Goal: Communication & Community: Answer question/provide support

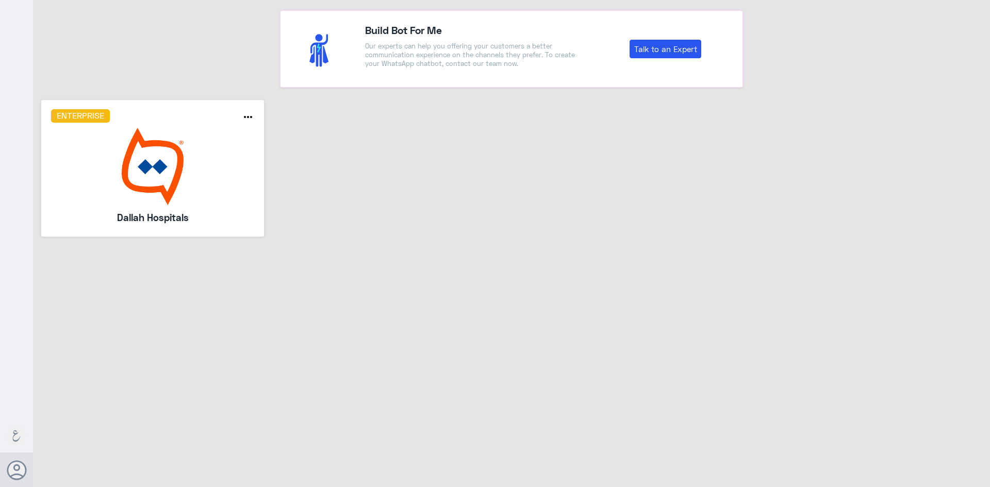
click at [191, 177] on img at bounding box center [153, 166] width 204 height 77
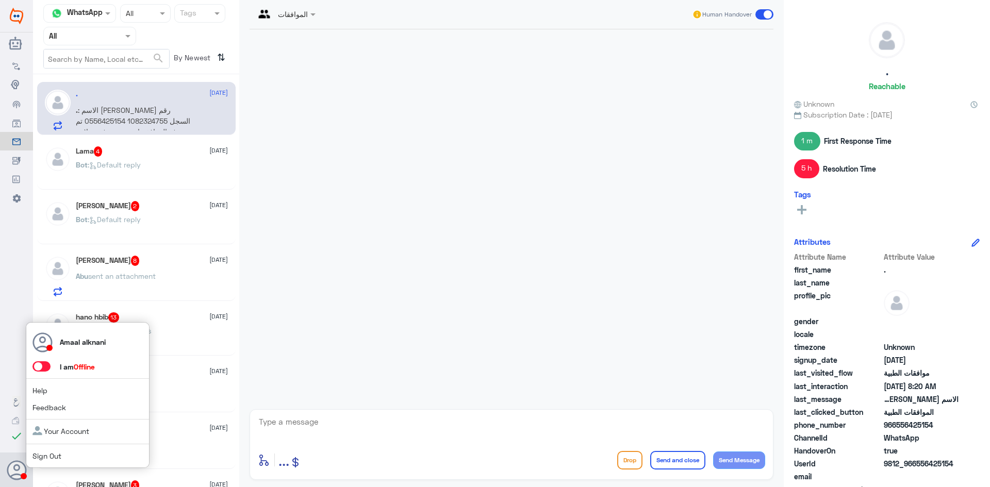
click at [43, 368] on span at bounding box center [41, 367] width 18 height 10
click at [0, 0] on input "checkbox" at bounding box center [0, 0] width 0 height 0
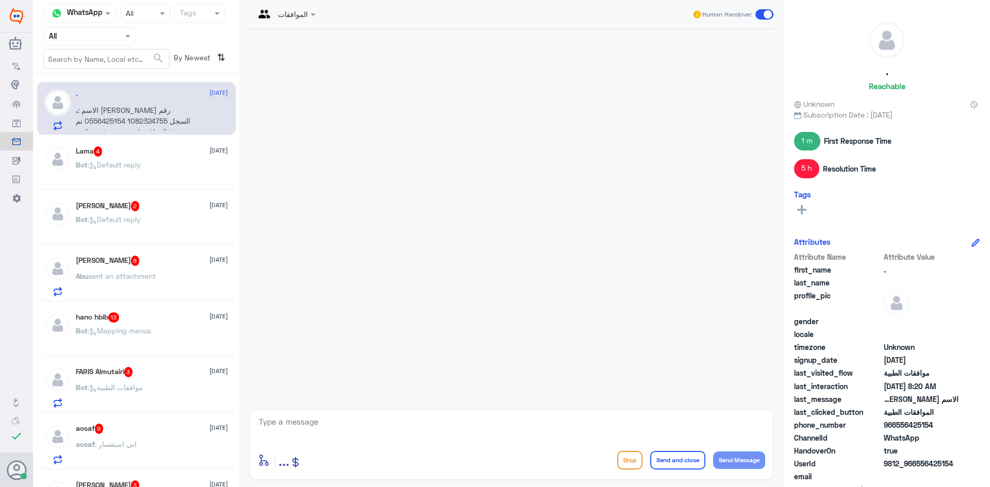
click at [95, 36] on input "text" at bounding box center [77, 36] width 57 height 12
click at [102, 108] on Inbox "Your Inbox" at bounding box center [85, 104] width 36 height 9
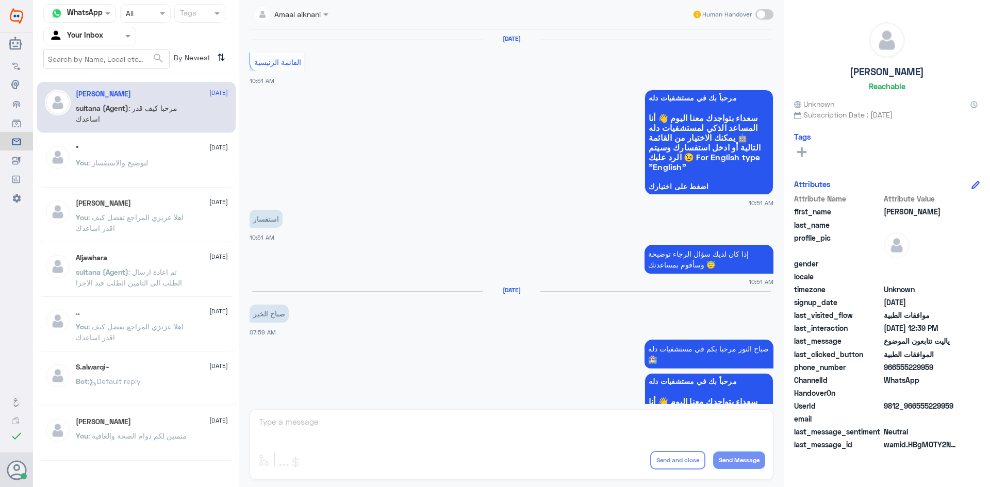
scroll to position [898, 0]
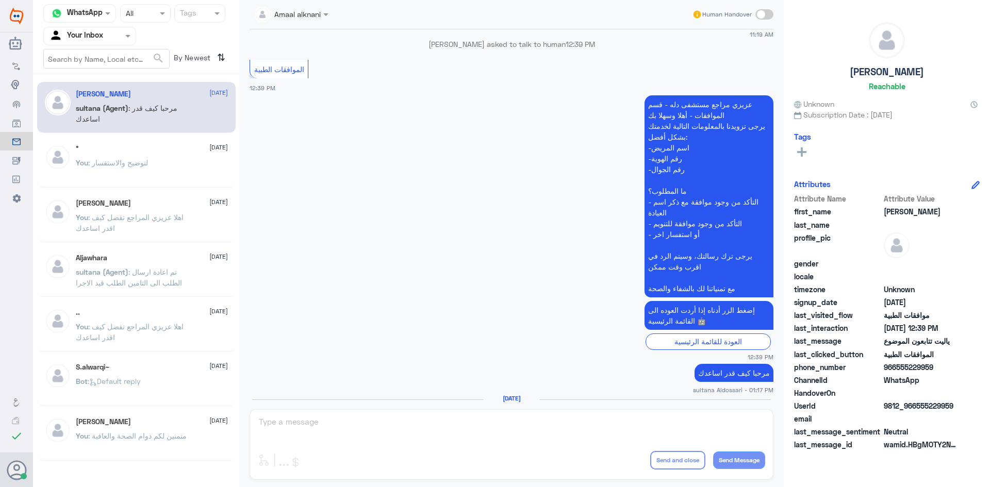
click at [150, 164] on div "You : لتوضيح والاستفسار" at bounding box center [152, 171] width 152 height 23
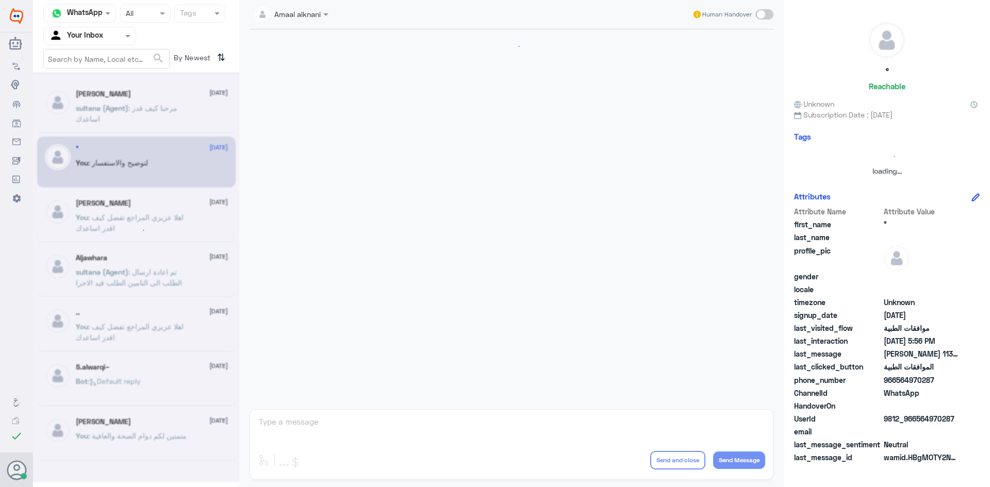
click at [331, 417] on div "Amaal alknani Human Handover enter flow name ... Drop Send and close Send Messa…" at bounding box center [511, 245] width 545 height 490
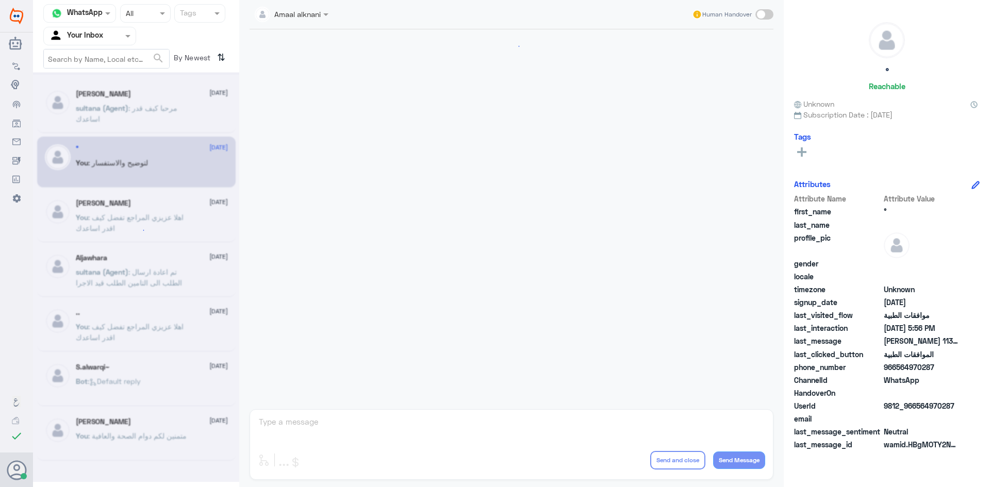
scroll to position [848, 0]
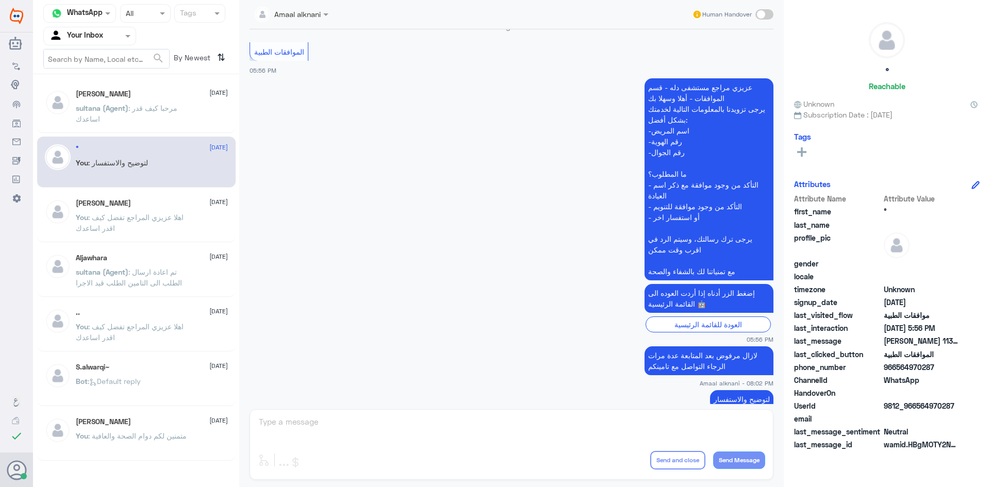
click at [292, 428] on div "Amaal alknani Human Handover [DATE] اي تحديث ع الطلب ستصلكم رساله من التامين بح…" at bounding box center [511, 245] width 545 height 490
click at [177, 114] on p "[PERSON_NAME] (Agent) : مرحبا كيف قدر اساعدك" at bounding box center [134, 116] width 116 height 26
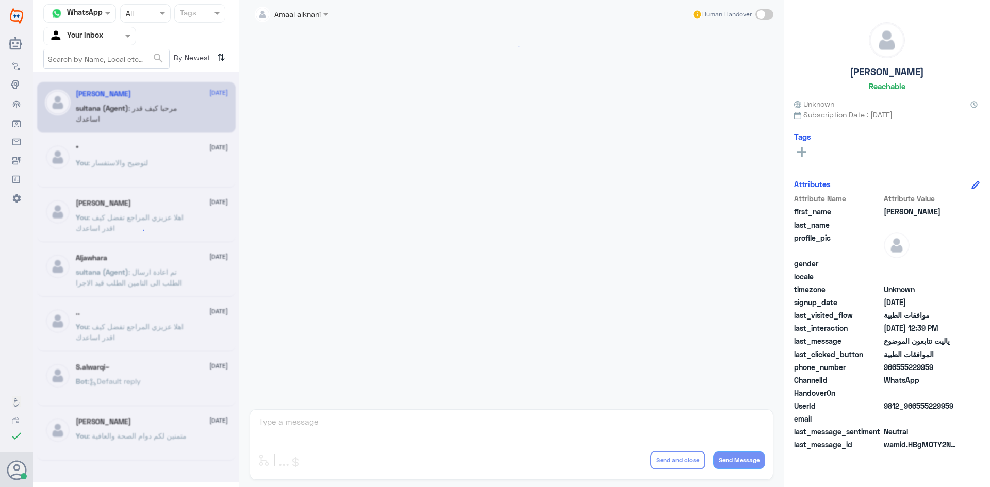
scroll to position [898, 0]
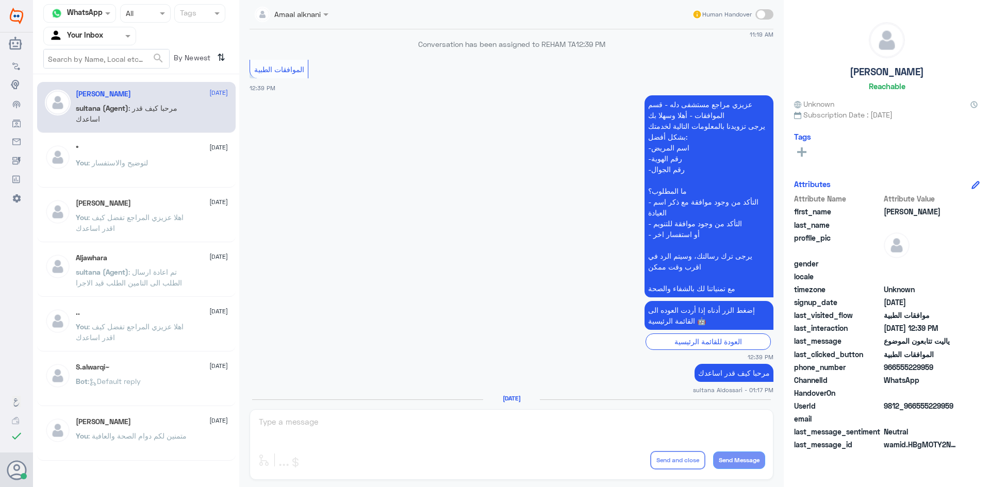
click at [93, 36] on input "text" at bounding box center [77, 36] width 57 height 12
click at [85, 109] on div "Your Team" at bounding box center [89, 116] width 93 height 24
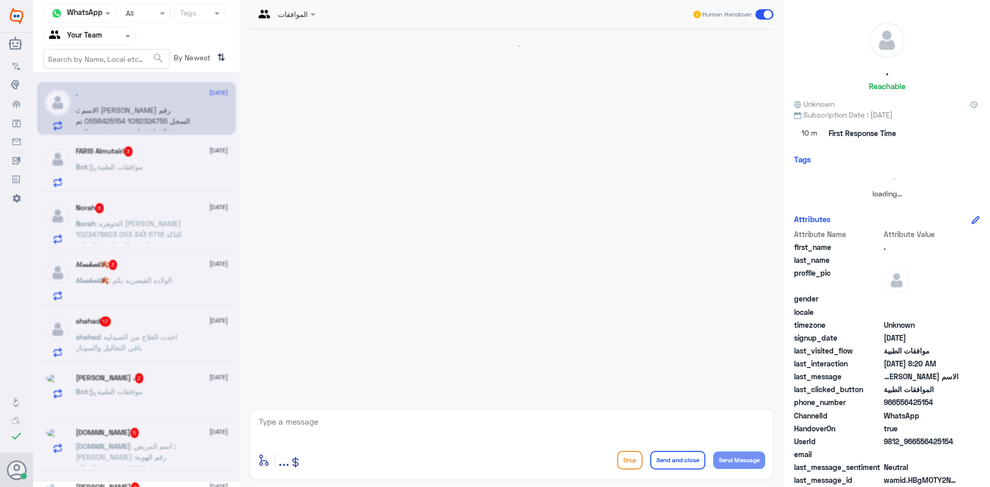
scroll to position [1080, 0]
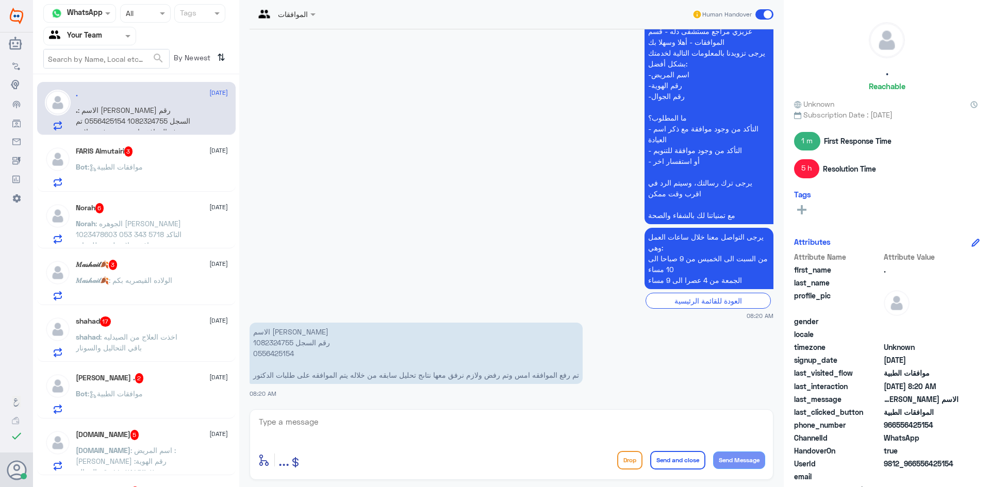
click at [261, 343] on p "الاسم [PERSON_NAME] رقم السجل 1082324755 0556425154 تم رفع الموافقه امس وتم رفض…" at bounding box center [416, 353] width 333 height 61
copy p "1082324755"
click at [355, 428] on textarea at bounding box center [511, 427] width 507 height 25
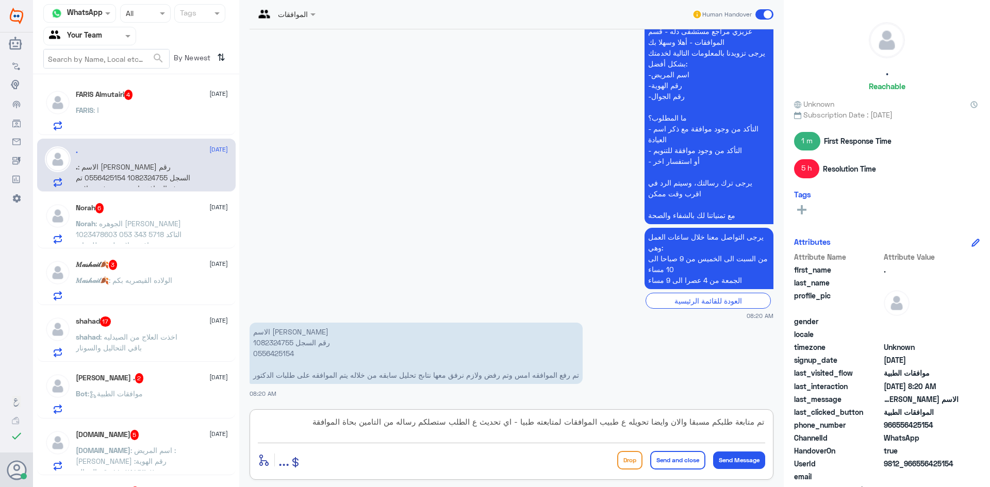
type textarea "تم متابعة طلبكم مسبقا والان وايضا تحويله ع طبيب الموافقات لمتابعته طبيا - اي تح…"
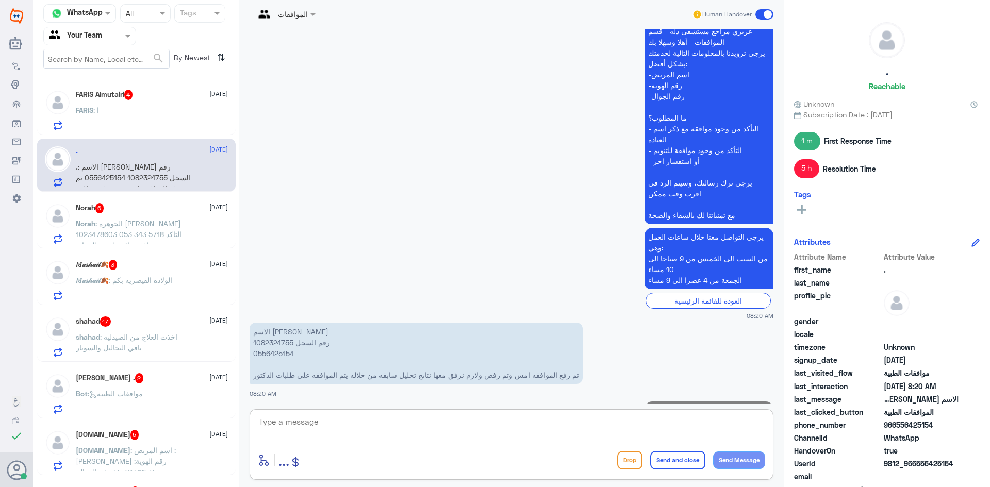
scroll to position [1146, 0]
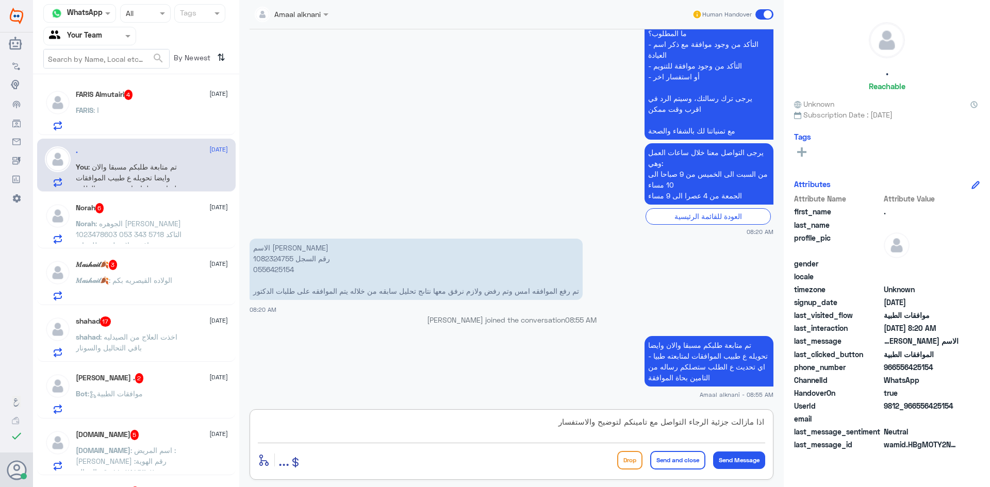
type textarea "اذا مازالت جزئية الرجاء التواصل مع تامينكم لتوضيح والاستفسار"
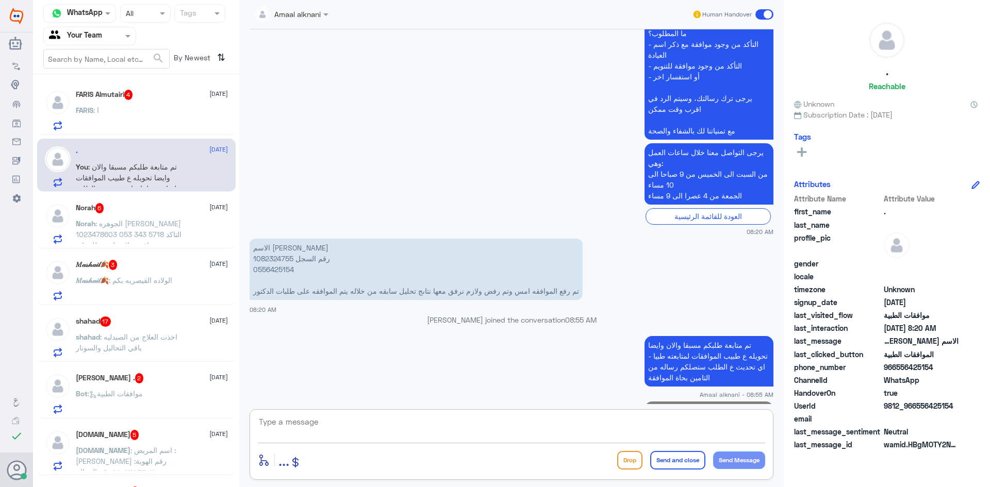
scroll to position [1190, 0]
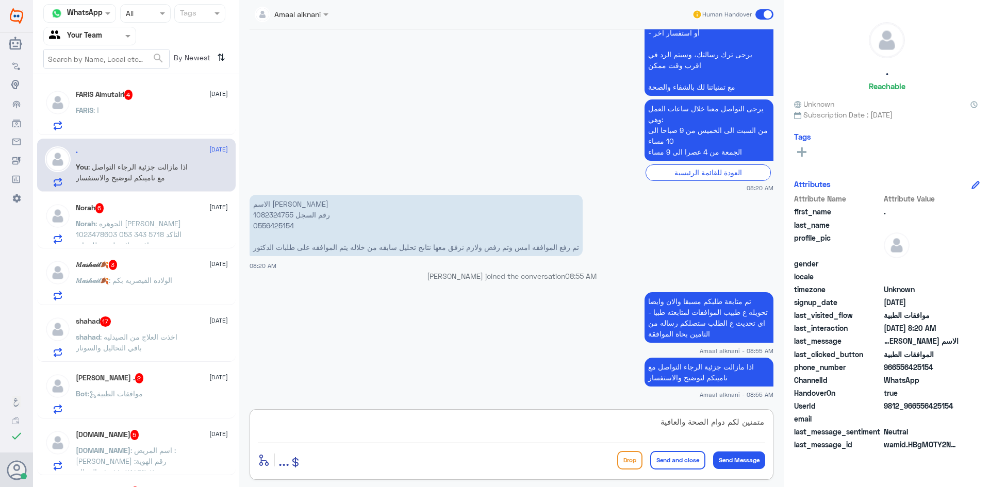
type textarea "متمنين لكم دوام الصحة والعافية"
click at [657, 462] on button "Send and close" at bounding box center [677, 460] width 55 height 19
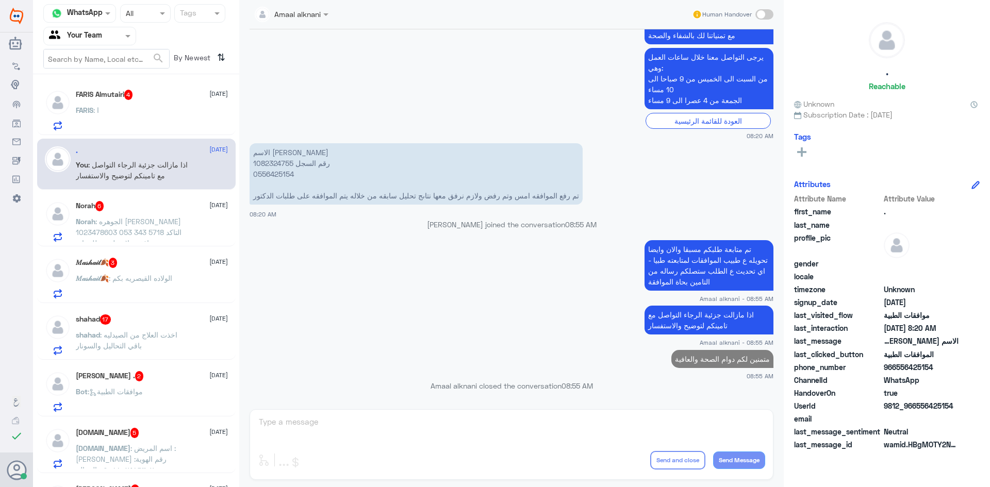
click at [136, 235] on span ": الجوهره [PERSON_NAME] 1023478603 ‭053 343 5718‬ التاكد من وجود موافقه علاج طب…" at bounding box center [131, 237] width 110 height 41
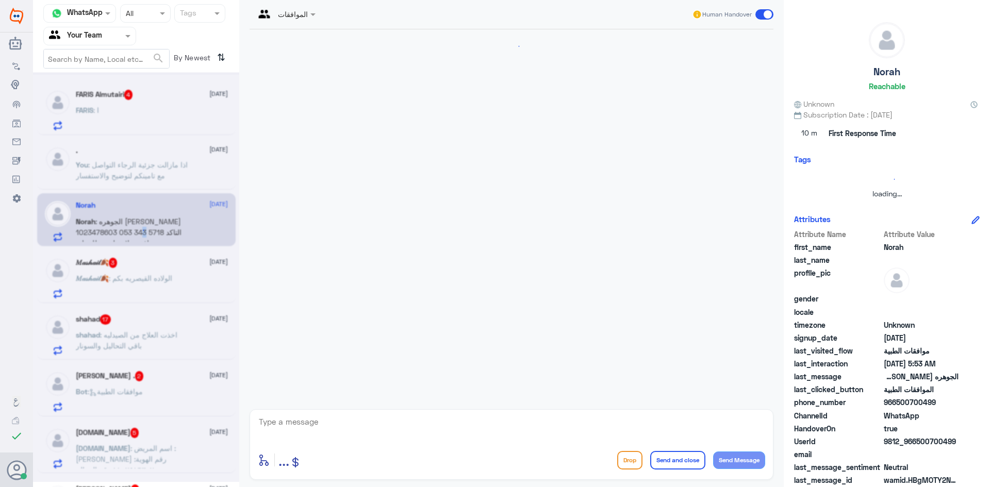
scroll to position [595, 0]
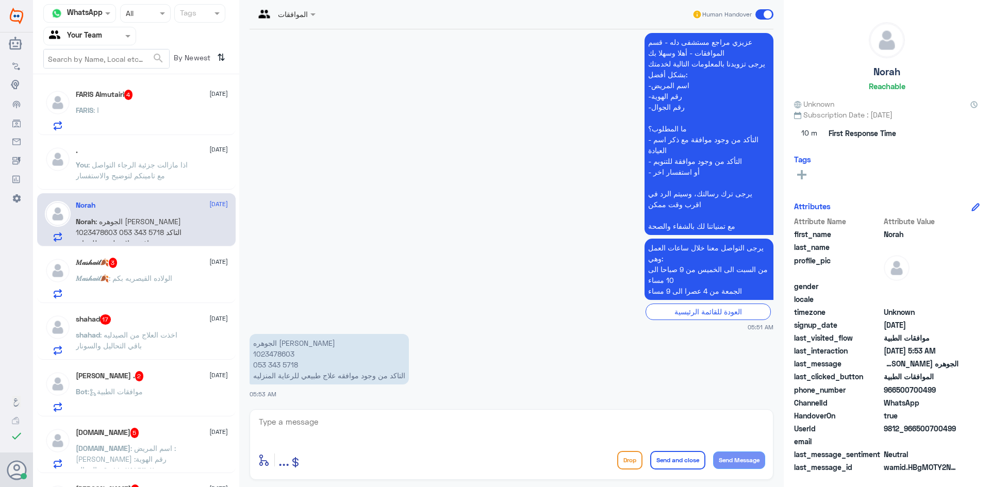
click at [329, 424] on textarea at bounding box center [511, 427] width 507 height 25
click at [283, 353] on p "الجوهره [PERSON_NAME] 1023478603 ‭053 343 5718‬ التاكد من وجود موافقه علاج طبيع…" at bounding box center [329, 359] width 159 height 51
copy p "1023478603"
click at [388, 428] on textarea at bounding box center [511, 427] width 507 height 25
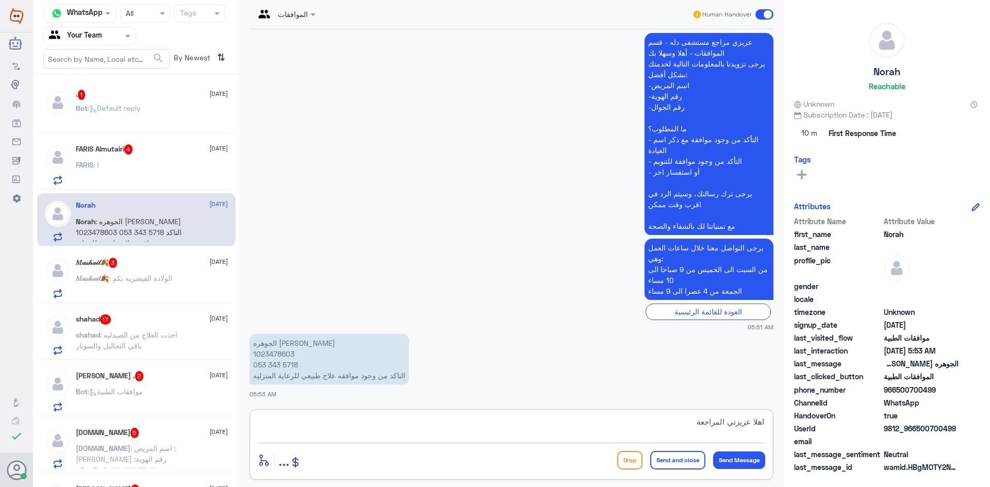
type textarea "اهلا عزيزتي المراجعة"
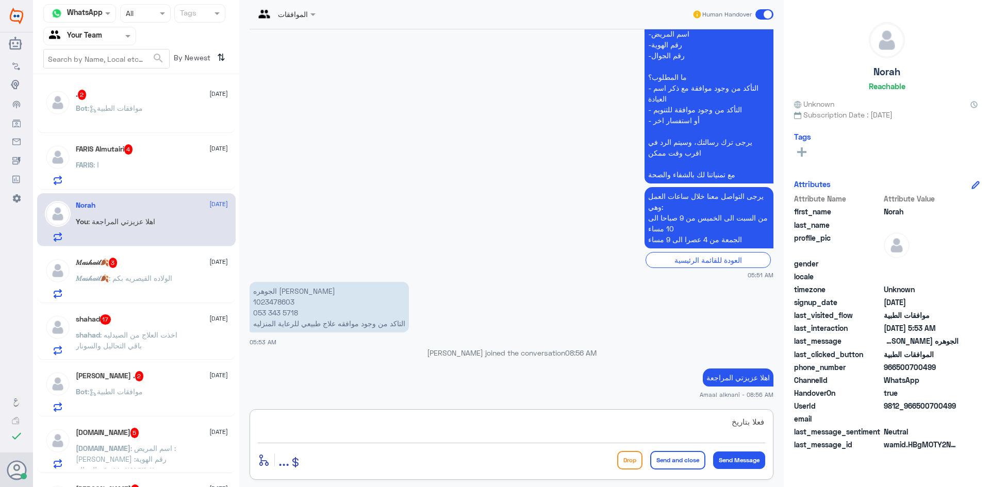
paste textarea "[DATE]"
click at [560, 425] on textarea "فعلا بتاريخ [DATE] يوجد لديكم موافقة للعلاج الطبيعي من الرعاية المنزلية" at bounding box center [511, 427] width 507 height 25
type textarea "فعلا بتاريخ [DATE] يوجد لديكم موافقة للعلاج الطبيعي في خدمة الرعاية المنزلية"
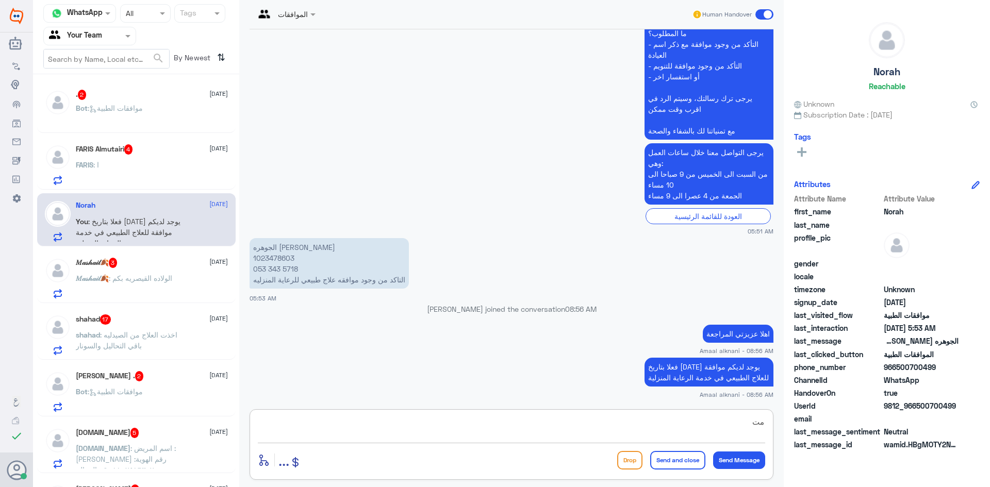
type textarea "م"
type textarea "متمنين لكم دوام الصحة والعافية"
click at [674, 455] on button "Send and close" at bounding box center [677, 460] width 55 height 19
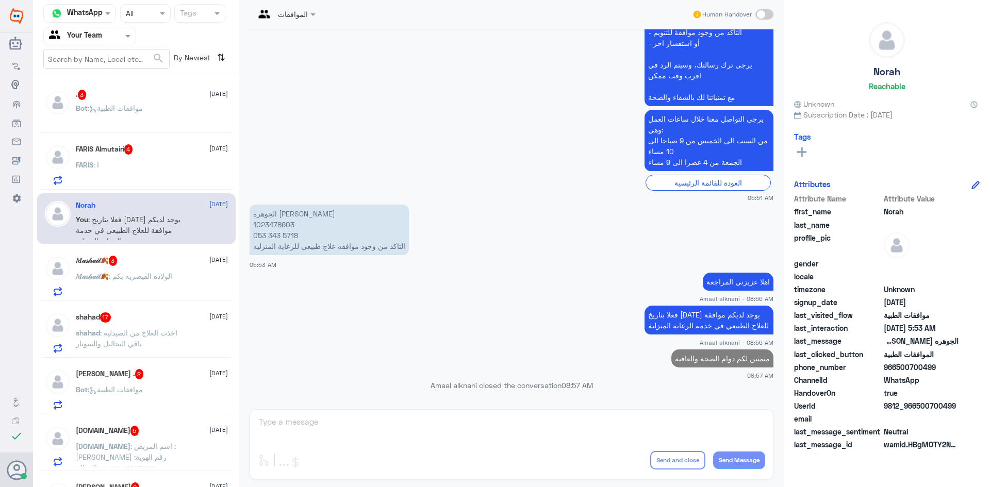
click at [160, 266] on div "𝑀𝒶𝓈𝒽𝒶𝒾𝓁🍂 3 [DATE]" at bounding box center [152, 261] width 152 height 10
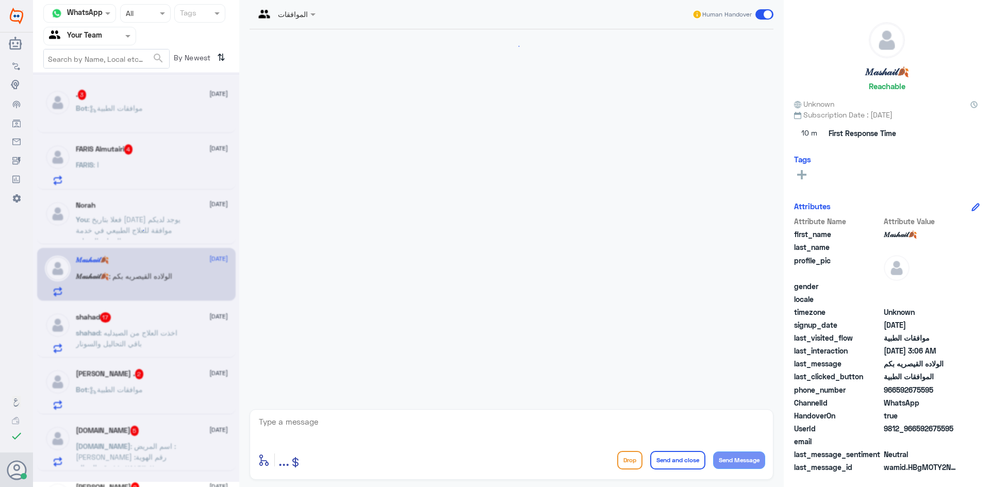
scroll to position [198, 0]
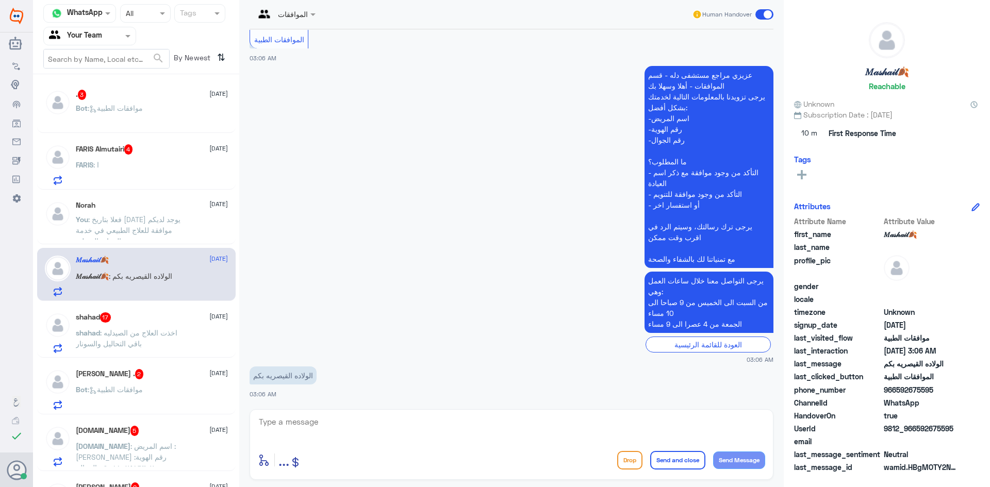
click at [336, 438] on textarea at bounding box center [511, 427] width 507 height 25
click at [336, 435] on textarea at bounding box center [511, 427] width 507 height 25
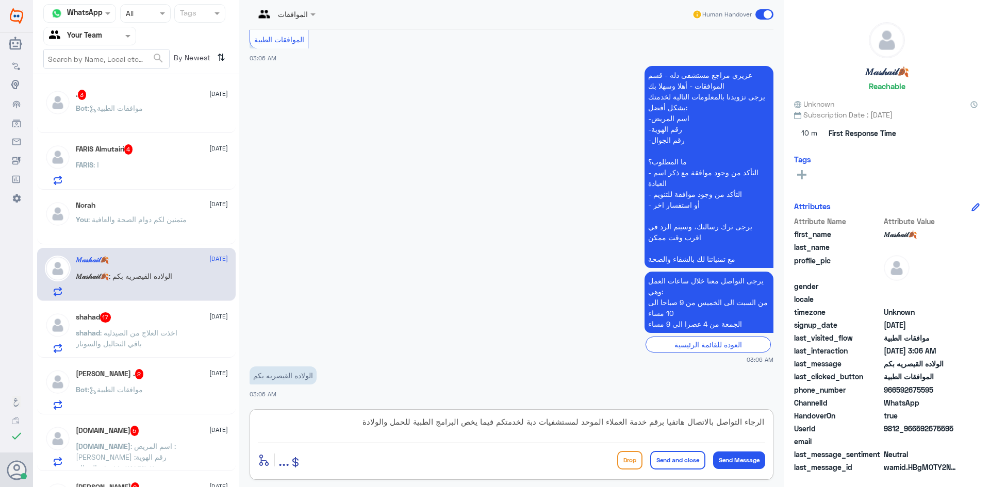
type textarea "الرجاء التواصل بالاتصال هاتفيا برقم خدمة العملاء الموحد لمستشفيات دبة لخدمتكم ف…"
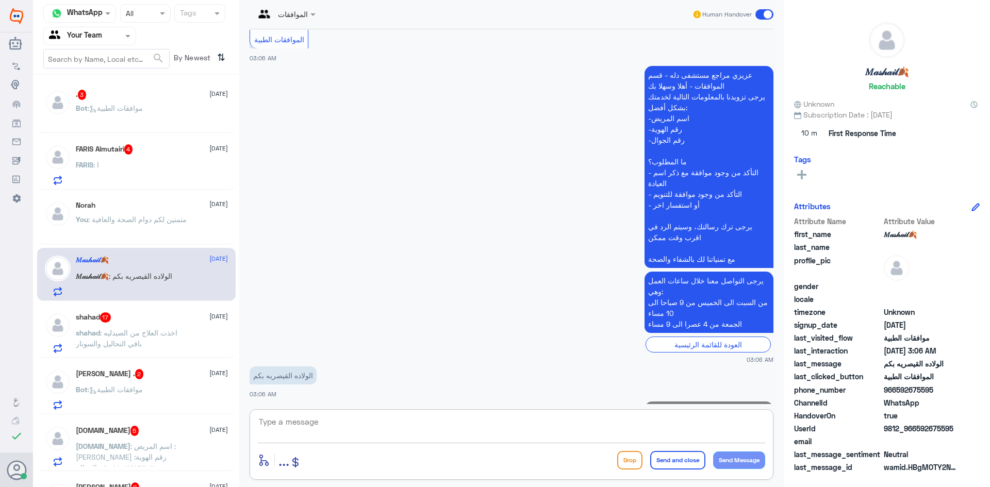
scroll to position [264, 0]
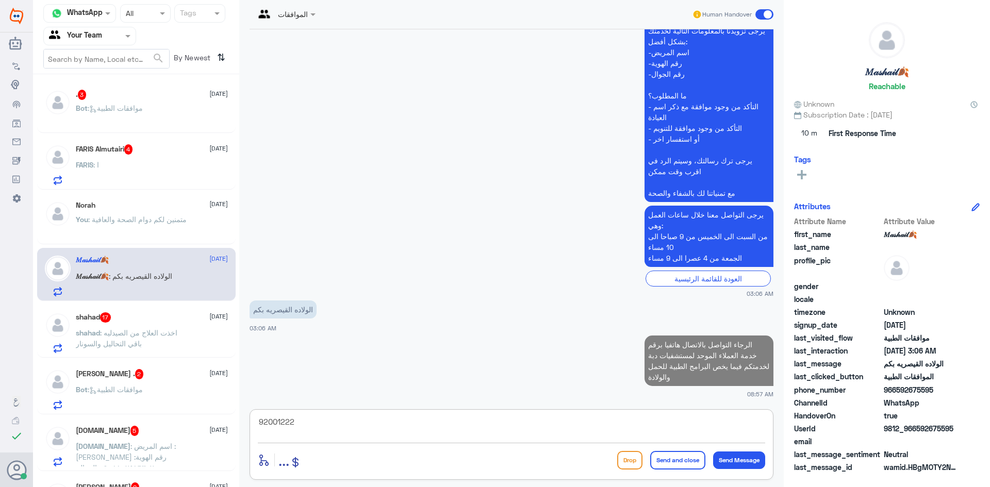
type textarea "920012222"
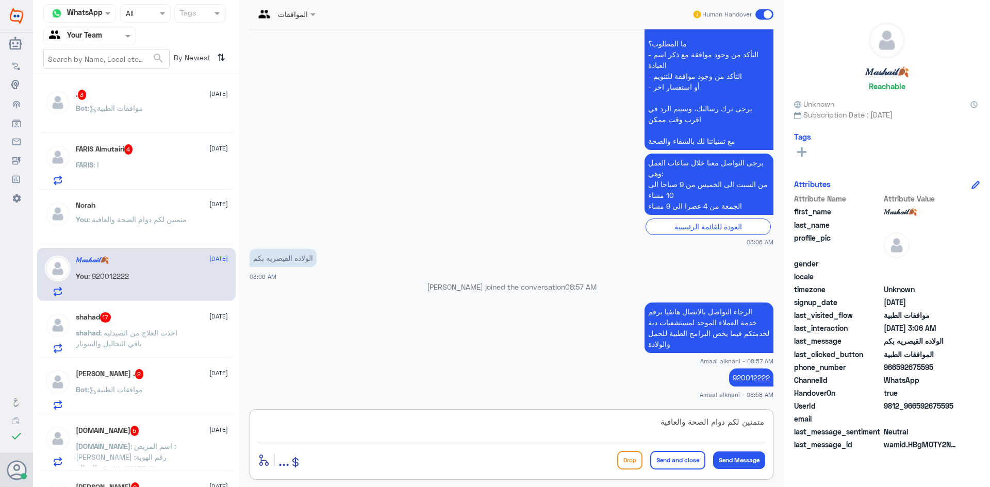
type textarea "متمنين لكم دوام الصحة والعافية"
click at [671, 462] on button "Send and close" at bounding box center [677, 460] width 55 height 19
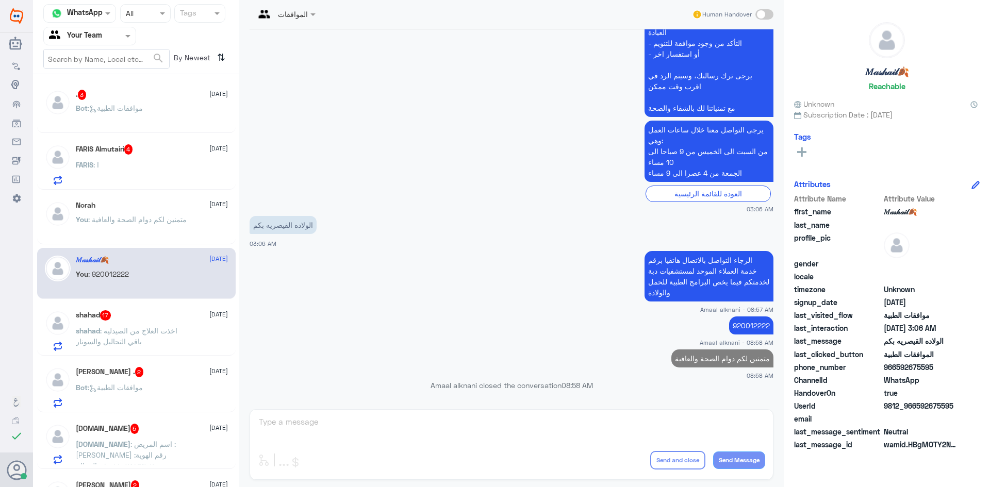
click at [126, 316] on div "shahad 17 [DATE]" at bounding box center [152, 315] width 152 height 10
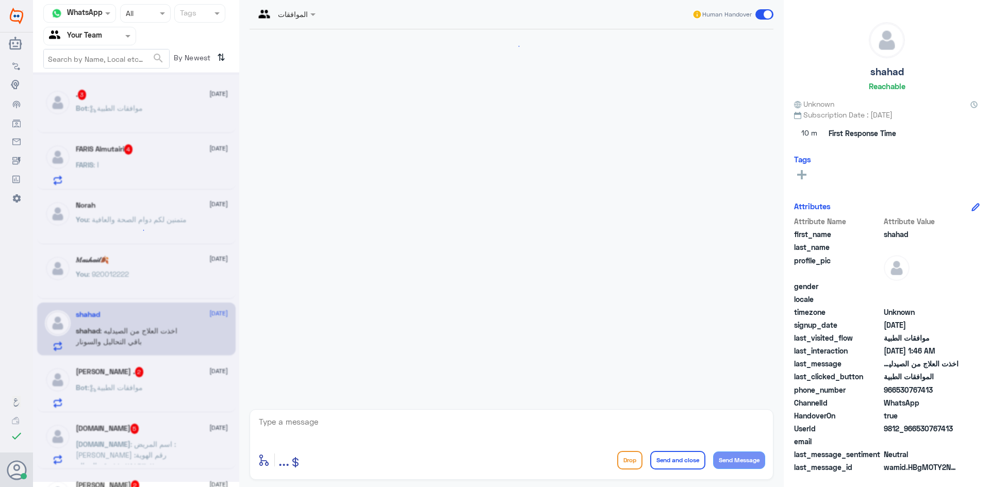
scroll to position [969, 0]
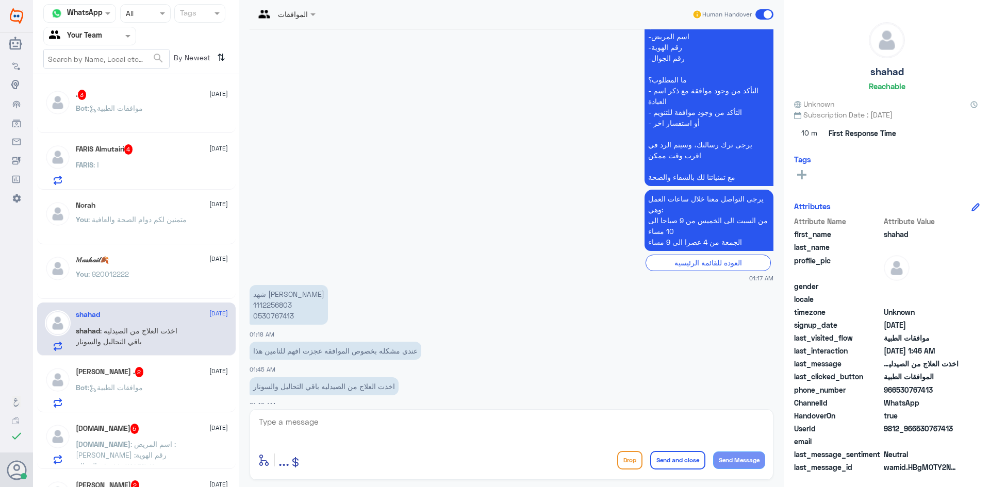
click at [324, 436] on textarea at bounding box center [511, 427] width 507 height 25
click at [270, 306] on p "شهد [PERSON_NAME] 1112256803 0530767413" at bounding box center [289, 305] width 78 height 40
copy p "0530767413"
click at [390, 421] on textarea at bounding box center [511, 427] width 507 height 25
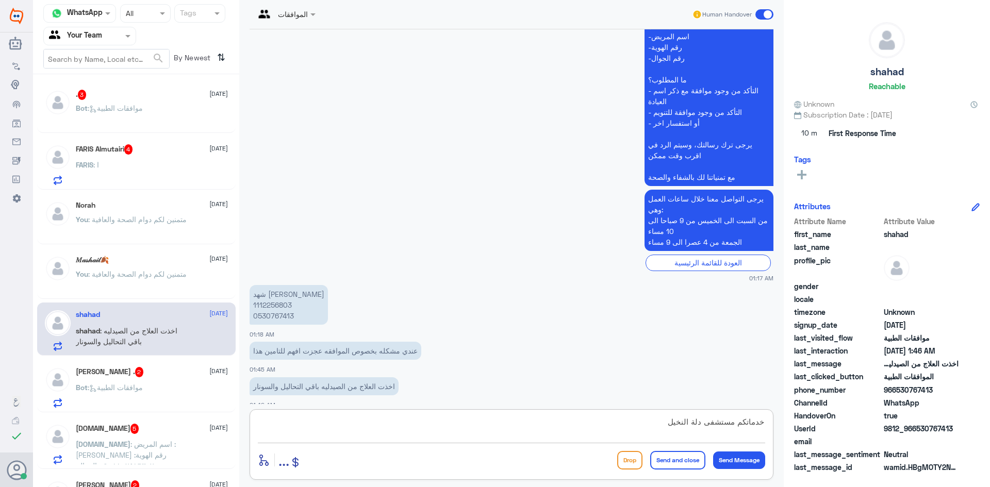
type textarea "خدماتكم مستشفى دلة النخيل ؟"
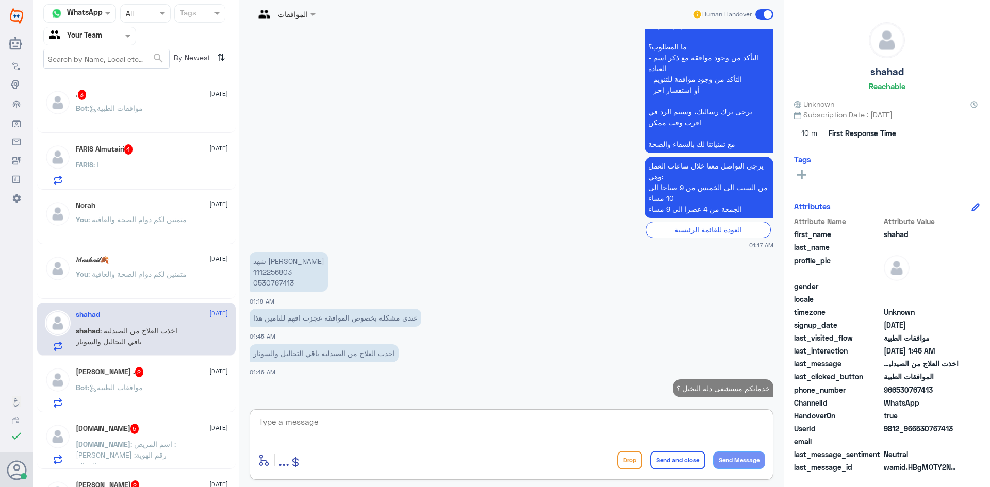
click at [160, 381] on div "[PERSON_NAME] . 2 [DATE] Bot : موافقات الطبية" at bounding box center [152, 387] width 152 height 41
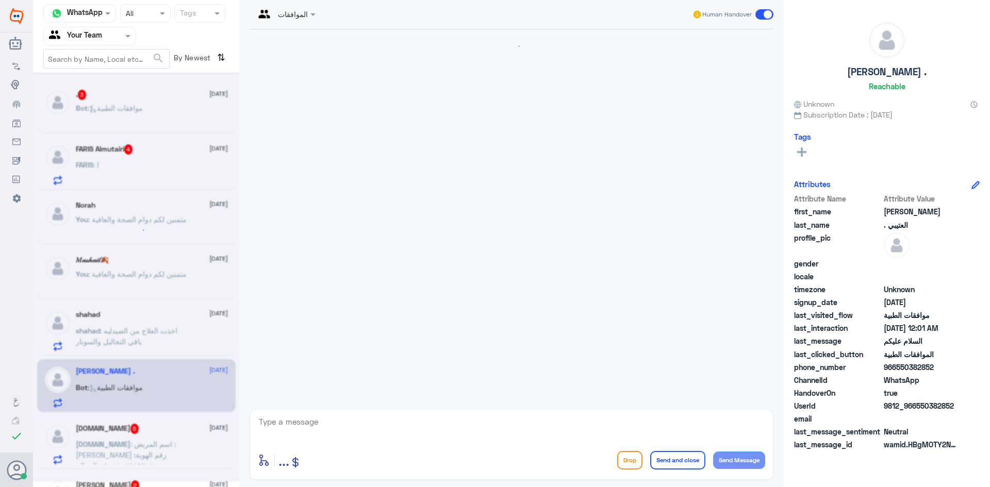
scroll to position [163, 0]
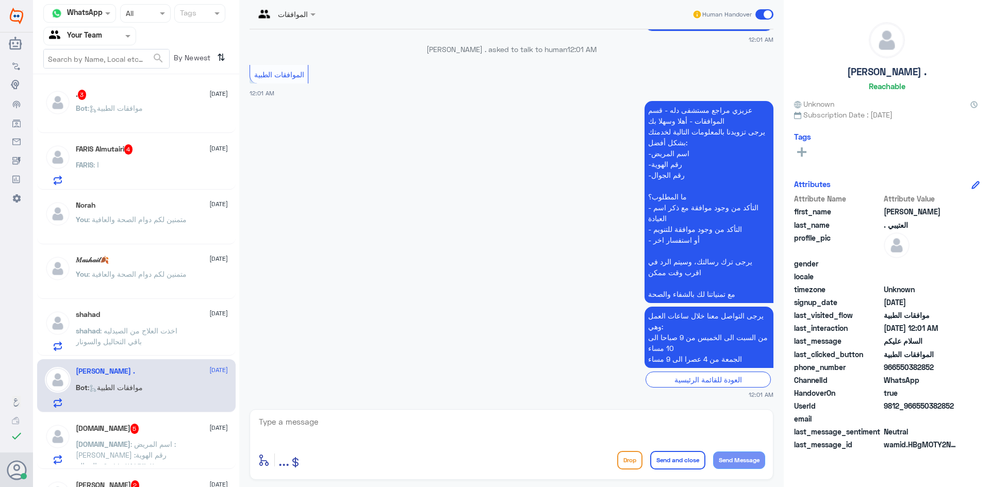
click at [336, 431] on textarea at bounding box center [511, 427] width 507 height 25
type textarea "تفضل كيف اقدر اساعدك"
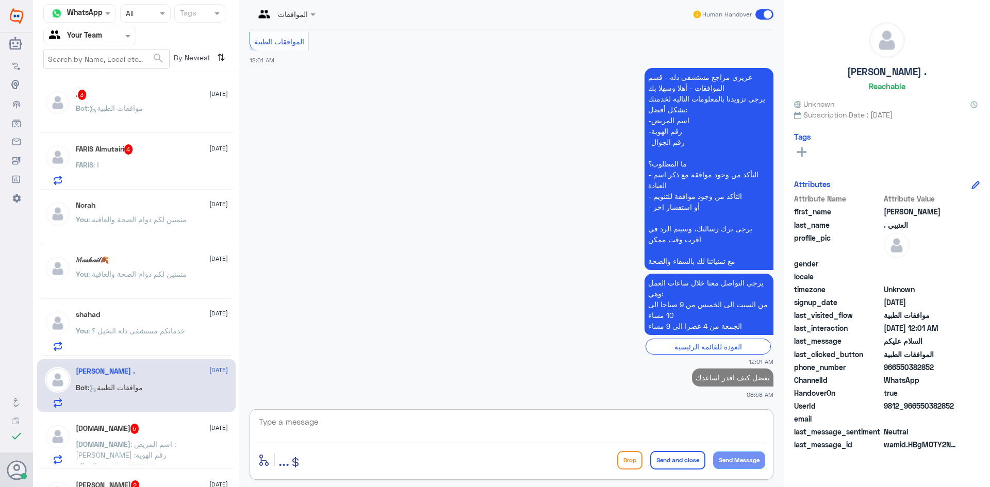
click at [107, 449] on span ": اسم المريض : [PERSON_NAME] رقم الهوية: ١١٠٢٥١٦٣٠٧ رقم الجوال: ٠٥٤١٩٠٤١٤٠ المط…" at bounding box center [133, 477] width 115 height 74
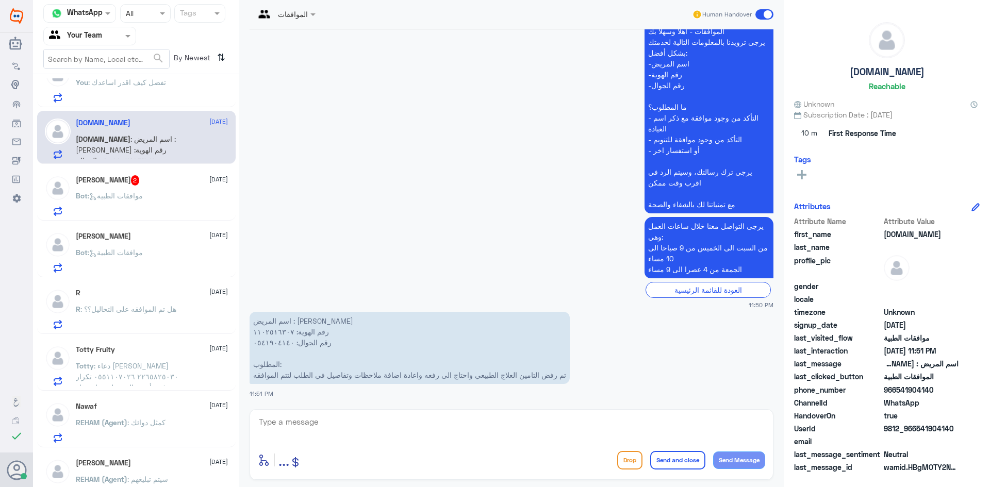
scroll to position [309, 0]
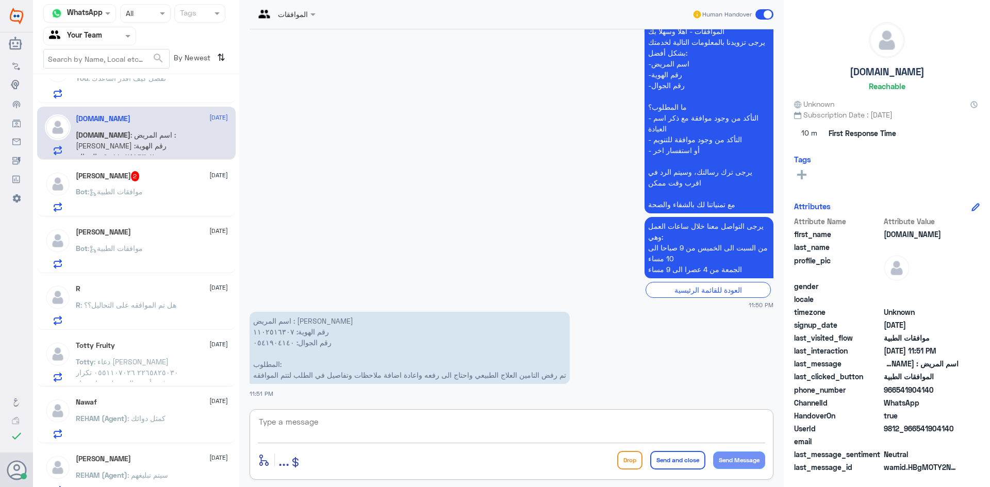
click at [328, 423] on textarea at bounding box center [511, 427] width 507 height 25
type textarea "0541904140"
drag, startPoint x: 327, startPoint y: 421, endPoint x: 305, endPoint y: 425, distance: 22.5
click at [321, 424] on textarea "0541904140" at bounding box center [511, 427] width 507 height 25
drag, startPoint x: 305, startPoint y: 425, endPoint x: 254, endPoint y: 428, distance: 50.6
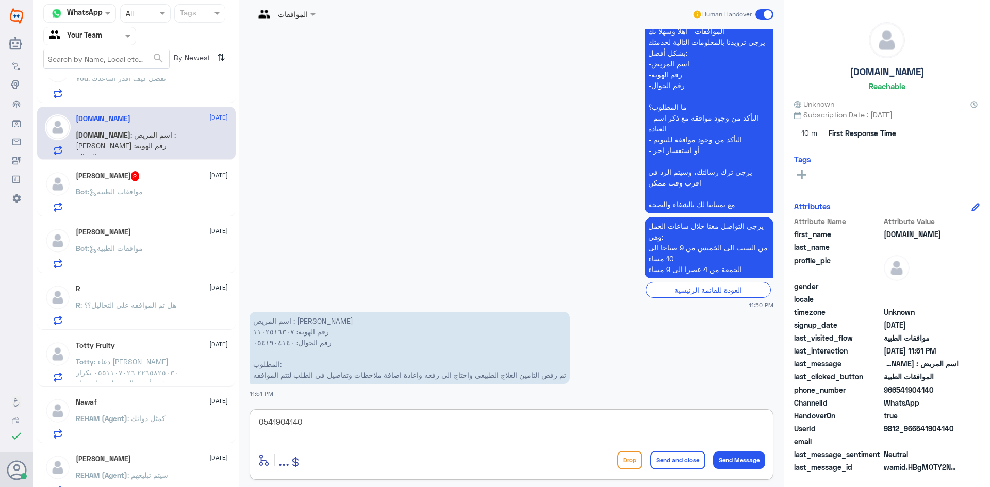
click at [254, 428] on div "0541904140 enter flow name ... Drop Send and close Send Message" at bounding box center [512, 444] width 524 height 71
click at [376, 426] on textarea at bounding box center [511, 427] width 507 height 25
type textarea "j"
type textarea "تم متابعة طلبكم بالاشعة وتقرير الدكتور ومسبقا وحاليا تم رفع الطلب مره اخرى بالم…"
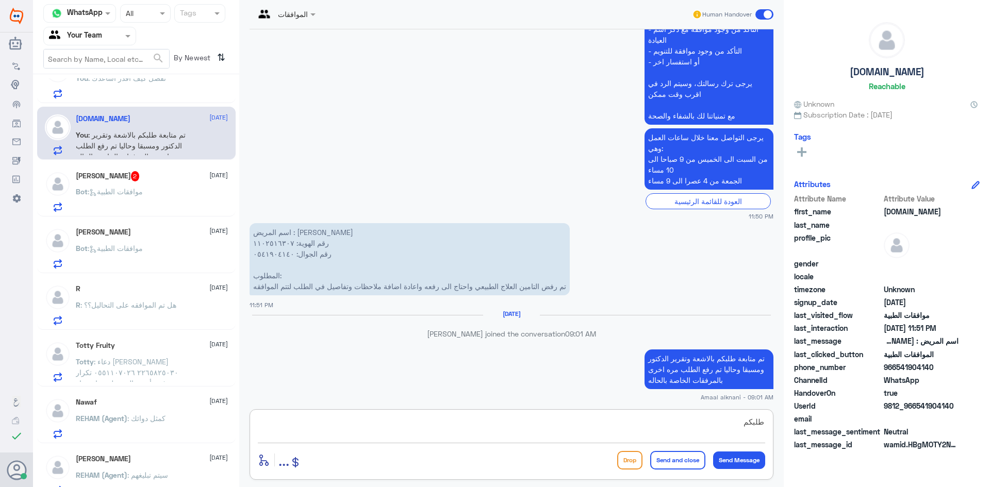
scroll to position [926, 0]
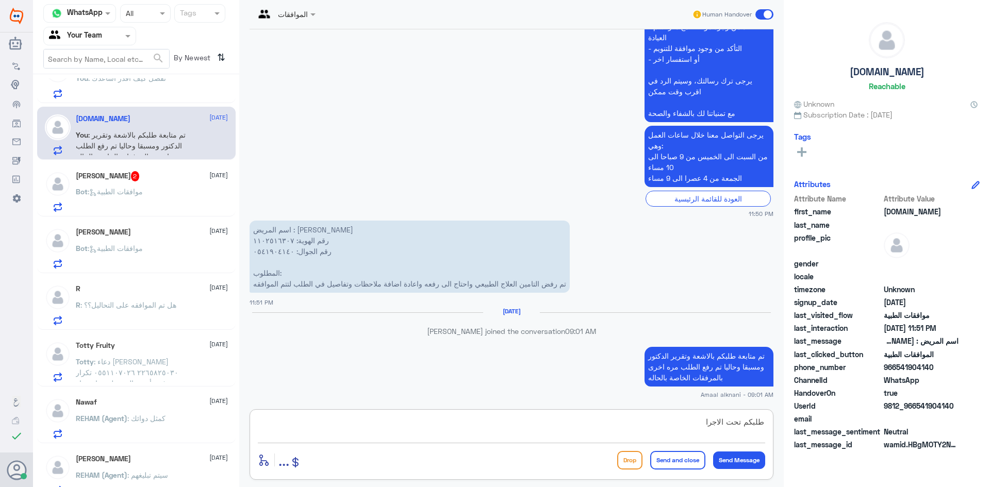
type textarea "طلبكم تحت الاجراء"
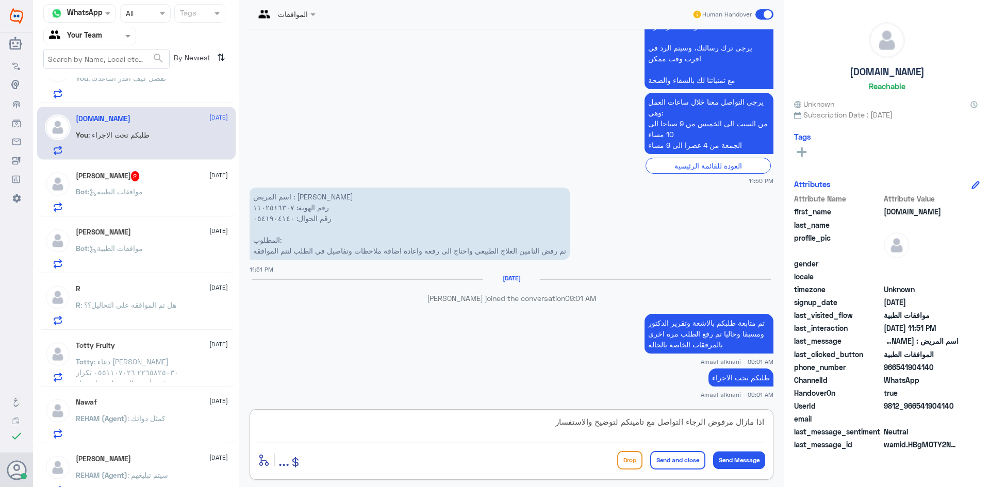
type textarea "اذا مازال مرفوض الرجاء التواصل مع تامينكم لتوضيح والاستفسار"
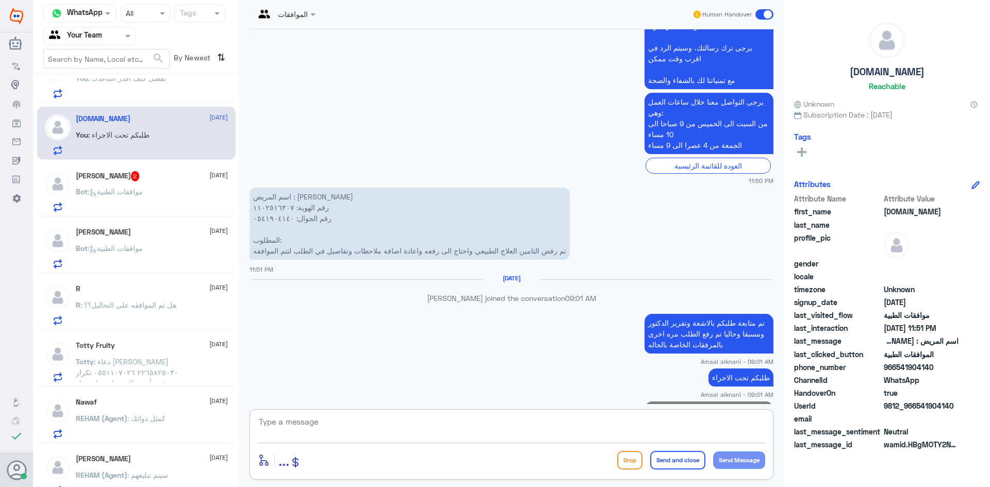
scroll to position [1003, 0]
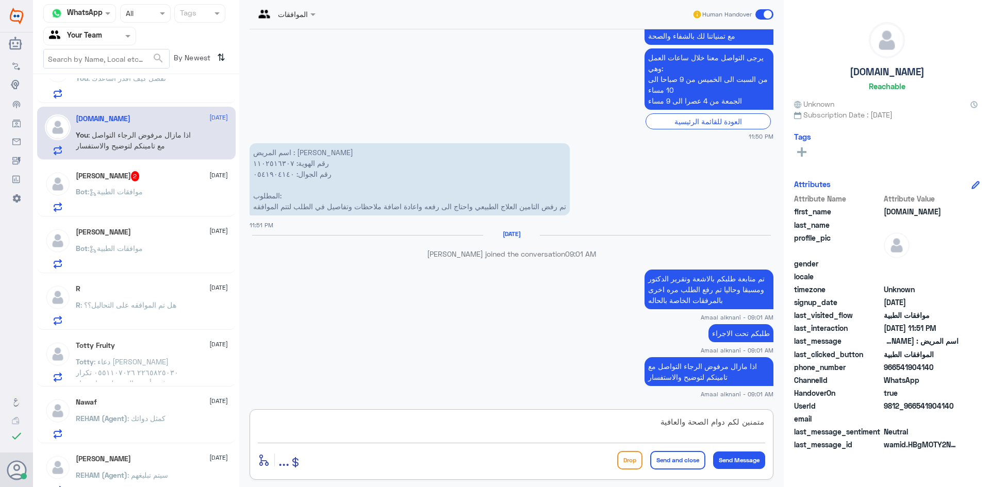
type textarea "متمنين لكم دوام الصحة والعافية"
click at [677, 461] on button "Send and close" at bounding box center [677, 460] width 55 height 19
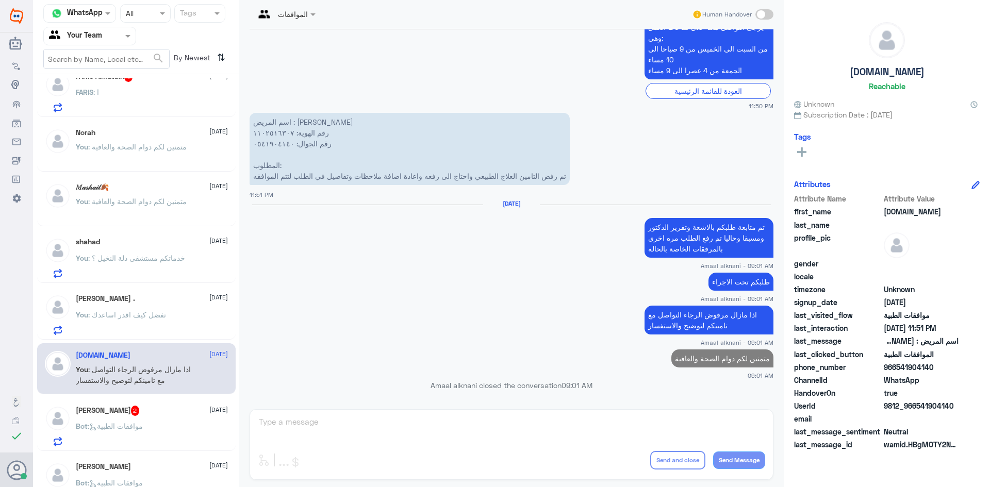
scroll to position [155, 0]
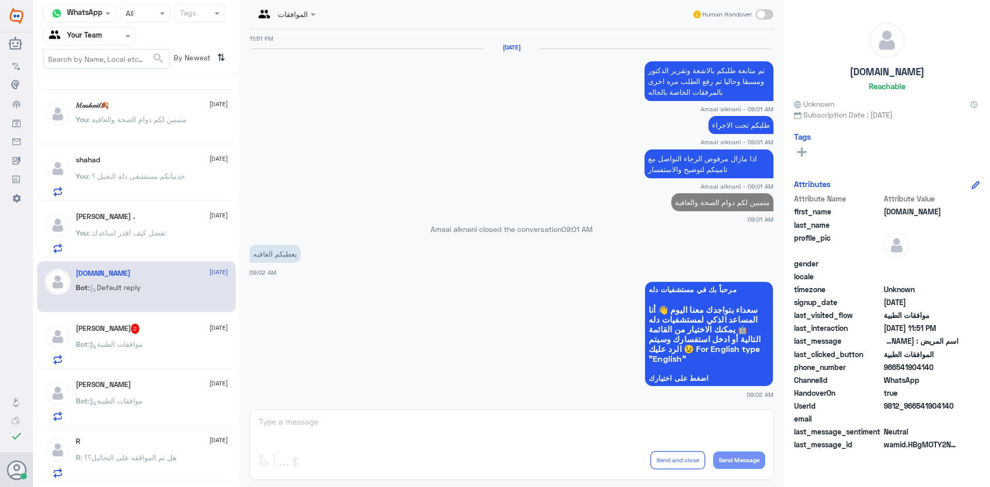
click at [128, 347] on span ": موافقات الطبية" at bounding box center [115, 344] width 55 height 9
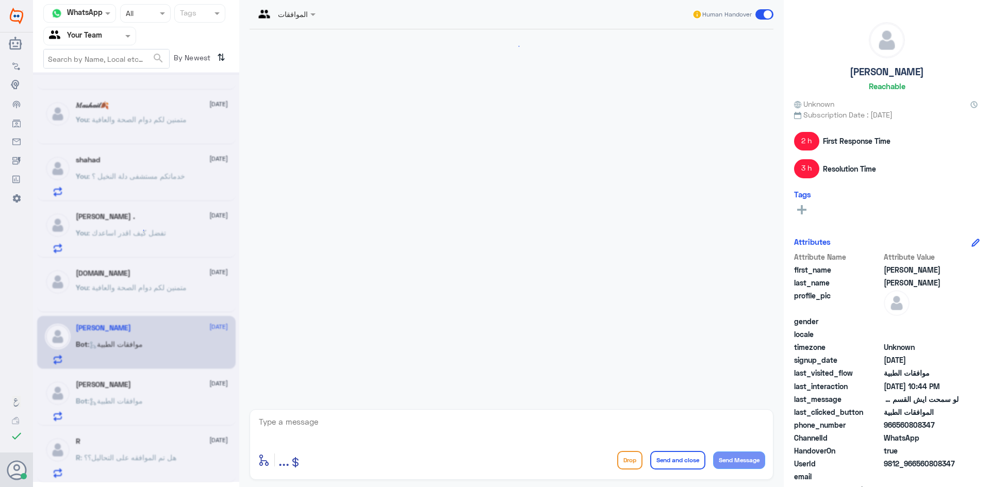
scroll to position [1008, 0]
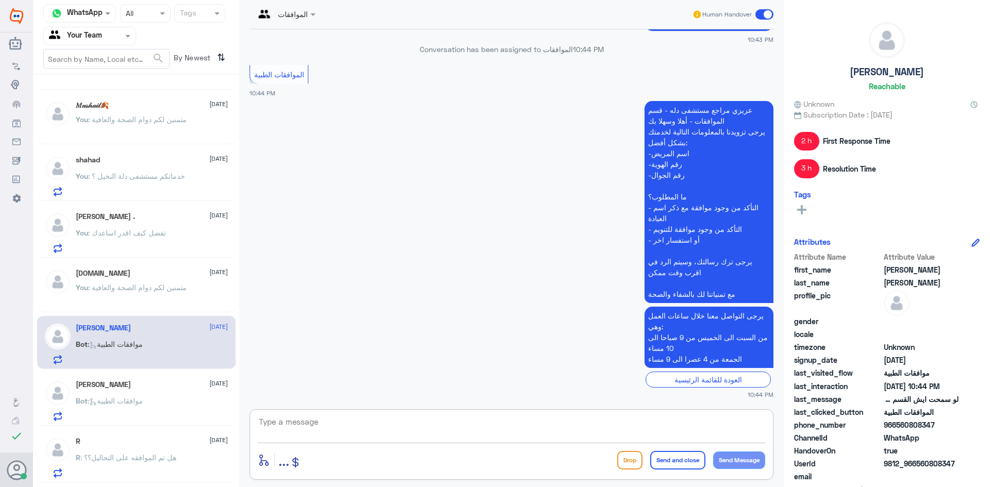
click at [376, 416] on textarea at bounding box center [511, 427] width 507 height 25
type textarea "تفضل كيف اقدر اساعدك"
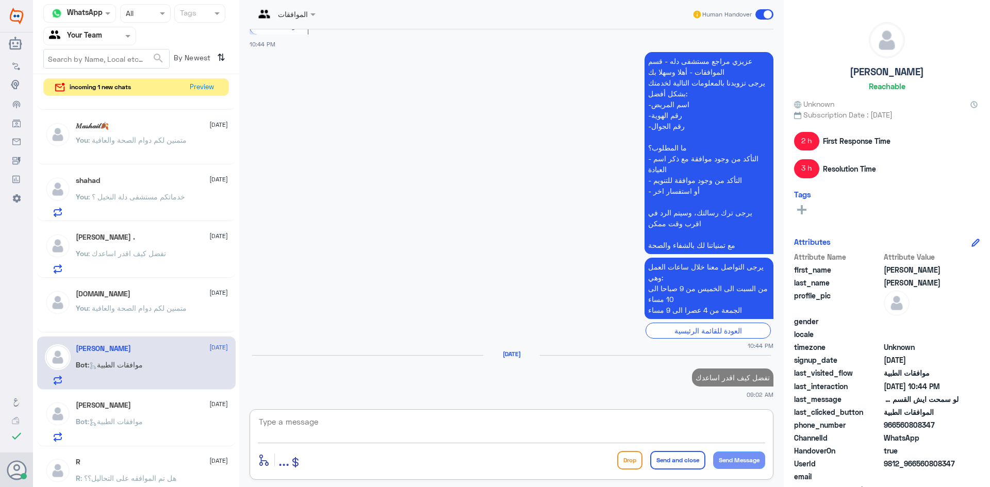
scroll to position [0, 0]
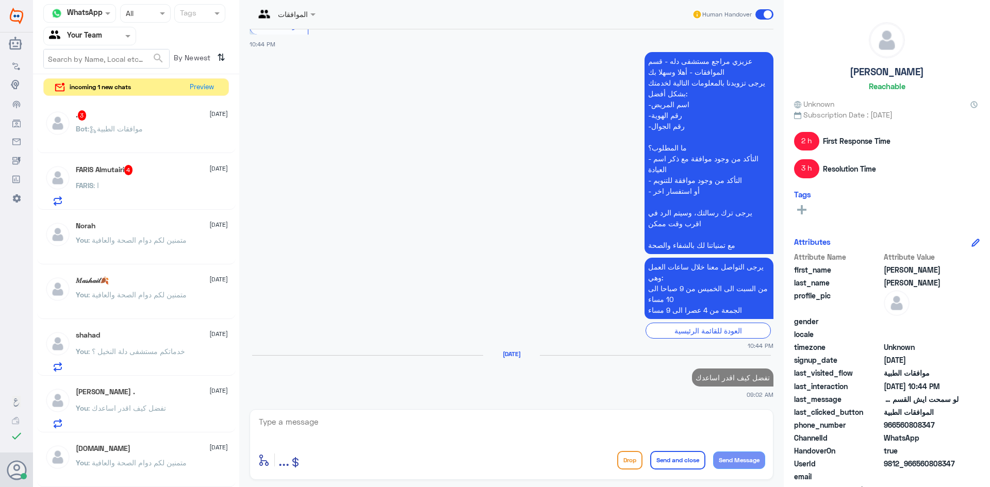
click at [152, 175] on div "FARIS Almutairi 4 [DATE] FARIS : ا" at bounding box center [152, 185] width 152 height 41
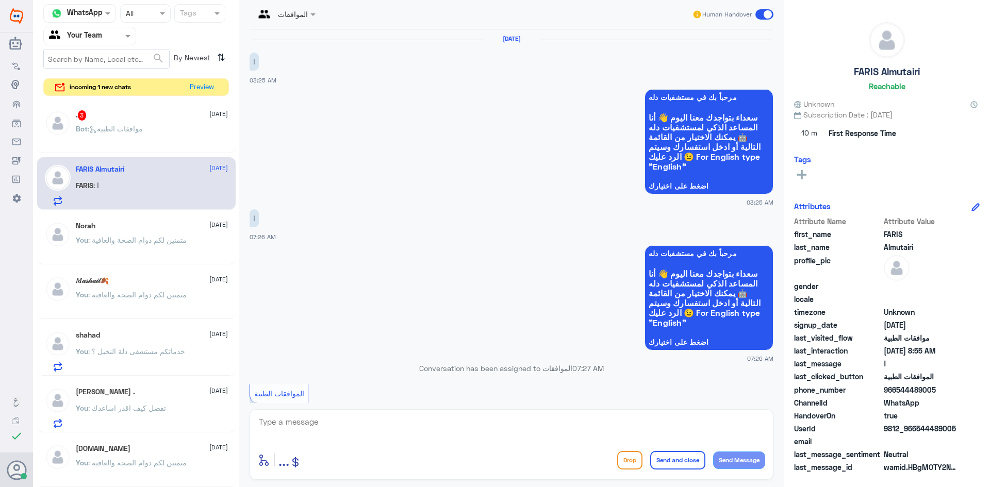
scroll to position [355, 0]
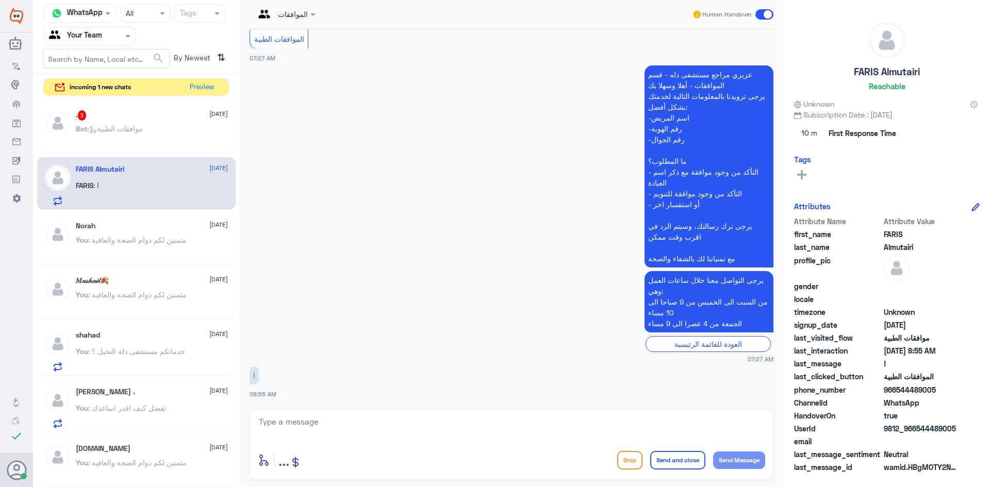
click at [323, 426] on textarea at bounding box center [511, 427] width 507 height 25
click at [321, 435] on textarea at bounding box center [511, 427] width 507 height 25
type textarea "تفضل كيف اقدر اساعدك"
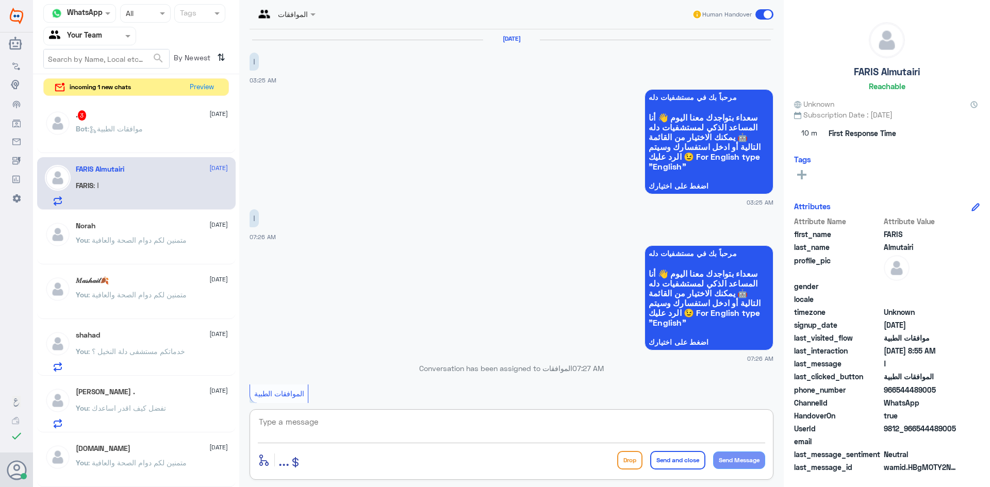
scroll to position [388, 0]
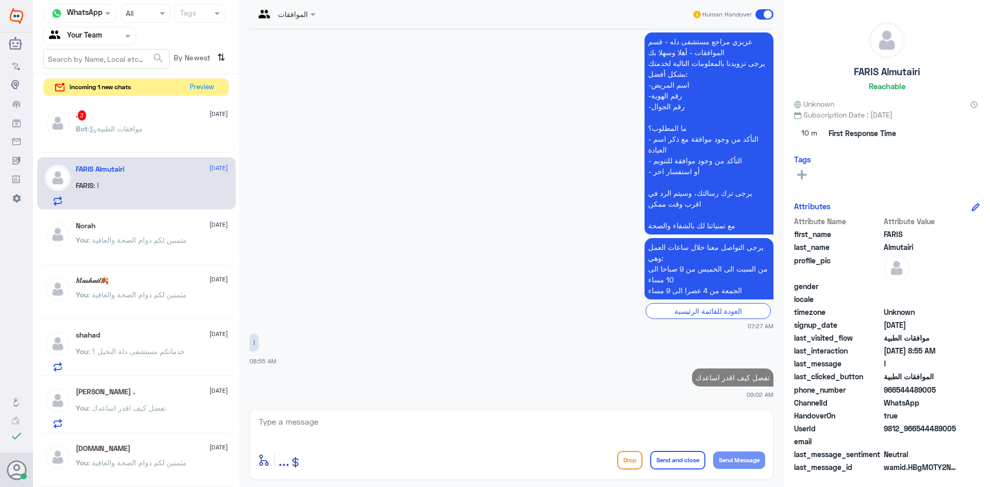
click at [114, 141] on p "Bot : موافقات الطبية" at bounding box center [109, 136] width 67 height 26
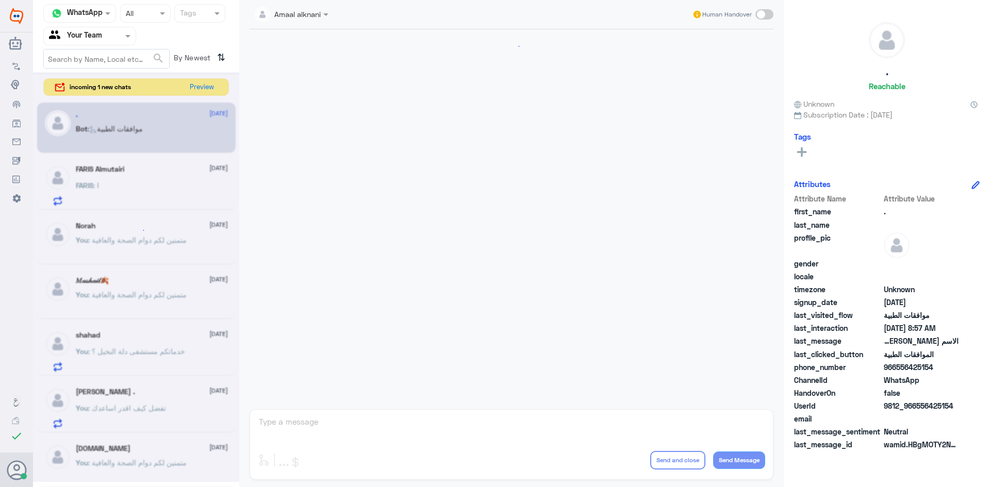
scroll to position [1270, 0]
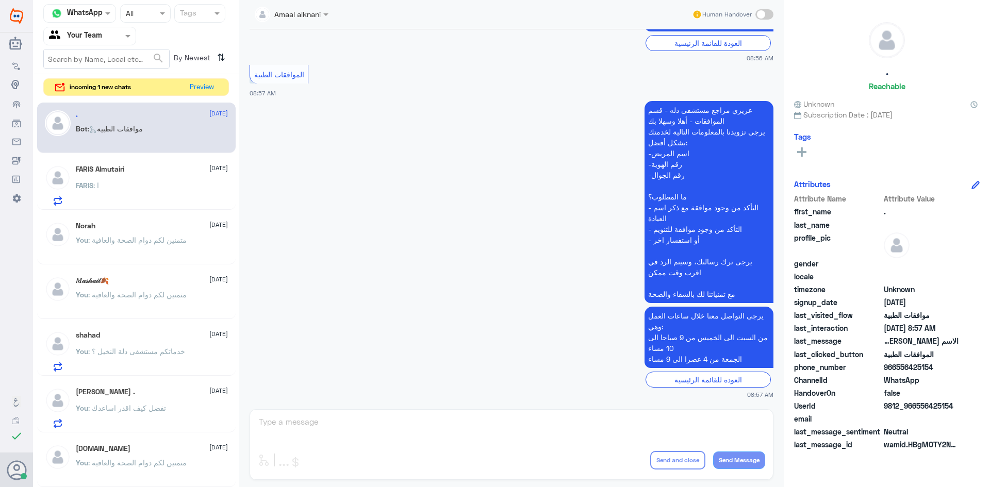
click at [306, 426] on div "Amaal alknani Human Handover [DATE] ا 08:20 AM مرحباً بك في مستشفيات دله سعداء …" at bounding box center [511, 245] width 545 height 490
click at [289, 424] on div "Amaal alknani Human Handover [DATE] ا 08:20 AM مرحباً بك في مستشفيات دله سعداء …" at bounding box center [511, 245] width 545 height 490
click at [119, 135] on p "Bot : موافقات الطبية" at bounding box center [109, 136] width 67 height 26
click at [113, 177] on div "FARIS Almutairi [DATE] You : تفضل كيف اقدر اساعدك" at bounding box center [152, 185] width 152 height 41
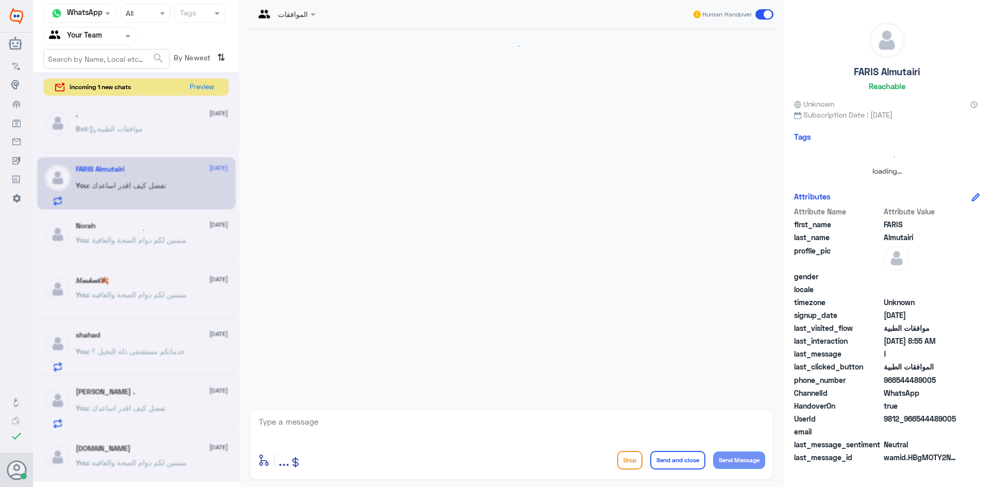
scroll to position [406, 0]
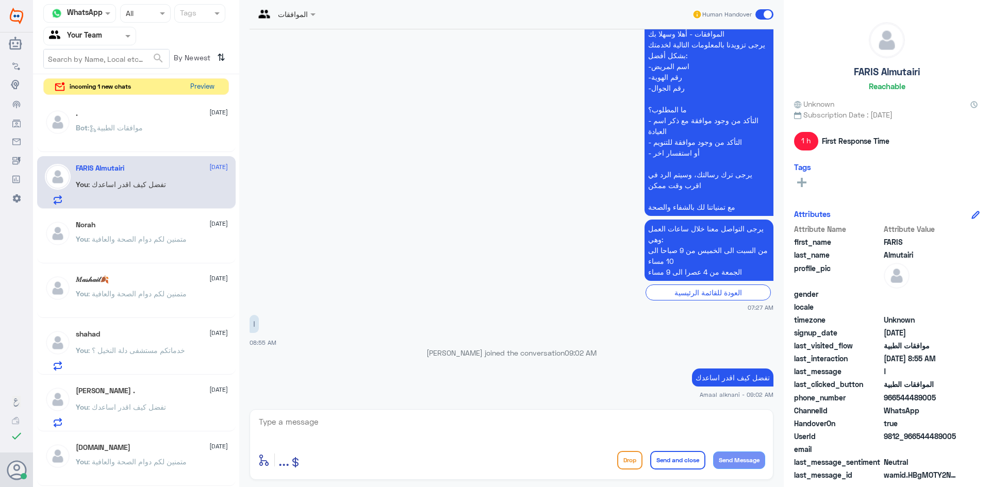
click at [211, 85] on button "Preview" at bounding box center [202, 87] width 32 height 16
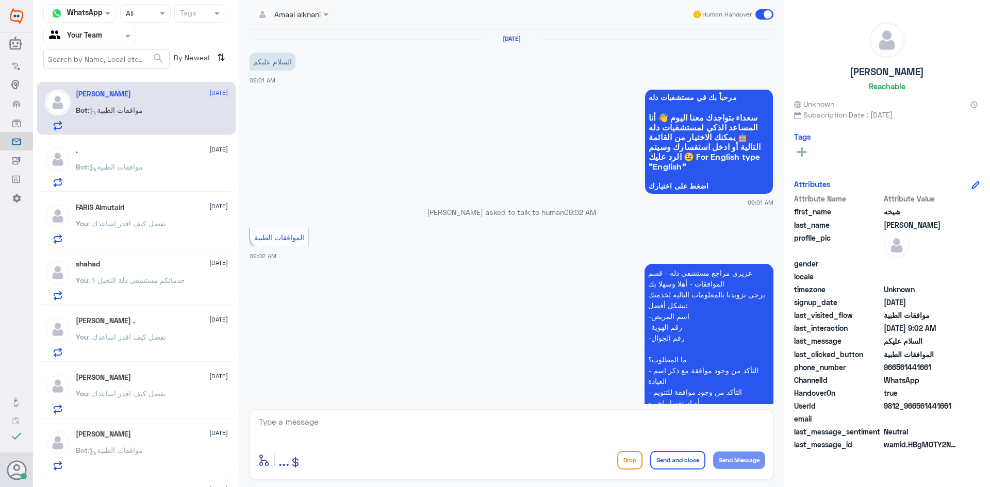
scroll to position [130, 0]
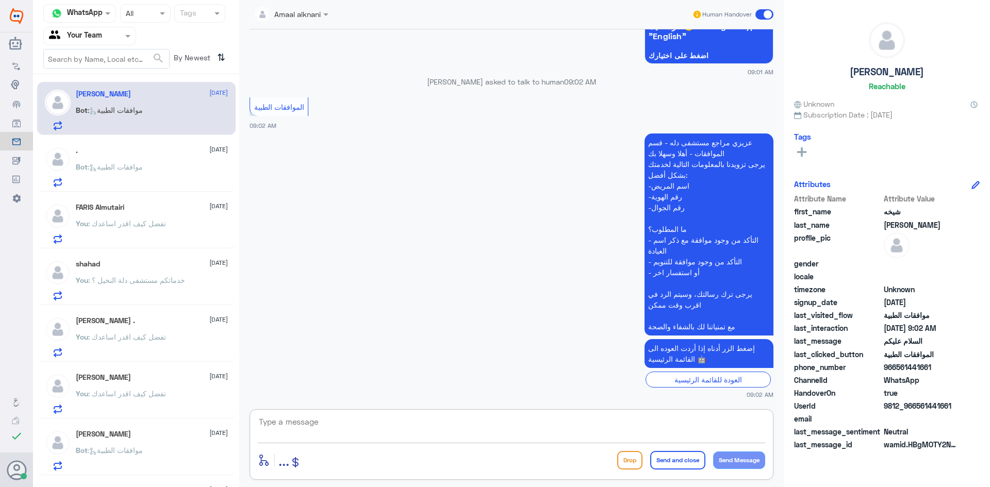
click at [320, 424] on textarea at bounding box center [511, 427] width 507 height 25
type textarea "تفضل كيف اقدر اساعدك"
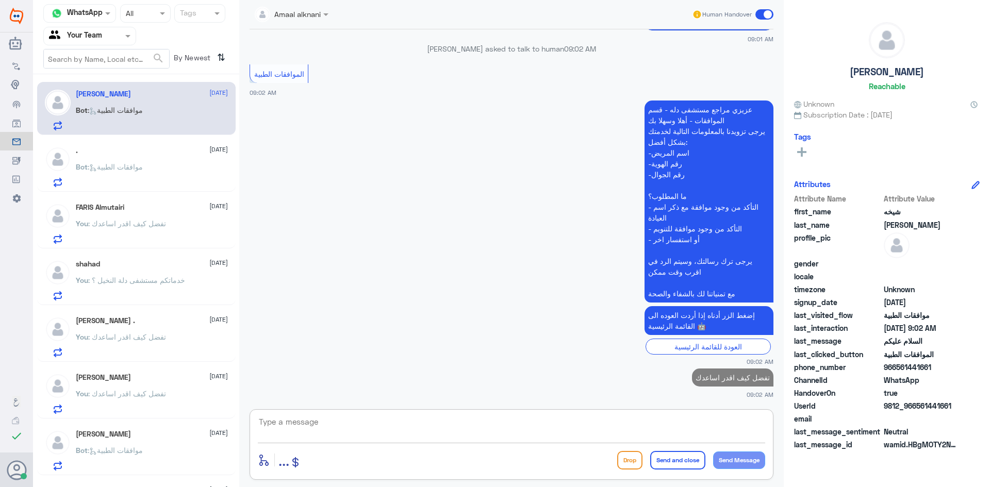
click at [124, 155] on div ". [DATE]" at bounding box center [152, 150] width 152 height 9
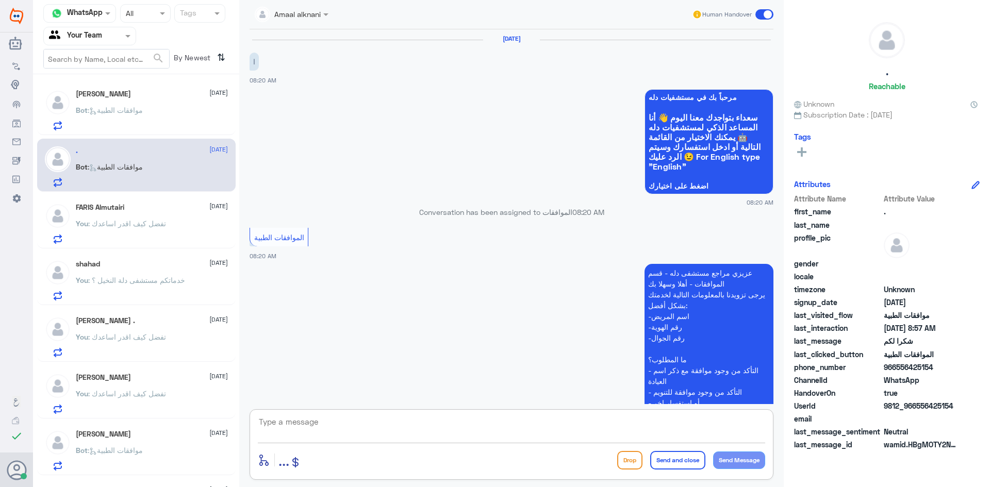
scroll to position [1270, 0]
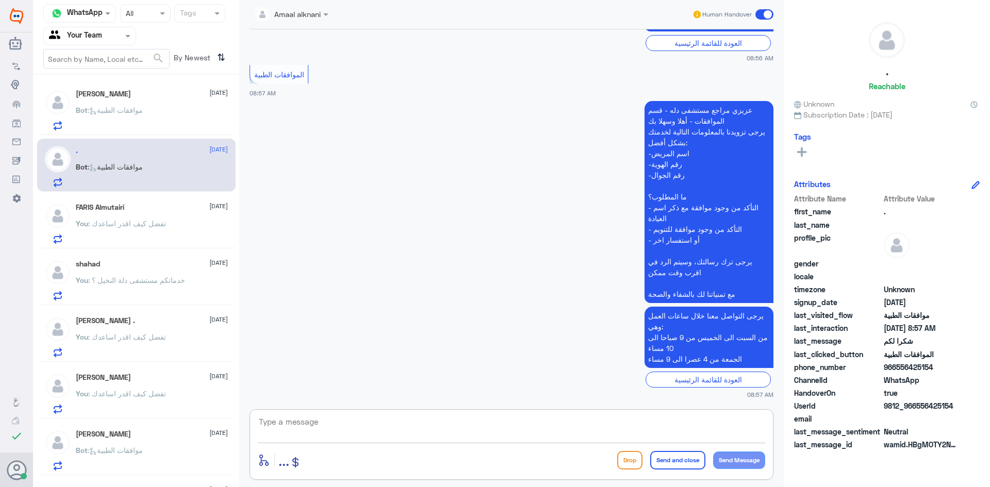
click at [396, 421] on textarea at bounding box center [511, 427] width 507 height 25
click at [174, 119] on div "You : تفضل كيف اقدر اساعدك" at bounding box center [152, 118] width 152 height 23
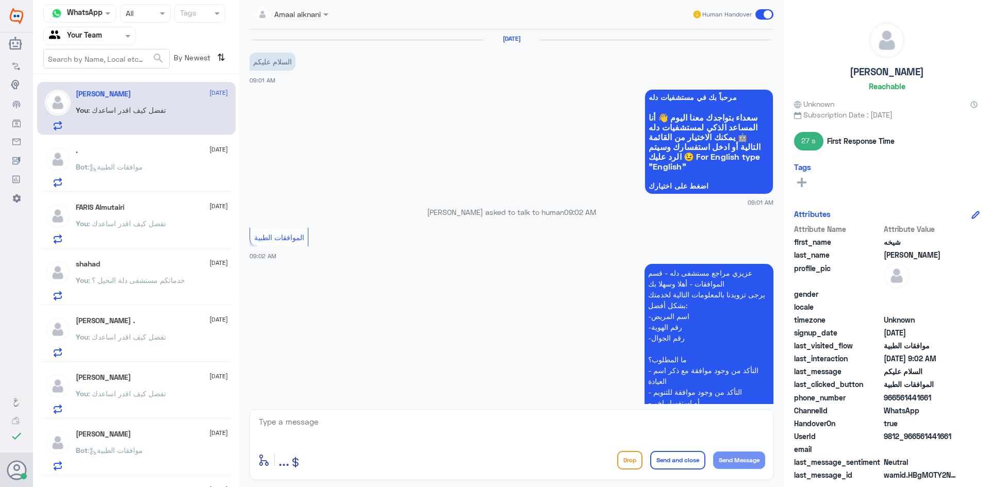
scroll to position [183, 0]
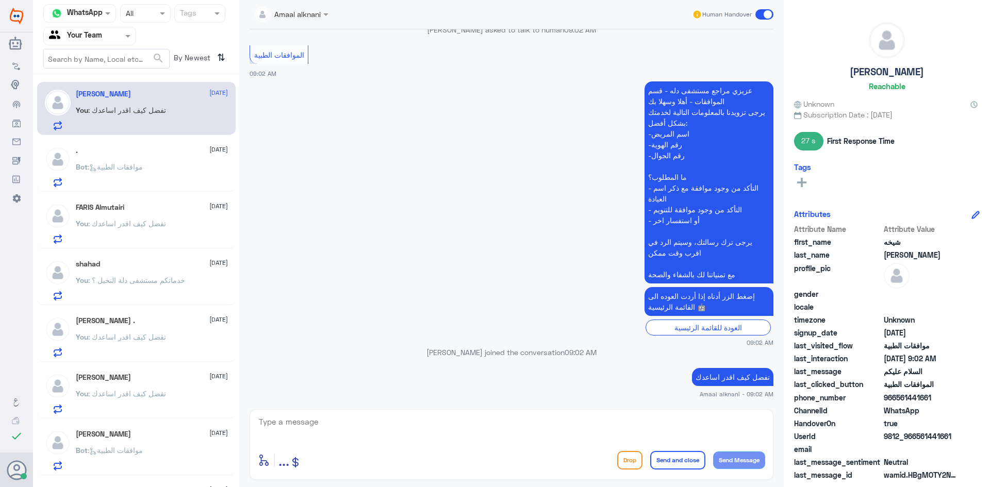
click at [741, 371] on p "تفضل كيف اقدر اساعدك" at bounding box center [732, 377] width 81 height 18
copy div "تفضل كيف اقدر اساعدك"
click at [153, 156] on div ". [DATE] Bot : موافقات الطبية" at bounding box center [152, 166] width 152 height 41
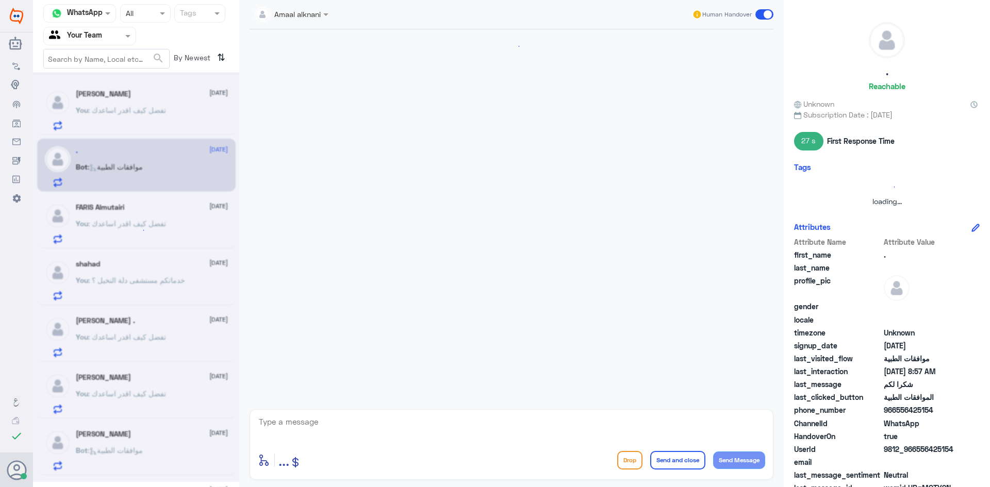
scroll to position [1270, 0]
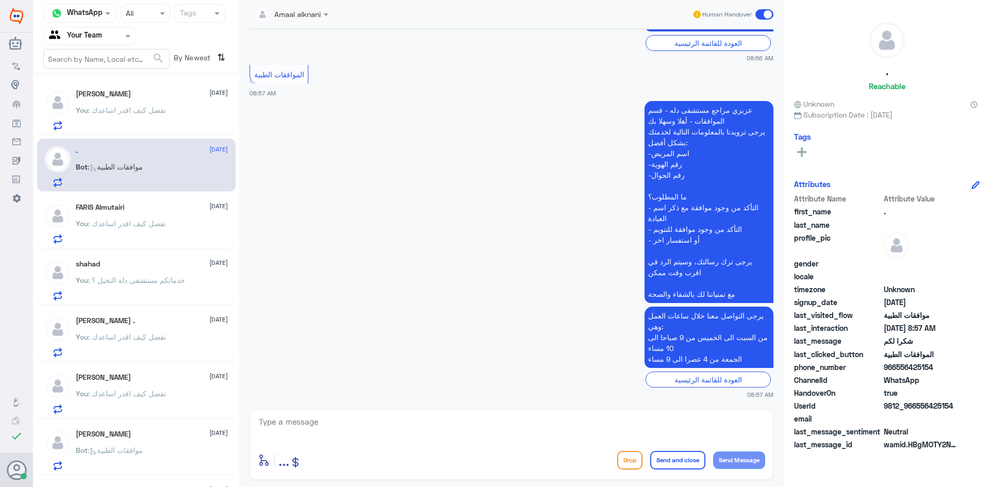
click at [343, 425] on textarea at bounding box center [511, 427] width 507 height 25
paste textarea "تفضل كيف اقدر اساعدك"
type textarea "تفضل كيف اقدر اساعدك"
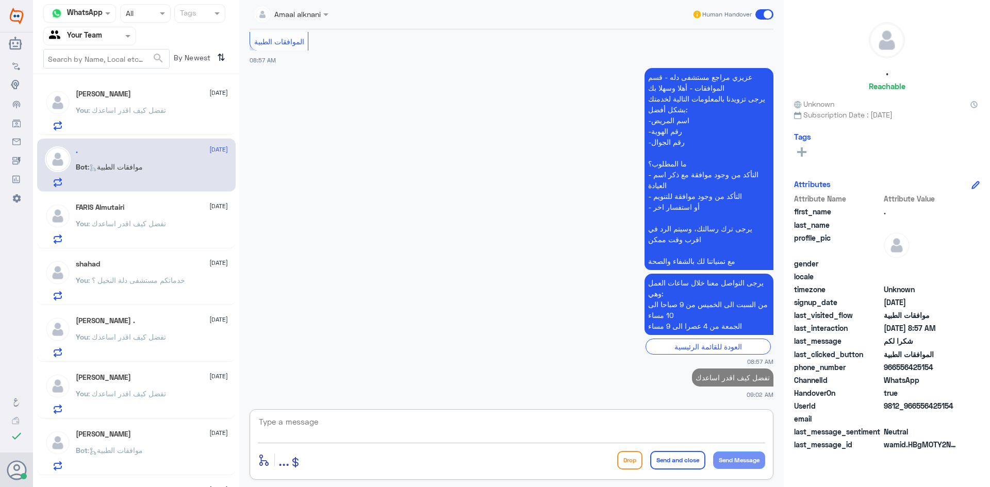
click at [161, 222] on span ": تفضل كيف اقدر اساعدك" at bounding box center [127, 223] width 78 height 9
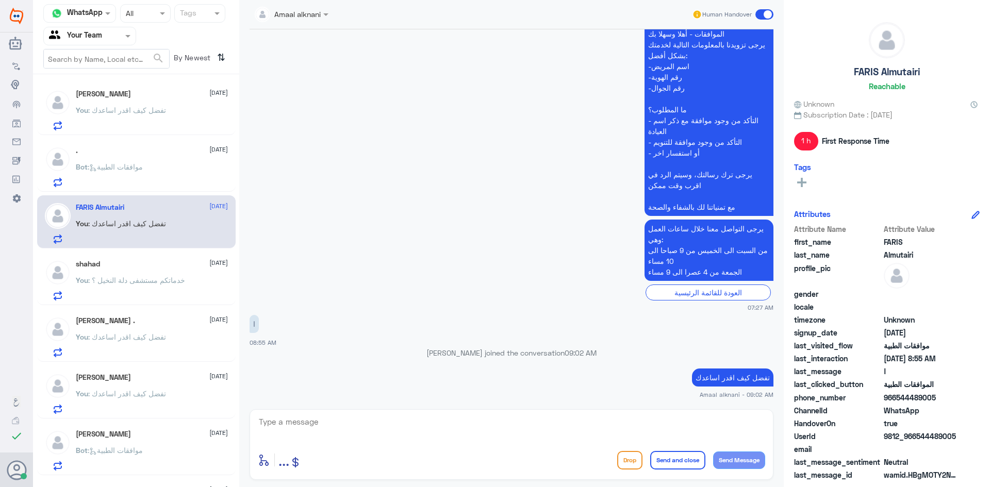
click at [313, 422] on textarea at bounding box center [511, 427] width 507 height 25
click at [154, 284] on span ": خدماتكم مستشفى دلة النخيل ؟" at bounding box center [136, 280] width 97 height 9
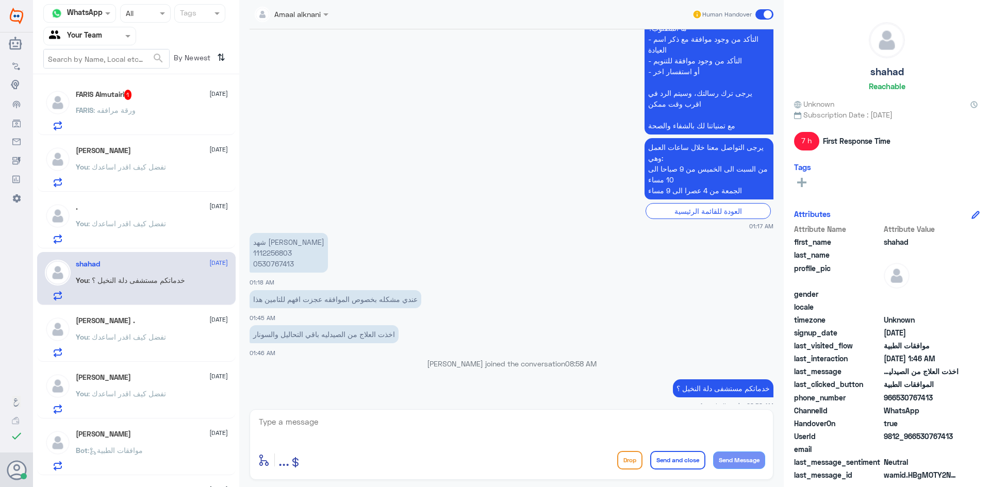
click at [135, 117] on p "FARIS : ورقة مرافقه" at bounding box center [106, 118] width 60 height 26
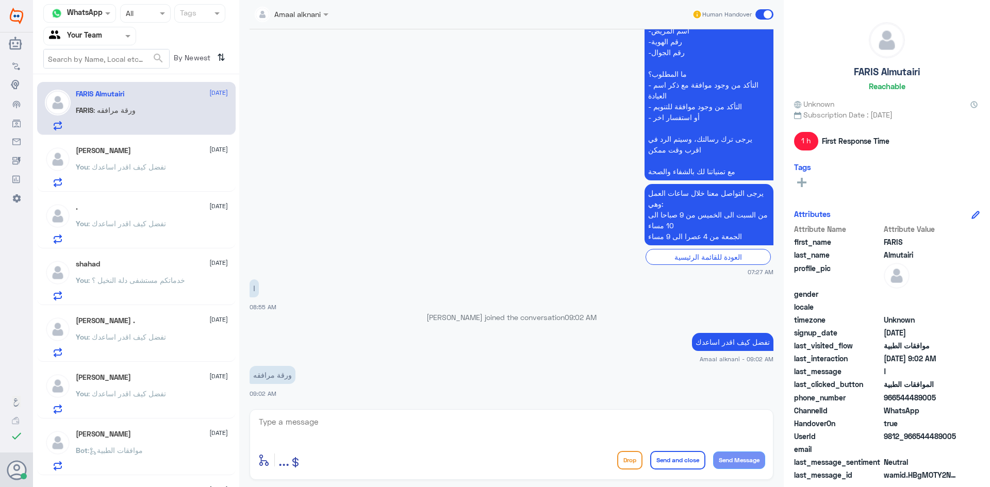
click at [328, 430] on textarea at bounding box center [511, 427] width 507 height 25
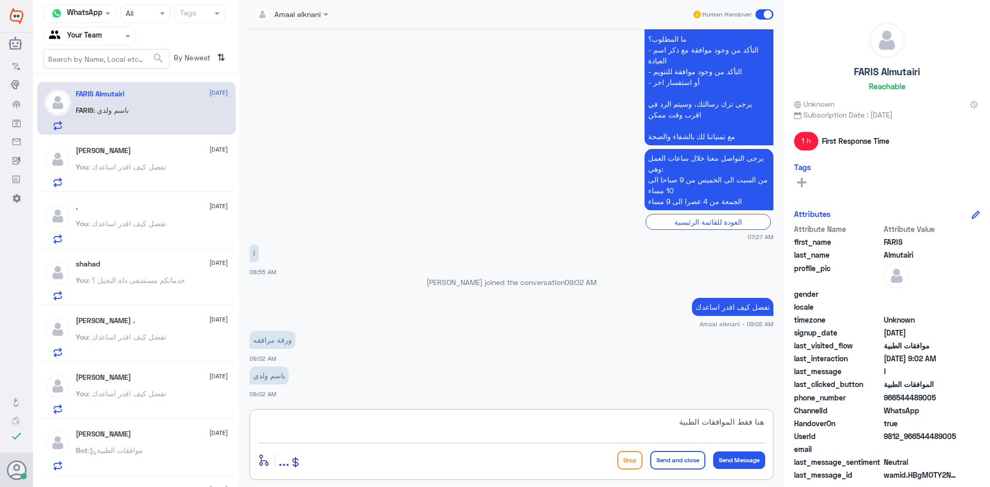
type textarea "هنا فقط الموافقات الطبية"
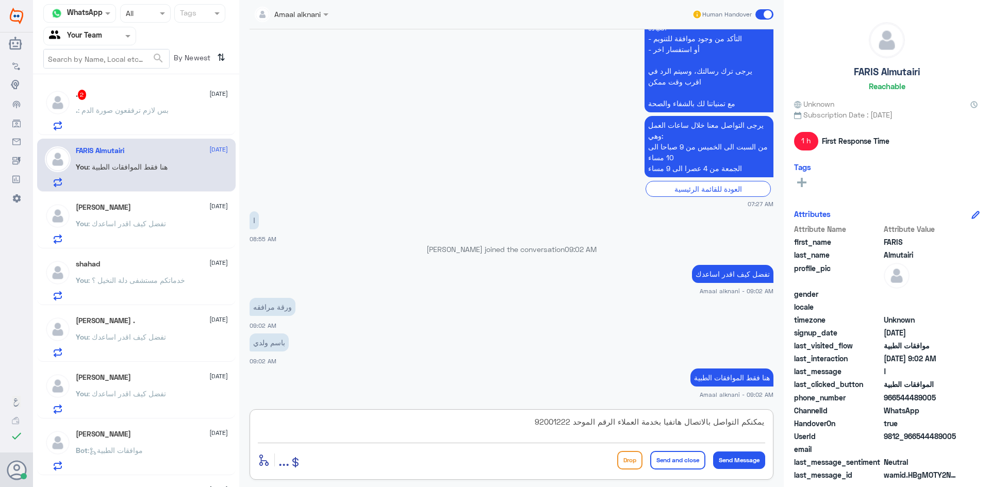
type textarea "يمكنكم التواصل بالاتصال هاتفيا بخدمة العملاء الرقم الموحد 920012222"
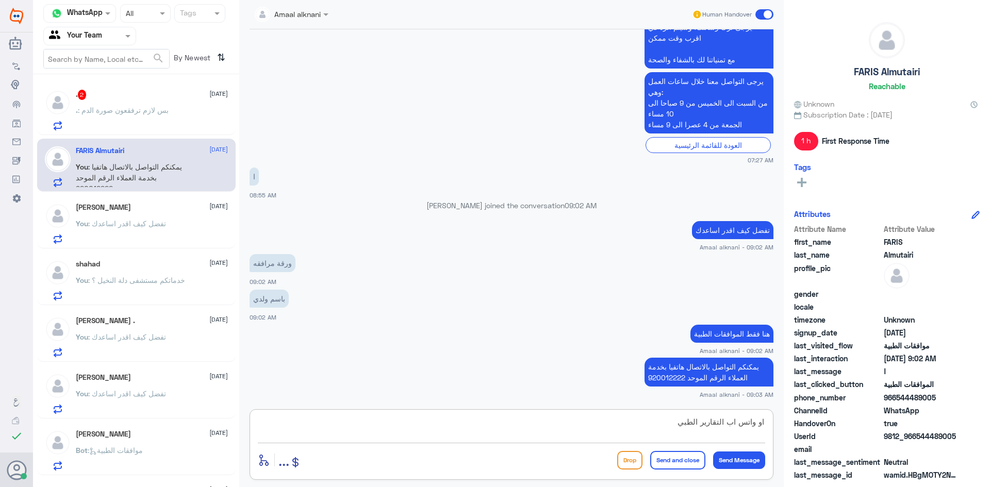
scroll to position [652, 0]
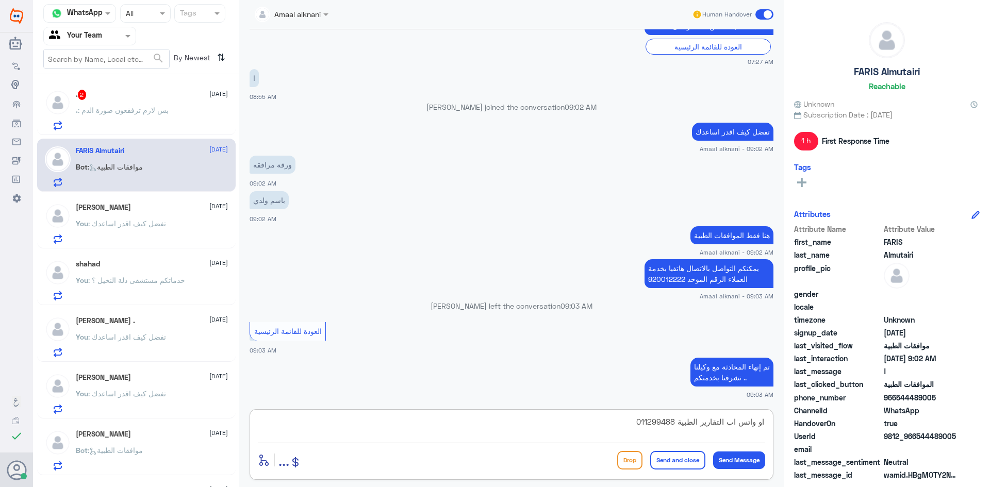
type textarea "او واتس اب التقارير الطبية 0112994881"
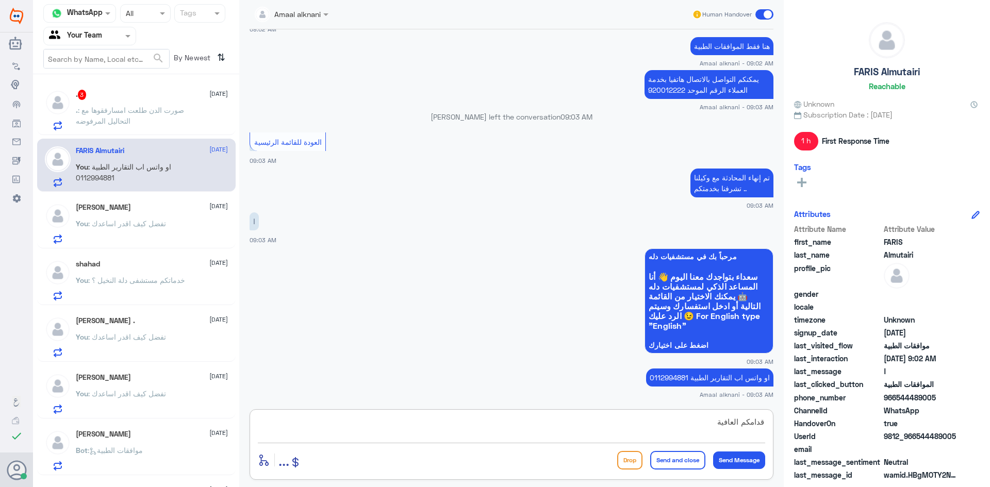
type textarea "قدامكم العافية"
click at [669, 462] on button "Send and close" at bounding box center [677, 460] width 55 height 19
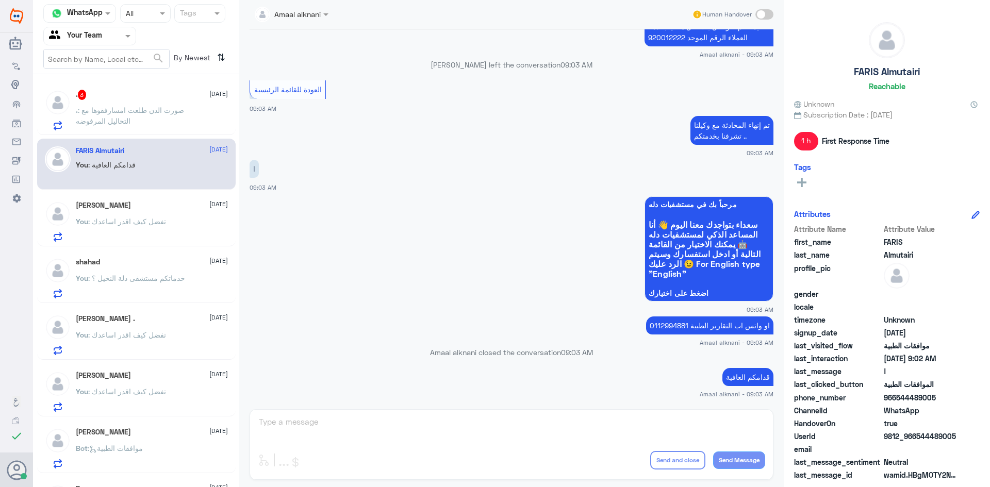
click at [133, 118] on p ". : صورت الدن طلعت امسارفقوها مع التحاليل المرفوضه" at bounding box center [134, 118] width 116 height 26
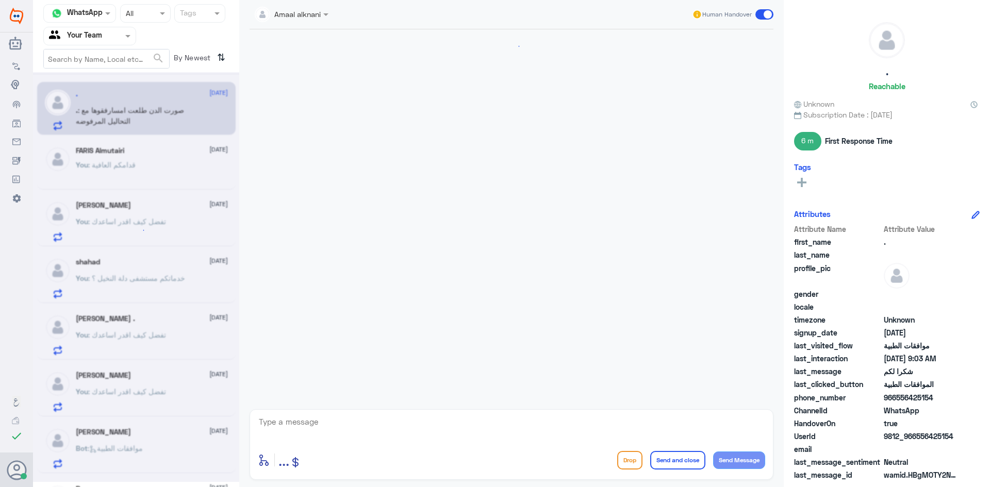
scroll to position [1260, 0]
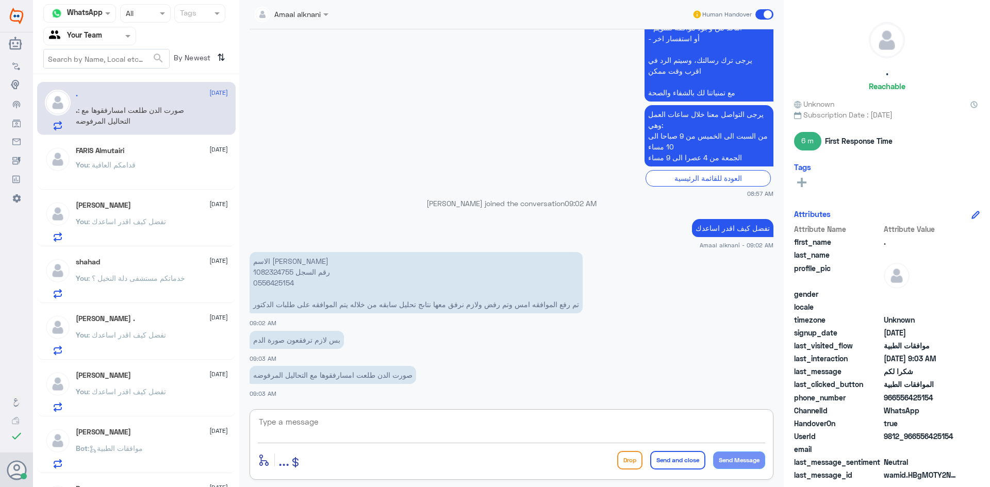
click at [347, 431] on textarea at bounding box center [511, 427] width 507 height 25
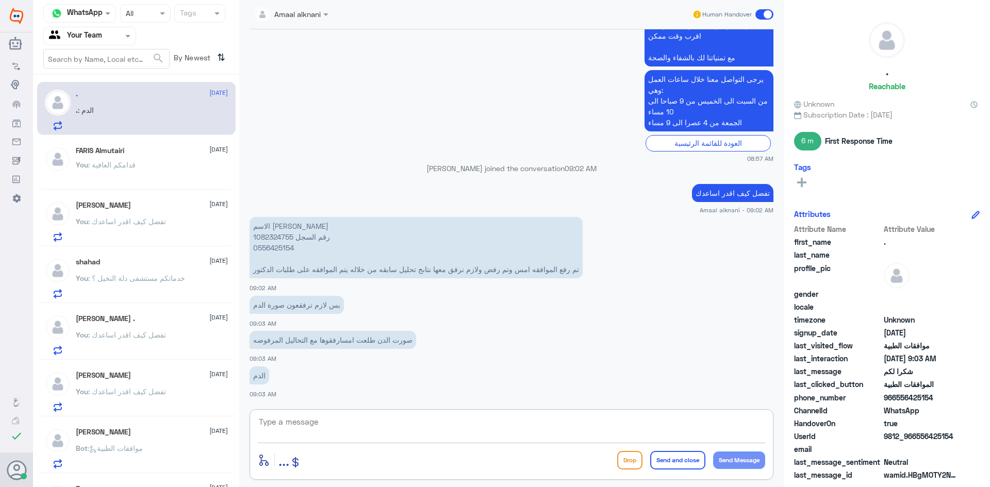
click at [346, 428] on textarea at bounding box center [511, 427] width 507 height 25
click at [277, 249] on p "الاسم [PERSON_NAME] رقم السجل 1082324755 0556425154 تم رفع الموافقه امس وتم رفض…" at bounding box center [416, 247] width 333 height 61
copy p "0556425154"
click at [363, 421] on textarea at bounding box center [511, 427] width 507 height 25
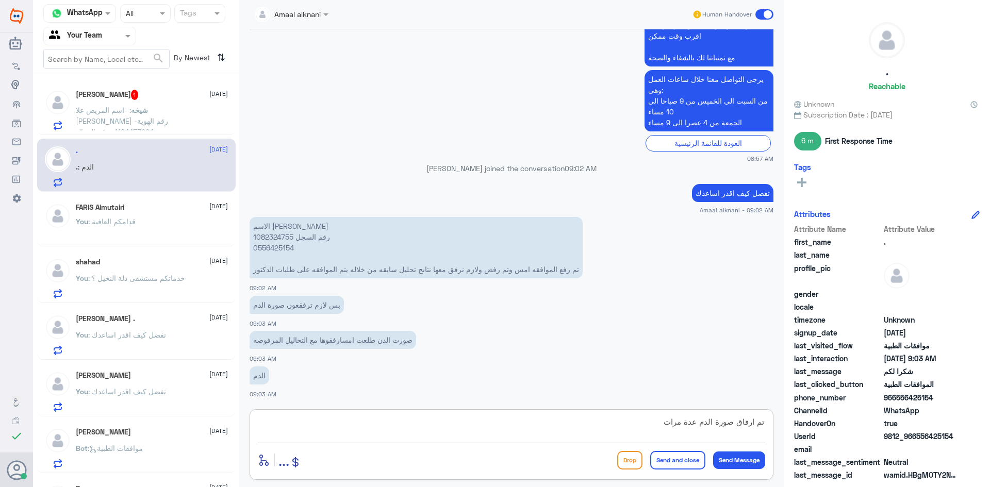
type textarea "تم ارفاق صورة الدم عدة مرات"
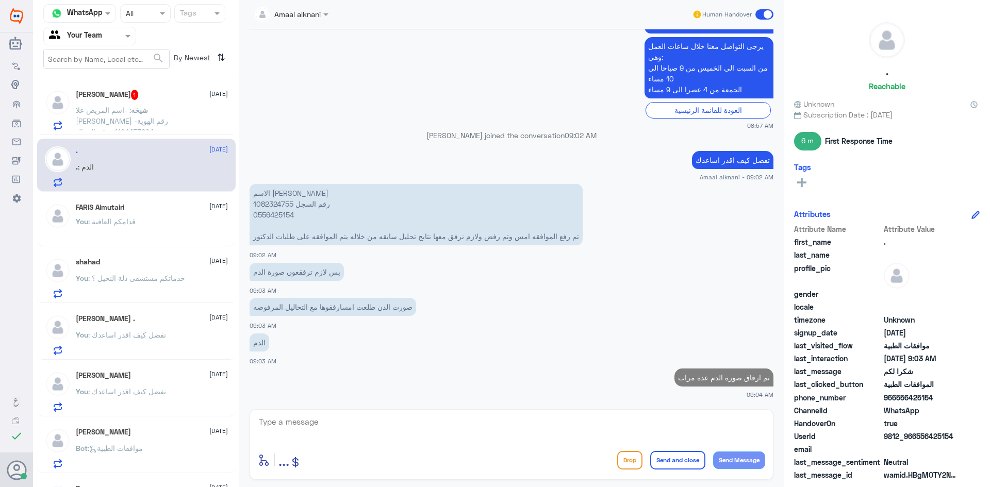
click at [144, 116] on p "شيخه : -اسم المريض علا [PERSON_NAME] -رقم الهوية 1194453294 -رقم الجوال 0561441…" at bounding box center [134, 118] width 116 height 26
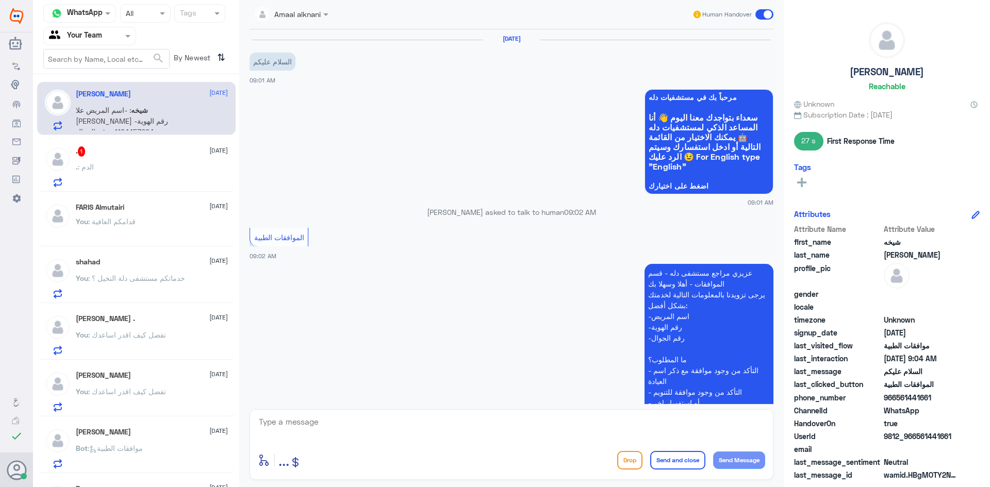
scroll to position [272, 0]
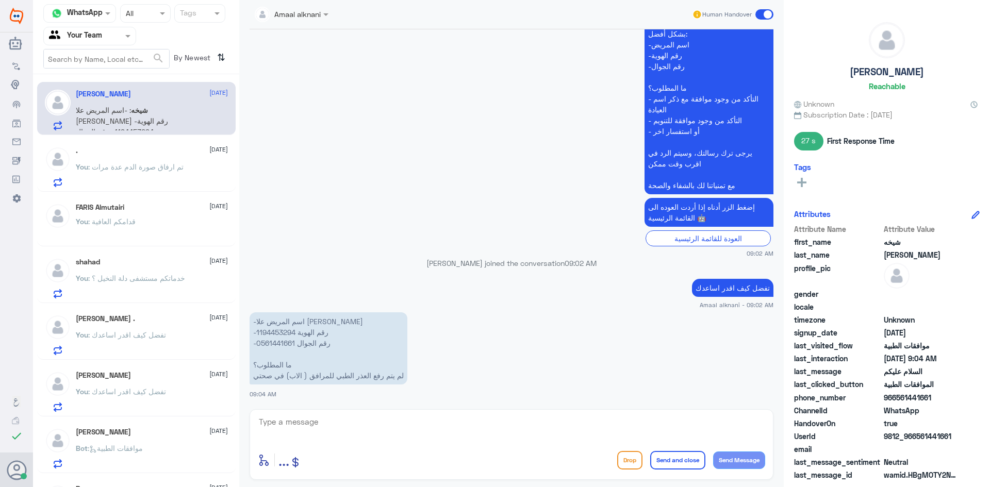
click at [135, 171] on span ": تم ارفاق صورة الدم عدة مرات" at bounding box center [135, 166] width 95 height 9
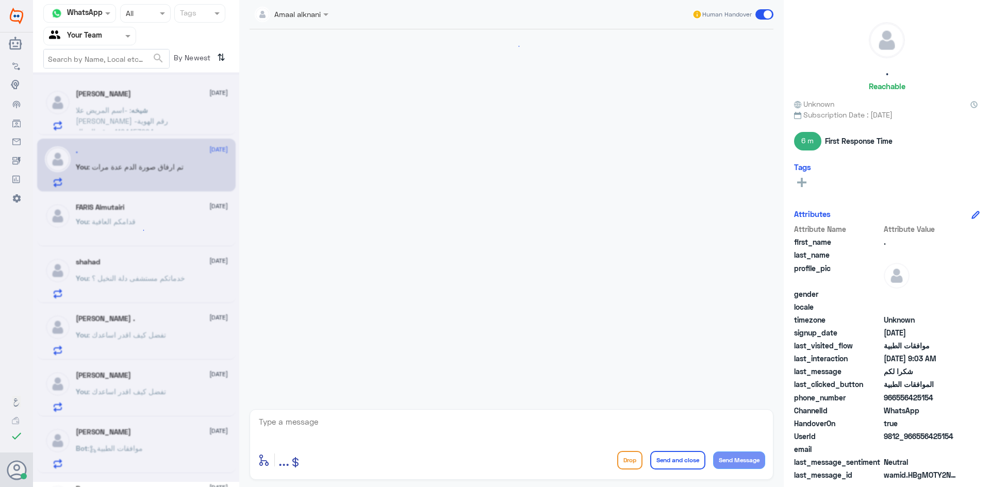
scroll to position [951, 0]
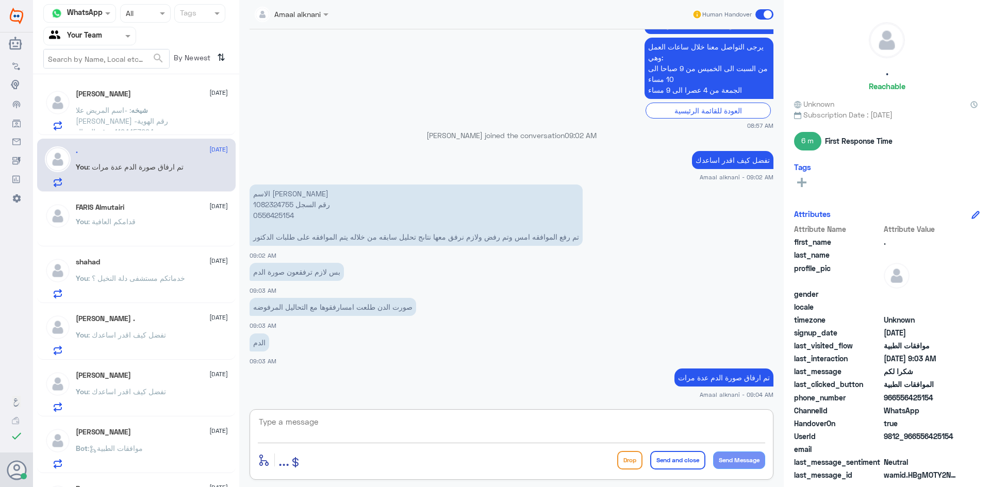
click at [353, 424] on textarea at bounding box center [511, 427] width 507 height 25
click at [125, 124] on span ": -اسم المريض علا [PERSON_NAME] -رقم الهوية 1194453294 -رقم الجوال 0561441661 م…" at bounding box center [132, 137] width 112 height 63
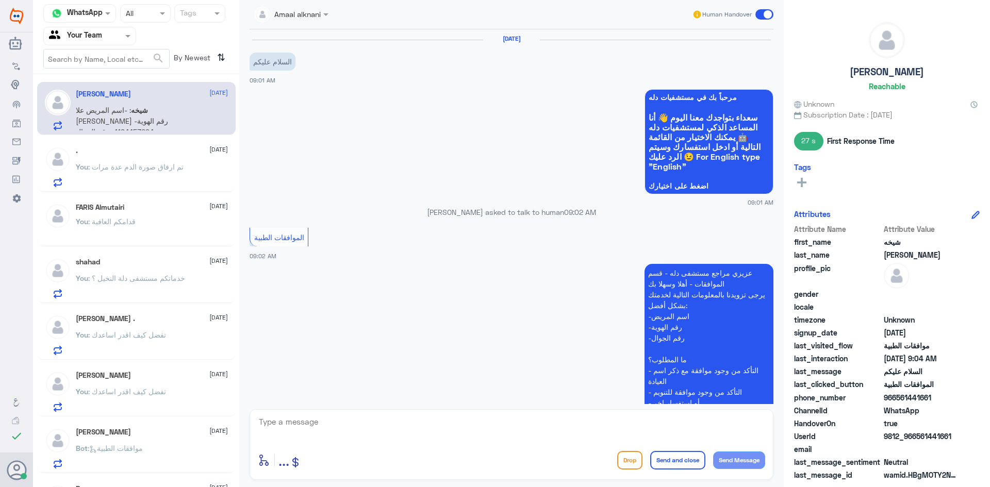
scroll to position [272, 0]
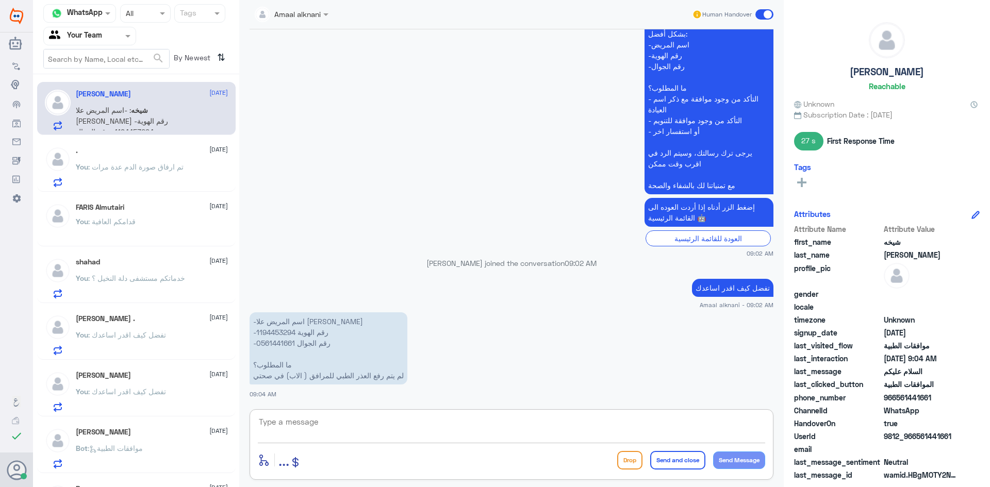
click at [374, 419] on textarea at bounding box center [511, 427] width 507 height 25
click at [281, 330] on p "-اسم المريض علا [PERSON_NAME] -رقم الهوية 1194453294 -رقم الجوال 0561441661 ما …" at bounding box center [329, 349] width 158 height 72
copy p "1194453294"
click at [456, 449] on div "enter flow name ... Drop Send and close Send Message" at bounding box center [511, 460] width 507 height 23
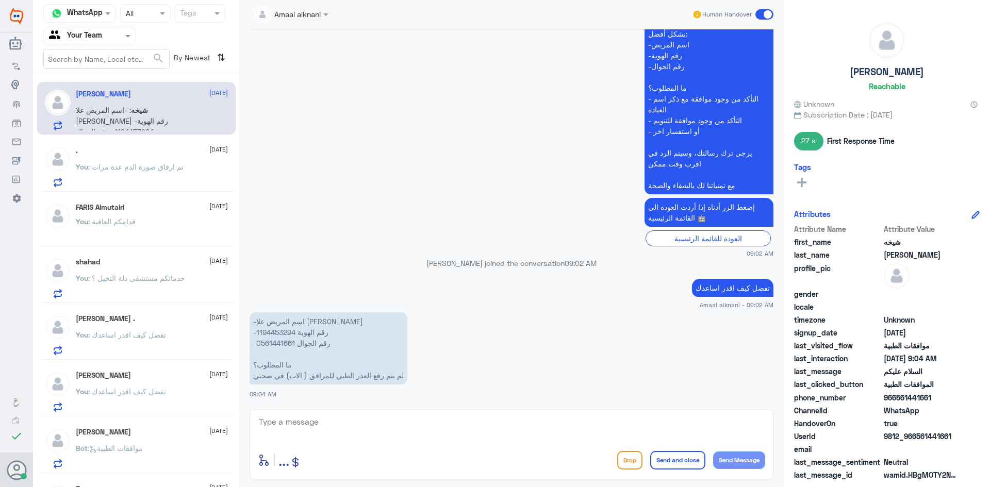
click at [445, 428] on textarea at bounding box center [511, 427] width 507 height 25
click at [444, 429] on textarea at bounding box center [511, 427] width 507 height 25
type textarea "الرجاء التواصل مع واتس اب التقارير الطبية 0112994881"
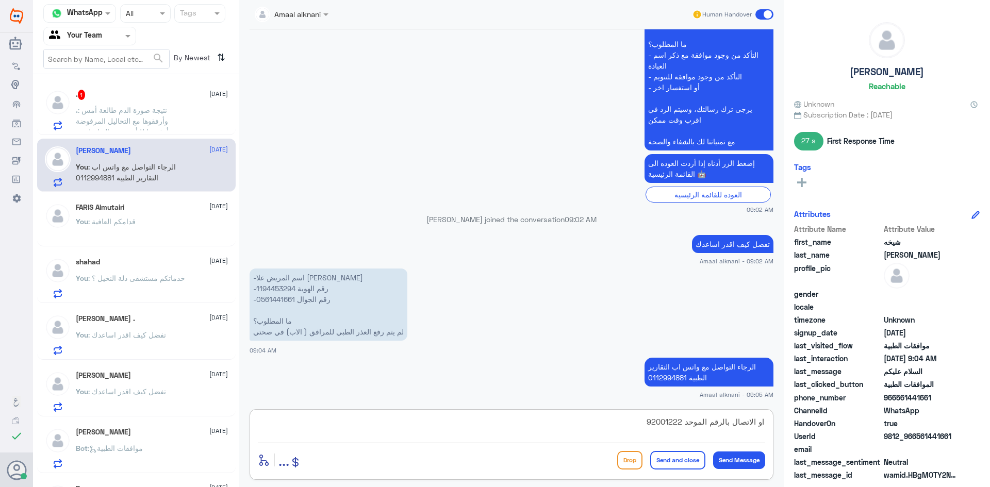
type textarea "او الاتصال بالرقم الموحد 920012222"
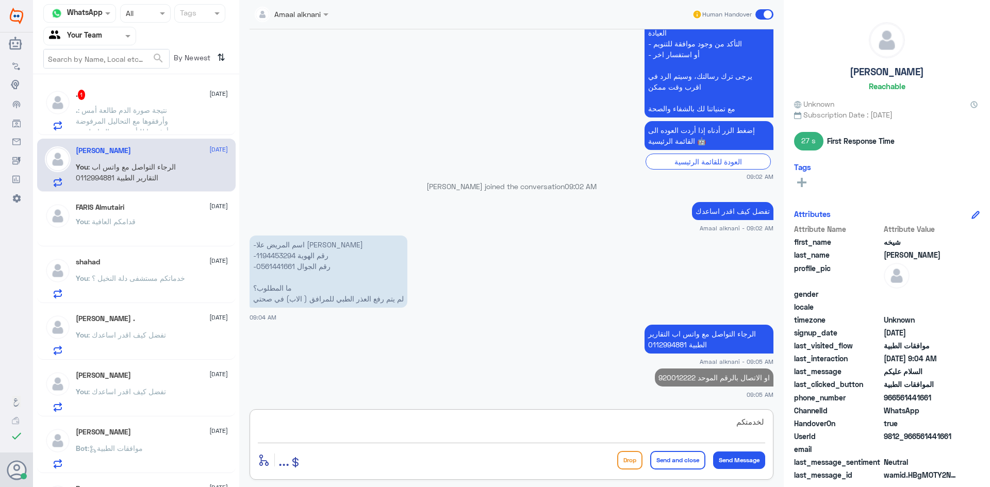
type textarea "لخدمتكم"
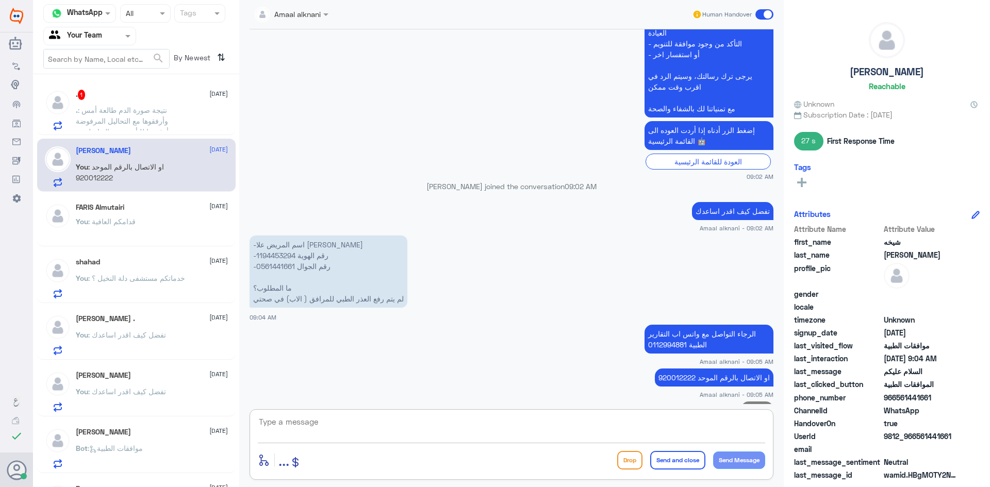
scroll to position [382, 0]
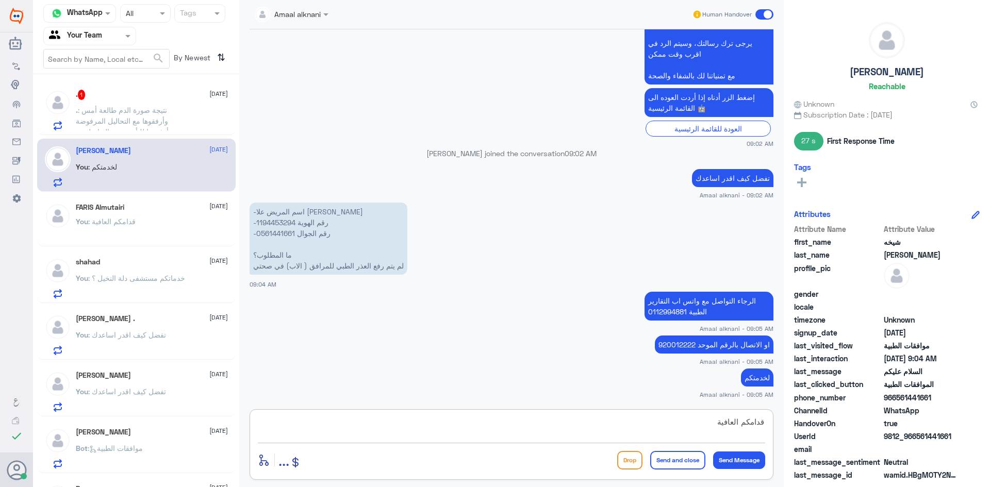
type textarea "قدامكم العافية"
click at [693, 459] on button "Send and close" at bounding box center [677, 460] width 55 height 19
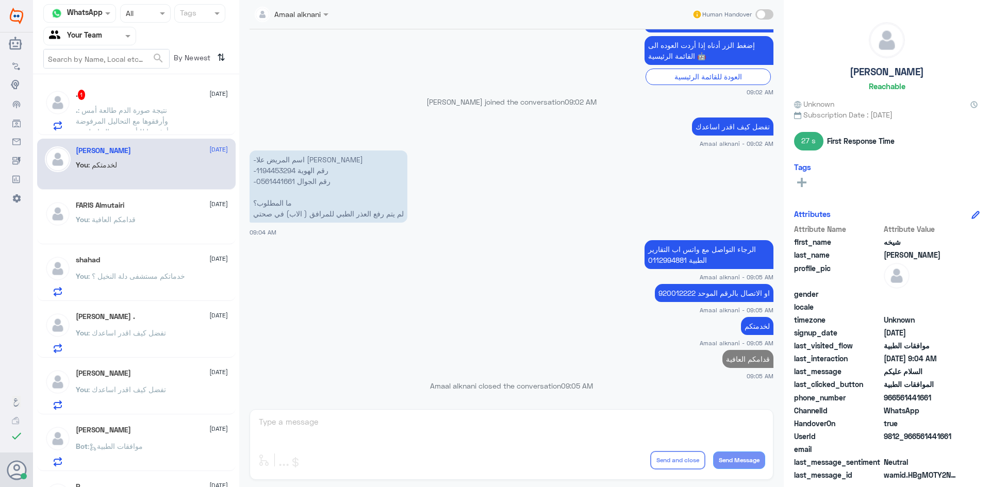
click at [144, 126] on p ". : نتيجة صورة الدم طالعة أمس وأرفقوها مع التحاليل المرفوضة وأرفعوها للتأمين وت…" at bounding box center [134, 118] width 116 height 26
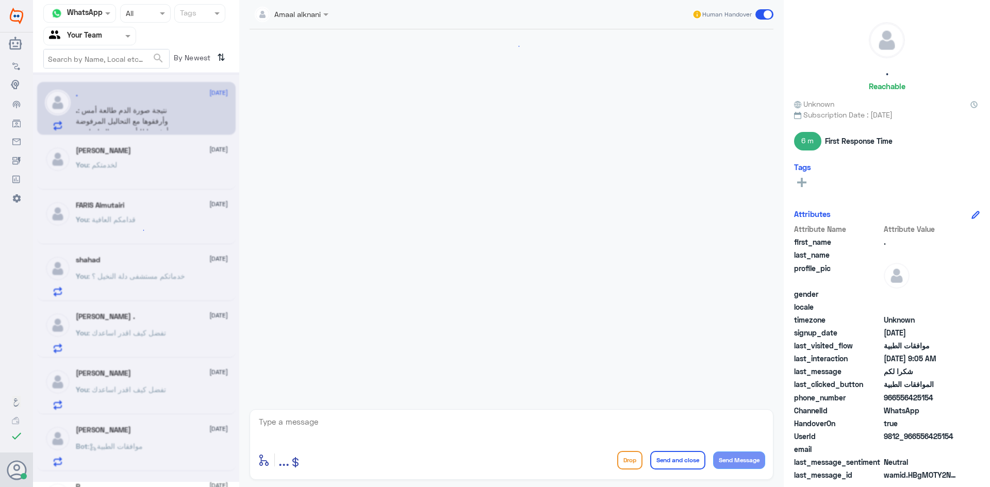
scroll to position [965, 0]
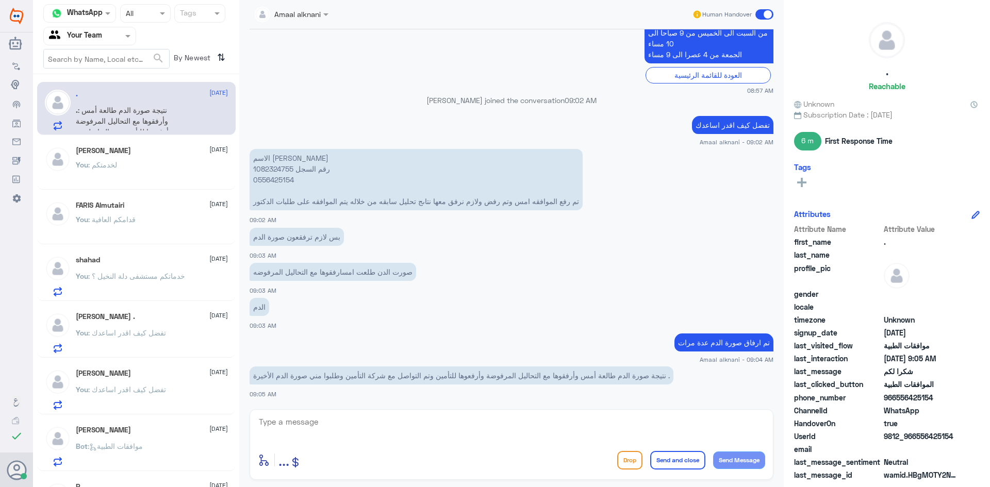
click at [332, 424] on textarea at bounding box center [511, 427] width 507 height 25
click at [533, 428] on textarea at bounding box center [511, 427] width 507 height 25
type textarea "موجوده عزيزي المراجع وتم ارفاقها"
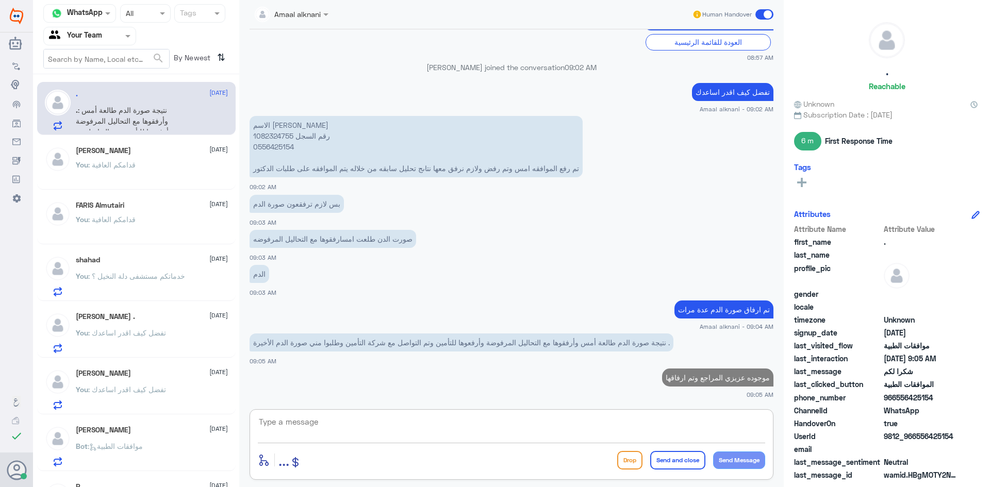
click at [298, 418] on textarea at bounding box center [511, 427] width 507 height 25
click at [306, 428] on textarea at bounding box center [511, 427] width 507 height 25
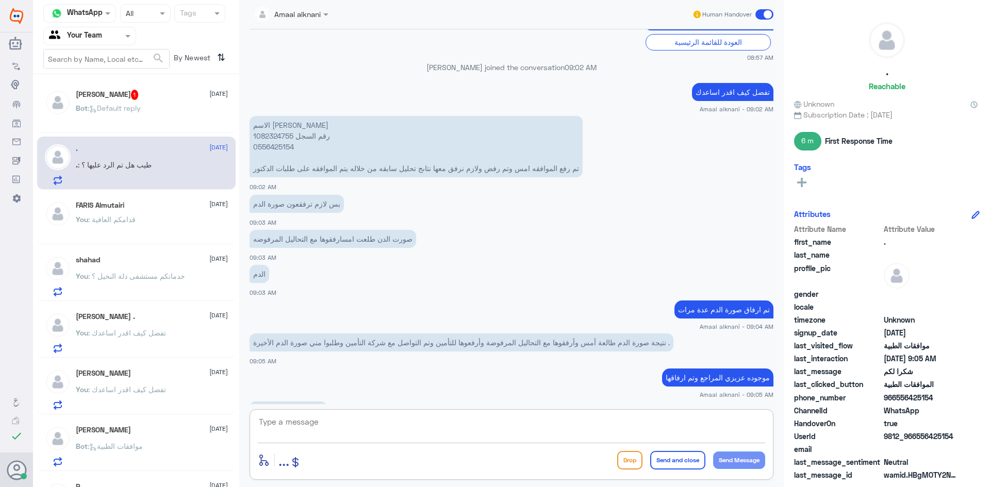
scroll to position [1034, 0]
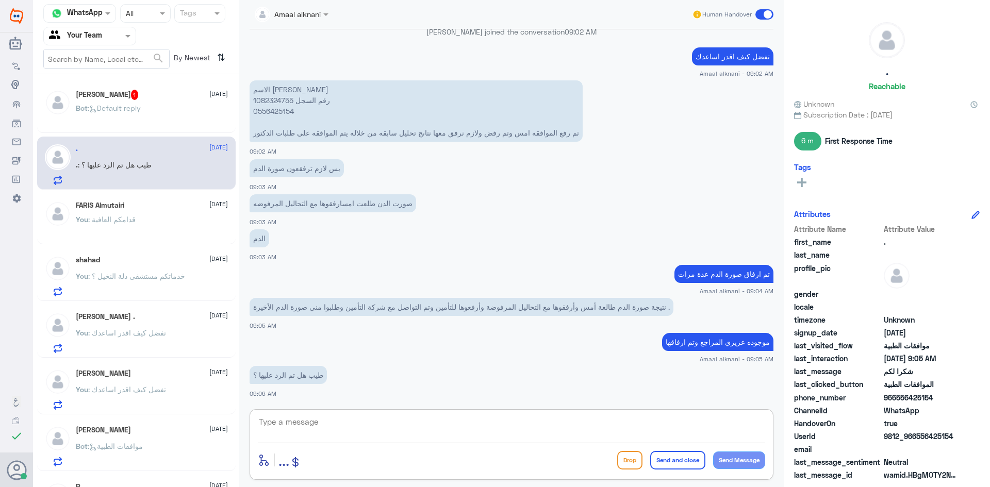
click at [411, 424] on textarea at bounding box center [511, 427] width 507 height 25
click at [282, 104] on p "الاسم [PERSON_NAME] رقم السجل 1082324755 0556425154 تم رفع الموافقه امس وتم رفض…" at bounding box center [416, 110] width 333 height 61
copy p "1082324755"
click at [432, 430] on textarea at bounding box center [511, 427] width 507 height 25
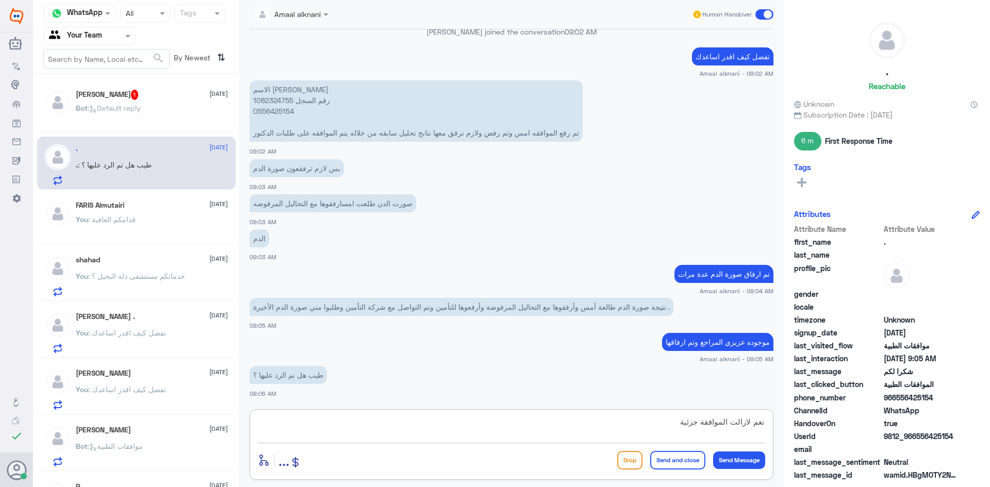
type textarea "نعم لازالت الموافقة جزئية"
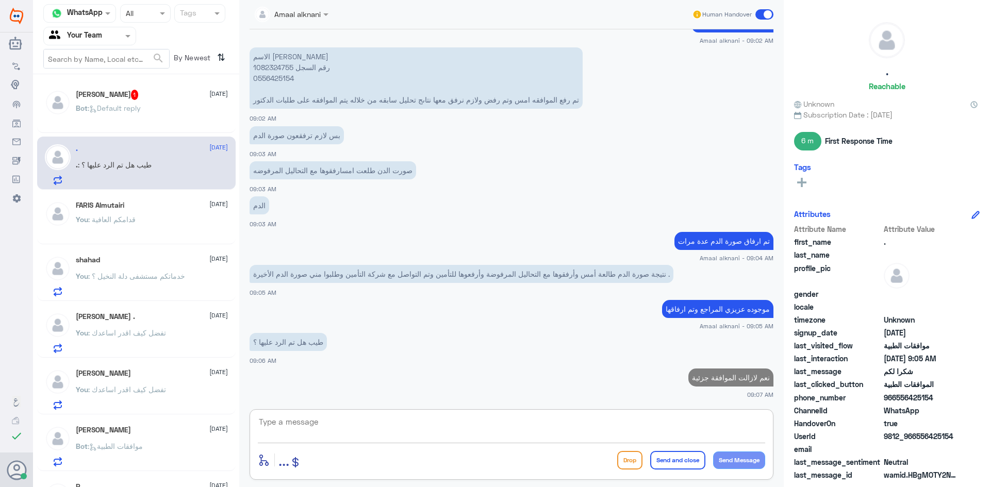
click at [129, 113] on p "Bot : Default reply" at bounding box center [108, 116] width 65 height 26
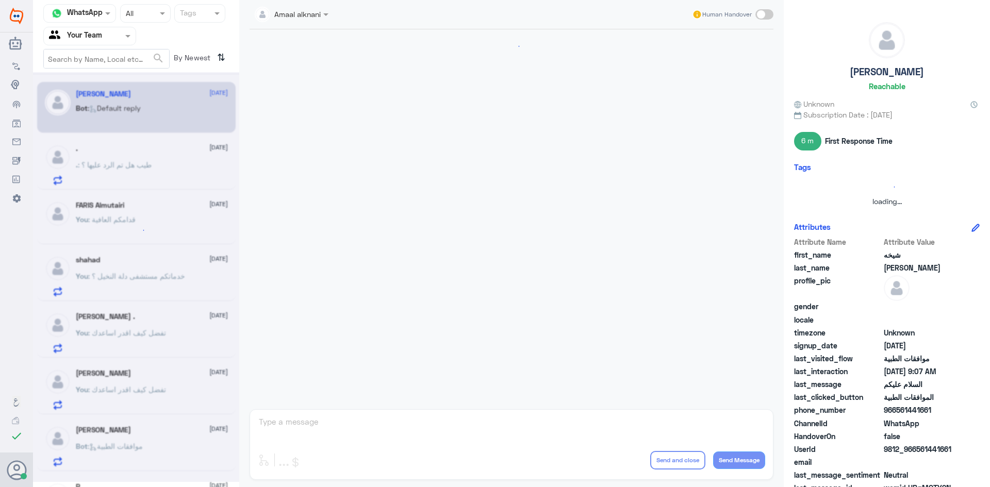
scroll to position [590, 0]
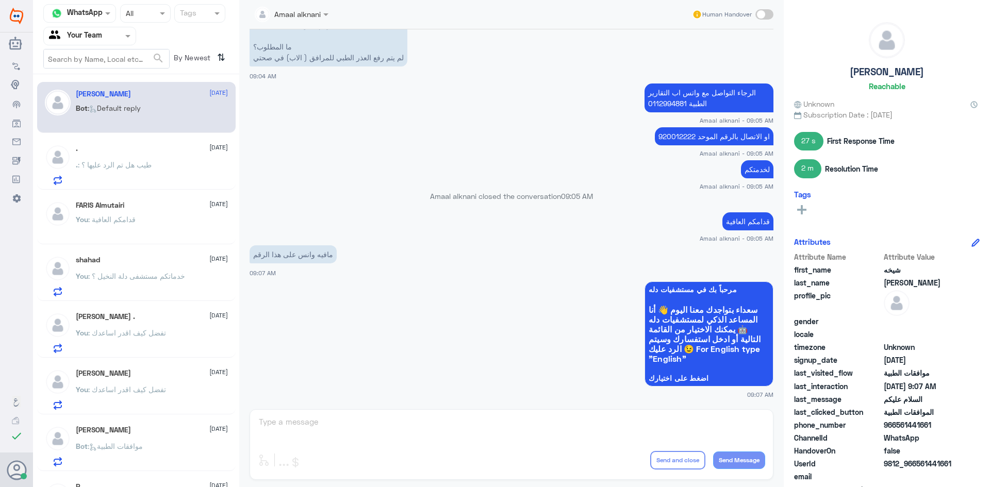
click at [140, 172] on p ". : طيب هل تم الرد عليها ؟" at bounding box center [114, 172] width 76 height 26
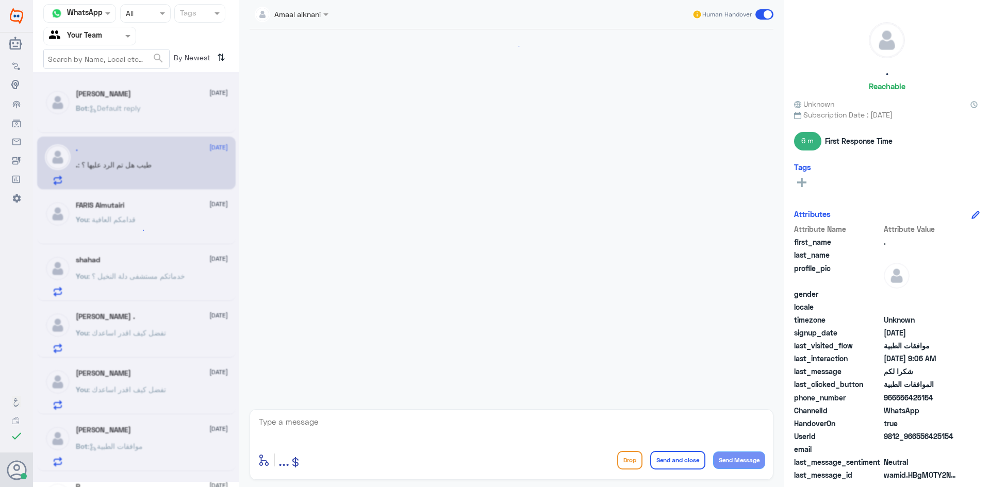
click at [304, 423] on textarea at bounding box center [511, 427] width 507 height 25
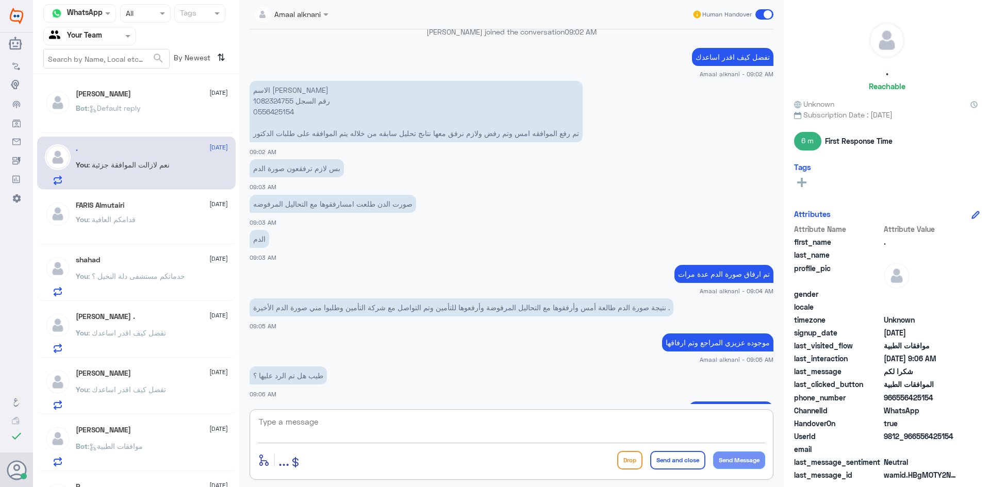
scroll to position [960, 0]
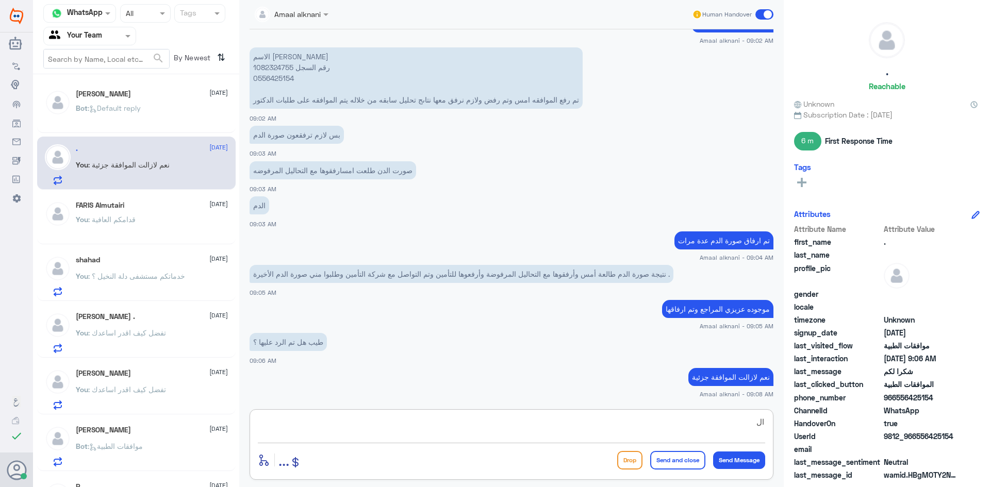
type textarea "ا"
type textarea "قدامكم العافية"
click at [668, 458] on button "Send and close" at bounding box center [677, 460] width 55 height 19
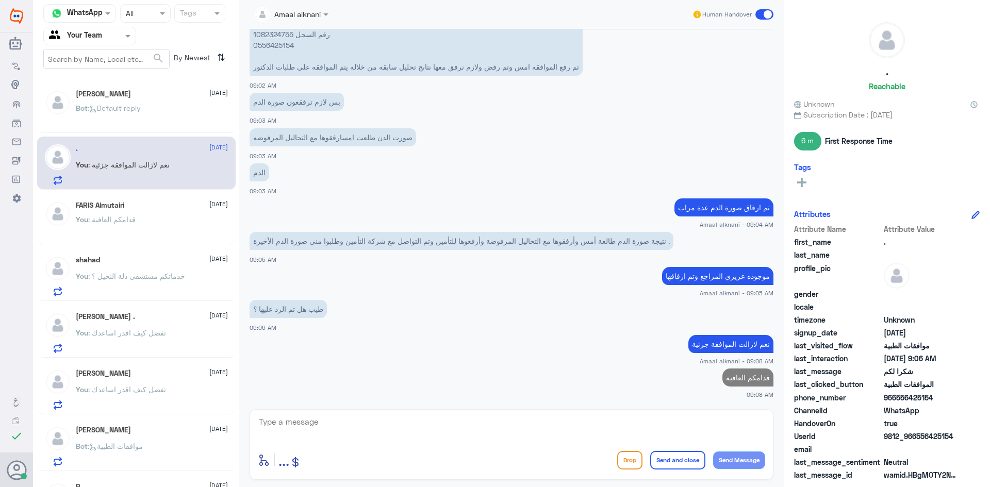
scroll to position [991, 0]
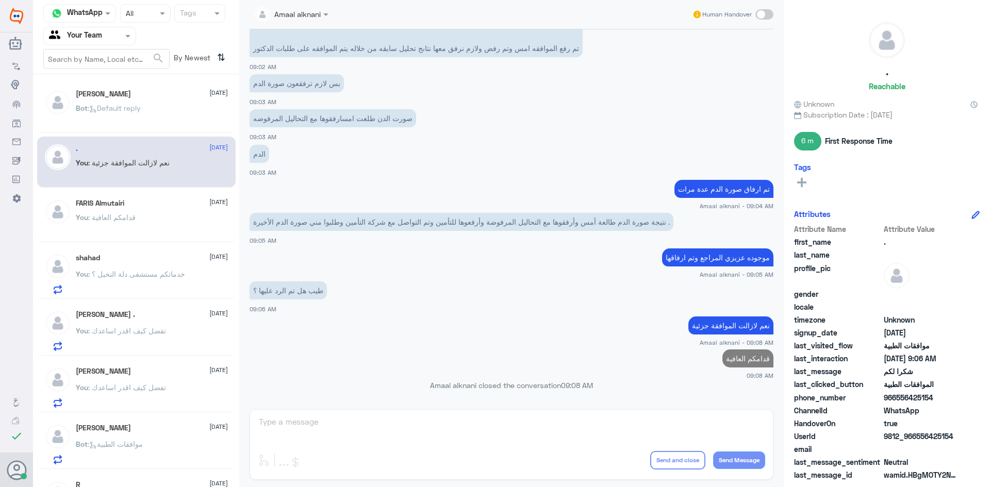
click at [118, 119] on p "Bot : Default reply" at bounding box center [108, 116] width 65 height 26
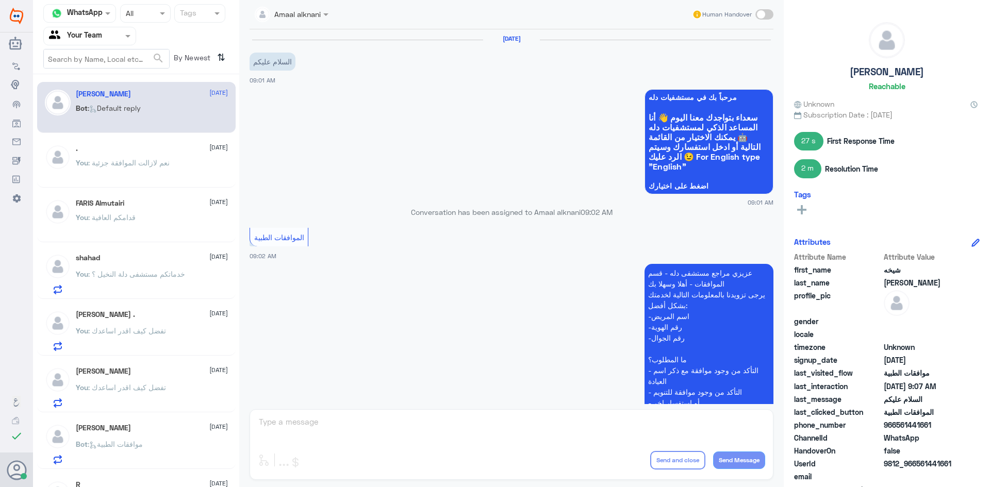
scroll to position [590, 0]
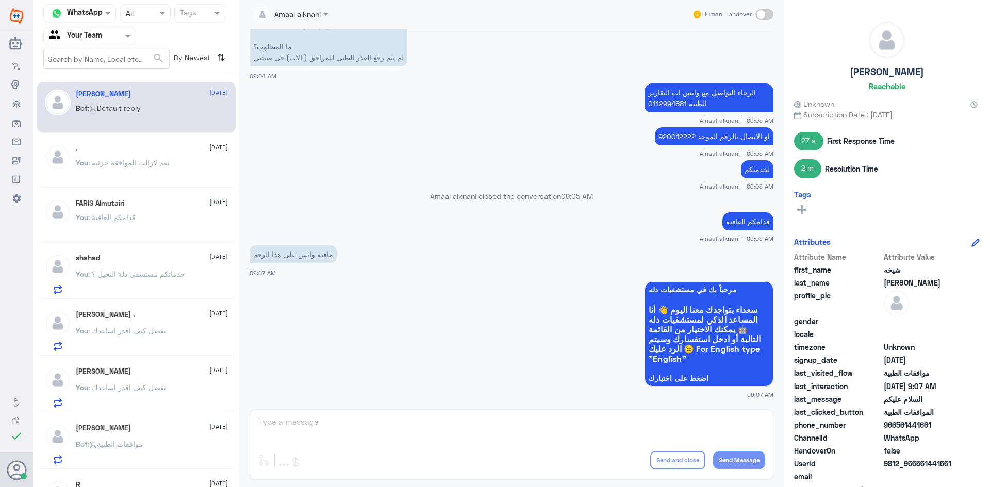
click at [372, 436] on div "Amaal alknani Human Handover [DATE] السلام عليكم 09:01 AM مرحباً بك في مستشفيات…" at bounding box center [511, 245] width 545 height 490
click at [351, 426] on div "Amaal alknani Human Handover [DATE] السلام عليكم 09:01 AM مرحباً بك في مستشفيات…" at bounding box center [511, 245] width 545 height 490
click at [349, 422] on div "Amaal alknani Human Handover [DATE] السلام عليكم 09:01 AM مرحباً بك في مستشفيات…" at bounding box center [511, 245] width 545 height 490
click at [349, 421] on div "Amaal alknani Human Handover [DATE] السلام عليكم 09:01 AM مرحباً بك في مستشفيات…" at bounding box center [511, 245] width 545 height 490
click at [159, 168] on div "You : قدامكم العافية" at bounding box center [152, 171] width 152 height 23
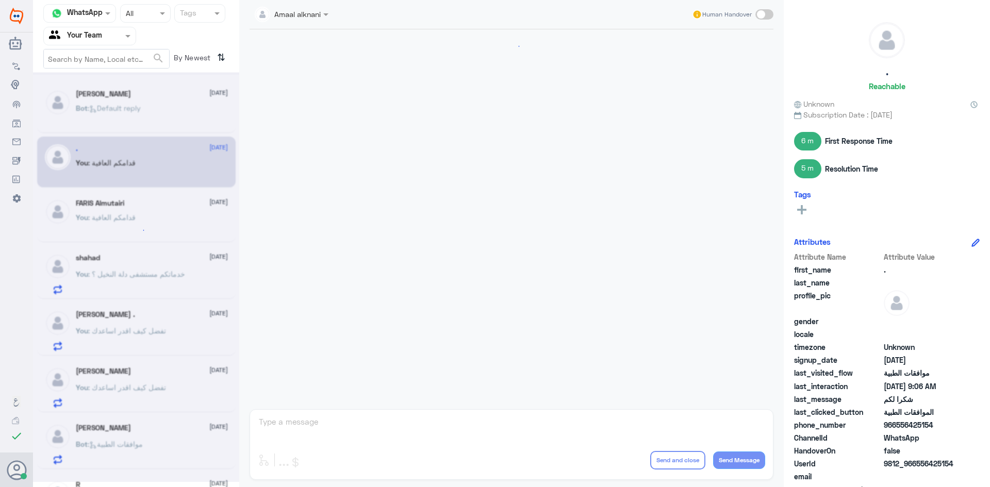
scroll to position [922, 0]
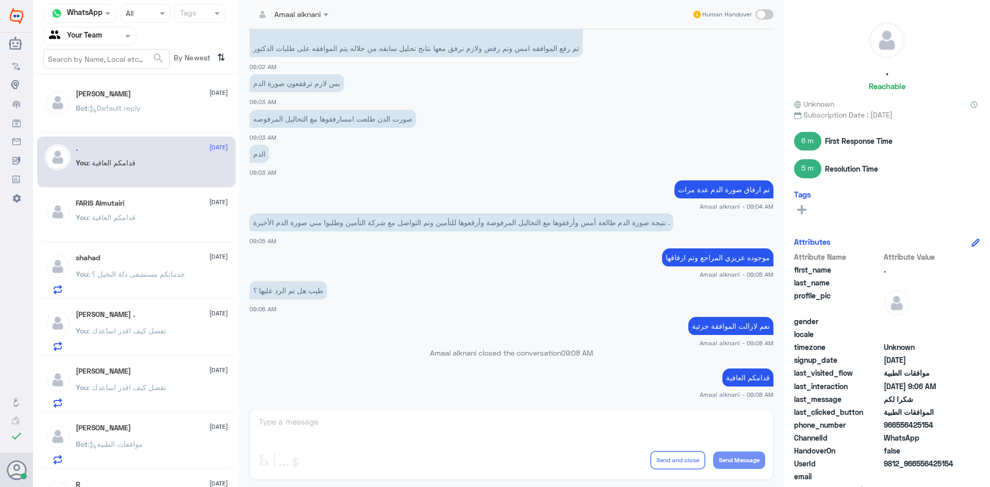
click at [106, 34] on input "text" at bounding box center [77, 36] width 57 height 12
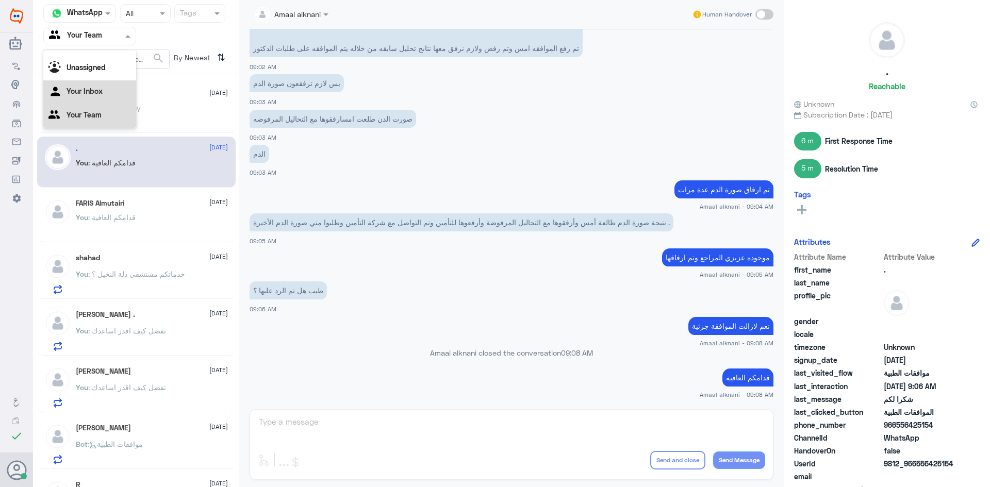
click at [104, 90] on div "Your Inbox" at bounding box center [89, 92] width 93 height 24
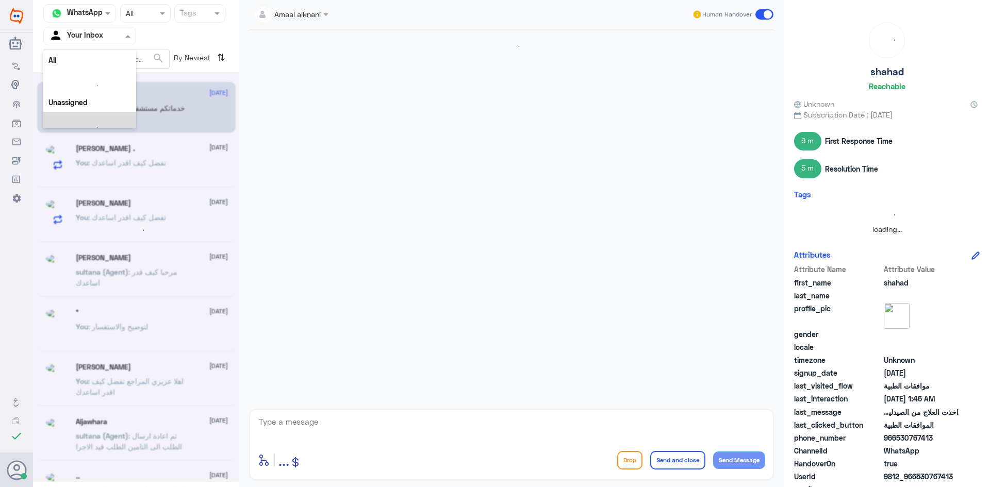
scroll to position [0, 0]
click at [103, 41] on input "text" at bounding box center [77, 36] width 57 height 12
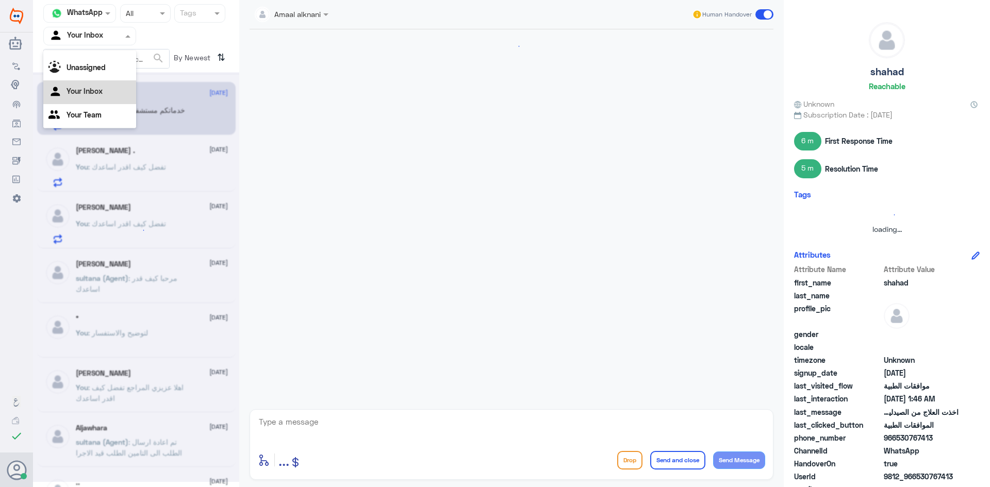
scroll to position [831, 0]
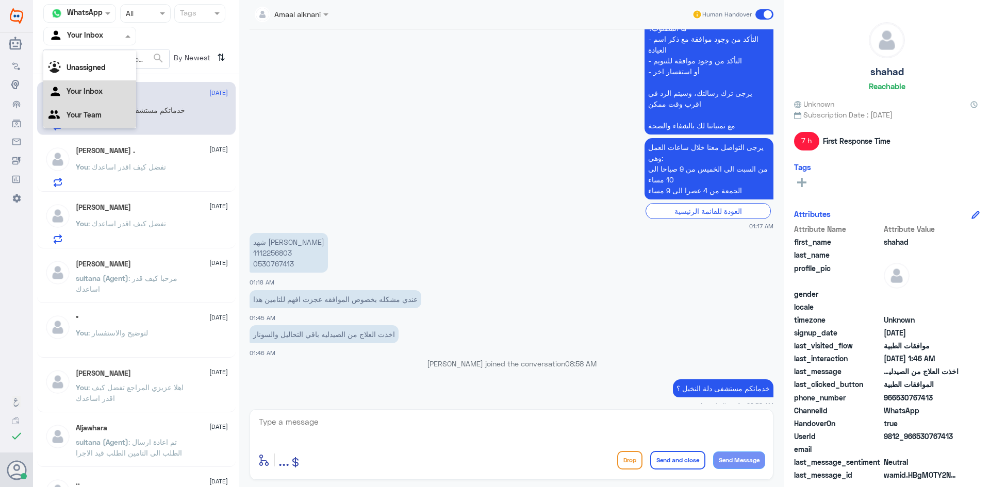
click at [108, 119] on div "Your Team" at bounding box center [89, 116] width 93 height 24
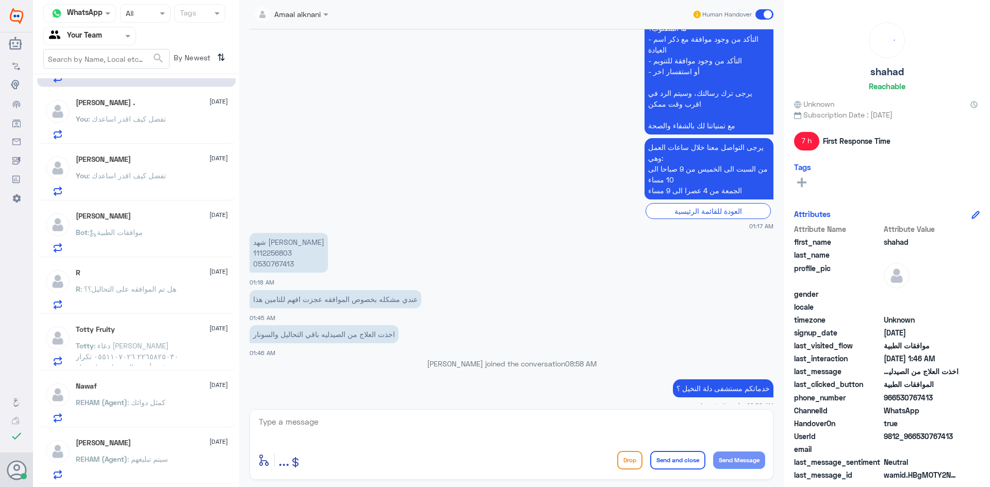
scroll to position [0, 0]
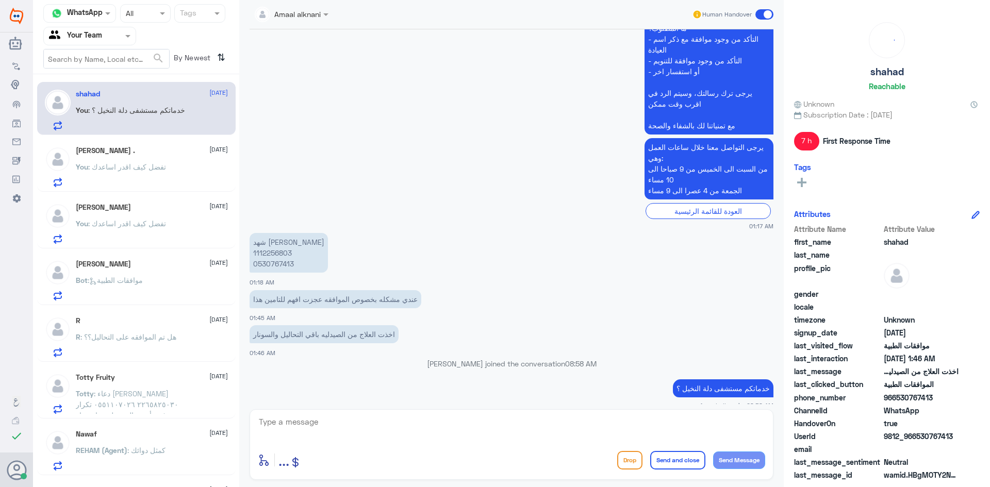
click at [131, 173] on p "You : تفضل كيف اقدر اساعدك" at bounding box center [121, 174] width 90 height 26
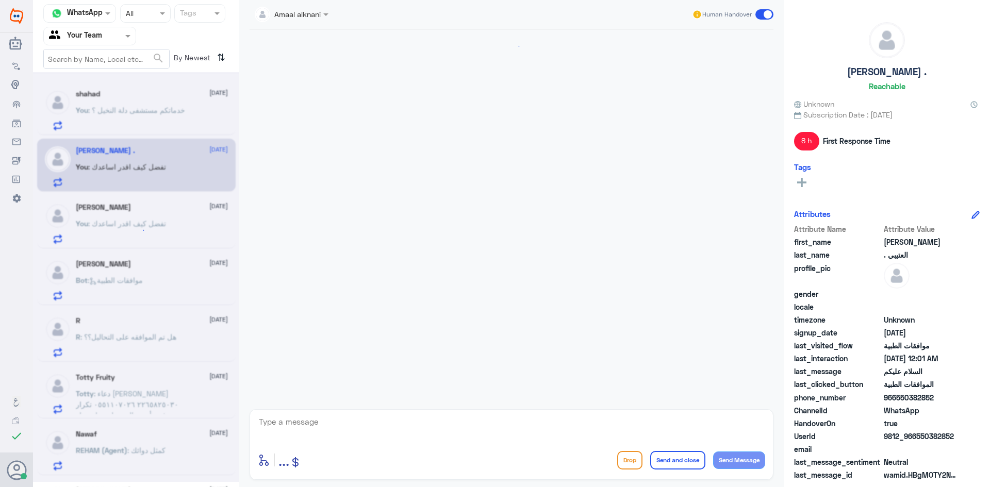
scroll to position [215, 0]
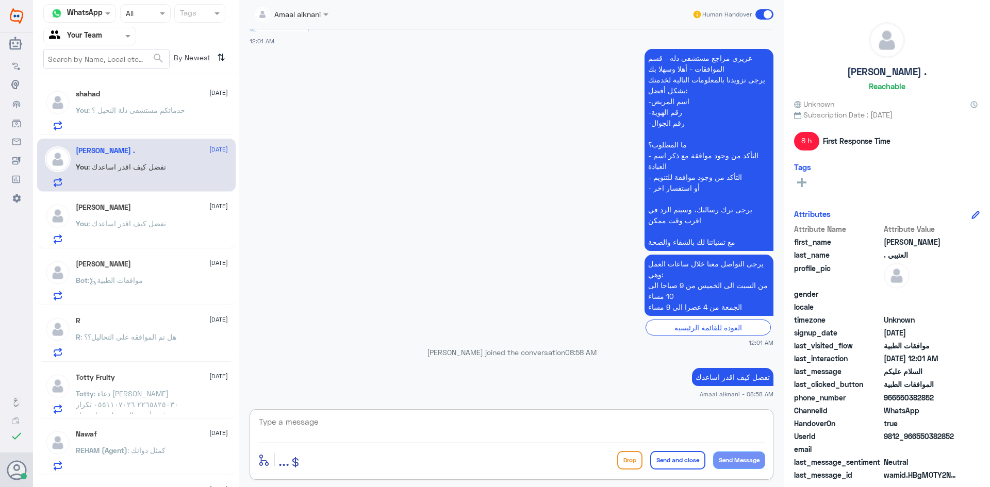
click at [305, 421] on textarea at bounding box center [511, 427] width 507 height 25
click at [114, 231] on p "You : تفضل كيف اقدر اساعدك" at bounding box center [121, 231] width 90 height 26
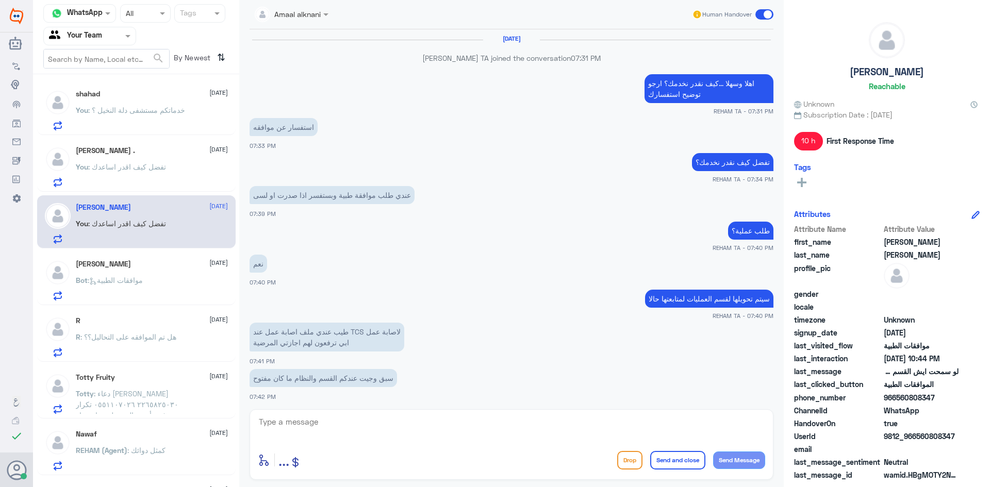
scroll to position [647, 0]
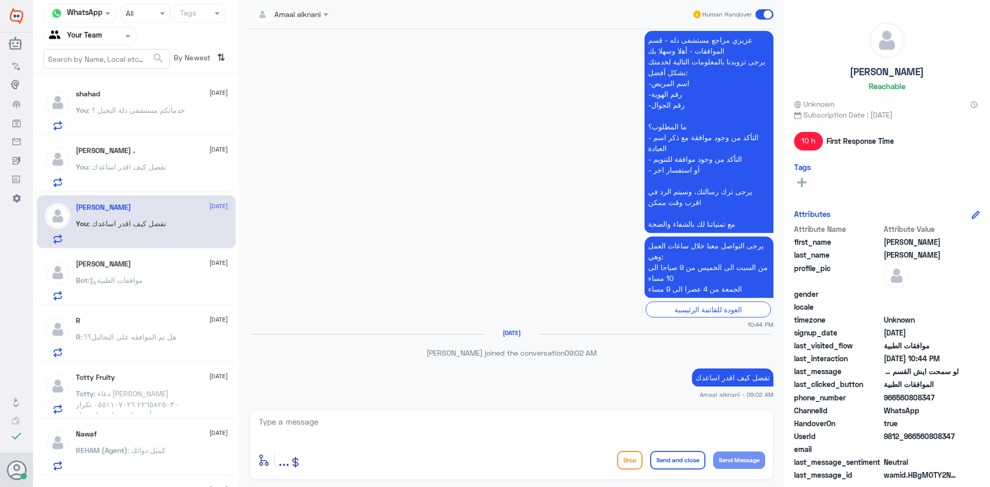
click at [152, 283] on div "Bot : موافقات الطبية" at bounding box center [152, 288] width 152 height 23
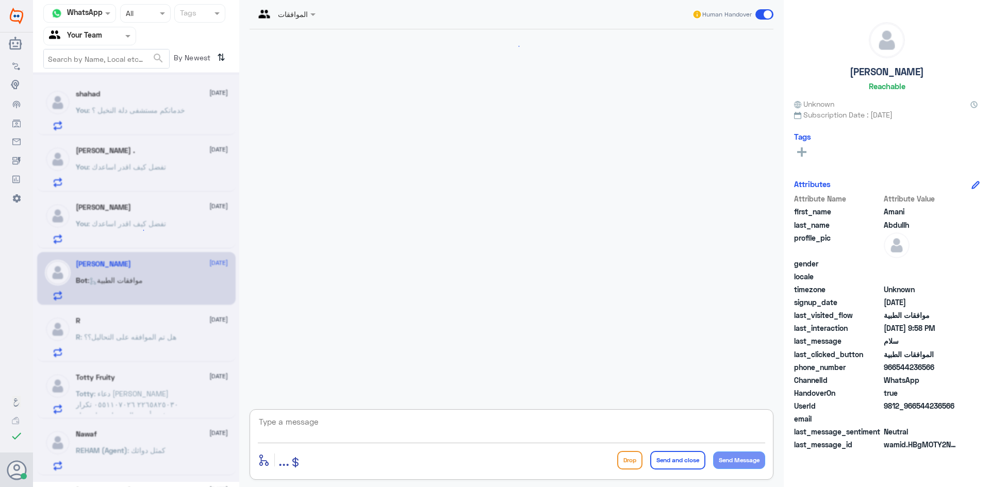
click at [311, 423] on textarea at bounding box center [511, 427] width 507 height 25
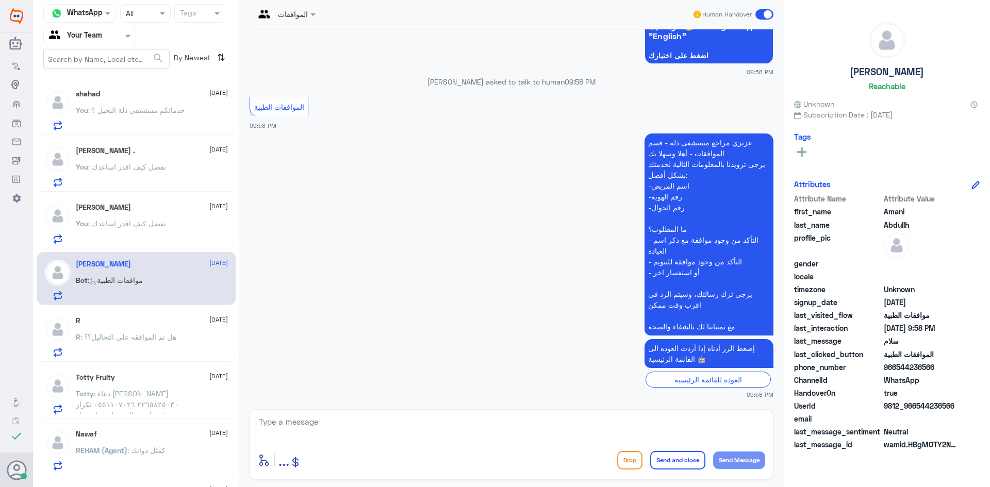
click at [125, 230] on p "You : تفضل كيف اقدر اساعدك" at bounding box center [121, 231] width 90 height 26
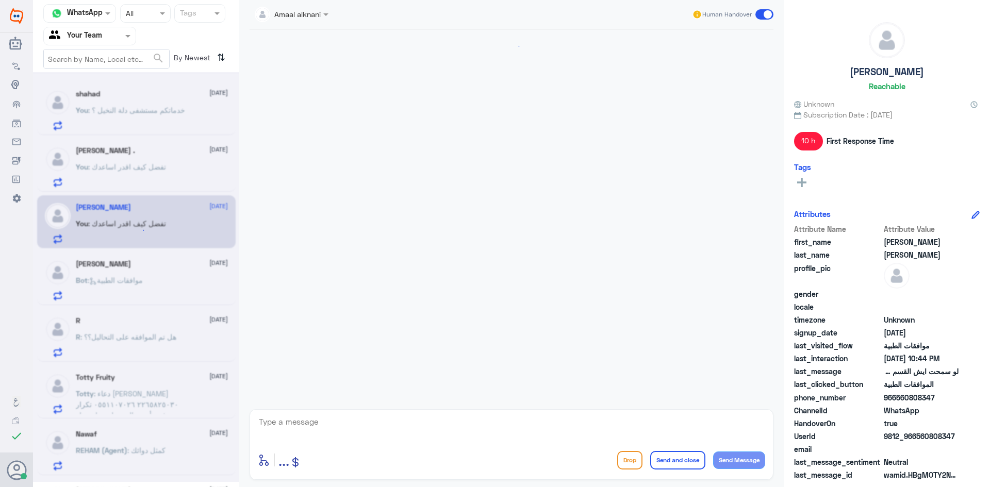
scroll to position [647, 0]
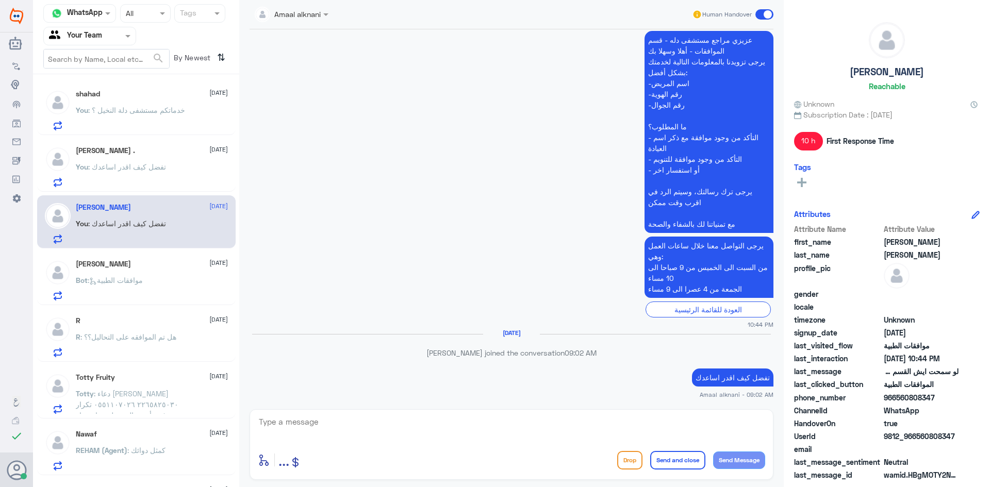
click at [723, 384] on p "تفضل كيف اقدر اساعدك" at bounding box center [732, 378] width 81 height 18
click at [719, 372] on p "تفضل كيف اقدر اساعدك" at bounding box center [732, 378] width 81 height 18
copy div "تفضل كيف اقدر اساعدك"
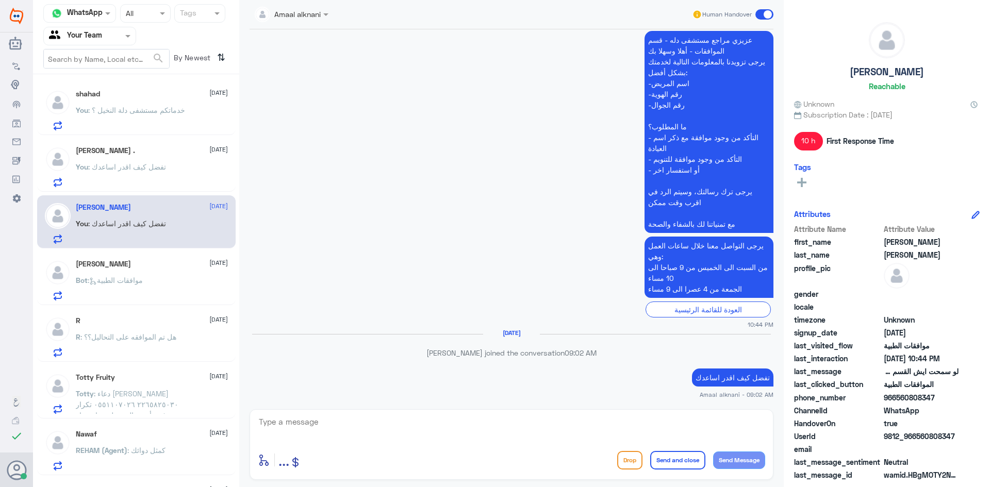
click at [115, 226] on span ": تفضل كيف اقدر اساعدك" at bounding box center [127, 223] width 78 height 9
click at [116, 272] on div "[PERSON_NAME] [DATE] Bot : موافقات الطبية" at bounding box center [152, 280] width 152 height 41
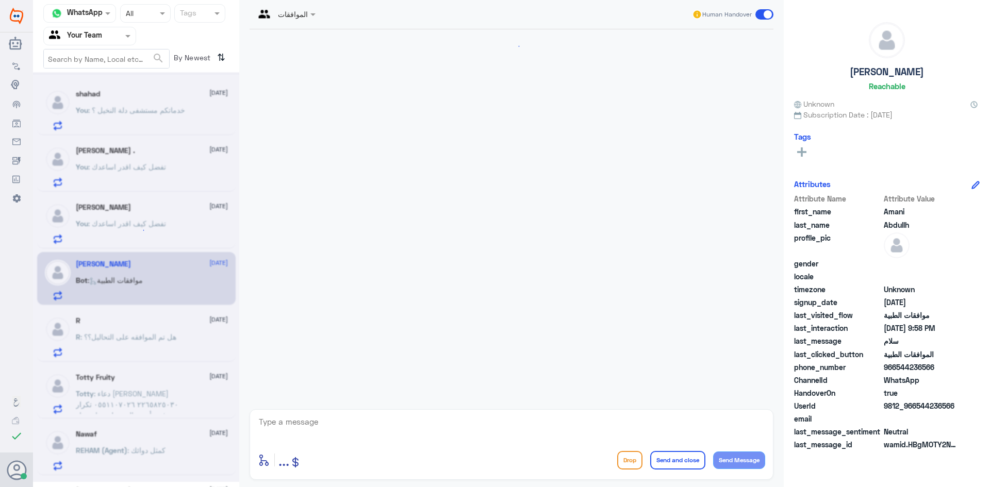
scroll to position [130, 0]
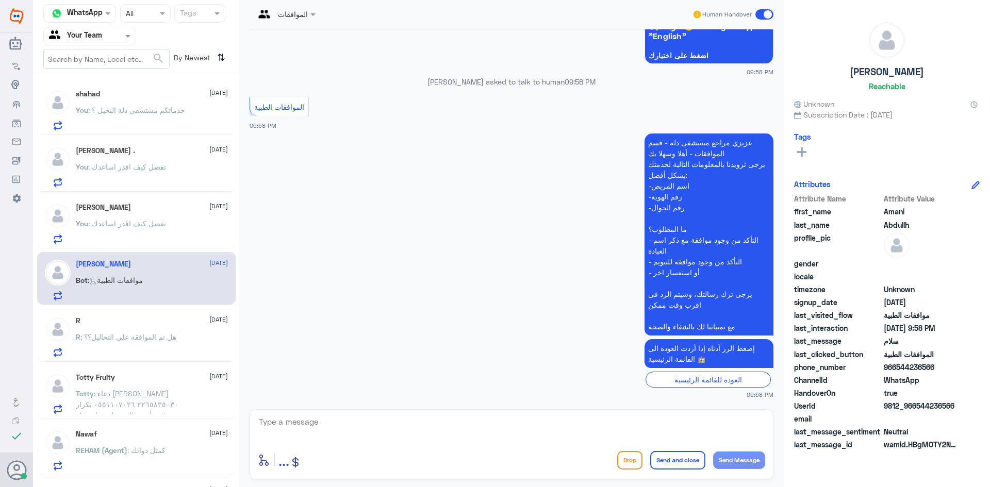
click at [308, 417] on textarea at bounding box center [511, 427] width 507 height 25
paste textarea "تفضل كيف اقدر اساعدك"
type textarea "تفضل كيف اقدر اساعدك"
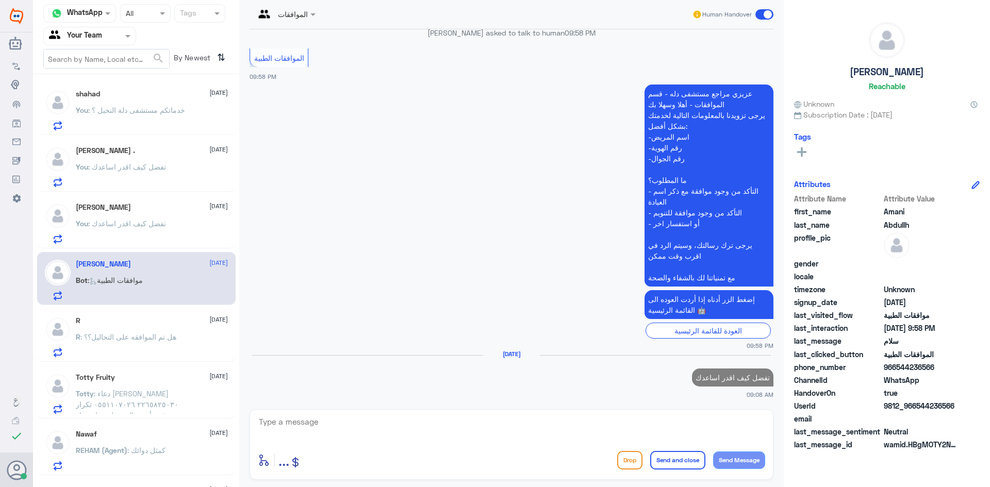
click at [111, 337] on span ": هل تم الموافقه على التحاليل؟؟" at bounding box center [128, 337] width 96 height 9
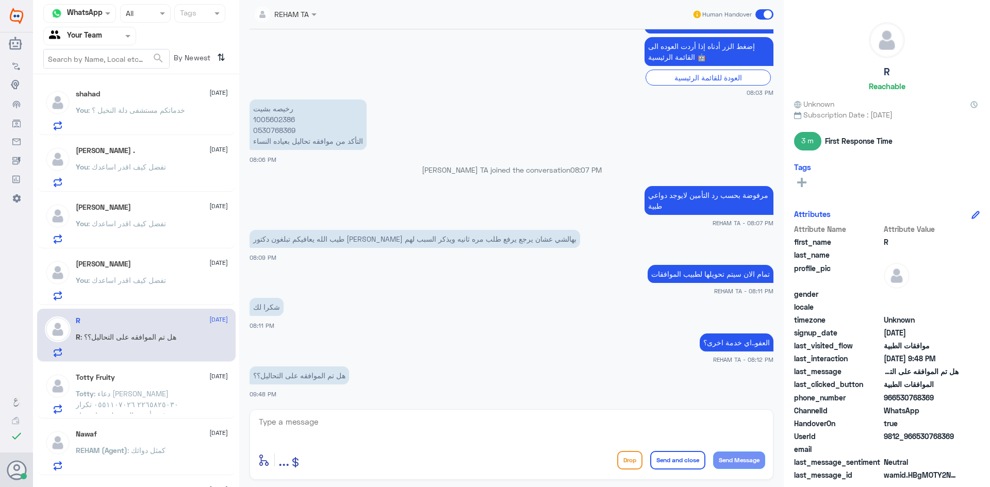
click at [128, 395] on span ": دعاء [PERSON_NAME] ٢٢٦٥٨٢٥٠٣٠ ٠٥٥١١٠٧٠٢٦ تكرار رفض أشعة الرنين لعدم استيفاء […" at bounding box center [134, 436] width 116 height 95
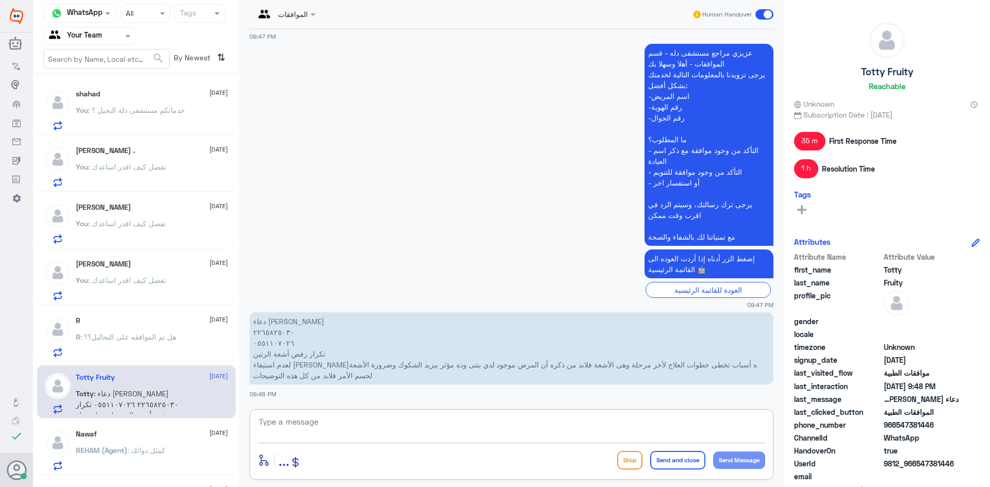
click at [364, 421] on textarea at bounding box center [511, 427] width 507 height 25
type textarea "0551107026"
drag, startPoint x: 339, startPoint y: 421, endPoint x: 177, endPoint y: 424, distance: 162.0
click at [177, 424] on div "Channel WhatsApp Status × All Tags Agent Filter Your Team search By Newest ⇅ sh…" at bounding box center [511, 245] width 957 height 490
click at [394, 420] on textarea at bounding box center [511, 427] width 507 height 25
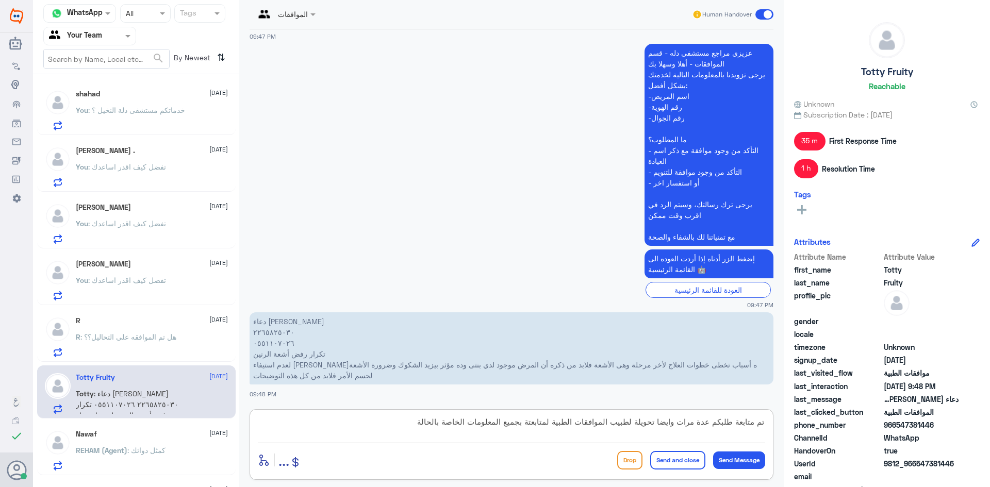
type textarea "تم متابعة طلبكم عدة مرات وايضا تحويلة لطبيب الموافقات الطبية لمتابعتة بجميع الم…"
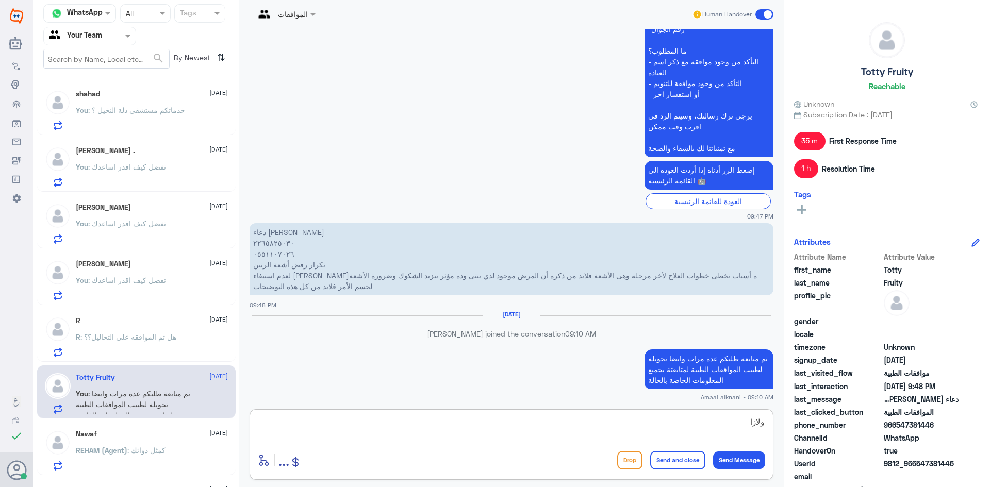
scroll to position [888, 0]
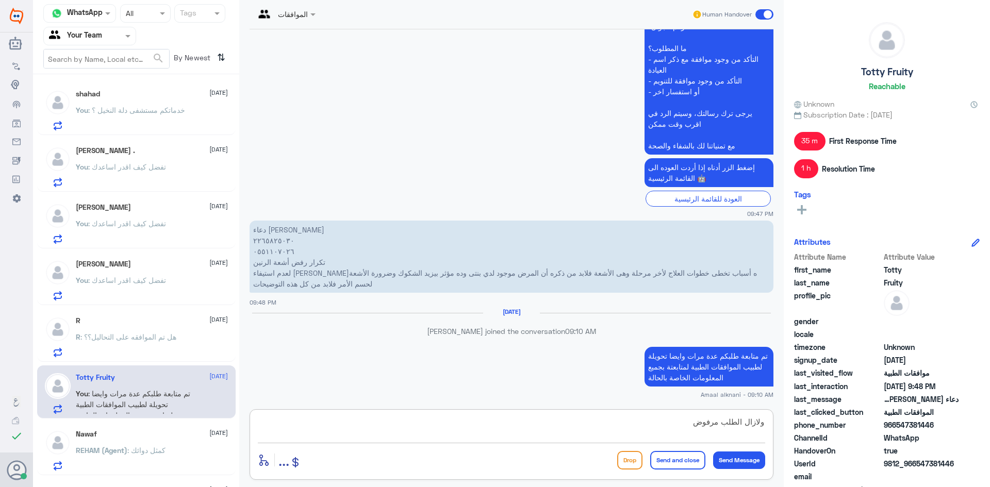
type textarea "ولازال الطلب مرفوض"
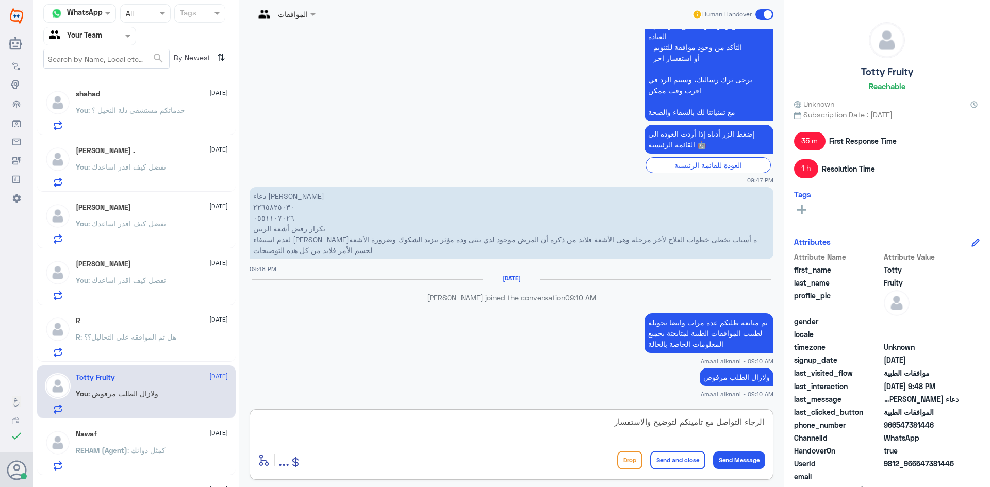
type textarea "الرجاء التواصل مع تامينكم لتوضيح والاستفسار"
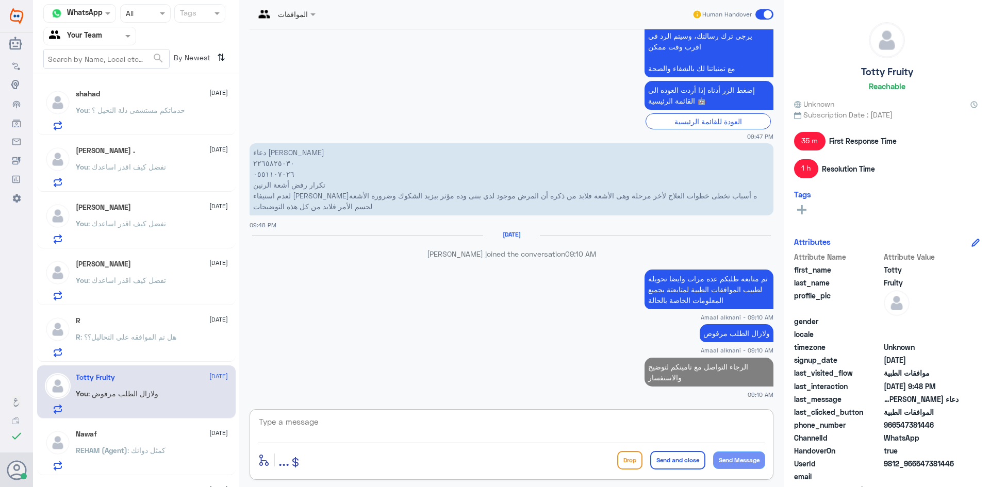
type textarea "ث"
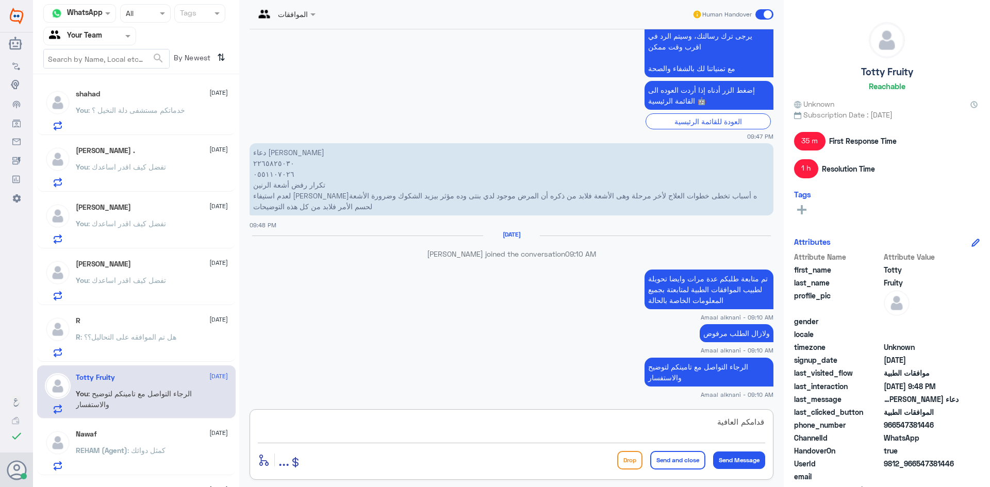
type textarea "قدامكم العافية"
click at [679, 466] on button "Send and close" at bounding box center [677, 460] width 55 height 19
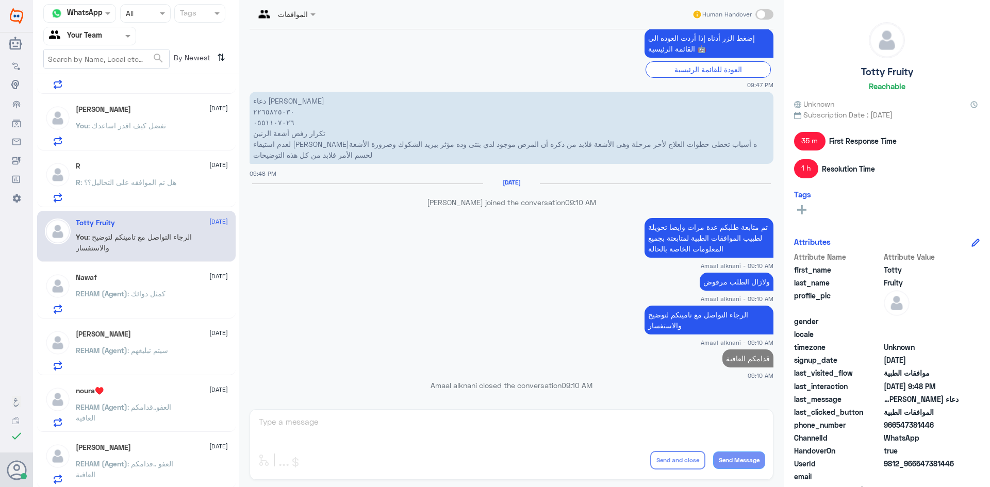
scroll to position [0, 0]
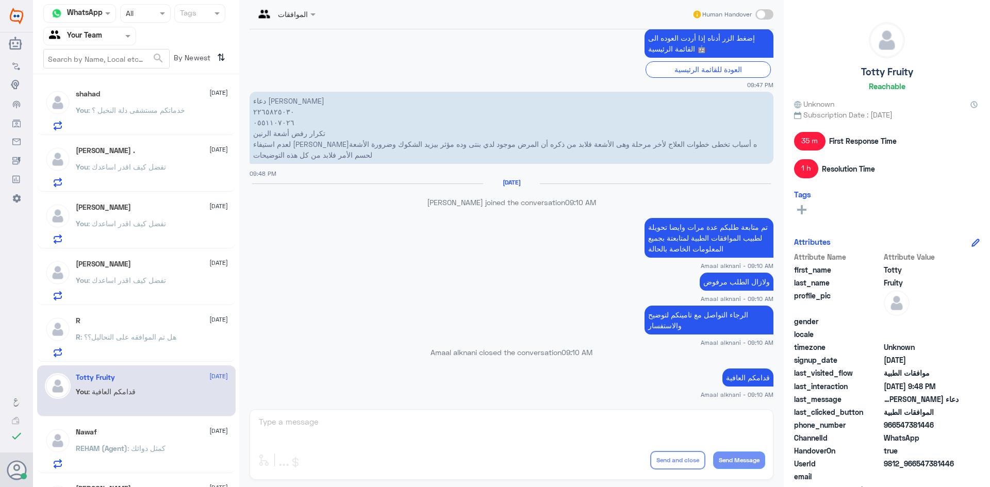
click at [168, 110] on span ": خدماتكم مستشفى دلة النخيل ؟" at bounding box center [136, 110] width 97 height 9
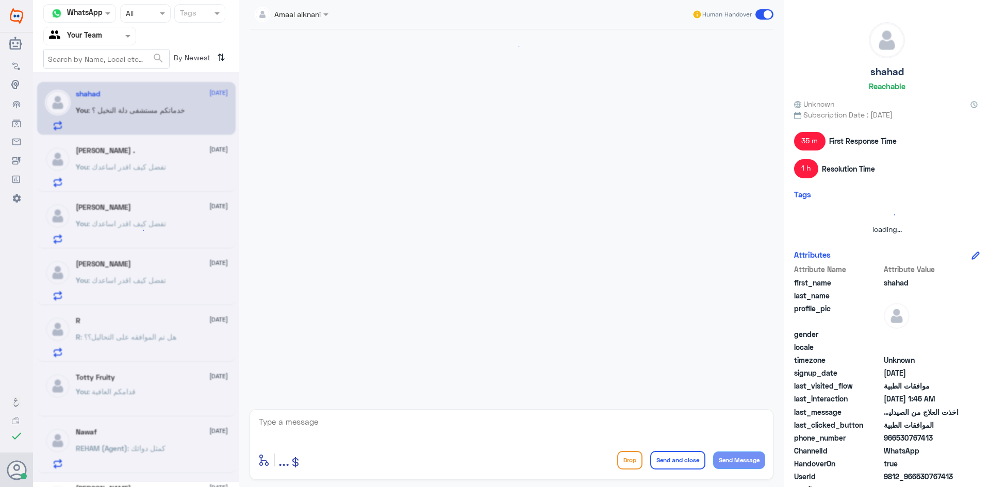
scroll to position [831, 0]
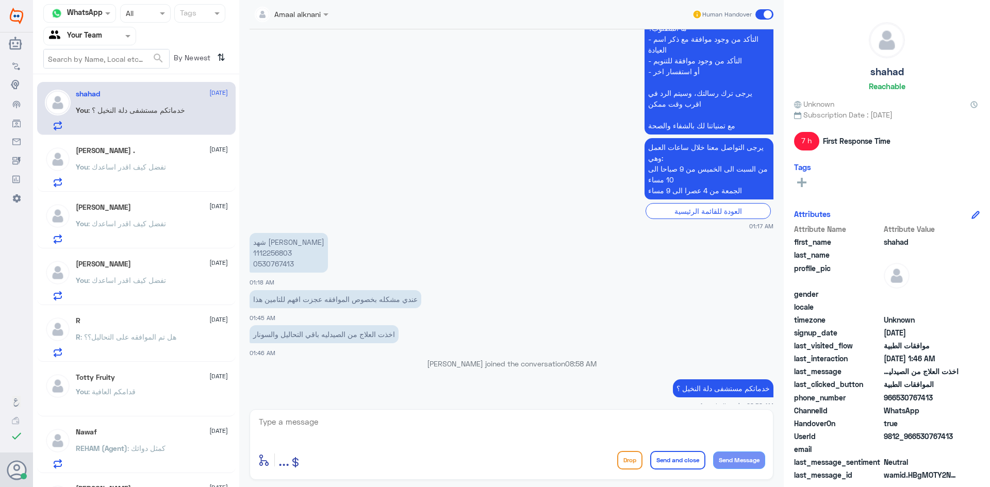
click at [154, 235] on p "You : تفضل كيف اقدر اساعدك" at bounding box center [121, 231] width 90 height 26
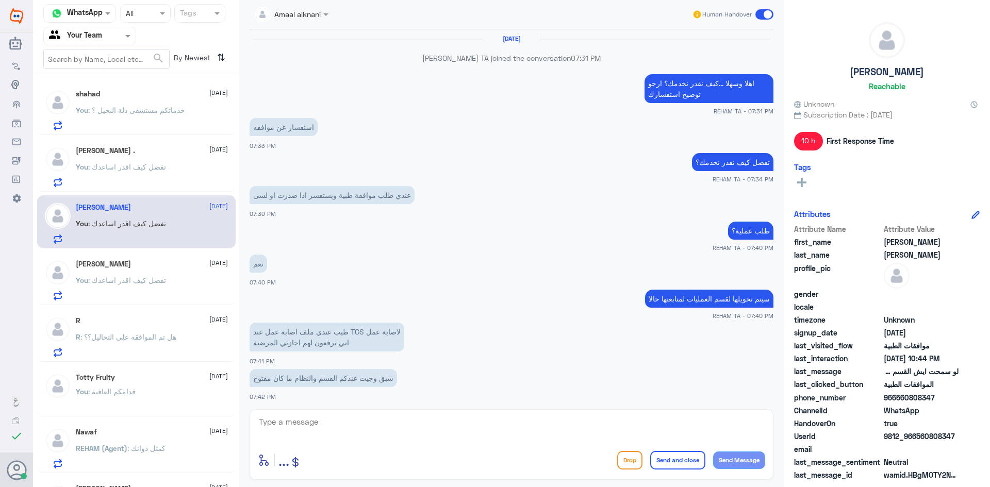
scroll to position [647, 0]
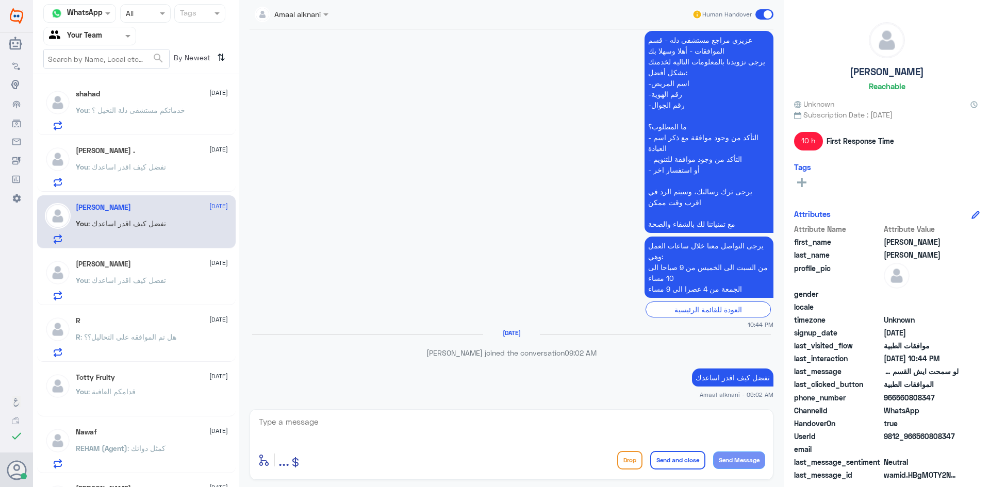
click at [167, 324] on div "R [DATE]" at bounding box center [152, 321] width 152 height 9
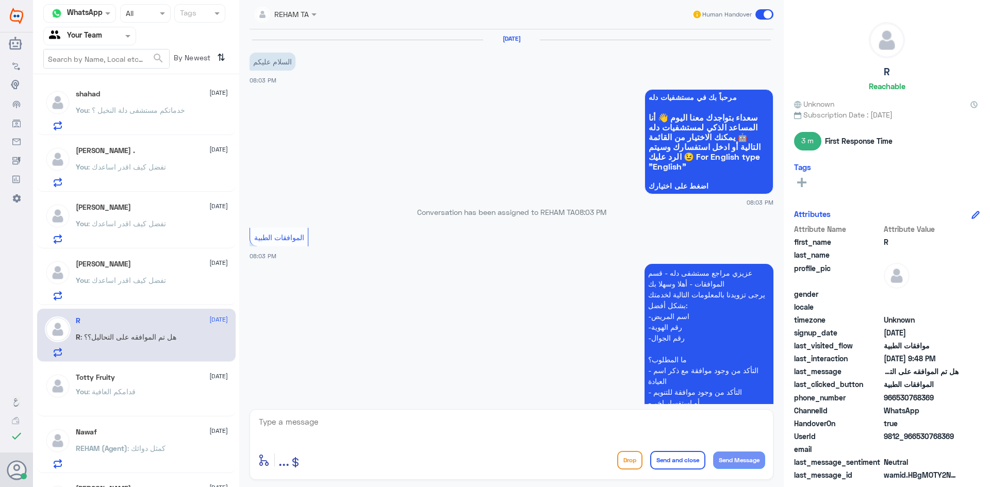
scroll to position [444, 0]
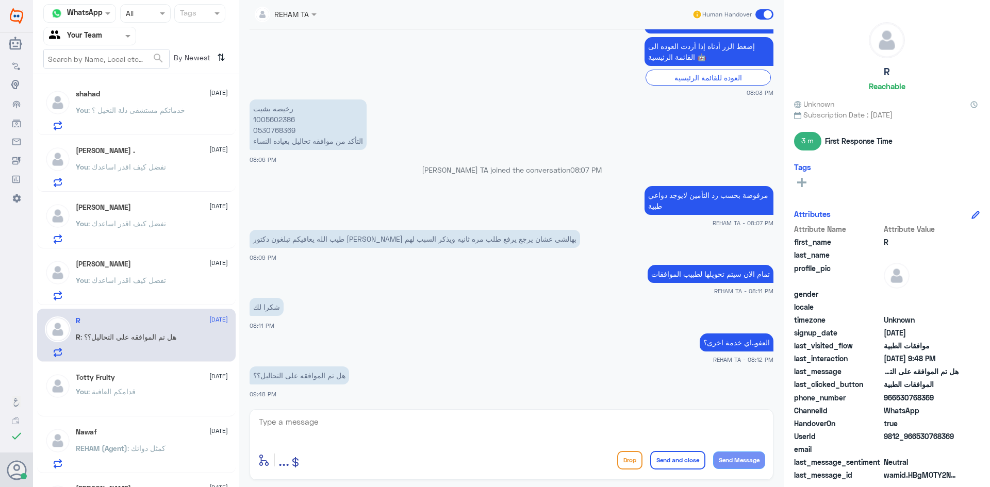
click at [176, 440] on div "Nawaf [DATE] REHAM (Agent) : كمثل دوائك" at bounding box center [152, 448] width 152 height 41
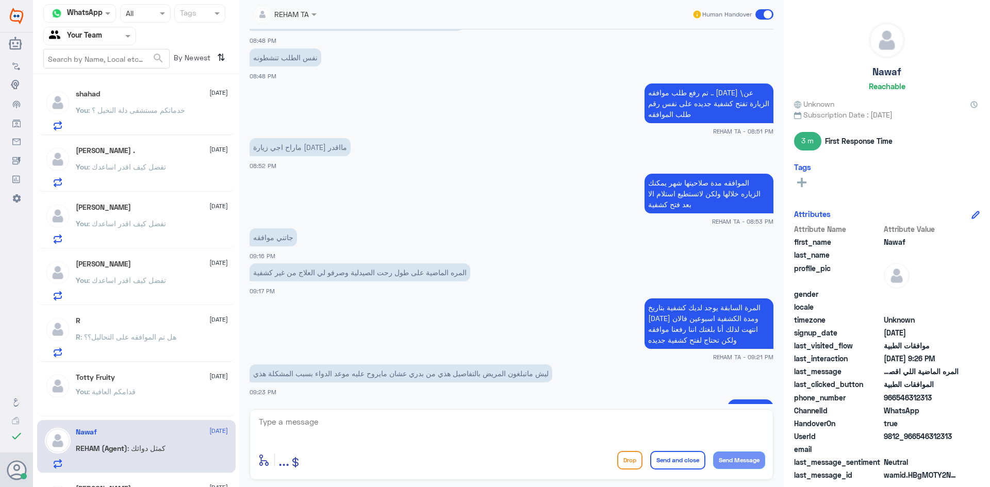
click at [137, 107] on span ": خدماتكم مستشفى دلة النخيل ؟" at bounding box center [136, 110] width 97 height 9
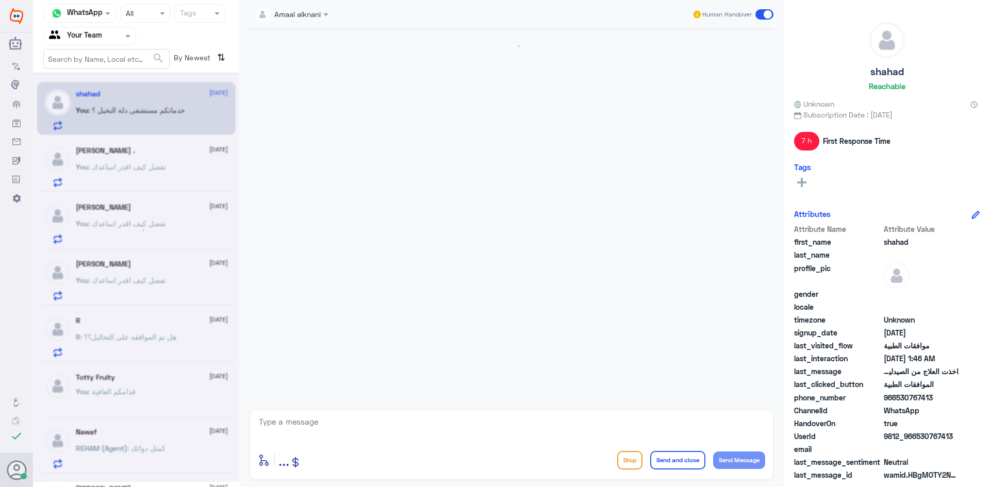
scroll to position [831, 0]
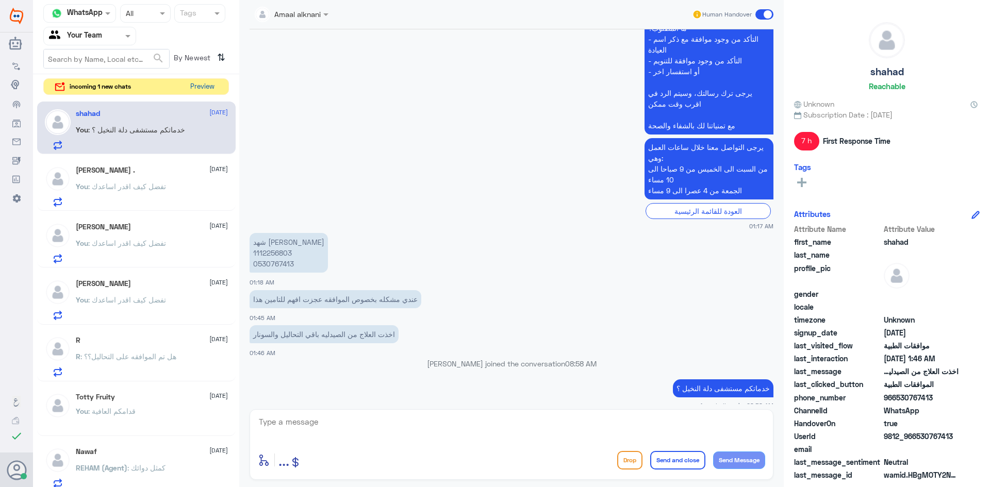
click at [191, 87] on button "Preview" at bounding box center [202, 87] width 32 height 16
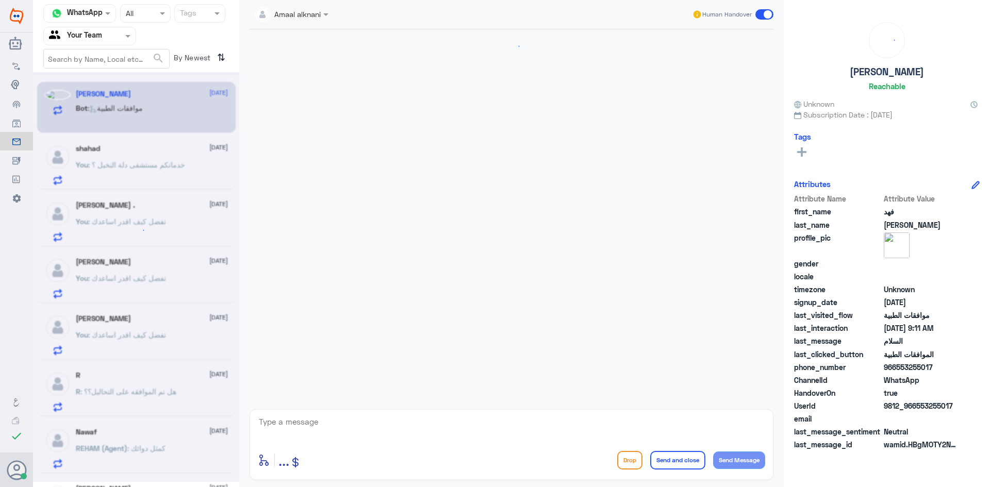
scroll to position [130, 0]
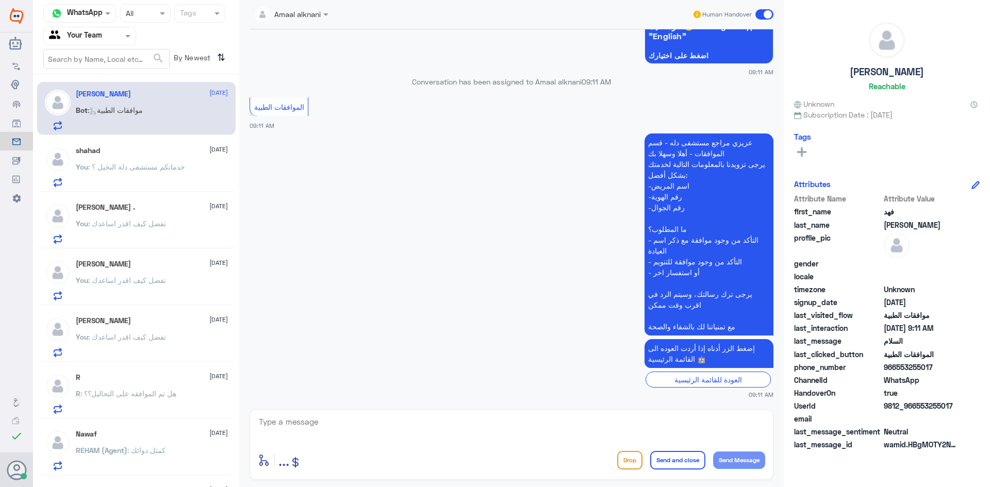
click at [347, 429] on textarea at bounding box center [511, 427] width 507 height 25
paste textarea "تفضل كيف اقدر اساعدك"
type textarea "تفضل كيف اقدر اساعدك"
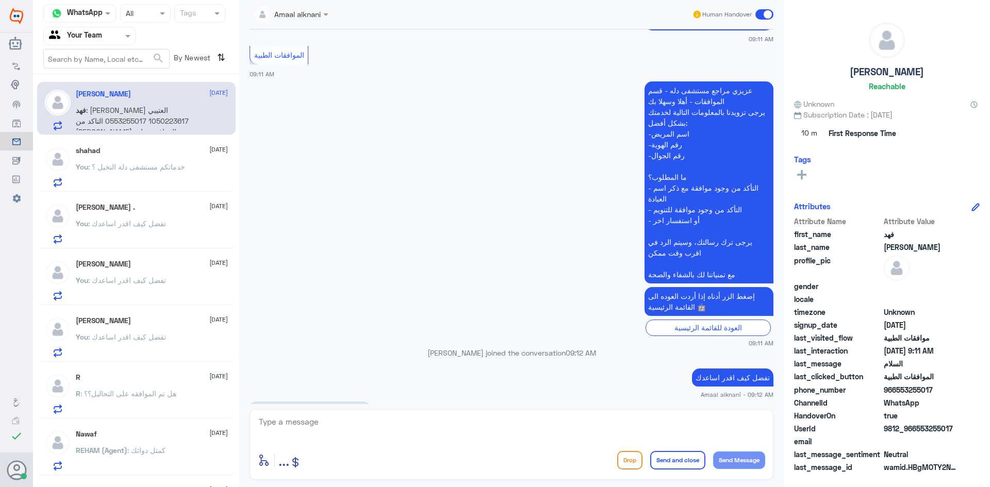
scroll to position [242, 0]
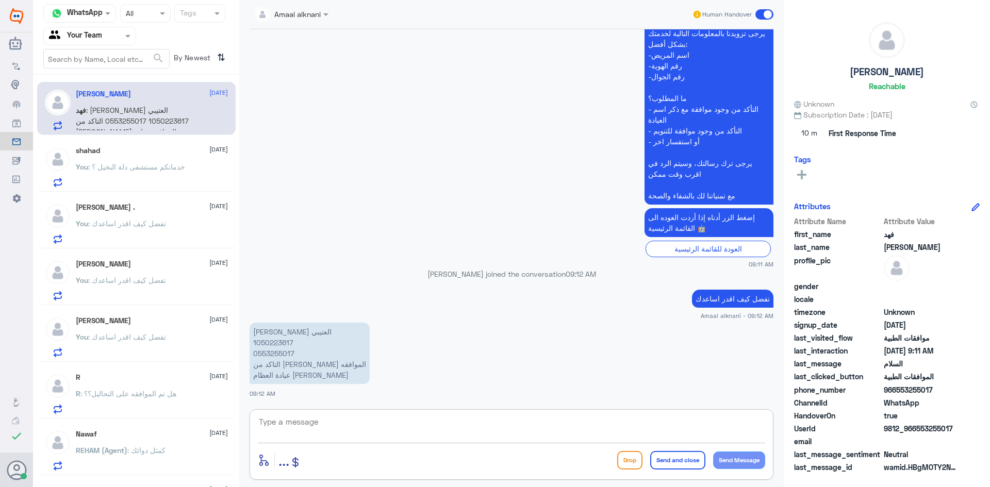
click at [277, 354] on p "[PERSON_NAME] العتيبي 1050223617 0553255017 التاكد من [PERSON_NAME] الموافقه عي…" at bounding box center [310, 353] width 120 height 61
copy p "0553255017"
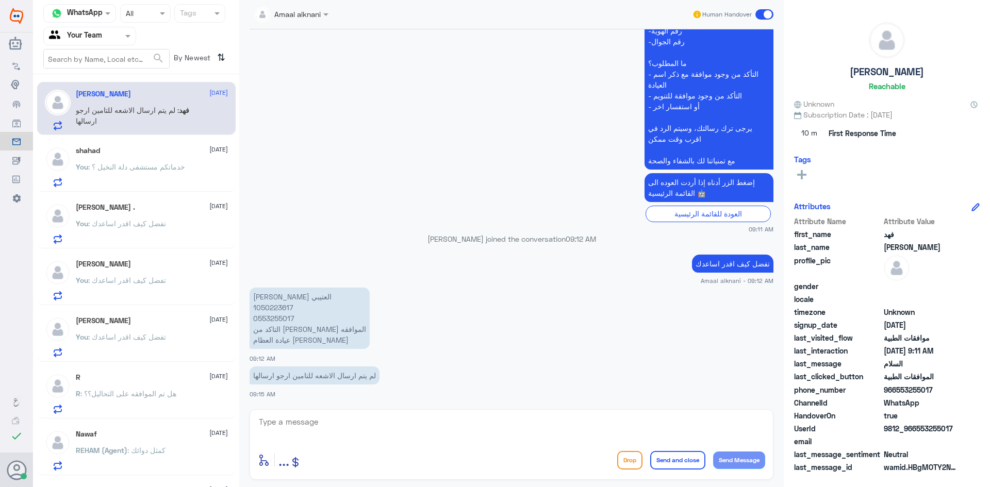
click at [400, 427] on textarea at bounding box center [511, 427] width 507 height 25
type textarea "تم متابعة طلبكم الان بالاشعة وتقرير الطبيب"
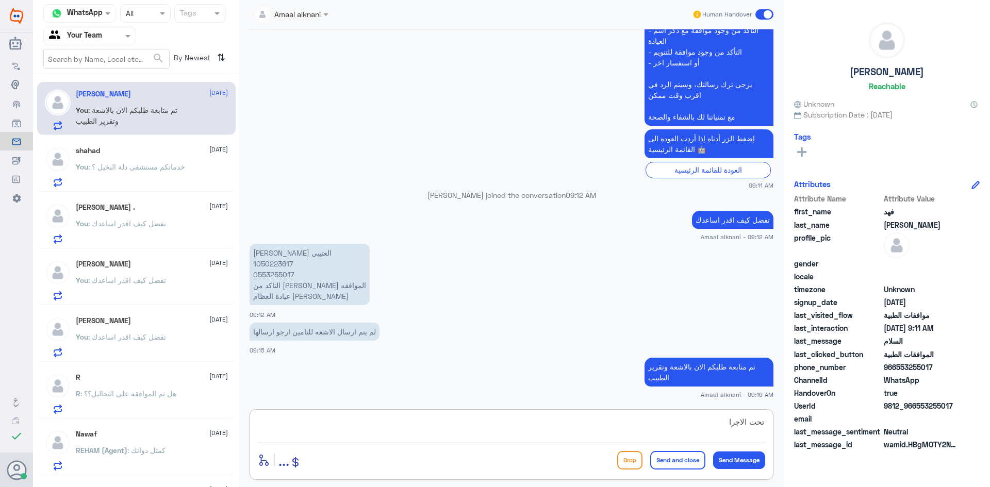
type textarea "تحت الاجراء"
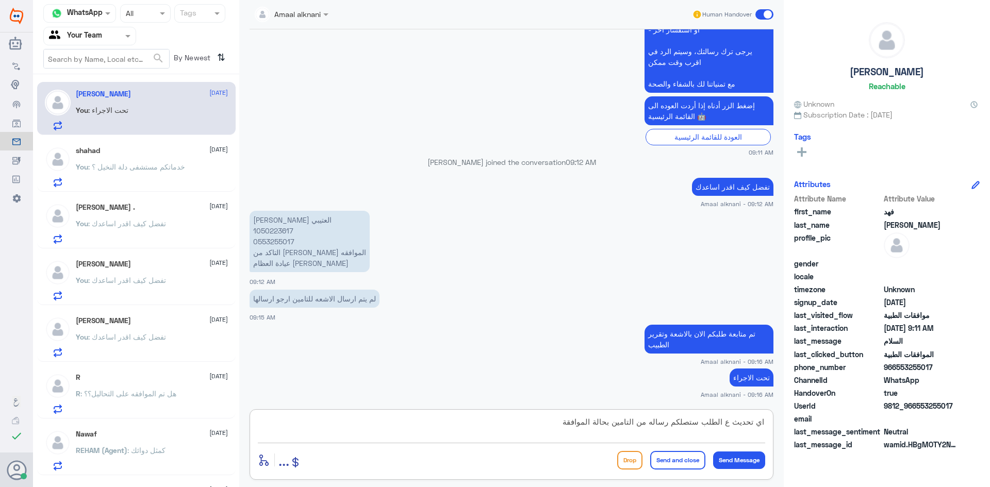
type textarea "اي تحديث ع الطلب ستصلكم رساله من التامين بحالة الموافقة"
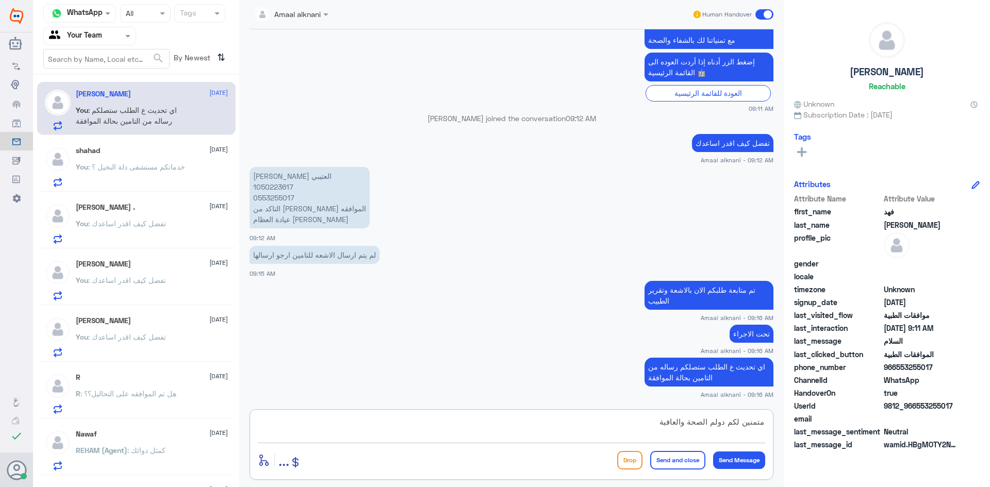
type textarea "متمنين لكم دولم الصحة والعافية"
click at [676, 456] on button "Send and close" at bounding box center [677, 460] width 55 height 19
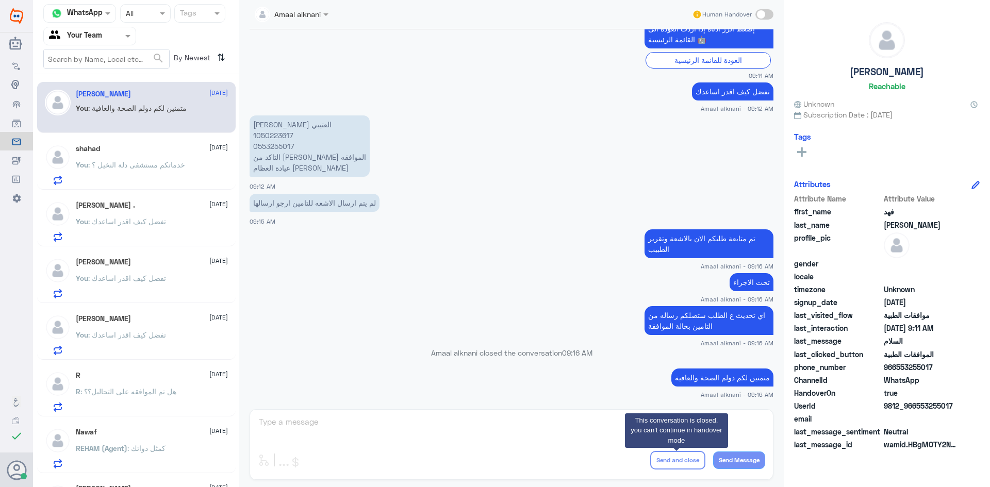
click at [403, 415] on div "Amaal alknani Human Handover [DATE] السلام 09:11 AM مرحباً بك في مستشفيات دله س…" at bounding box center [511, 245] width 545 height 490
click at [122, 155] on div "shahad [DATE] You : خدماتكم مستشفى دلة النخيل ؟" at bounding box center [152, 164] width 152 height 41
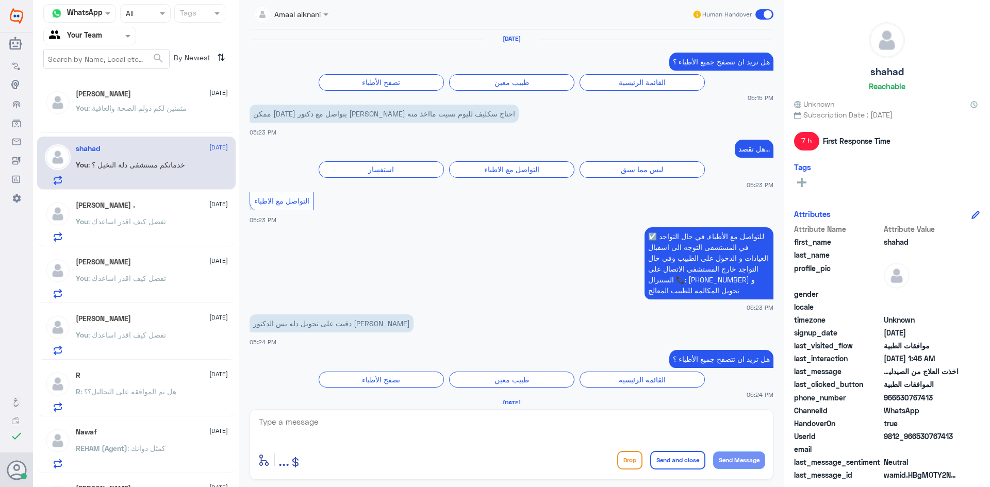
scroll to position [831, 0]
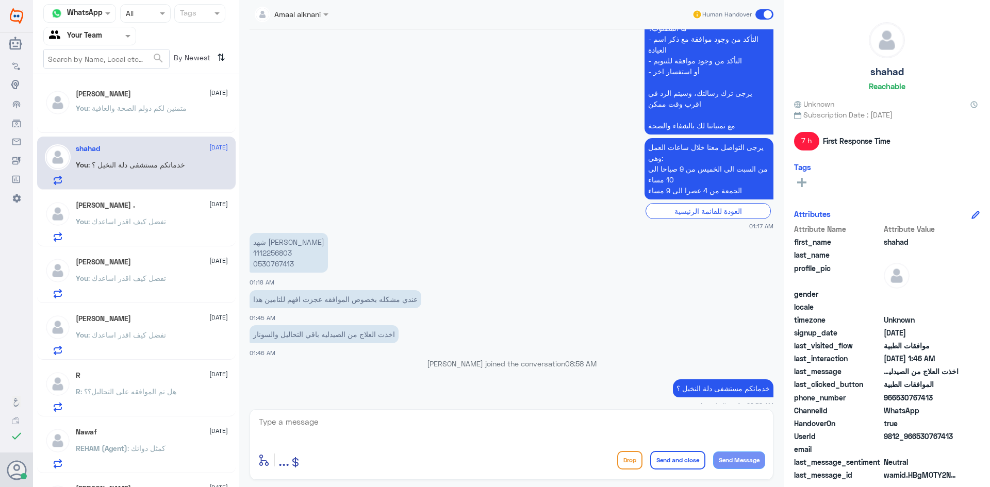
click at [363, 418] on textarea at bounding box center [511, 427] width 507 height 25
click at [274, 251] on p "شهد [PERSON_NAME] 1112256803 0530767413" at bounding box center [289, 253] width 78 height 40
click at [448, 420] on textarea at bounding box center [511, 427] width 507 height 25
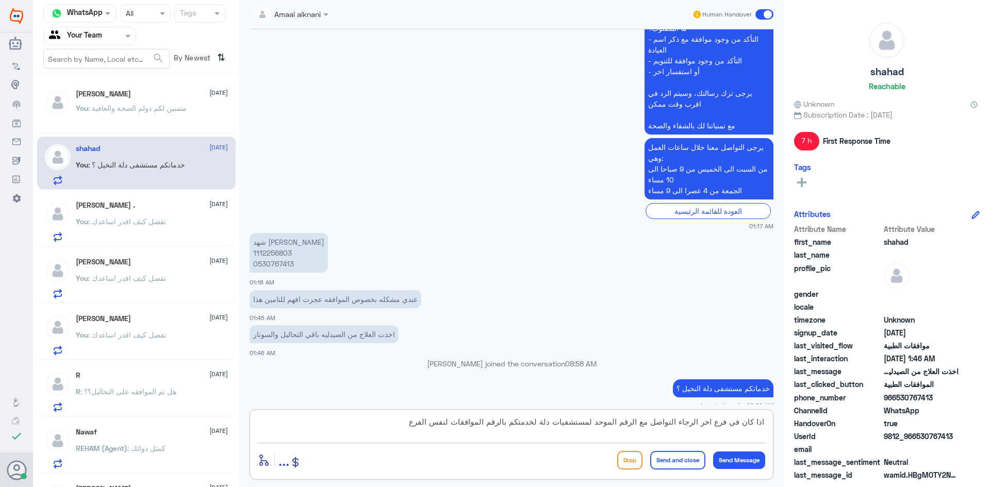
type textarea "اذا كان في فرع اخر الرجاء التواصل مع الرقم الموحد لمستشفيات دلة لخدمتكم بالرقم …"
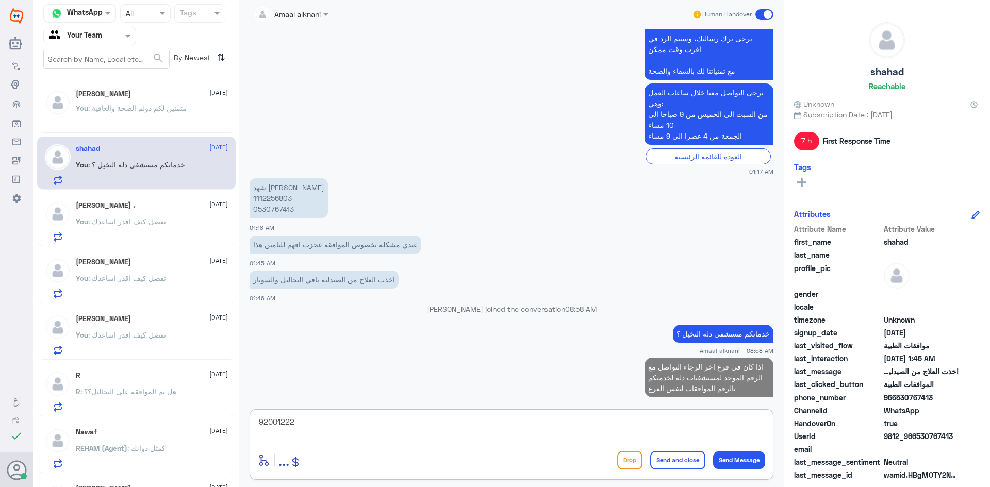
type textarea "920012222"
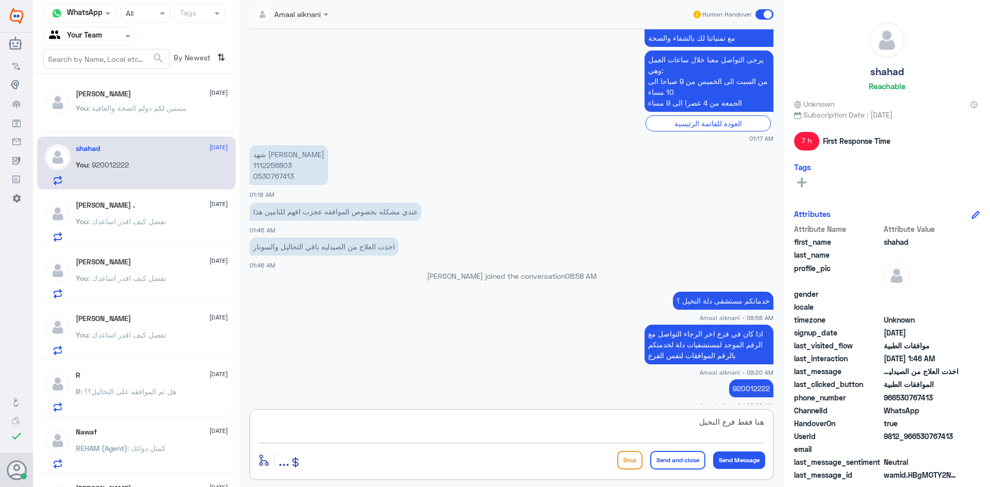
type textarea "هنا فقط فرع النخيل"
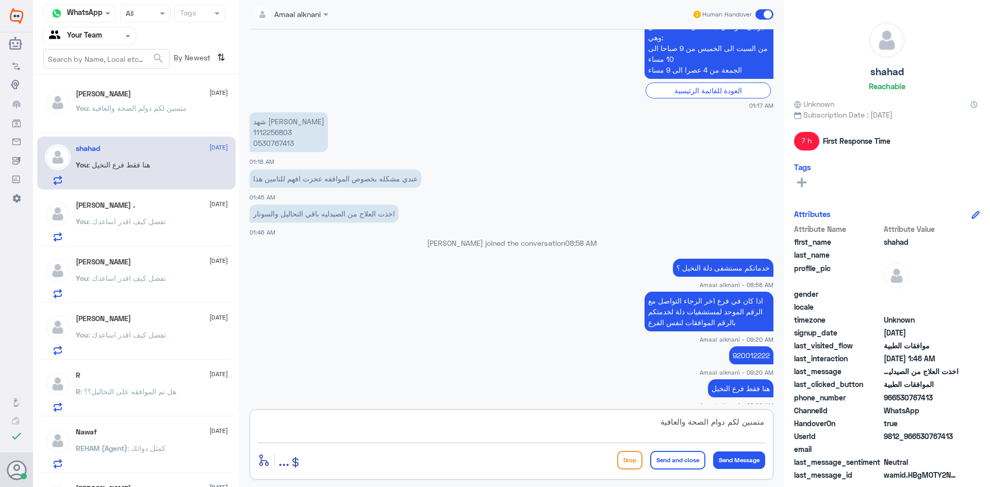
type textarea "متمنين لكم دوام الصحة والعافية"
click at [669, 456] on button "Send and close" at bounding box center [677, 460] width 55 height 19
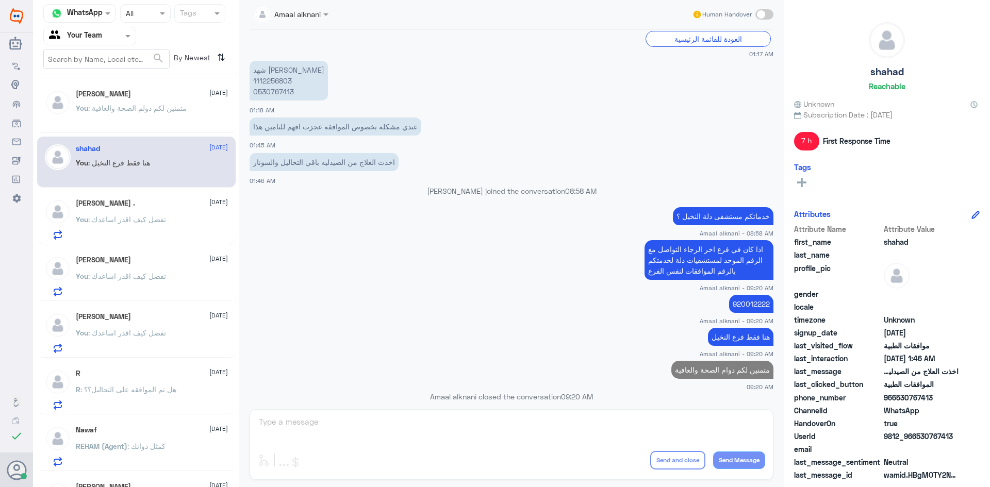
click at [130, 34] on span at bounding box center [129, 35] width 13 height 11
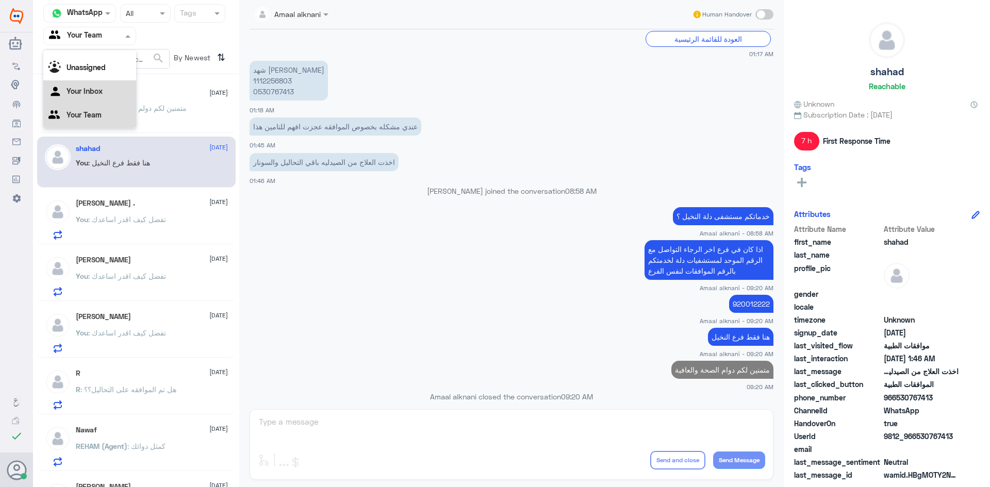
click at [113, 88] on div "Your Inbox" at bounding box center [89, 92] width 93 height 24
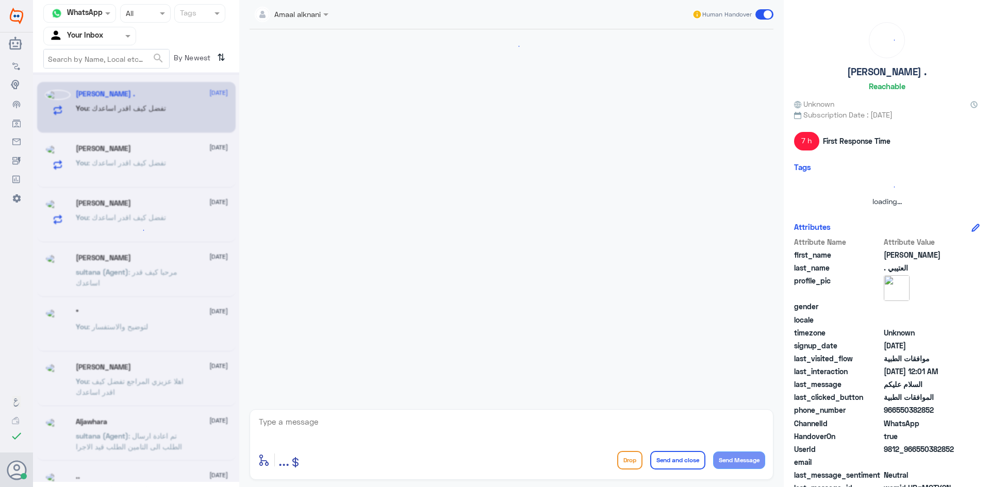
scroll to position [0, 0]
click at [127, 39] on span at bounding box center [129, 35] width 13 height 11
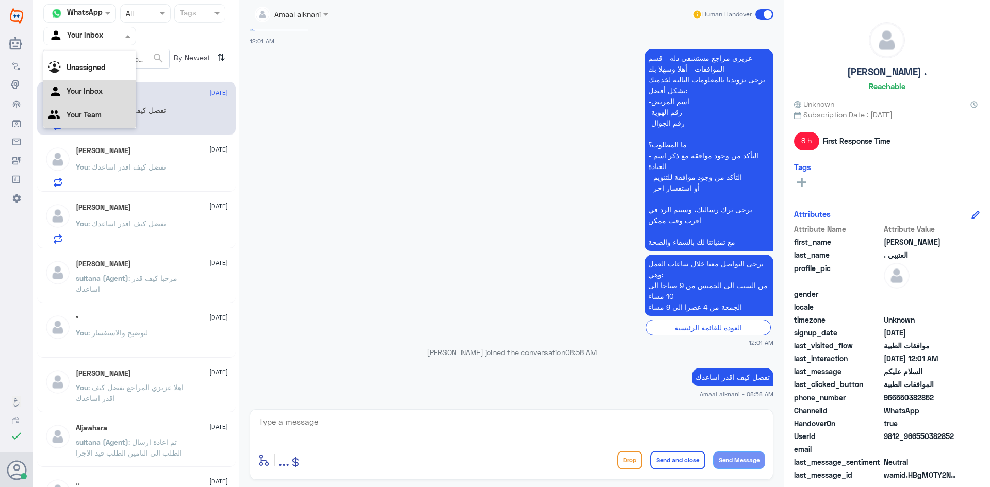
click at [99, 110] on div "Your Team" at bounding box center [89, 116] width 93 height 24
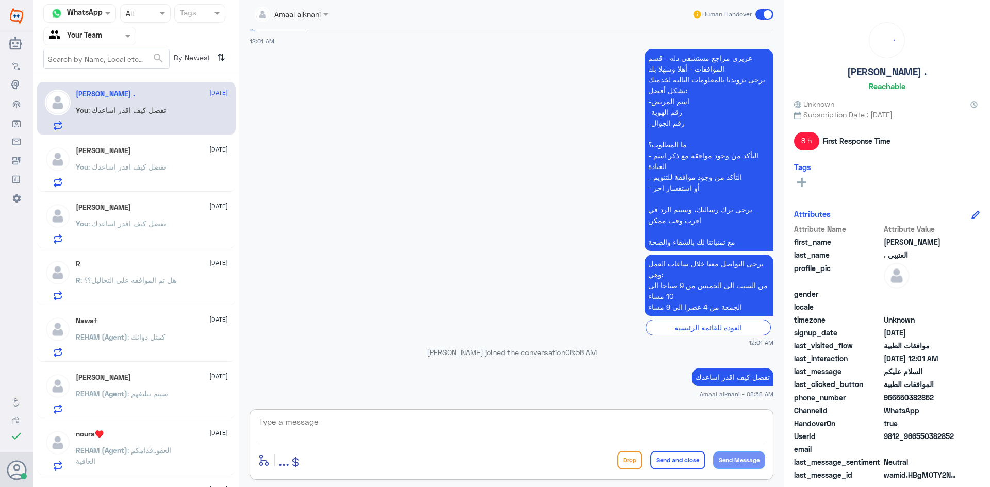
click at [377, 425] on textarea at bounding box center [511, 427] width 507 height 25
click at [333, 424] on textarea at bounding box center [511, 427] width 507 height 25
click at [139, 172] on p "You : تفضل كيف اقدر اساعدك" at bounding box center [121, 174] width 90 height 26
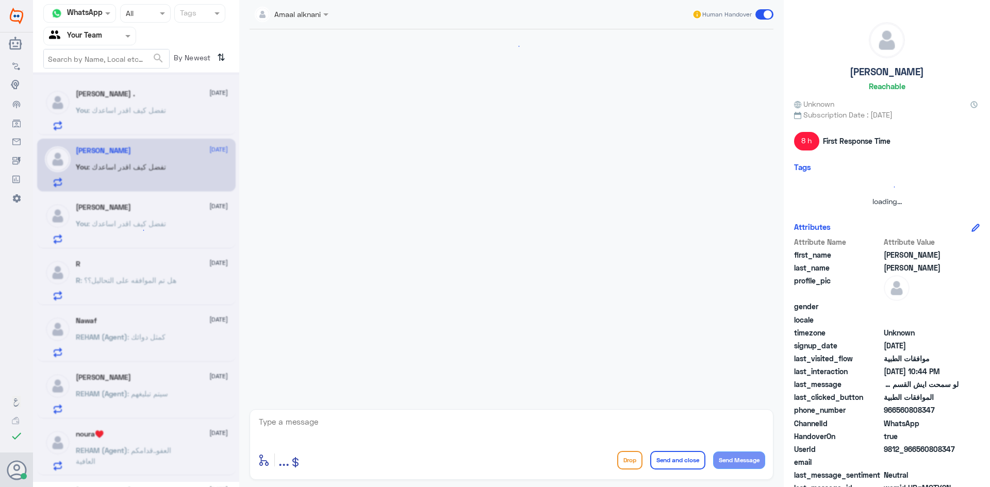
scroll to position [647, 0]
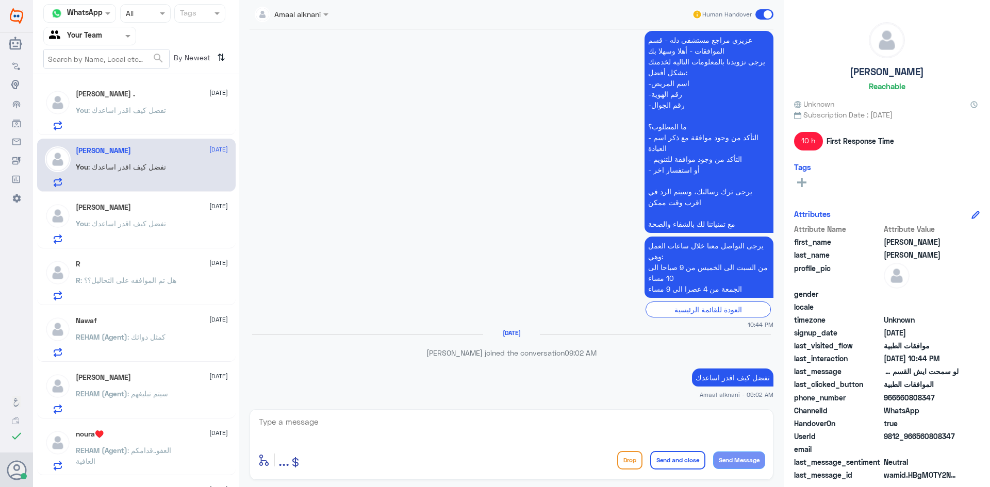
click at [165, 282] on span ": هل تم الموافقه على التحاليل؟؟" at bounding box center [128, 280] width 96 height 9
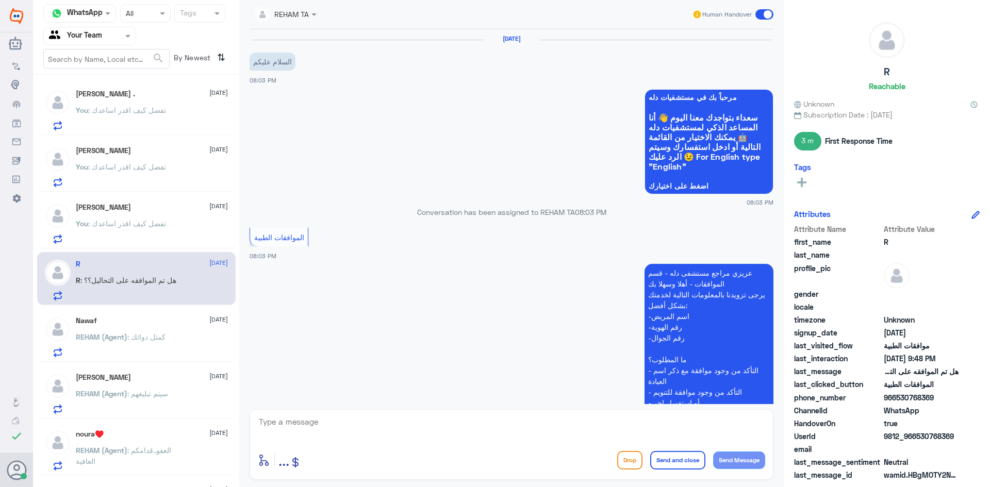
scroll to position [444, 0]
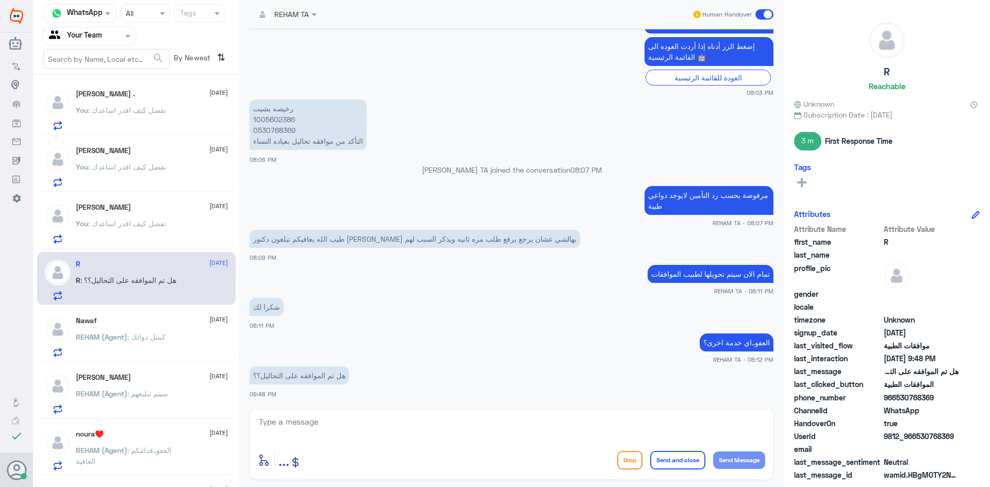
click at [281, 117] on p "رخيصه بشيت 1005602386 0530768369 التأكد من موافقه تحاليل بعياده النساء" at bounding box center [308, 125] width 117 height 51
click at [382, 433] on textarea at bounding box center [511, 427] width 507 height 25
type textarea "نعم تمت الموافقة ع تحاليلكم"
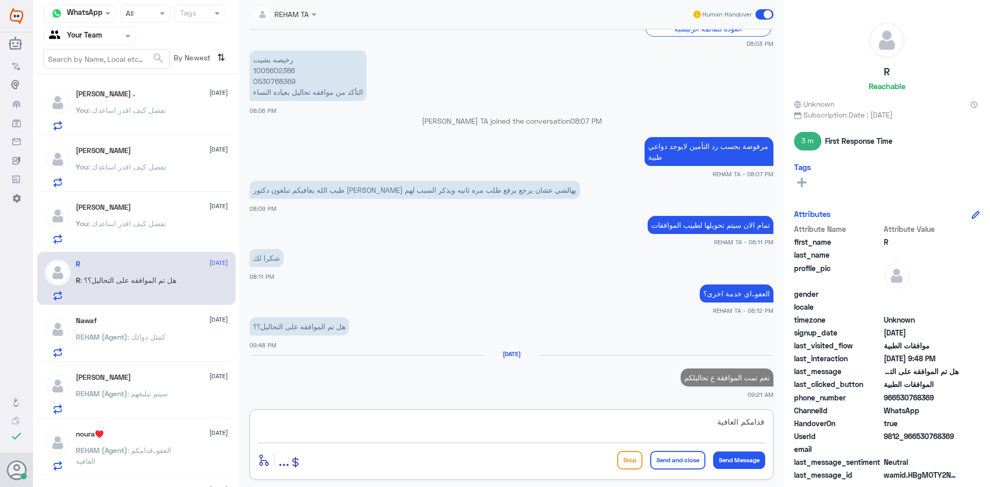
scroll to position [495, 0]
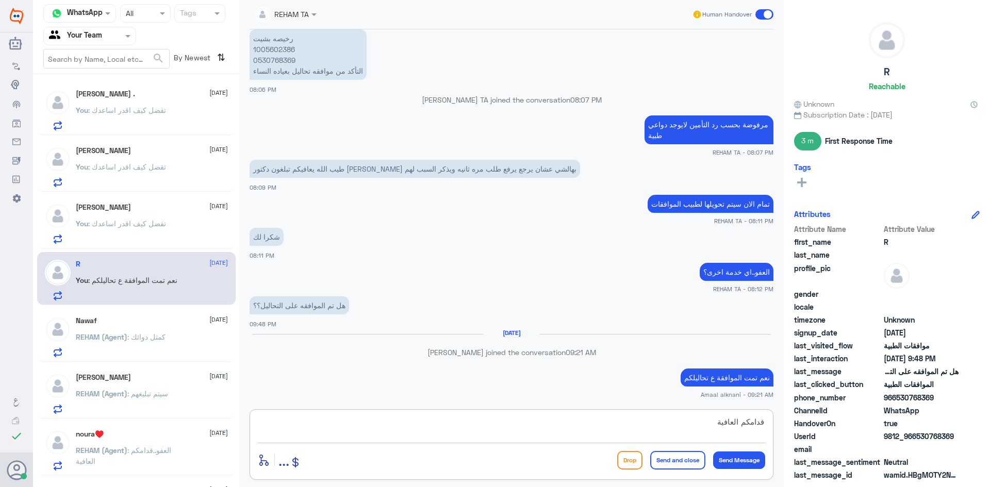
type textarea "قدامكم العافية"
click at [675, 463] on button "Send and close" at bounding box center [677, 460] width 55 height 19
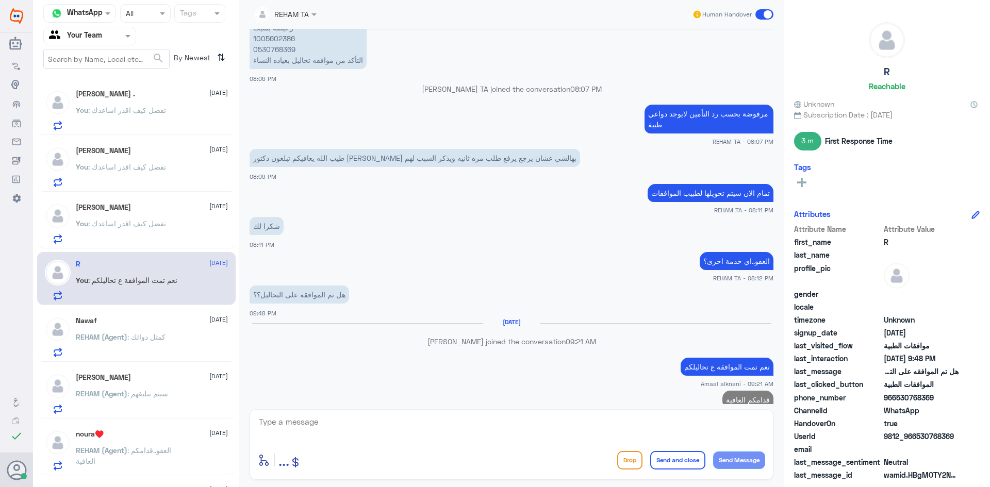
scroll to position [528, 0]
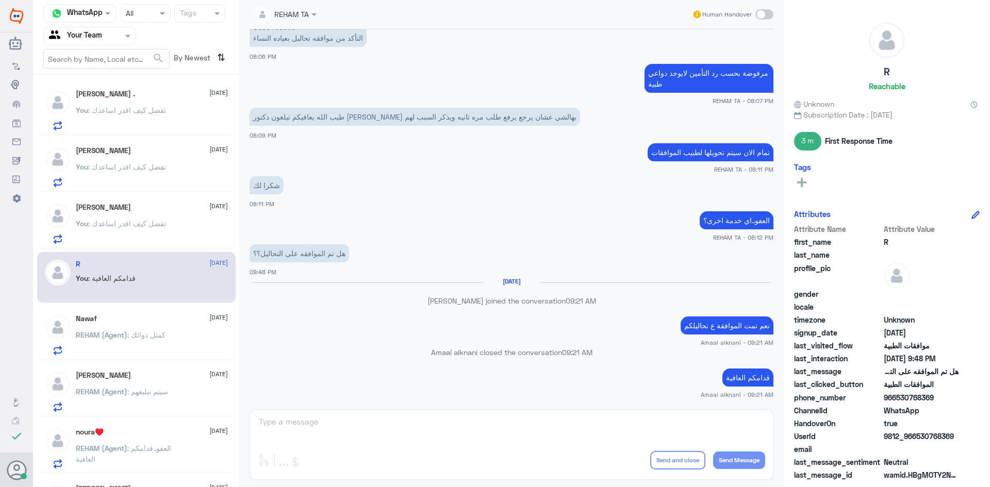
click at [125, 107] on span ": تفضل كيف اقدر اساعدك" at bounding box center [127, 110] width 78 height 9
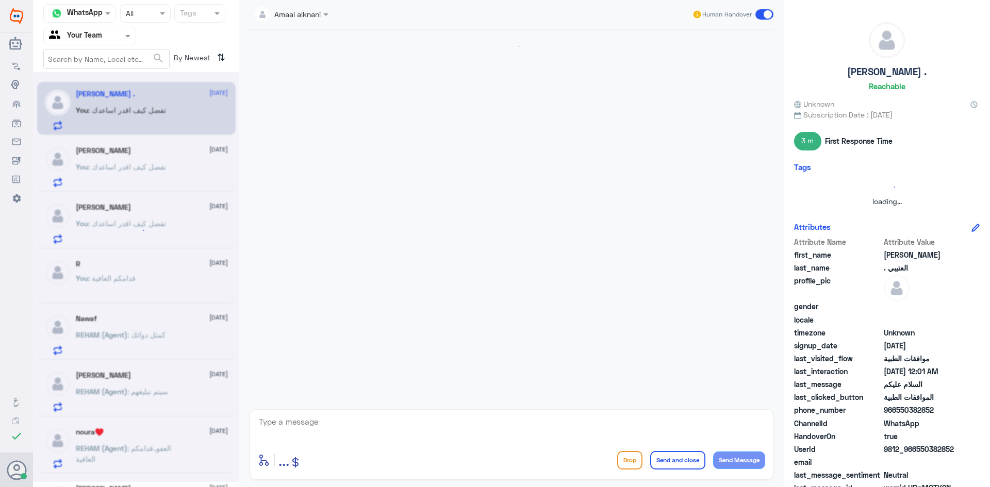
scroll to position [215, 0]
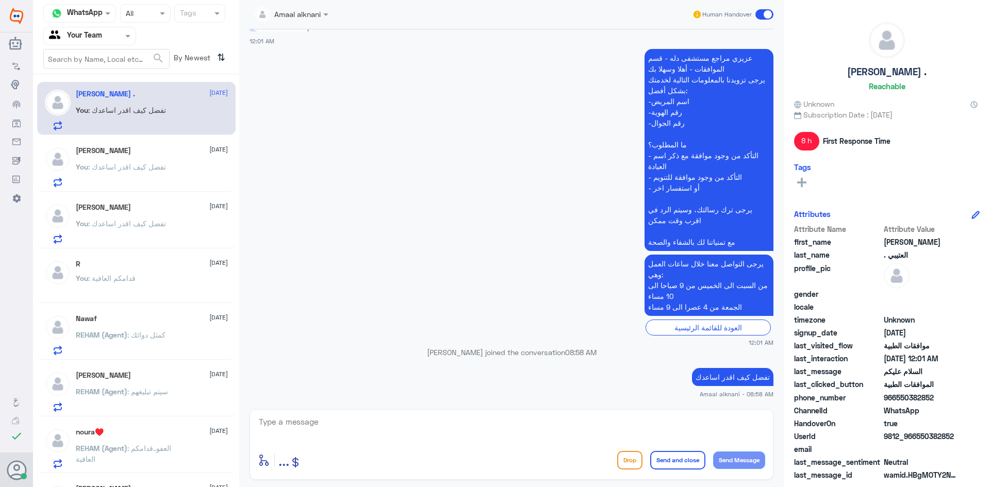
click at [110, 35] on div at bounding box center [90, 36] width 92 height 12
click at [93, 92] on Inbox "Your Inbox" at bounding box center [85, 91] width 36 height 9
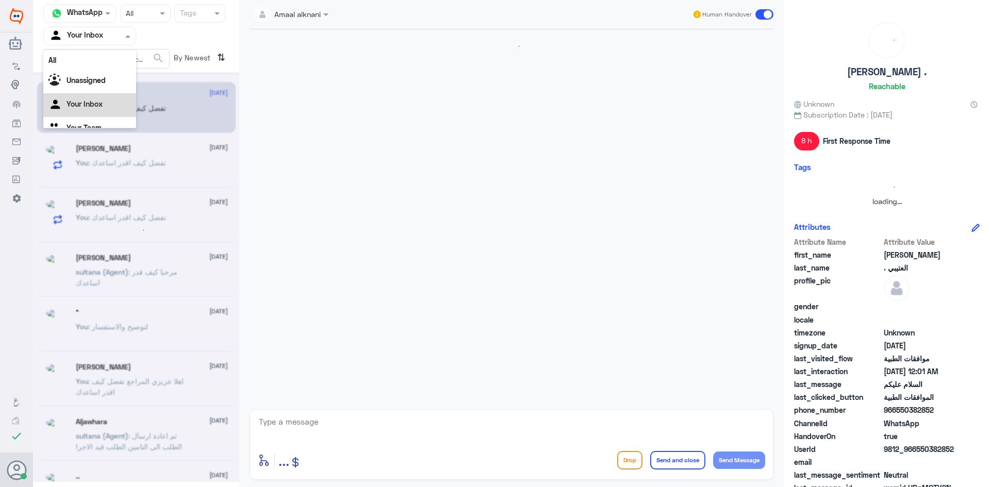
click at [100, 34] on input "text" at bounding box center [77, 36] width 57 height 12
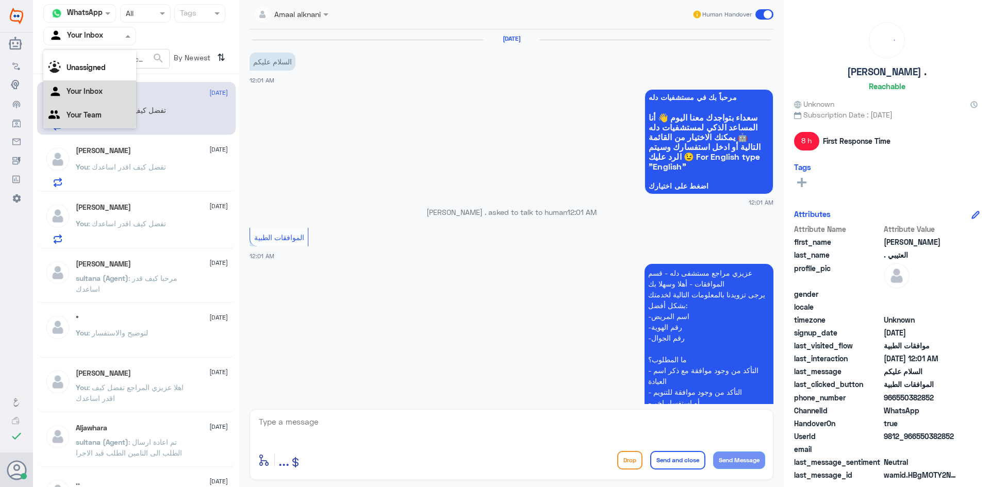
scroll to position [215, 0]
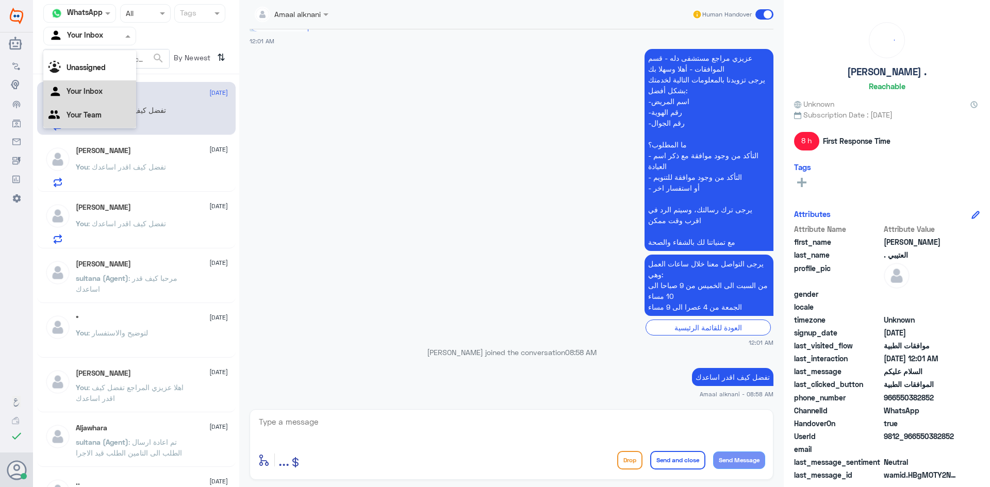
click at [87, 113] on Team "Your Team" at bounding box center [84, 114] width 35 height 9
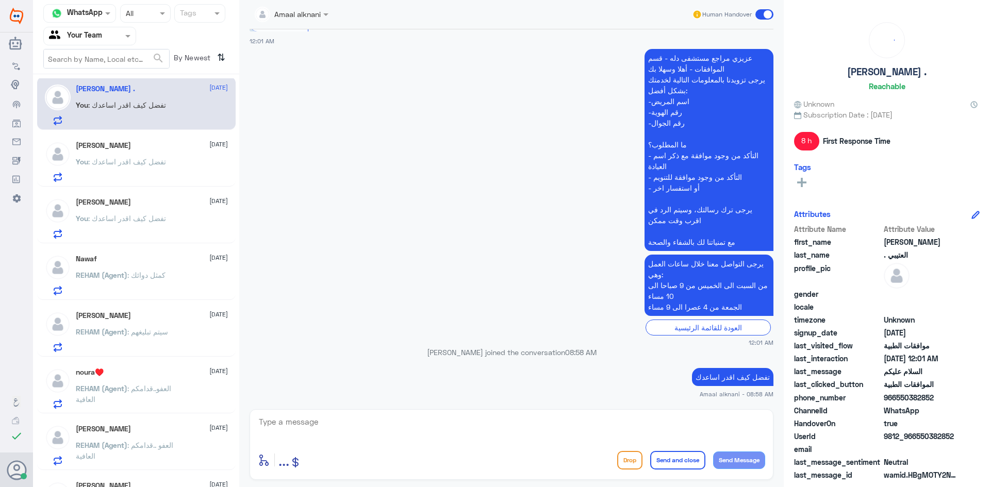
scroll to position [0, 0]
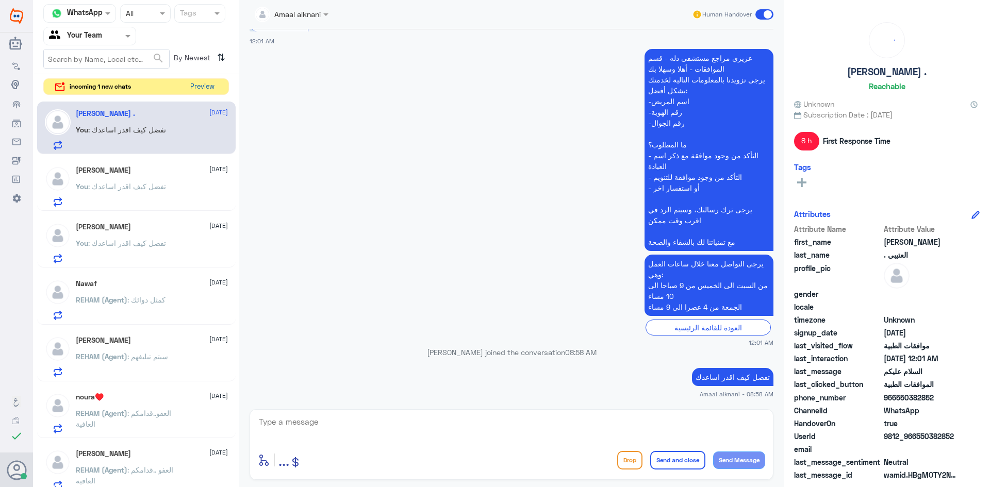
click at [199, 86] on button "Preview" at bounding box center [202, 87] width 32 height 16
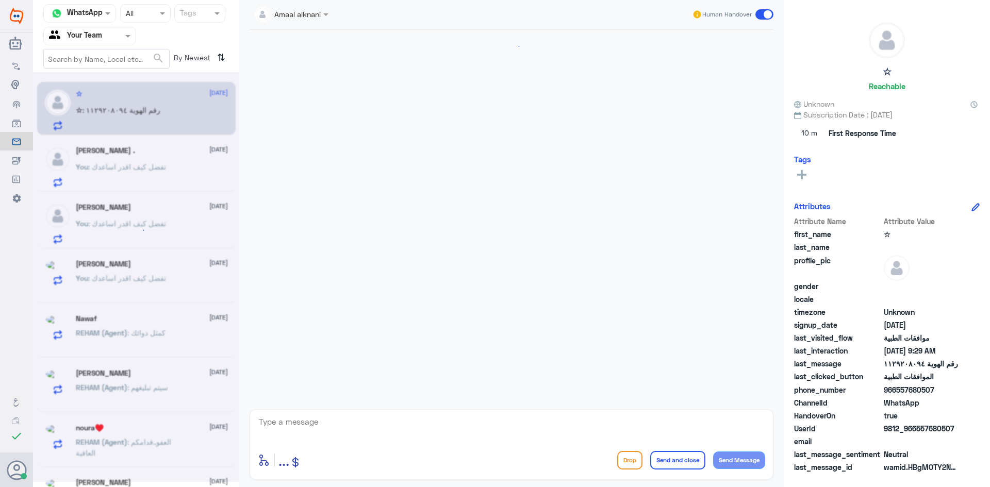
scroll to position [754, 0]
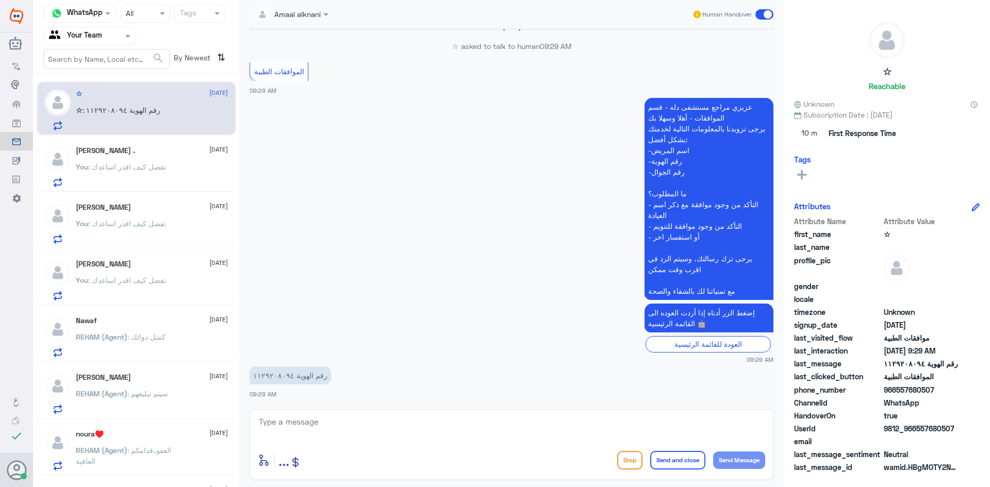
click at [403, 431] on textarea at bounding box center [511, 427] width 507 height 25
type textarea "تفضل كيف اقدر اساعدك"
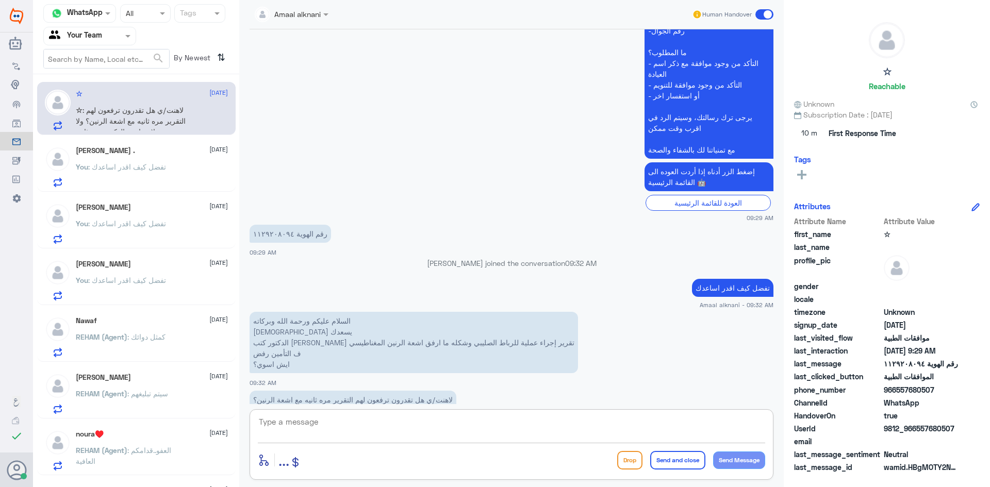
scroll to position [912, 0]
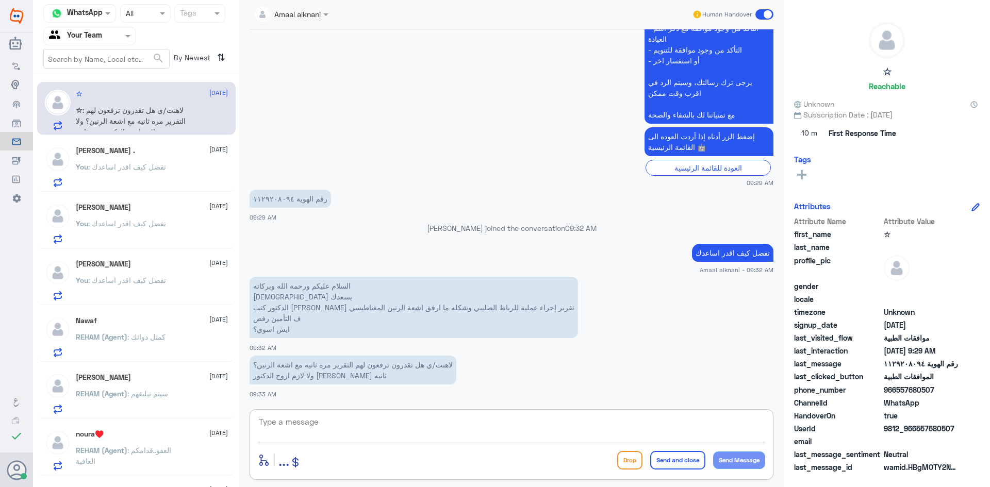
click at [338, 434] on textarea at bounding box center [511, 427] width 507 height 25
type textarea "اكيد الحين اشوفها لكم مع منسقين موافقات العمليات"
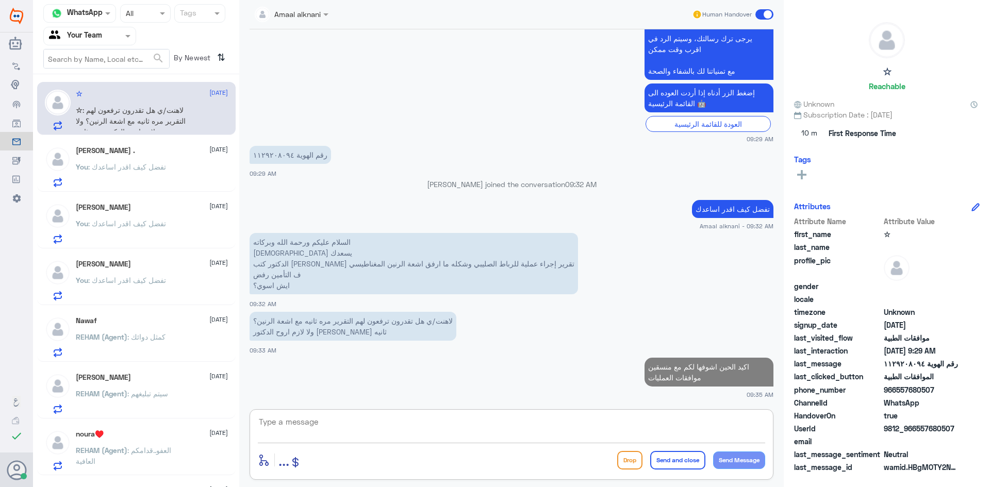
click at [323, 426] on textarea at bounding box center [511, 427] width 507 height 25
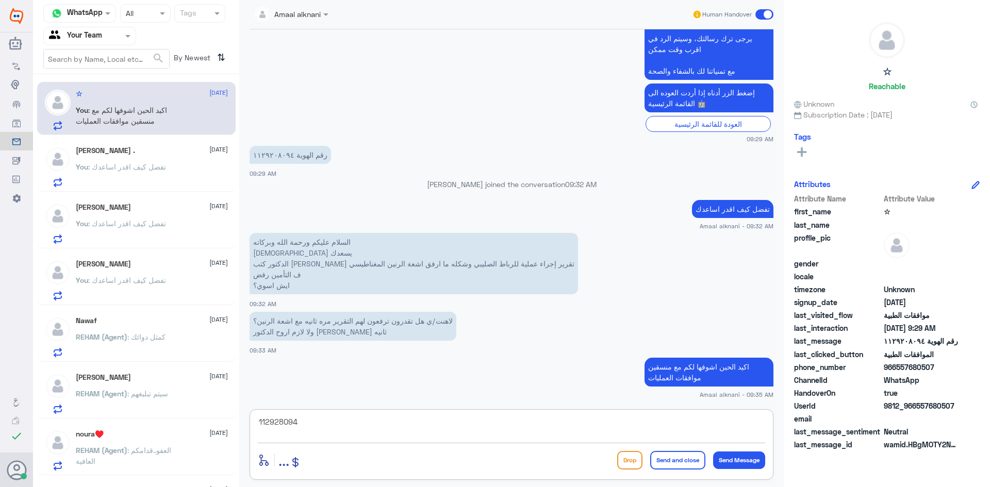
drag, startPoint x: 316, startPoint y: 423, endPoint x: 174, endPoint y: 415, distance: 142.6
click at [174, 415] on div "Channel WhatsApp Status × All Tags Agent Filter Your Team search By Newest ⇅ ☆ …" at bounding box center [511, 245] width 957 height 490
type textarea "1129208094"
drag, startPoint x: 336, startPoint y: 417, endPoint x: 219, endPoint y: 421, distance: 117.1
click at [219, 421] on div "Channel WhatsApp Status × All Tags Agent Filter Your Team search By Newest ⇅ ☆ …" at bounding box center [511, 245] width 957 height 490
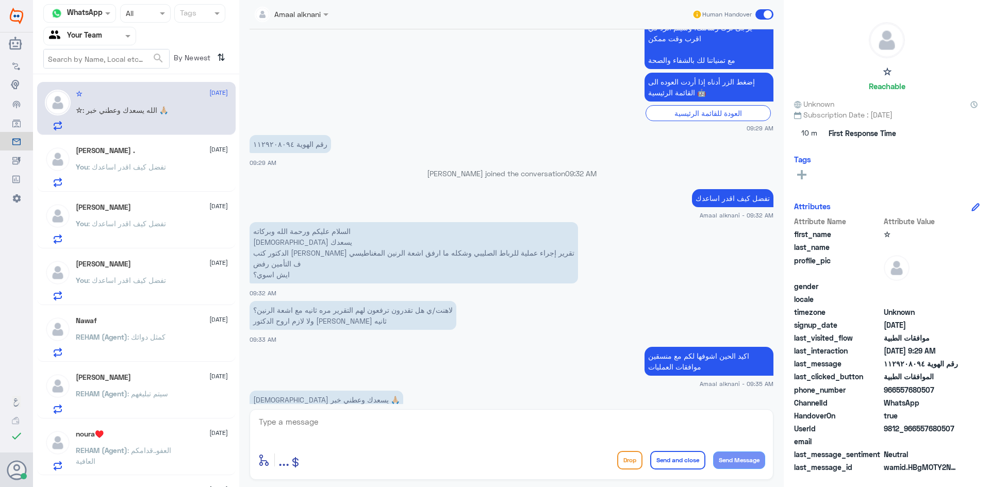
scroll to position [991, 0]
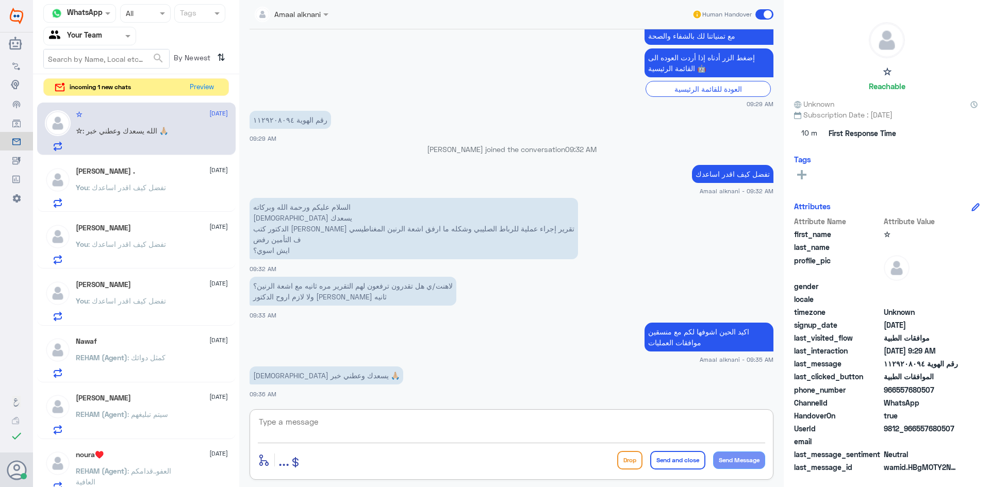
click at [363, 419] on textarea at bounding box center [511, 427] width 507 height 25
type textarea "تم ارفاق الاشعة وجميع المعلومات الطبية"
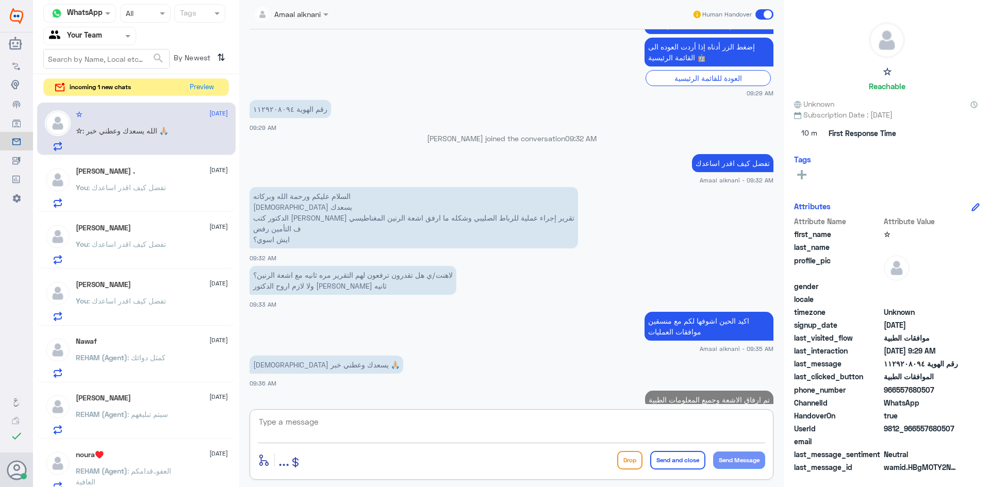
scroll to position [1035, 0]
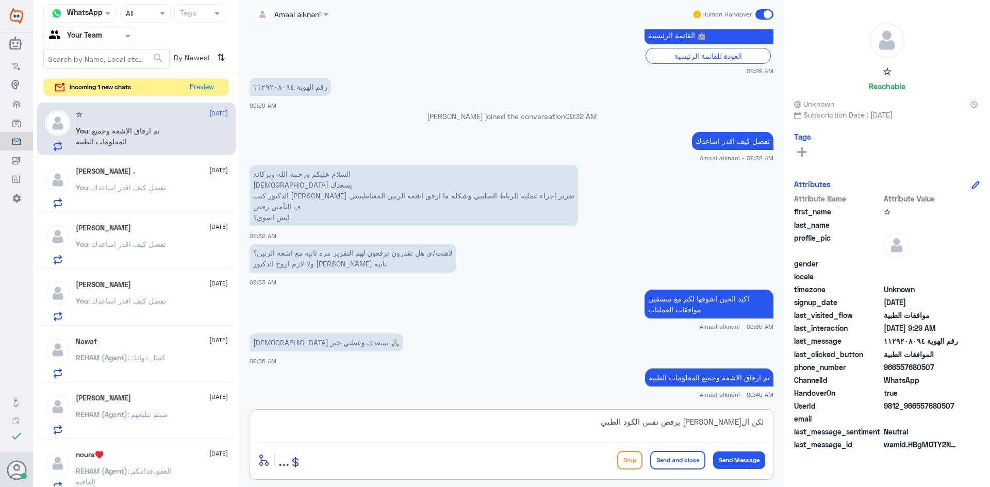
type textarea "لكن ال[PERSON_NAME] يرفض نفس الكود الطبي"
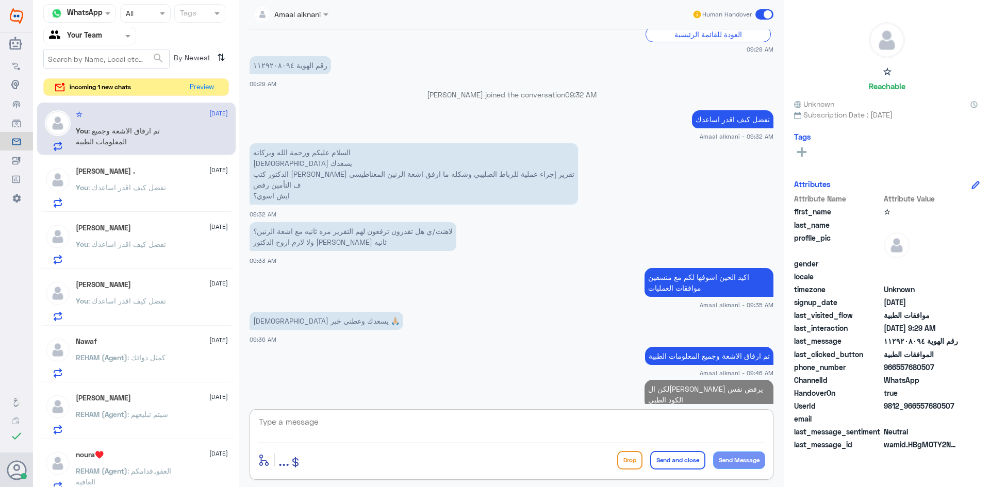
scroll to position [1068, 0]
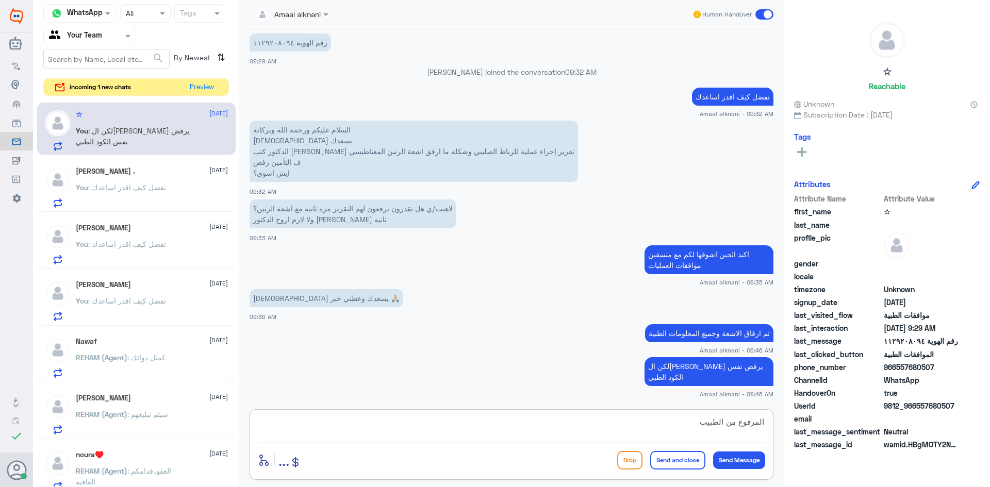
type textarea "المرفوع من الطبيب"
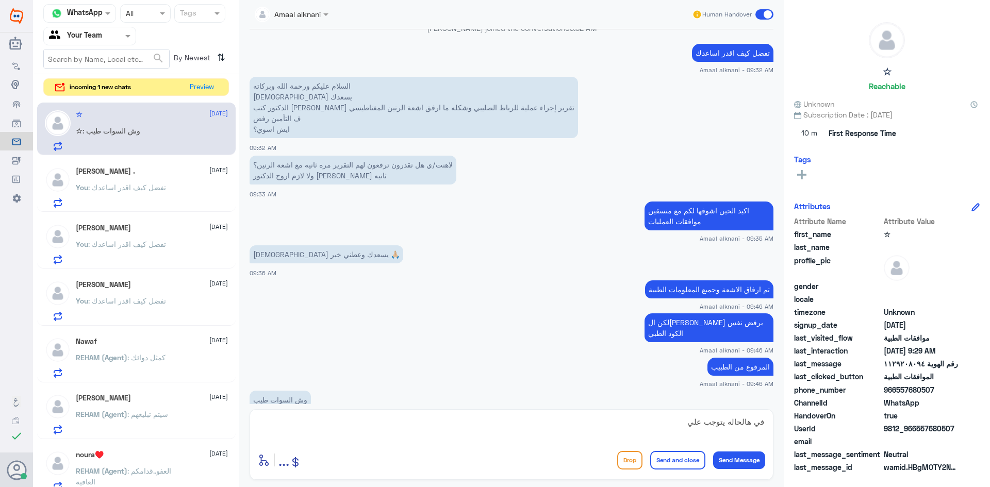
scroll to position [1136, 0]
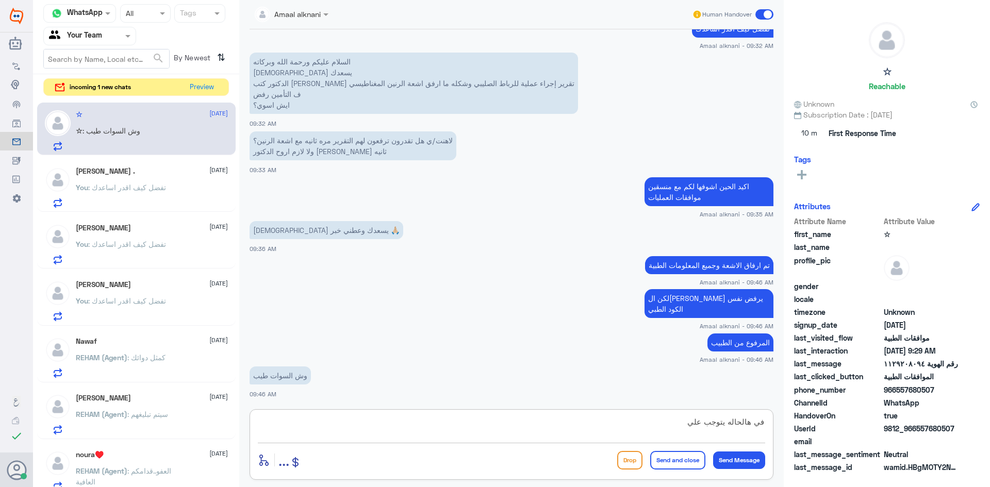
click at [383, 424] on textarea "في هالحاله يتوجب علي" at bounding box center [511, 427] width 507 height 25
type textarea "في هالحاله يتوجب عليكم معاودة طبيبكم المعالج لتغيير كود العملية"
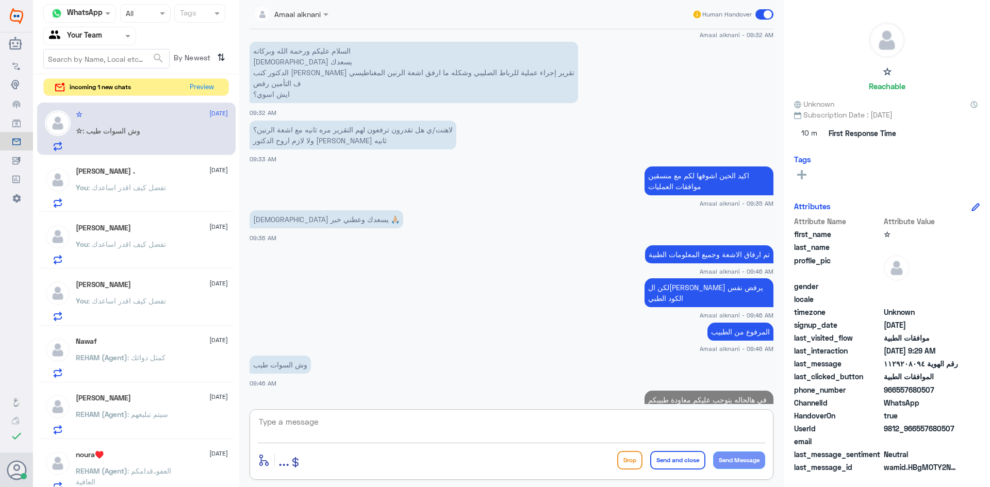
scroll to position [1180, 0]
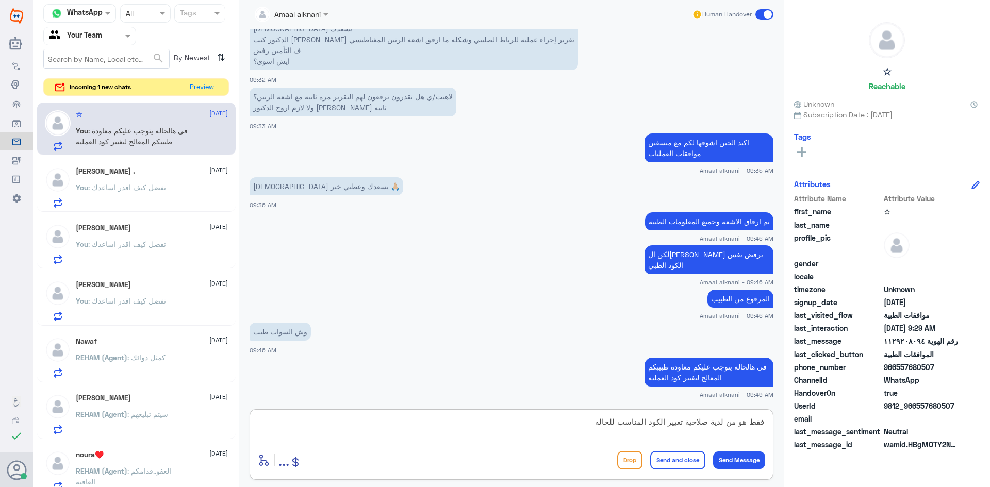
type textarea "فقط هو من لدية صلاحية تغيير الكود المناسب للحاله"
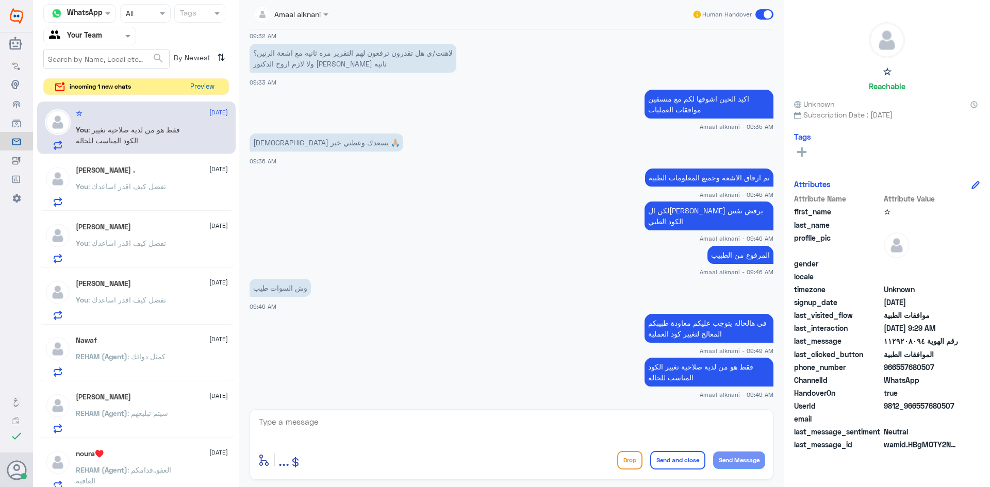
click at [215, 87] on button "Preview" at bounding box center [202, 87] width 32 height 16
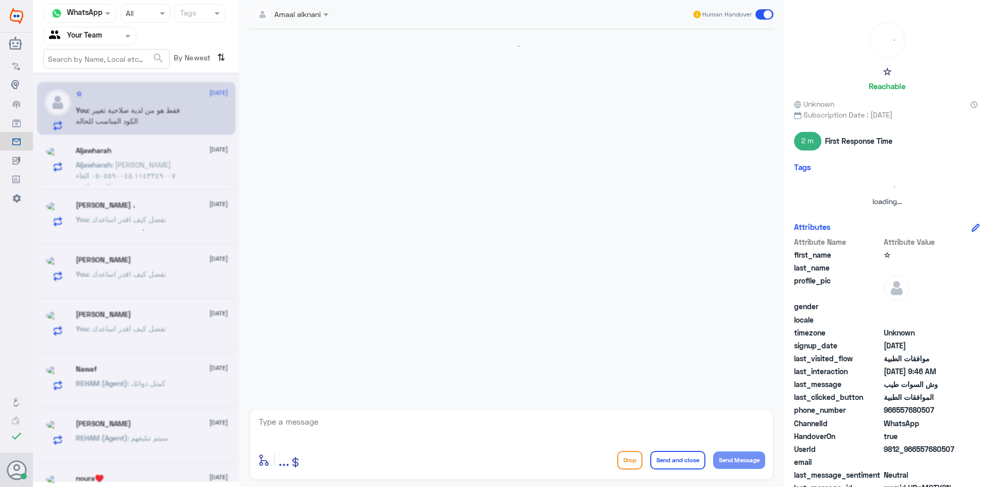
scroll to position [765, 0]
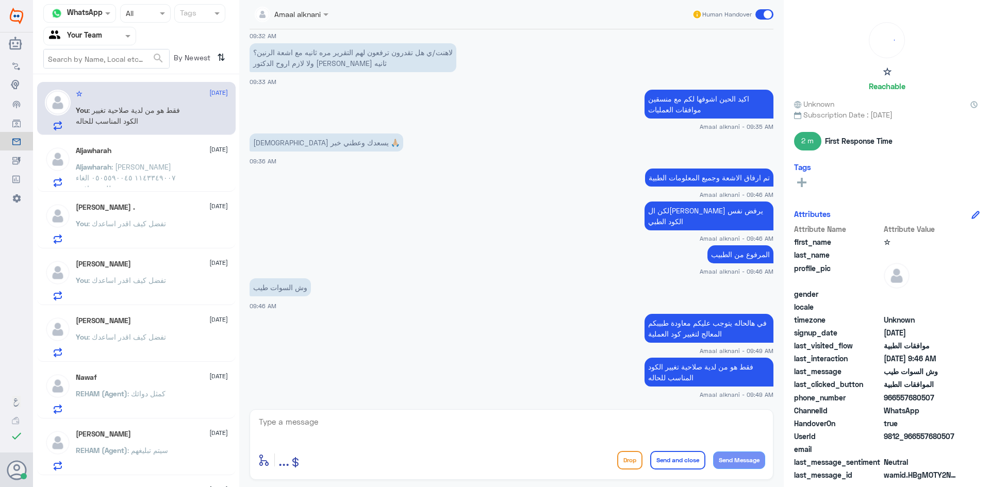
click at [315, 431] on textarea at bounding box center [511, 427] width 507 height 25
click at [156, 174] on span ": [PERSON_NAME] ١١٤٣٣٤٩٠٠٧ ٠٥٠٥٥٩٠٠٤٥ الغاء طلب موافقه" at bounding box center [126, 177] width 100 height 30
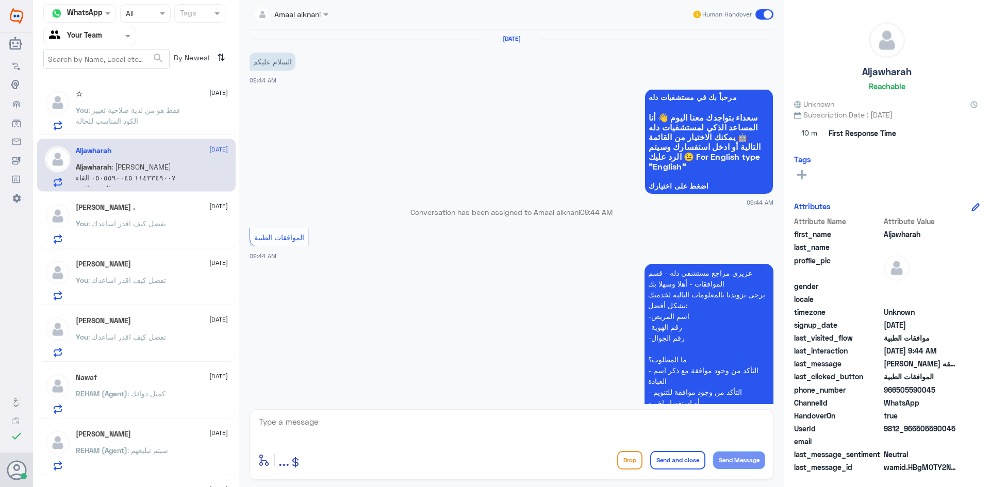
scroll to position [209, 0]
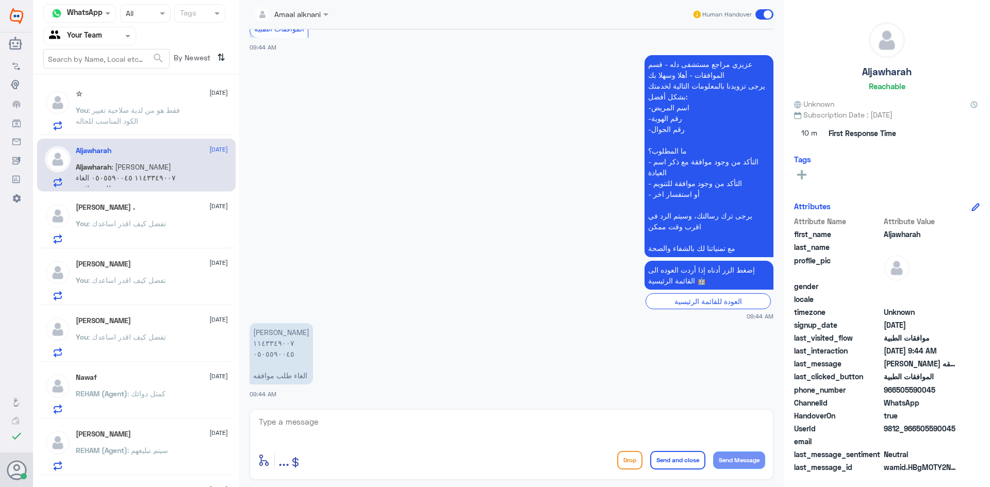
click at [304, 426] on textarea at bounding box center [511, 427] width 507 height 25
type textarea "0505590045"
drag, startPoint x: 307, startPoint y: 417, endPoint x: 197, endPoint y: 405, distance: 110.5
click at [197, 405] on div "Channel WhatsApp Status × All Tags Agent Filter Your Team search By Newest ⇅ ☆ …" at bounding box center [511, 245] width 957 height 490
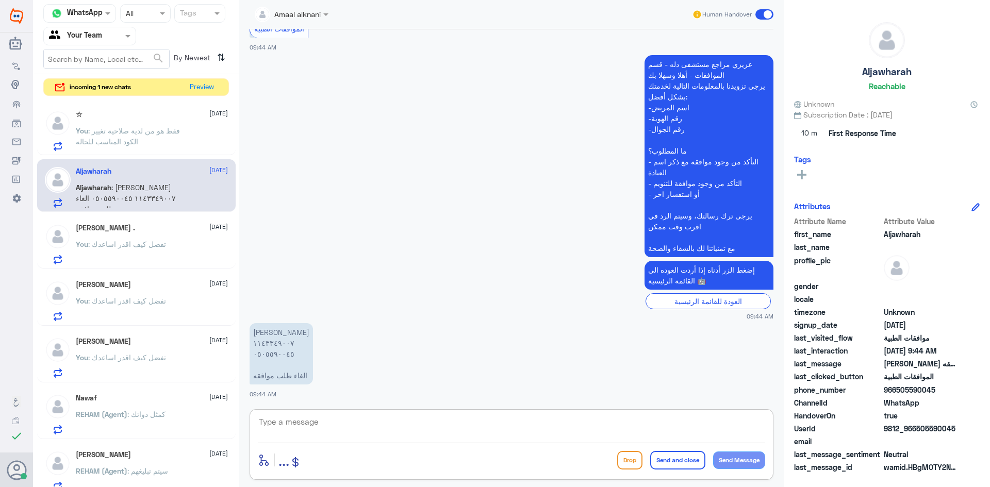
click at [411, 425] on textarea at bounding box center [511, 427] width 507 height 25
type textarea "عفوا الطلب بخصوص ماذا ؟"
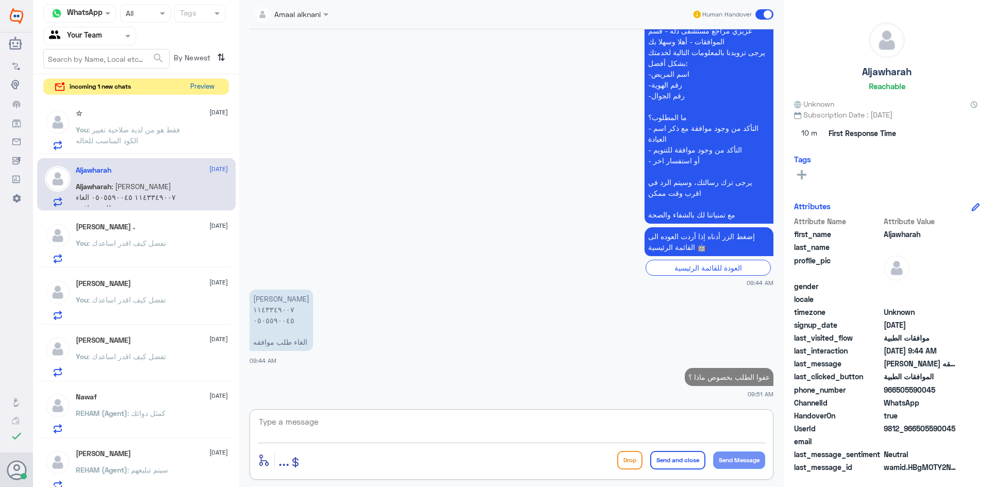
click at [206, 85] on button "Preview" at bounding box center [202, 87] width 32 height 16
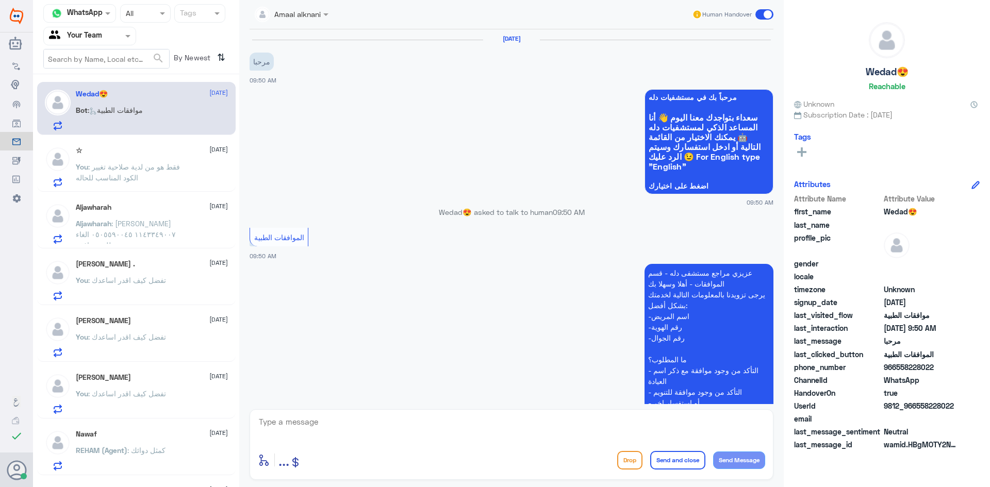
scroll to position [130, 0]
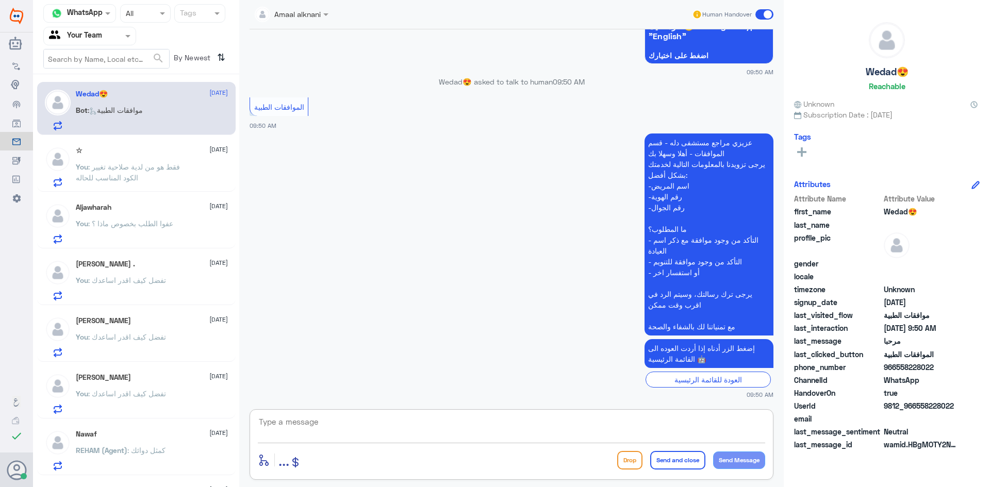
click at [325, 419] on textarea at bounding box center [511, 427] width 507 height 25
type textarea "تفضل كيف اقدر اساعدك"
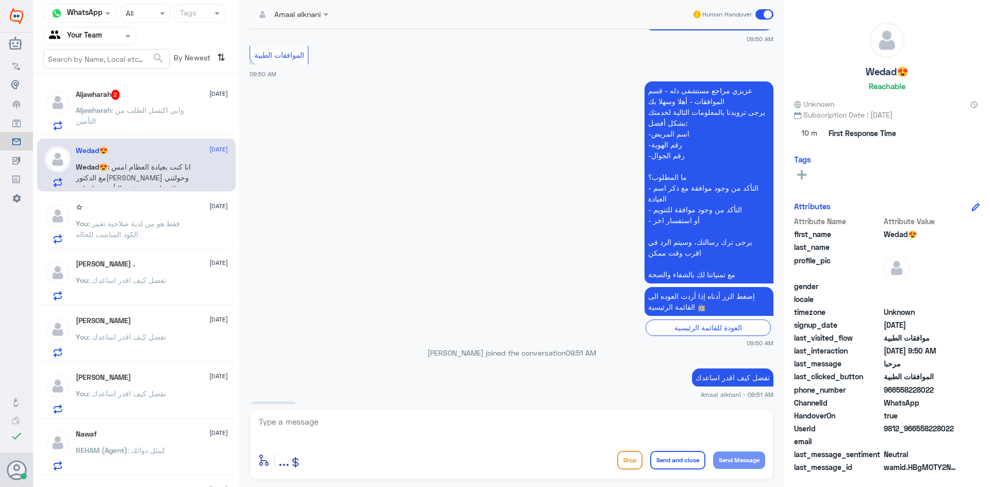
scroll to position [302, 0]
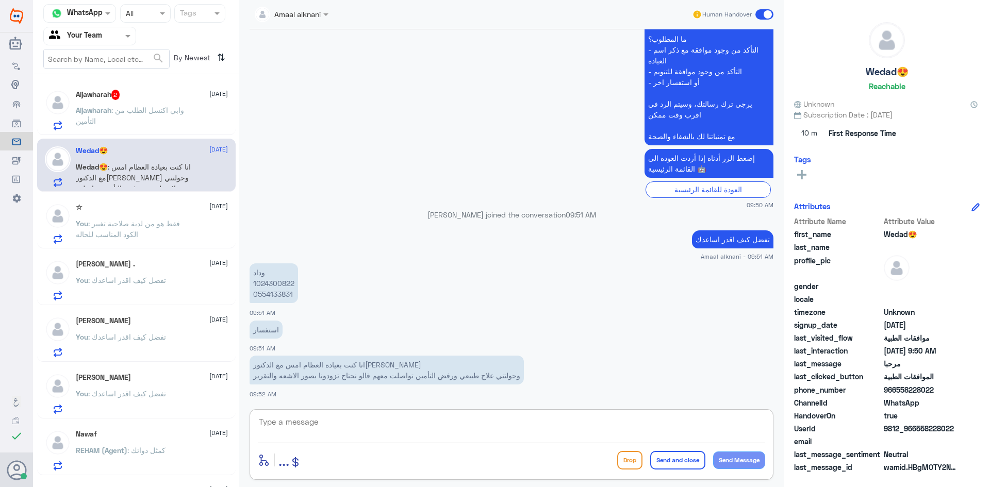
click at [348, 423] on textarea at bounding box center [511, 427] width 507 height 25
click at [271, 295] on p "وداد 1024300822 0554133831" at bounding box center [274, 284] width 48 height 40
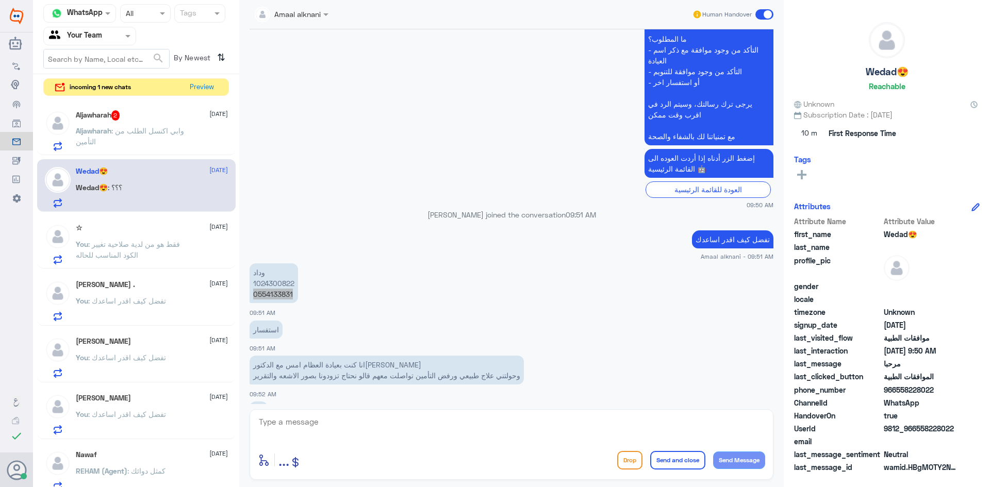
scroll to position [337, 0]
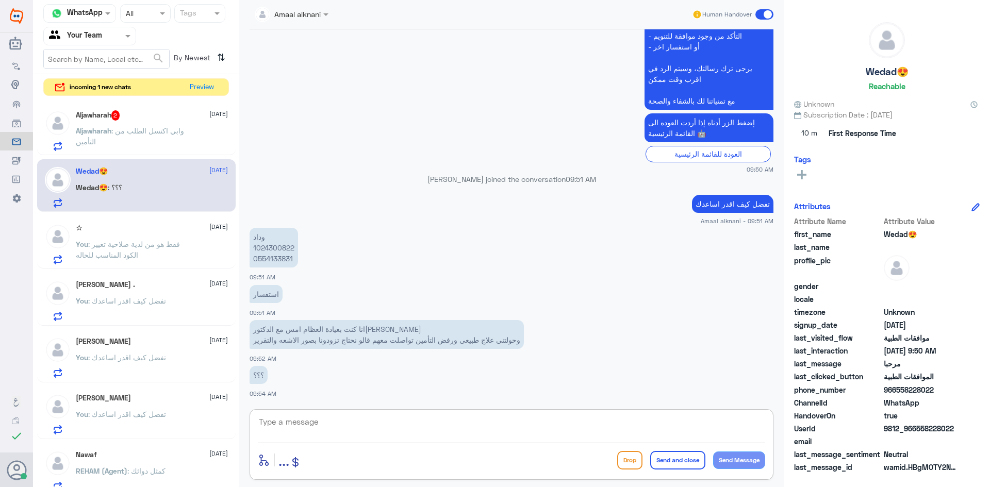
click at [349, 440] on textarea at bounding box center [511, 427] width 507 height 25
type textarea "تم متابعة طلبكم الان مرة اخرى بتقرير الطبيب والاشعة"
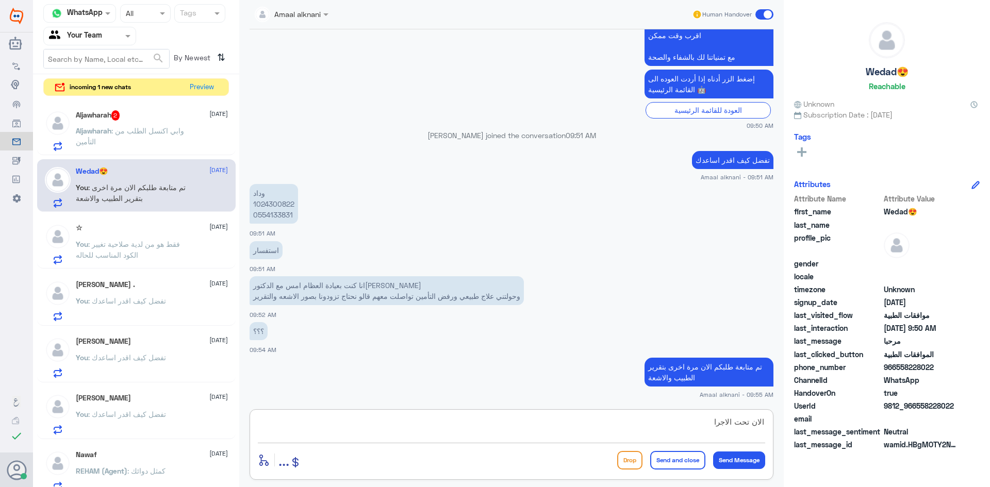
type textarea "الان تحت الاجراء"
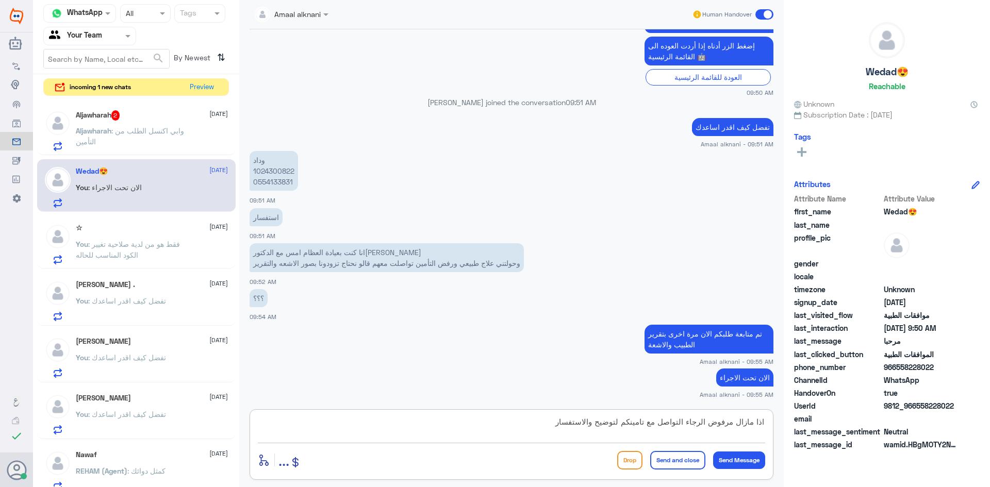
type textarea "اذا مازال مرفوض الرجاء التواصل مع تامينكم لتوضيح والاستفسار"
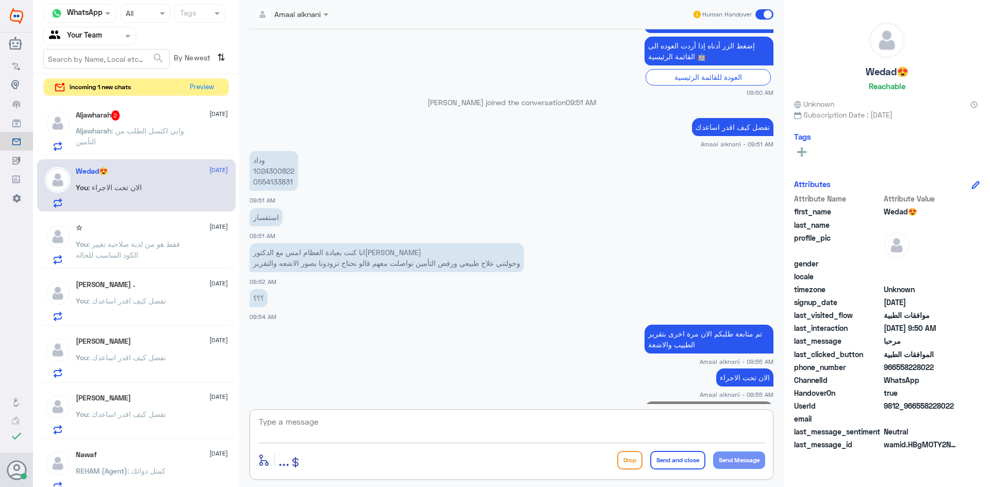
scroll to position [458, 0]
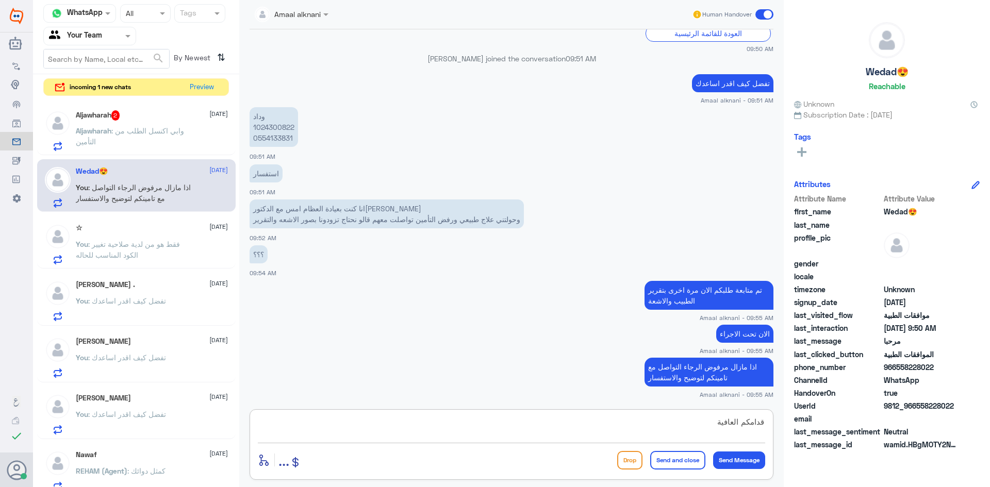
type textarea "قدامكم العافية"
click at [661, 458] on button "Send and close" at bounding box center [677, 460] width 55 height 19
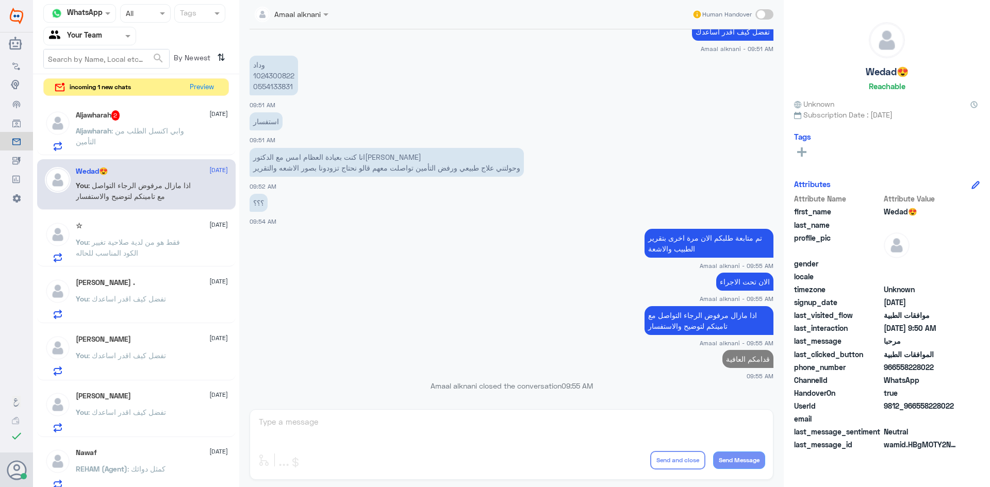
click at [162, 124] on div "Aljawharah 2 [DATE] Aljawharah : وابي اكنسل الطلب من التأمين" at bounding box center [152, 130] width 152 height 41
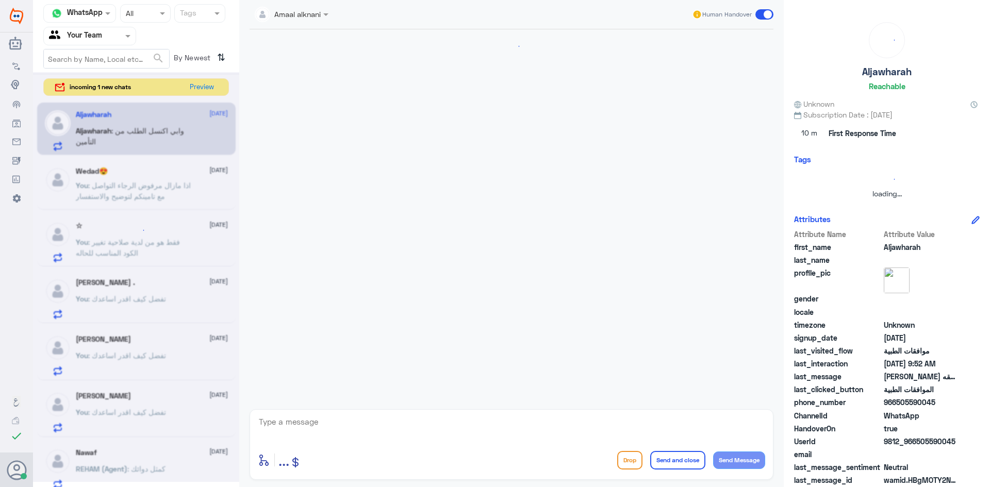
scroll to position [332, 0]
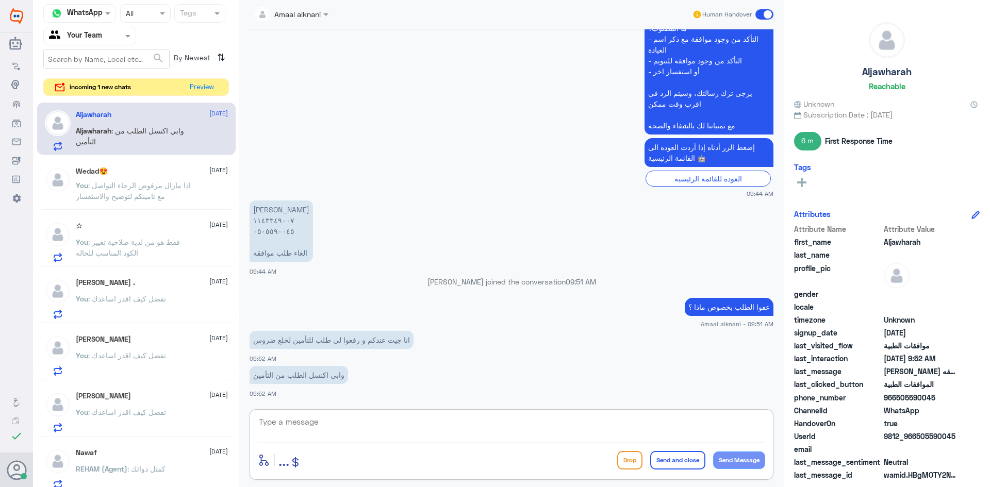
click at [341, 415] on textarea at bounding box center [511, 427] width 507 height 25
click at [312, 419] on textarea at bounding box center [511, 427] width 507 height 25
type textarea "معاك رقم الطلب لانه لايوجد طلب خلع مرفوع بالنظام - فقط كشفية"
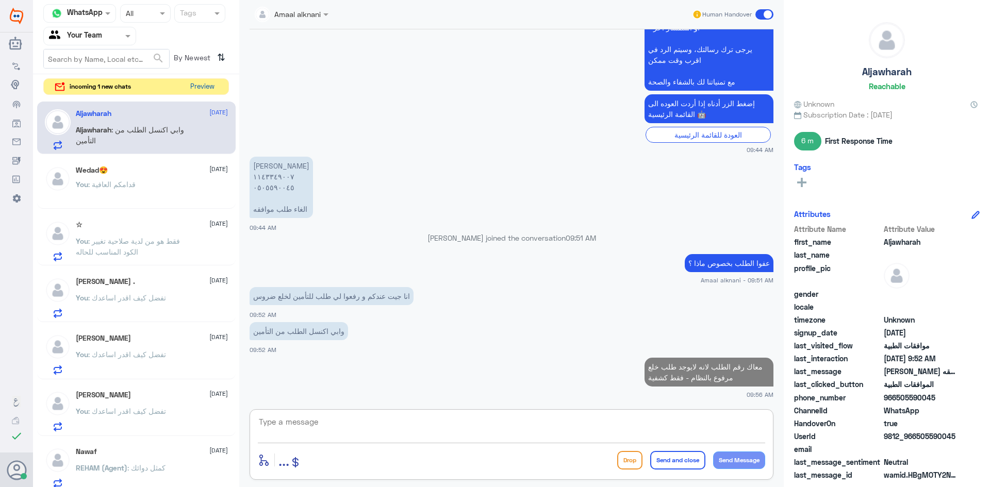
click at [209, 84] on button "Preview" at bounding box center [202, 87] width 32 height 16
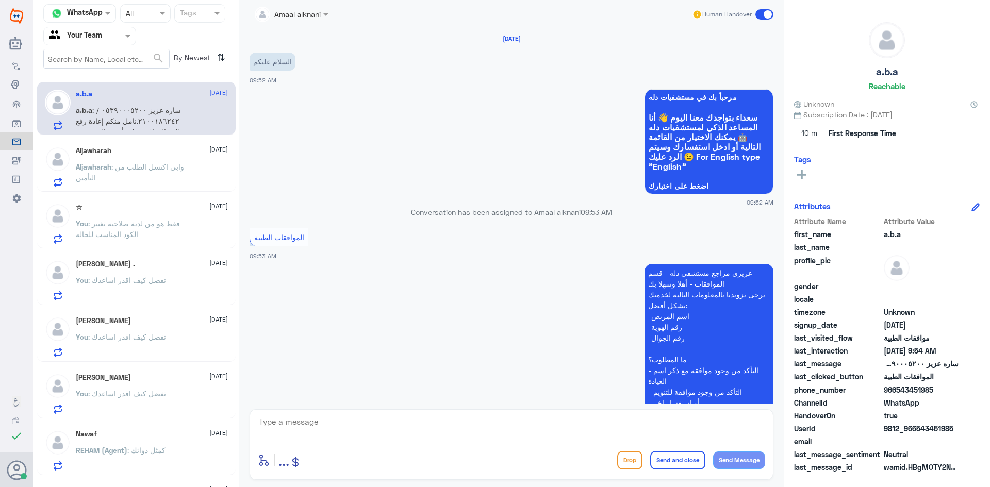
scroll to position [166, 0]
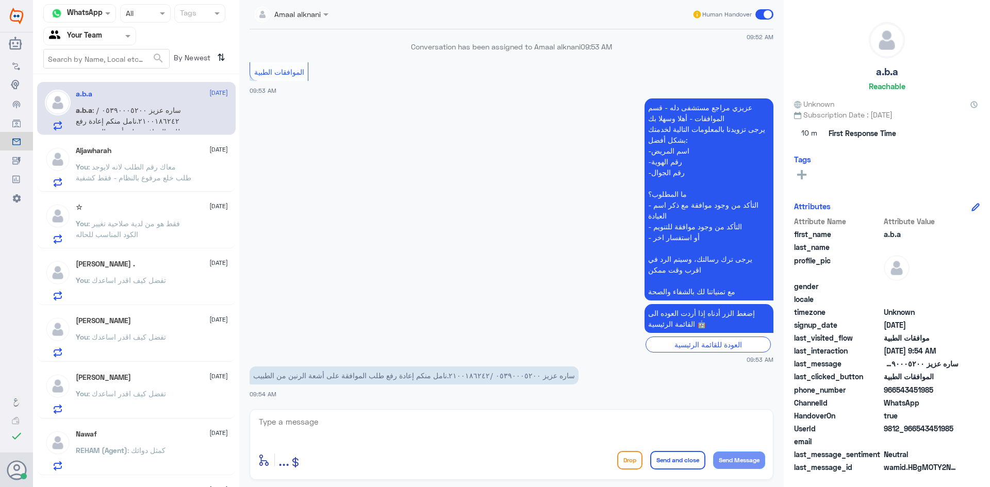
click at [318, 423] on textarea at bounding box center [511, 427] width 507 height 25
click at [494, 416] on textarea at bounding box center [511, 427] width 507 height 25
type textarea "05390005200"
drag, startPoint x: 357, startPoint y: 430, endPoint x: 173, endPoint y: 421, distance: 183.8
click at [174, 422] on div "Channel WhatsApp Status × All Tags Agent Filter Your Team search By Newest ⇅ a.…" at bounding box center [511, 245] width 957 height 490
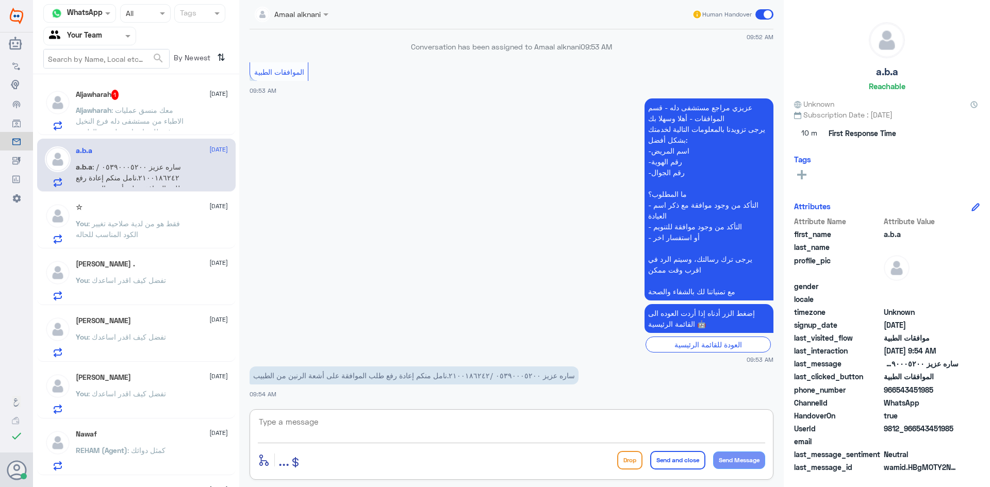
click at [474, 425] on textarea at bounding box center [511, 427] width 507 height 25
type textarea "2100186242"
drag, startPoint x: 307, startPoint y: 425, endPoint x: 144, endPoint y: 409, distance: 163.7
click at [144, 410] on div "Channel WhatsApp Status × All Tags Agent Filter Your Team search By Newest ⇅ Al…" at bounding box center [511, 245] width 957 height 490
click at [387, 440] on textarea at bounding box center [511, 427] width 507 height 25
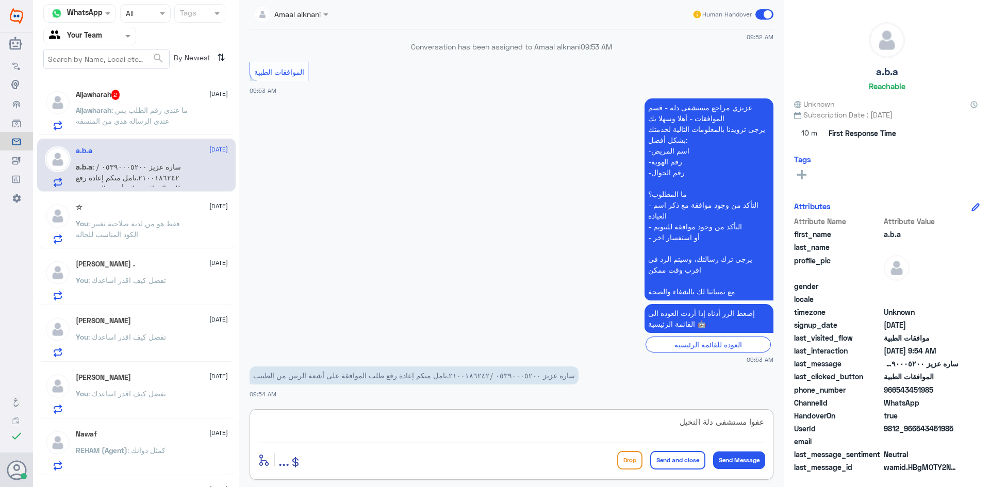
type textarea "عفوا مستشفى دلة النخيل ؟"
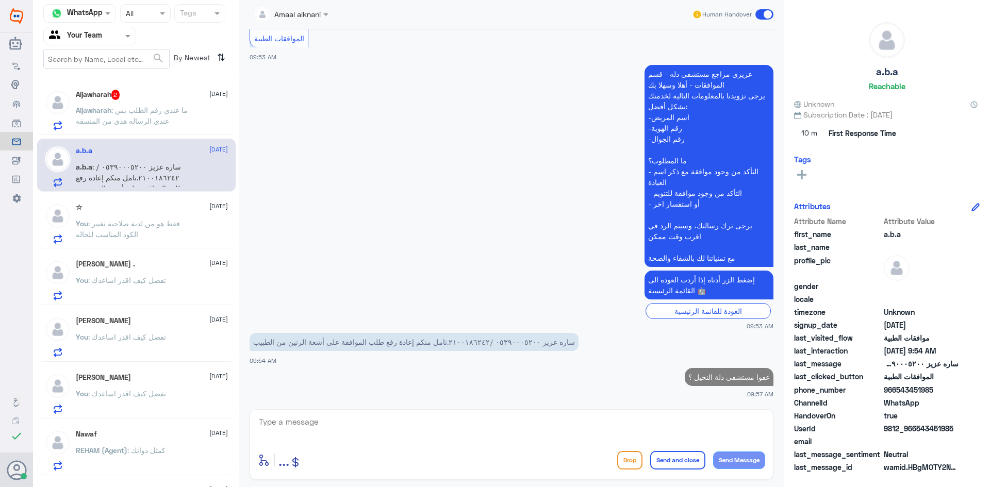
click at [108, 101] on div "Aljawharah 2 [DATE] Aljawharah : ما عندي رقم الطلب بس عندي الرساله هذي من المنس…" at bounding box center [152, 110] width 152 height 41
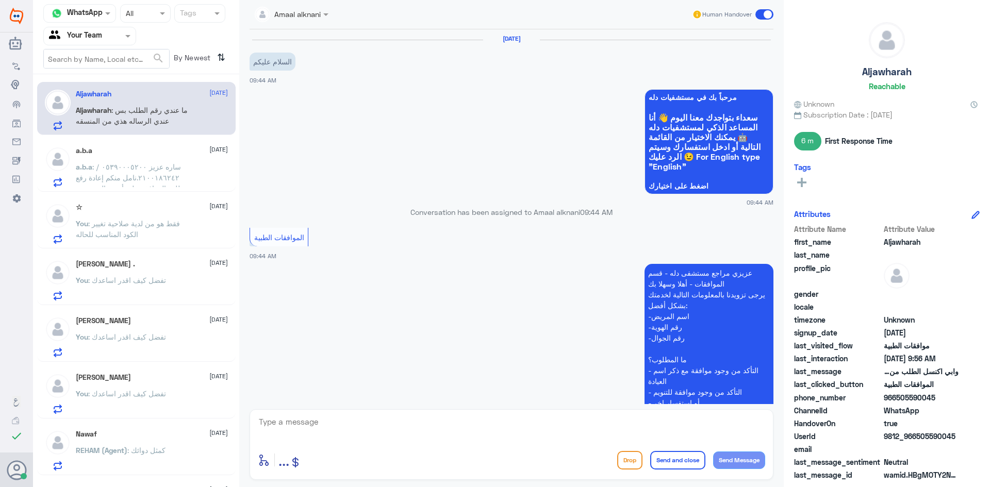
scroll to position [468, 0]
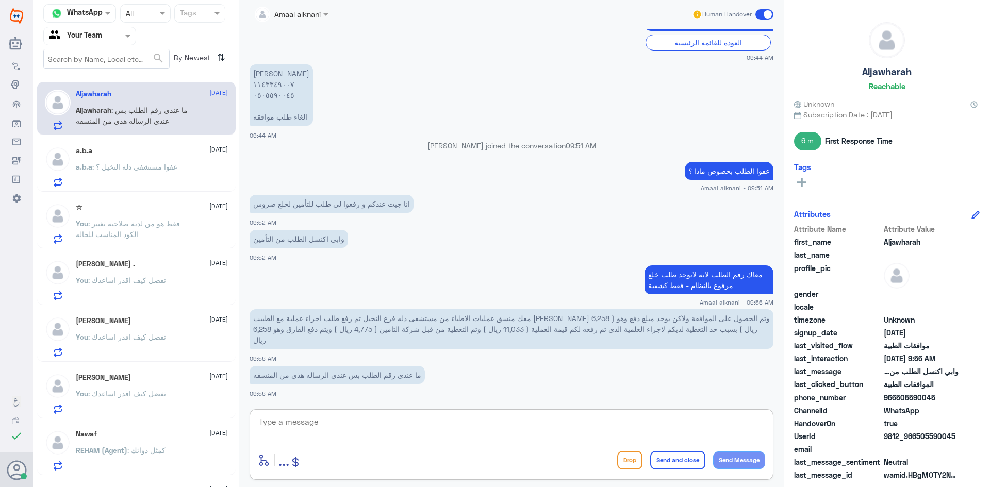
click at [330, 431] on textarea at bounding box center [511, 427] width 507 height 25
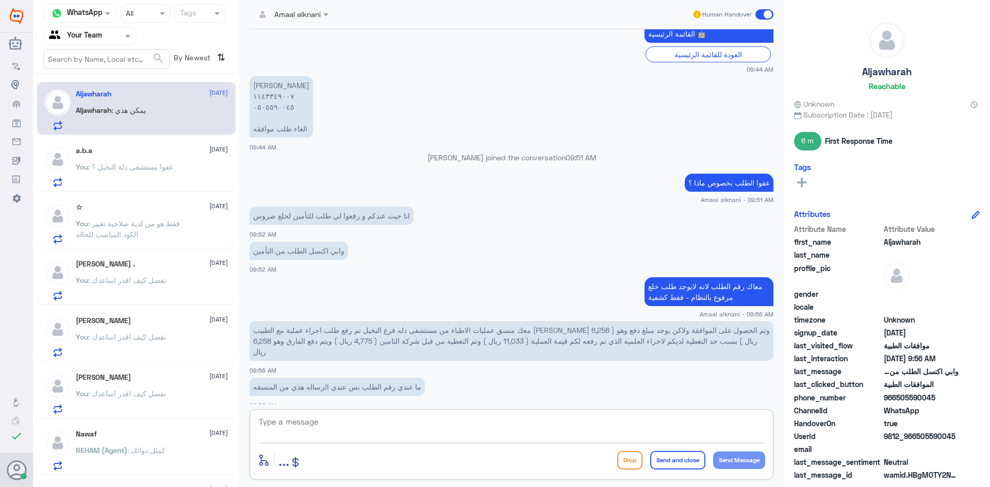
scroll to position [560, 0]
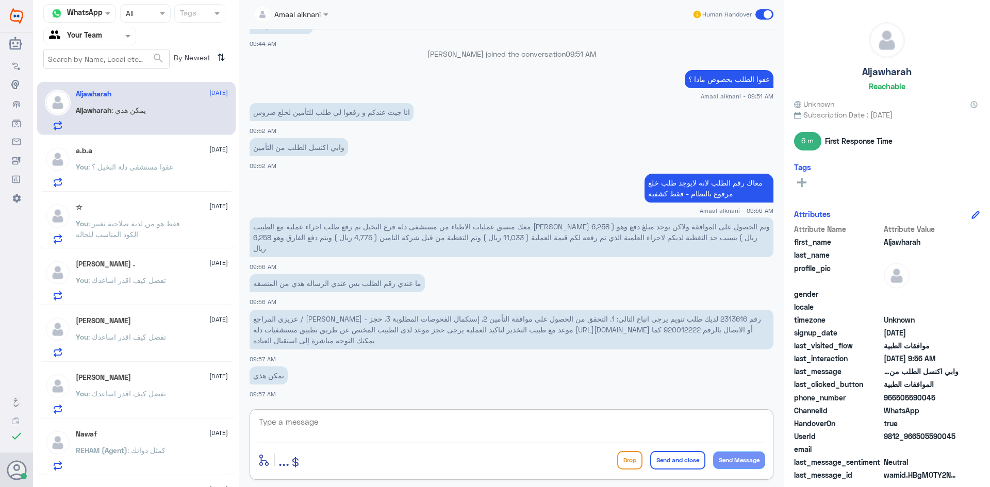
click at [381, 423] on textarea at bounding box center [511, 427] width 507 height 25
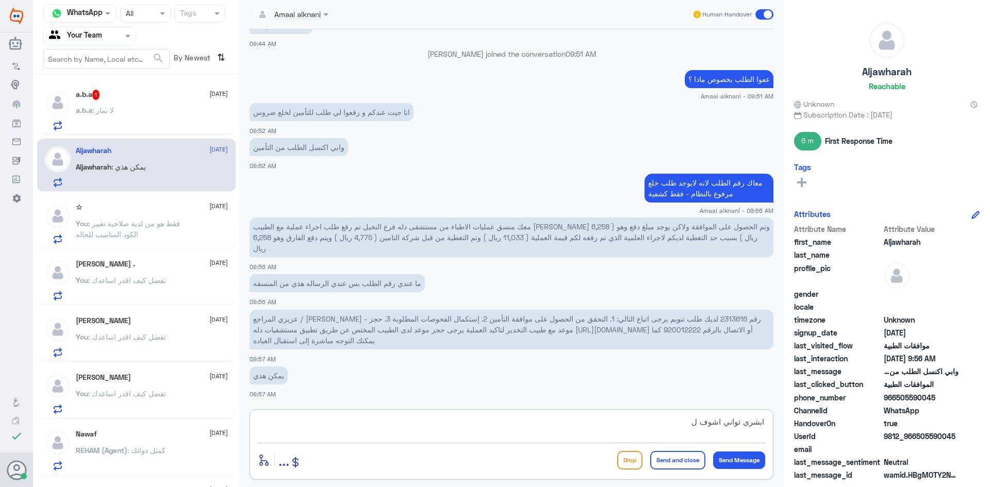
type textarea "ابشري ثواني اشوف لك"
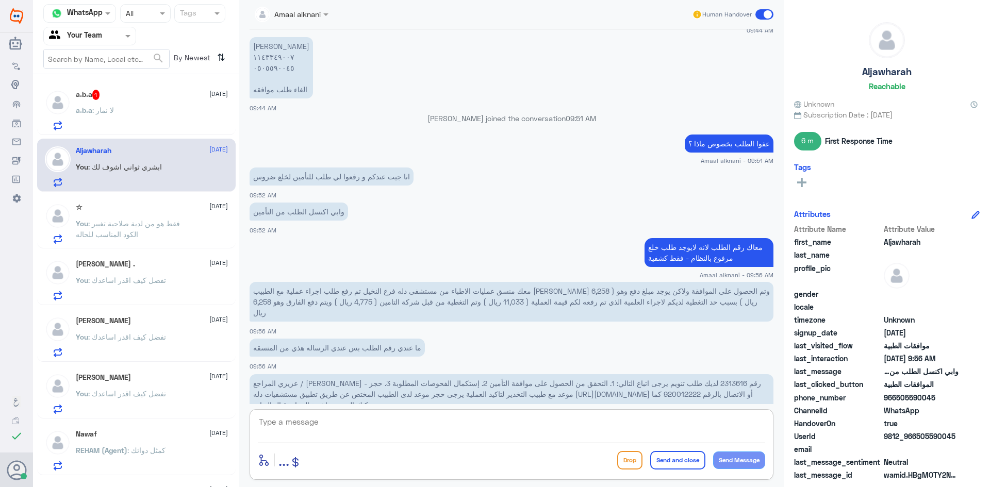
scroll to position [489, 0]
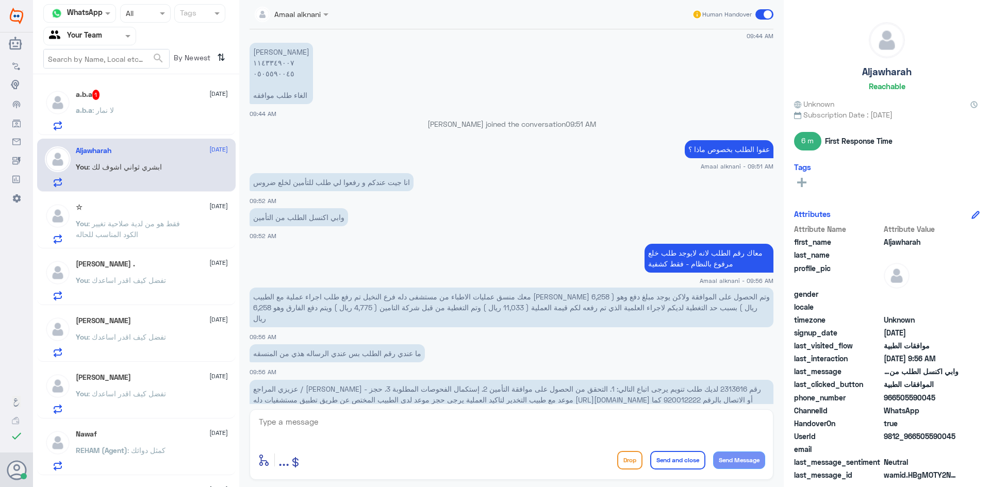
click at [129, 100] on div "a.b.a 1 [DATE] a.b.a : لا نمار" at bounding box center [152, 110] width 152 height 41
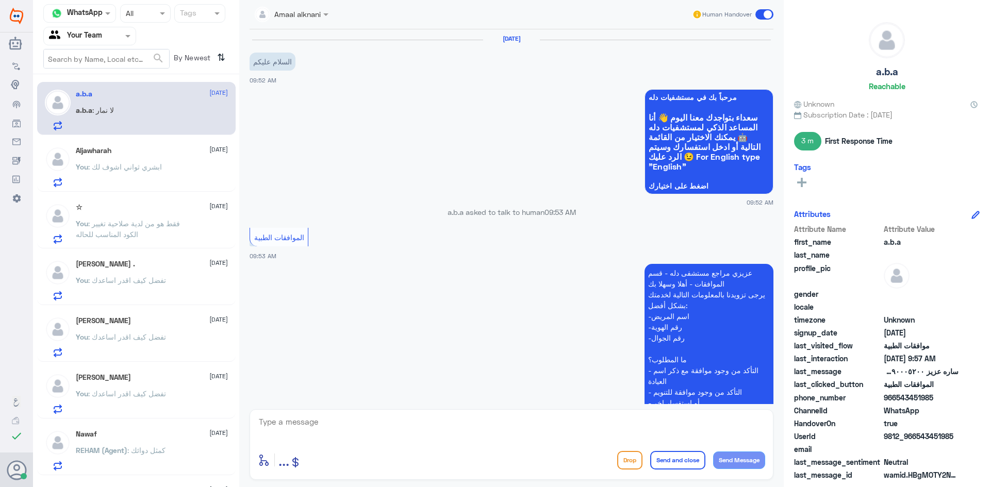
scroll to position [253, 0]
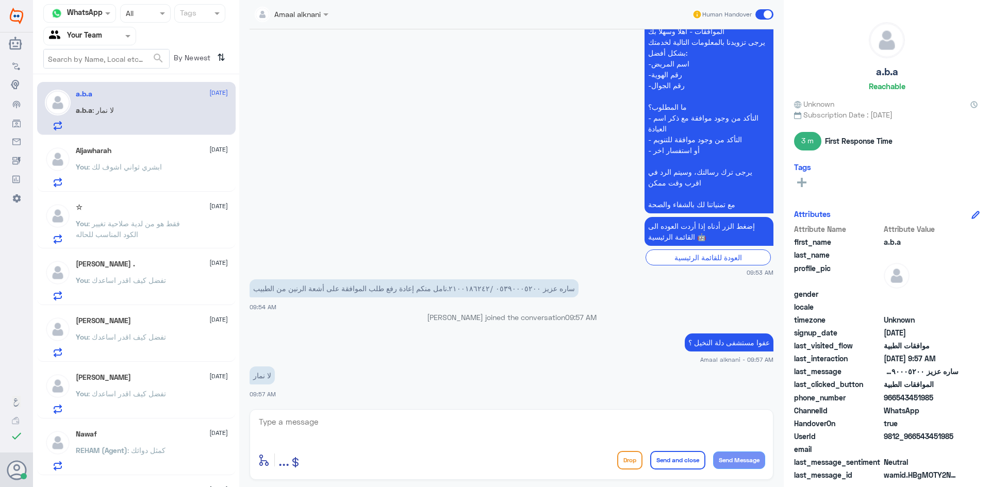
click at [334, 420] on textarea at bounding box center [511, 427] width 507 height 25
type textarea "الرجاء التواصل مع فرع دلة نمار بالاتصال ع الرقم الموحد 920012222"
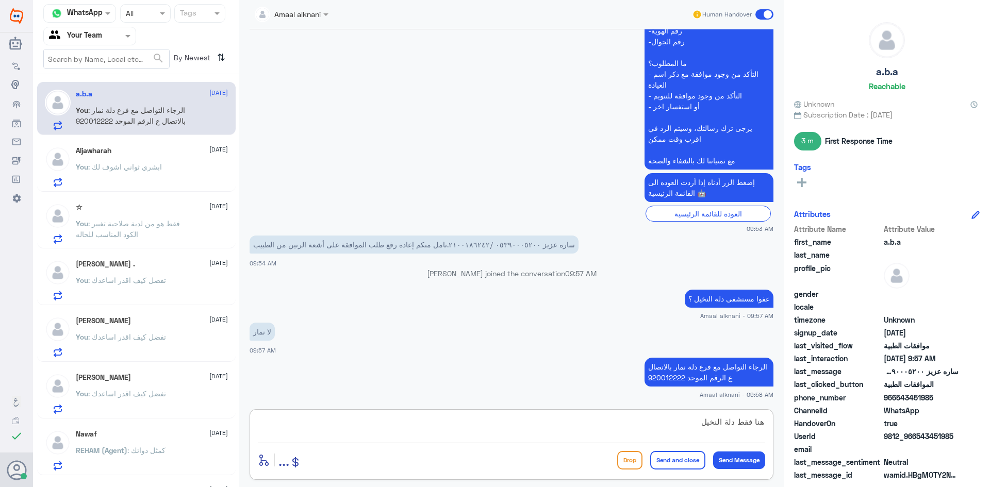
type textarea "هنا فقط دلة النخيل"
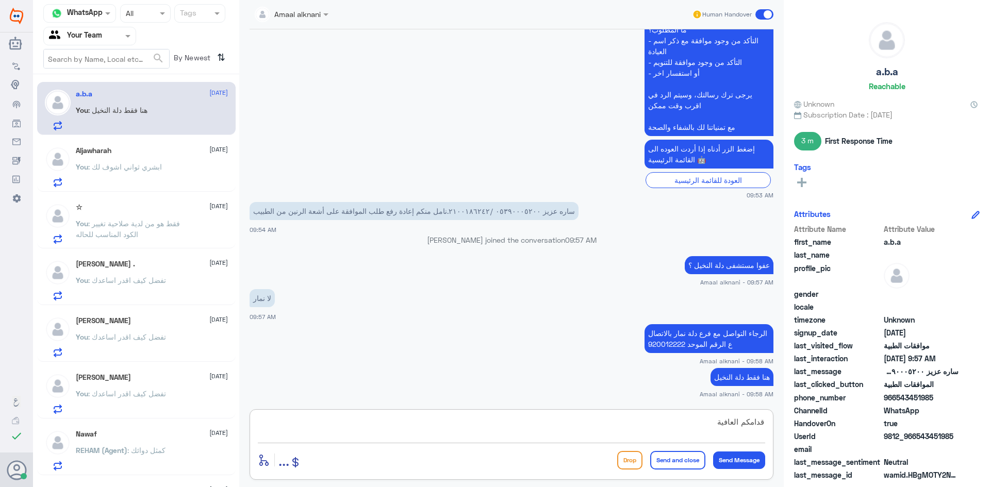
type textarea "قدامكم العافية"
click at [663, 464] on button "Send and close" at bounding box center [677, 460] width 55 height 19
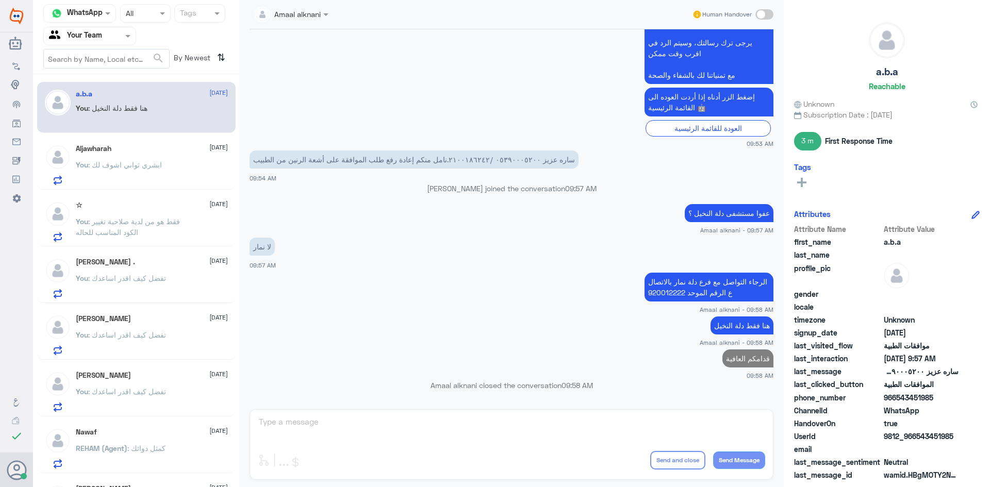
click at [157, 163] on span ": ابشري ثواني اشوف لك" at bounding box center [125, 164] width 74 height 9
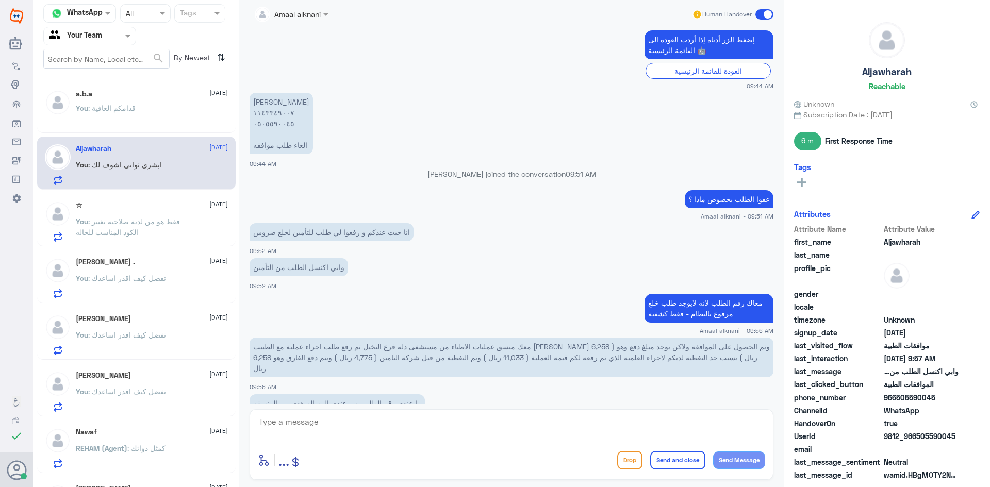
scroll to position [438, 0]
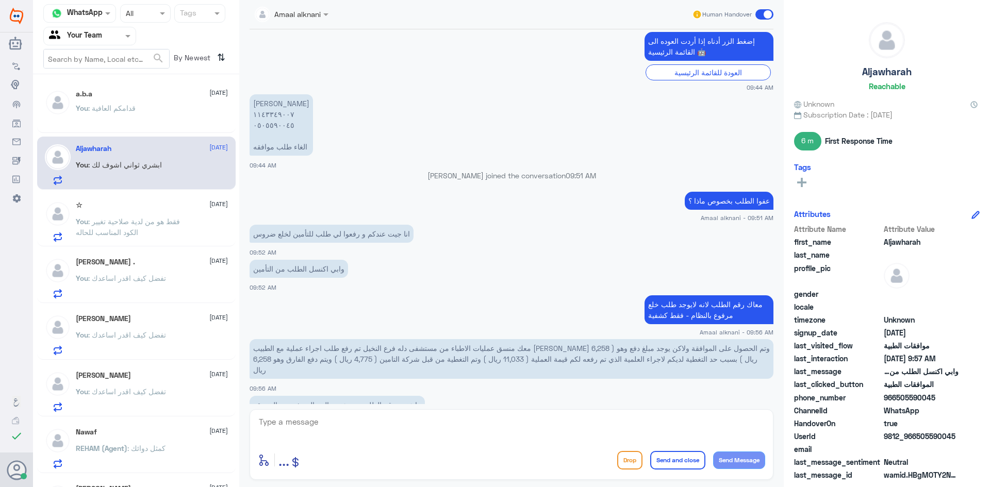
click at [349, 429] on textarea at bounding box center [511, 427] width 507 height 25
type textarea "0505590045"
drag, startPoint x: 320, startPoint y: 425, endPoint x: 171, endPoint y: 404, distance: 150.5
click at [171, 404] on div "Channel WhatsApp Status × All Tags Agent Filter Your Team search By Newest ⇅ a.…" at bounding box center [511, 245] width 957 height 490
click at [438, 429] on textarea at bounding box center [511, 427] width 507 height 25
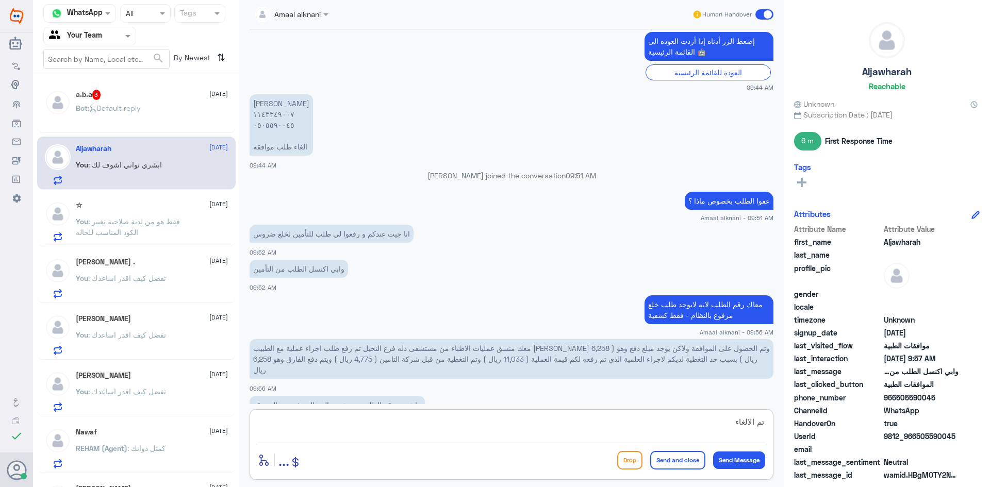
type textarea "تم الالغاء"
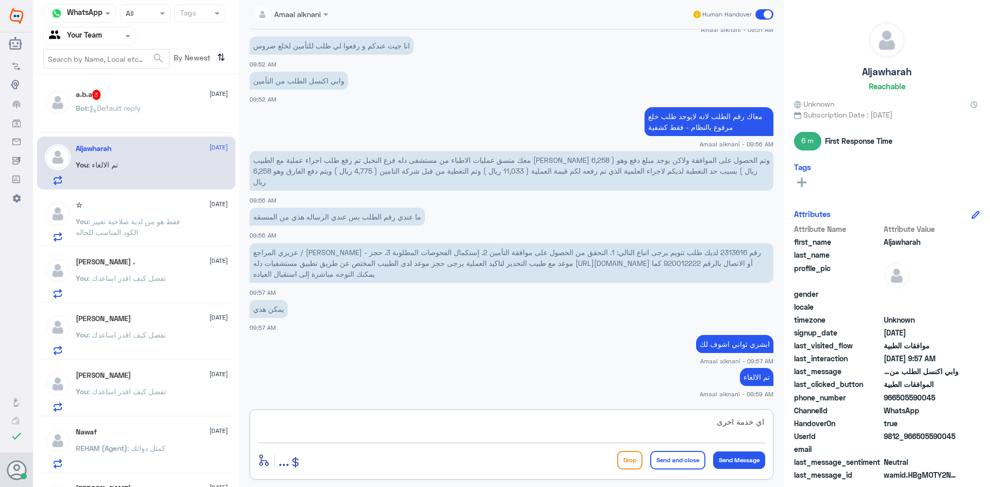
type textarea "اي خدمة اخرى ؟"
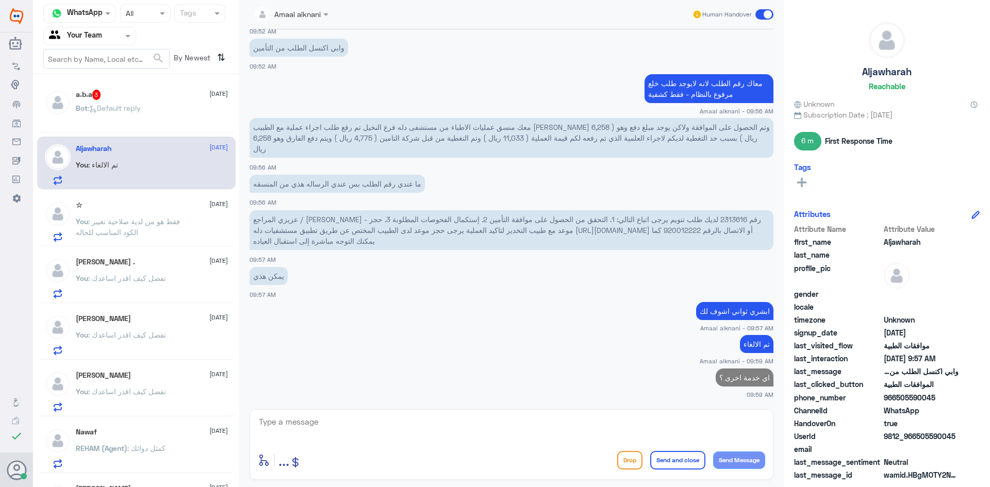
click at [169, 105] on div "a.b.a 3 [DATE] Bot : Default reply" at bounding box center [152, 109] width 152 height 39
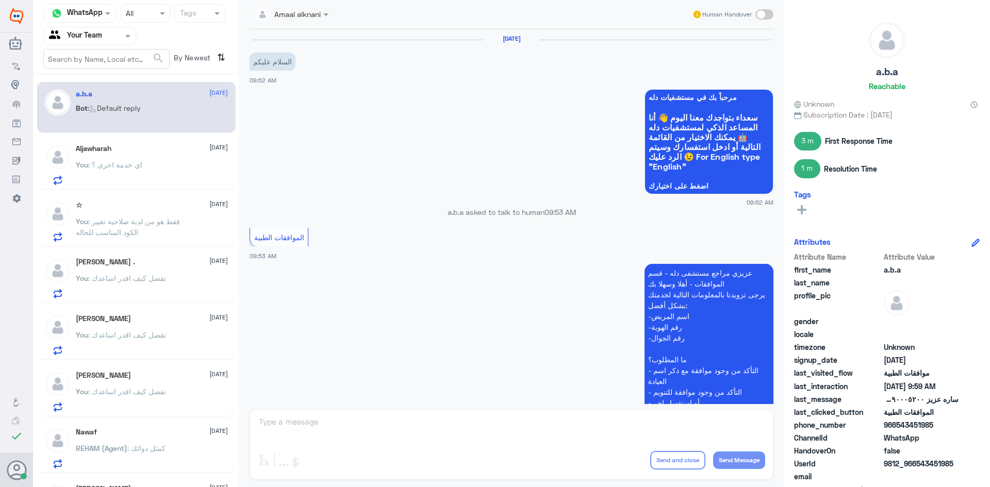
scroll to position [851, 0]
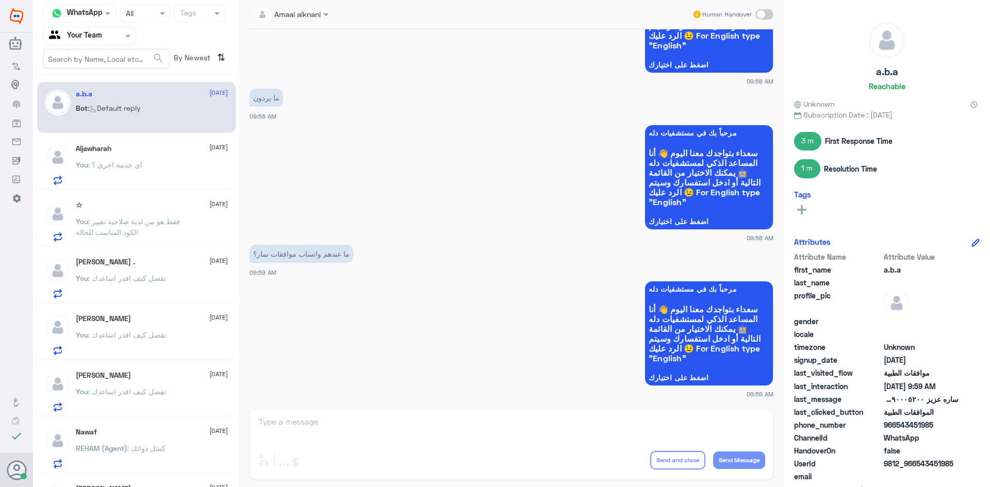
click at [364, 433] on div "Amaal alknani Human Handover [DATE] السلام عليكم 09:52 AM مرحباً بك في مستشفيات…" at bounding box center [511, 245] width 545 height 490
click at [159, 167] on div "You : اي خدمة اخرى ؟" at bounding box center [152, 173] width 152 height 23
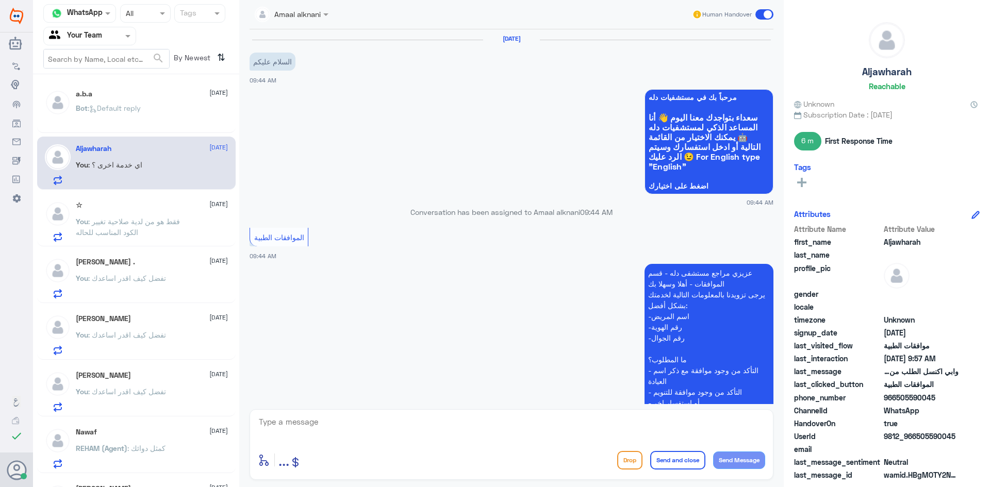
scroll to position [659, 0]
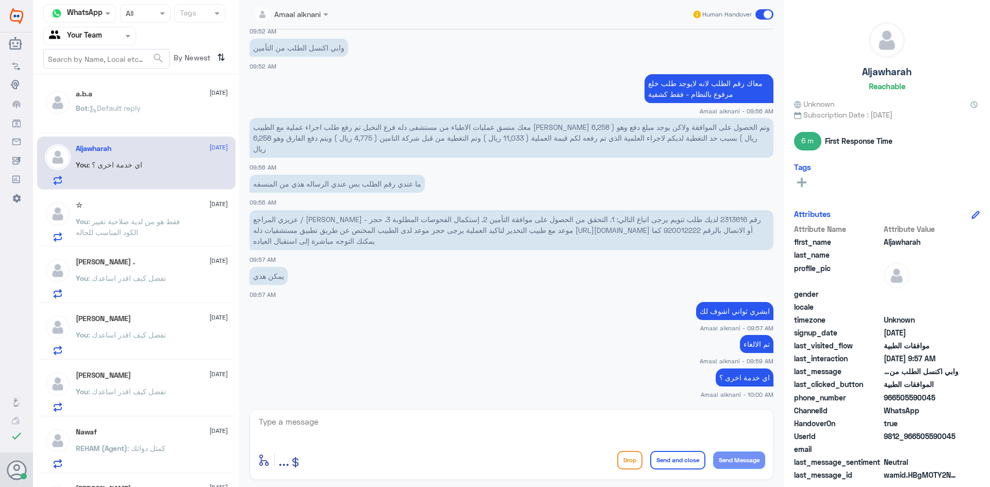
click at [349, 422] on textarea at bounding box center [511, 427] width 507 height 25
click at [134, 169] on span ": اي خدمة اخرى ؟" at bounding box center [115, 164] width 54 height 9
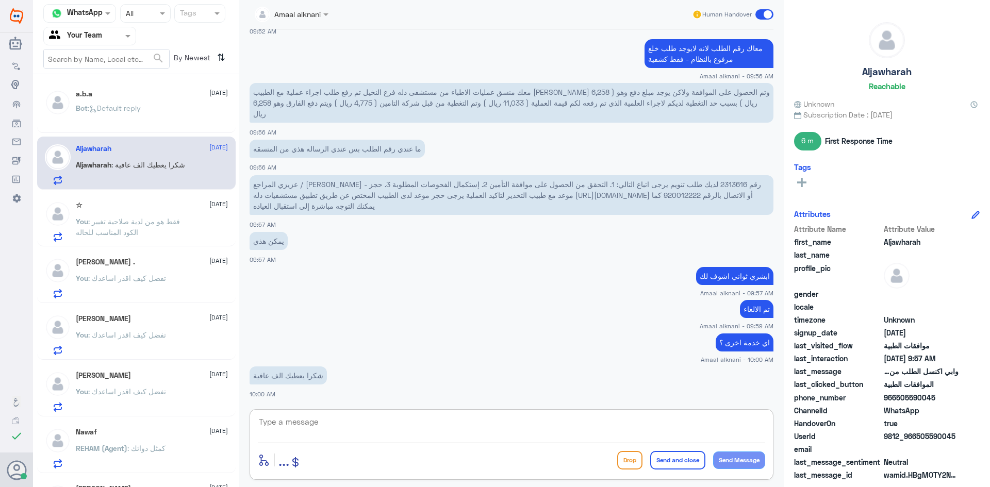
click at [337, 432] on textarea at bounding box center [511, 427] width 507 height 25
type textarea "قدامكم العافية"
click at [688, 455] on button "Send and close" at bounding box center [677, 460] width 55 height 19
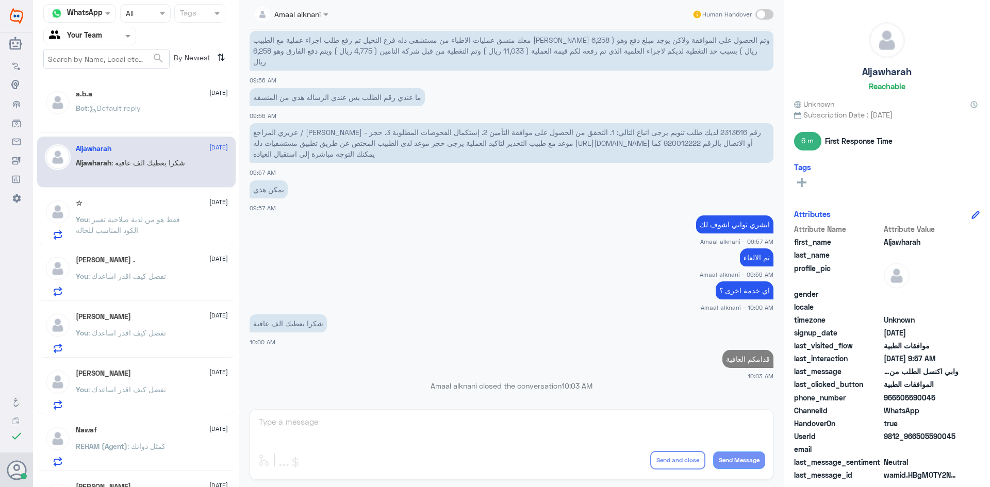
click at [111, 109] on span ": Default reply" at bounding box center [114, 108] width 53 height 9
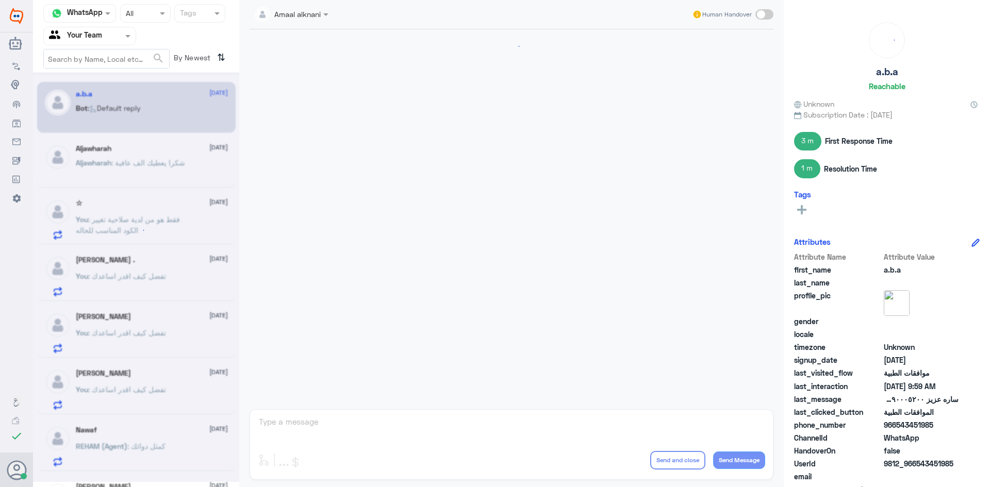
scroll to position [851, 0]
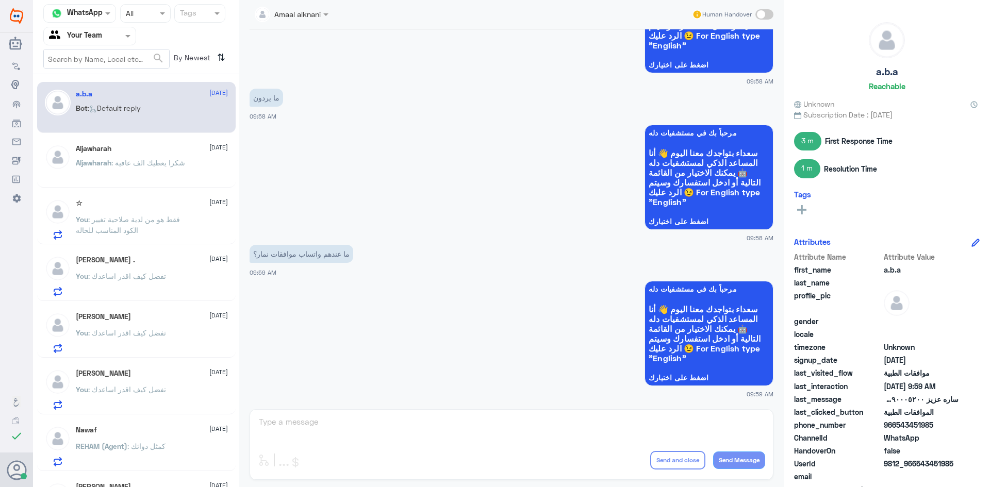
click at [345, 422] on div "Amaal alknani Human Handover [DATE] السلام عليكم 09:52 AM مرحباً بك في مستشفيات…" at bounding box center [511, 245] width 545 height 490
click at [144, 168] on div "You : قدامكم العافية" at bounding box center [152, 171] width 152 height 23
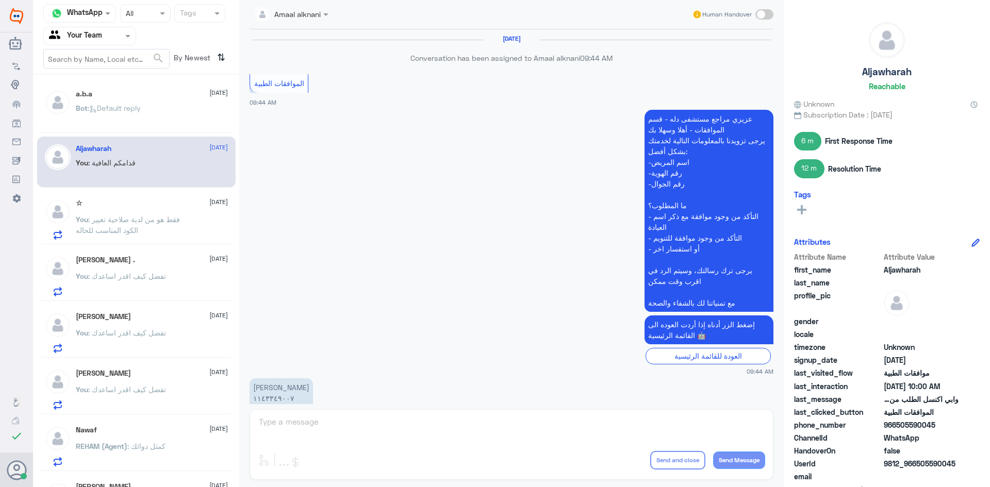
scroll to position [592, 0]
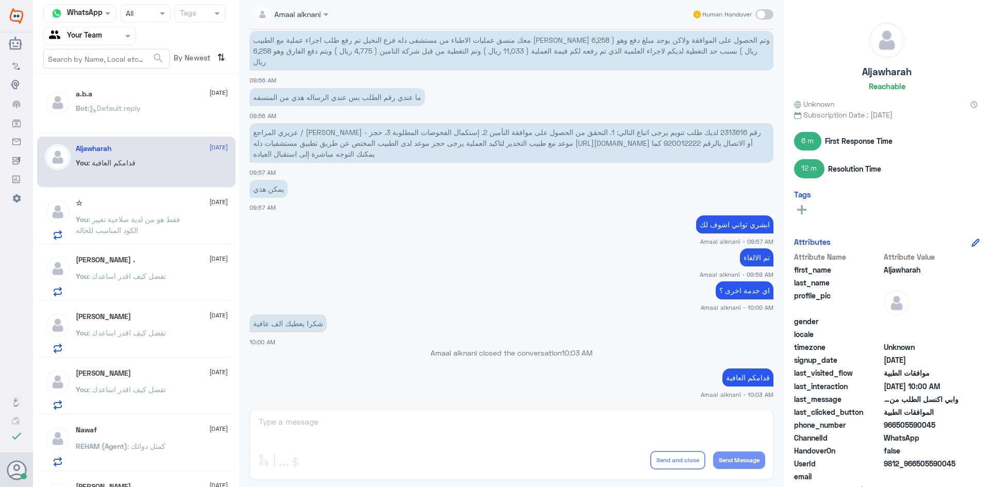
click at [139, 118] on p "Bot : Default reply" at bounding box center [108, 116] width 65 height 26
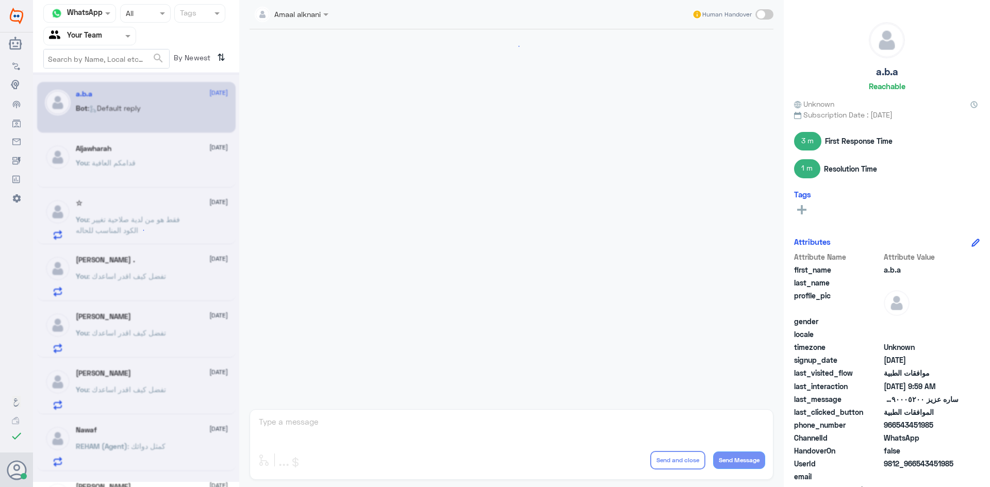
scroll to position [851, 0]
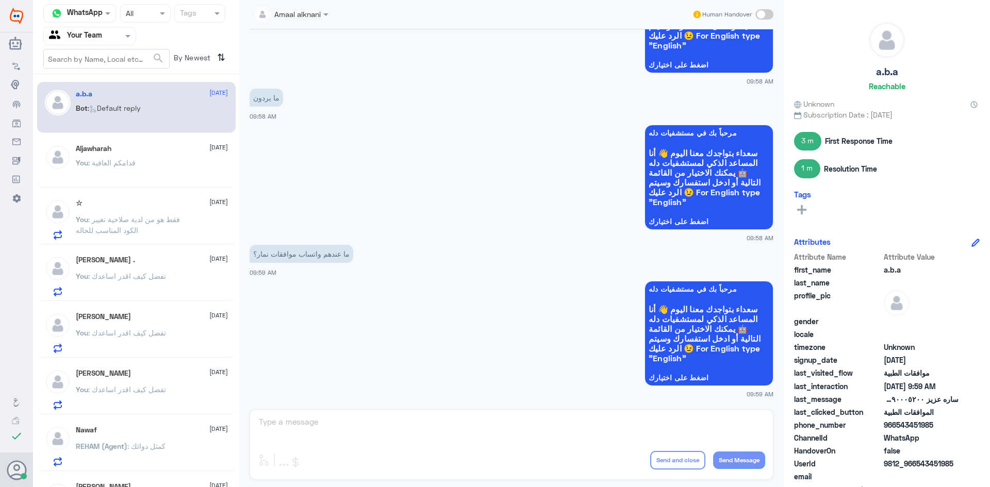
click at [112, 217] on span ": فقط هو من لدية صلاحية تغيير الكود المناسب للحاله" at bounding box center [128, 225] width 104 height 20
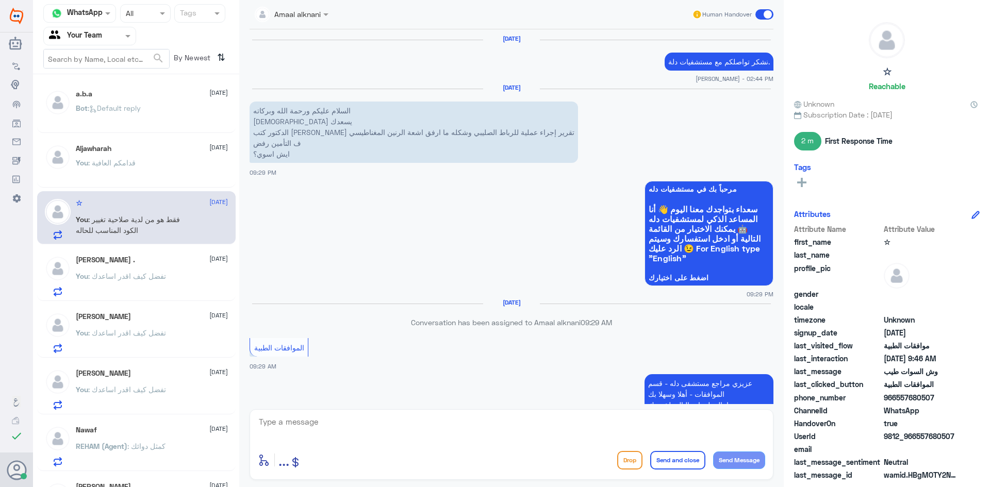
scroll to position [765, 0]
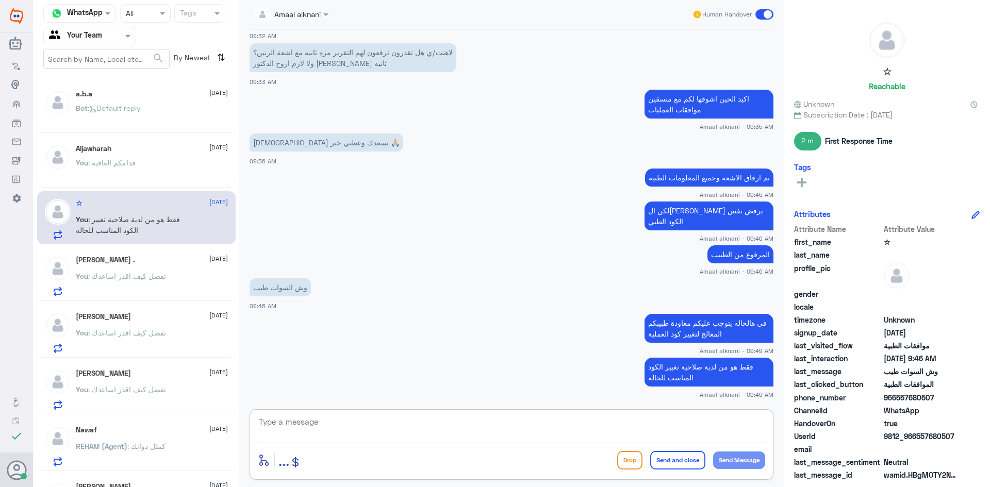
click at [296, 431] on textarea at bounding box center [511, 427] width 507 height 25
type textarea "نسعد دوما بخدمتكم ونتمنى لكم دوام الصحة والعافية"
click at [665, 458] on button "Send and close" at bounding box center [677, 460] width 55 height 19
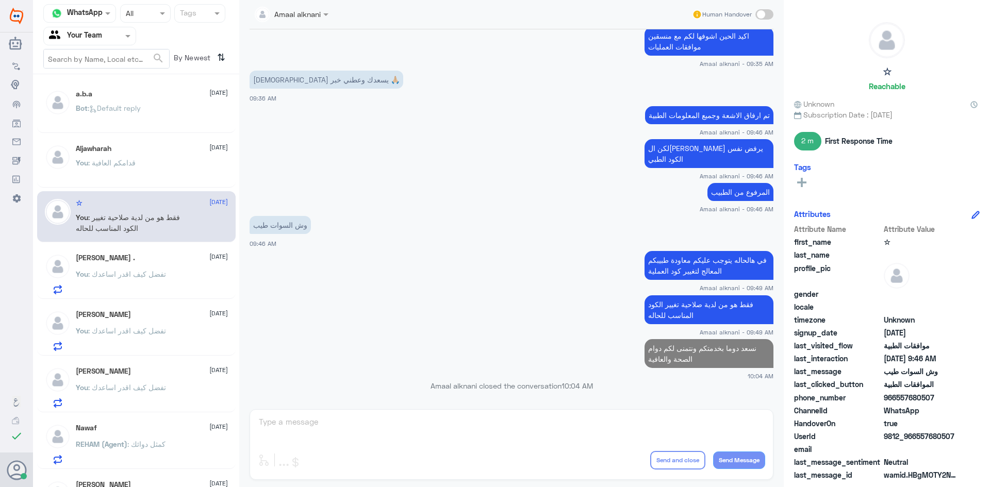
scroll to position [806, 0]
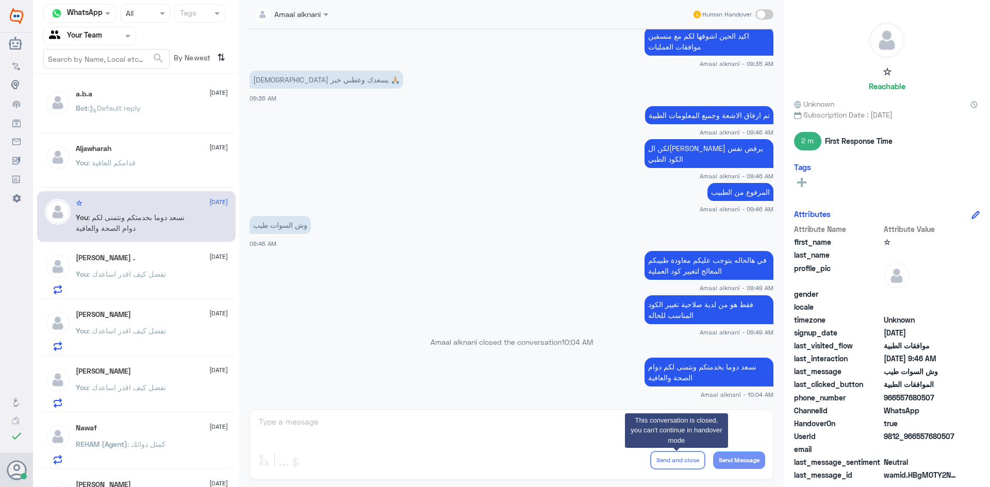
click at [108, 258] on h5 "[PERSON_NAME] ." at bounding box center [105, 258] width 59 height 9
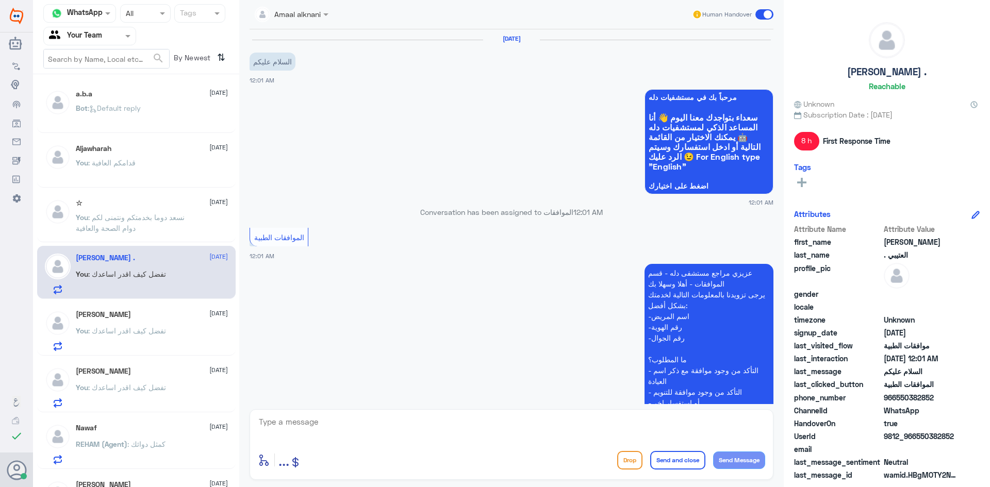
scroll to position [215, 0]
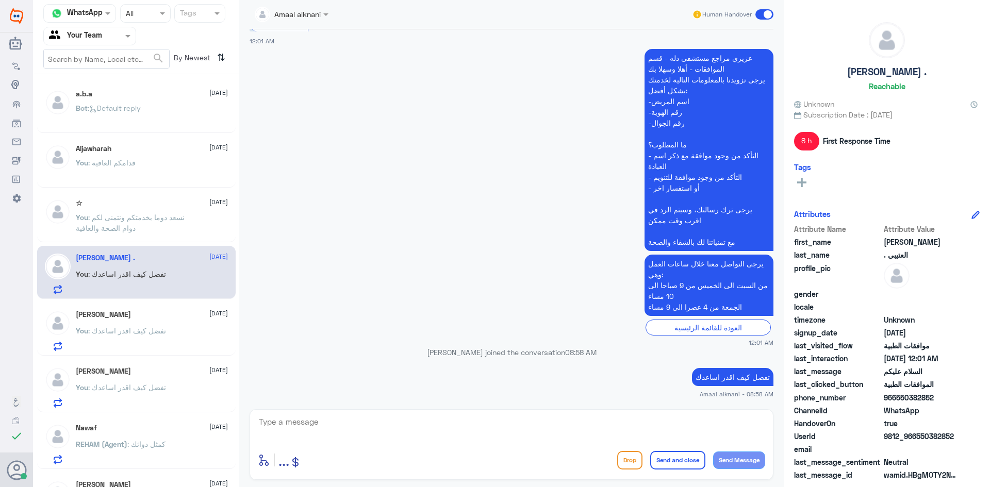
click at [287, 425] on textarea at bounding box center [511, 427] width 507 height 25
click at [116, 107] on span ": Default reply" at bounding box center [114, 108] width 53 height 9
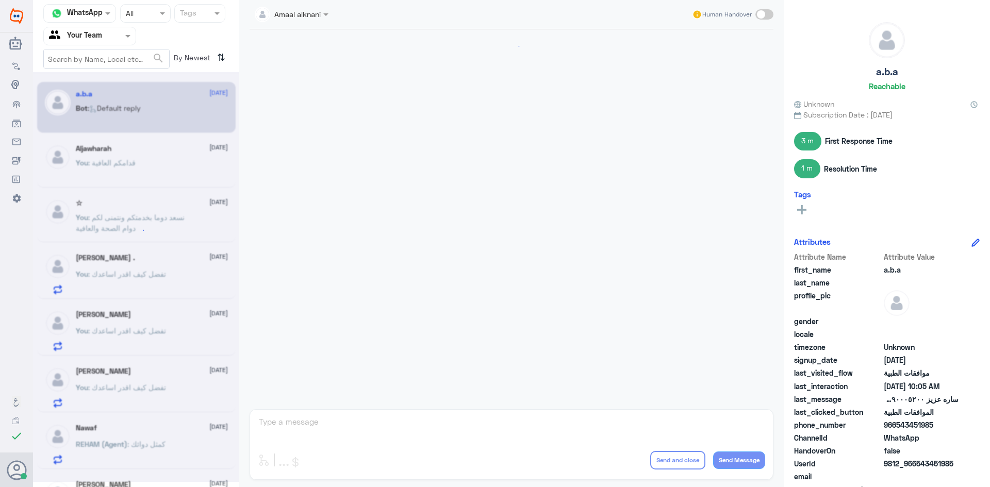
scroll to position [854, 0]
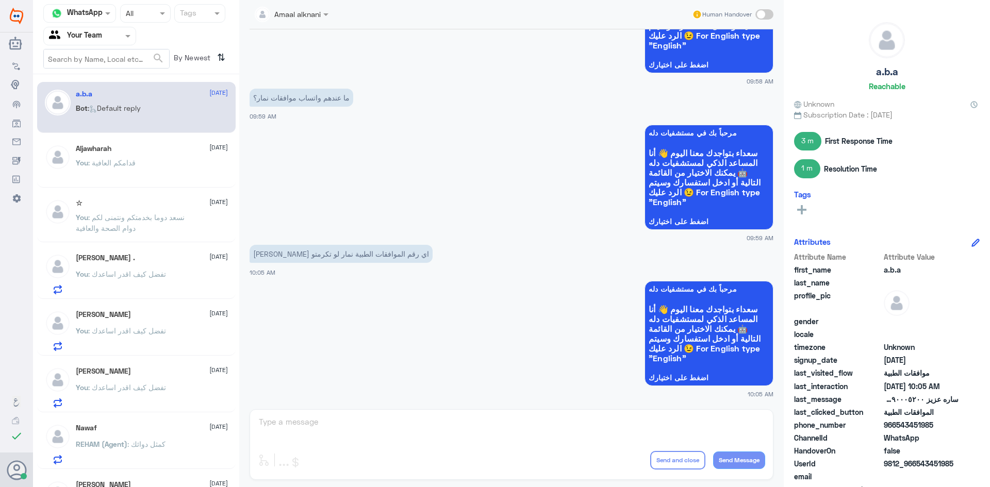
click at [342, 428] on div "Amaal alknani Human Handover [DATE] Conversation has been assigned to Amaal alk…" at bounding box center [511, 245] width 545 height 490
click at [323, 418] on div "Amaal alknani Human Handover [DATE] Conversation has been assigned to Amaal alk…" at bounding box center [511, 245] width 545 height 490
click at [280, 431] on div "Amaal alknani Human Handover [DATE] Conversation has been assigned to Amaal alk…" at bounding box center [511, 245] width 545 height 490
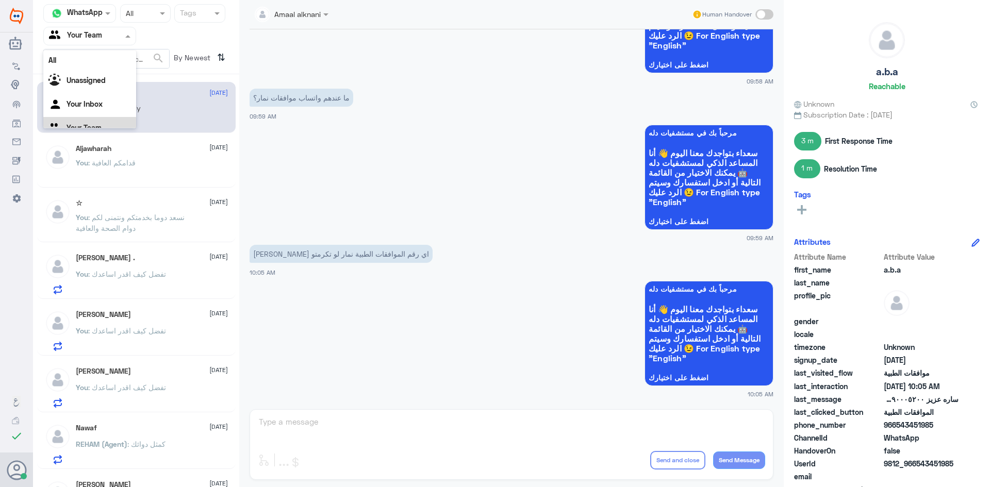
click at [94, 34] on input "text" at bounding box center [77, 36] width 57 height 12
click at [91, 65] on b "Unassigned" at bounding box center [86, 67] width 39 height 9
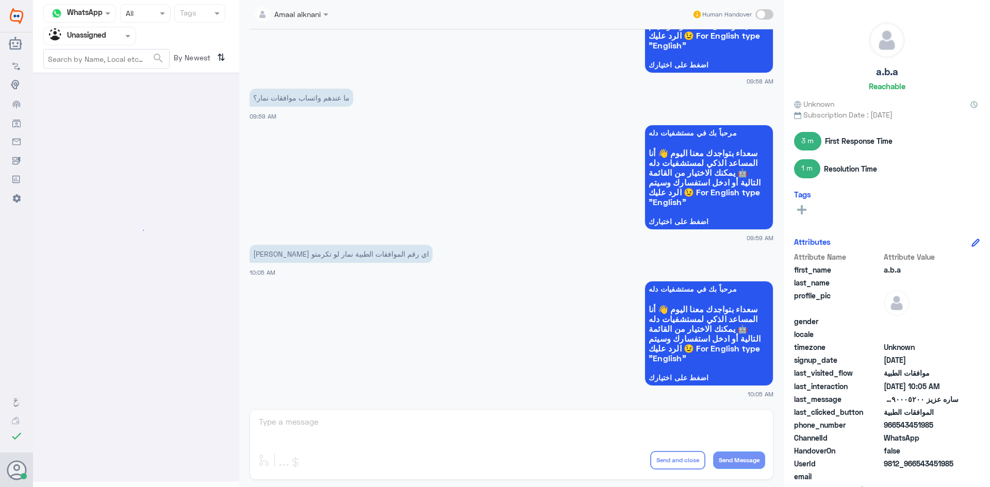
scroll to position [0, 0]
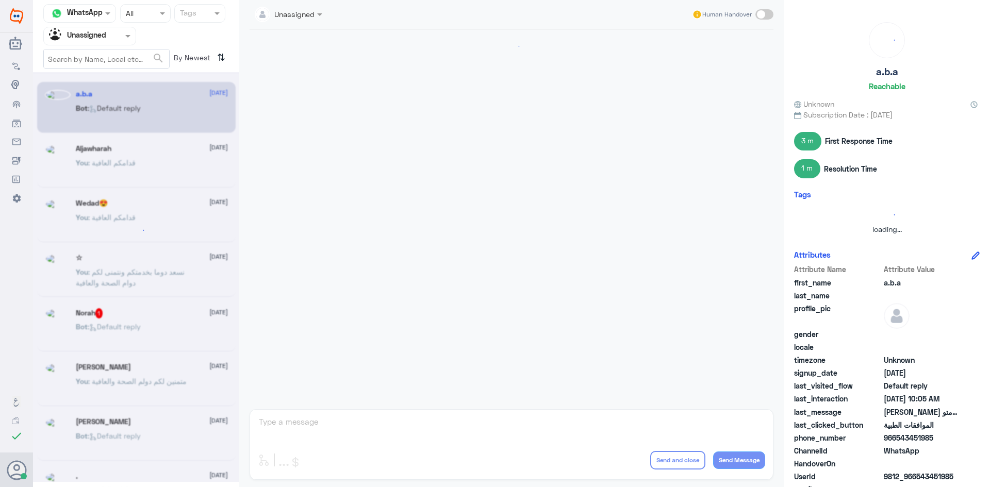
click at [93, 31] on input "text" at bounding box center [77, 36] width 57 height 12
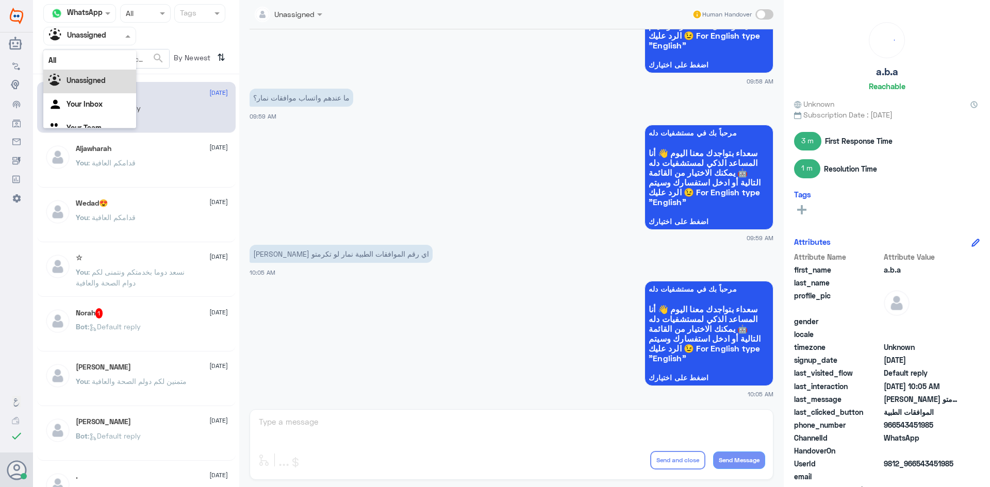
scroll to position [13, 0]
click at [92, 89] on Inbox "Your Inbox" at bounding box center [85, 91] width 36 height 9
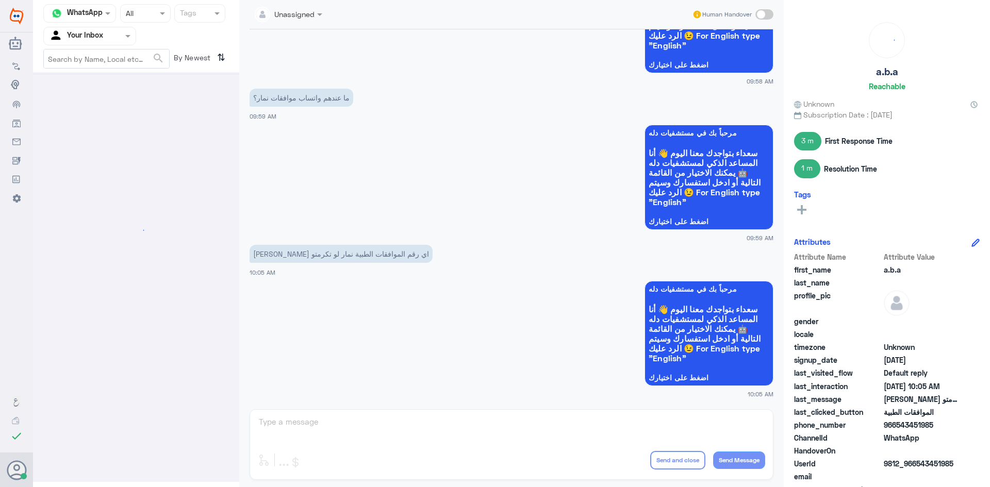
scroll to position [0, 0]
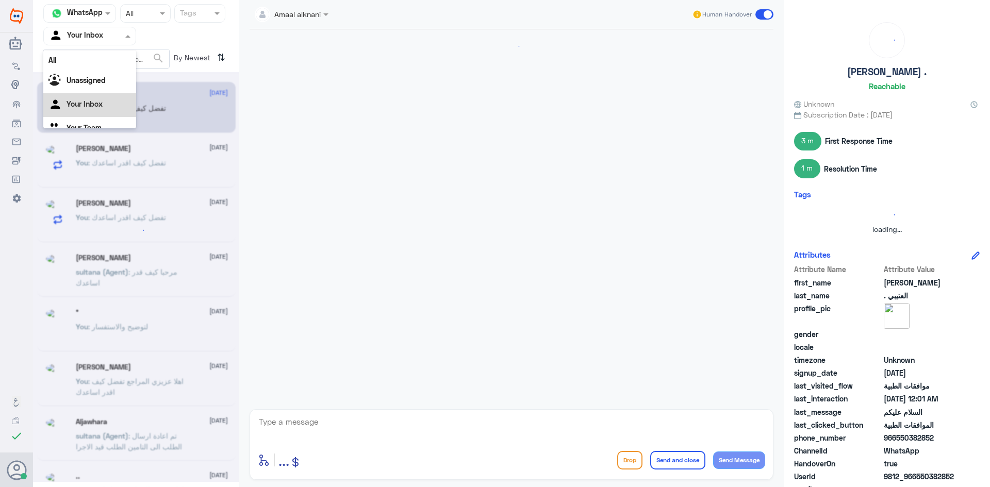
click at [84, 31] on input "text" at bounding box center [77, 36] width 57 height 12
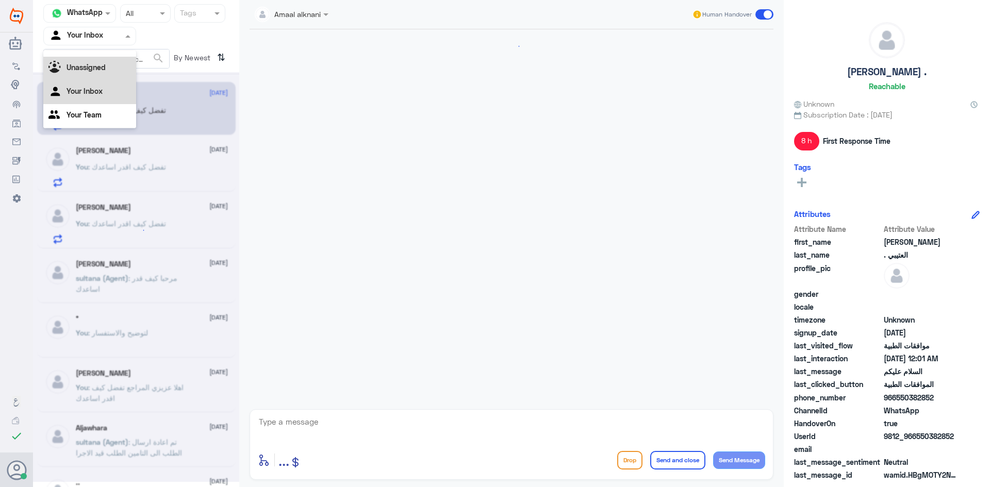
scroll to position [215, 0]
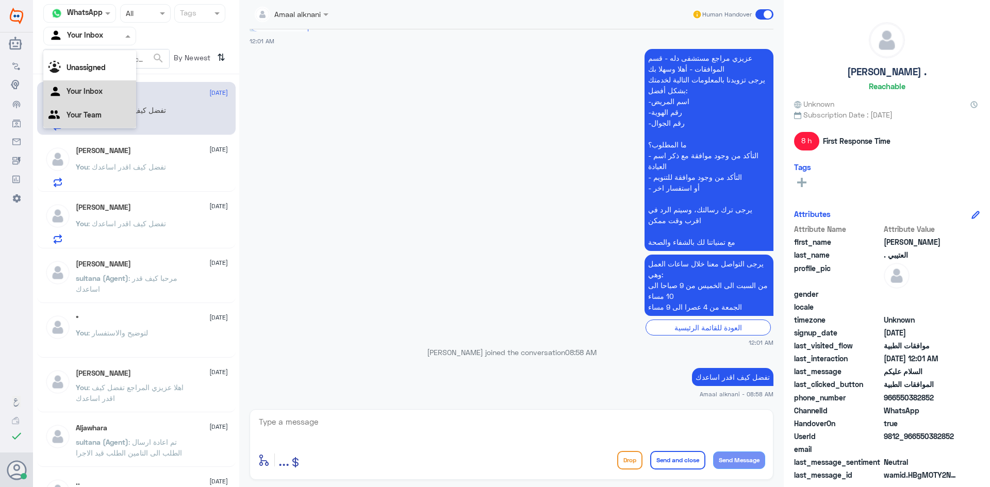
click at [85, 118] on Team "Your Team" at bounding box center [84, 114] width 35 height 9
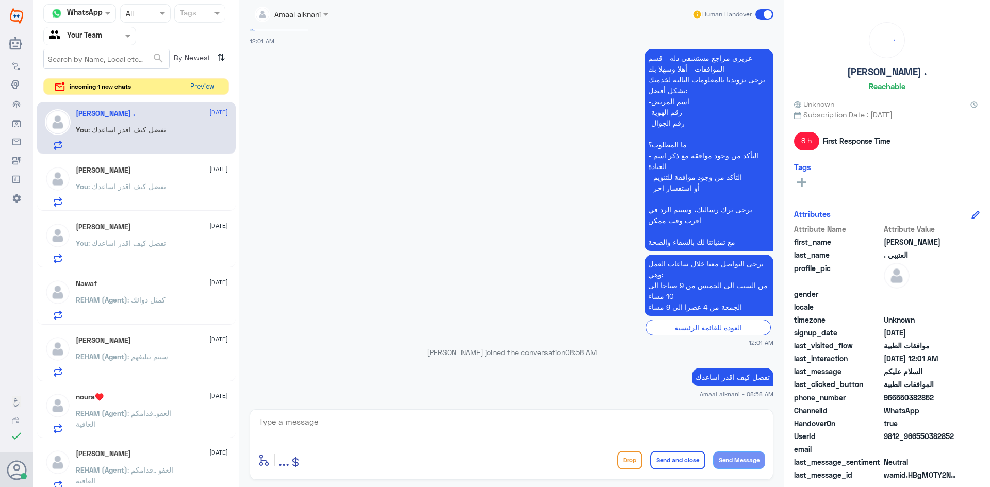
click at [212, 90] on button "Preview" at bounding box center [202, 87] width 32 height 16
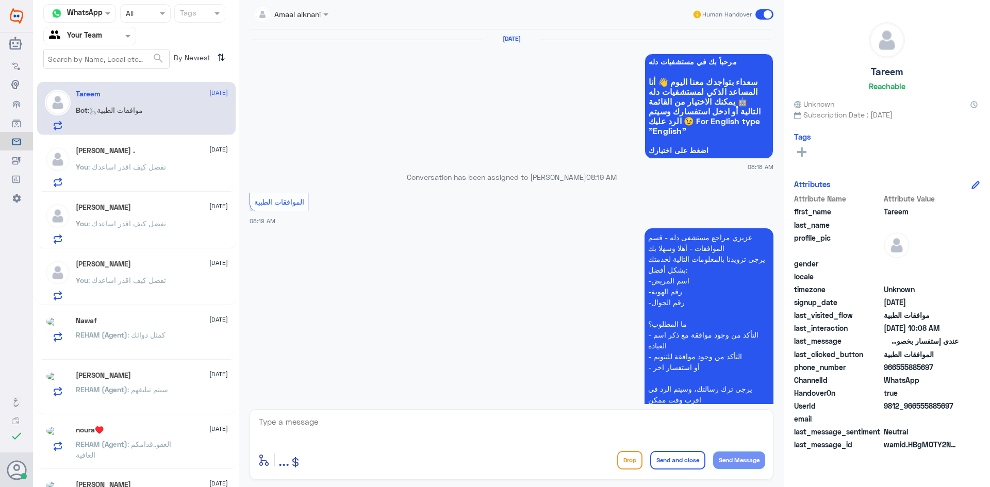
scroll to position [1302, 0]
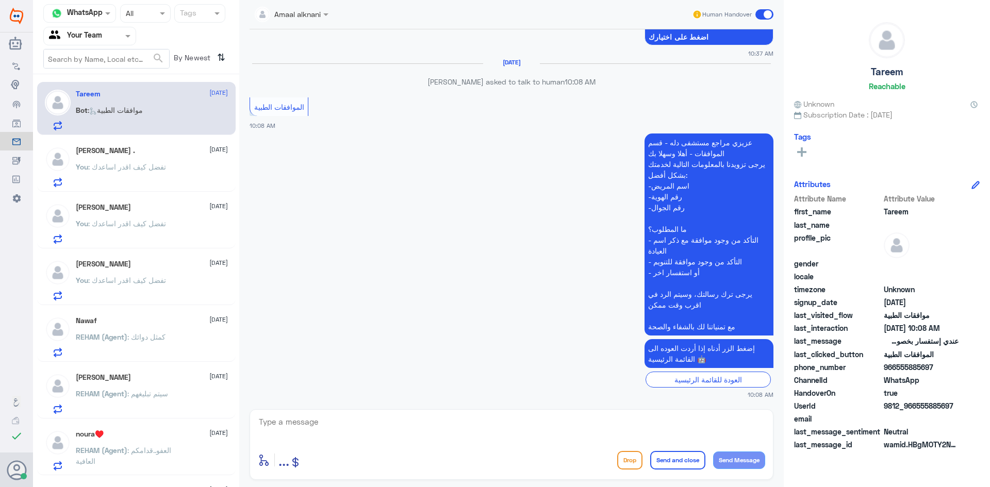
click at [314, 424] on textarea at bounding box center [511, 427] width 507 height 25
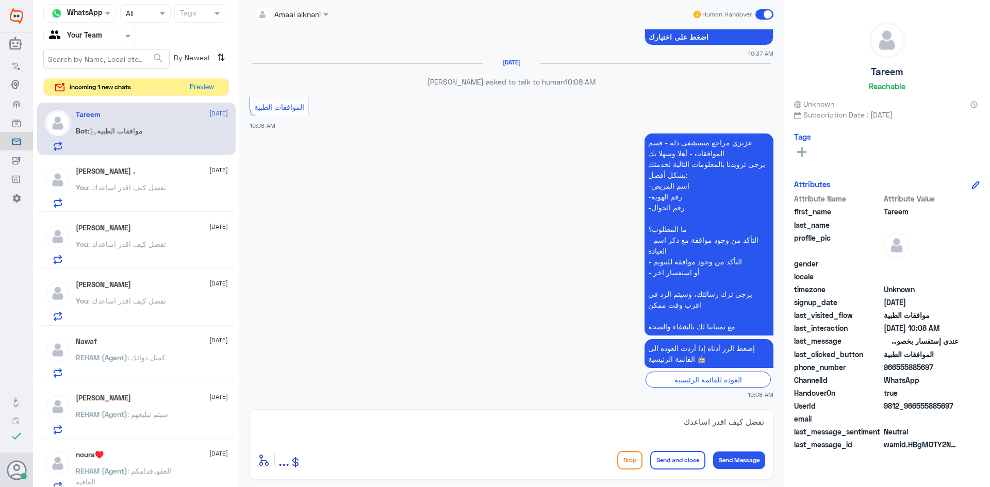
scroll to position [1381, 0]
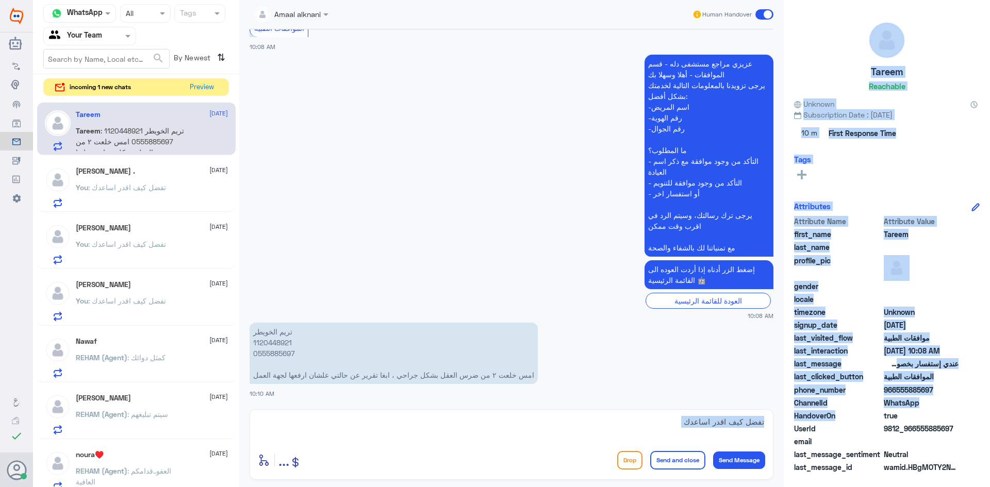
drag, startPoint x: 648, startPoint y: 415, endPoint x: 888, endPoint y: 420, distance: 240.4
click at [888, 420] on div "Channel WhatsApp Status × All Tags Agent Filter Your Team search By Newest ⇅ in…" at bounding box center [511, 245] width 957 height 490
click at [614, 423] on textarea "تفضل كيف اقدر اساعدك" at bounding box center [511, 427] width 507 height 25
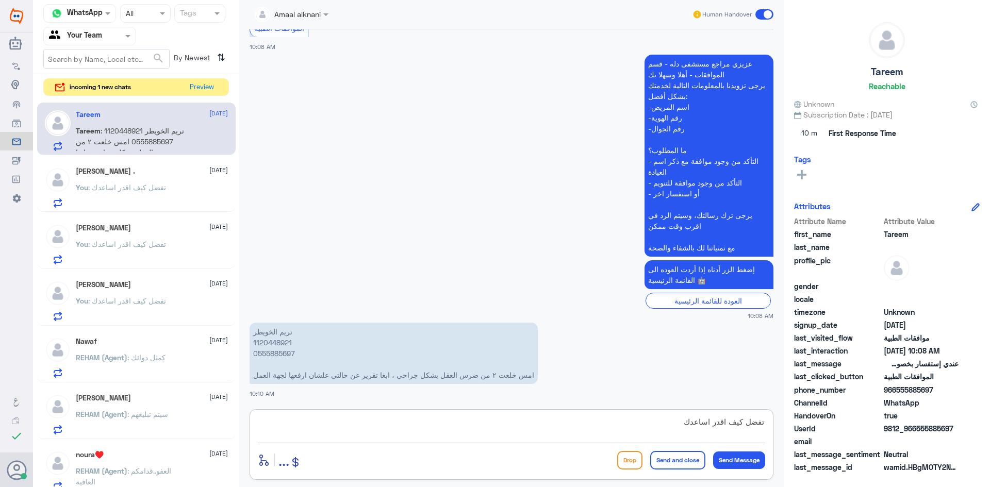
drag, startPoint x: 654, startPoint y: 424, endPoint x: 783, endPoint y: 424, distance: 128.9
click at [783, 424] on div "Amaal alknani Human Handover [DATE] مرحباً بك في مستشفيات دله سعداء بتواجدك معن…" at bounding box center [511, 245] width 545 height 490
type textarea "H"
type textarea "الرجاء التواصل مع الرقم الموحد لخدمة العملاء لافادتكم بالرقم لقسم التقارير الطب…"
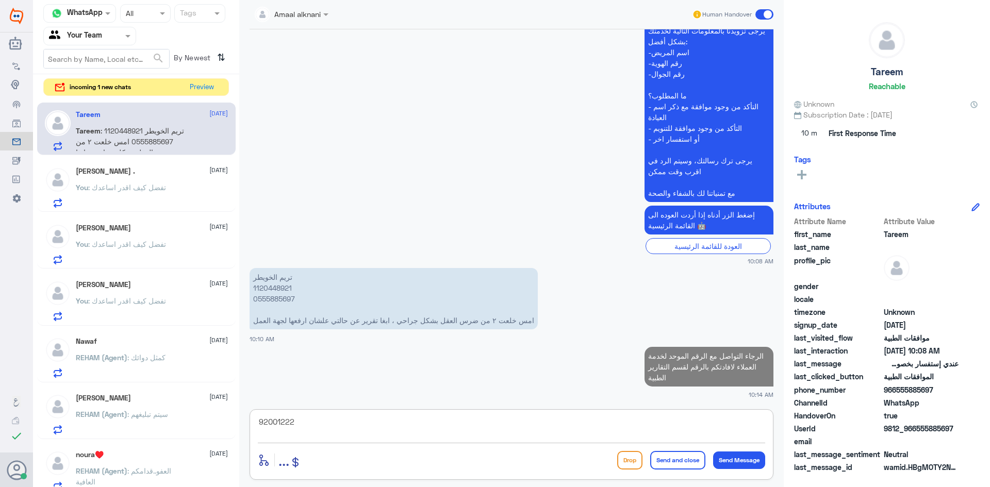
type textarea "920012222"
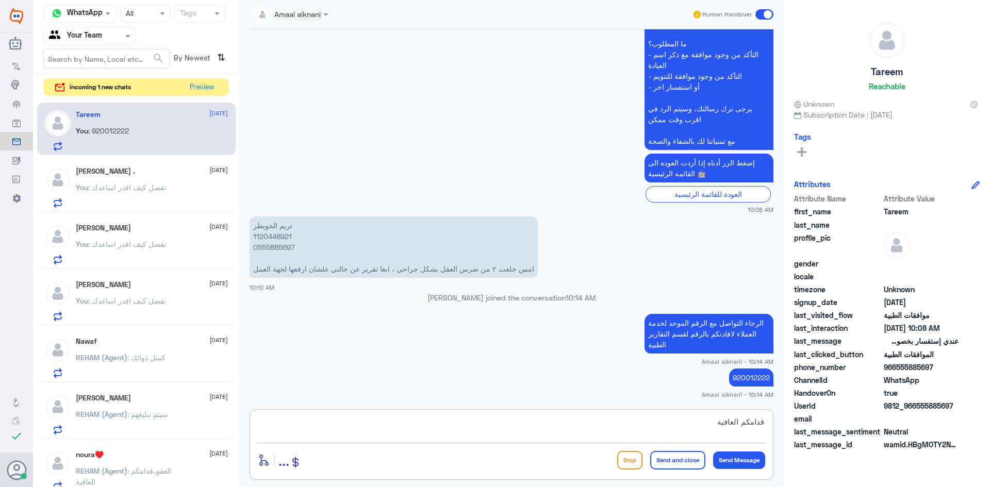
type textarea "قدامكم العافية"
drag, startPoint x: 684, startPoint y: 463, endPoint x: 541, endPoint y: 486, distance: 145.2
click at [684, 462] on button "Send and close" at bounding box center [677, 460] width 55 height 19
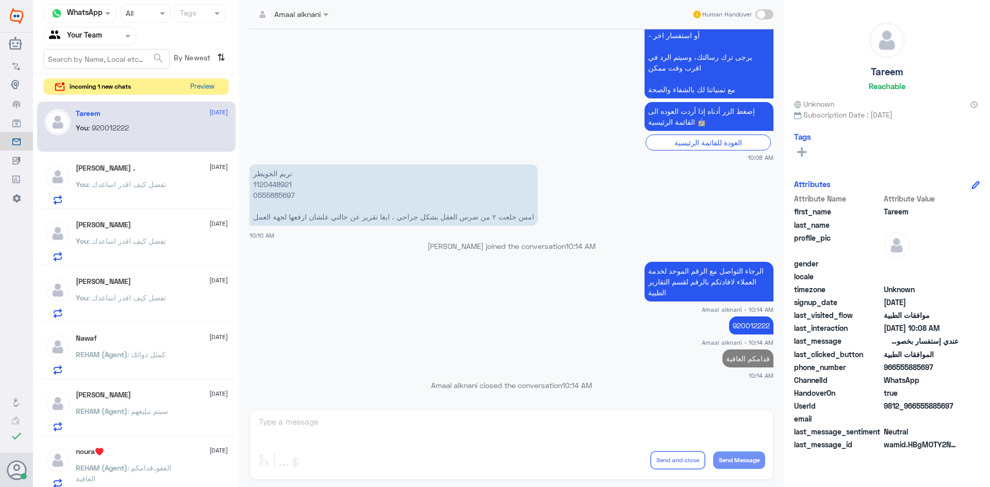
click at [199, 86] on button "Preview" at bounding box center [202, 87] width 32 height 16
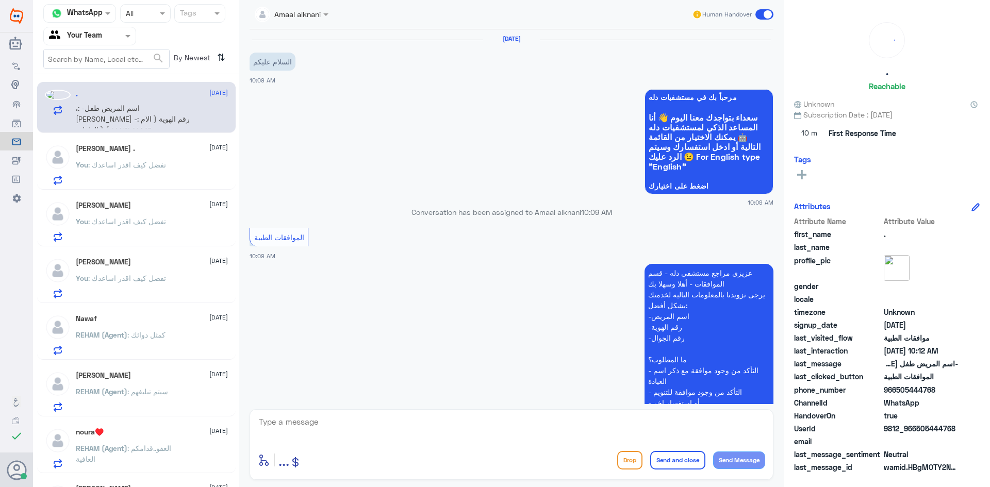
scroll to position [220, 0]
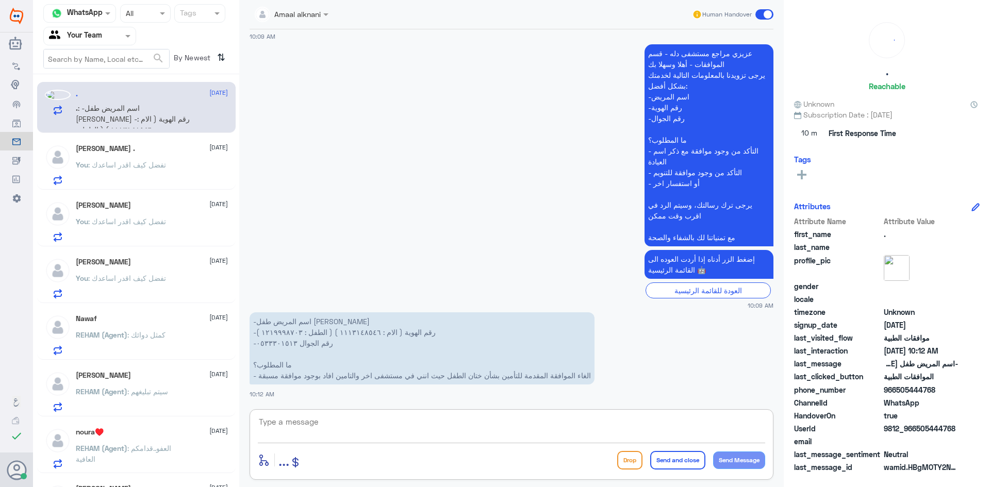
click at [290, 427] on textarea at bounding box center [511, 427] width 507 height 25
click at [307, 425] on textarea at bounding box center [511, 427] width 507 height 25
type textarea "0533301513"
drag, startPoint x: 241, startPoint y: 416, endPoint x: 216, endPoint y: 410, distance: 26.5
click at [217, 413] on div "Channel WhatsApp Status × All Tags Agent Filter Your Team search By Newest ⇅ . …" at bounding box center [511, 245] width 957 height 490
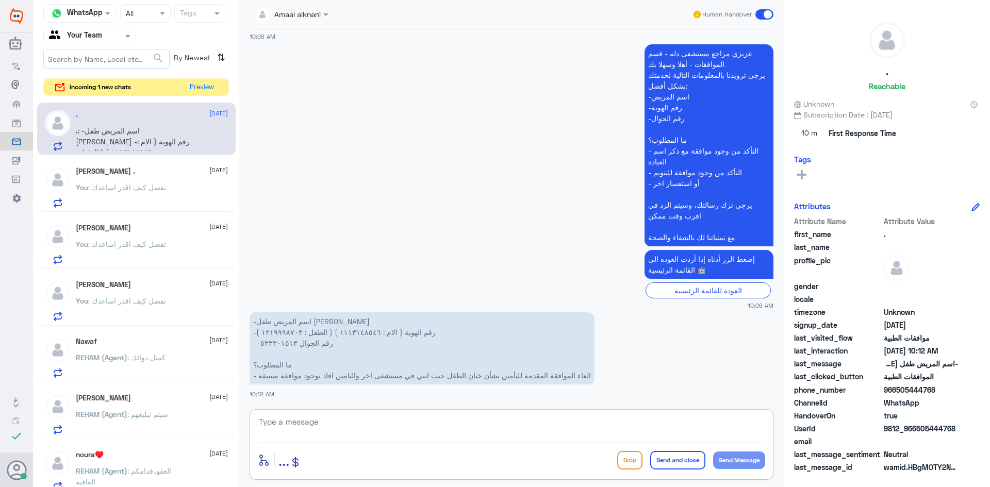
click at [382, 415] on textarea at bounding box center [511, 427] width 507 height 25
type textarea "تم الالغاء قدامكم العافية"
click at [671, 465] on button "Send and close" at bounding box center [677, 460] width 55 height 19
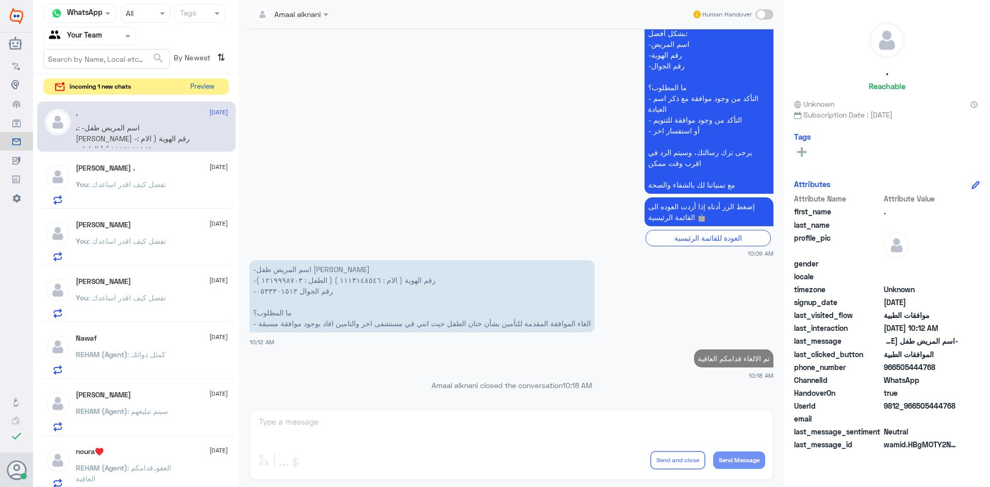
click at [212, 85] on button "Preview" at bounding box center [202, 87] width 32 height 16
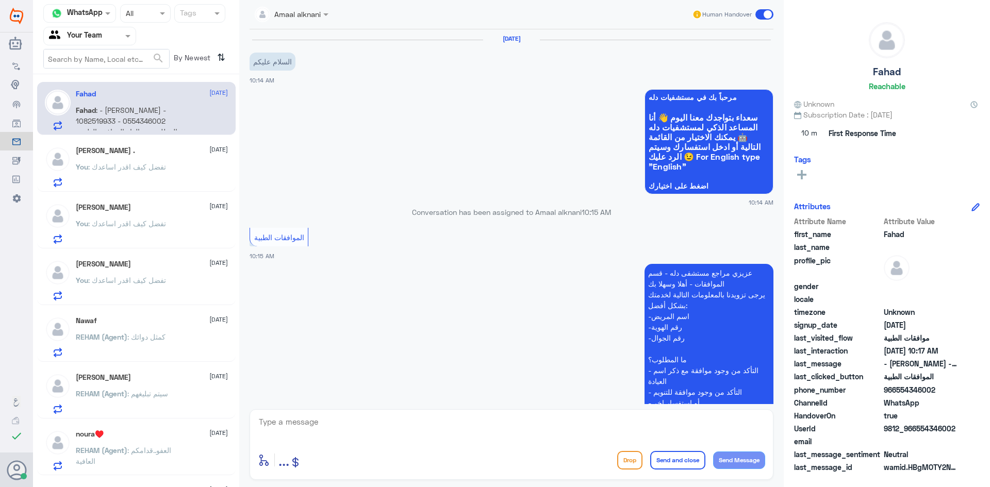
scroll to position [231, 0]
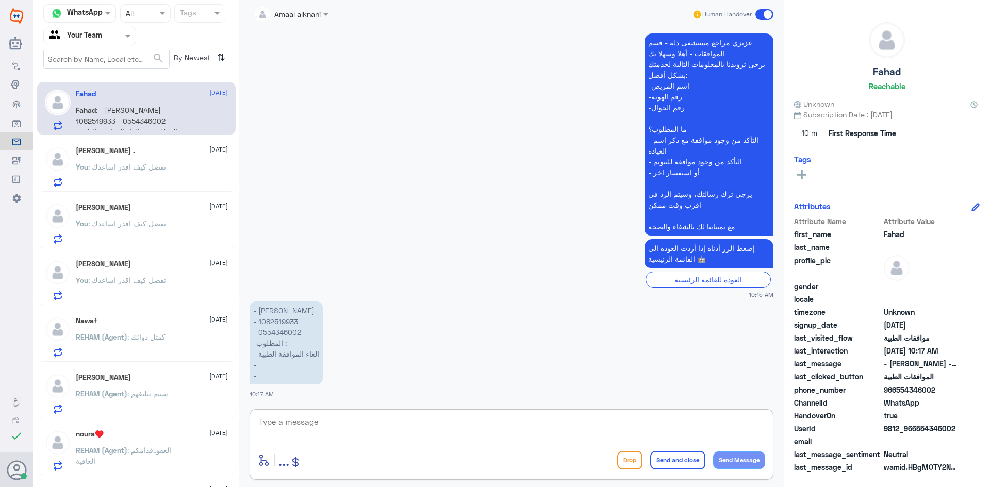
click at [352, 433] on textarea at bounding box center [511, 427] width 507 height 25
click at [275, 332] on p "- [PERSON_NAME] - ⁠1082519933 - ⁠0554346002 -المطلوب : - ⁠الغاء الموافقة الطبية…" at bounding box center [286, 343] width 73 height 83
click at [338, 415] on textarea at bounding box center [511, 427] width 507 height 25
type textarea "الالغاء بخصوص ماذا ؟"
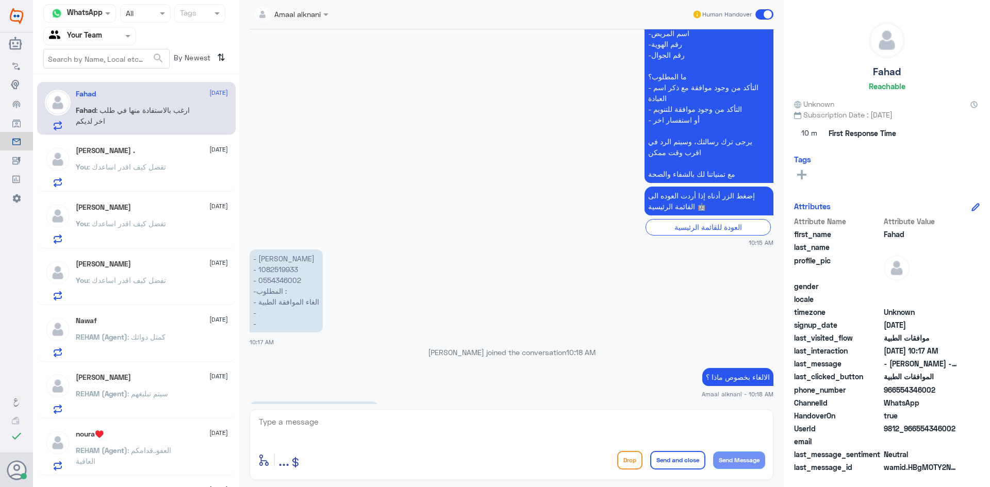
scroll to position [299, 0]
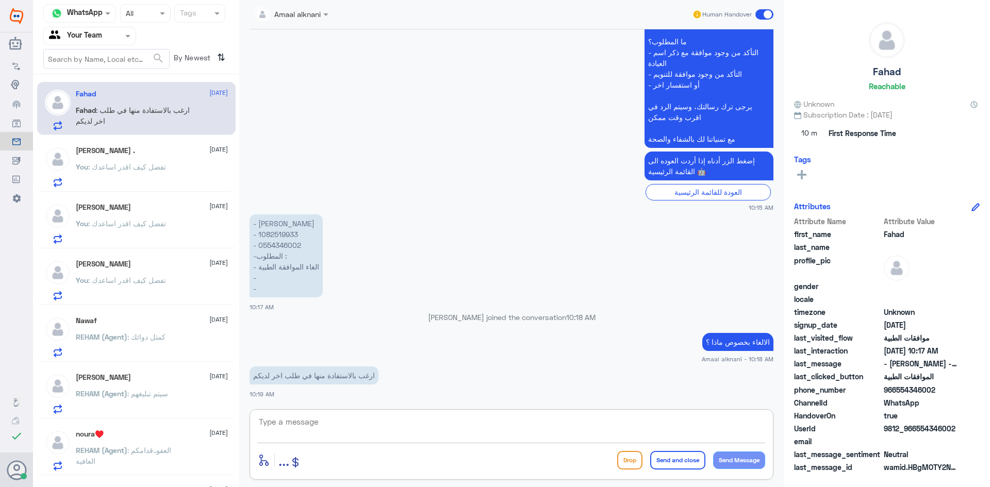
click at [341, 423] on textarea at bounding box center [511, 427] width 507 height 25
click at [280, 248] on p "- [PERSON_NAME] - ⁠1082519933 - ⁠0554346002 -المطلوب : - ⁠الغاء الموافقة الطبية…" at bounding box center [286, 256] width 73 height 83
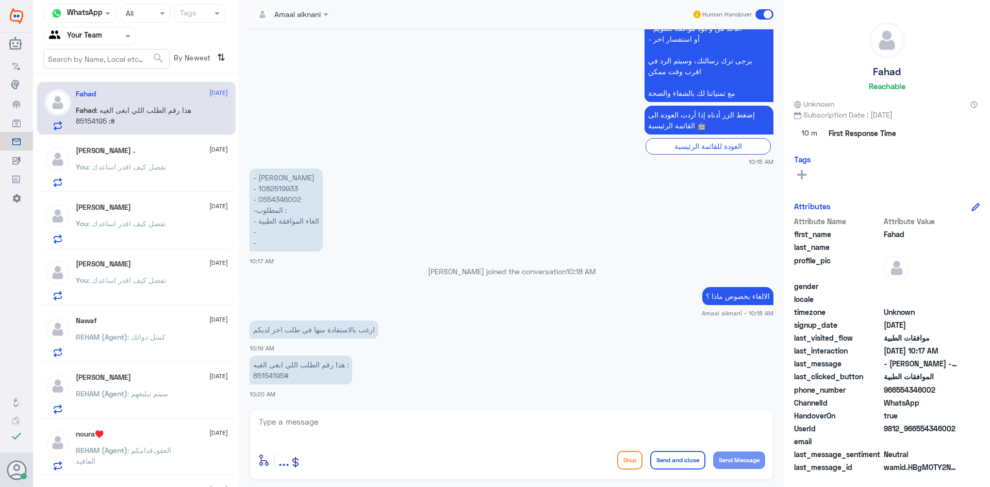
click at [261, 377] on p "هذا رقم الطلب اللي ابغى الغيه : 85154195#" at bounding box center [301, 370] width 103 height 29
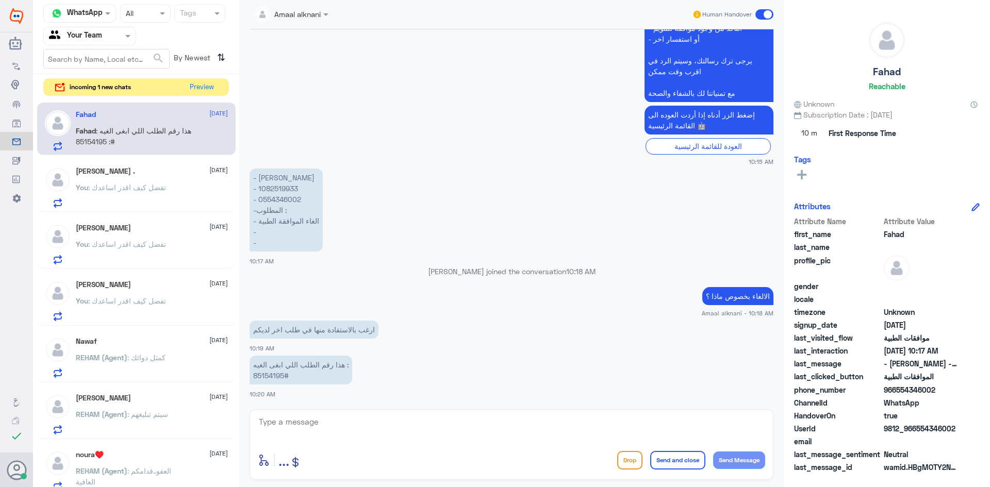
click at [321, 437] on textarea at bounding box center [511, 427] width 507 height 25
type textarea "هل عملتم الخدمة ؟"
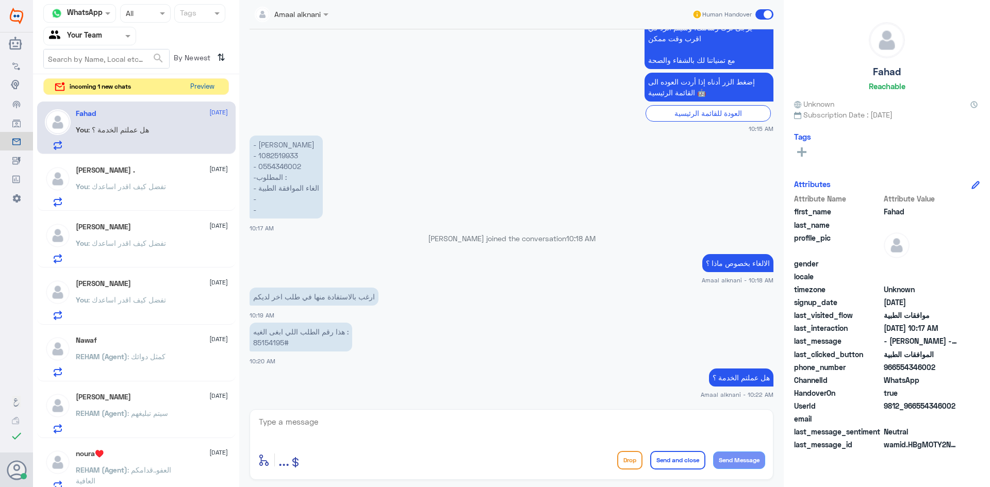
click at [210, 84] on button "Preview" at bounding box center [202, 87] width 32 height 16
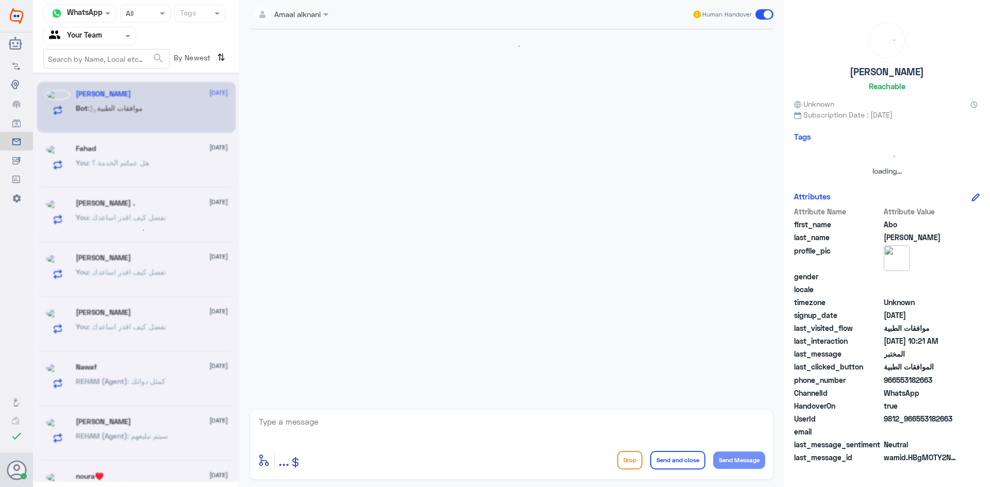
scroll to position [820, 0]
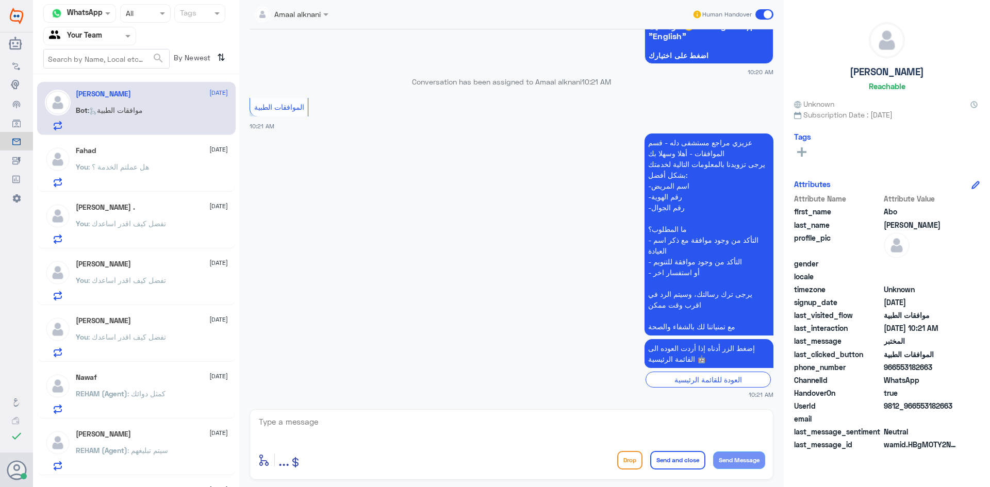
click at [138, 216] on div "[PERSON_NAME] . [DATE] You : تفضل كيف اقدر اساعدك" at bounding box center [152, 223] width 152 height 41
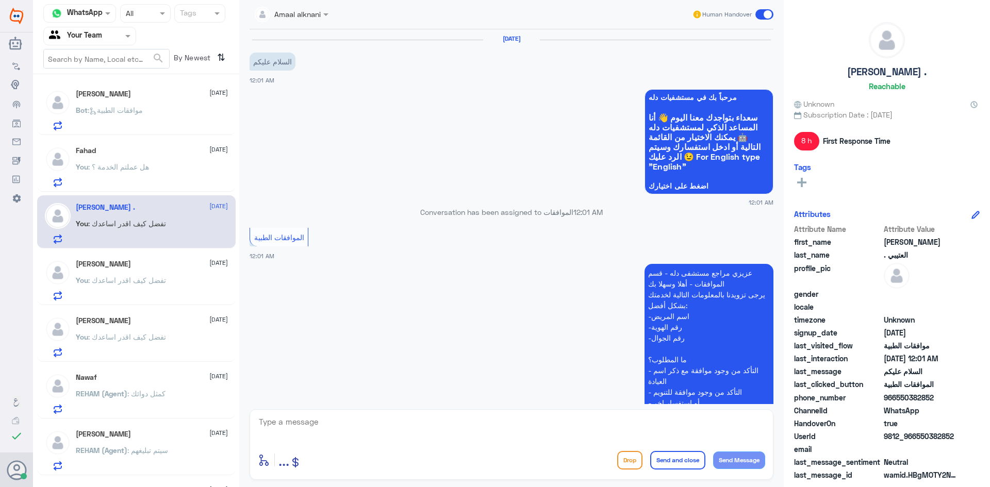
scroll to position [215, 0]
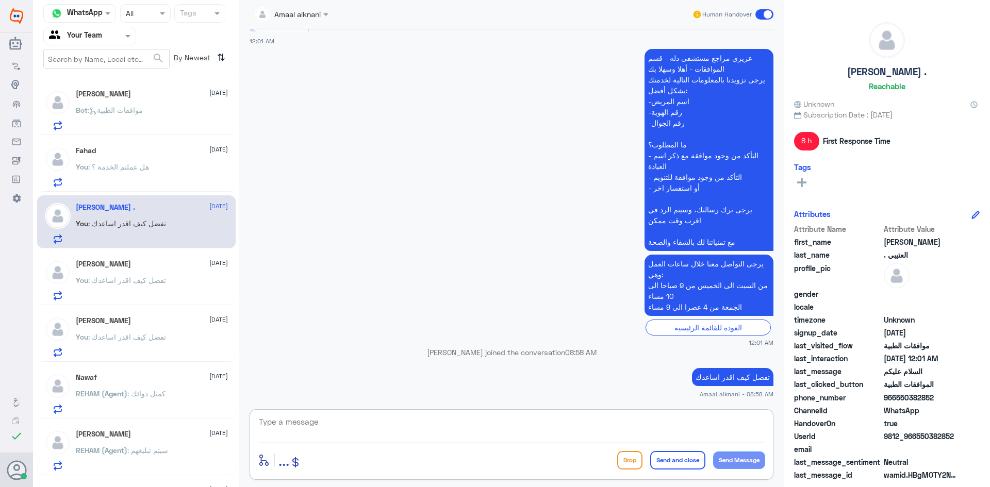
click at [496, 425] on textarea at bounding box center [511, 427] width 507 height 25
type textarea "نسعد دوما بخدمتكم ونتمنى لكم دوام الصحة والعافية"
click at [681, 457] on button "Send and close" at bounding box center [677, 460] width 55 height 19
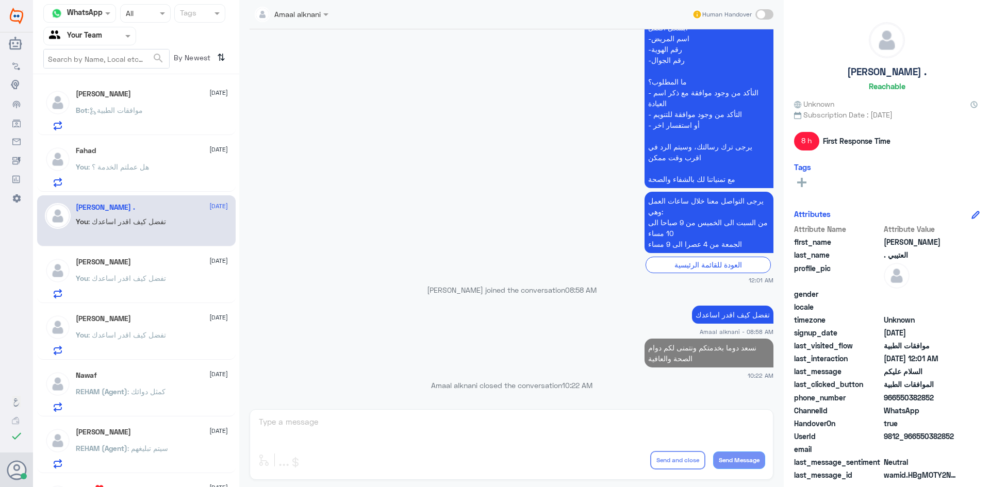
click at [143, 173] on p "You : هل عملتم الخدمة ؟" at bounding box center [112, 174] width 73 height 26
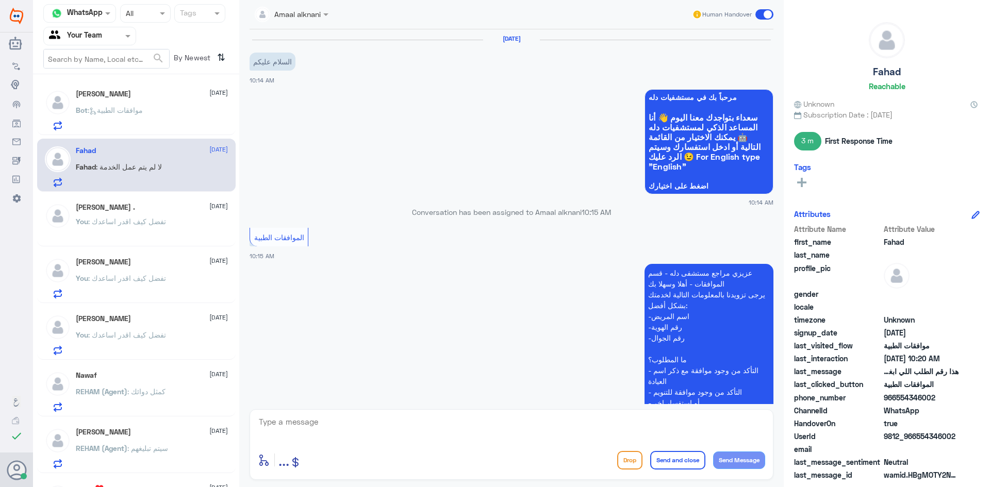
scroll to position [468, 0]
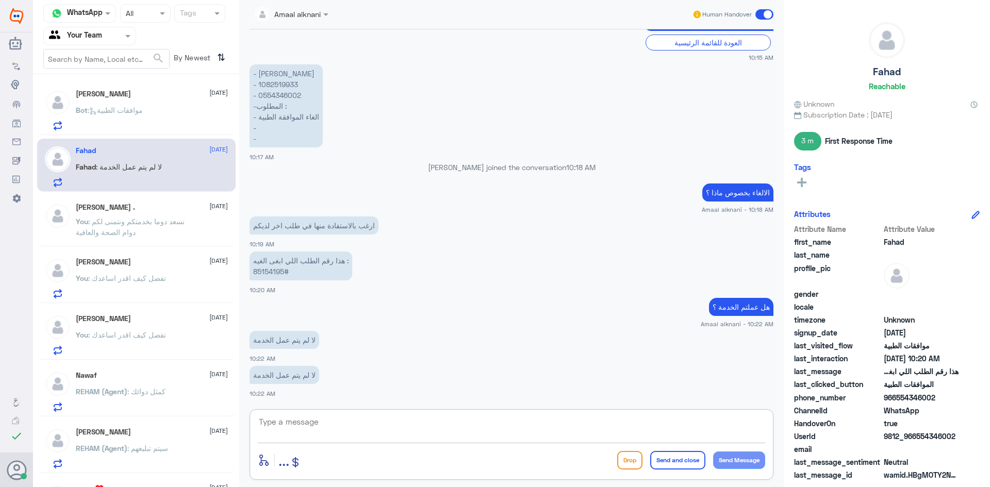
click at [330, 437] on textarea at bounding box center [511, 427] width 507 height 25
type textarea "تم الالغاء"
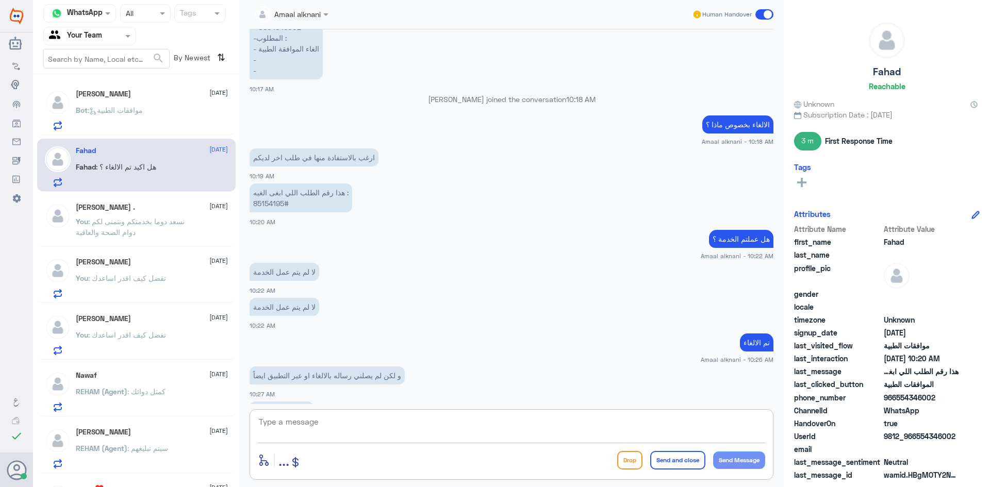
scroll to position [571, 0]
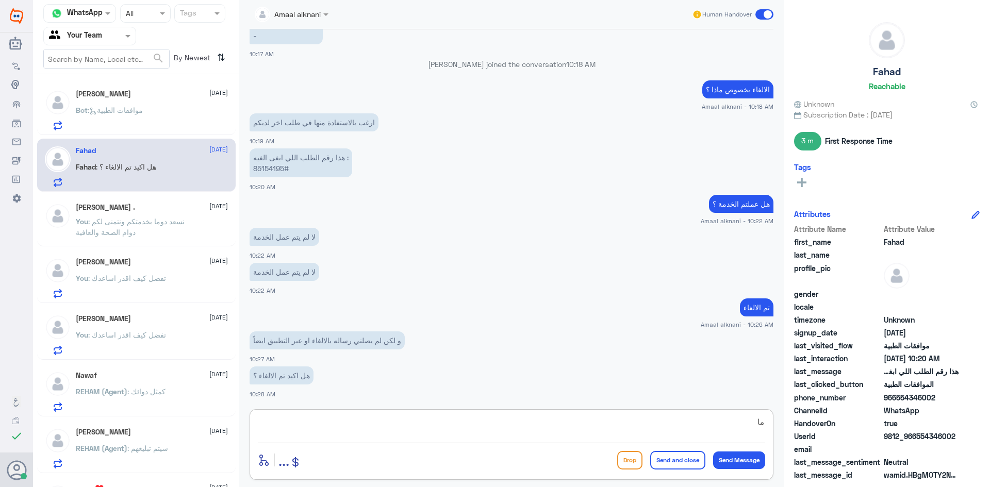
type textarea "م"
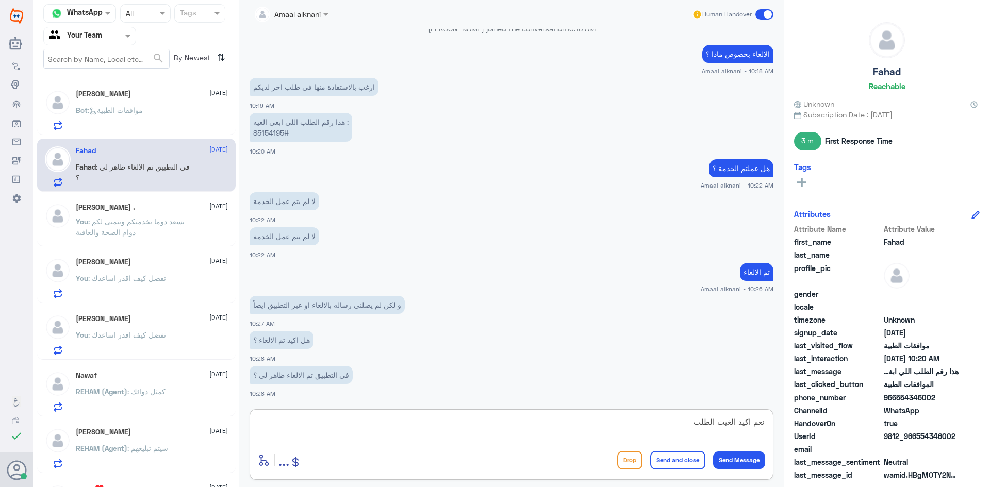
type textarea "نعم اكيد الغيت الطلب"
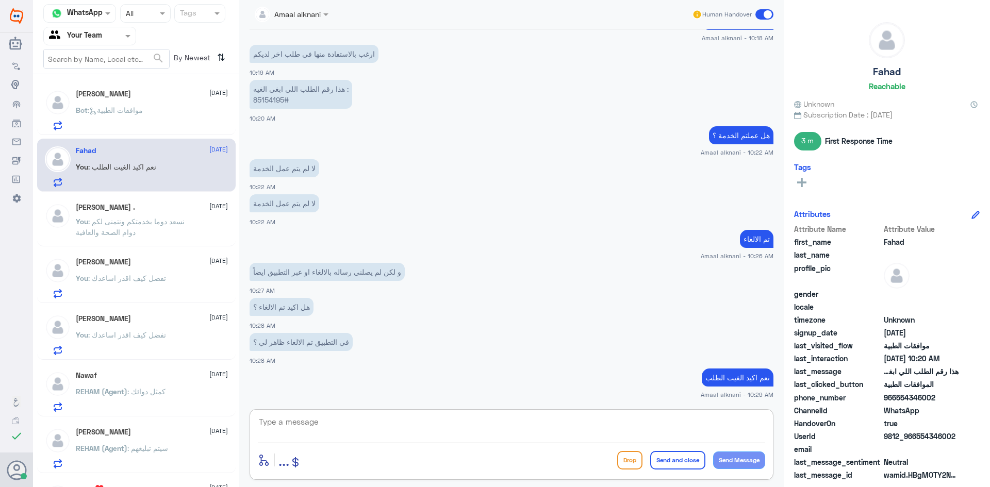
scroll to position [675, 0]
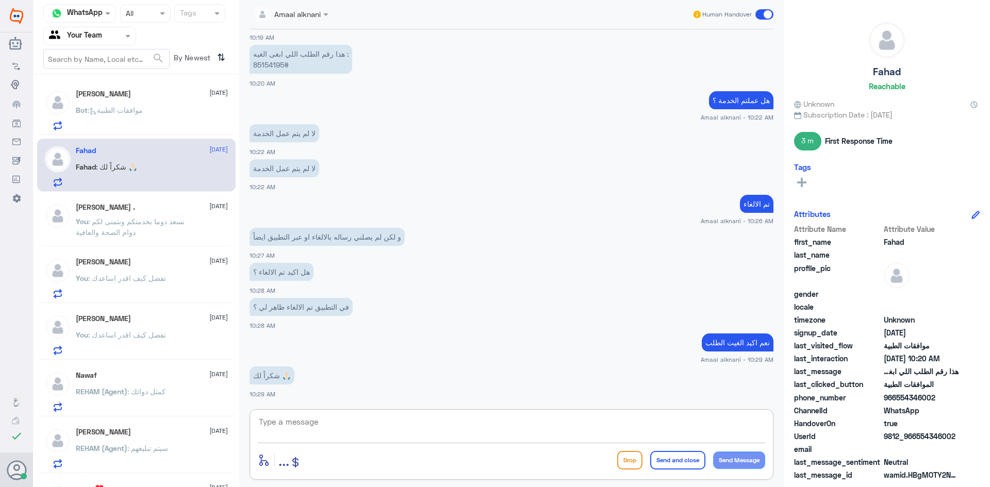
click at [373, 424] on textarea at bounding box center [511, 427] width 507 height 25
type textarea "قدامك العافية"
click at [690, 459] on button "Send and close" at bounding box center [677, 460] width 55 height 19
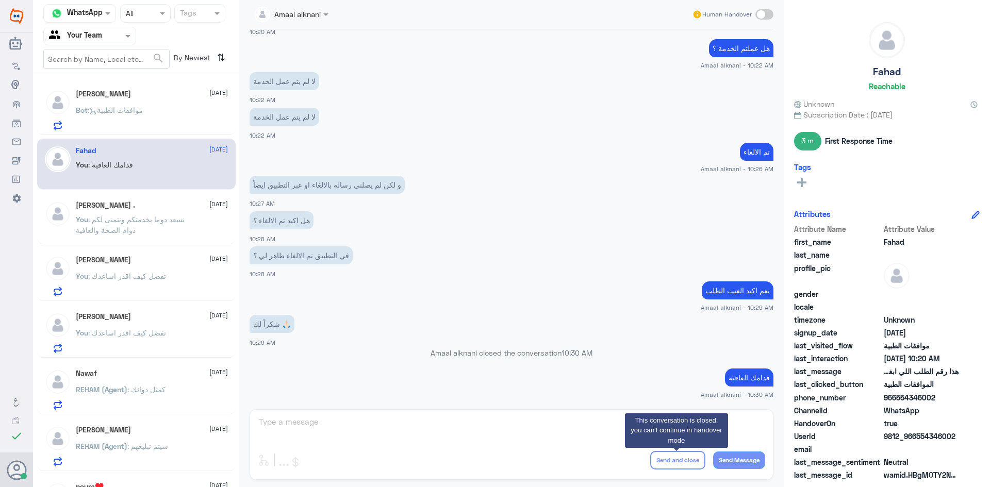
click at [121, 121] on p "Bot : موافقات الطبية" at bounding box center [109, 118] width 67 height 26
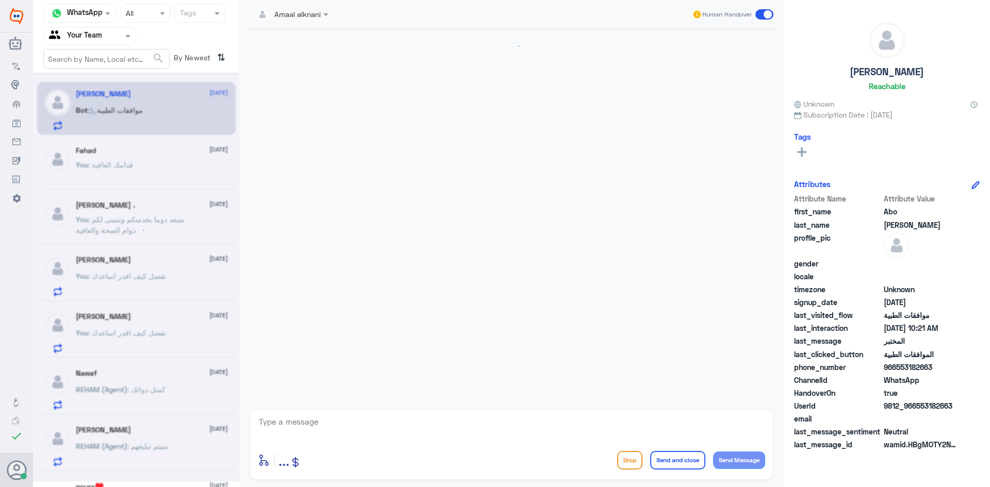
scroll to position [820, 0]
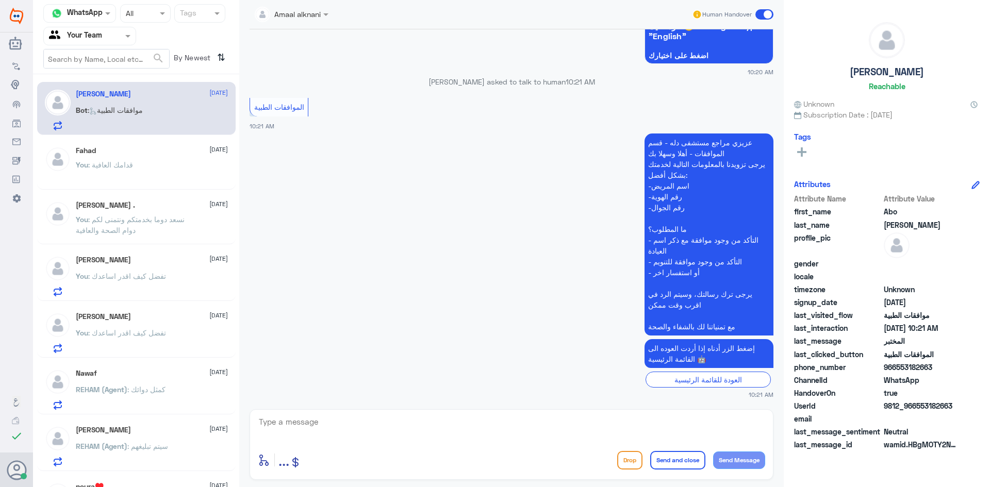
click at [315, 426] on textarea at bounding box center [511, 427] width 507 height 25
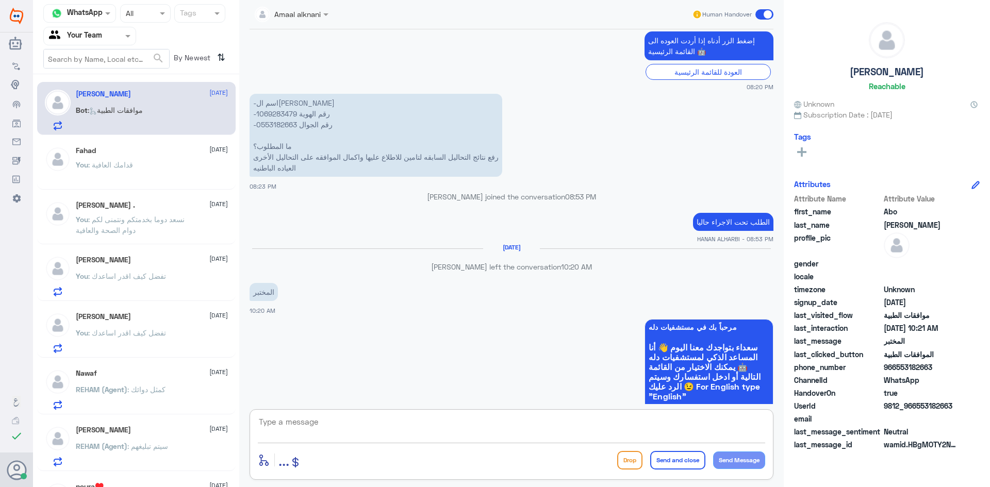
scroll to position [459, 0]
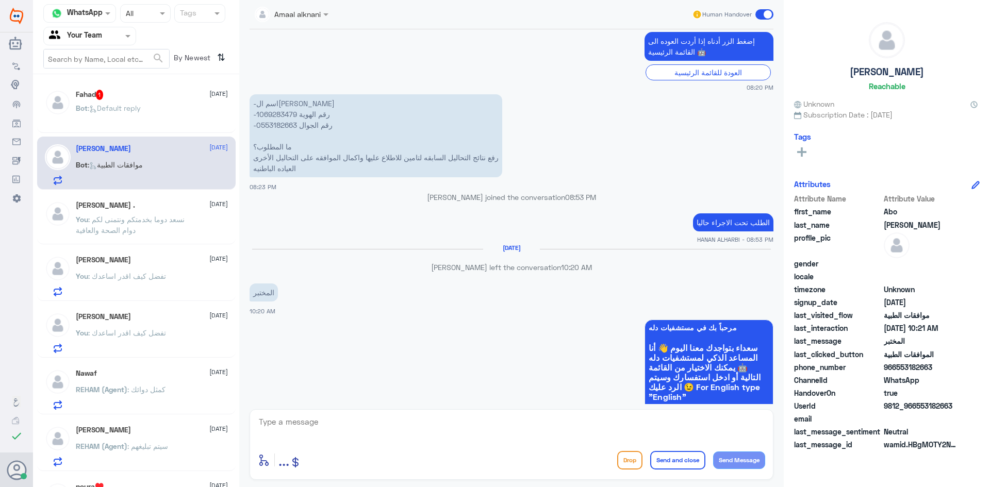
click at [279, 126] on p "-اسم المريض [PERSON_NAME] -رقم الهوية 1069283479 -رقم الجوال 0553182663 ما المط…" at bounding box center [376, 135] width 253 height 83
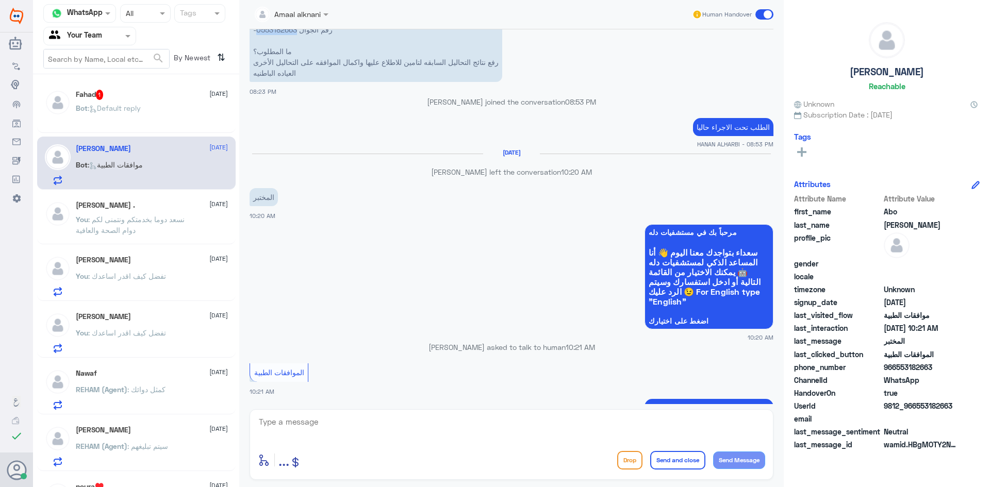
scroll to position [614, 0]
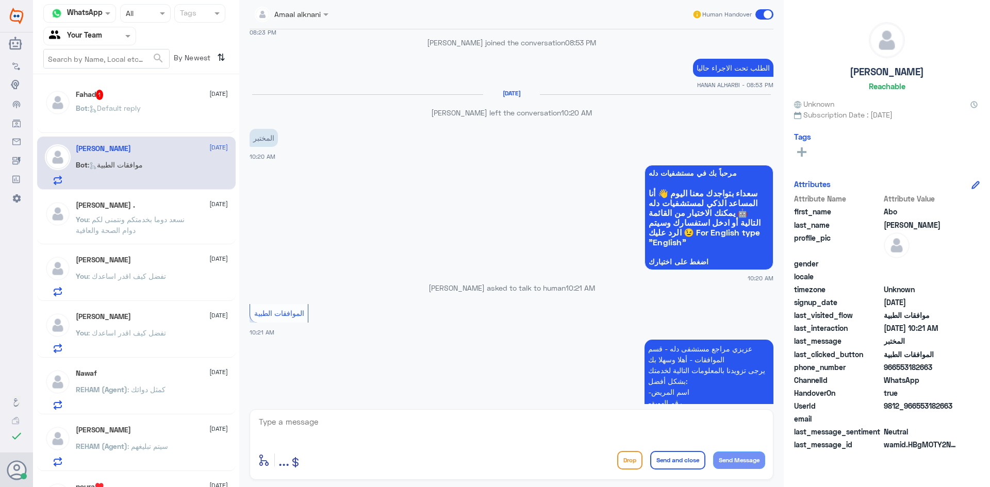
click at [406, 422] on textarea at bounding box center [511, 427] width 507 height 25
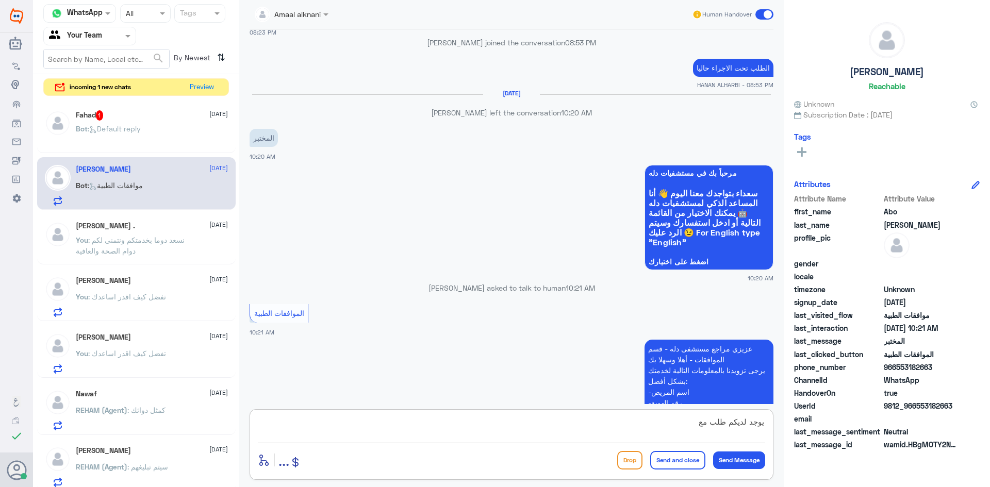
click at [693, 429] on textarea "يوجد لديكم طلب مع" at bounding box center [511, 427] width 507 height 25
paste textarea "740671"
drag, startPoint x: 698, startPoint y: 423, endPoint x: 547, endPoint y: 424, distance: 150.6
click at [549, 425] on textarea "يوجد لديكم طلب مع 740671" at bounding box center [511, 427] width 507 height 25
type textarea "يوجد لديكم طلب مع الطبيب الحبال موافق عليه"
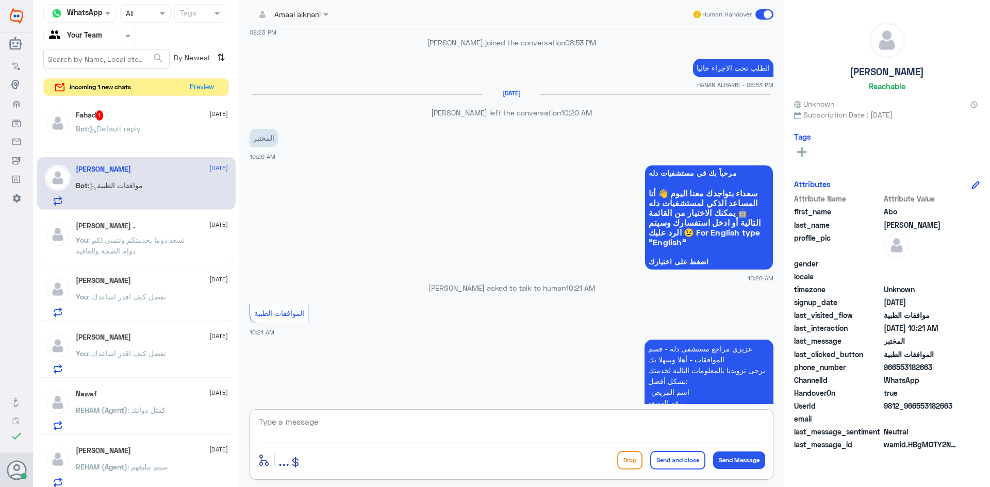
scroll to position [865, 0]
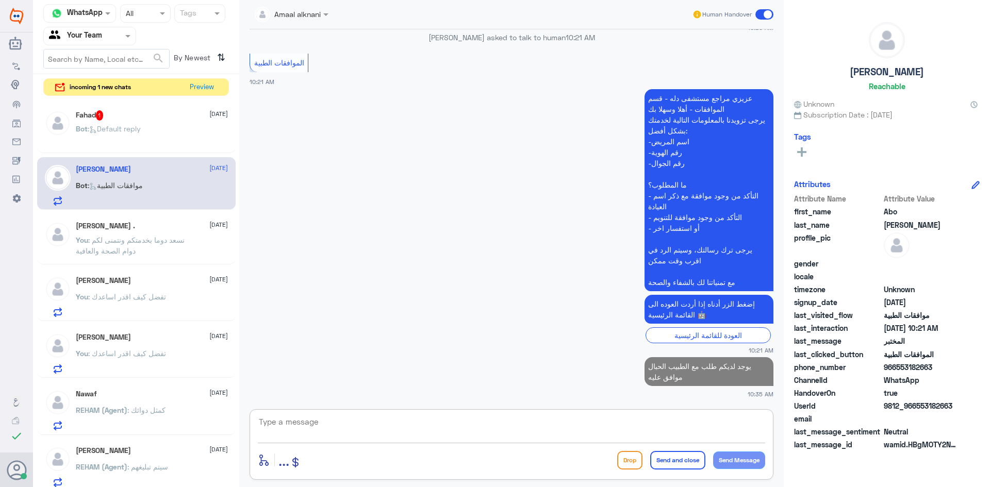
click at [659, 433] on textarea at bounding box center [511, 427] width 507 height 25
click at [115, 123] on p "Bot : Default reply" at bounding box center [108, 136] width 65 height 26
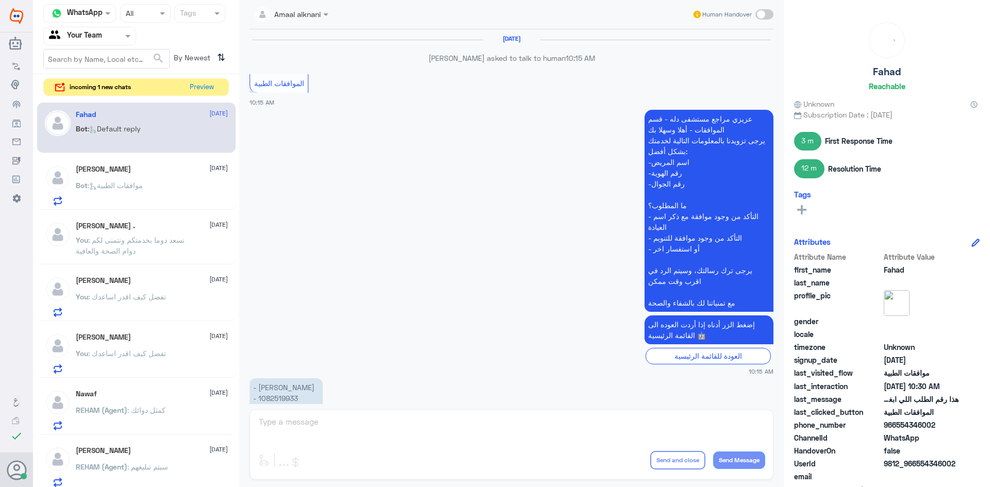
scroll to position [694, 0]
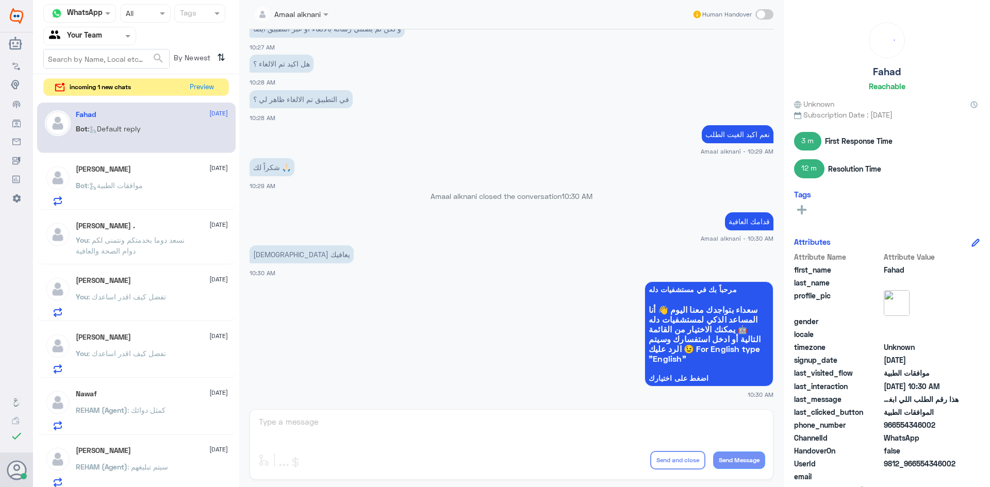
click at [317, 422] on div "Amaal alknani Human Handover [DATE] Fahad asked to talk to human 10:15 AM الموا…" at bounding box center [511, 245] width 545 height 490
drag, startPoint x: 123, startPoint y: 38, endPoint x: 121, endPoint y: 48, distance: 11.0
click at [122, 38] on div "Agent Filter Your Team" at bounding box center [89, 36] width 93 height 19
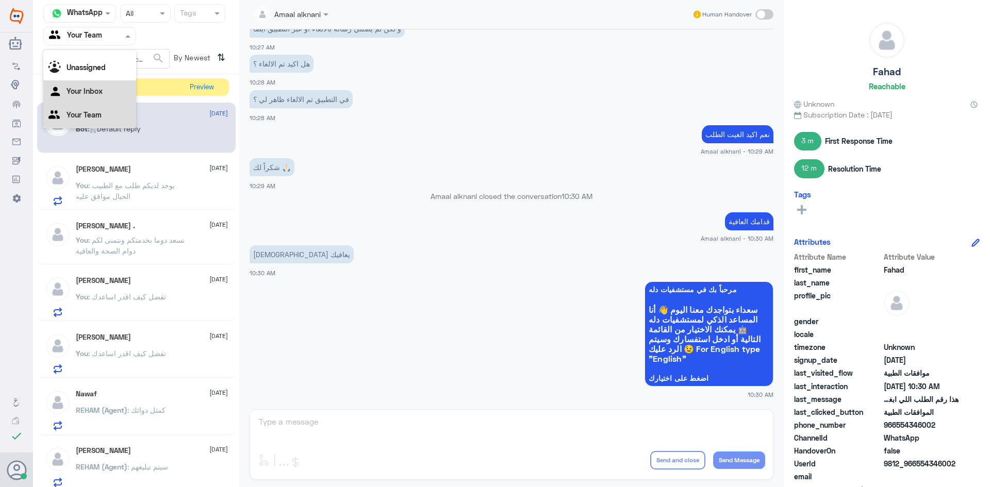
click at [101, 92] on Inbox "Your Inbox" at bounding box center [85, 91] width 36 height 9
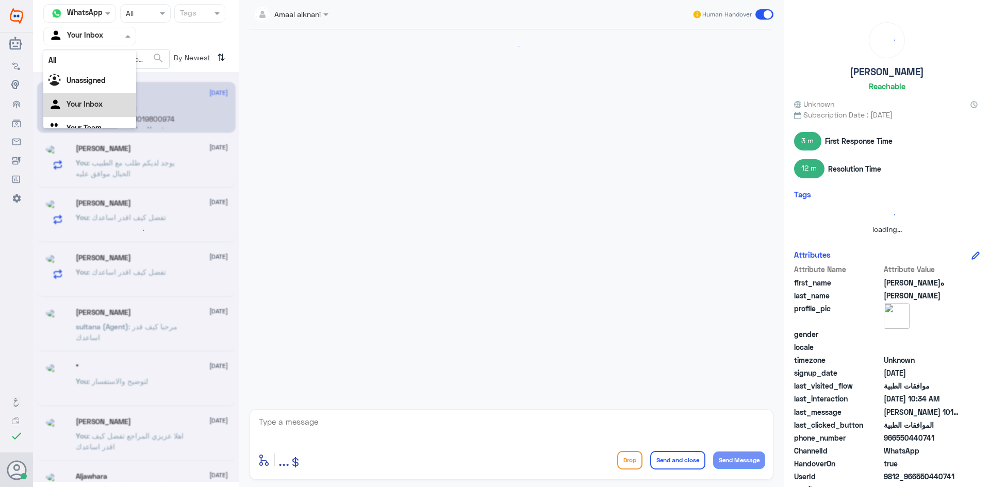
click at [103, 35] on input "text" at bounding box center [77, 36] width 57 height 12
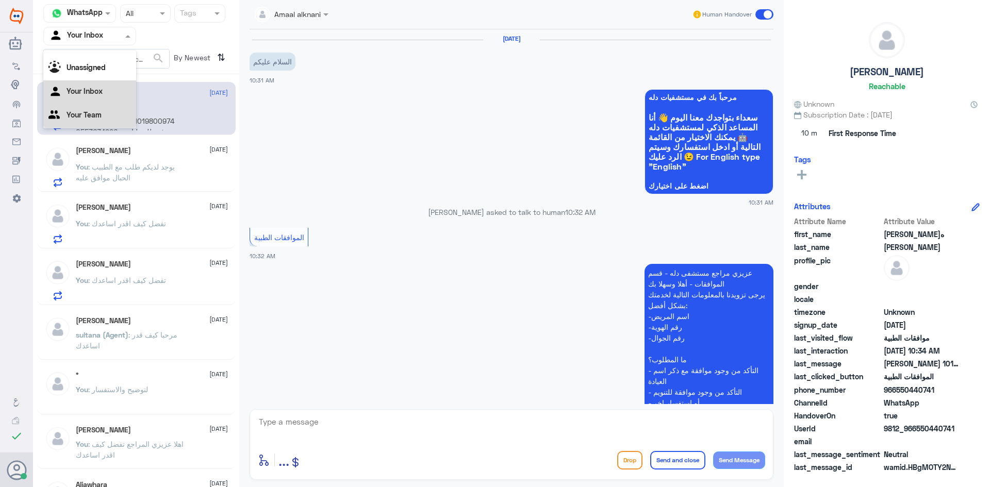
scroll to position [209, 0]
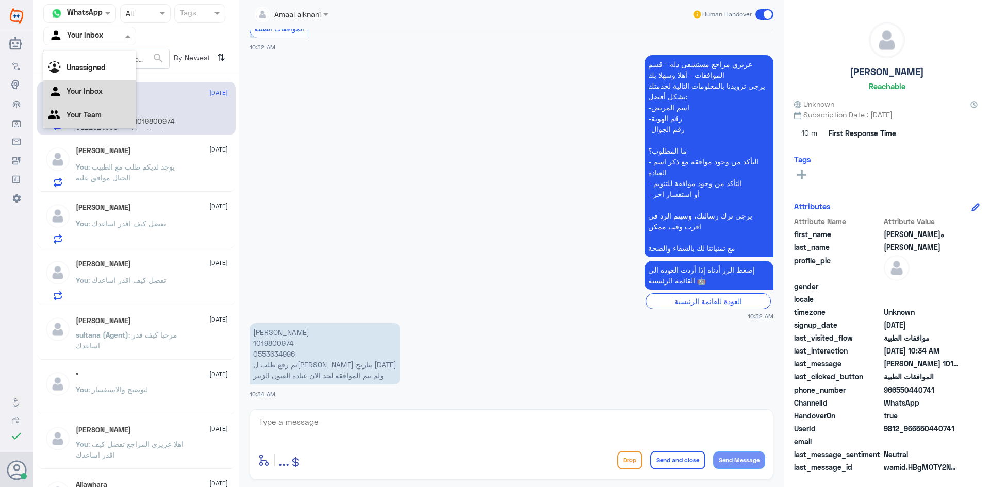
click at [91, 118] on Team "Your Team" at bounding box center [84, 114] width 35 height 9
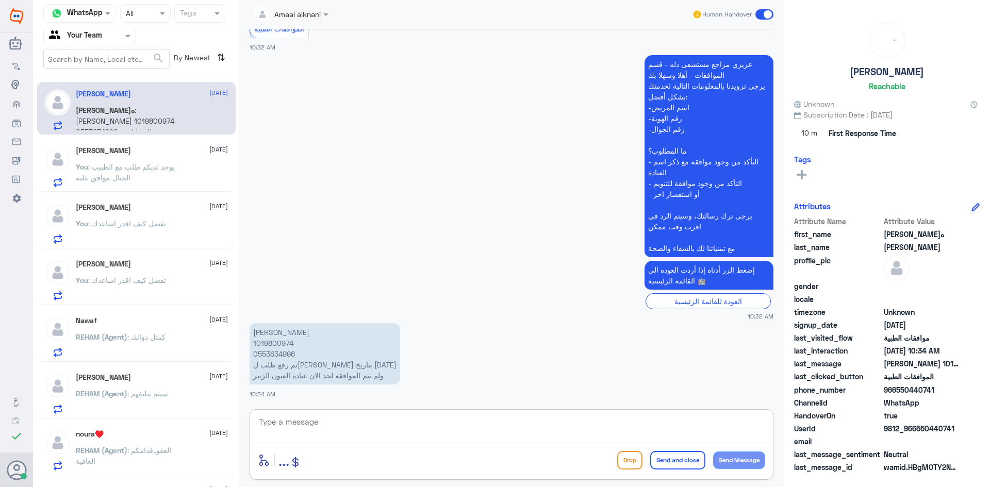
click at [316, 434] on textarea at bounding box center [511, 427] width 507 height 25
click at [287, 356] on p "[PERSON_NAME] 1019800974 0553634996 تم رفع طلب لتامين بتاريخ [DATE] ولم تتم الم…" at bounding box center [325, 353] width 151 height 61
click at [284, 341] on p "[PERSON_NAME] 1019800974 0553634996 تم رفع طلب لتامين بتاريخ [DATE] ولم تتم الم…" at bounding box center [325, 353] width 151 height 61
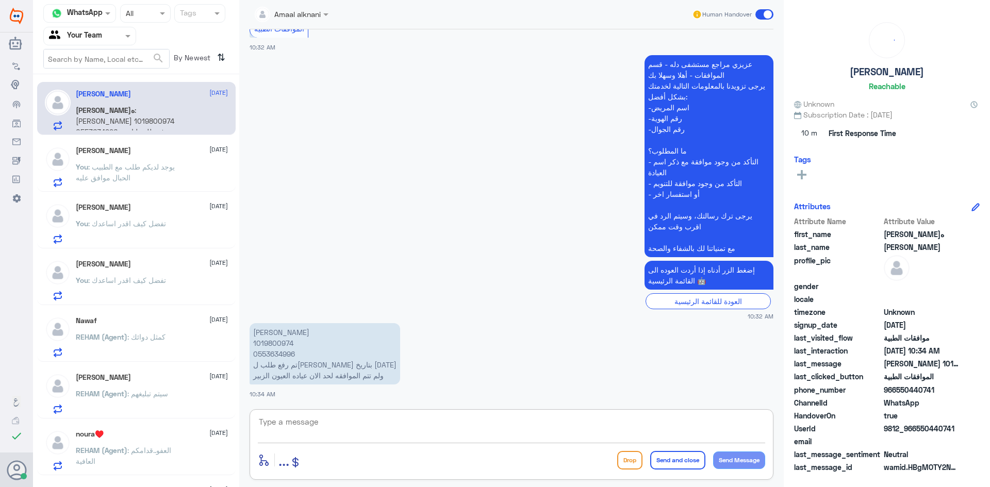
click at [313, 425] on textarea at bounding box center [511, 427] width 507 height 25
type textarea "مستشفى دلة النخيل ؟"
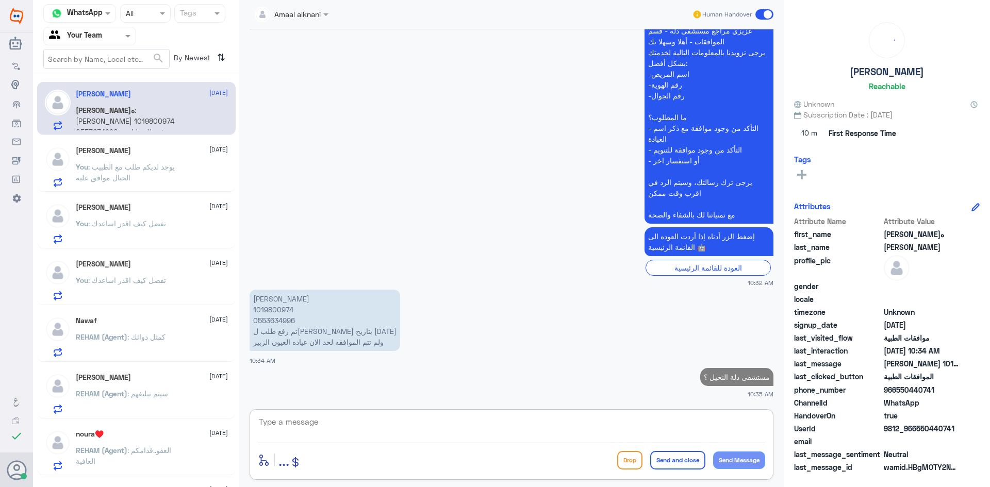
click at [174, 226] on div "You : تفضل كيف اقدر اساعدك" at bounding box center [152, 232] width 152 height 23
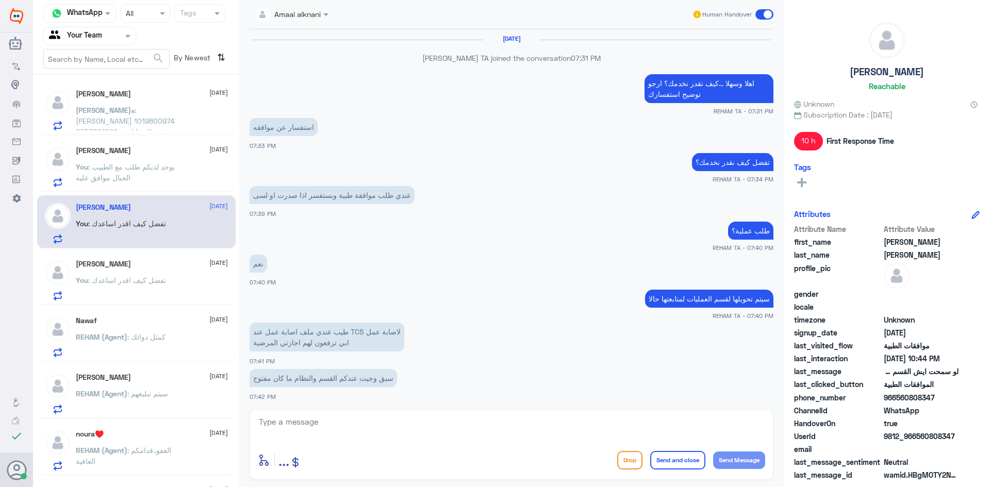
scroll to position [647, 0]
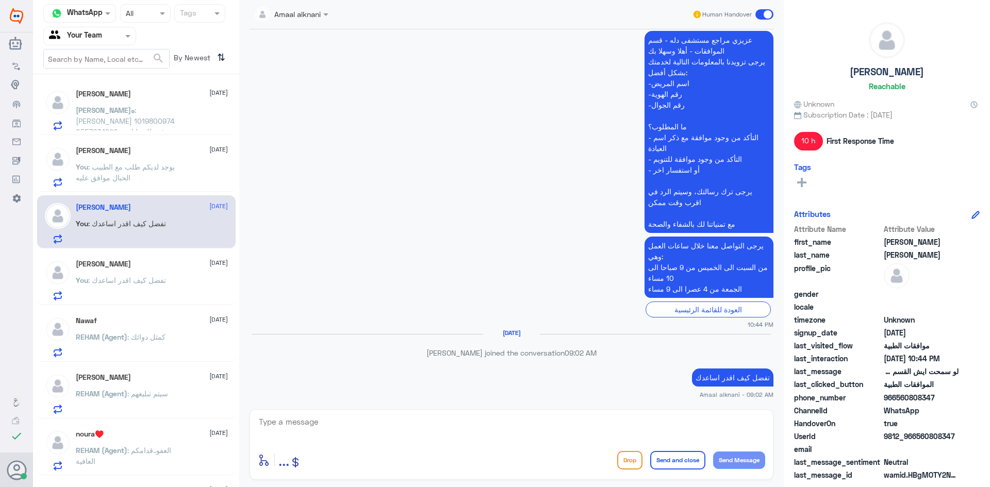
click at [311, 438] on textarea at bounding box center [511, 427] width 507 height 25
click at [311, 427] on textarea at bounding box center [511, 427] width 507 height 25
type textarea "نسعد دوما بخدمتكم ونتمنى لكم دوام الصحة والعافية"
click at [682, 462] on button "Send and close" at bounding box center [677, 460] width 55 height 19
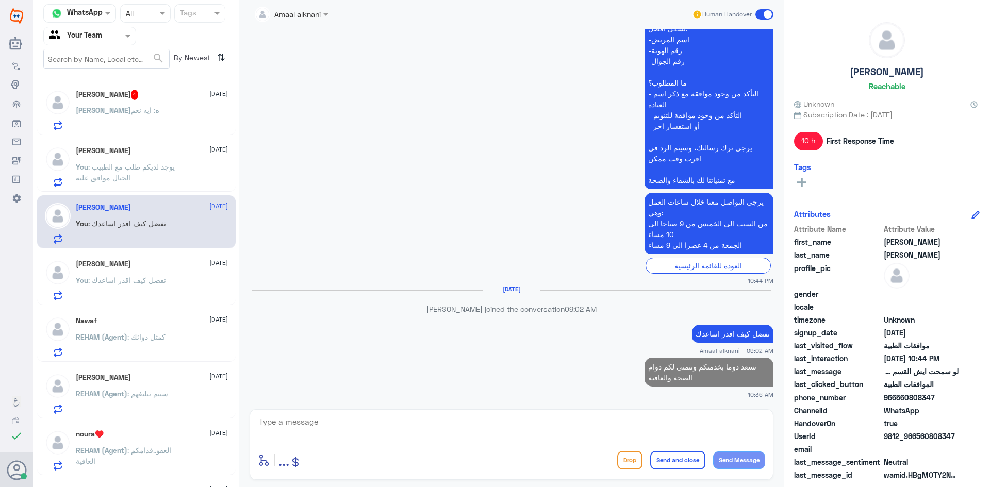
scroll to position [688, 0]
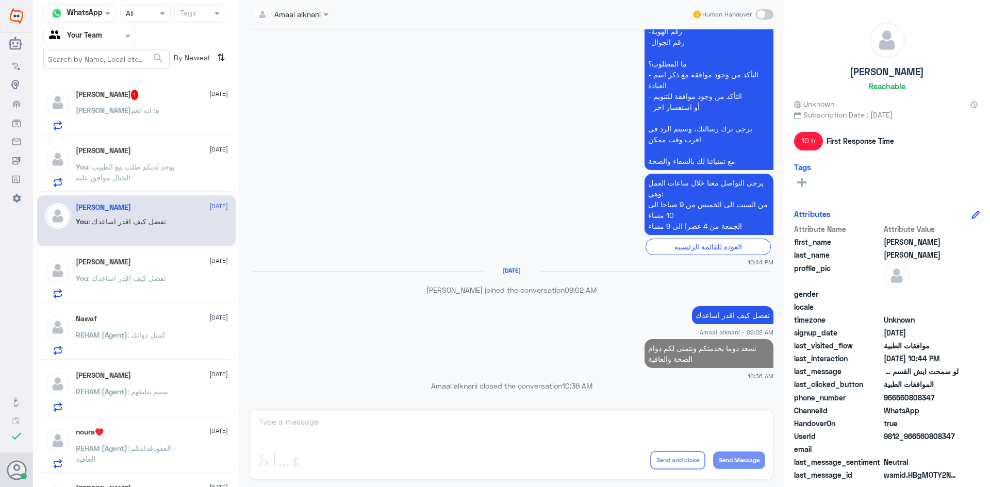
click at [138, 121] on div "[PERSON_NAME]ه : ايه نعم" at bounding box center [152, 118] width 152 height 23
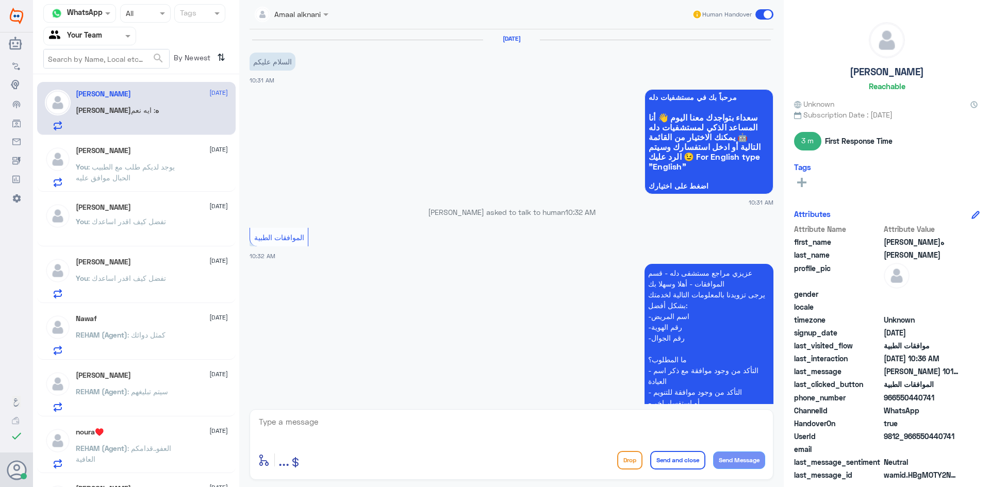
scroll to position [296, 0]
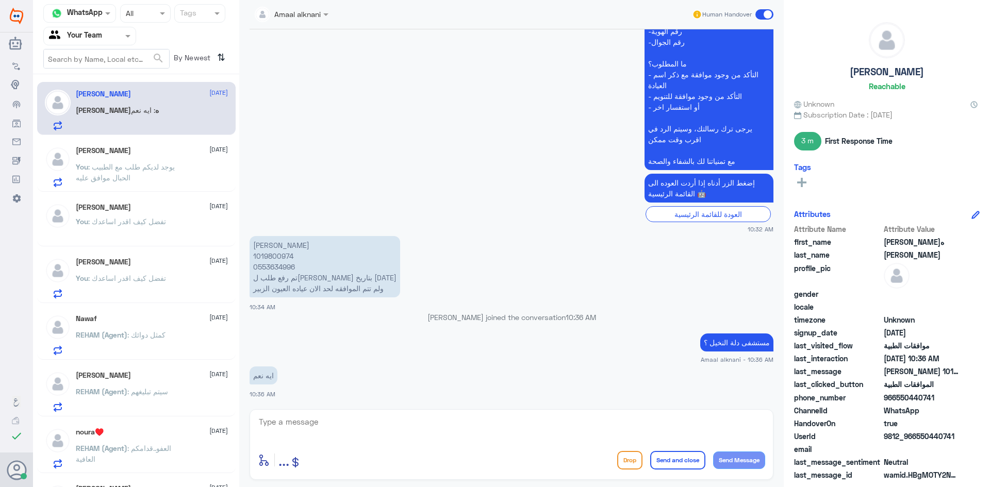
click at [316, 423] on textarea at bounding box center [511, 427] width 507 height 25
type textarea "ا"
type textarea "ممكن تفيدني برقم الطلب"
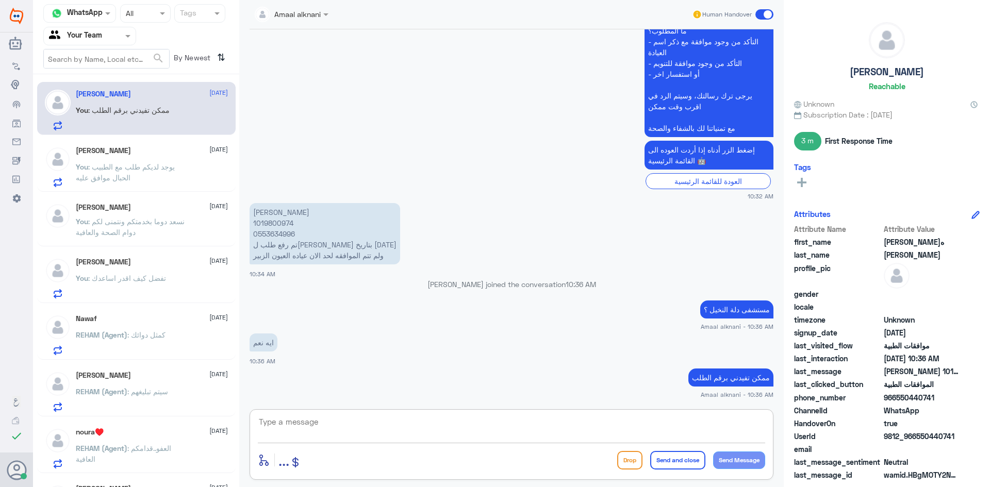
click at [343, 424] on textarea at bounding box center [511, 427] width 507 height 25
type textarea "بخصوص عملية او ماهي الخدمة ؟"
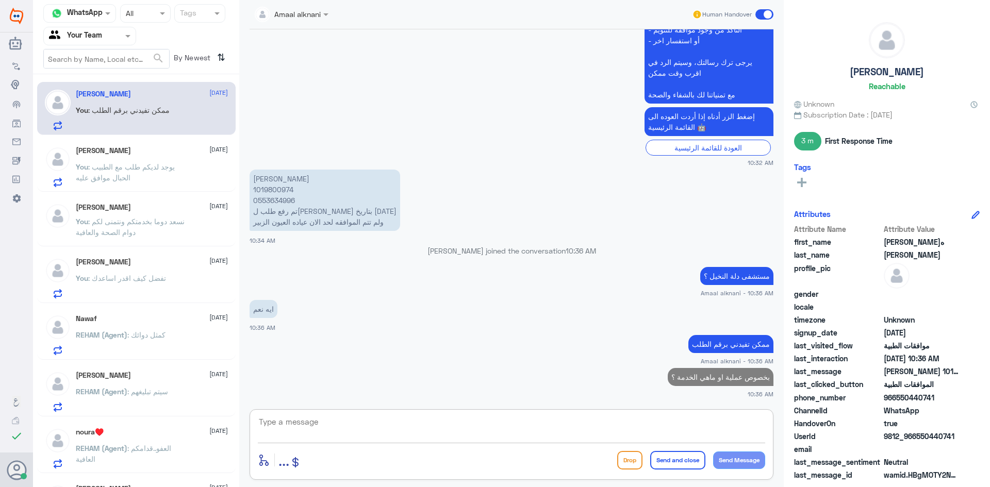
click at [272, 191] on p "[PERSON_NAME] 1019800974 0553634996 تم رفع طلب لتامين بتاريخ [DATE] ولم تتم الم…" at bounding box center [325, 200] width 151 height 61
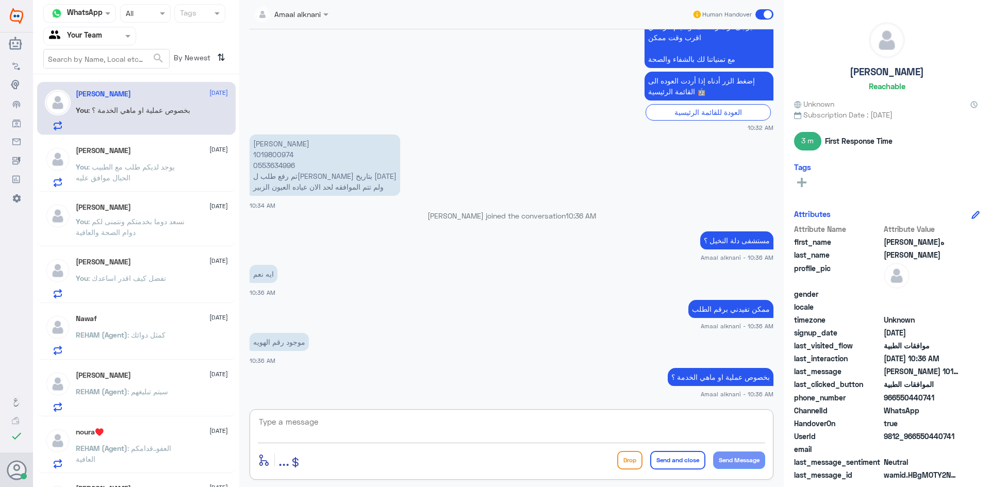
click at [351, 418] on textarea at bounding box center [511, 427] width 507 height 25
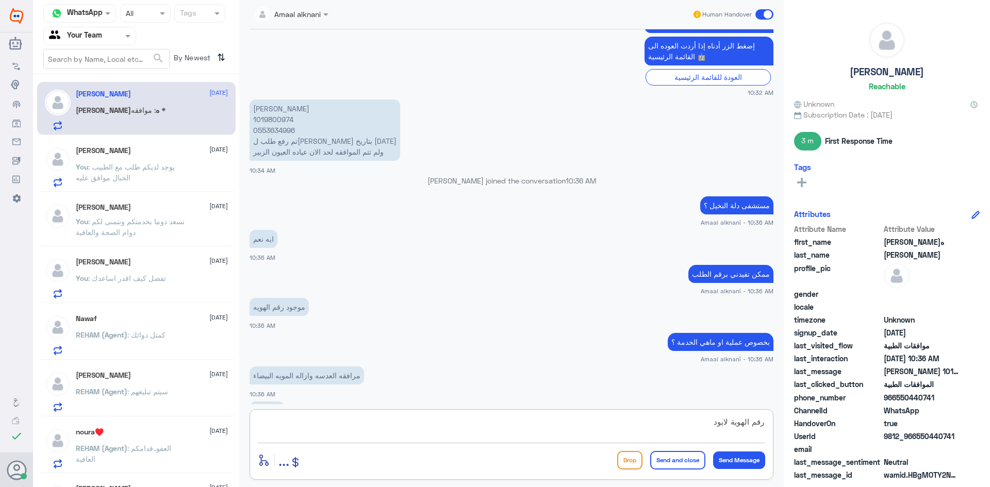
scroll to position [433, 0]
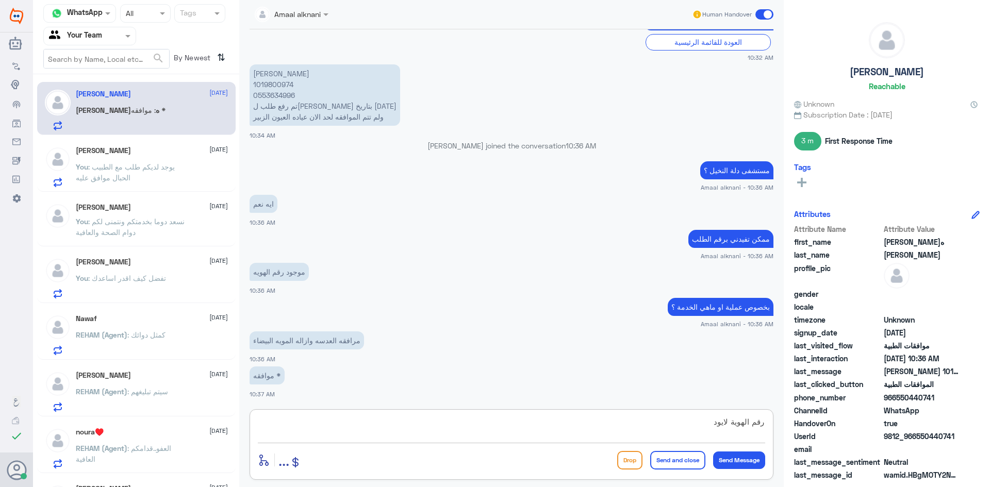
drag, startPoint x: 686, startPoint y: 430, endPoint x: 717, endPoint y: 427, distance: 30.5
click at [717, 427] on textarea "رقم الهوية لايود" at bounding box center [511, 427] width 507 height 25
type textarea "رقم الهوية لايوجد عليه اسم"
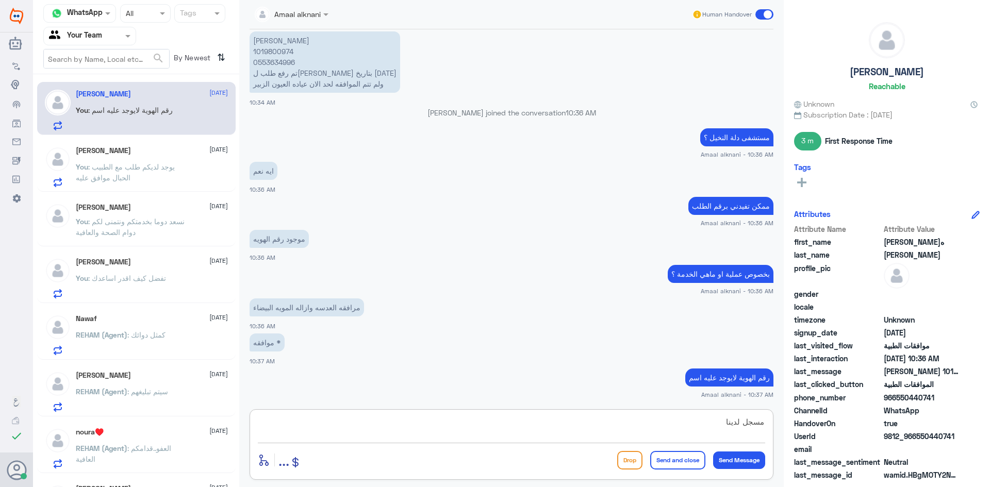
type textarea "مسجل لدينا"
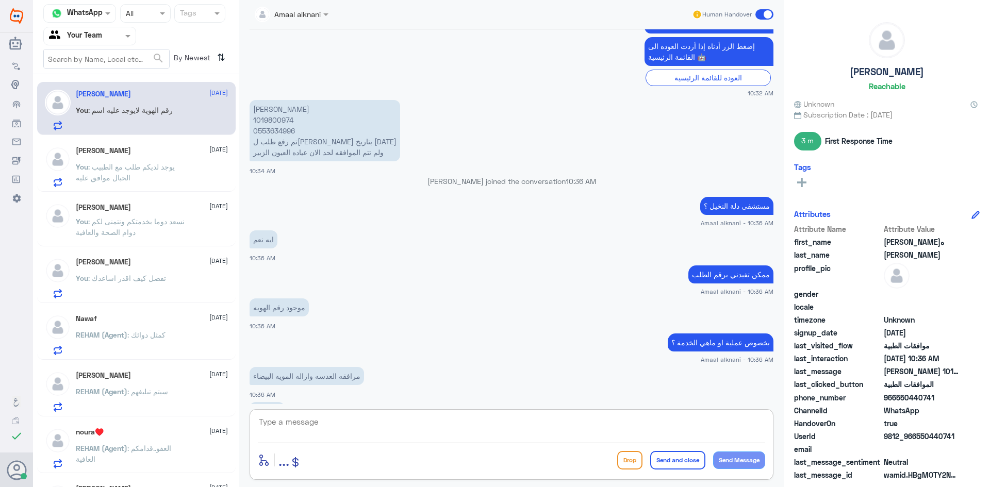
scroll to position [396, 0]
click at [275, 133] on p "[PERSON_NAME] 1019800974 0553634996 تم رفع طلب لتامين بتاريخ [DATE] ولم تتم الم…" at bounding box center [325, 131] width 151 height 61
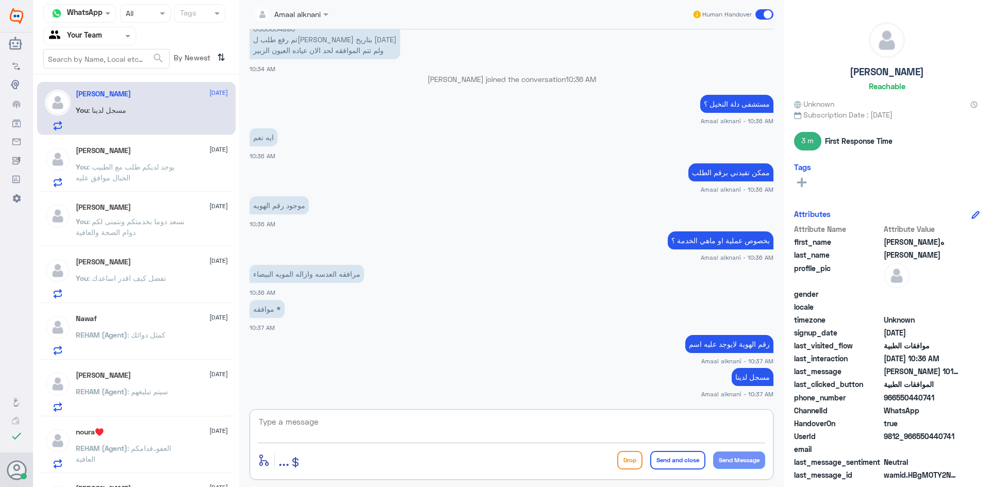
click at [399, 423] on textarea at bounding box center [511, 427] width 507 height 25
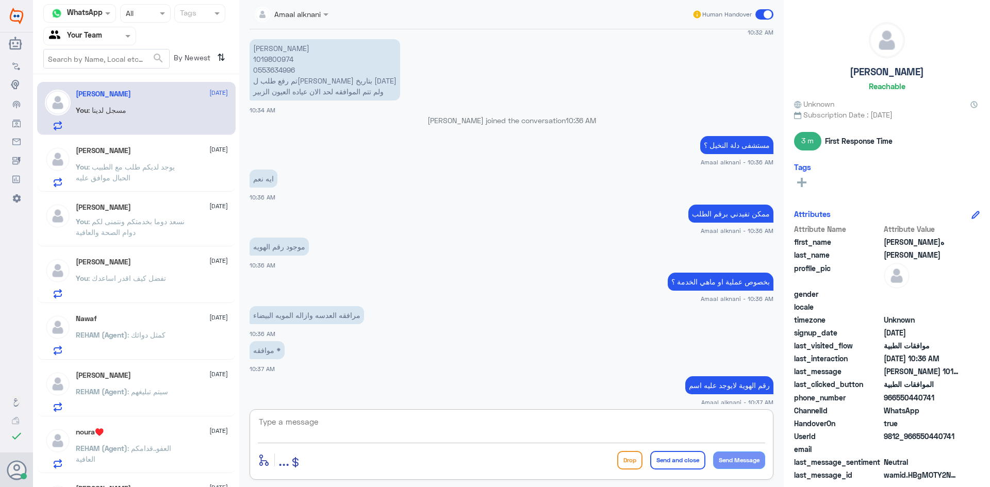
scroll to position [396, 0]
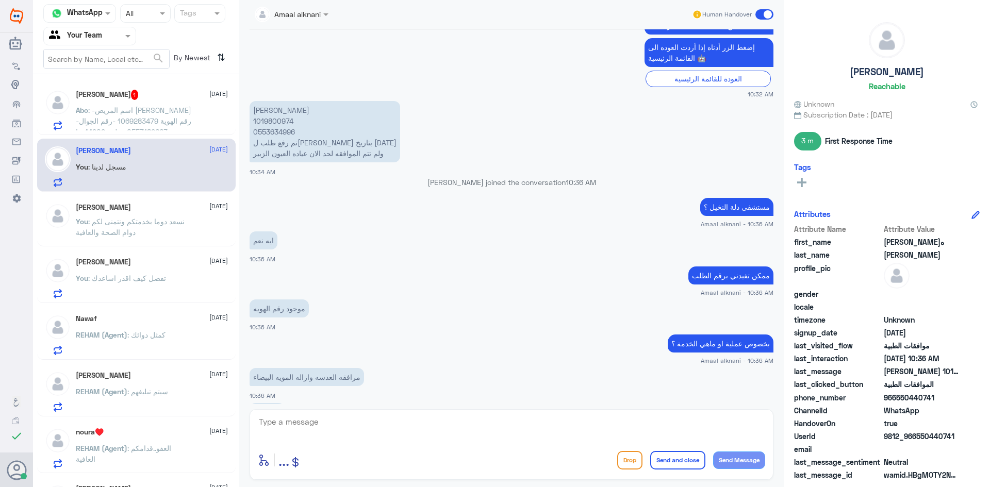
click at [305, 109] on p "[PERSON_NAME] 1019800974 0553634996 تم رفع طلب لتامين بتاريخ [DATE] ولم تتم الم…" at bounding box center [325, 131] width 151 height 61
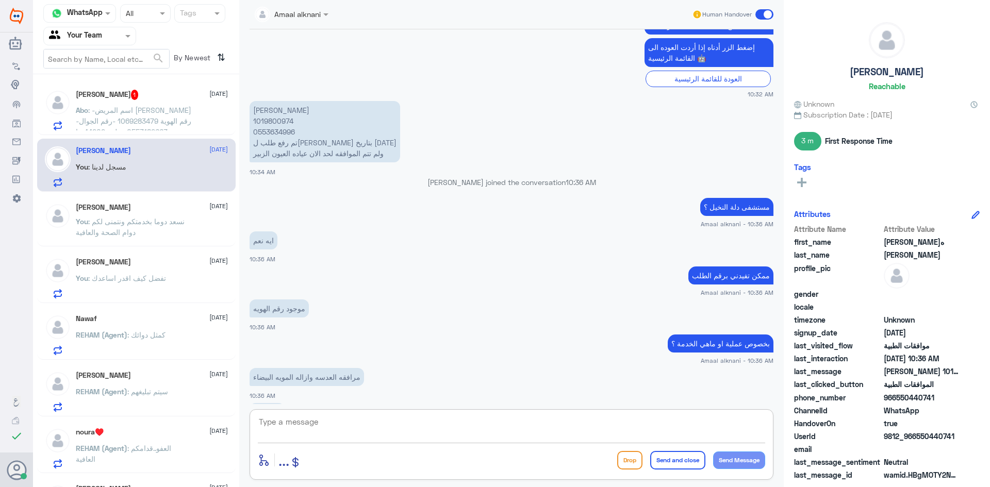
click at [644, 420] on textarea at bounding box center [511, 427] width 507 height 25
paste textarea "[PERSON_NAME]"
type textarea "[PERSON_NAME] ( لايوجد بيانات برقم الهوية لهذا الاسم"
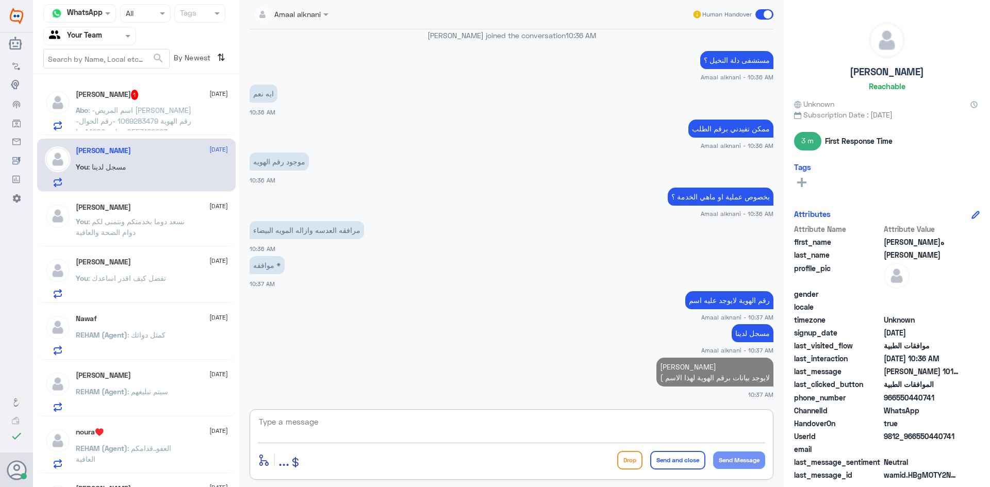
click at [419, 434] on textarea at bounding box center [511, 427] width 507 height 25
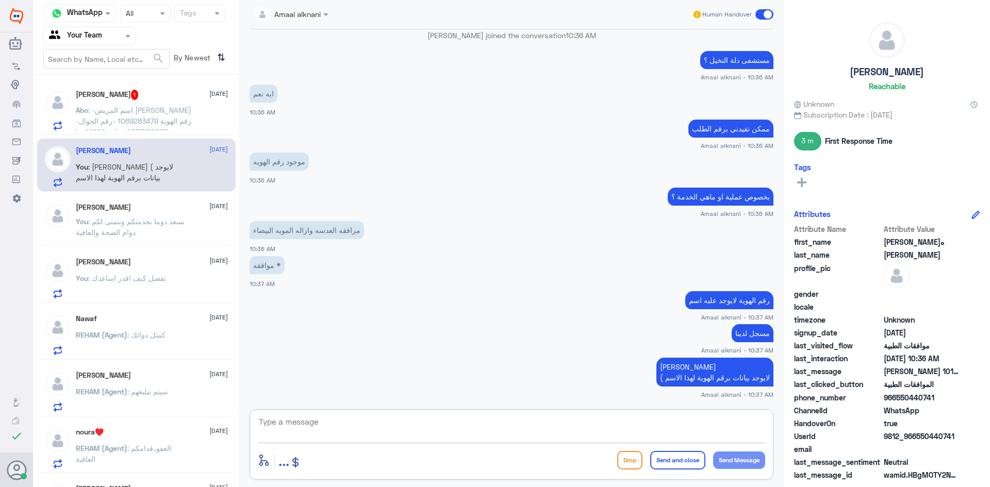
click at [380, 424] on textarea at bounding box center [511, 427] width 507 height 25
click at [145, 113] on span ": -اسم المريض [PERSON_NAME] -رقم الهوية 1069283479 -رقم الجوال 0553182663 -ملف …" at bounding box center [134, 132] width 116 height 52
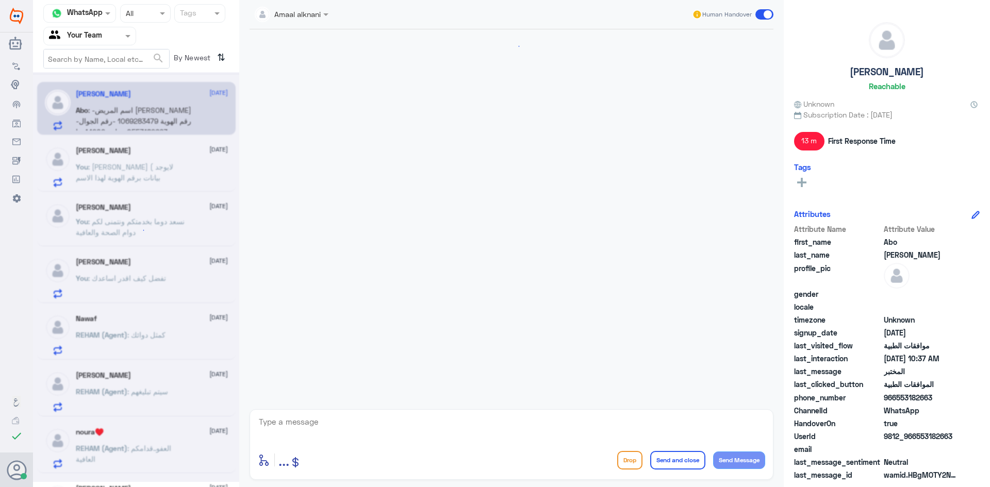
scroll to position [994, 0]
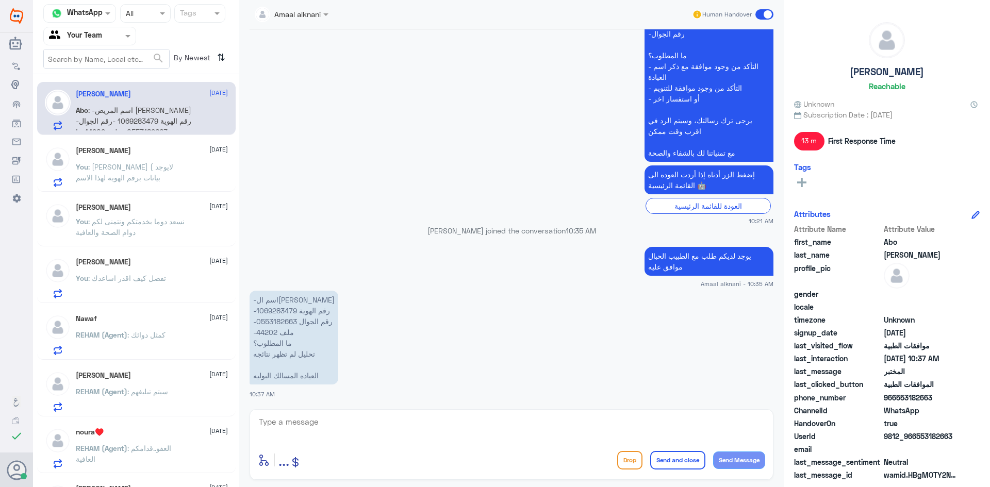
click at [320, 420] on textarea at bounding box center [511, 427] width 507 height 25
click at [264, 329] on p "-اسم المريض [PERSON_NAME] -رقم الهوية 1069283479 -رقم الجوال 0553182663 -ملف 44…" at bounding box center [294, 338] width 89 height 94
click at [359, 429] on textarea at bounding box center [511, 427] width 507 height 25
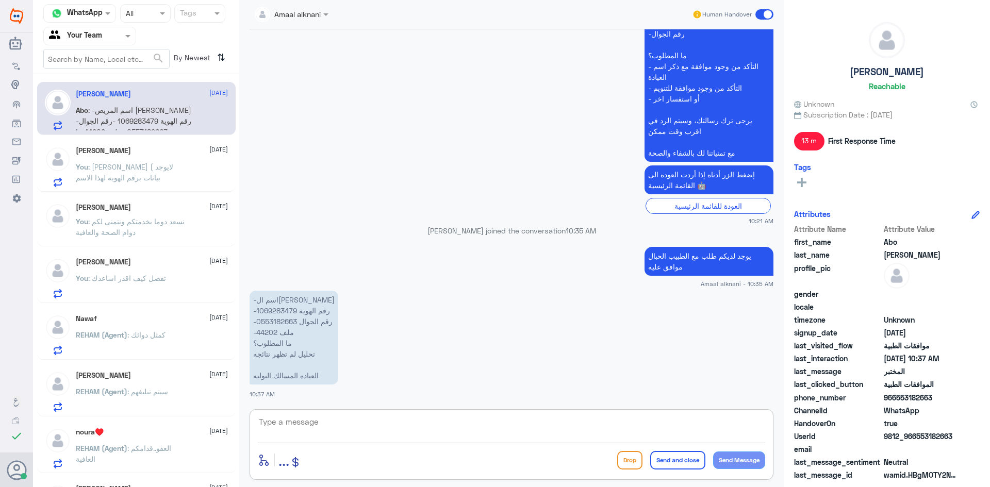
click at [359, 429] on textarea at bounding box center [511, 427] width 507 height 25
type textarea "هنا فقط الموافقات الطبية"
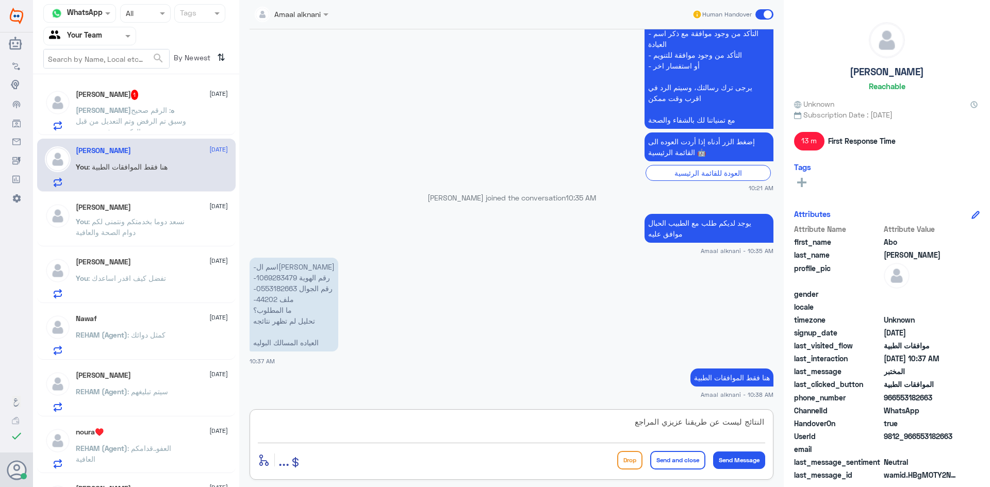
type textarea "النتائج ليست عن طريقنا عزيزي المراجع"
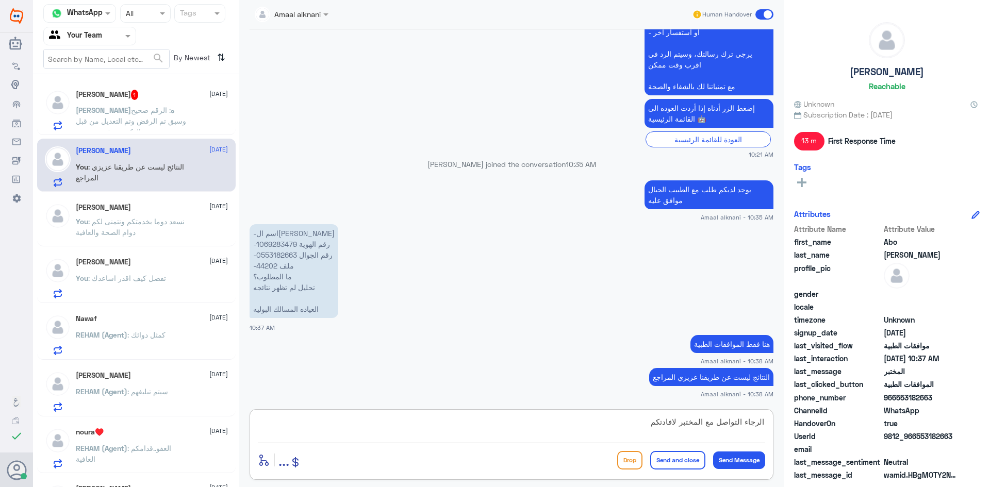
type textarea "الرجاء التواصل مع المختبر لافادتكم"
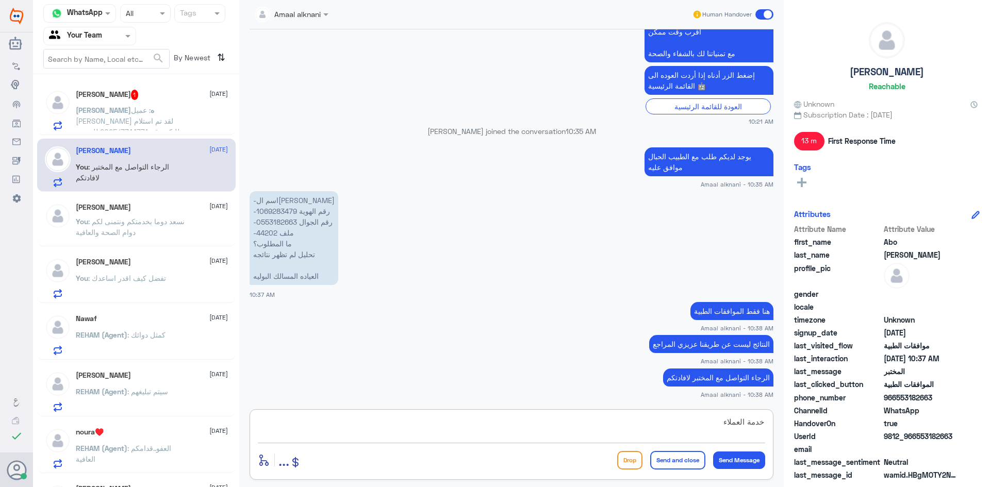
scroll to position [1129, 0]
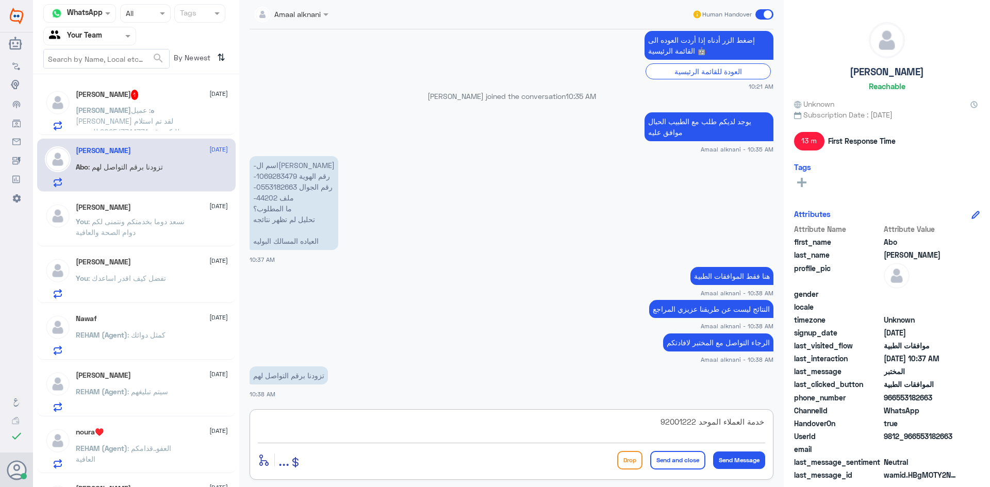
type textarea "خدمة العملاء الموحد 920012222"
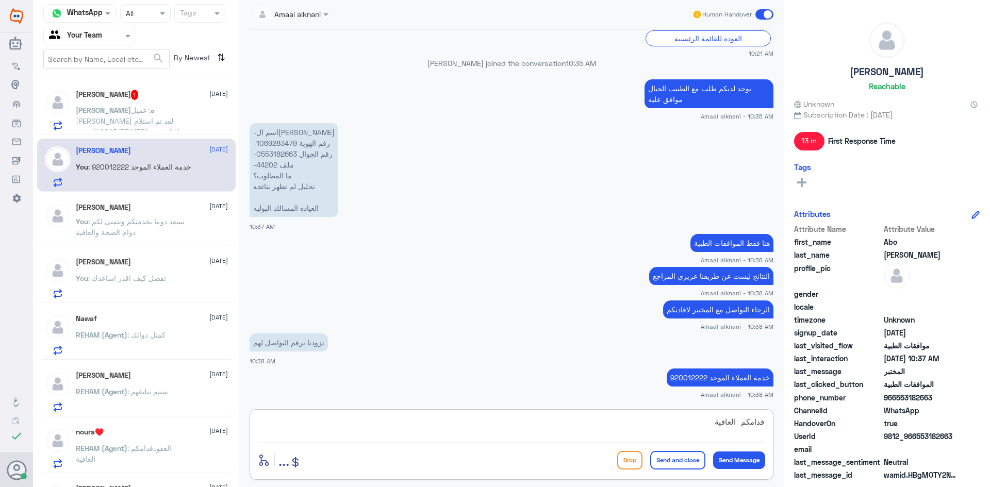
drag, startPoint x: 704, startPoint y: 425, endPoint x: 882, endPoint y: 416, distance: 178.7
click at [882, 416] on div "Channel WhatsApp Status × All Tags Agent Filter Your Team search By Newest ⇅ [P…" at bounding box center [511, 245] width 957 height 490
type textarea "بالاتصال هاتفيا"
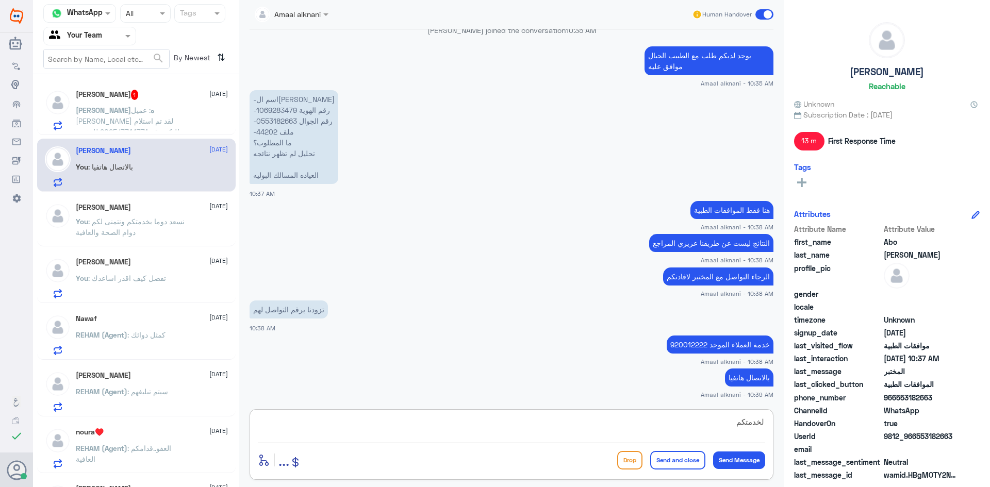
type textarea "لخدمتكم"
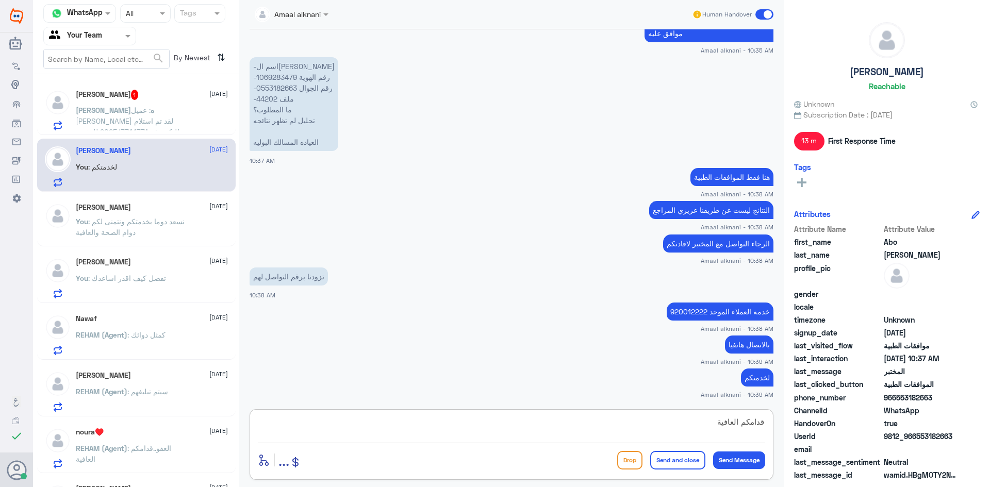
type textarea "قدامكم العافية"
click at [670, 465] on button "Send and close" at bounding box center [677, 460] width 55 height 19
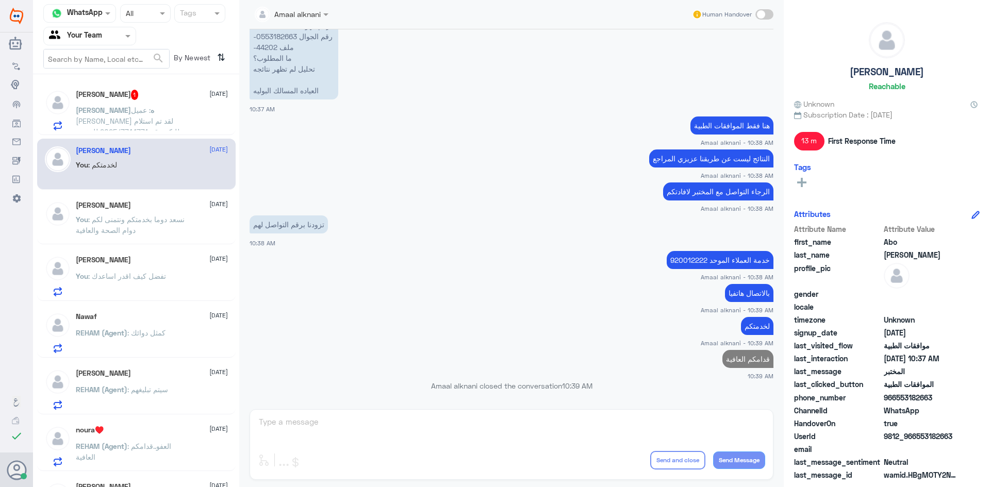
click at [122, 115] on p "[PERSON_NAME]ه : عميل ميدغلف لقد تم استلام طلبكم رقم 2025/7744771 للمؤمن عليه 1…" at bounding box center [134, 118] width 116 height 26
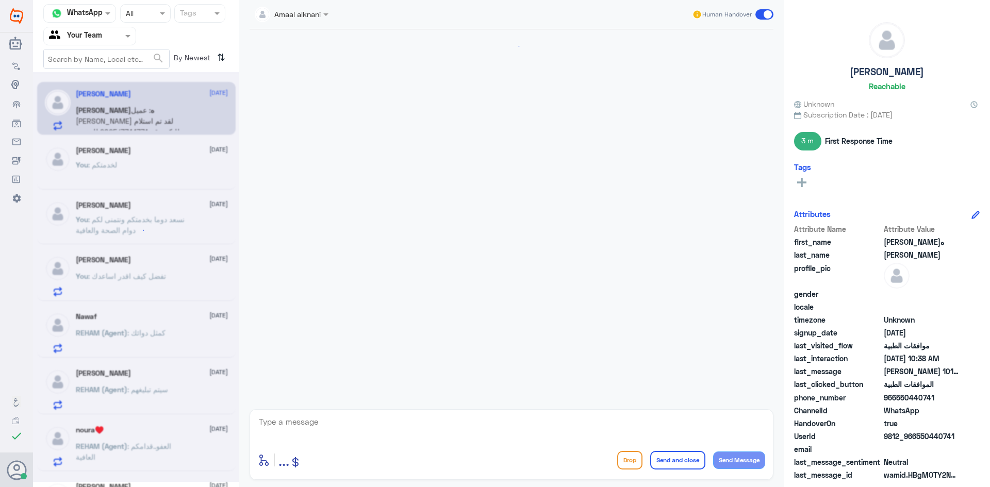
scroll to position [670, 0]
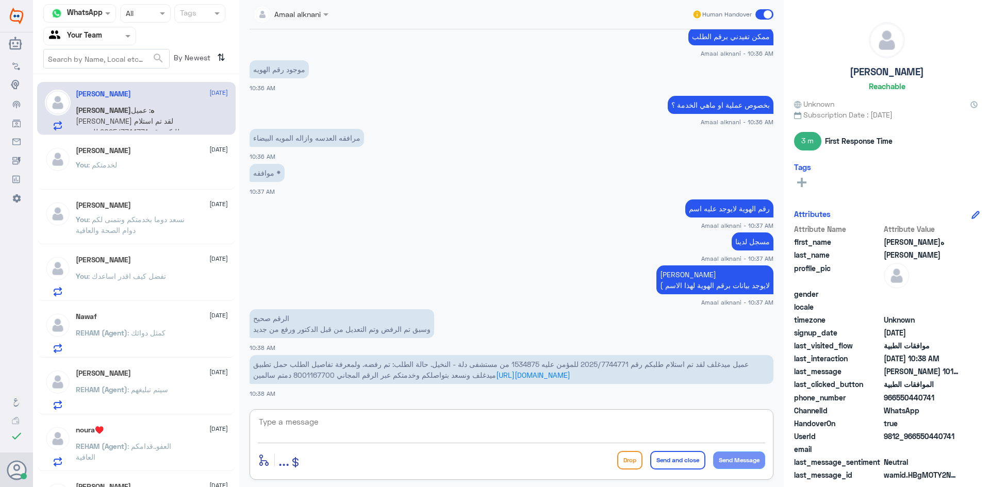
click at [364, 427] on textarea at bounding box center [511, 427] width 507 height 25
drag, startPoint x: 583, startPoint y: 364, endPoint x: 628, endPoint y: 364, distance: 44.4
click at [628, 364] on span "عميل ميدغلف لقد تم استلام طلبكم رقم 2025/7744771 للمؤمن عليه 1534875 من مستشفى …" at bounding box center [501, 370] width 496 height 20
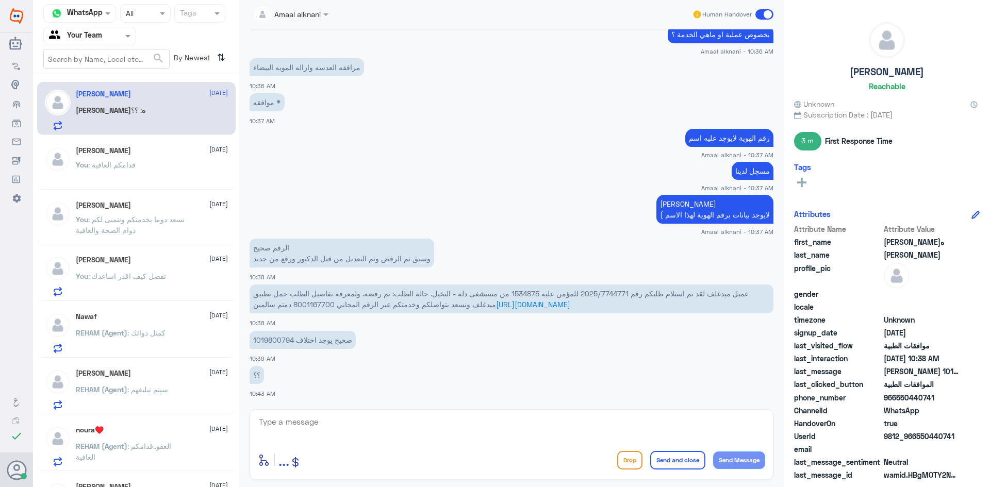
click at [275, 340] on p "1019800794 صحيح يوجد اختلاف" at bounding box center [303, 340] width 106 height 18
click at [597, 293] on span "عميل ميدغلف لقد تم استلام طلبكم رقم 2025/7744771 للمؤمن عليه 1534875 من مستشفى …" at bounding box center [501, 299] width 496 height 20
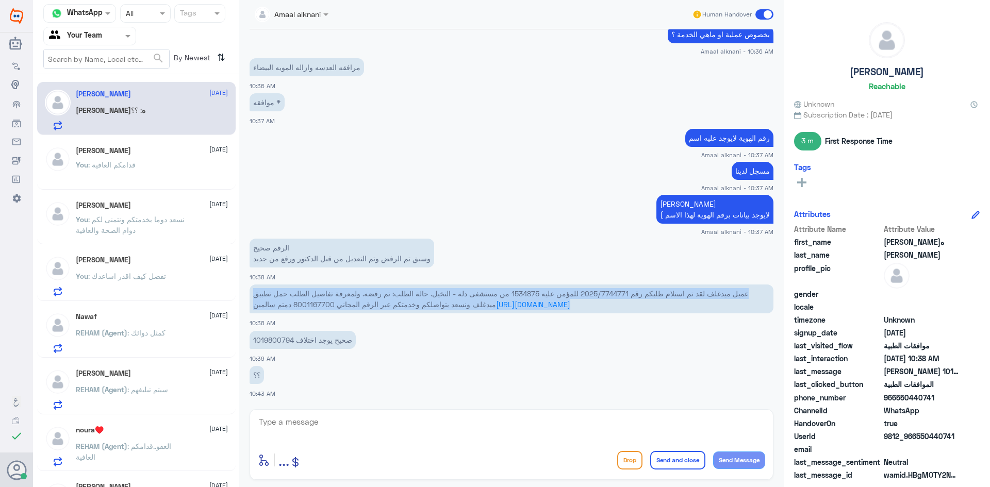
click at [597, 293] on span "عميل ميدغلف لقد تم استلام طلبكم رقم 2025/7744771 للمؤمن عليه 1534875 من مستشفى …" at bounding box center [501, 299] width 496 height 20
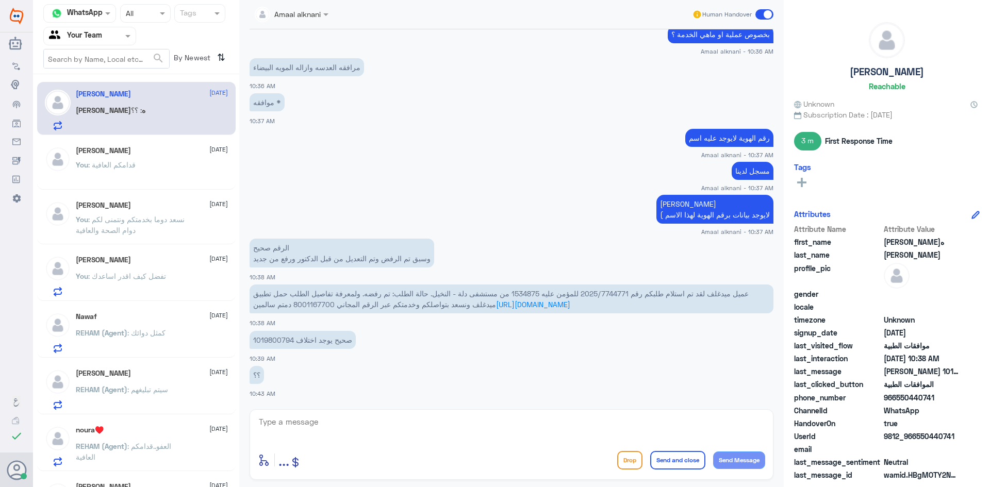
click at [351, 435] on textarea at bounding box center [511, 427] width 507 height 25
type textarea "ع"
type textarea "صحيح عملية دقايق اشوفها لكم مع فريق تنسيق العمليات"
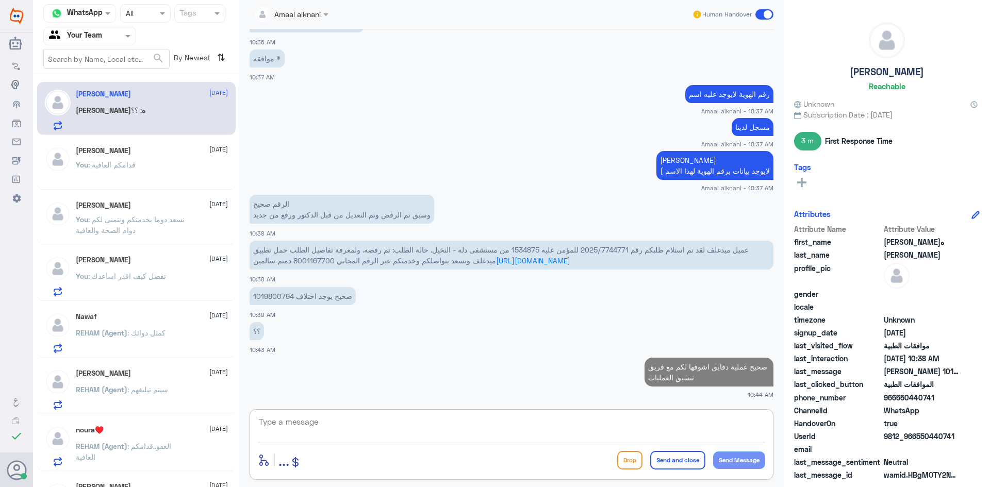
click at [267, 298] on p "1019800794 صحيح يوجد اختلاف" at bounding box center [303, 296] width 106 height 18
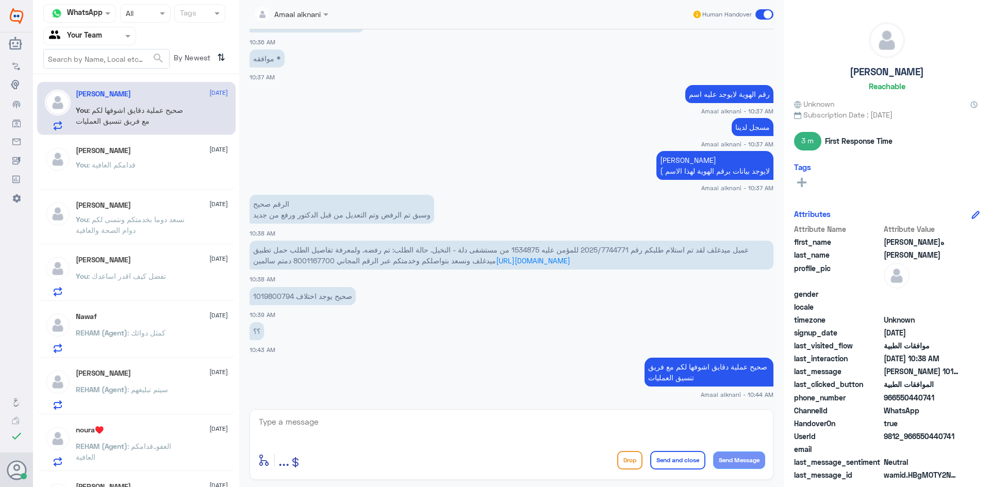
click at [423, 428] on textarea at bounding box center [511, 427] width 507 height 25
type textarea "للاسف غير مغطاه"
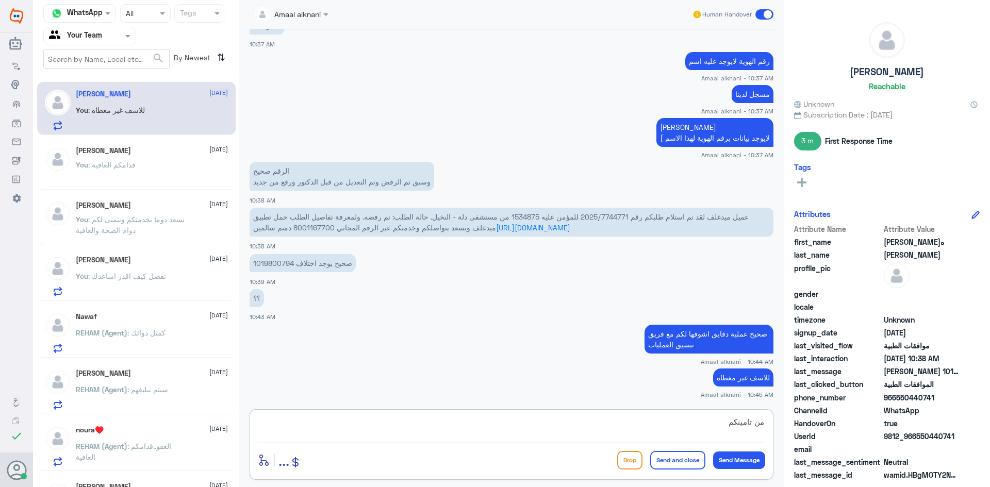
type textarea "من تامينكم"
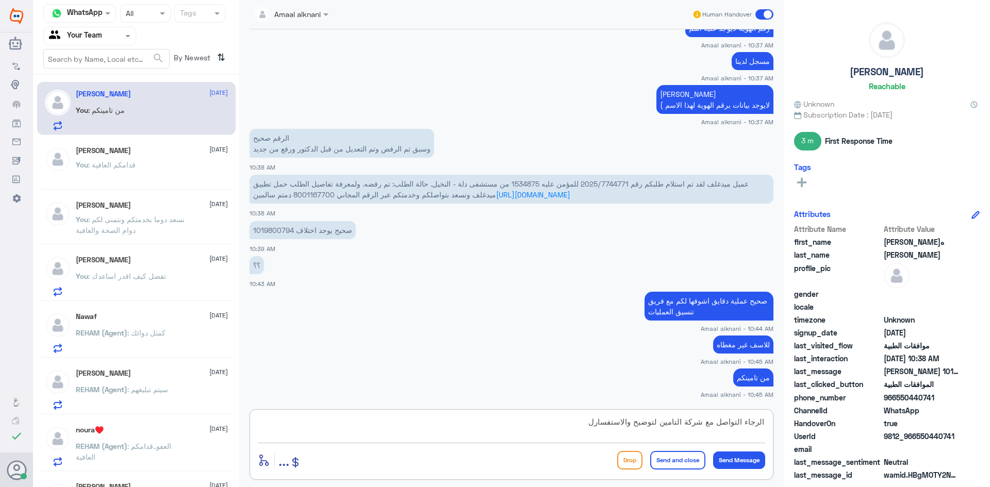
type textarea "الرجاء التواصل مع شركة التامين لتوضيح والاستفسار"
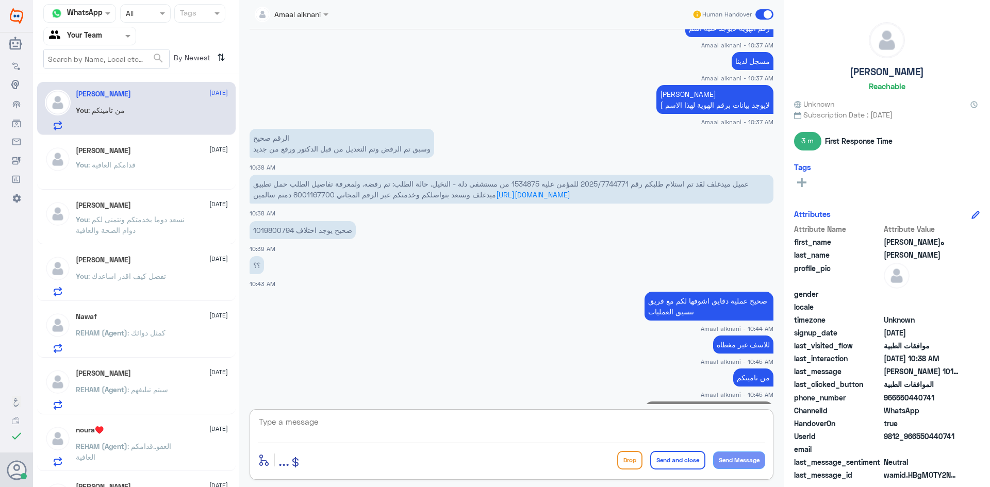
scroll to position [895, 0]
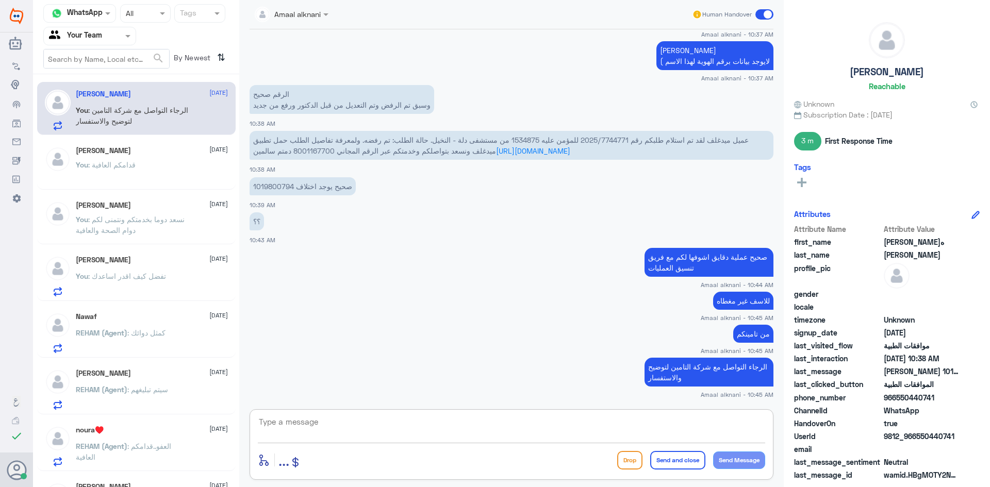
click at [352, 417] on textarea at bounding box center [511, 427] width 507 height 25
click at [134, 154] on div "[PERSON_NAME] [DATE]" at bounding box center [152, 150] width 152 height 9
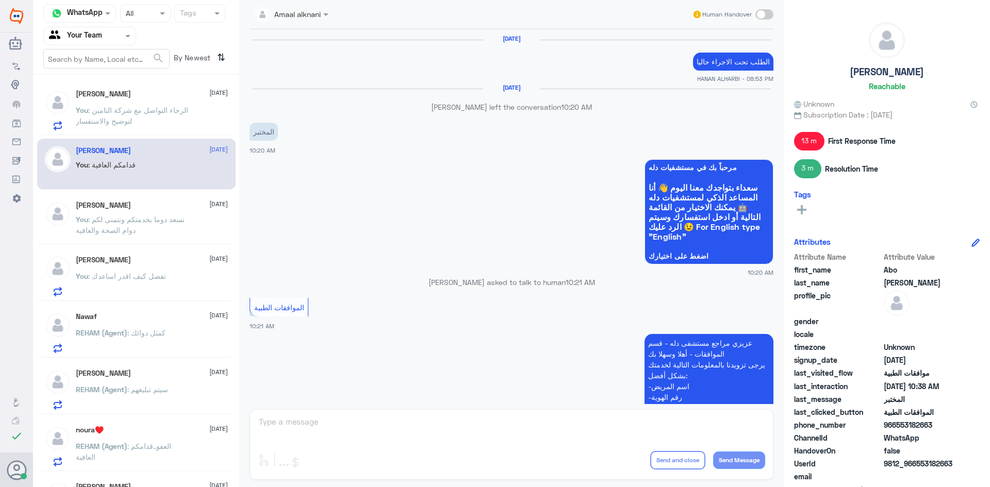
scroll to position [660, 0]
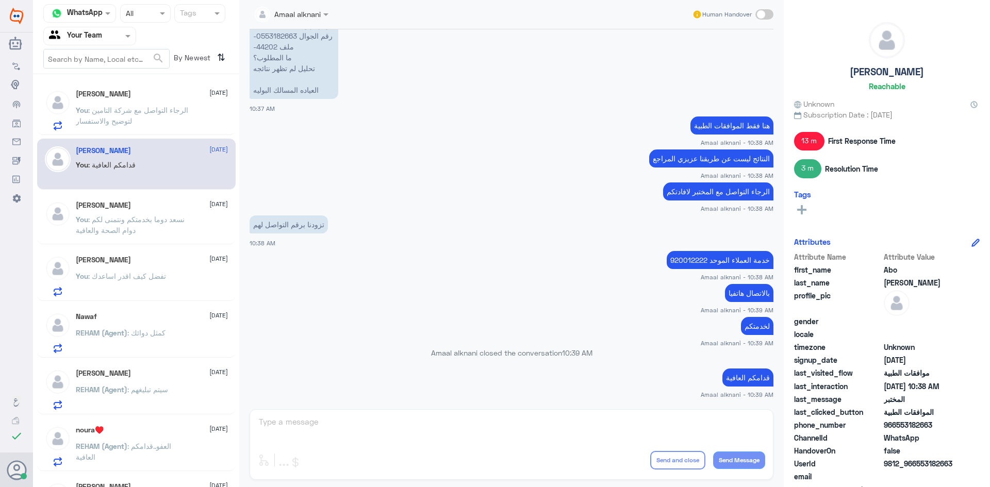
click at [283, 428] on div "Amaal alknani Human Handover [DATE] الطلب تحت الاجراء حاليا HANAN ALHARBI - 08:…" at bounding box center [511, 245] width 545 height 490
click at [123, 286] on p "You : تفضل كيف اقدر اساعدك" at bounding box center [121, 284] width 90 height 26
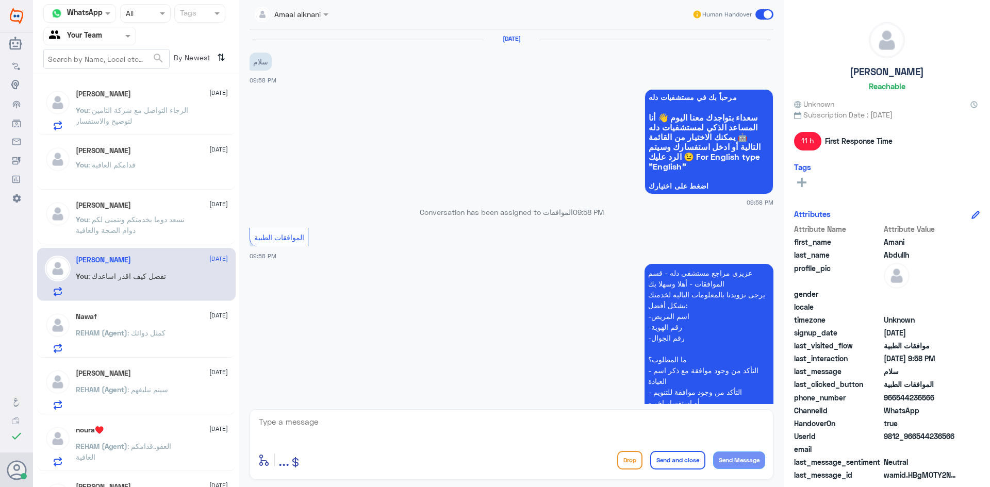
scroll to position [201, 0]
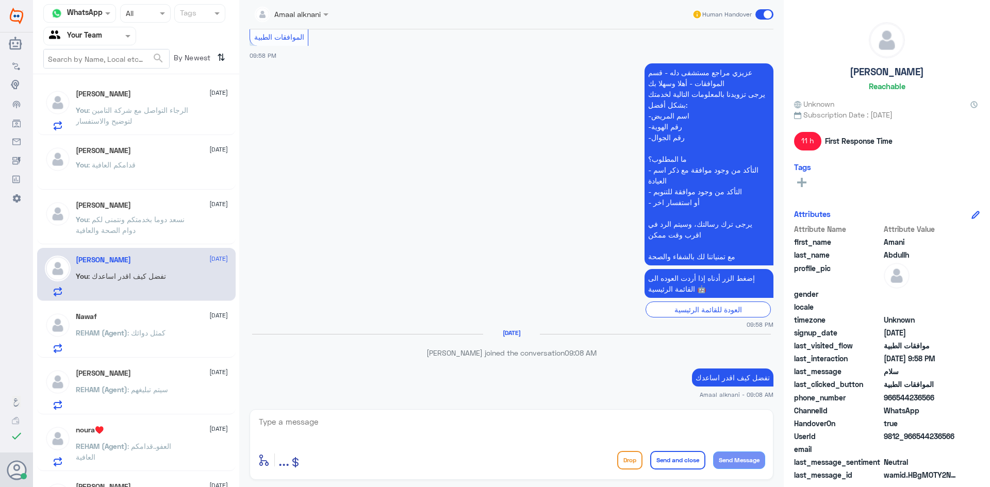
click at [391, 439] on textarea at bounding box center [511, 427] width 507 height 25
click at [390, 435] on textarea at bounding box center [511, 427] width 507 height 25
type textarea "نسعد دوما بخدمتكم ونتمنى لكم دوام الصحة والعافية"
click at [689, 461] on button "Send and close" at bounding box center [677, 460] width 55 height 19
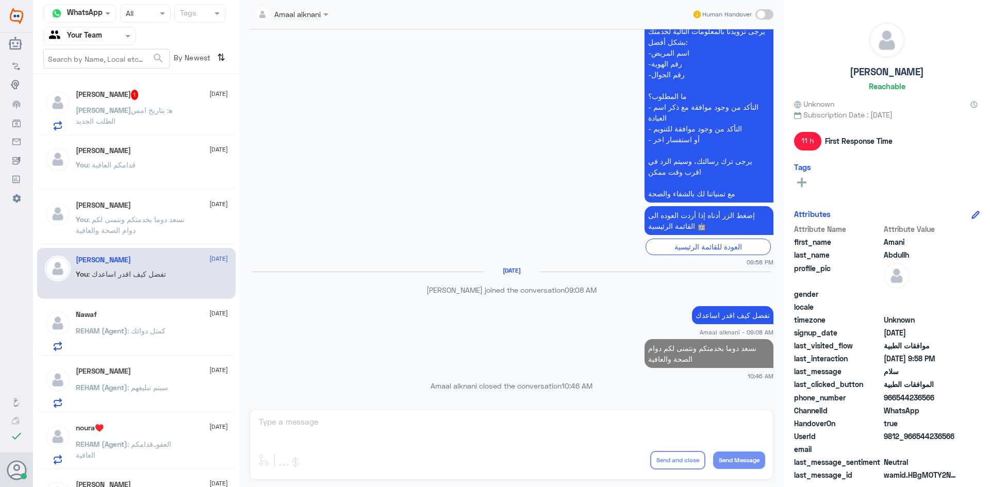
click at [120, 321] on div "Nawaf [DATE] REHAM (Agent) : كمثل دوائك" at bounding box center [152, 330] width 152 height 41
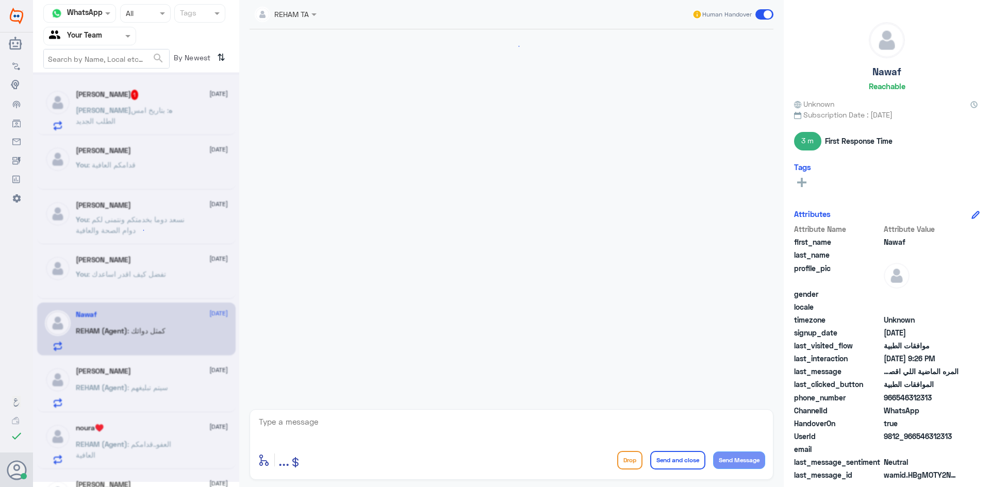
scroll to position [483, 0]
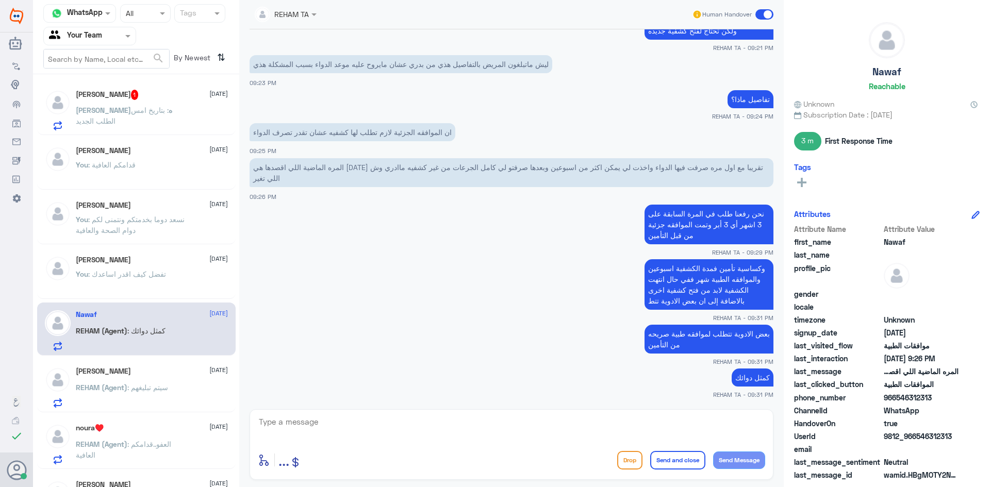
click at [169, 105] on p "[PERSON_NAME]ه : بتاريخ امس الطلب الجديد" at bounding box center [134, 118] width 116 height 26
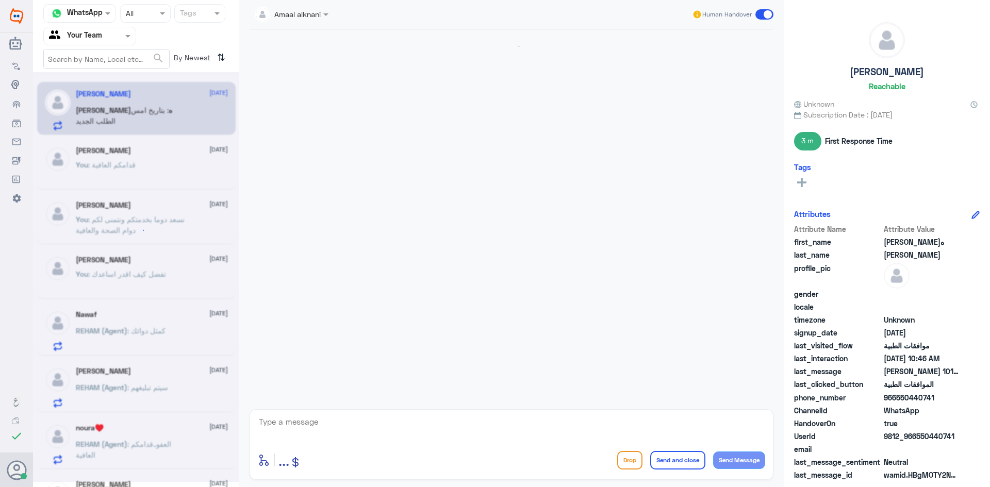
scroll to position [388, 0]
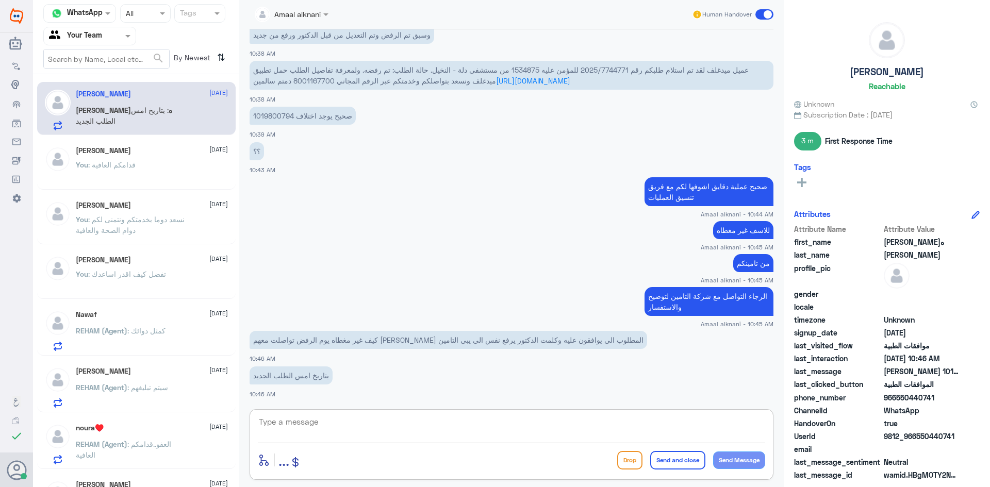
click at [307, 430] on textarea at bounding box center [511, 427] width 507 height 25
click at [313, 423] on textarea at bounding box center [511, 427] width 507 height 25
type textarea "دقايق توصلك رساله من التامين ع طلبكم الجديد"
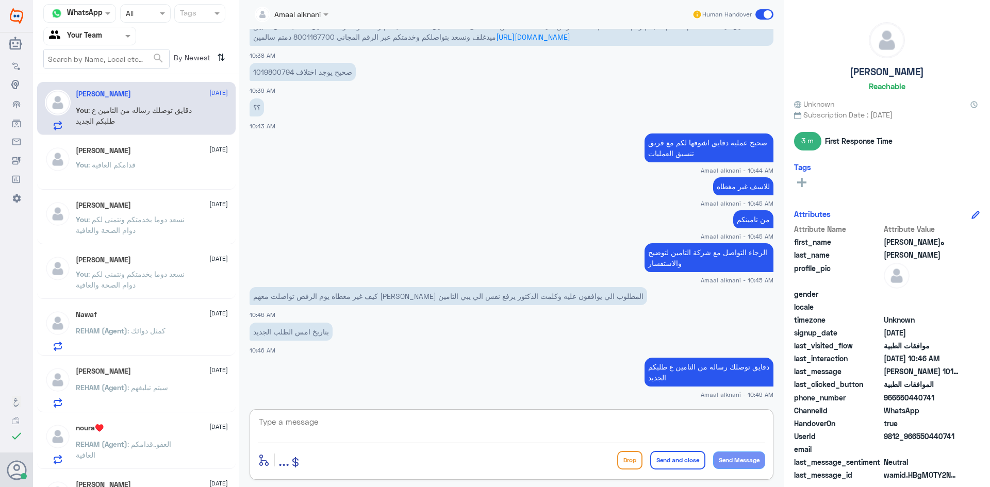
click at [359, 432] on textarea at bounding box center [511, 427] width 507 height 25
type textarea "الان تحت الاجراء"
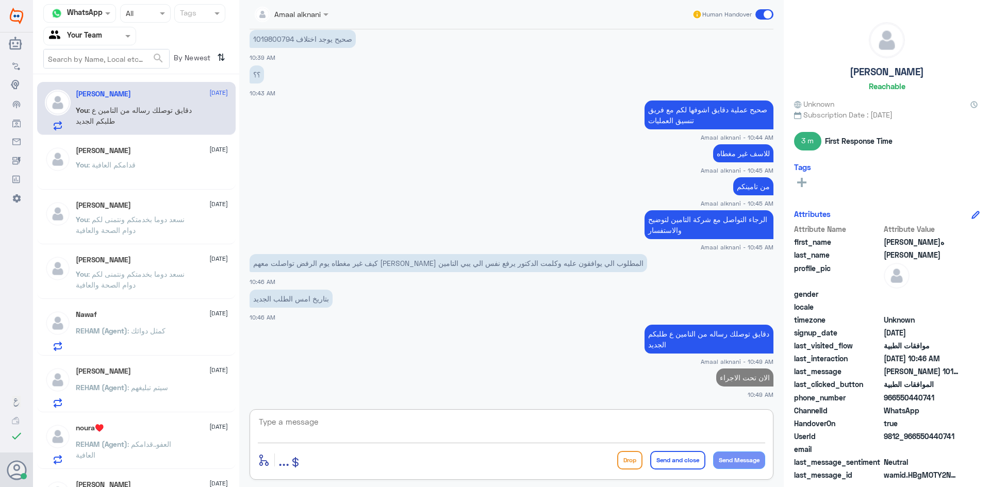
click at [375, 432] on textarea at bounding box center [511, 427] width 507 height 25
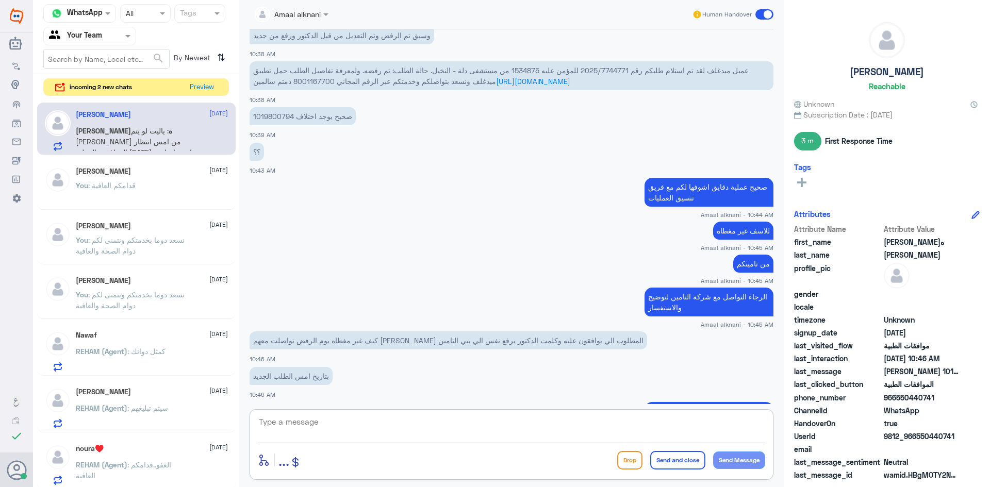
scroll to position [297, 0]
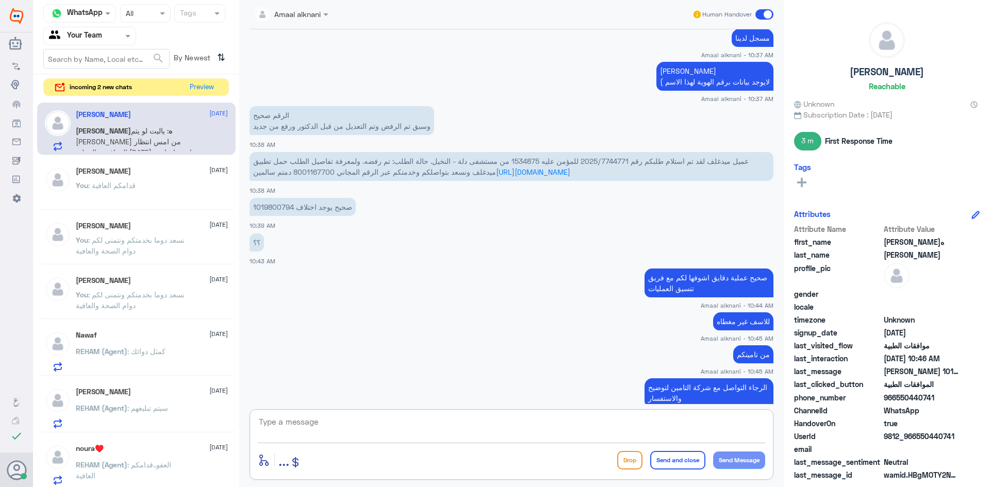
click at [272, 210] on p "1019800794 صحيح يوجد اختلاف" at bounding box center [303, 207] width 106 height 18
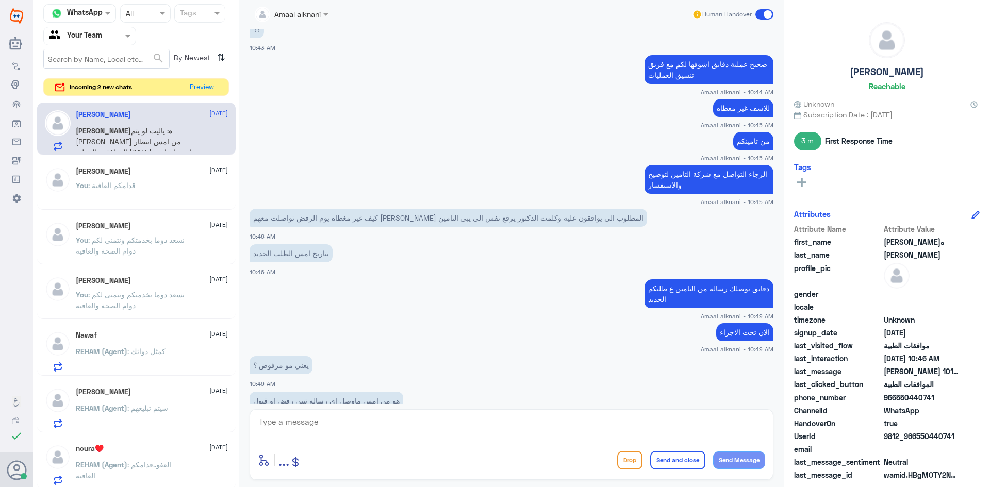
scroll to position [606, 0]
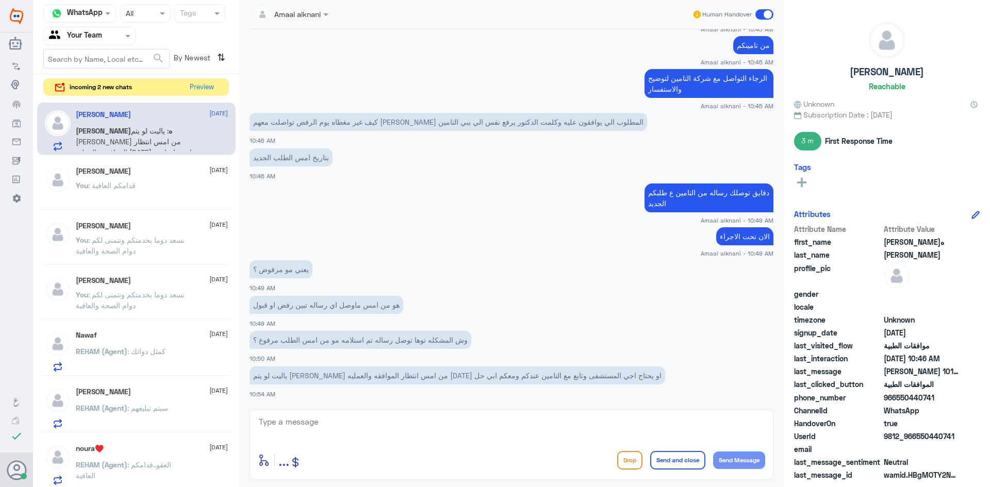
click at [337, 424] on textarea at bounding box center [511, 427] width 507 height 25
type textarea "ت"
type textarea "قيد المتابعة مع فريق العمليات"
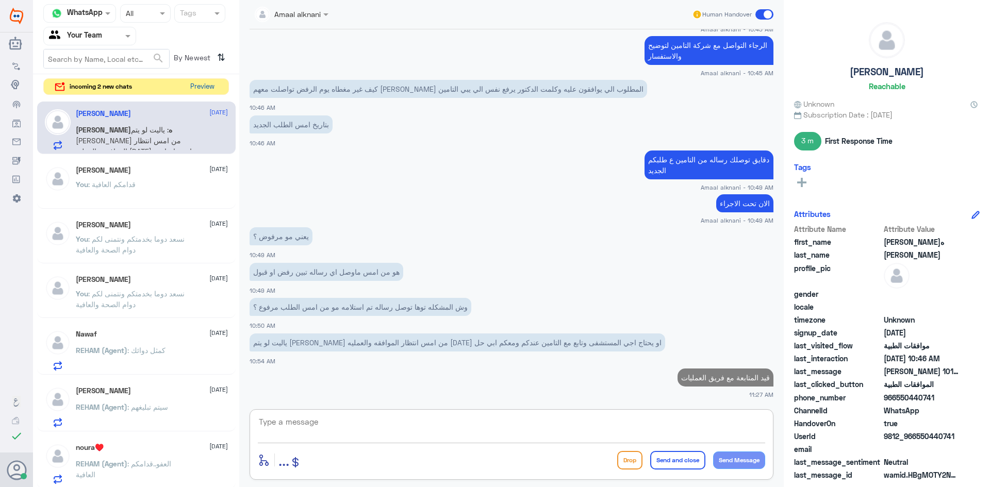
click at [202, 89] on button "Preview" at bounding box center [202, 87] width 32 height 16
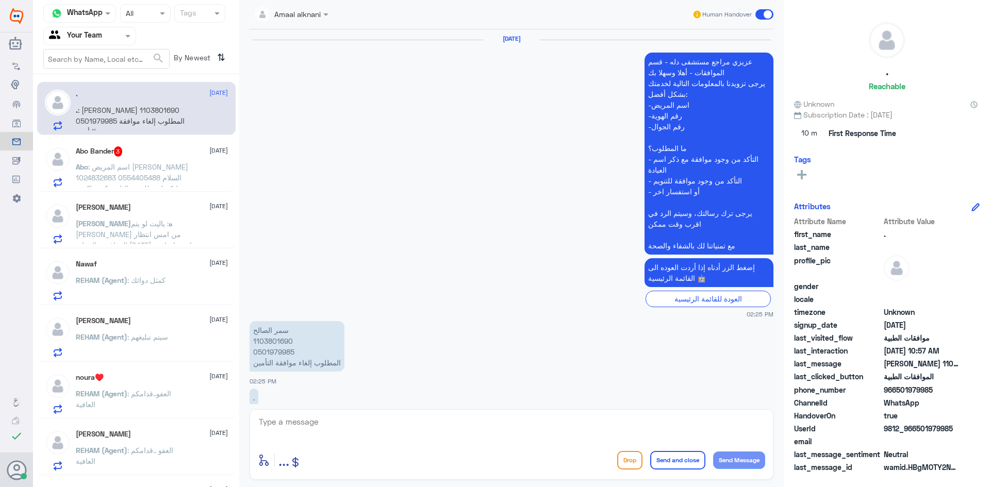
scroll to position [1032, 0]
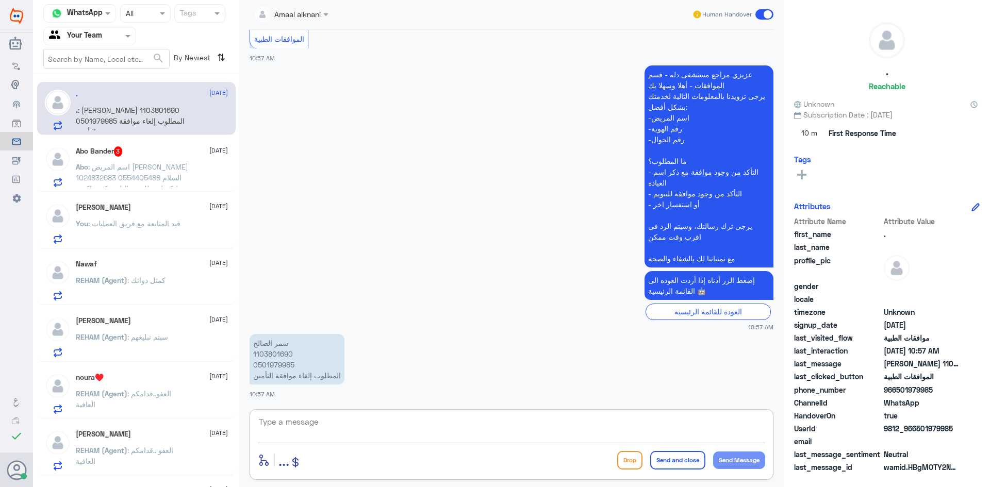
click at [339, 425] on textarea at bounding box center [511, 427] width 507 height 25
click at [281, 370] on p "[PERSON_NAME] 1103801690 0501979985 المطلوب إلغاء موافقة التأمين" at bounding box center [297, 359] width 95 height 51
click at [279, 367] on p "[PERSON_NAME] 1103801690 0501979985 المطلوب إلغاء موافقة التأمين" at bounding box center [297, 359] width 95 height 51
click at [533, 454] on div "enter flow name ... Drop Send and close Send Message" at bounding box center [511, 460] width 507 height 23
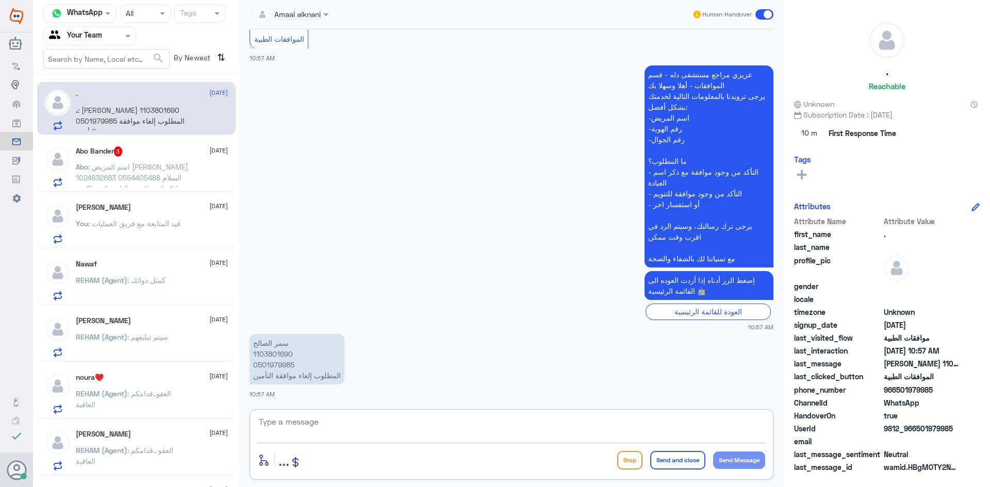
click at [441, 435] on textarea at bounding box center [511, 427] width 507 height 25
type textarea "عفوا الالغاء بخصوص ماذا ؟"
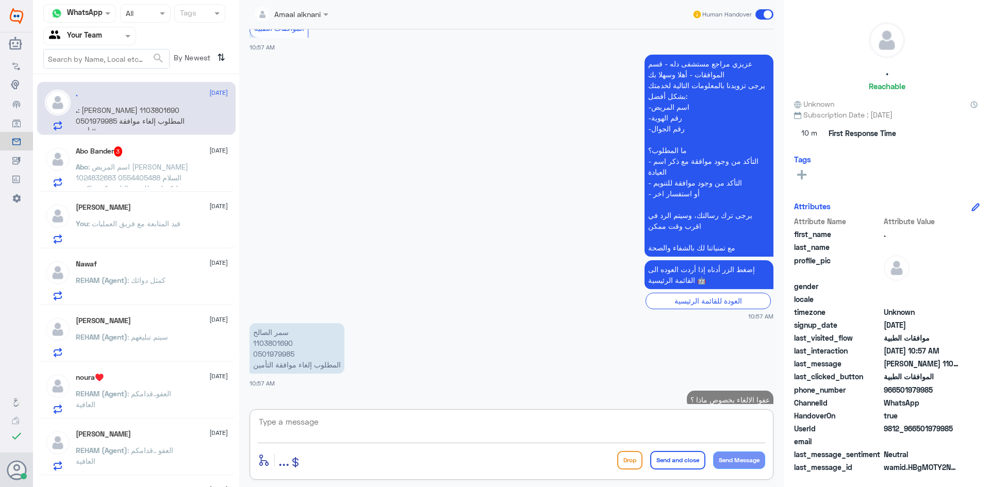
scroll to position [1065, 0]
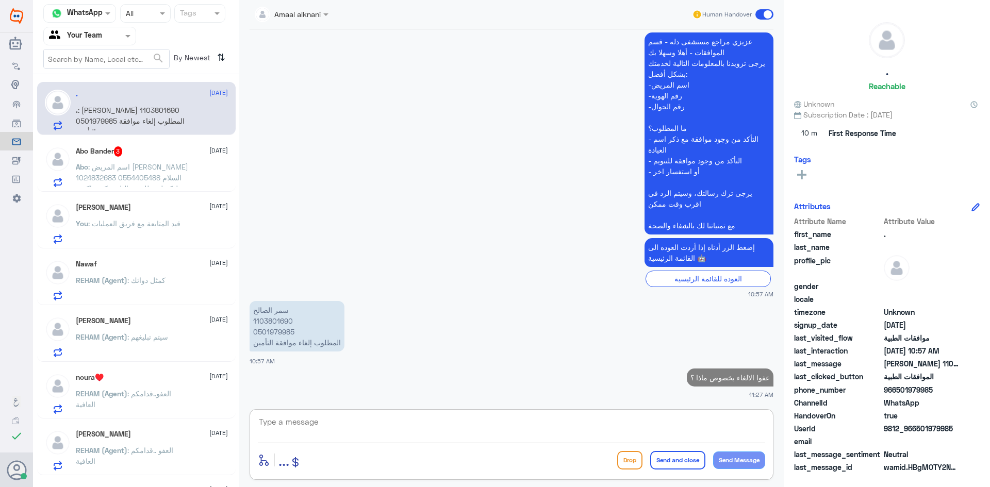
click at [280, 335] on p "[PERSON_NAME] 1103801690 0501979985 المطلوب إلغاء موافقة التأمين" at bounding box center [297, 326] width 95 height 51
click at [280, 298] on div "عزيزي مراجع مستشفى دله - قسم الموافقات - أهلا وسهلا بك يرجى تزويدنا بالمعلومات …" at bounding box center [512, 164] width 524 height 268
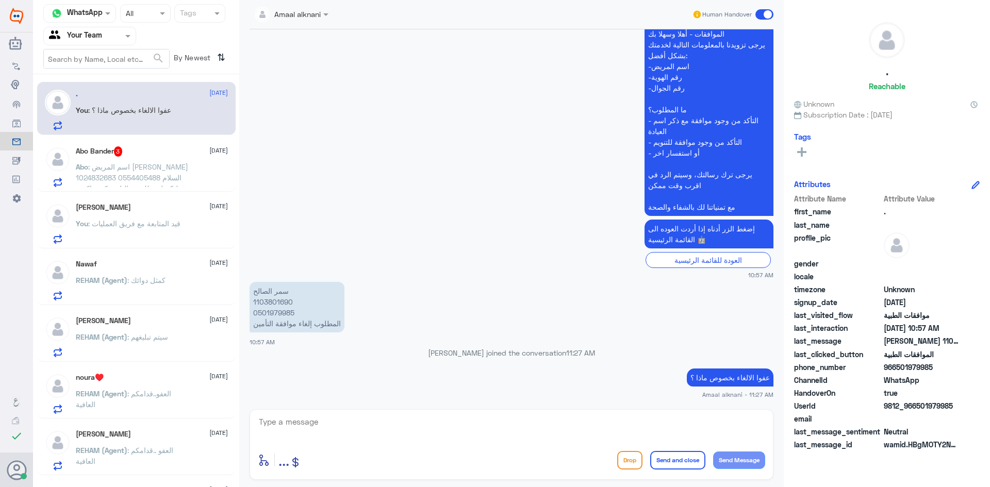
click at [276, 311] on p "[PERSON_NAME] 1103801690 0501979985 المطلوب إلغاء موافقة التأمين" at bounding box center [297, 307] width 95 height 51
click at [338, 429] on textarea at bounding box center [511, 427] width 507 height 25
type textarea "العملية .؟"
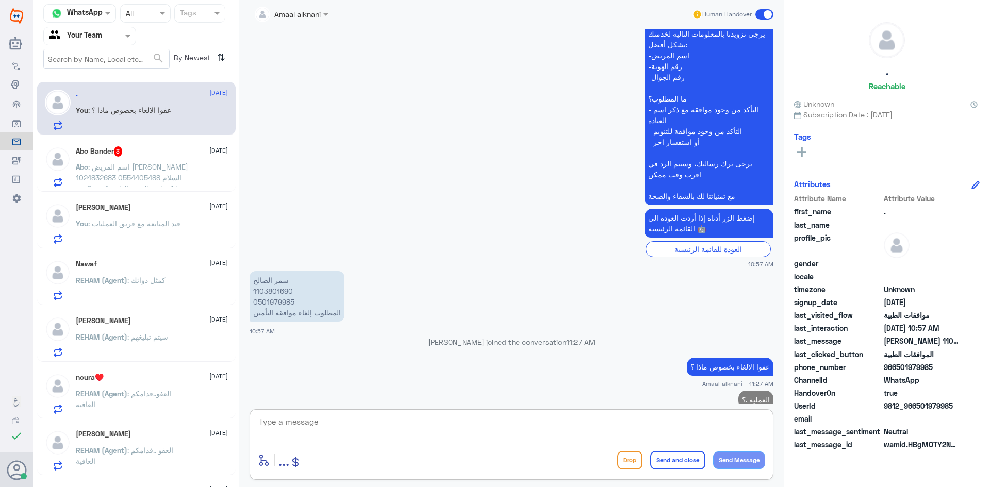
scroll to position [1098, 0]
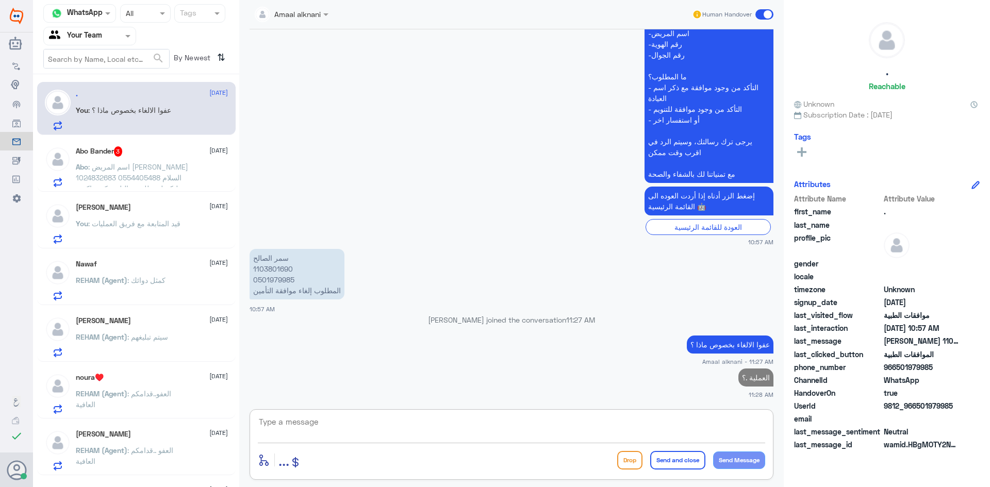
click at [97, 171] on span ": اسم المريض [PERSON_NAME] 1024832683 0554405488 السلام عليكم لي طلب تحاليل سكر…" at bounding box center [134, 199] width 116 height 74
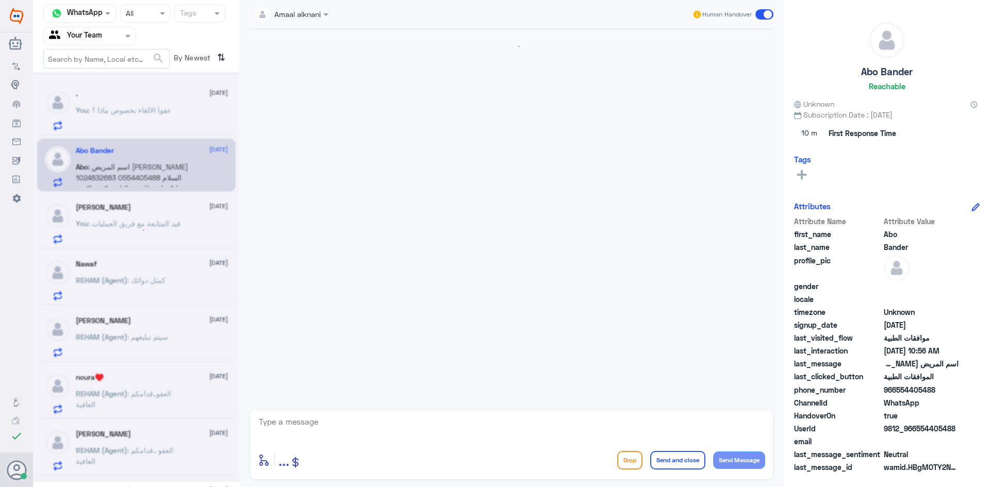
scroll to position [231, 0]
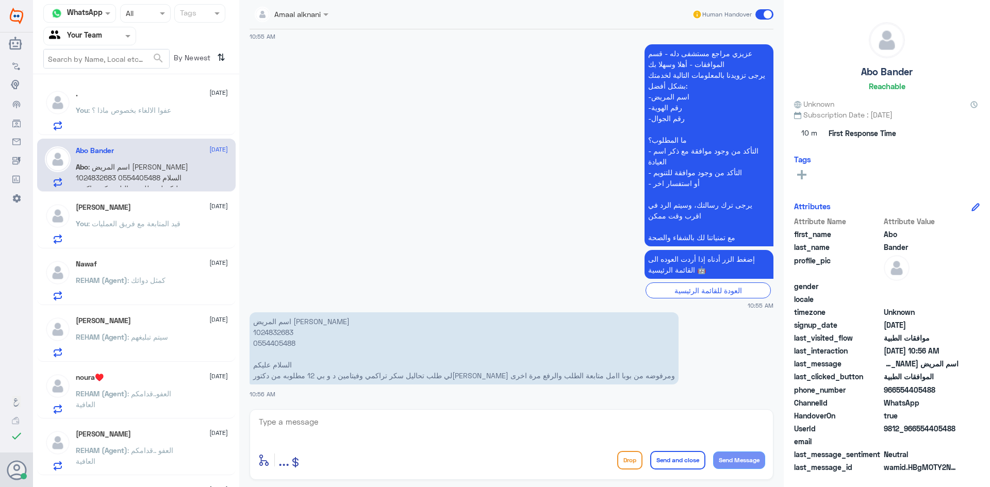
click at [373, 424] on textarea at bounding box center [511, 427] width 507 height 25
click at [262, 342] on p "اسم المريض [PERSON_NAME] 1024832683 0554405488 السلام عليكم لي طلب تحاليل سكر ت…" at bounding box center [464, 349] width 429 height 72
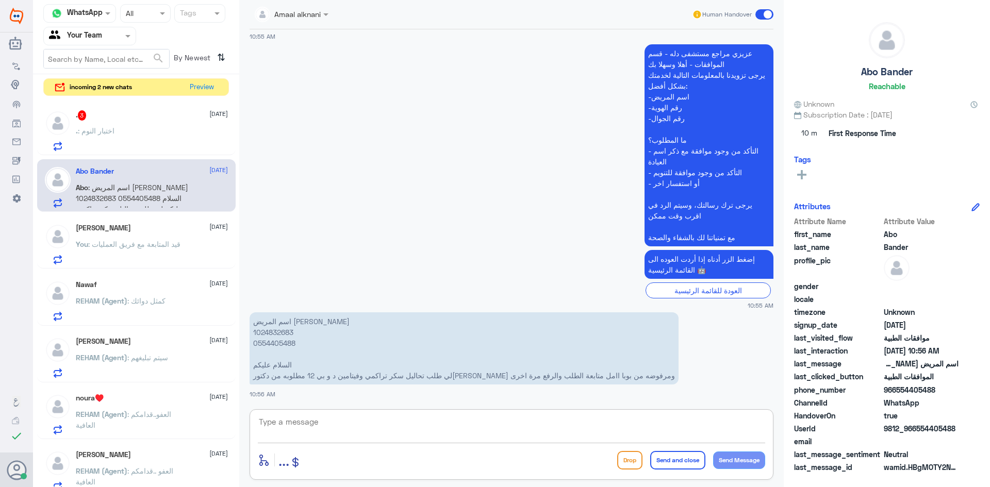
click at [435, 422] on textarea at bounding box center [511, 427] width 507 height 25
type textarea "تمت المتابعة مره اخرى"
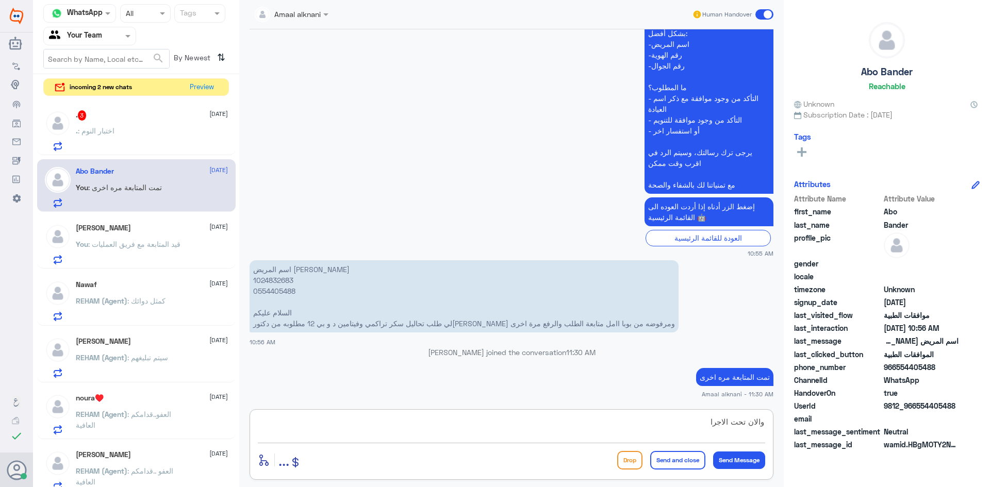
type textarea "والان تحت الاجراء"
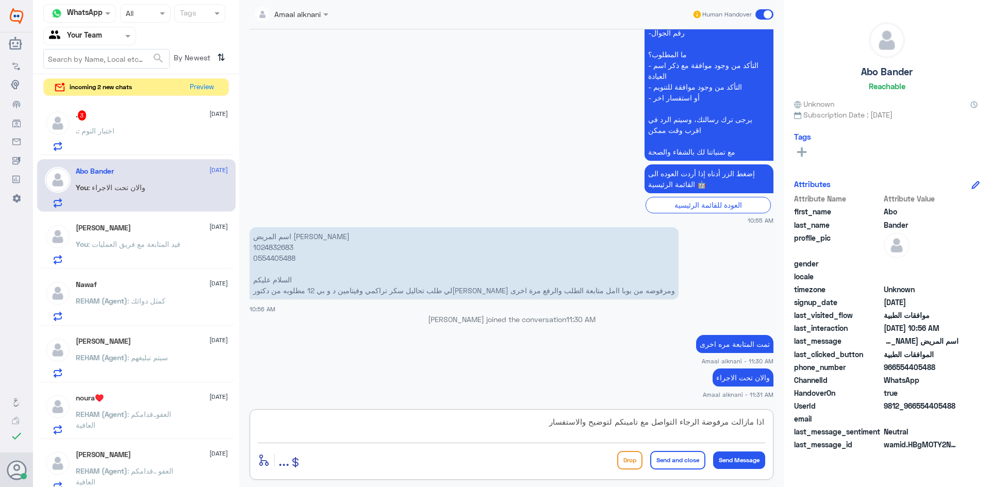
type textarea "اذا مازالت مرفوضة الرجاء التواصل مع تامينكم لتوضيح والاستفسار"
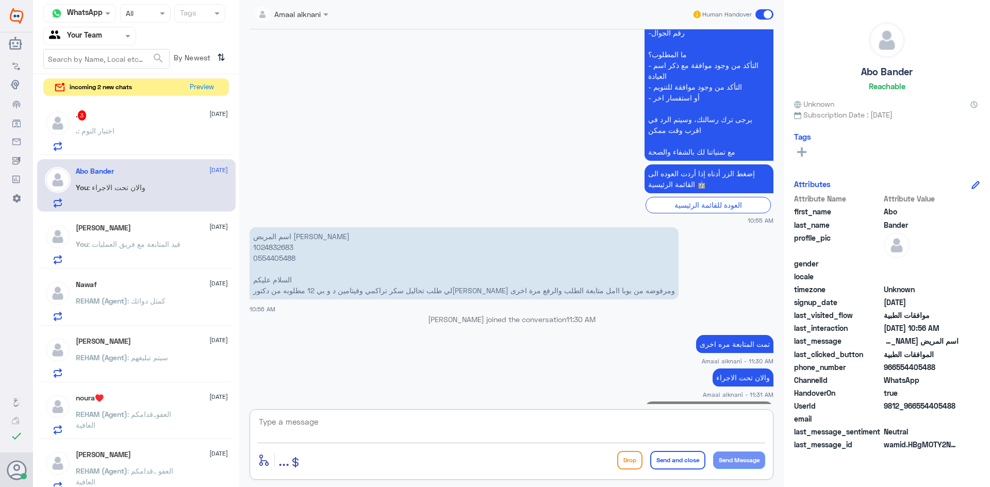
scroll to position [341, 0]
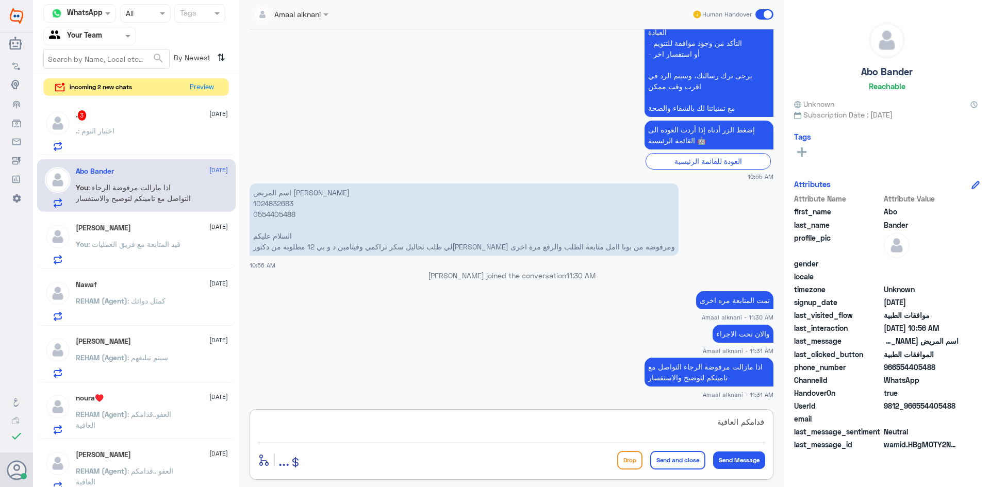
type textarea "قدامكم العافية"
click at [694, 458] on button "Send and close" at bounding box center [677, 460] width 55 height 19
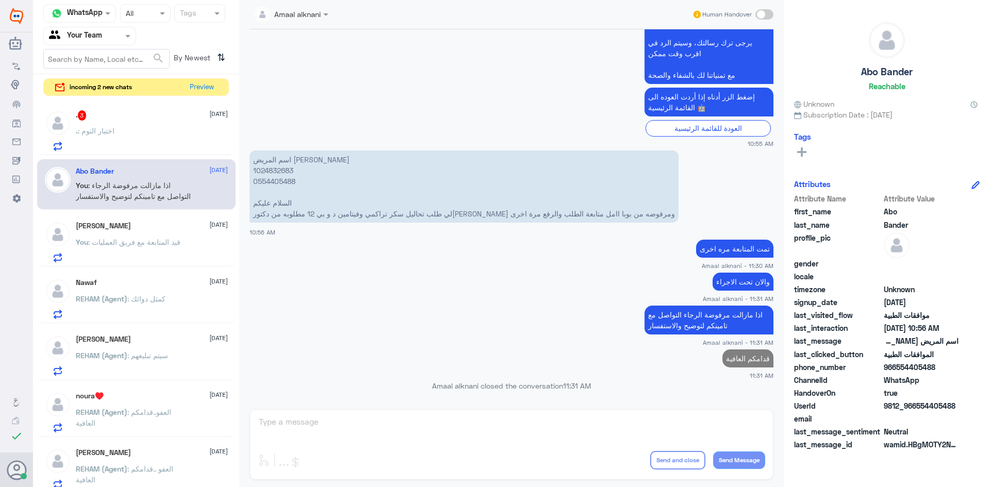
click at [146, 125] on div ". 3 [DATE] . : اختبار النوم" at bounding box center [152, 130] width 152 height 41
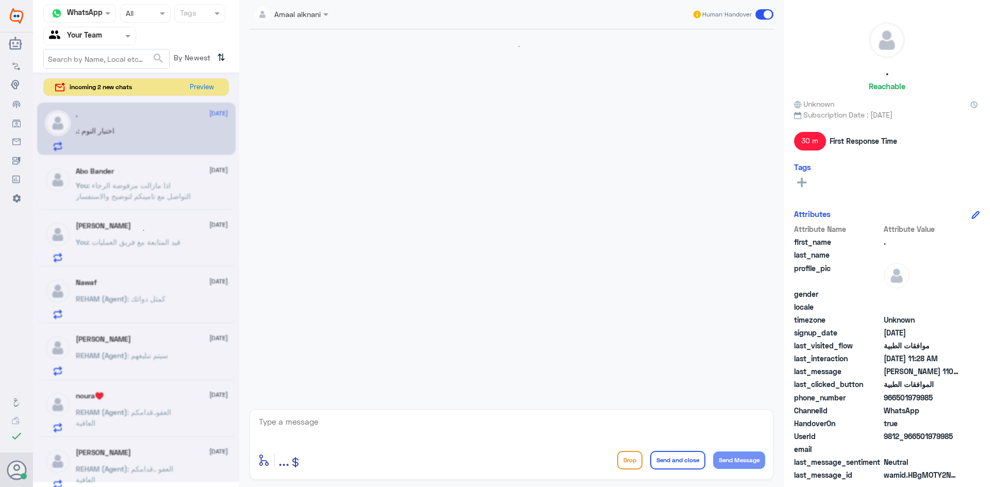
click at [307, 425] on textarea at bounding box center [511, 427] width 507 height 25
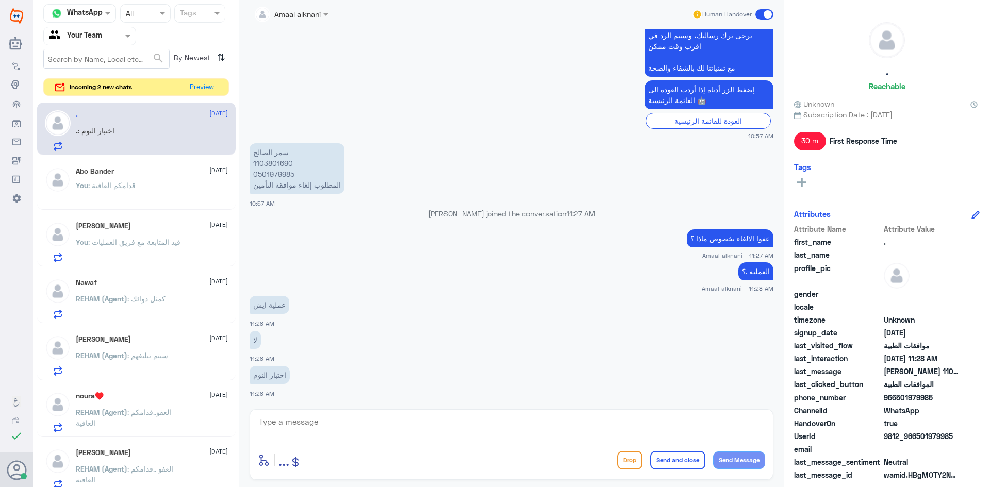
click at [270, 176] on p "[PERSON_NAME] 1103801690 0501979985 المطلوب إلغاء موافقة التأمين" at bounding box center [297, 168] width 95 height 51
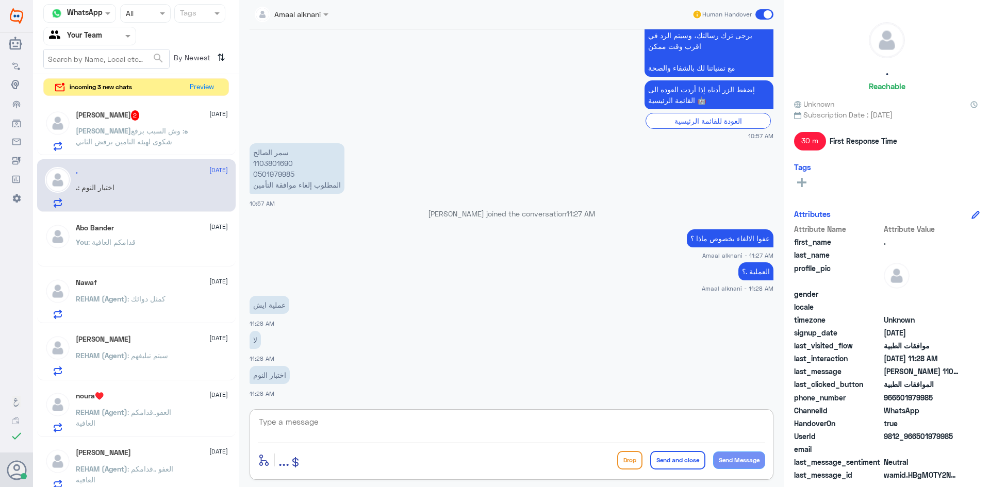
click at [363, 422] on textarea at bounding box center [511, 427] width 507 height 25
click at [366, 421] on textarea at bounding box center [511, 427] width 507 height 25
type textarea "تم رفع طلبكم للفريق المختص قيد المتابعة والالغاء"
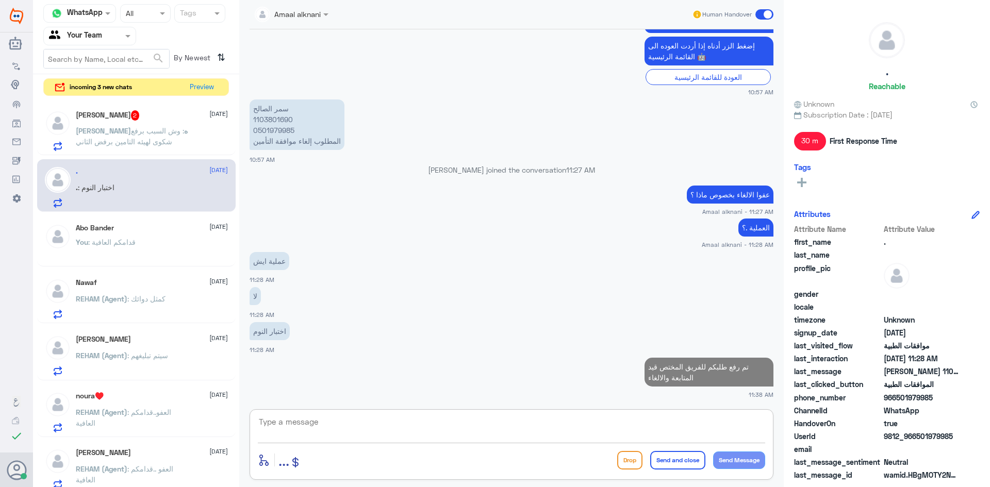
click at [164, 117] on div "[PERSON_NAME] 2 [DATE]" at bounding box center [152, 115] width 152 height 10
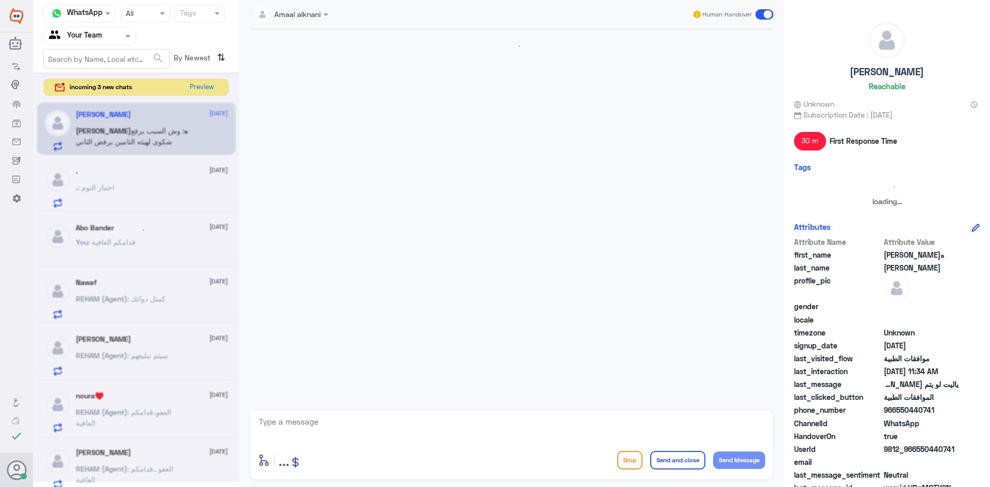
scroll to position [404, 0]
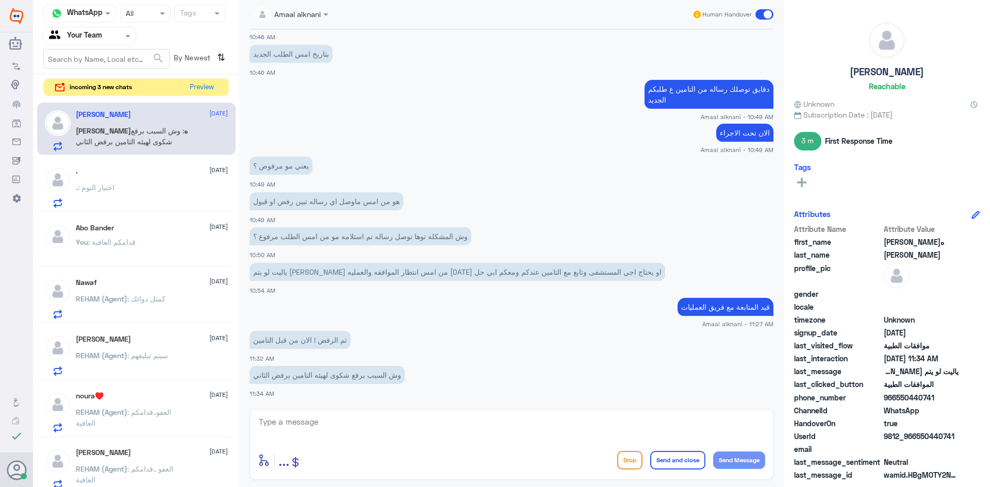
click at [342, 426] on textarea at bounding box center [511, 427] width 507 height 25
click at [338, 425] on textarea at bounding box center [511, 427] width 507 height 25
type textarea "طيب بشوفلك"
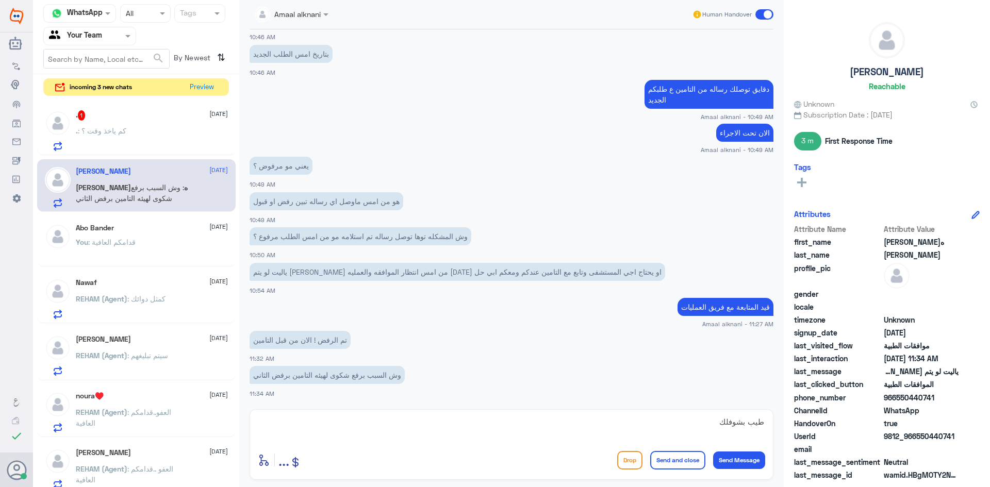
click at [138, 133] on div ". : كم ياخذ وقت ؟" at bounding box center [152, 139] width 152 height 23
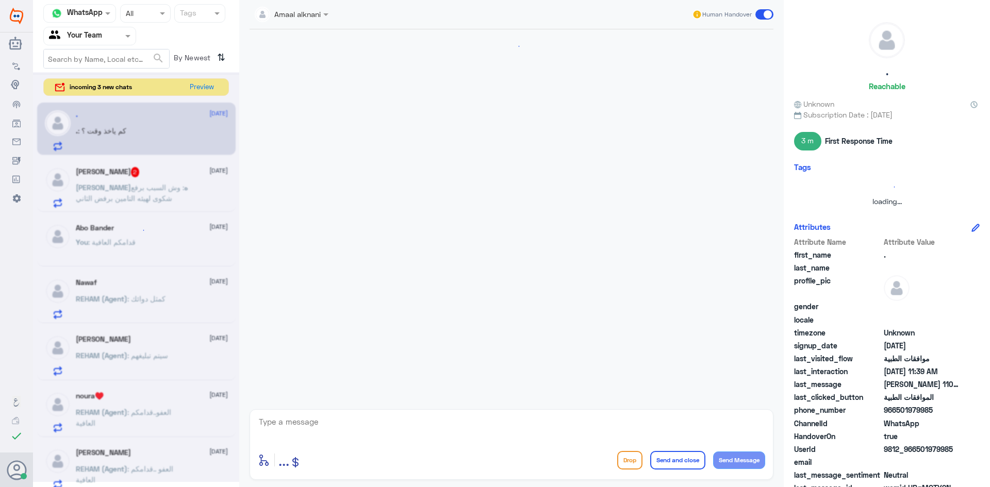
click at [321, 427] on textarea at bounding box center [511, 427] width 507 height 25
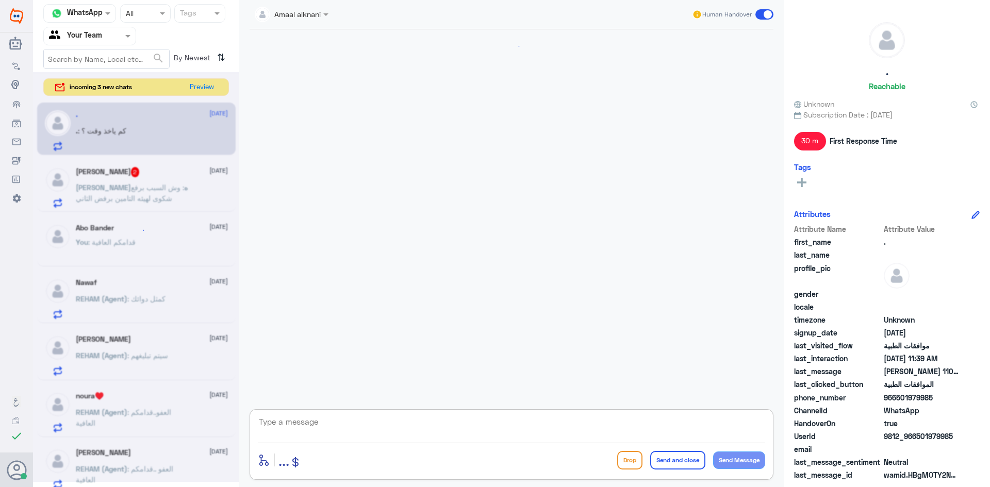
scroll to position [732, 0]
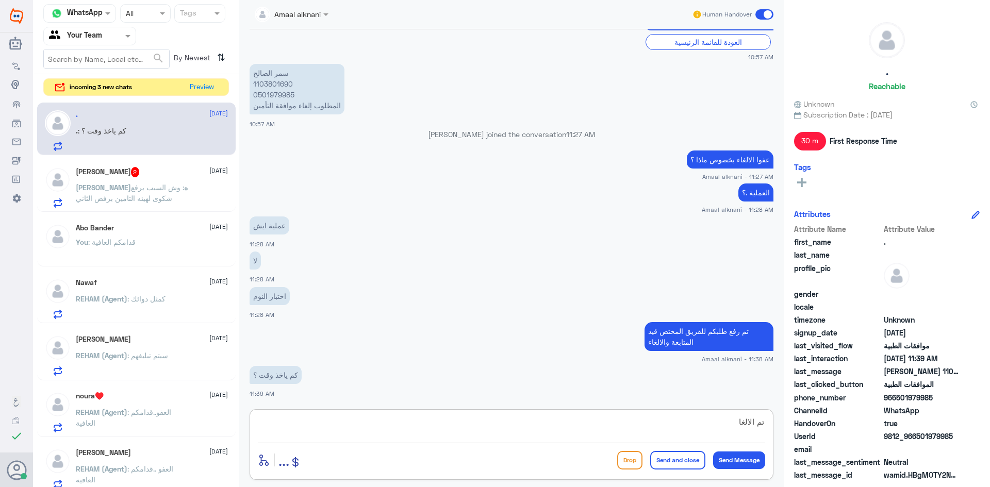
type textarea "تم الالغاء"
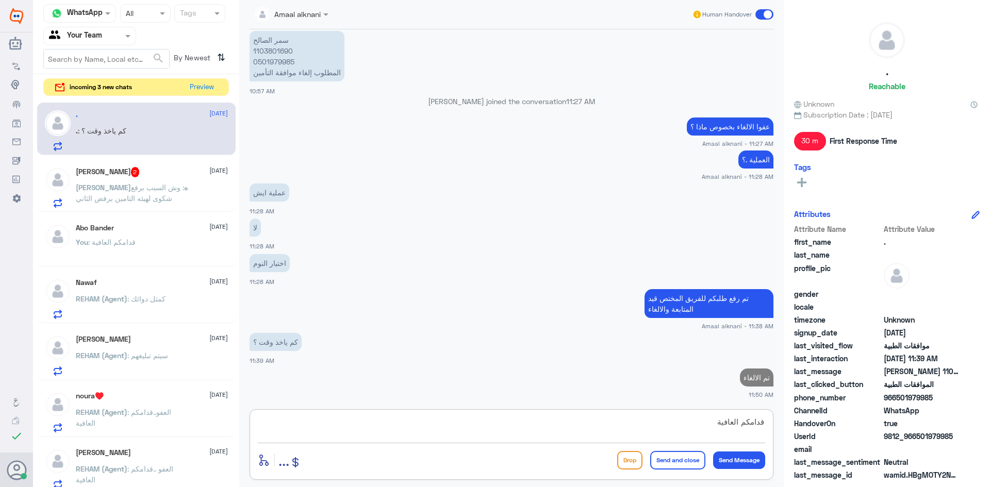
type textarea "قدامكم العافية"
click at [672, 459] on button "Send and close" at bounding box center [677, 460] width 55 height 19
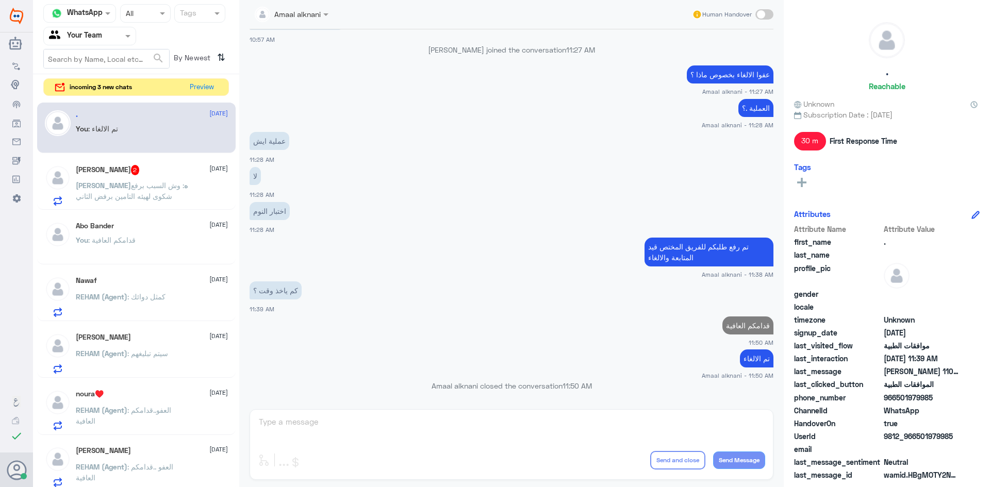
scroll to position [796, 0]
click at [132, 186] on span ": وش السبب برفع شكوى لهيئه التامين برفض الثاني" at bounding box center [130, 191] width 108 height 20
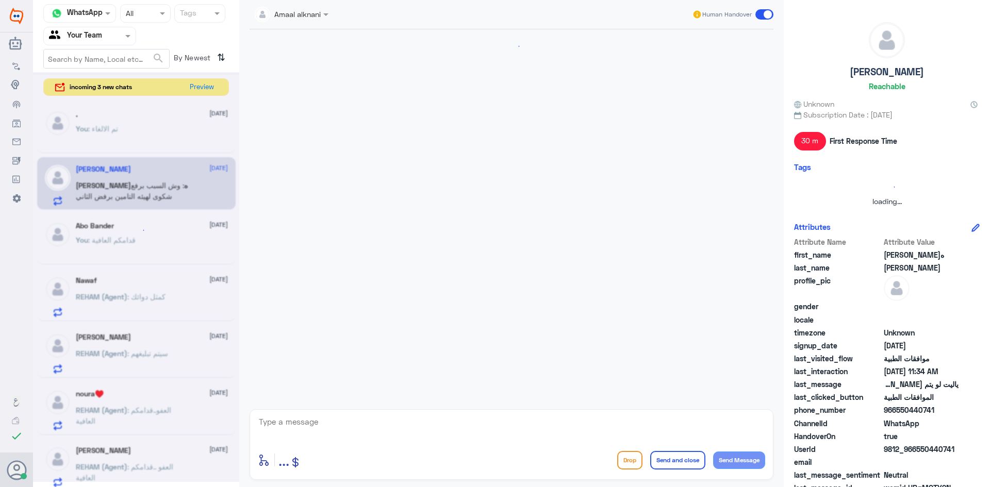
scroll to position [404, 0]
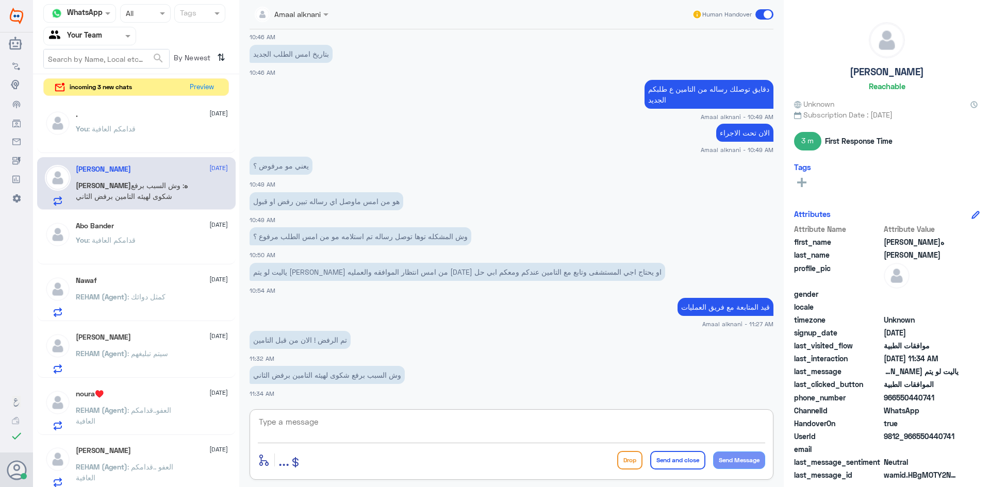
click at [355, 416] on textarea at bounding box center [511, 427] width 507 height 25
type textarea "التامين يسالون اي عين تحتاج العملية ؟"
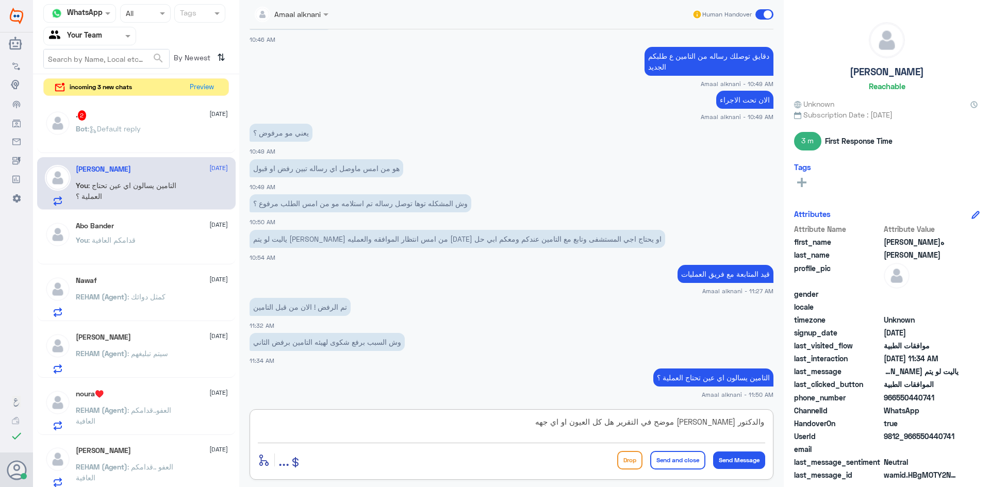
type textarea "والدكتور [PERSON_NAME] موضح في التقرير هل كل العيون او اي جهه"
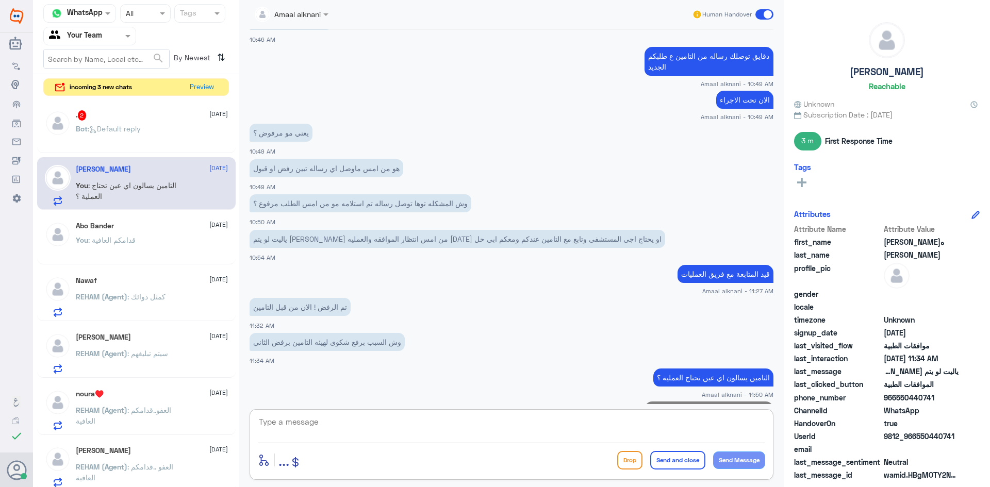
scroll to position [481, 0]
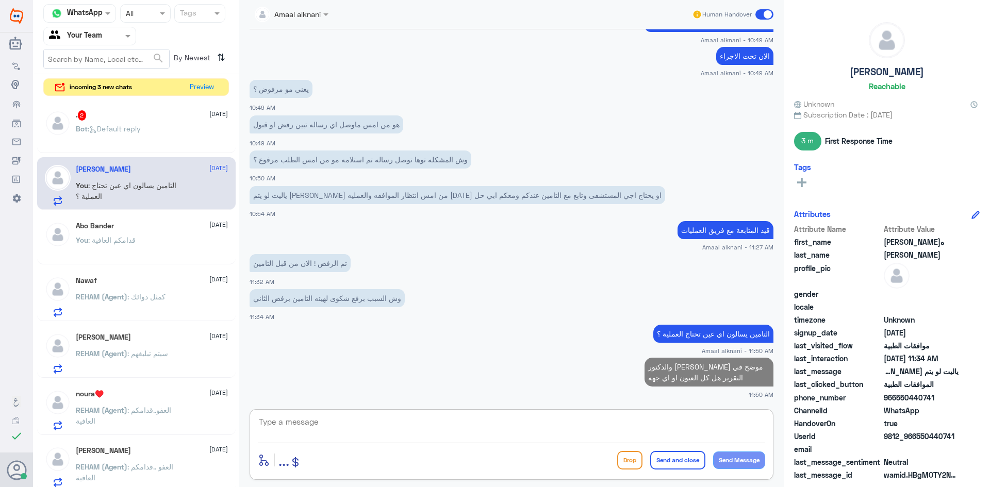
click at [149, 136] on div "Bot : Default reply" at bounding box center [152, 137] width 152 height 23
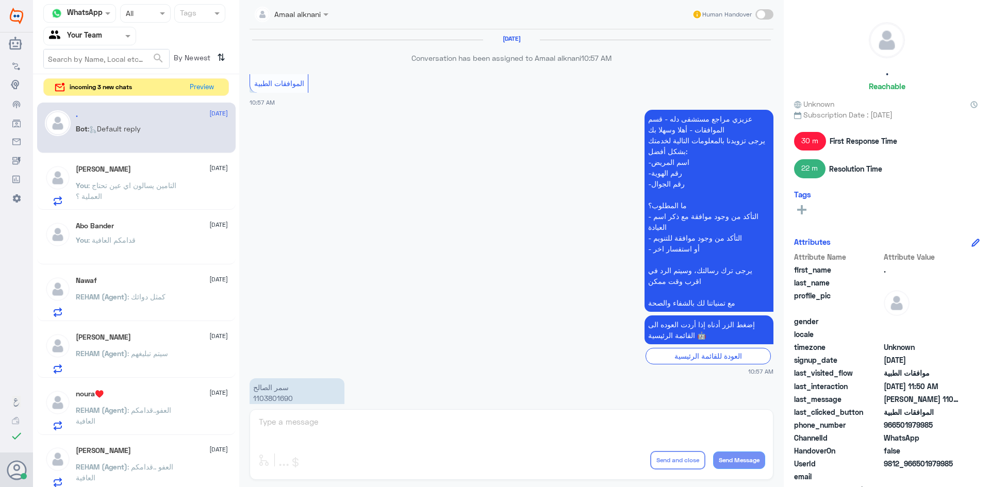
scroll to position [712, 0]
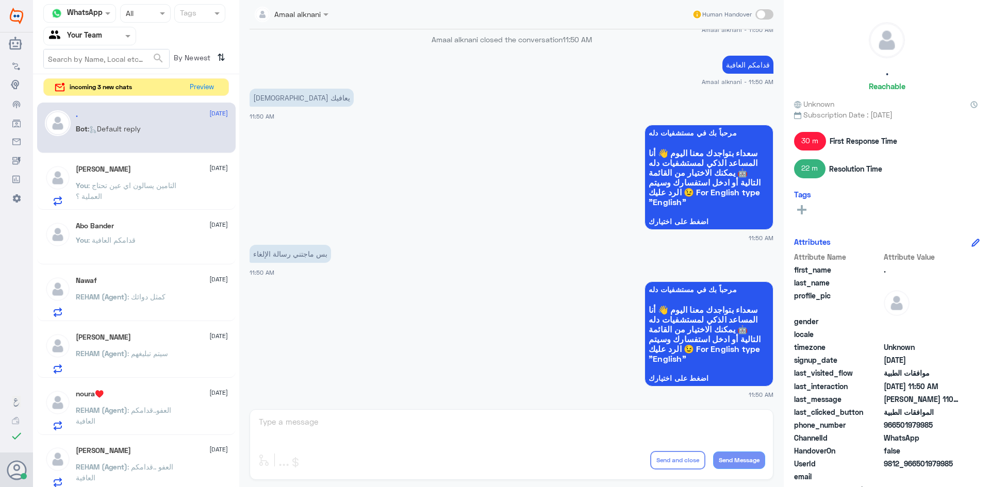
click at [273, 435] on div "Amaal alknani Human Handover [DATE] Conversation has been assigned to Amaal alk…" at bounding box center [511, 245] width 545 height 490
click at [274, 427] on div "Amaal alknani Human Handover [DATE] Conversation has been assigned to Amaal alk…" at bounding box center [511, 245] width 545 height 490
click at [106, 182] on span ": والدكتور [PERSON_NAME] في التقرير هل كل العيون او اي جهه" at bounding box center [131, 191] width 110 height 20
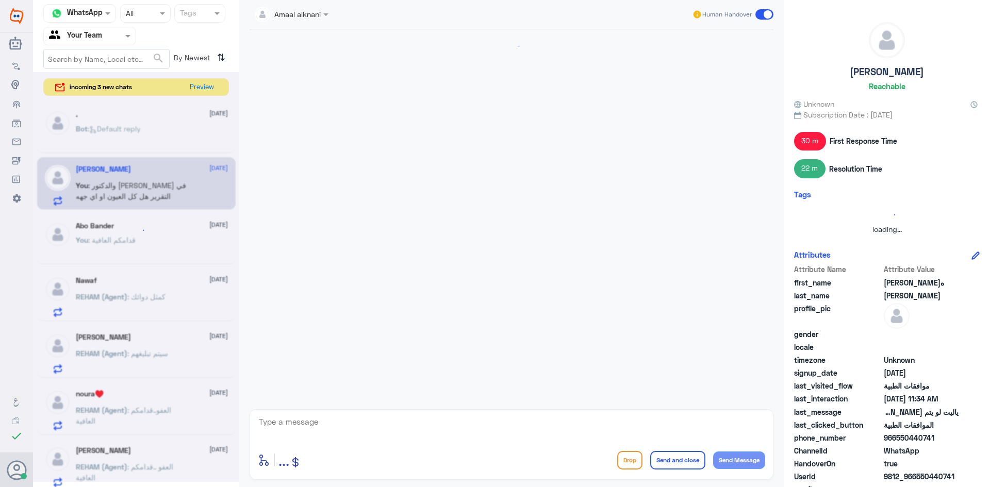
click at [125, 240] on div at bounding box center [136, 230] width 23 height 23
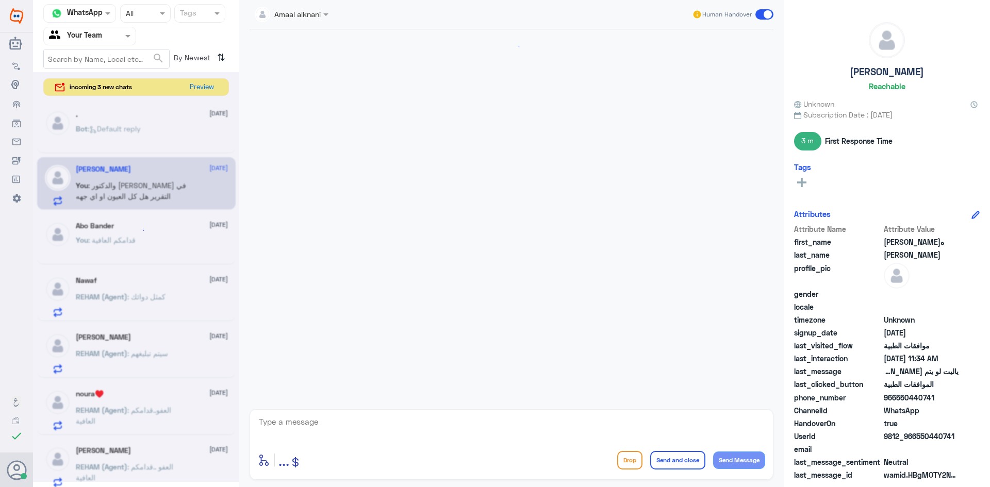
scroll to position [391, 0]
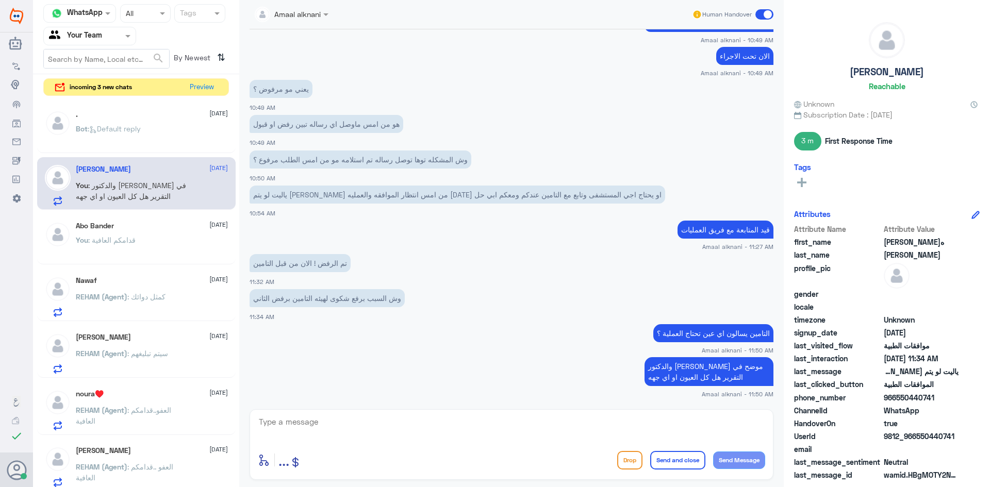
click at [128, 241] on span ": قدامكم العافية" at bounding box center [111, 240] width 47 height 9
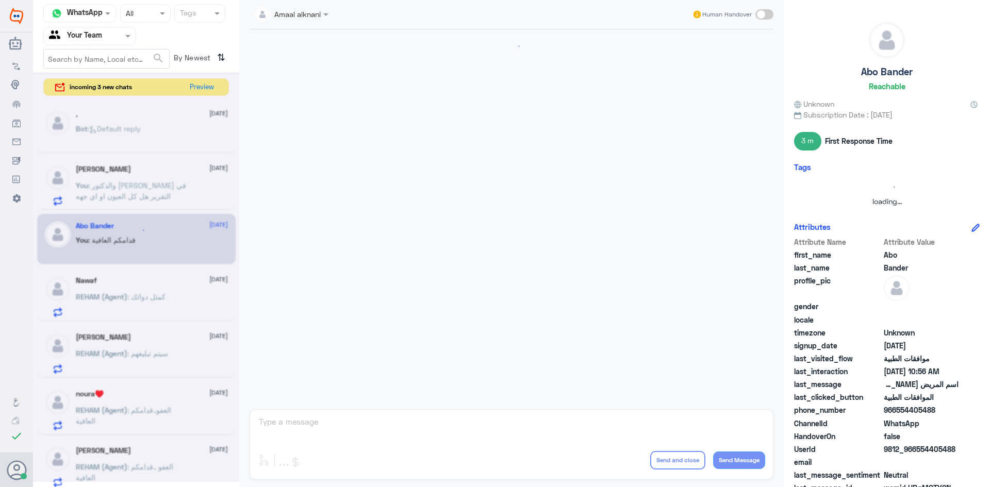
click at [392, 415] on div "Amaal alknani Human Handover enter flow name ... Drop Send and close Send Messa…" at bounding box center [511, 245] width 545 height 490
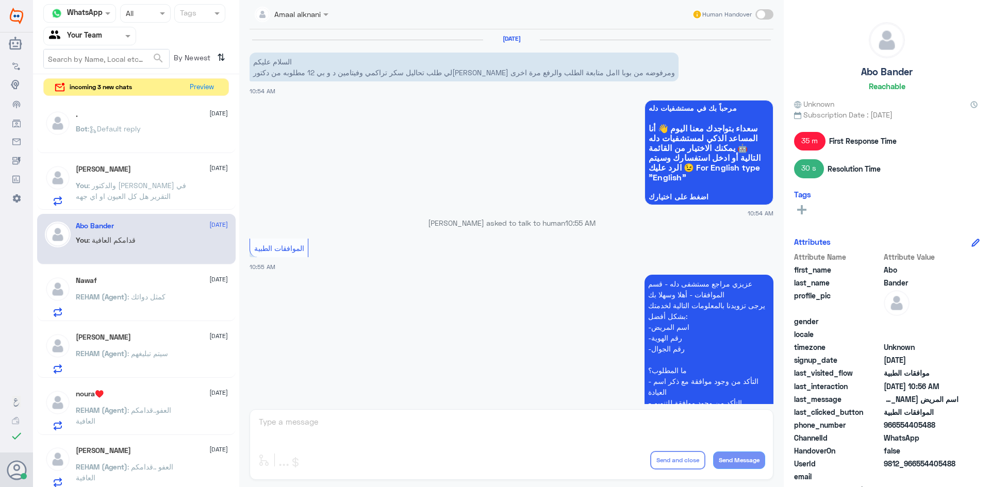
scroll to position [412, 0]
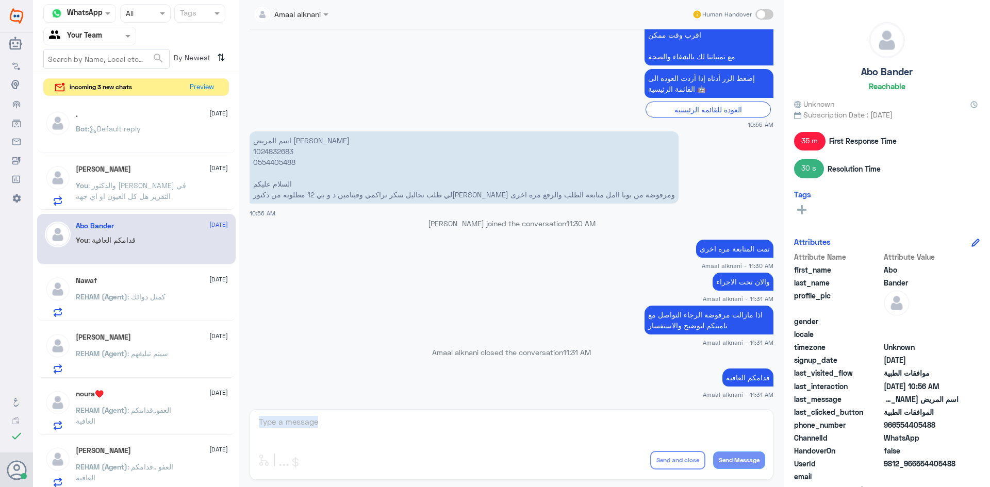
click at [392, 415] on div "Amaal alknani Human Handover [DATE] السلام عليكم لي طلب تحاليل سكر تراكمي وفيتا…" at bounding box center [511, 245] width 545 height 490
drag, startPoint x: 359, startPoint y: 424, endPoint x: 347, endPoint y: 415, distance: 14.7
click at [359, 423] on div "Amaal alknani Human Handover [DATE] السلام عليكم لي طلب تحاليل سكر تراكمي وفيتا…" at bounding box center [511, 245] width 545 height 490
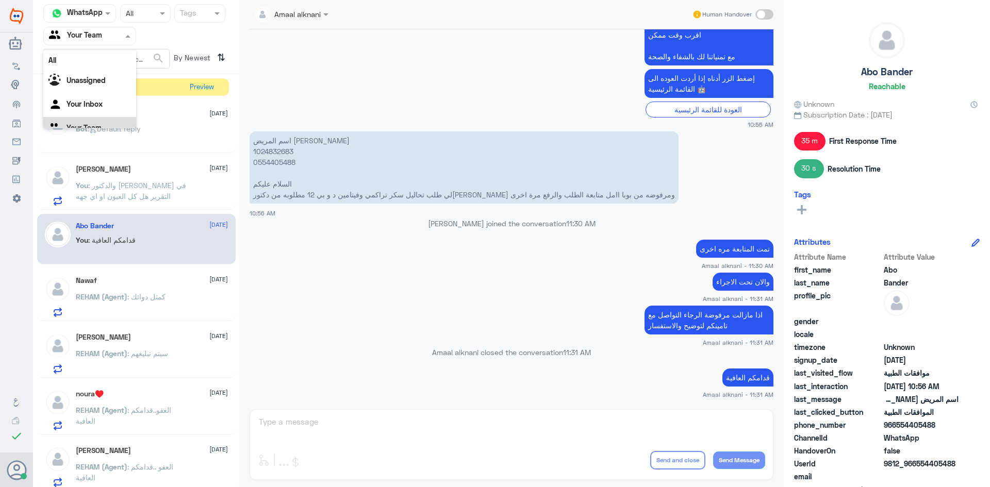
click at [106, 35] on input "text" at bounding box center [77, 36] width 57 height 12
click at [106, 100] on div "Your Inbox" at bounding box center [89, 92] width 93 height 24
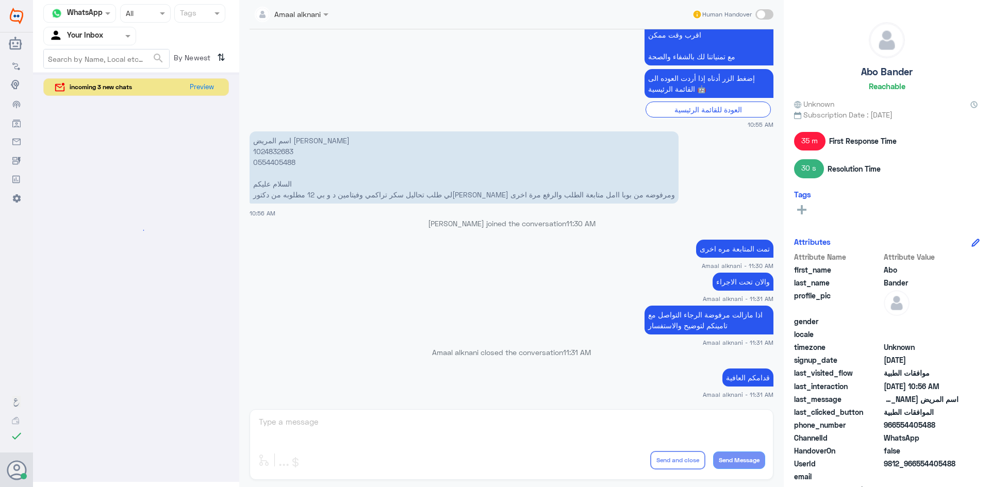
click at [116, 36] on div at bounding box center [90, 36] width 92 height 12
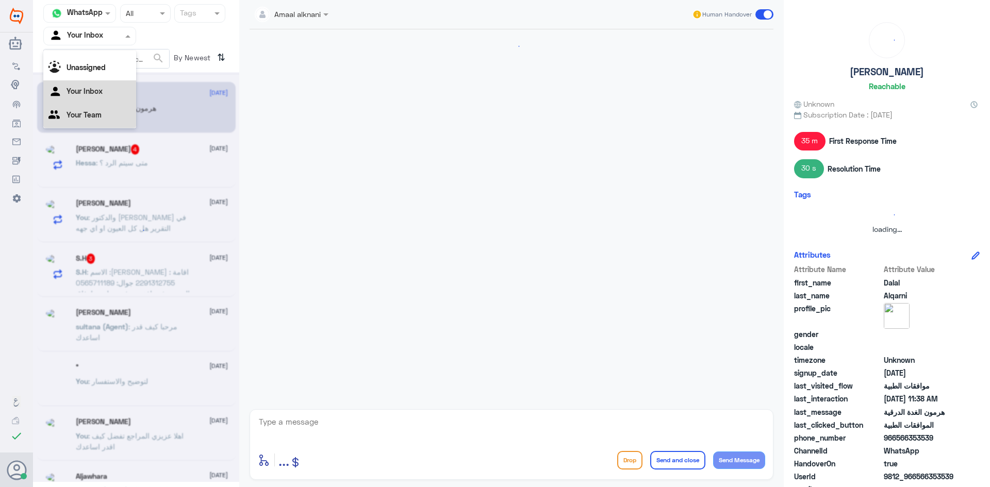
scroll to position [0, 0]
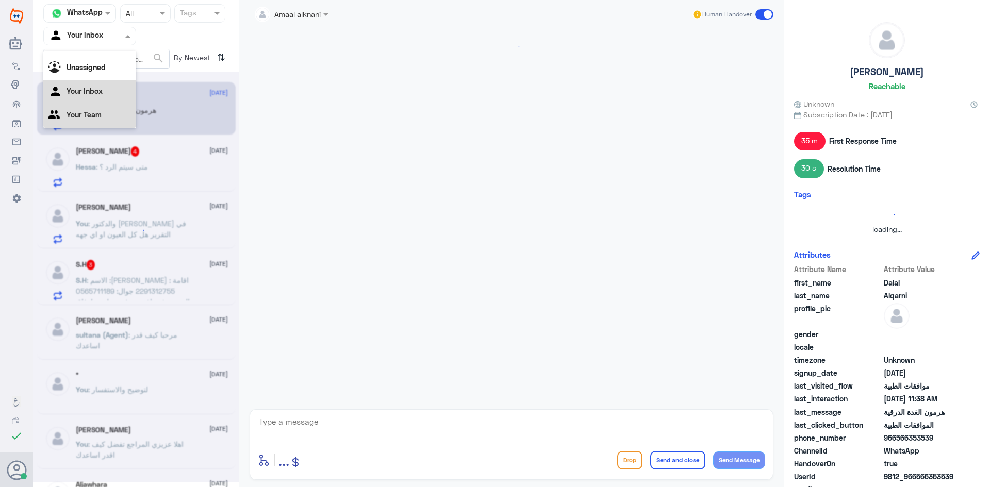
click at [100, 114] on Team "Your Team" at bounding box center [84, 114] width 35 height 9
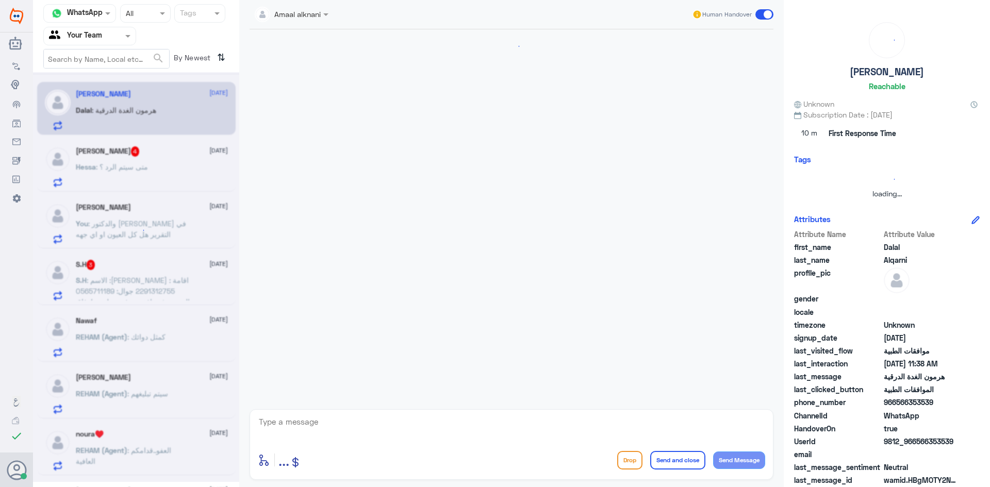
scroll to position [970, 0]
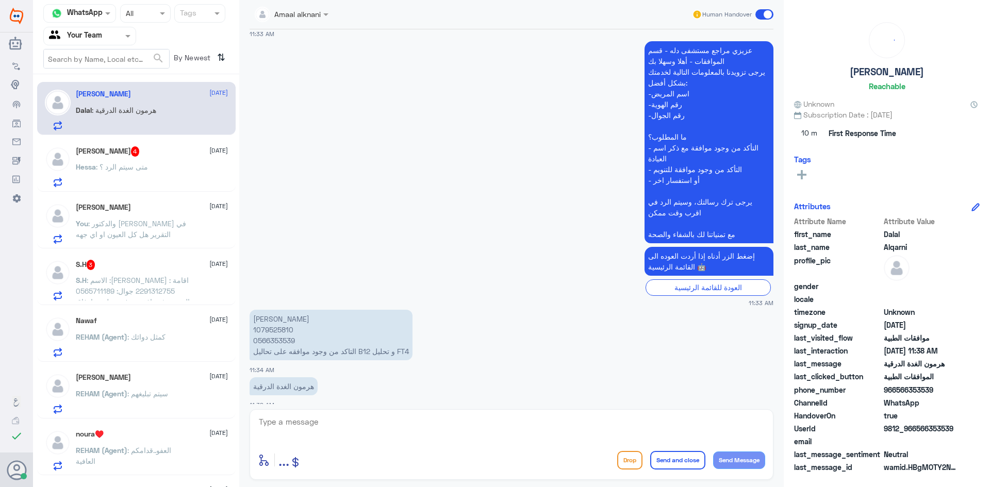
click at [115, 288] on span ": الاسم :[PERSON_NAME] اقامة : 2291312755 جوال: 0565711189 الموضوع؛ موافقة مرفو…" at bounding box center [133, 313] width 114 height 74
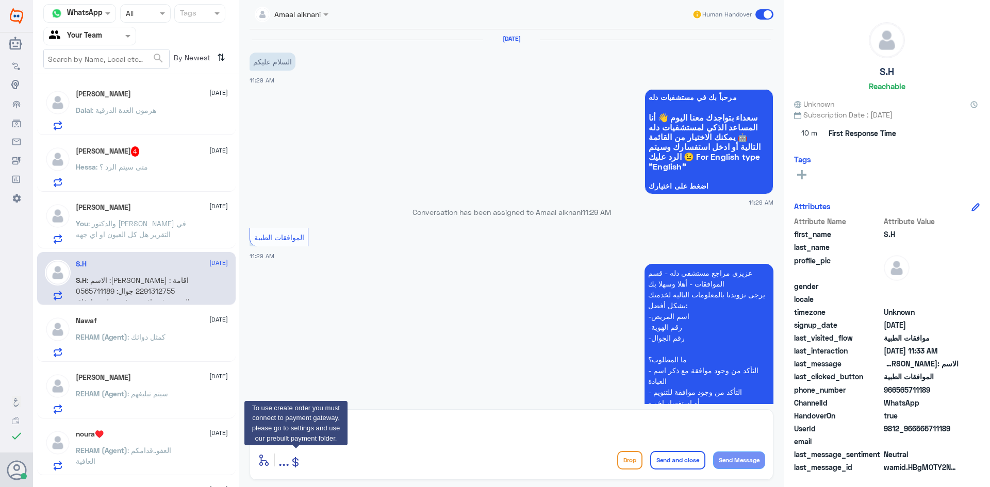
scroll to position [231, 0]
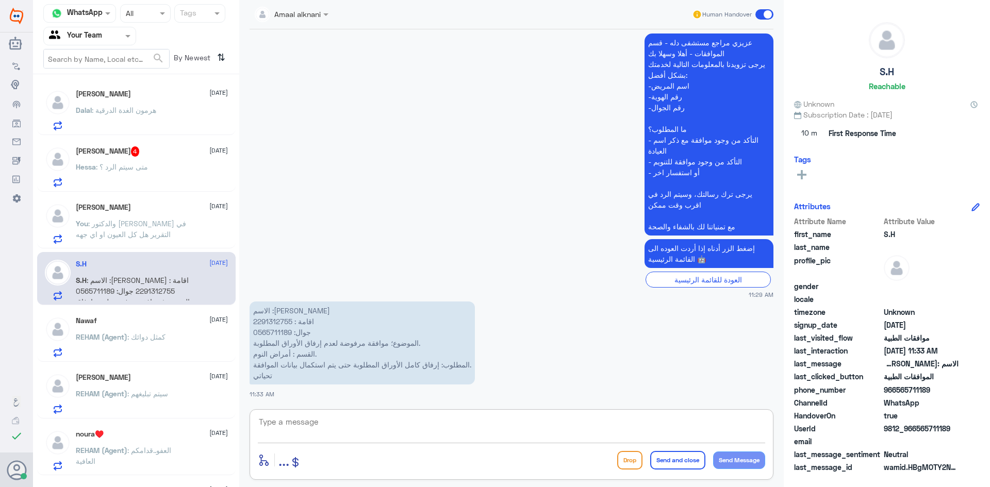
click at [356, 432] on textarea at bounding box center [511, 427] width 507 height 25
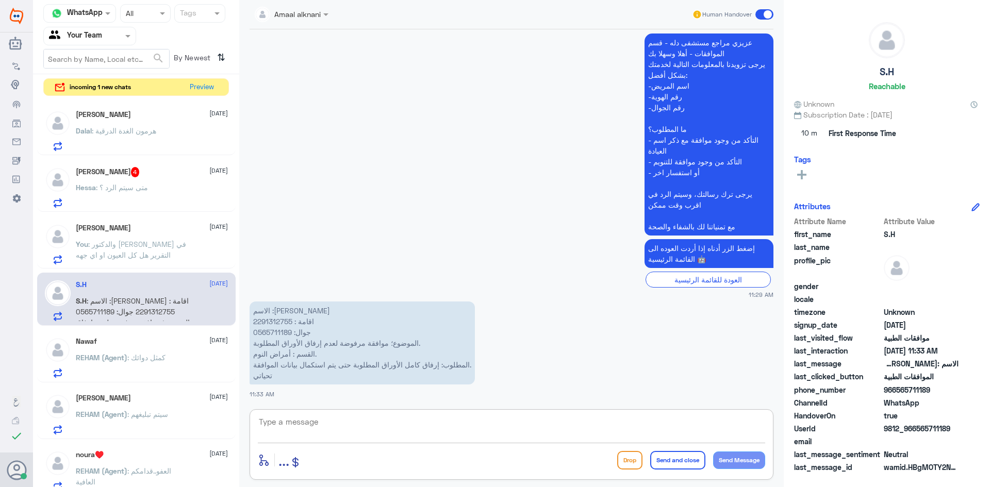
click at [269, 331] on p "الاسم :[PERSON_NAME] : 2291312755 جوال: 0565711189 الموضوع؛ موافقة مرفوضة لعدم …" at bounding box center [362, 343] width 225 height 83
click at [355, 435] on textarea at bounding box center [511, 427] width 507 height 25
type textarea "هل لديكم التقرير من العيادة"
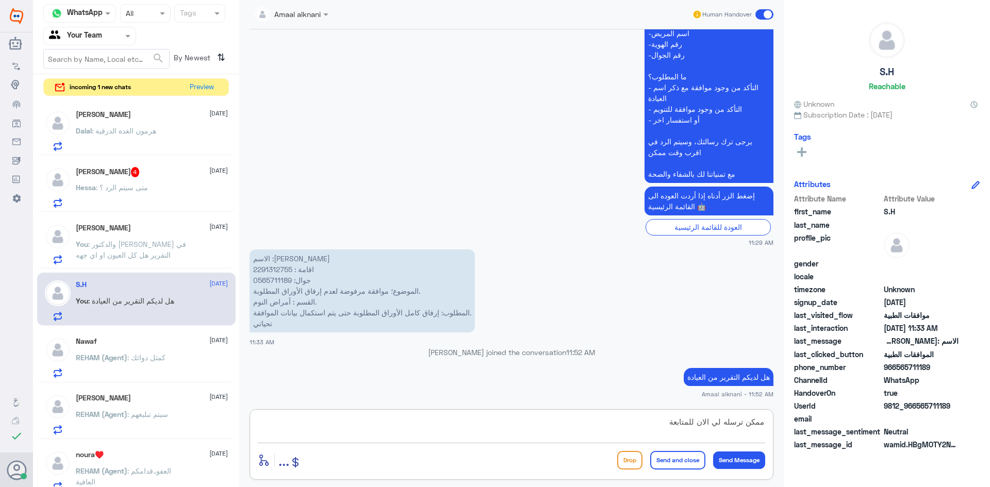
type textarea "ممكن ترسله لي الان للمتابعة"
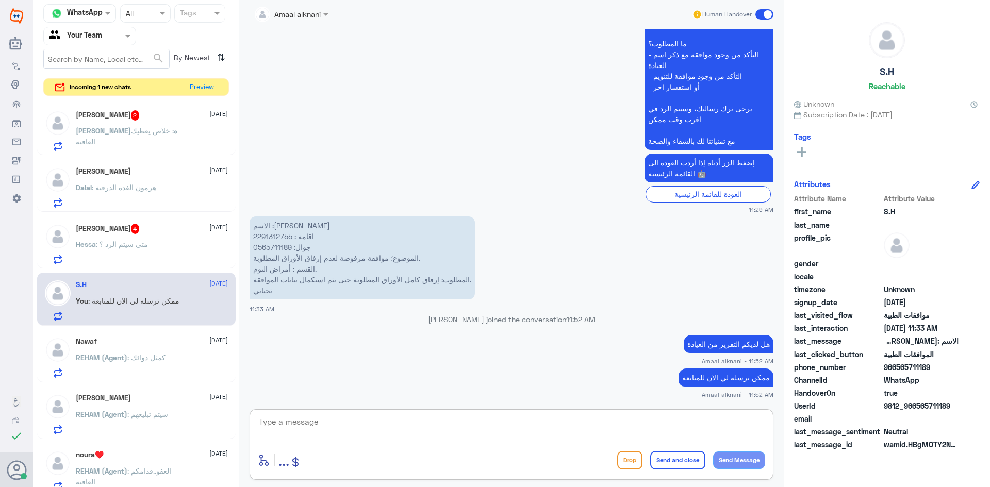
click at [113, 232] on h5 "[PERSON_NAME] 4" at bounding box center [108, 229] width 64 height 10
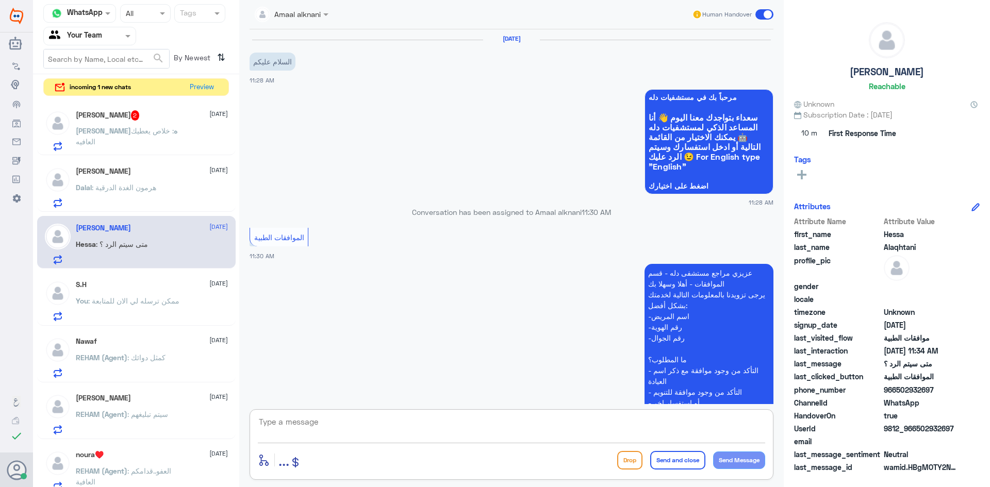
scroll to position [385, 0]
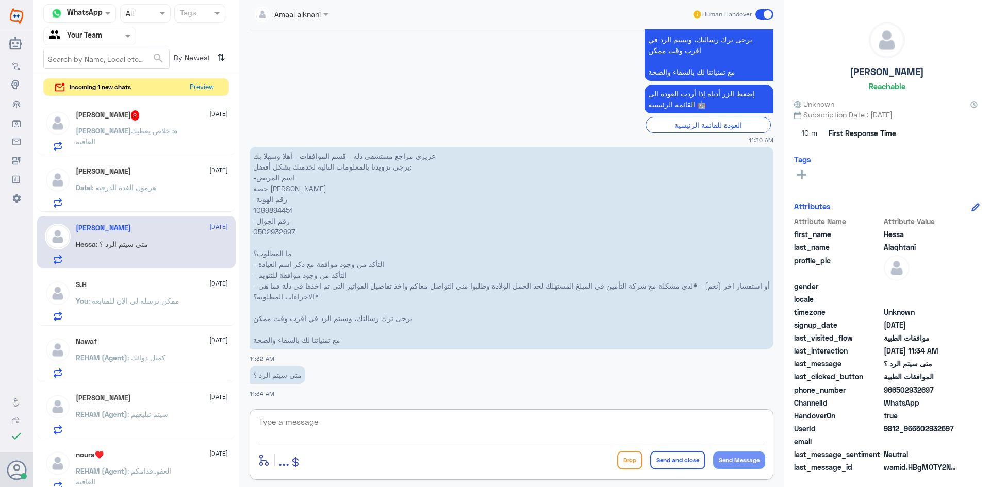
click at [366, 426] on textarea at bounding box center [511, 427] width 507 height 25
type textarea "الرجاء مراجعة المستشفى بالنسبة للفواتير - قسم الحسابات ليس عن طريقنا"
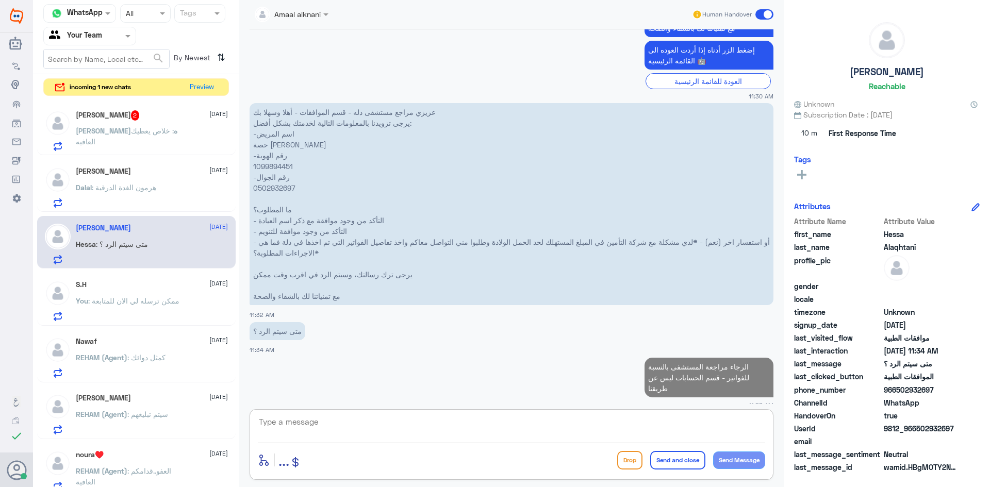
click at [141, 128] on span ": خلاص يعطيك العافيه" at bounding box center [125, 136] width 98 height 20
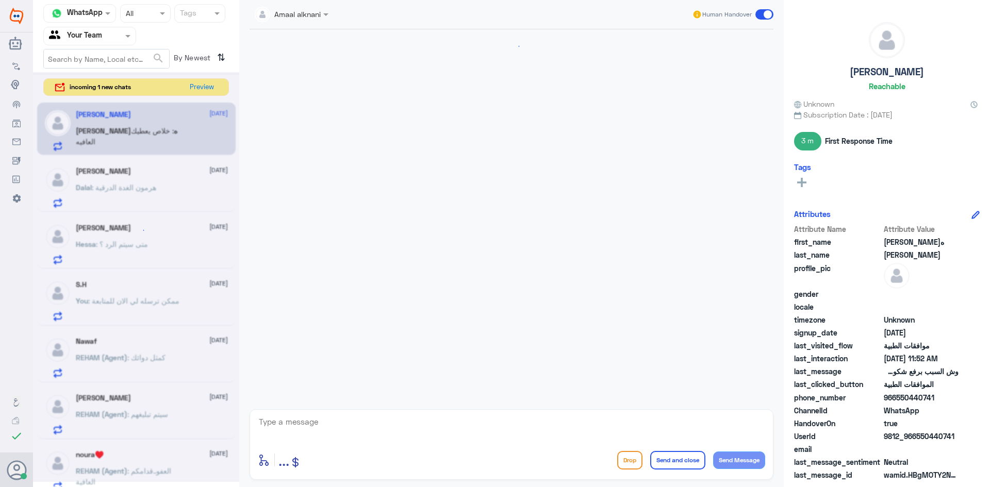
scroll to position [380, 0]
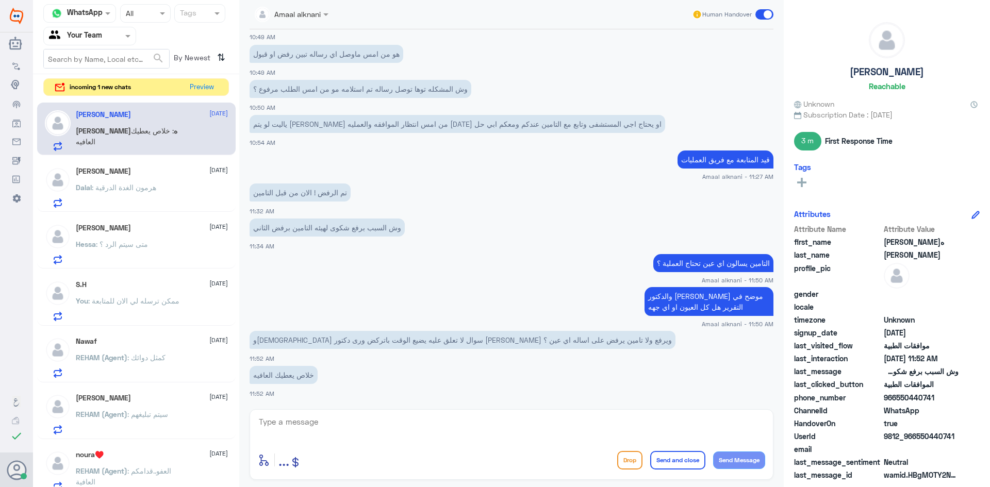
click at [385, 425] on textarea at bounding box center [511, 427] width 507 height 25
click at [119, 187] on span ": هرمون الغدة الدرقية" at bounding box center [124, 187] width 64 height 9
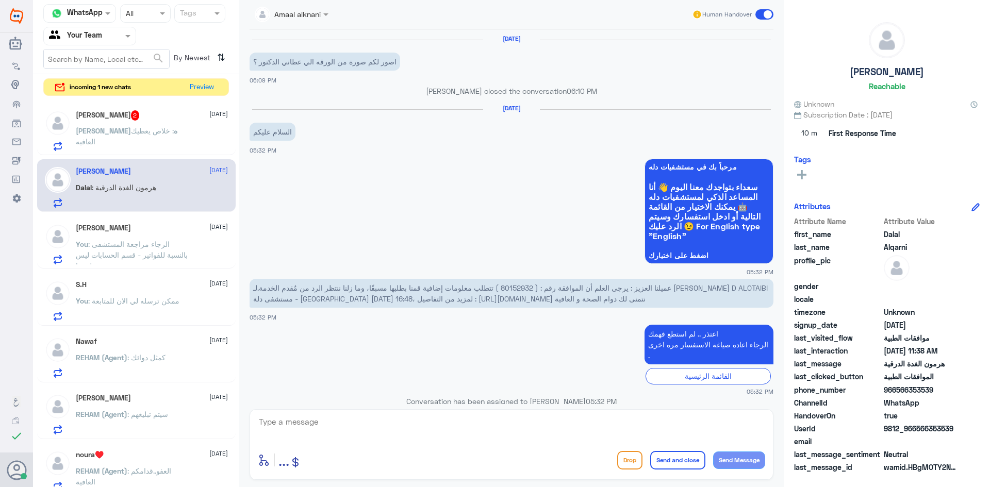
scroll to position [970, 0]
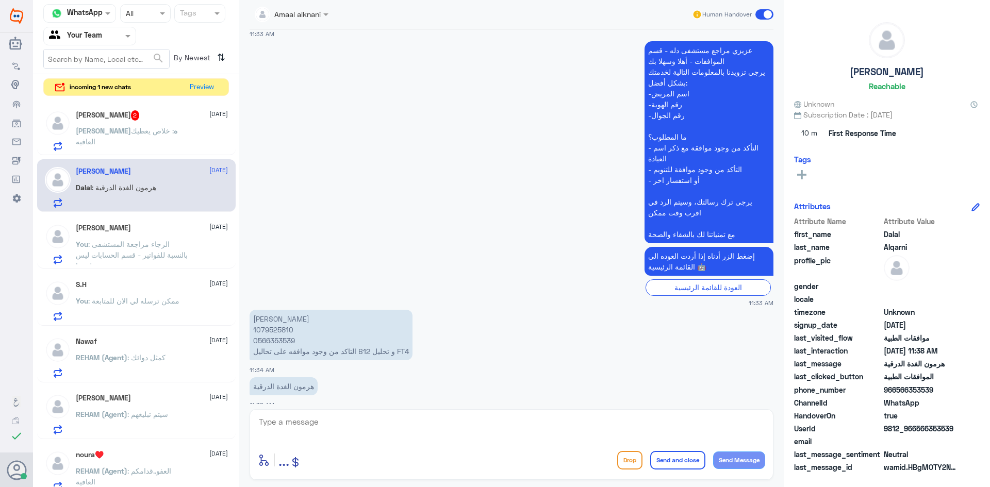
click at [123, 250] on p "You : الرجاء مراجعة المستشفى بالنسبة للفواتير - قسم الحسابات ليس عن طريقنا" at bounding box center [134, 252] width 116 height 26
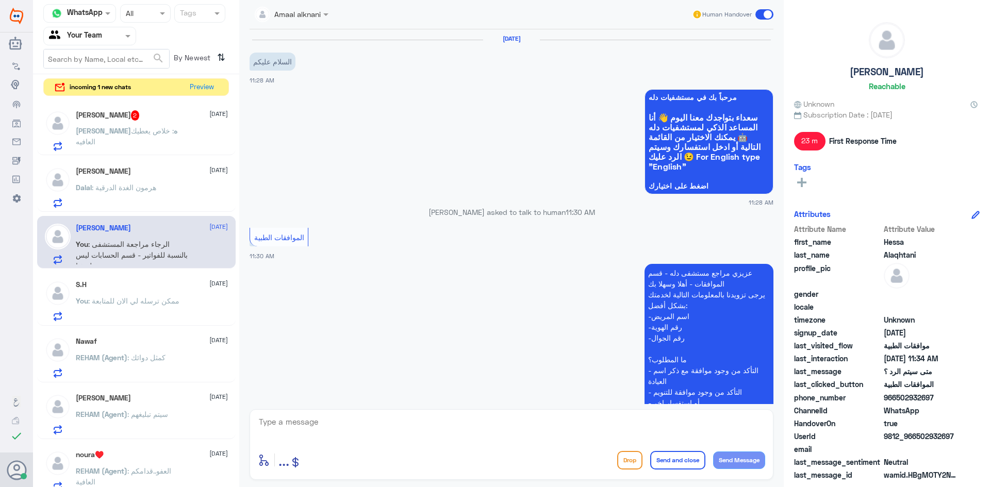
click at [118, 194] on p "Dalal : هرمون الغدة الدرقية" at bounding box center [116, 195] width 80 height 26
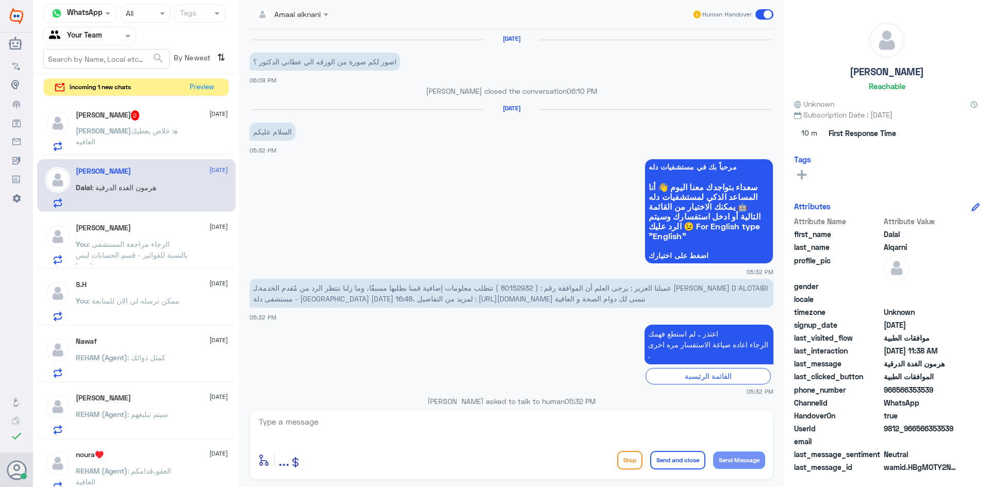
scroll to position [970, 0]
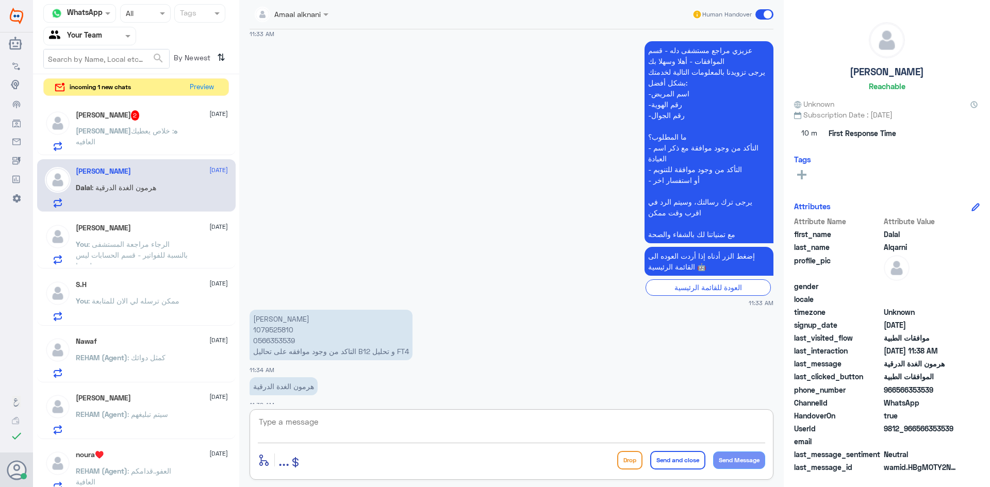
click at [409, 438] on textarea at bounding box center [511, 427] width 507 height 25
click at [282, 326] on p "[PERSON_NAME] 1079525810 0566353539 التاكد من وجود موافقه على تحاليل B12 و تحلي…" at bounding box center [331, 335] width 163 height 51
click at [113, 136] on p "[PERSON_NAME]ه : خلاص يعطيك العافيه" at bounding box center [134, 138] width 116 height 26
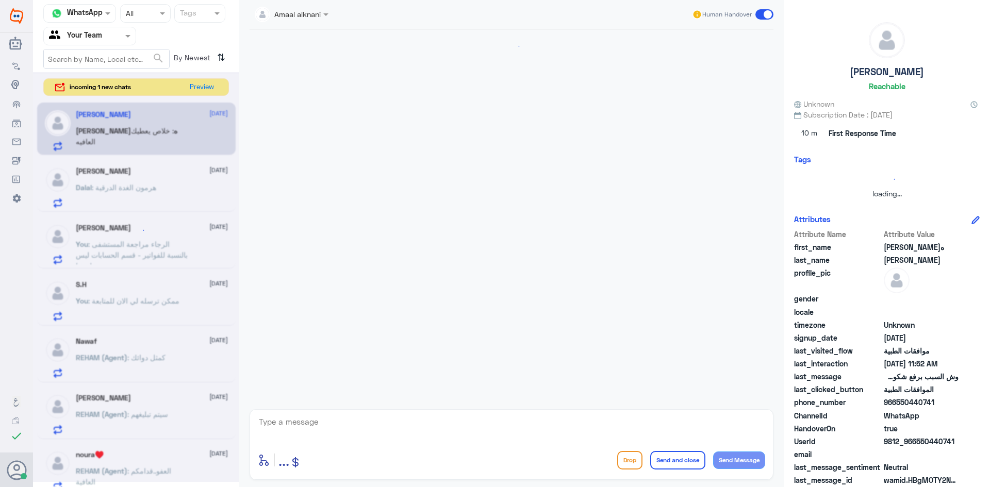
click at [368, 433] on textarea at bounding box center [511, 427] width 507 height 25
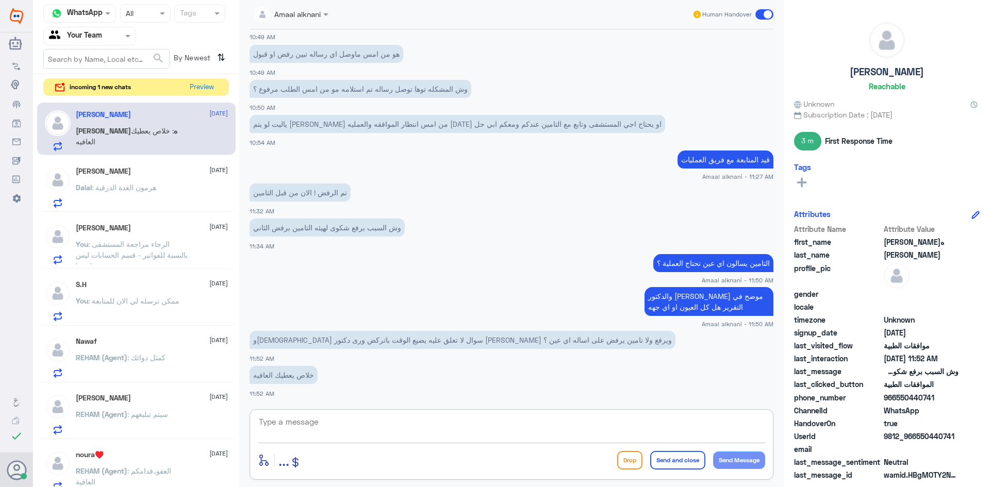
click at [278, 423] on textarea at bounding box center [511, 427] width 507 height 25
click at [756, 421] on textarea "نتمتى لكم دوام الصحة والعافية" at bounding box center [511, 427] width 507 height 25
type textarea "نتمنى لكم دوام الصحة والعافية"
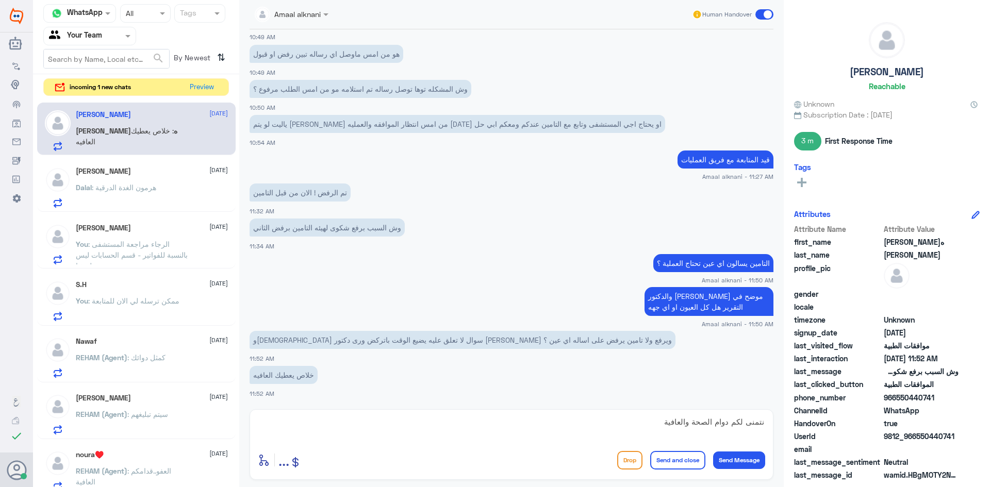
click at [675, 460] on button "Send and close" at bounding box center [677, 460] width 55 height 19
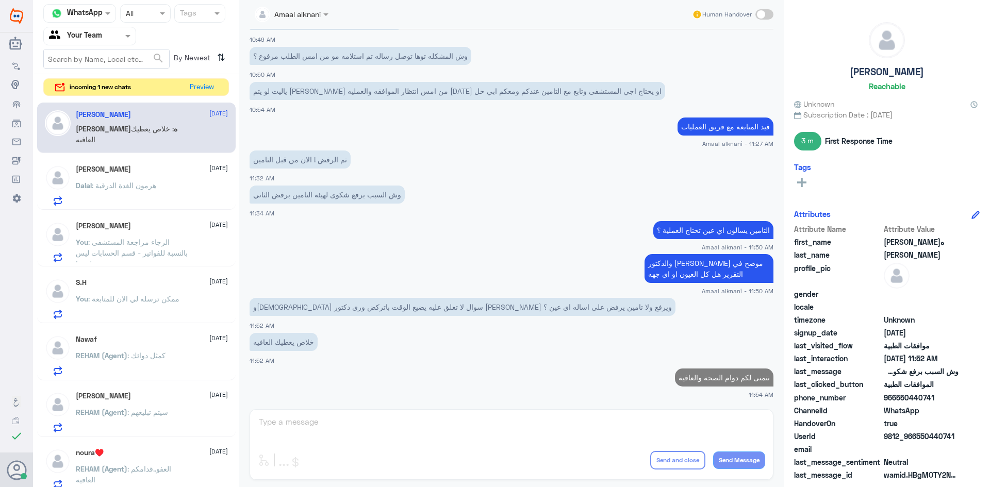
click at [156, 189] on span ": هرمون الغدة الدرقية" at bounding box center [124, 185] width 64 height 9
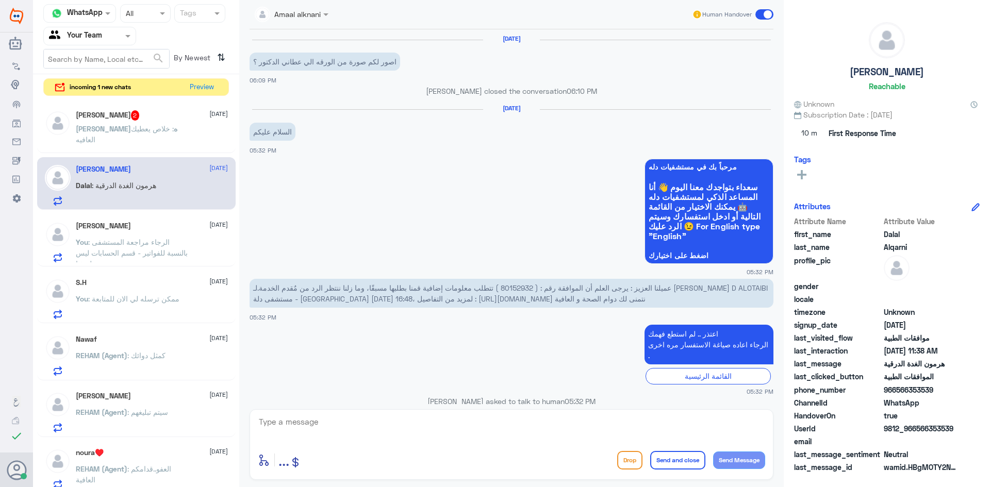
scroll to position [970, 0]
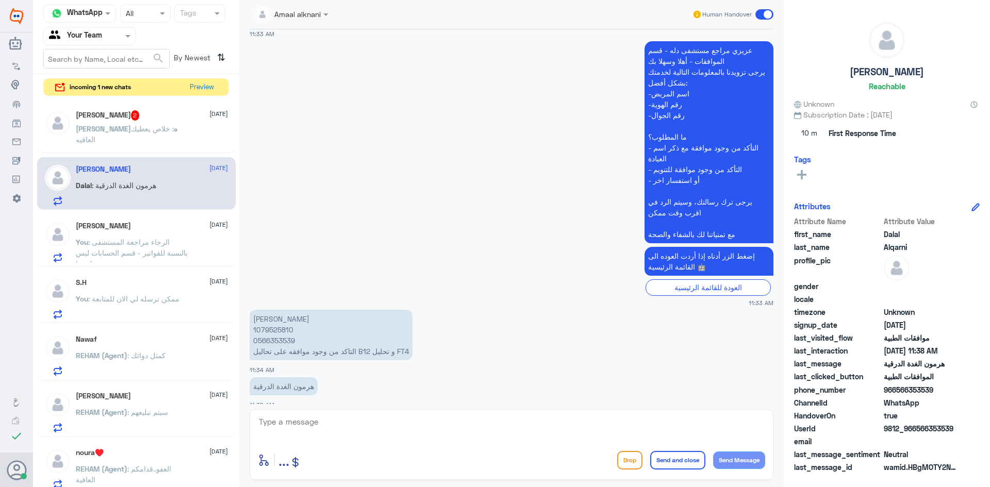
click at [284, 330] on p "[PERSON_NAME] 1079525810 0566353539 التاكد من وجود موافقه على تحاليل B12 و تحلي…" at bounding box center [331, 335] width 163 height 51
click at [372, 423] on textarea at bounding box center [511, 427] width 507 height 25
type textarea "تم متابعة طلبكم مرة اخرى الان تحت الاجراء"
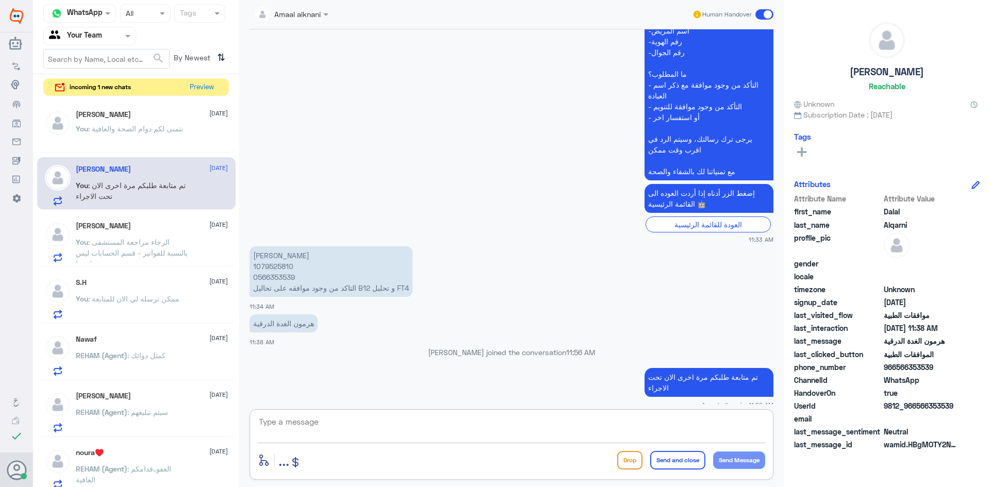
click at [501, 432] on textarea at bounding box center [511, 427] width 507 height 25
paste textarea "[MEDICAL_DATA] (TSH)"
type textarea "[MEDICAL_DATA] (TSH) - موافق عليه"
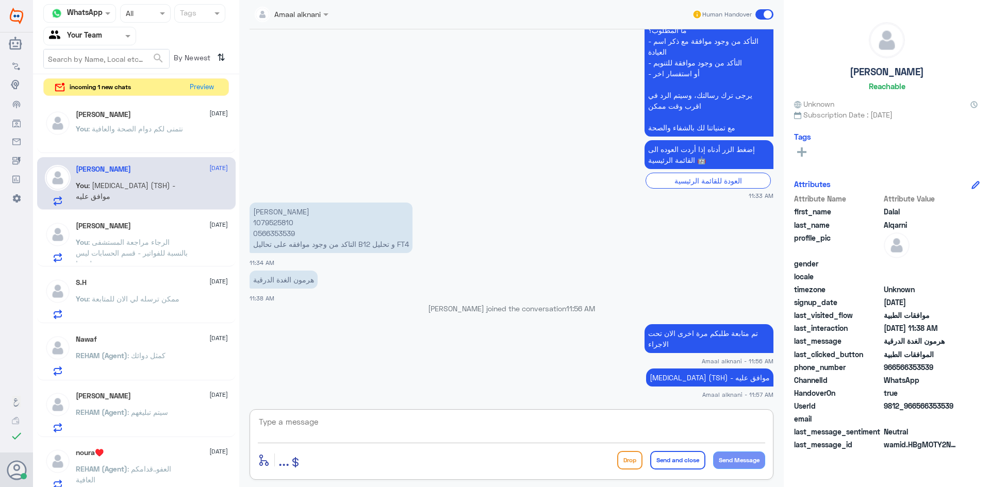
click at [529, 438] on textarea at bounding box center [511, 427] width 507 height 25
type textarea "هرمون الغدة موافق عليه"
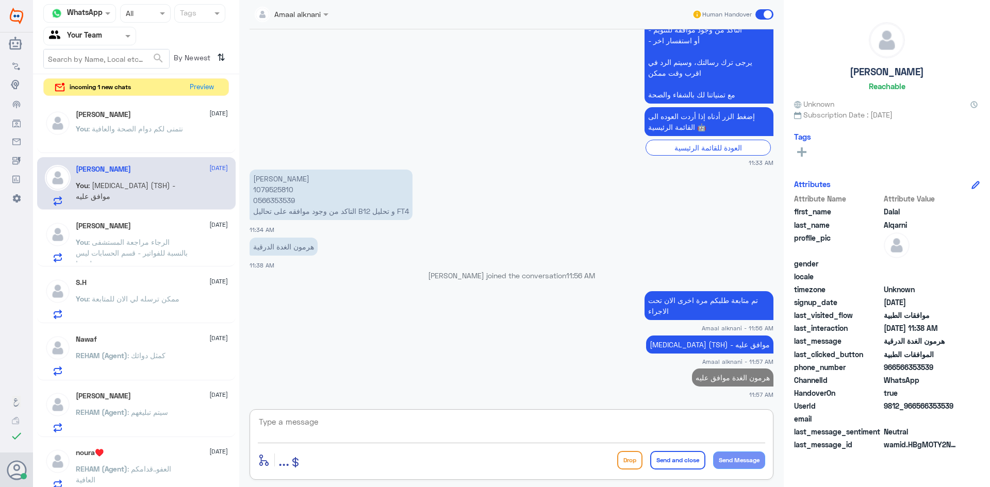
click at [365, 424] on textarea at bounding box center [511, 427] width 507 height 25
type textarea "يمكنكم الاستفادة من الخدمة"
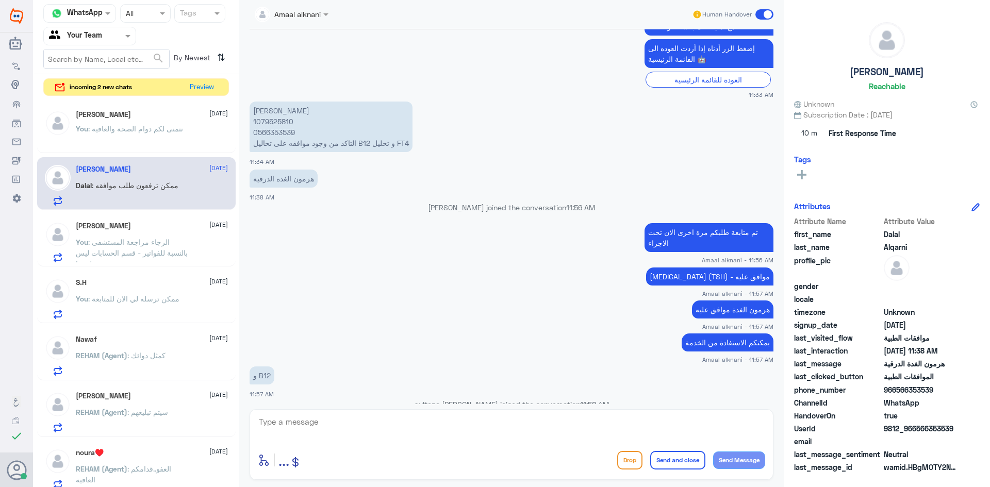
scroll to position [1246, 0]
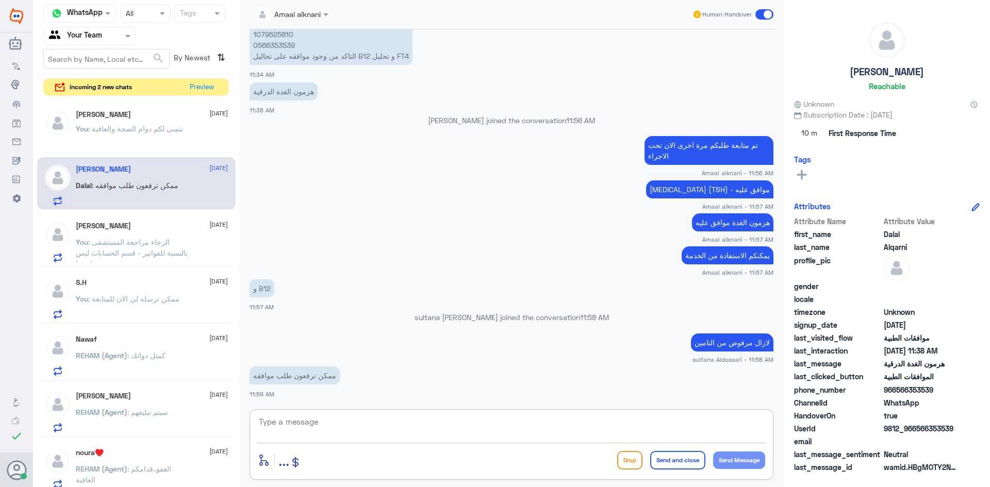
click at [343, 428] on textarea at bounding box center [511, 427] width 507 height 25
click at [483, 425] on textarea at bounding box center [511, 427] width 507 height 25
click at [357, 423] on textarea at bounding box center [511, 427] width 507 height 25
type textarea "w"
type textarea "صحيح تمت متابعته الان تحت الاجراء"
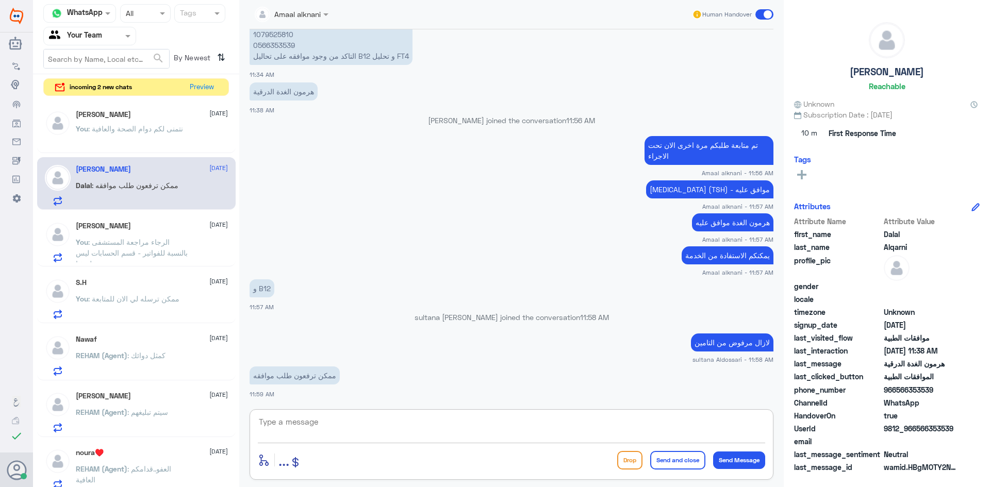
scroll to position [1279, 0]
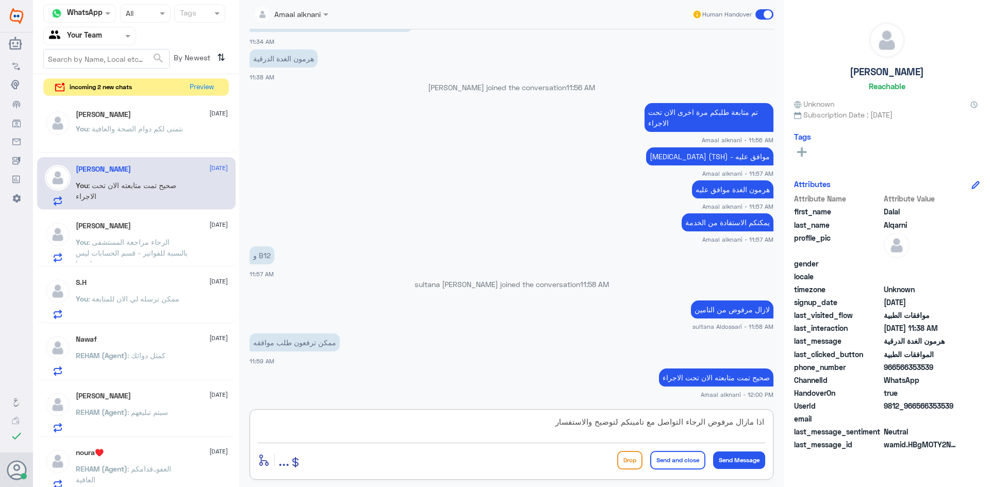
type textarea "اذا مازال مرفوض الرجاء التواصل مع تامينكم لتوضيح والاستفسار"
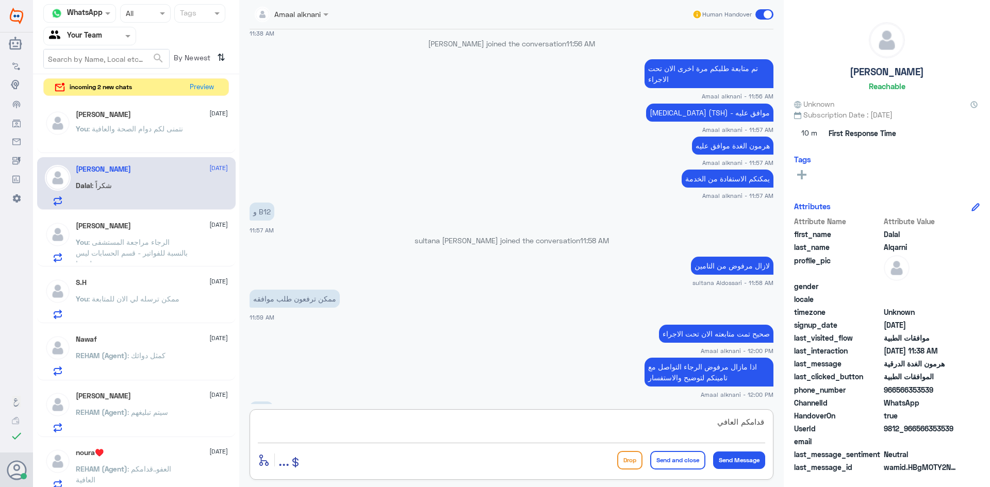
scroll to position [1358, 0]
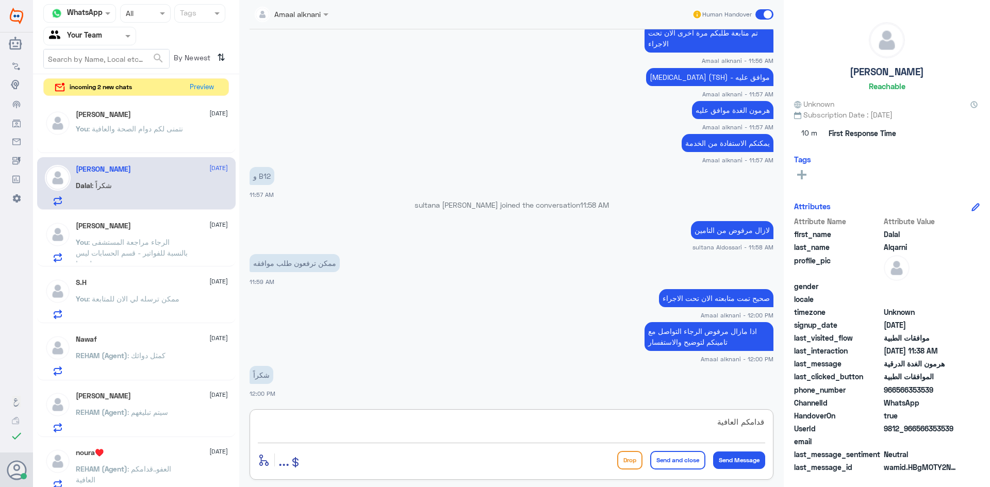
type textarea "قدامكم العافية"
click at [658, 458] on button "Send and close" at bounding box center [677, 460] width 55 height 19
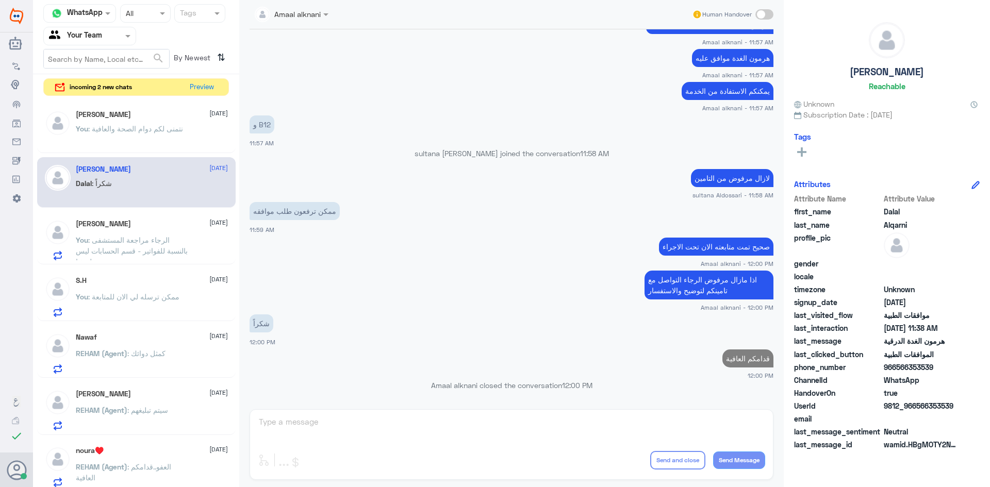
click at [186, 241] on span ": الرجاء مراجعة المستشفى بالنسبة للفواتير - قسم الحسابات ليس عن طريقنا" at bounding box center [132, 251] width 112 height 30
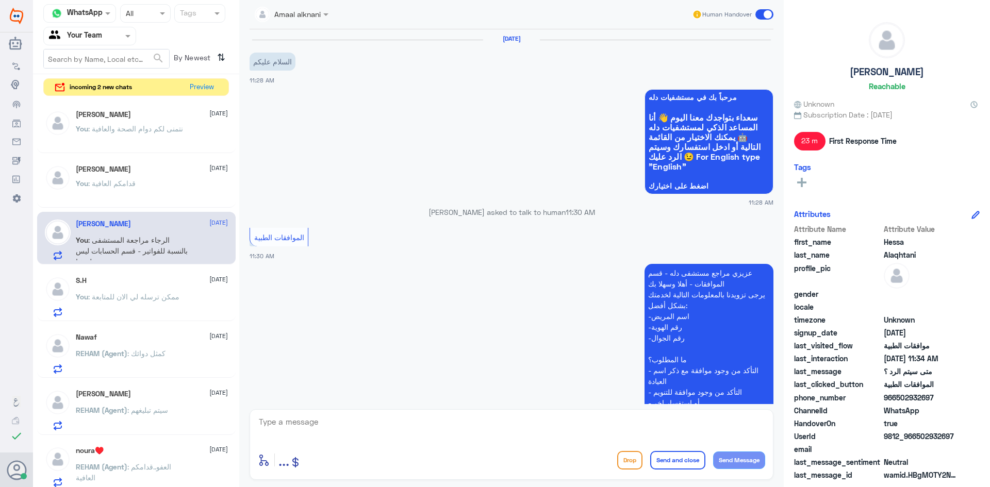
scroll to position [448, 0]
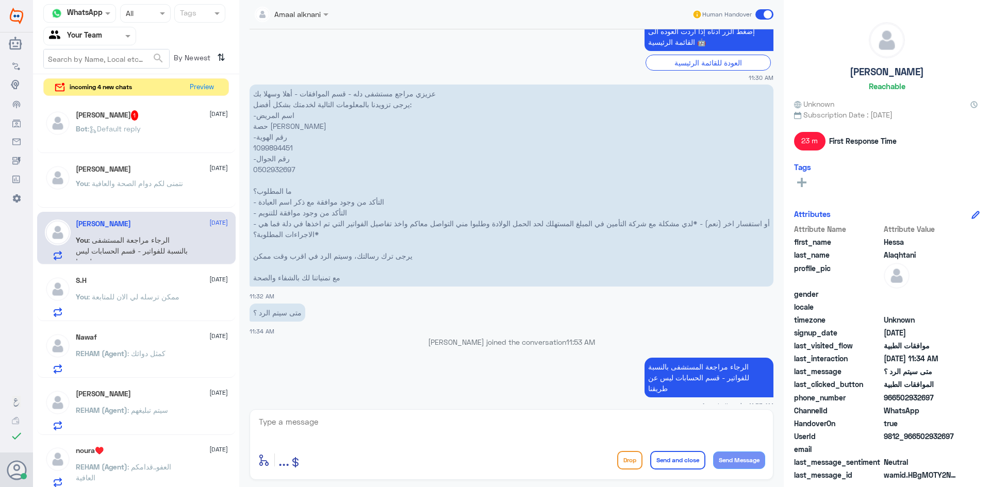
click at [309, 436] on textarea at bounding box center [511, 427] width 507 height 25
click at [147, 135] on div "Bot : Default reply" at bounding box center [152, 137] width 152 height 23
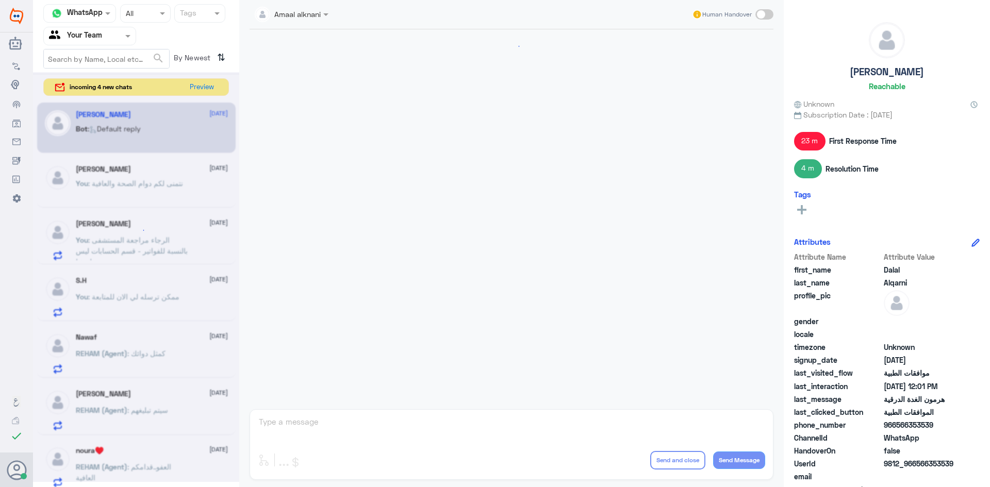
scroll to position [674, 0]
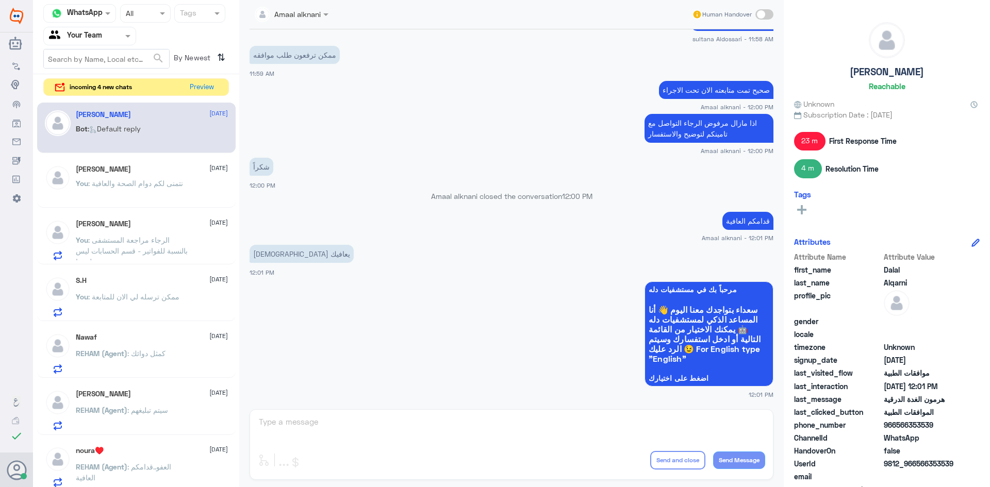
click at [304, 426] on div "Amaal alknani Human Handover [DATE] الموافقات الطبية 11:33 AM عزيزي مراجع مستشف…" at bounding box center [511, 245] width 545 height 490
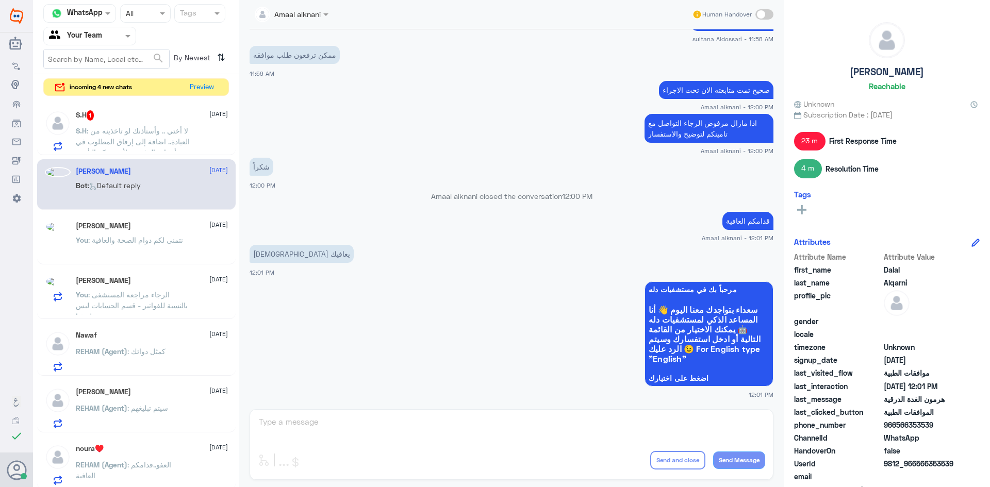
click at [304, 421] on div "Amaal alknani Human Handover [DATE] الموافقات الطبية 11:33 AM عزيزي مراجع مستشف…" at bounding box center [511, 245] width 545 height 490
click at [112, 139] on span ": لا أختي .. وأستأذنك لو تاخذينه من العيادة.. اضافة إلى إرفاق المطلوب في أسباب …" at bounding box center [133, 163] width 114 height 74
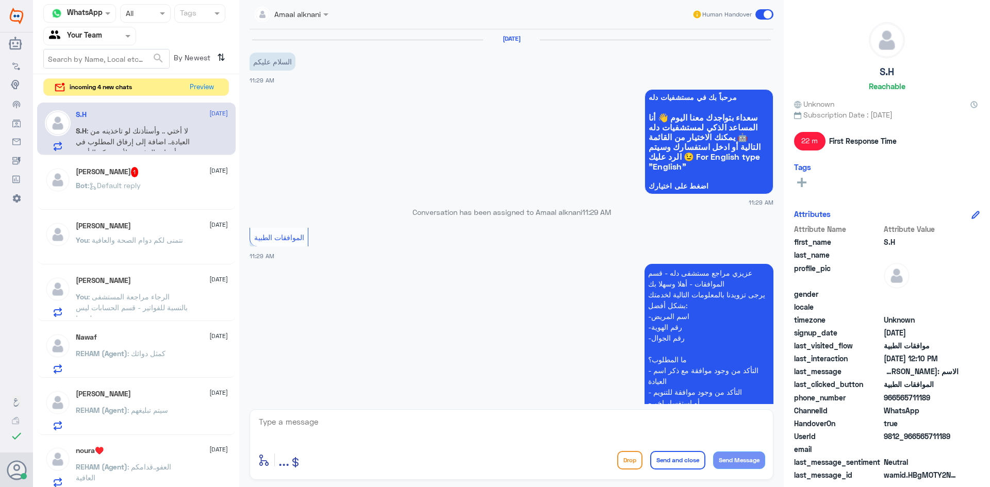
scroll to position [372, 0]
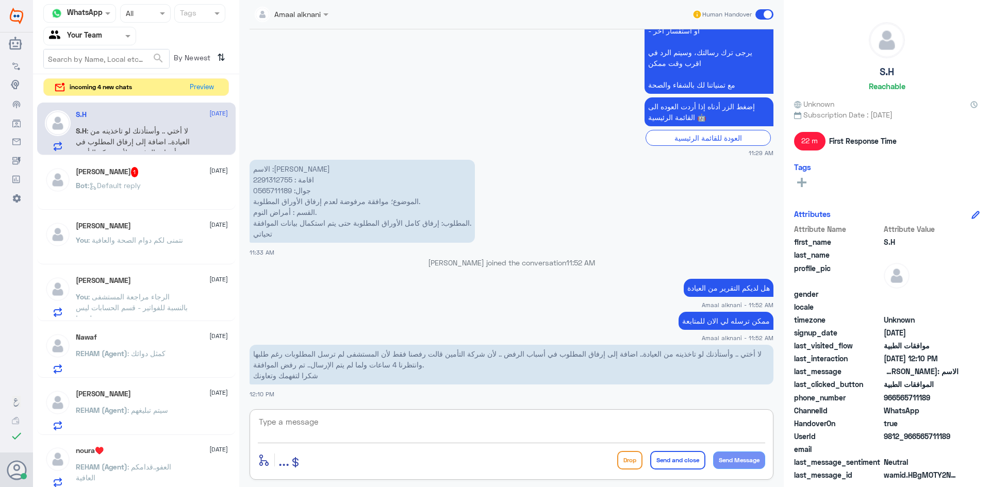
click at [354, 430] on textarea at bounding box center [511, 427] width 507 height 25
type textarea "التقرير لا يسلم الا للمريض"
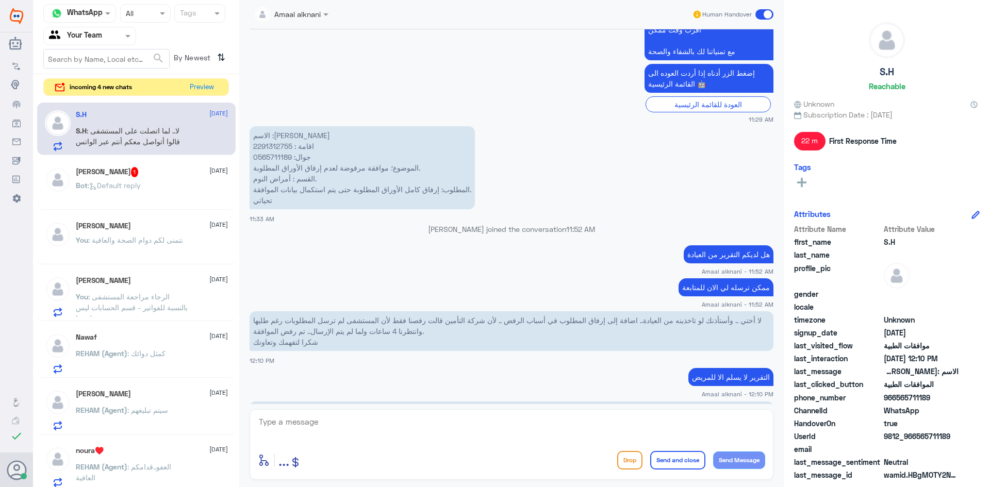
scroll to position [571, 0]
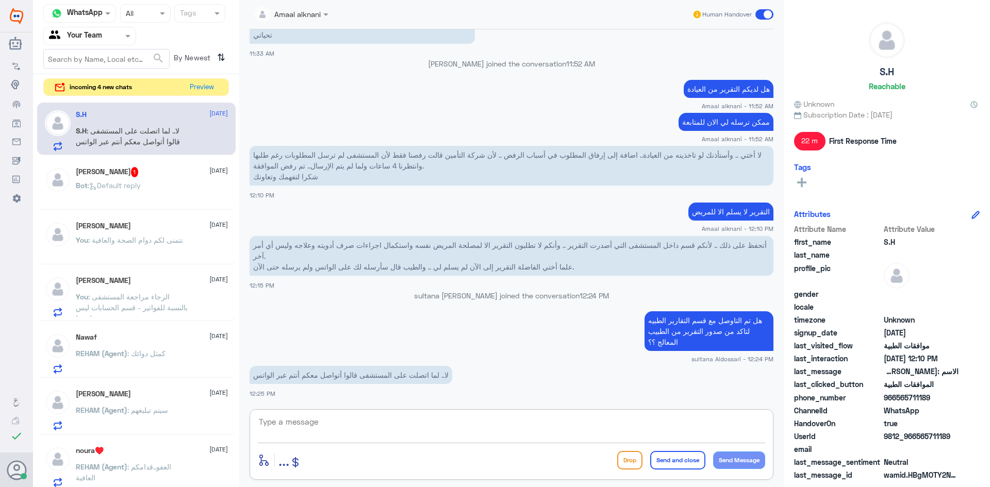
click at [394, 422] on textarea at bounding box center [511, 427] width 507 height 25
type textarea "صحيح لكن تقرير الجهاز عزيزي المراجع لايمكن استلامه الا من المريض عن طريق العياده"
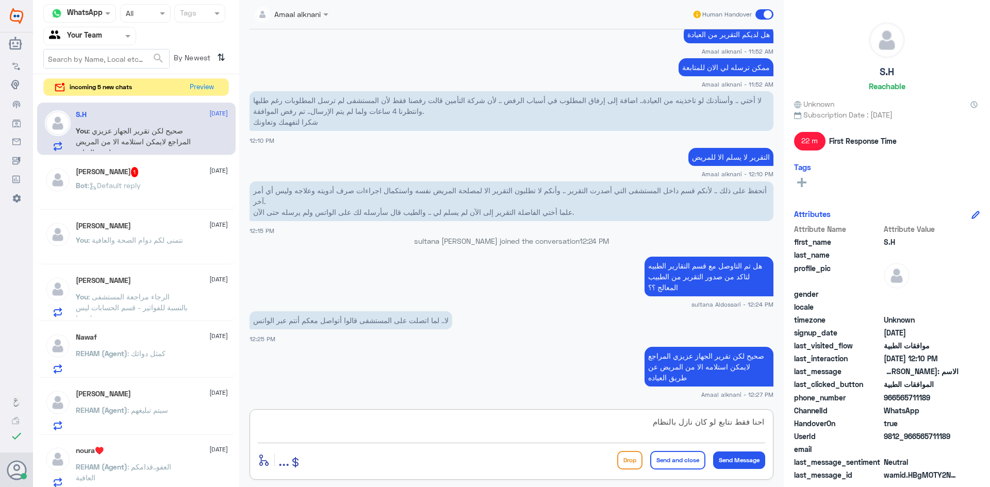
type textarea "احنا فقط نتابع لو كان نازل بالنظام"
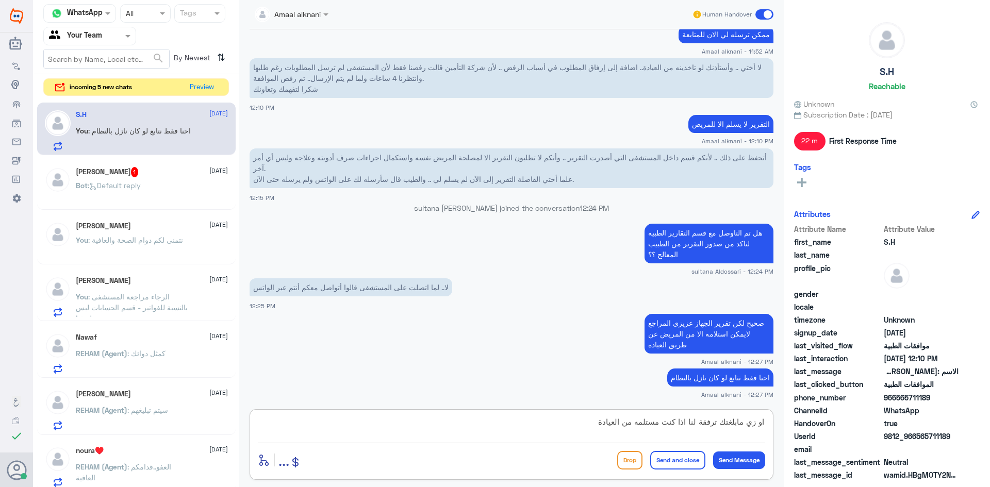
type textarea "او زي مابلغتك ترفقة لنا اذا كنت مستلمه من العيادة"
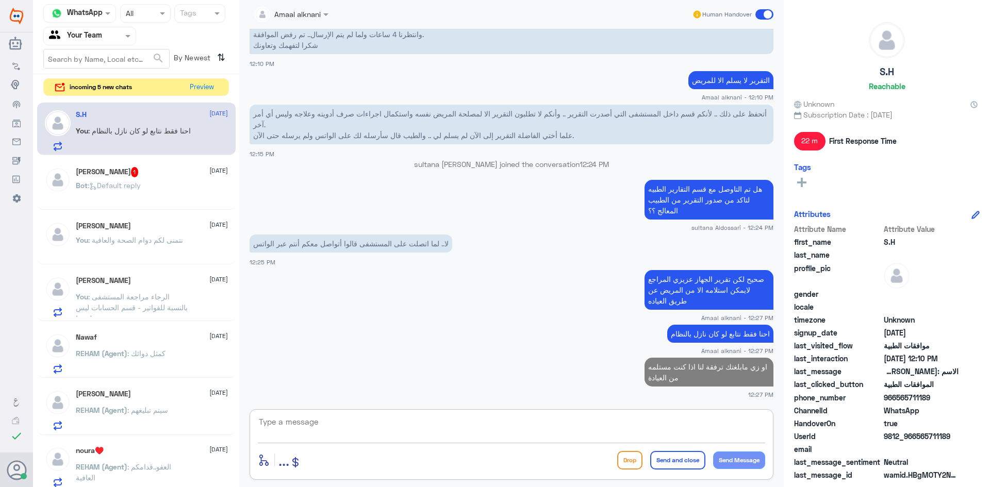
click at [127, 180] on p "Bot : Default reply" at bounding box center [108, 193] width 65 height 26
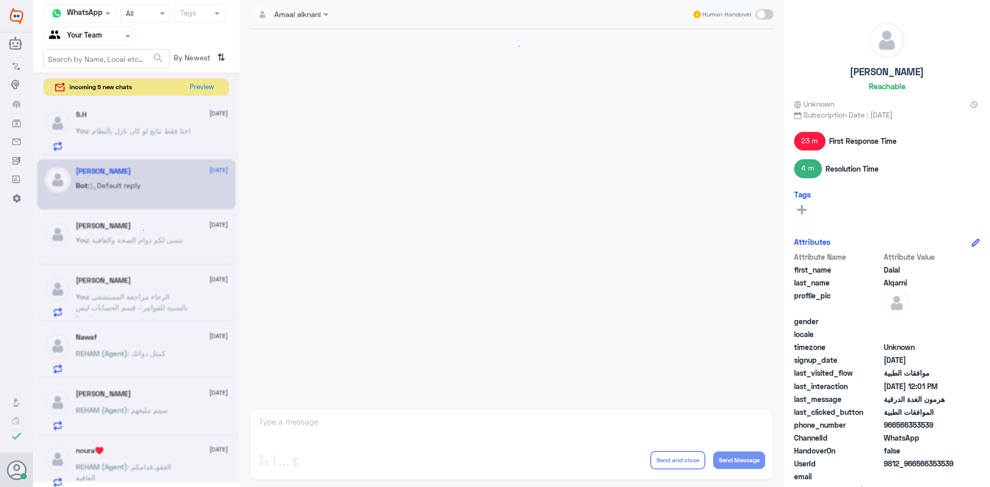
scroll to position [674, 0]
click at [335, 429] on div "Amaal alknani Human Handover enter flow name ... Drop Send and close Send Messa…" at bounding box center [511, 245] width 545 height 490
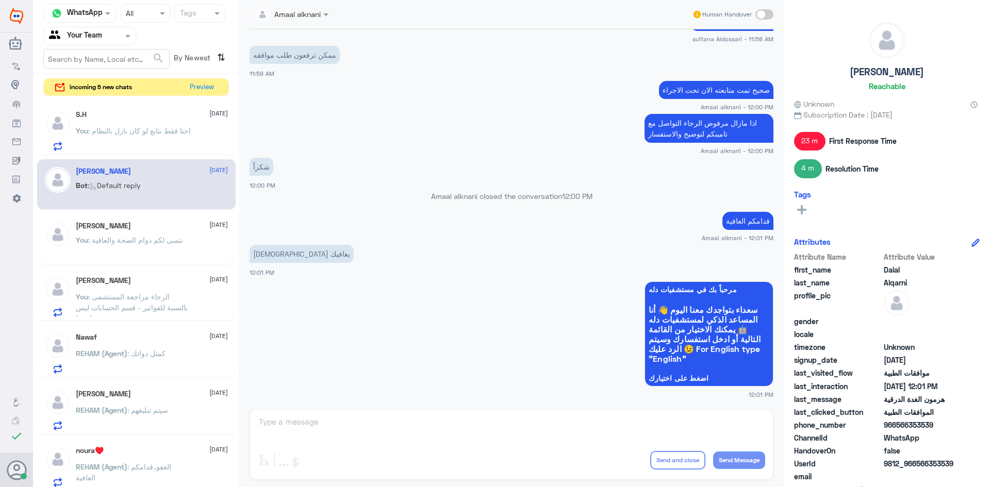
click at [326, 427] on div "Amaal alknani Human Handover [DATE] الموافقات الطبية 11:33 AM عزيزي مراجع مستشف…" at bounding box center [511, 245] width 545 height 490
click at [316, 425] on div "Amaal alknani Human Handover [DATE] الموافقات الطبية 11:33 AM عزيزي مراجع مستشف…" at bounding box center [511, 245] width 545 height 490
click at [342, 425] on div "Amaal alknani Human Handover [DATE] الموافقات الطبية 11:33 AM عزيزي مراجع مستشف…" at bounding box center [511, 245] width 545 height 490
click at [124, 141] on span ": طيب حاضر .. أنا بتابع التقرير وأحضره لكم.. وأنت تكرما ارفقوا معه باقي المطلوب…" at bounding box center [131, 141] width 110 height 30
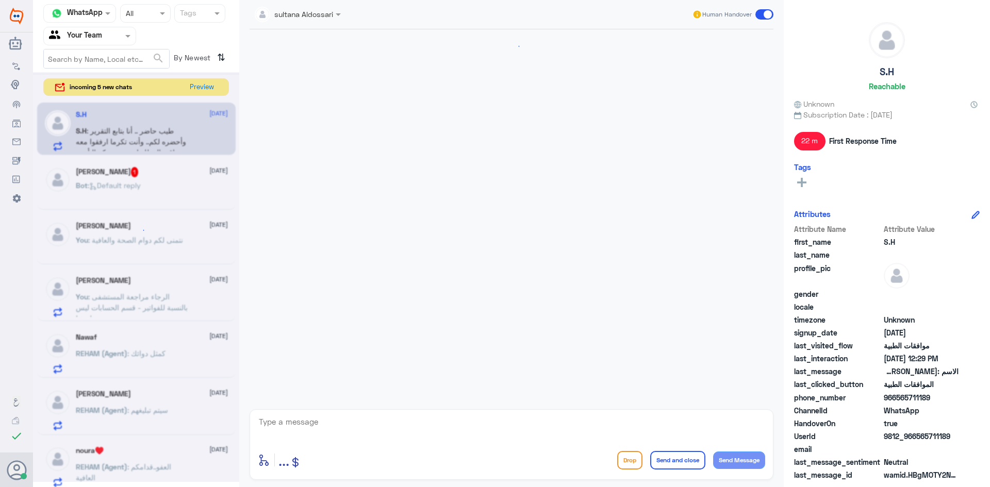
scroll to position [749, 0]
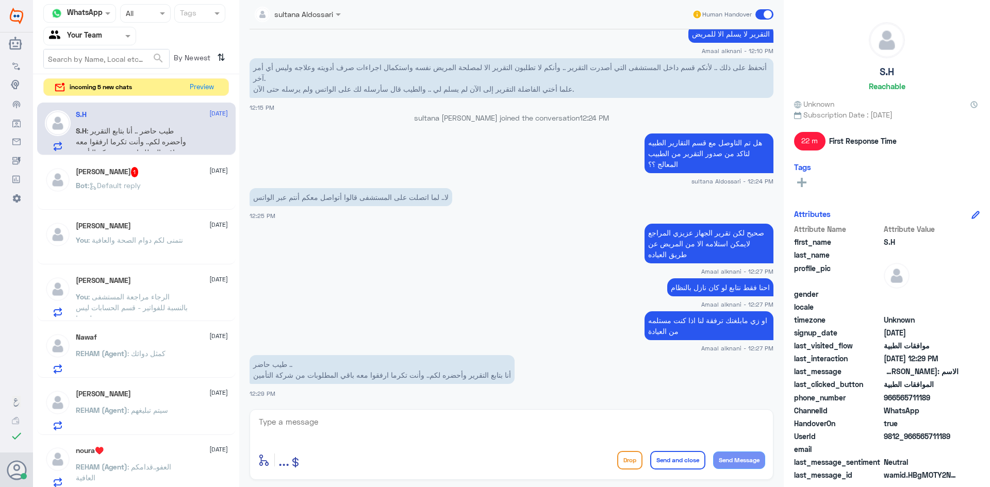
click at [330, 424] on textarea at bounding box center [511, 427] width 507 height 25
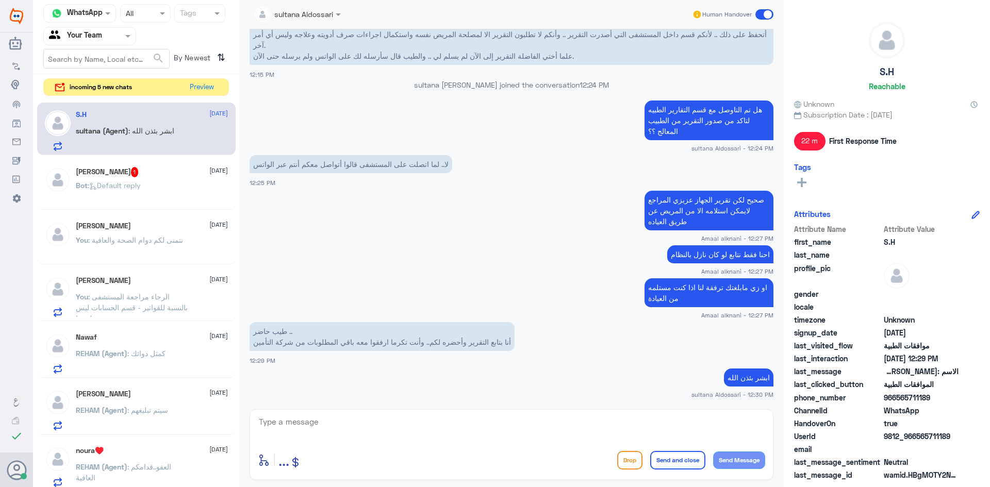
click at [402, 445] on div "enter flow name ... Drop Send and close Send Message" at bounding box center [512, 444] width 524 height 71
click at [395, 433] on textarea at bounding box center [511, 427] width 507 height 25
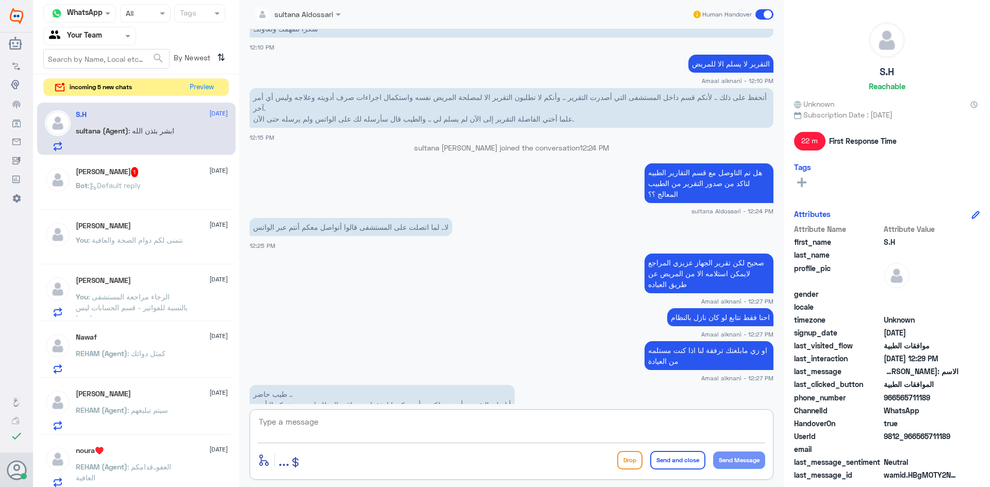
scroll to position [628, 0]
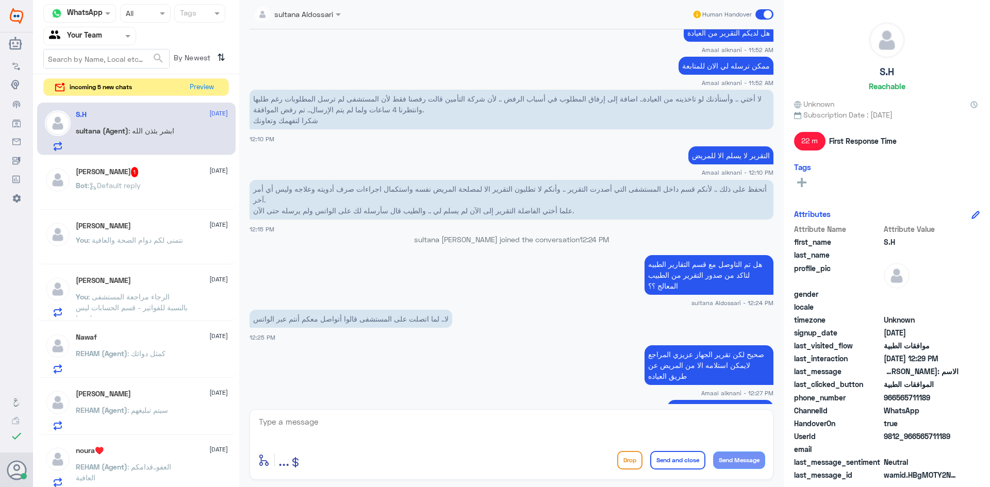
click at [152, 183] on div "Bot : Default reply" at bounding box center [152, 194] width 152 height 23
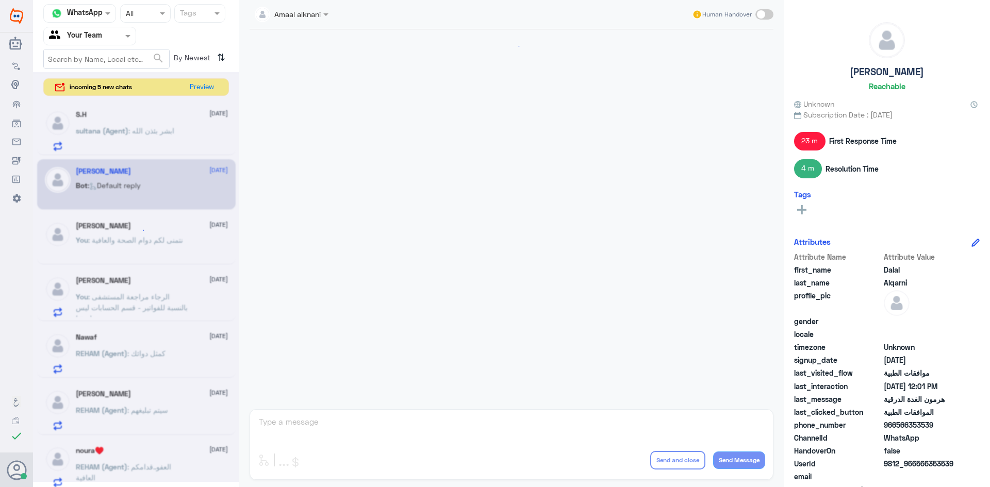
scroll to position [674, 0]
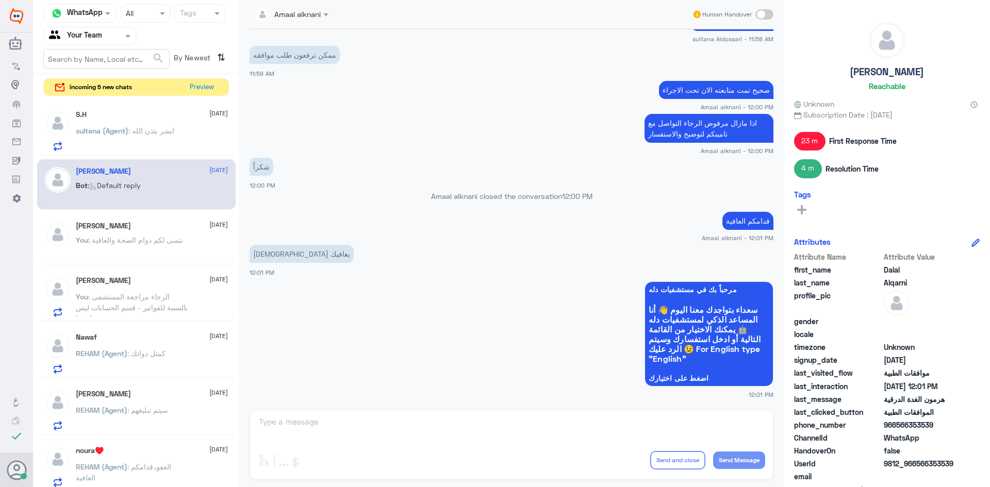
click at [318, 423] on div "Amaal alknani Human Handover [DATE] الموافقات الطبية 11:33 AM عزيزي مراجع مستشف…" at bounding box center [511, 245] width 545 height 490
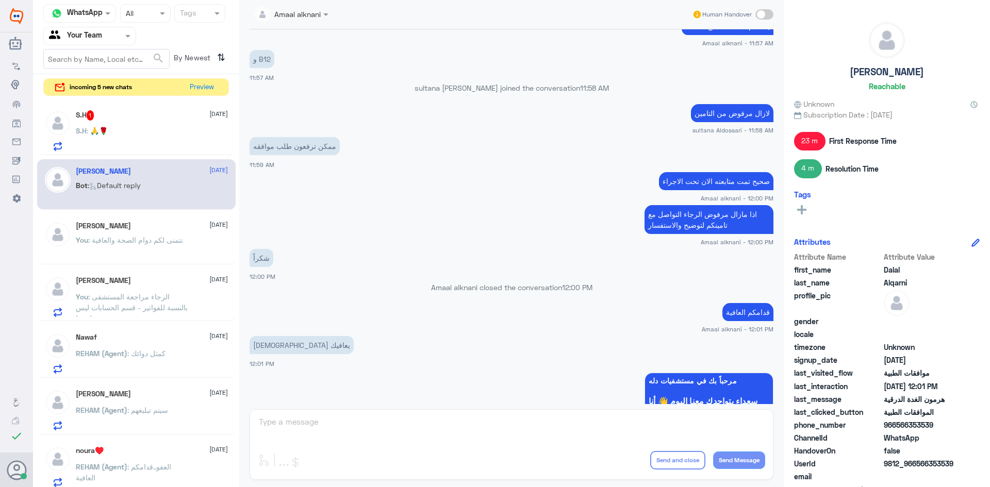
scroll to position [571, 0]
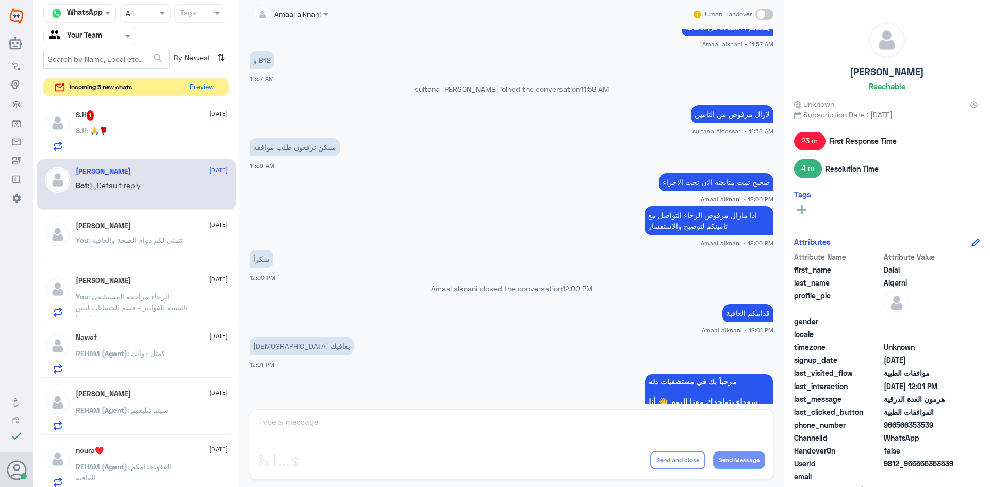
click at [173, 133] on div "S.H : 🙏🌹" at bounding box center [152, 139] width 152 height 23
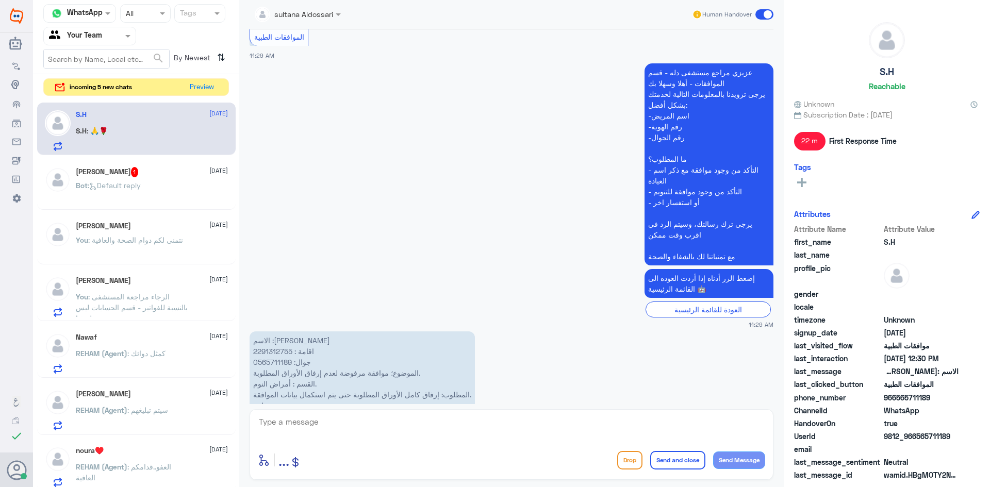
scroll to position [286, 0]
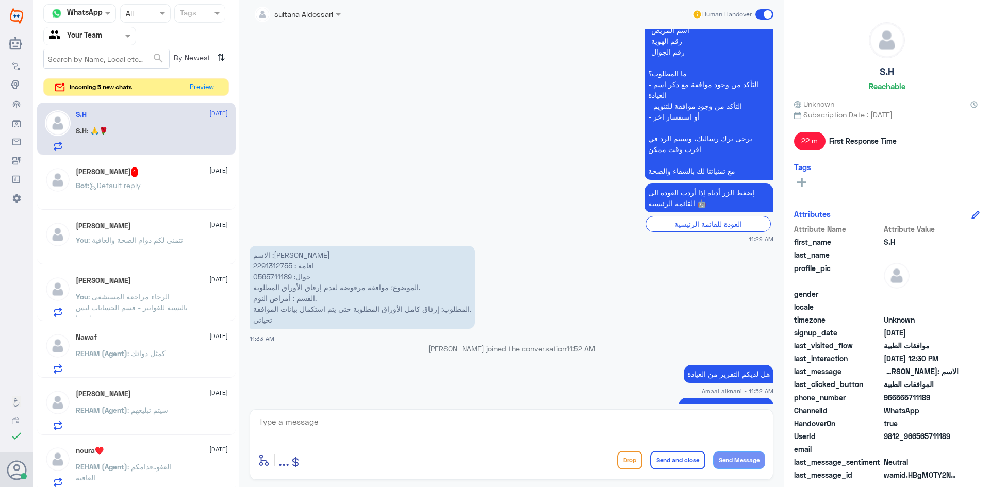
click at [275, 280] on p "الاسم :[PERSON_NAME] : 2291312755 جوال: 0565711189 الموضوع؛ موافقة مرفوضة لعدم …" at bounding box center [362, 287] width 225 height 83
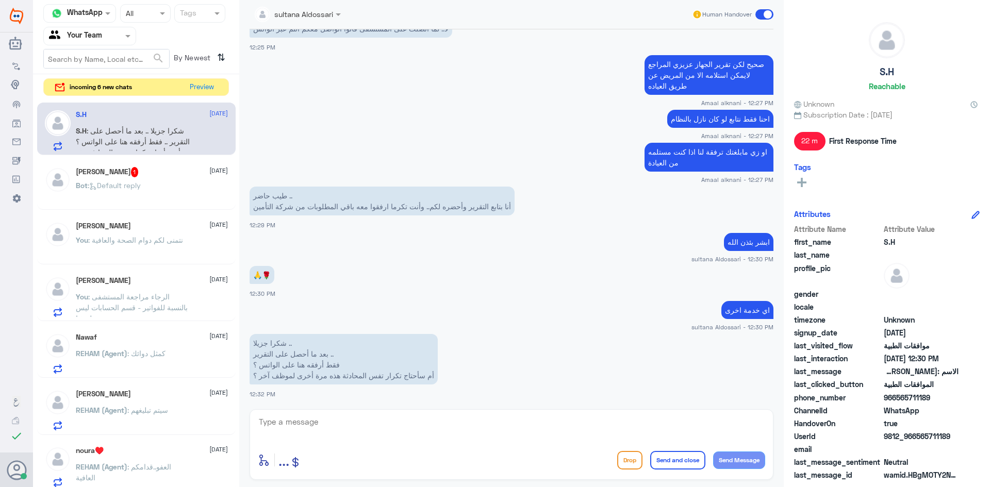
click at [150, 196] on div "Bot : Default reply" at bounding box center [152, 194] width 152 height 23
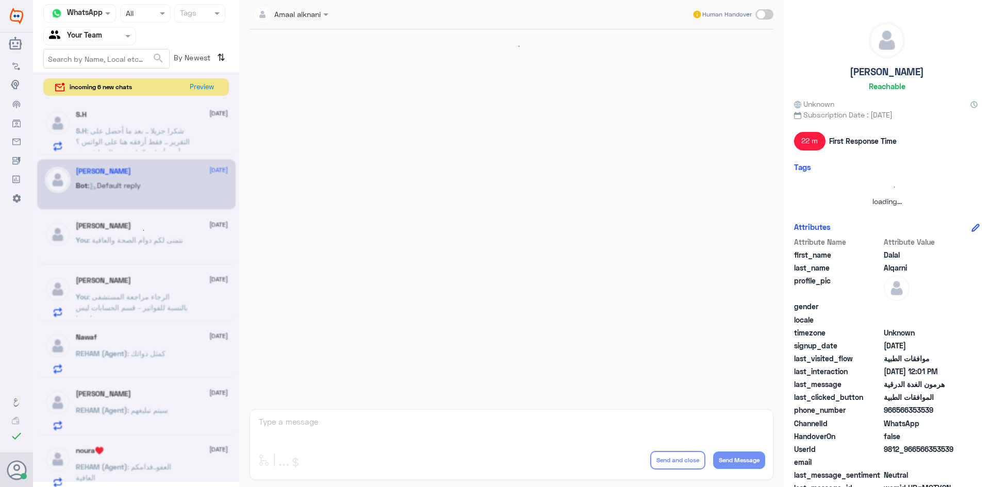
scroll to position [674, 0]
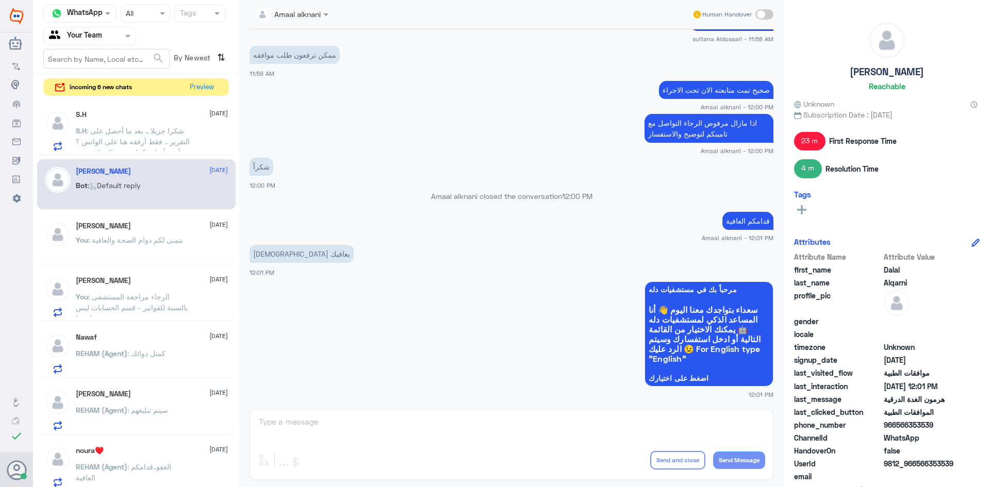
click at [382, 428] on div "Amaal alknani Human Handover [DATE] الموافقات الطبية 11:33 AM عزيزي مراجع مستشف…" at bounding box center [511, 245] width 545 height 490
click at [200, 86] on button "Preview" at bounding box center [202, 87] width 32 height 16
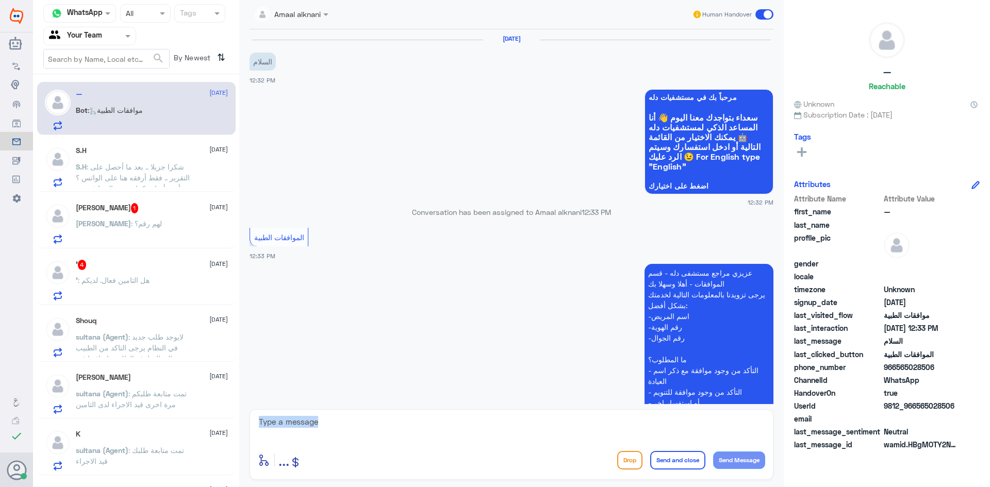
scroll to position [327, 0]
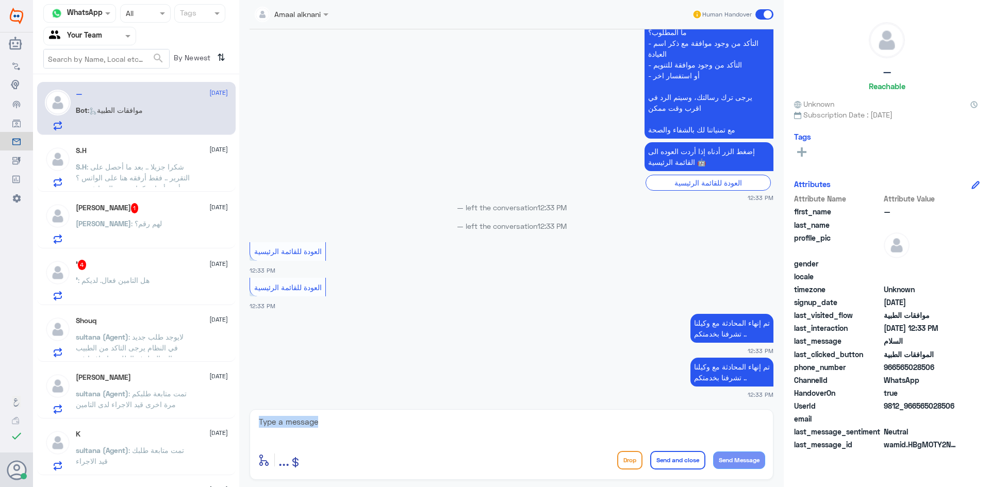
click at [394, 428] on textarea at bounding box center [511, 427] width 507 height 25
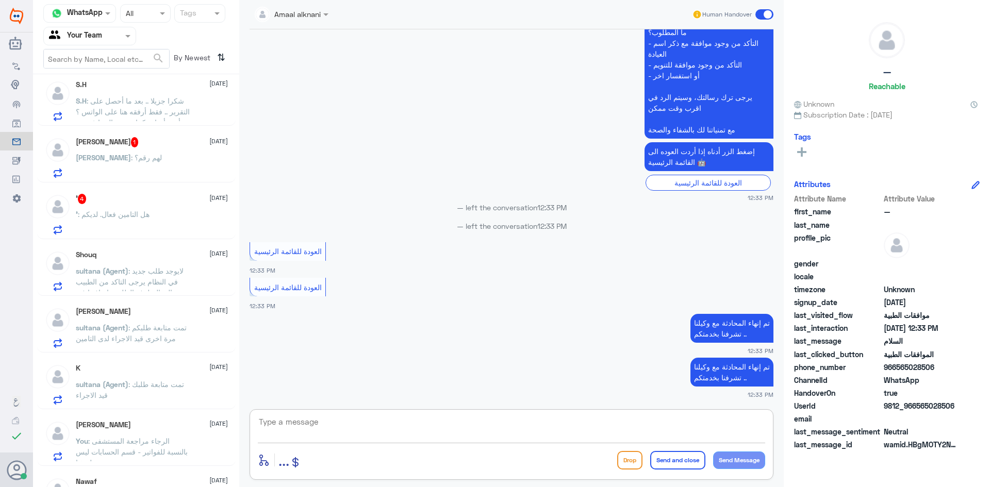
scroll to position [52, 0]
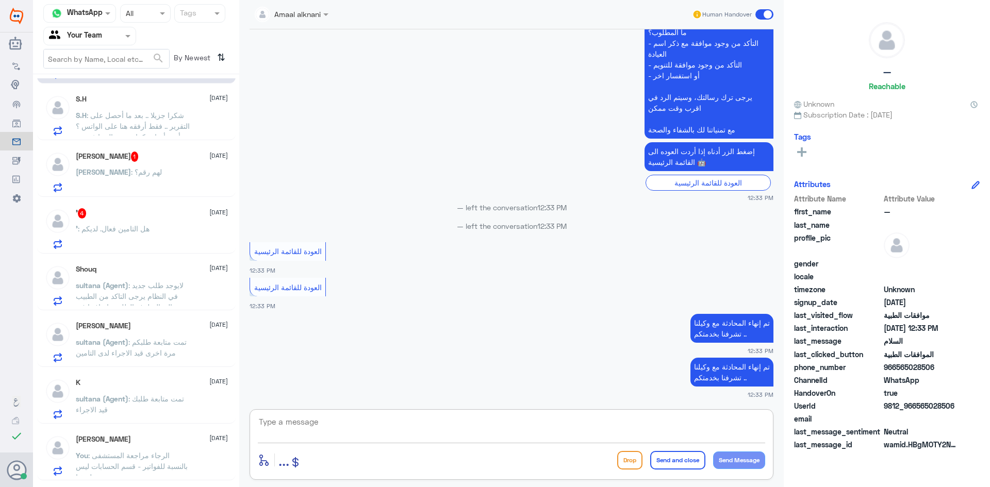
click at [135, 222] on div "' 4 [DATE] ' : هل التامين فعال. لديكم" at bounding box center [152, 228] width 152 height 41
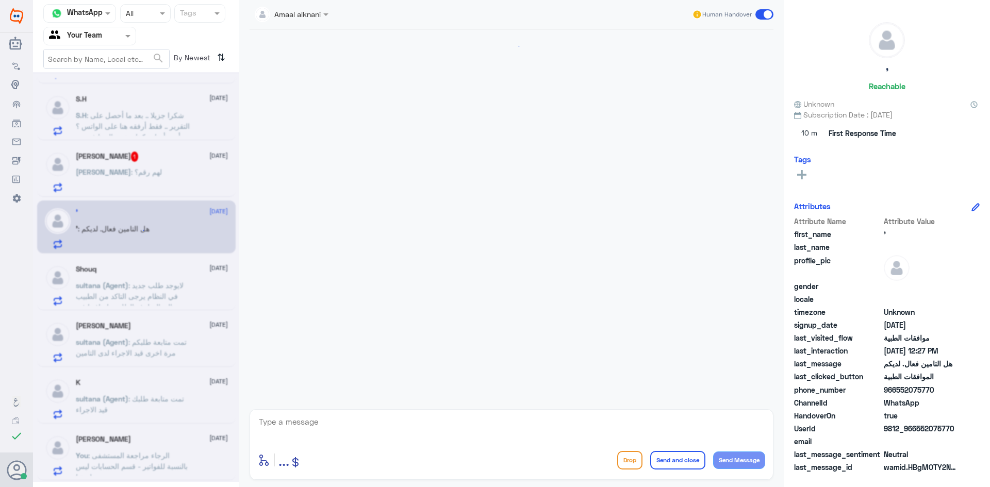
scroll to position [223, 0]
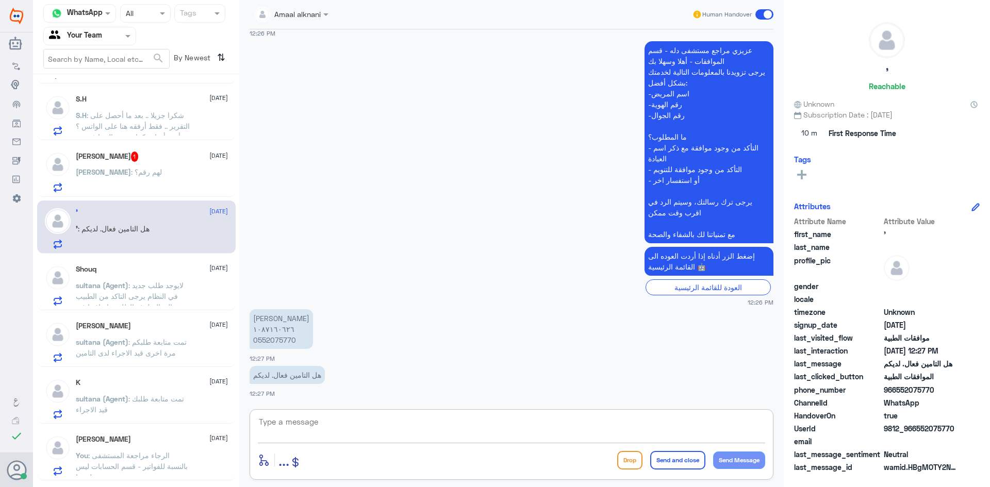
click at [342, 439] on textarea at bounding box center [511, 427] width 507 height 25
type textarea "الرجاء التواصل مع تامينكم لمعرفة مزودي الخدمة والمنافع المقدمة ونسبة التغطية"
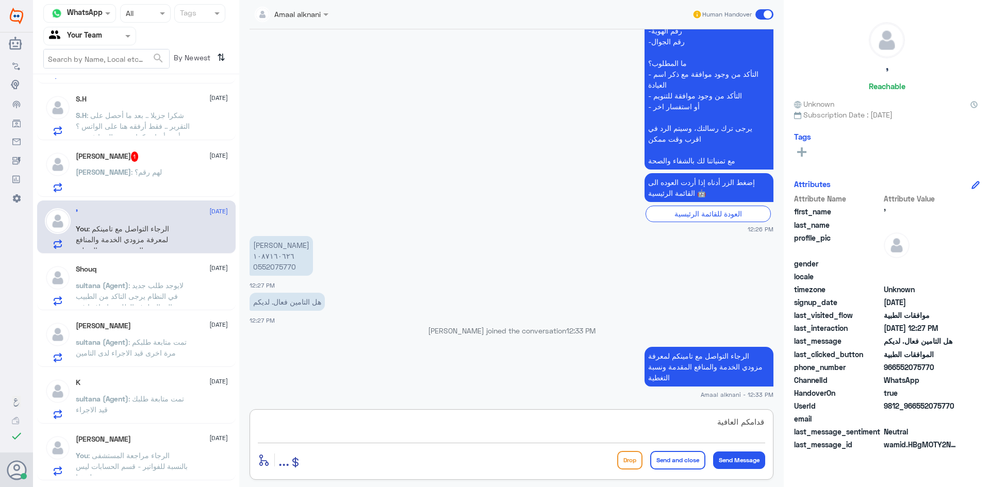
type textarea "قدامكم العافية"
click at [679, 457] on button "Send and close" at bounding box center [677, 460] width 55 height 19
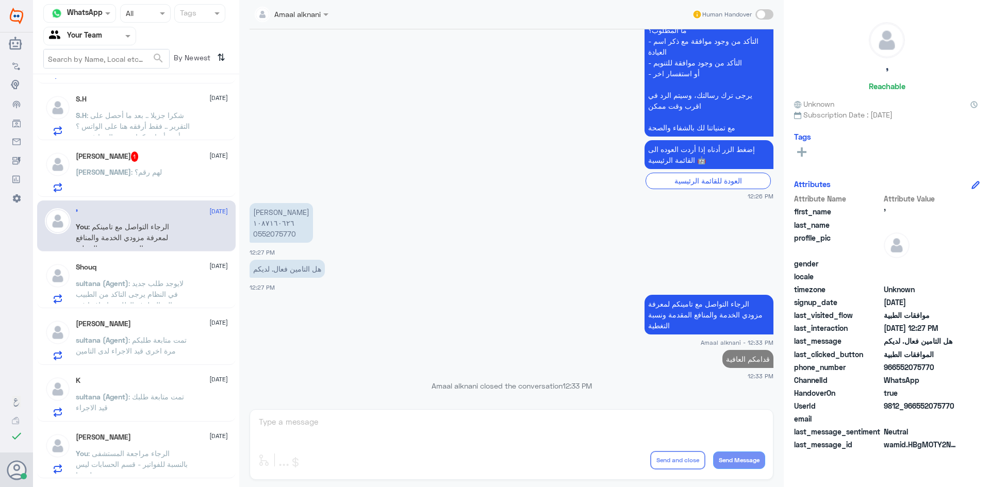
click at [146, 171] on div "[PERSON_NAME] : لهم رقم؟" at bounding box center [152, 180] width 152 height 23
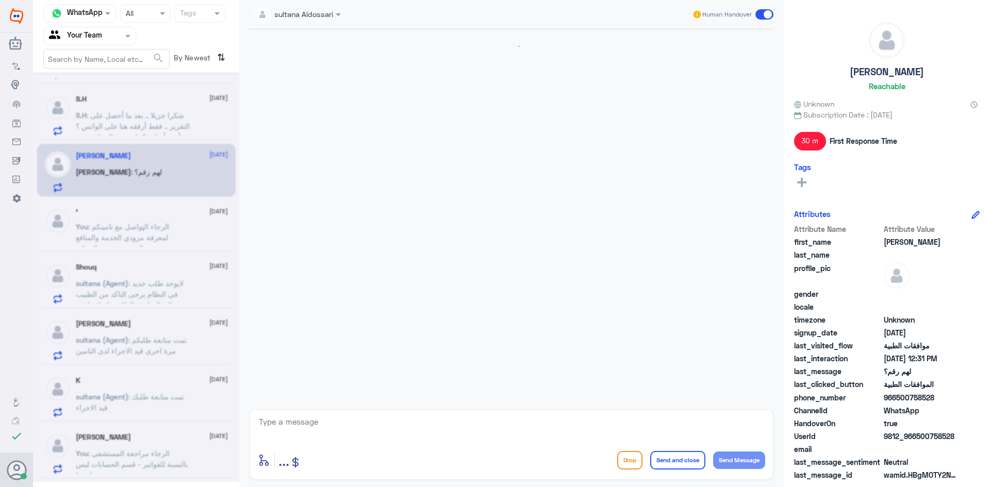
scroll to position [448, 0]
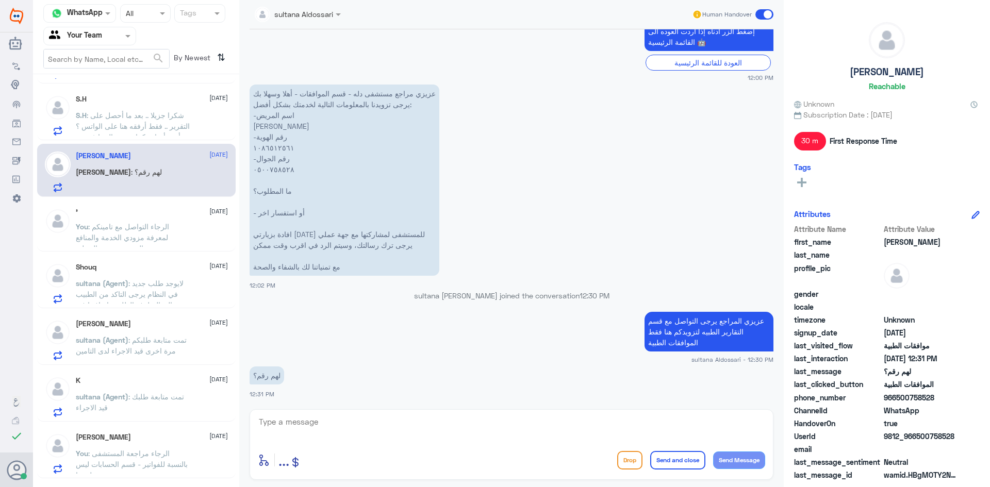
click at [326, 421] on textarea at bounding box center [511, 427] width 507 height 25
click at [330, 439] on textarea at bounding box center [511, 427] width 507 height 25
click at [137, 277] on div "Shouq [DATE] sultana (Agent) : لايوجد طلب جديد في النظام يرجى التاكد من الطبيب …" at bounding box center [152, 283] width 152 height 41
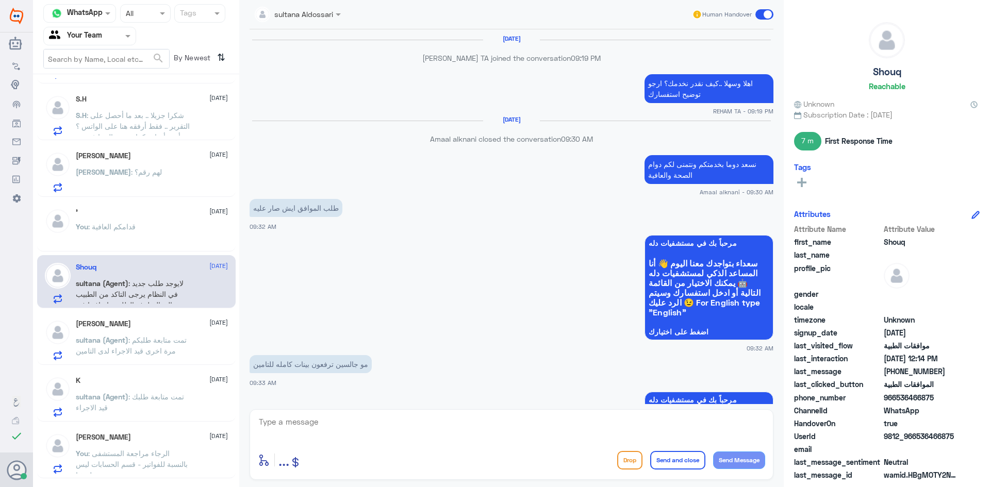
scroll to position [737, 0]
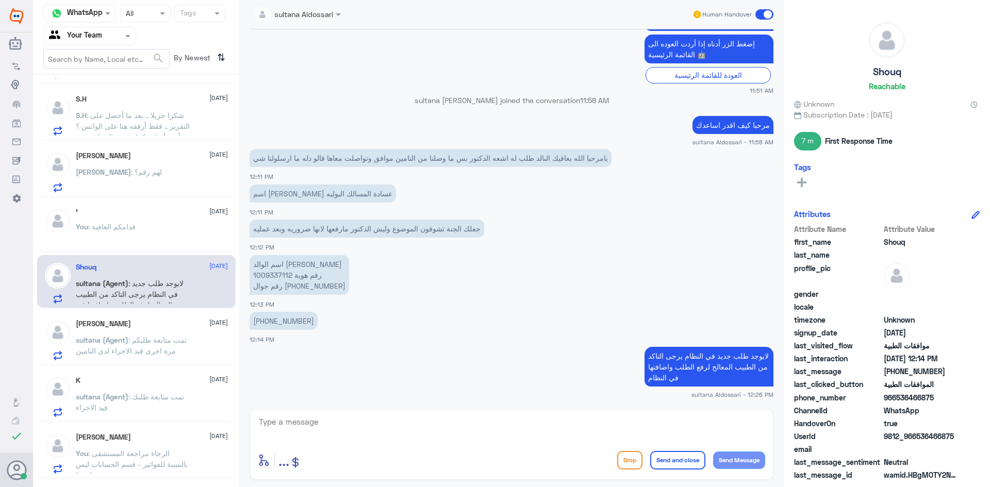
click at [310, 425] on textarea at bounding box center [511, 427] width 507 height 25
click at [158, 350] on span ": تمت متابعة طلبكم مرة اخرى قيد الاجراء لدى التامين" at bounding box center [131, 346] width 111 height 20
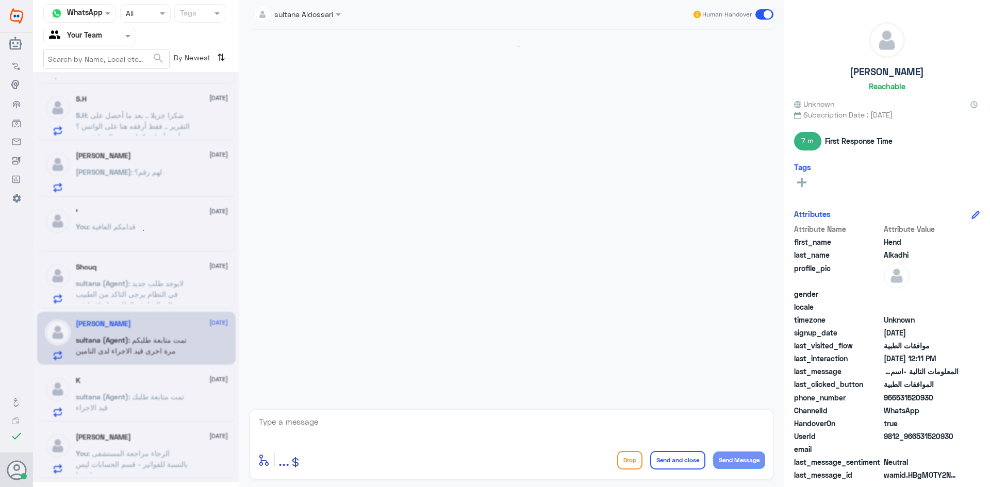
click at [338, 435] on textarea at bounding box center [511, 427] width 507 height 25
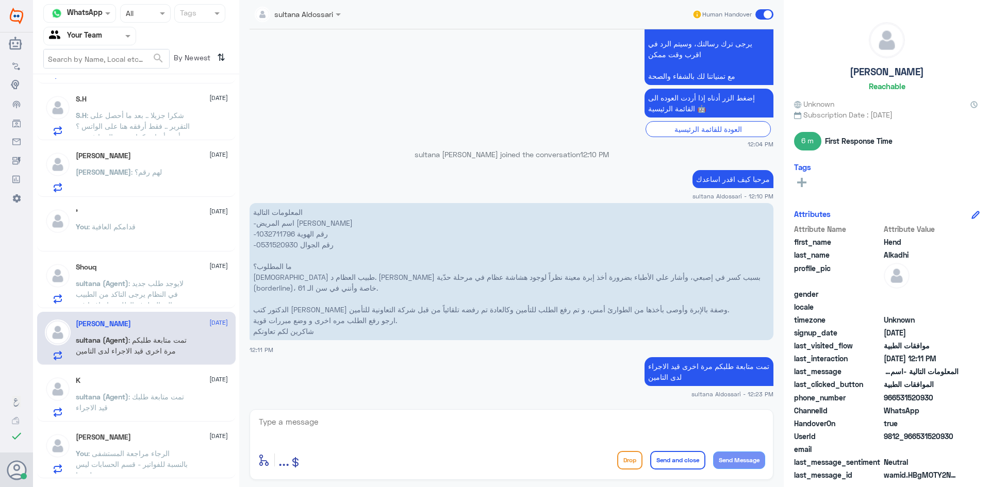
click at [140, 403] on p "sultana (Agent) : تمت متابعة طلبك قيد الاجراء" at bounding box center [134, 404] width 116 height 26
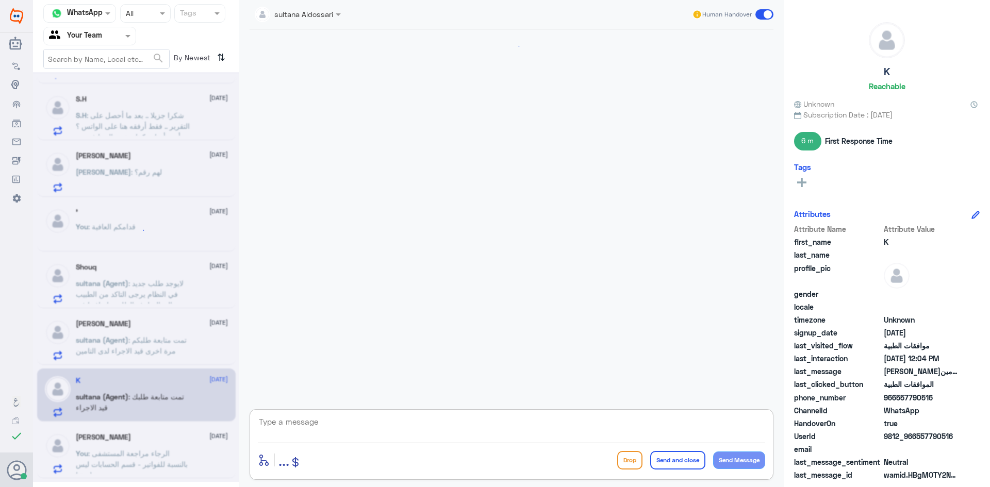
click at [350, 433] on textarea at bounding box center [511, 427] width 507 height 25
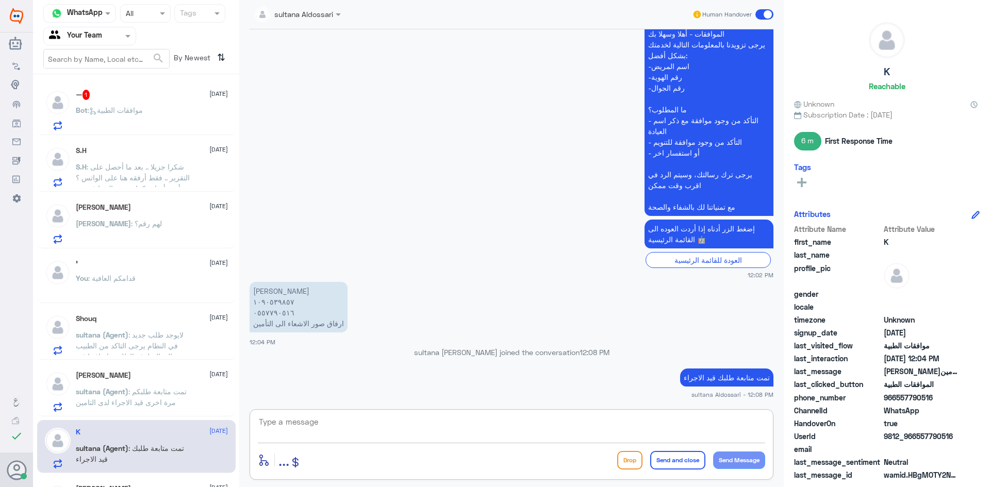
click at [104, 92] on div "— 1 [DATE]" at bounding box center [152, 95] width 152 height 10
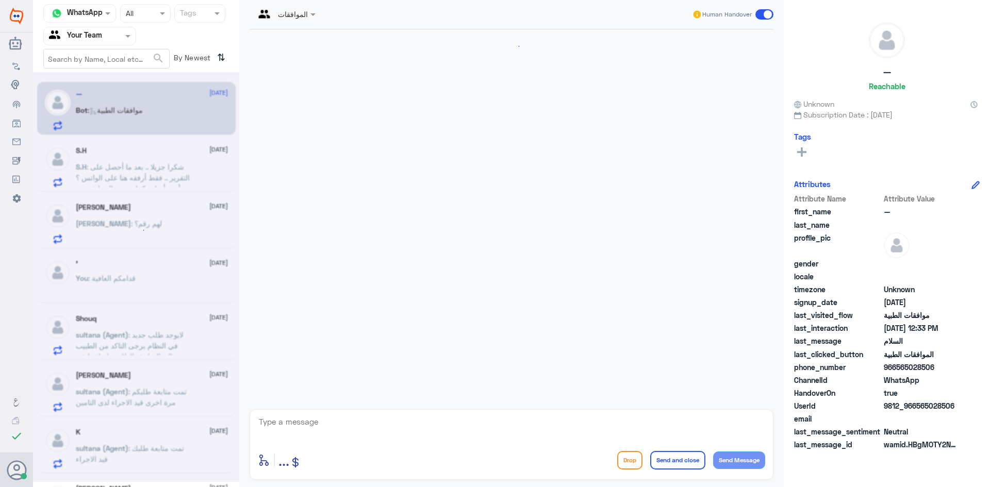
scroll to position [552, 0]
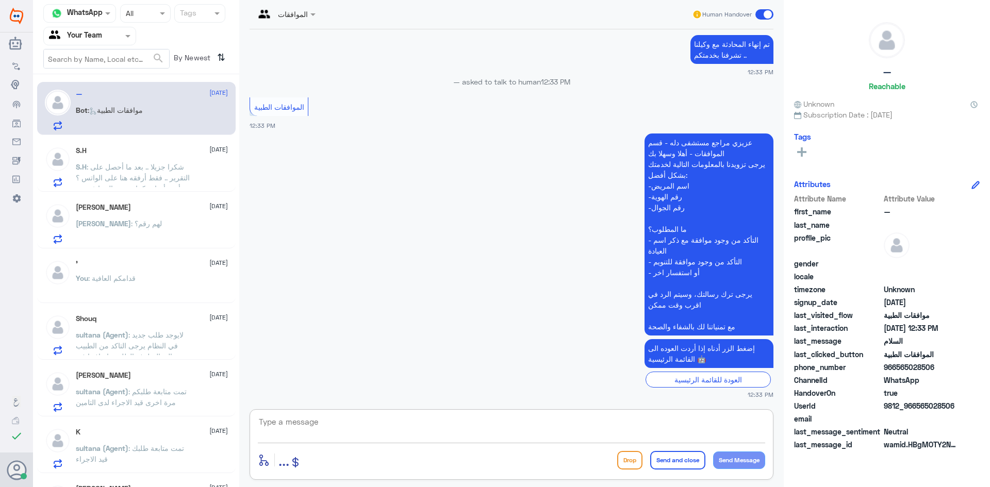
click at [393, 427] on textarea at bounding box center [511, 427] width 507 height 25
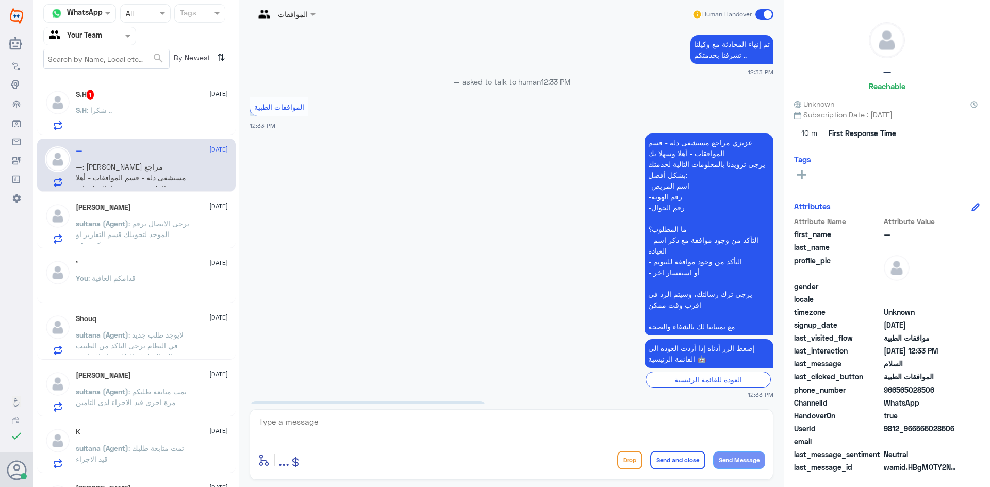
scroll to position [728, 0]
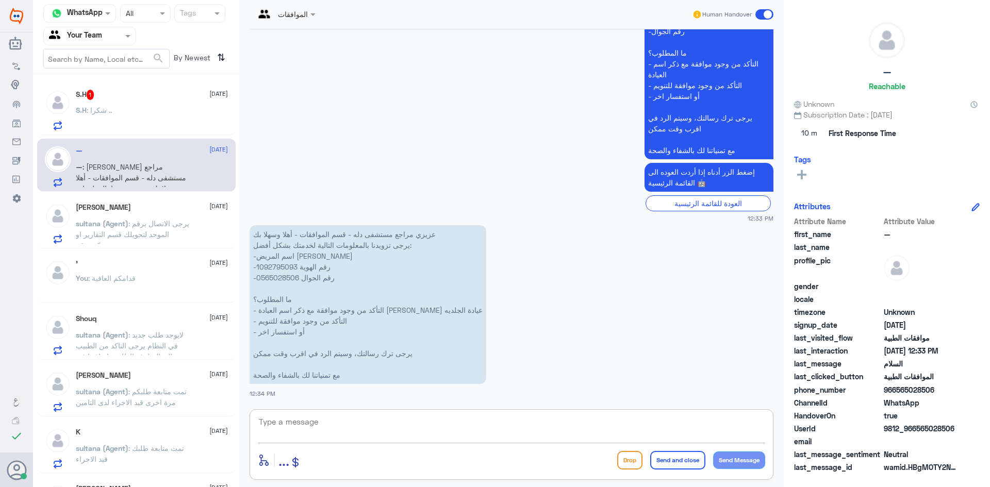
click at [130, 116] on div "S.H : شكرا .." at bounding box center [152, 118] width 152 height 23
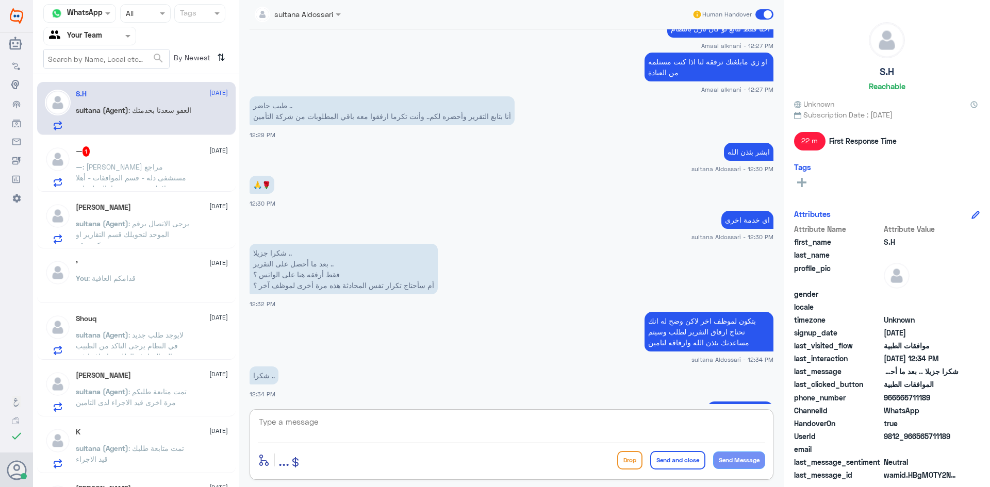
scroll to position [562, 0]
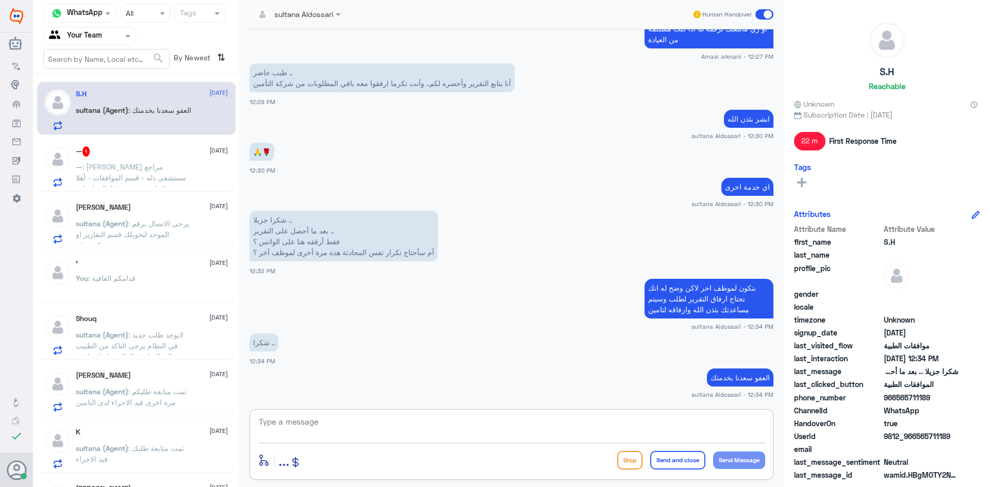
click at [316, 426] on textarea at bounding box center [511, 427] width 507 height 25
type textarea "قدامك العافية"
click at [667, 462] on button "Send and close" at bounding box center [677, 460] width 55 height 19
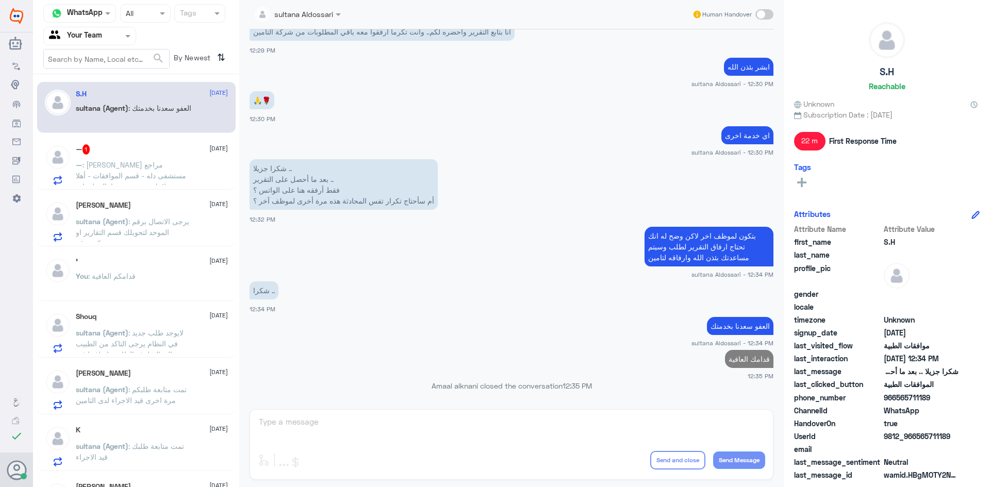
click at [120, 168] on span ": [PERSON_NAME] مراجع مستشفى دله - قسم الموافقات - أهلا وسهلا بك يرجى تزويدنا ب…" at bounding box center [131, 229] width 110 height 139
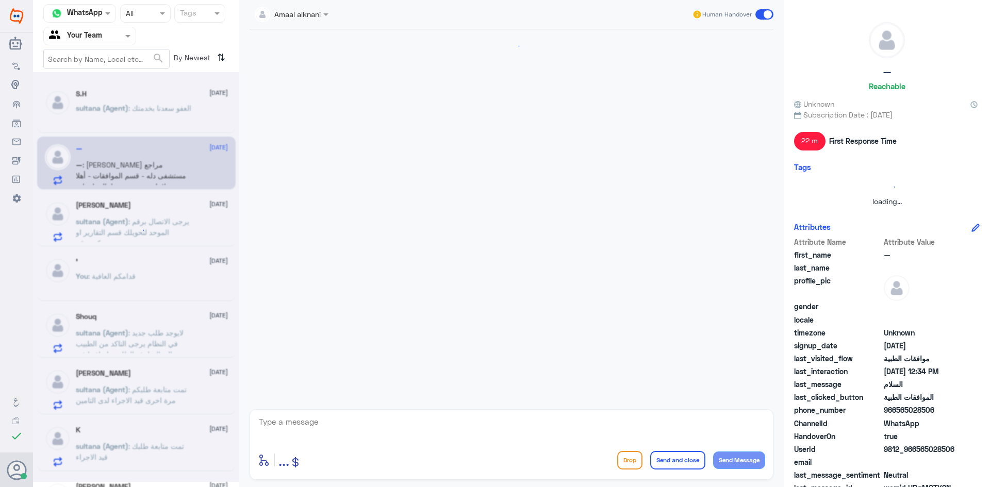
scroll to position [728, 0]
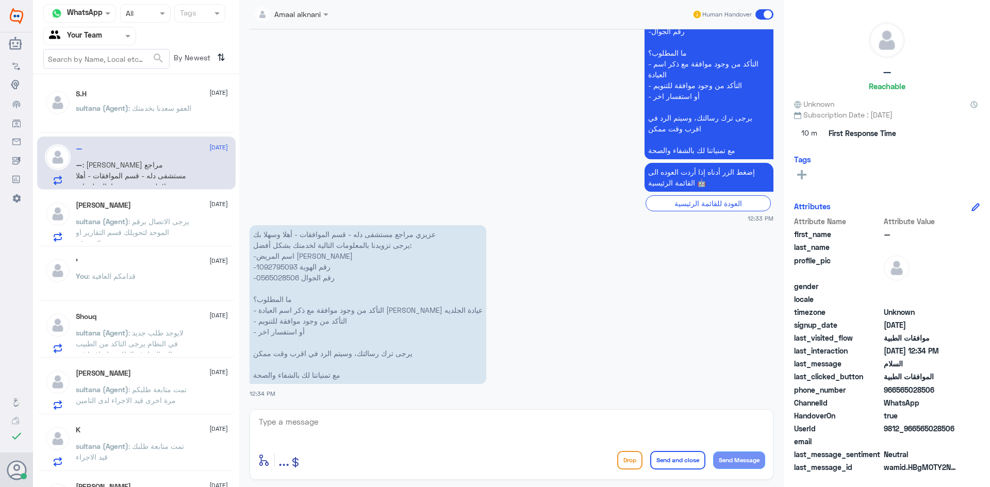
click at [360, 426] on textarea at bounding box center [511, 427] width 507 height 25
click at [146, 222] on span ": يرجى الاتصال برقم الموحد لتحويلك قسم التقارير او تزويدكم برقم" at bounding box center [132, 232] width 113 height 30
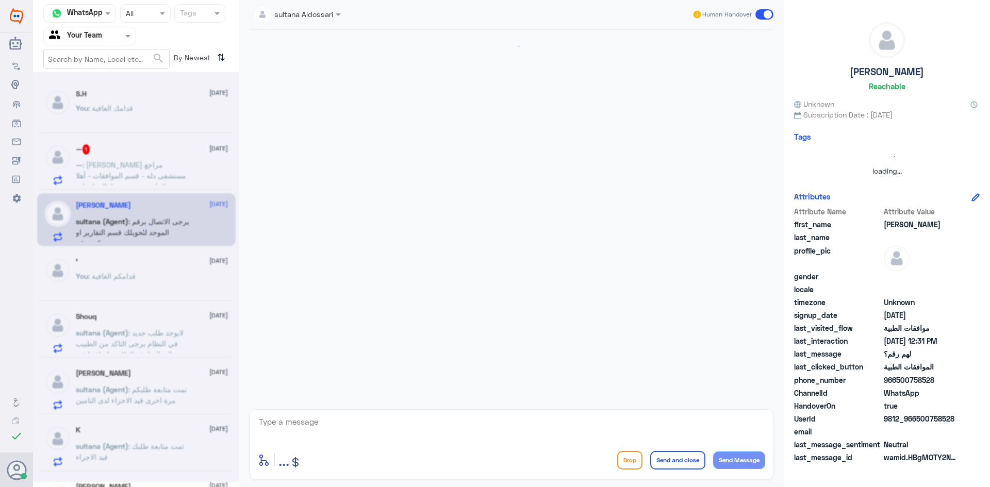
click at [338, 426] on textarea at bounding box center [511, 427] width 507 height 25
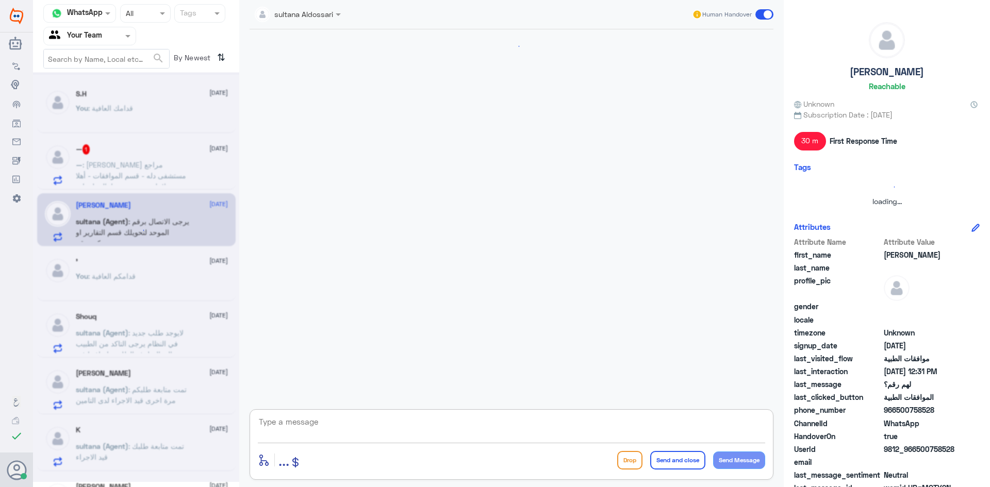
scroll to position [491, 0]
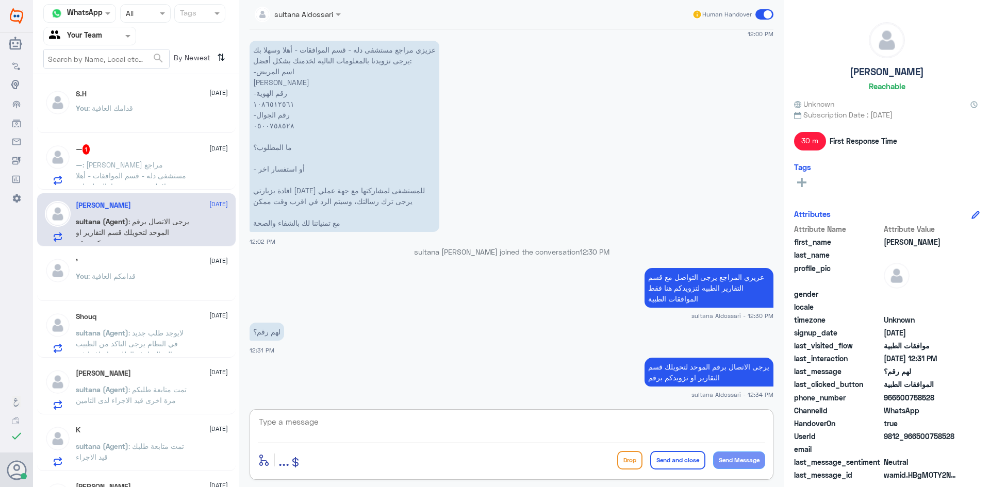
click at [338, 426] on textarea at bounding box center [511, 427] width 507 height 25
type textarea "نتمنى لكم دوام الصحة والعافية"
drag, startPoint x: 667, startPoint y: 461, endPoint x: 511, endPoint y: 479, distance: 157.9
click at [667, 460] on button "Send and close" at bounding box center [677, 460] width 55 height 19
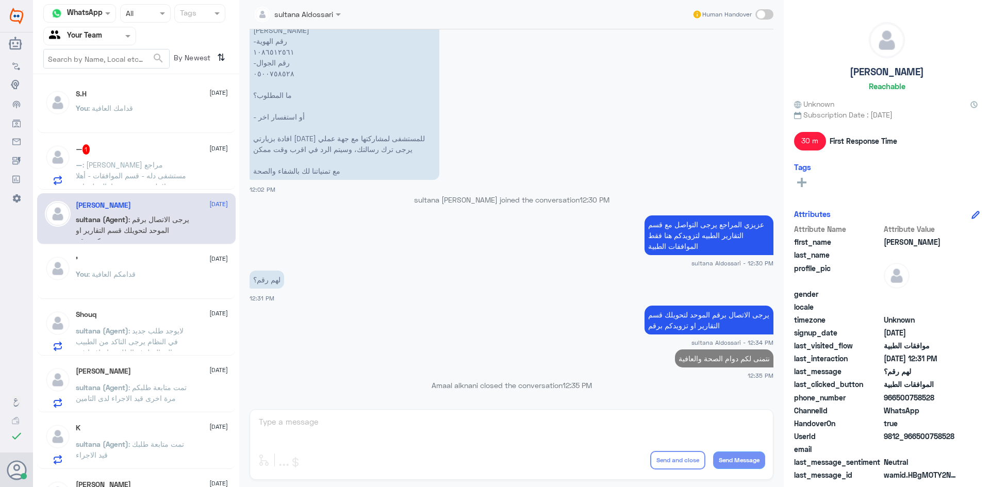
click at [131, 276] on span ": قدامكم العافية" at bounding box center [111, 274] width 47 height 9
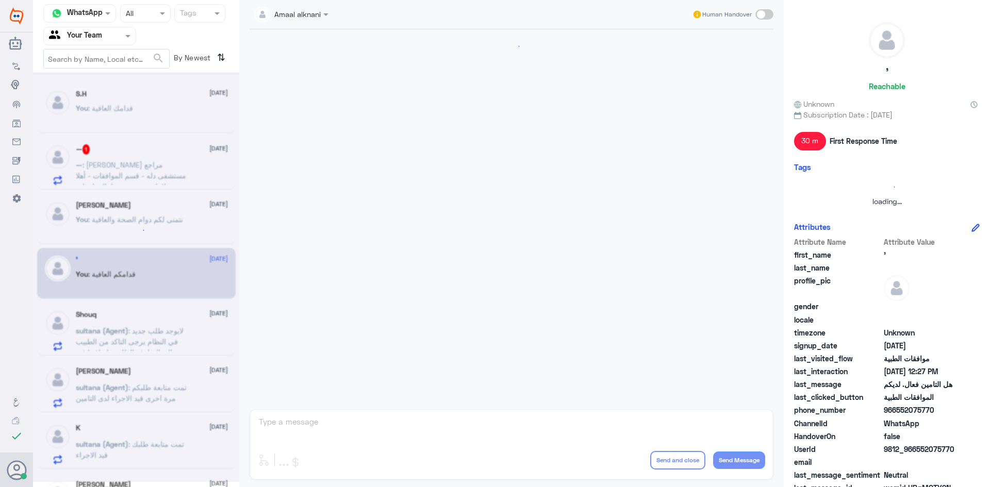
click at [302, 423] on div "Amaal alknani Human Handover enter flow name ... Drop Send and close Send Messa…" at bounding box center [511, 245] width 545 height 490
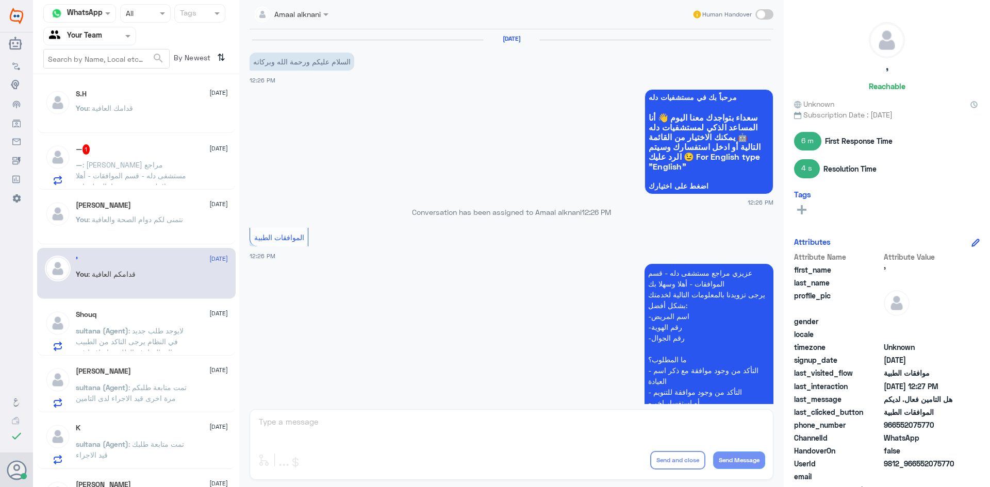
scroll to position [348, 0]
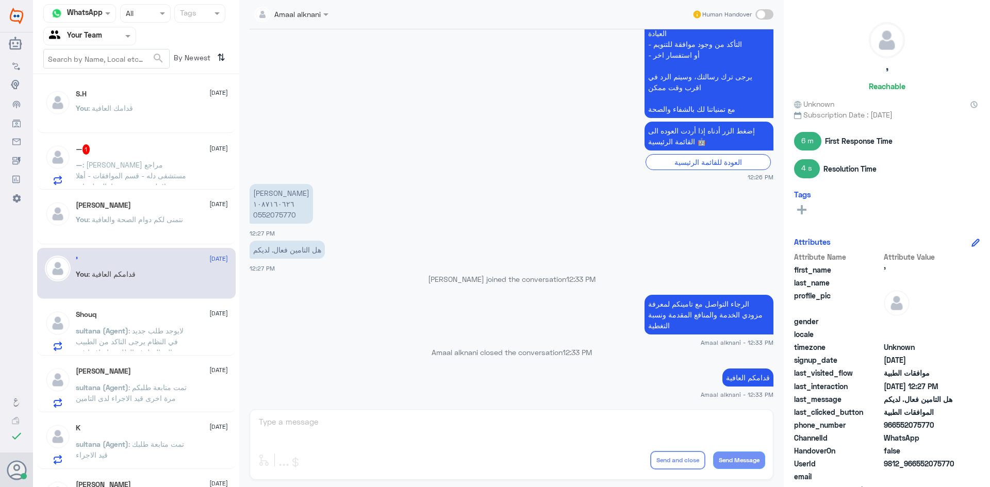
click at [302, 423] on div "Amaal alknani Human Handover [DATE] السلام عليكم ورحمة الله وبركاته 12:26 PM مر…" at bounding box center [511, 245] width 545 height 490
click at [124, 176] on span ": [PERSON_NAME] مراجع مستشفى دله - قسم الموافقات - أهلا وسهلا بك يرجى تزويدنا ب…" at bounding box center [131, 229] width 110 height 139
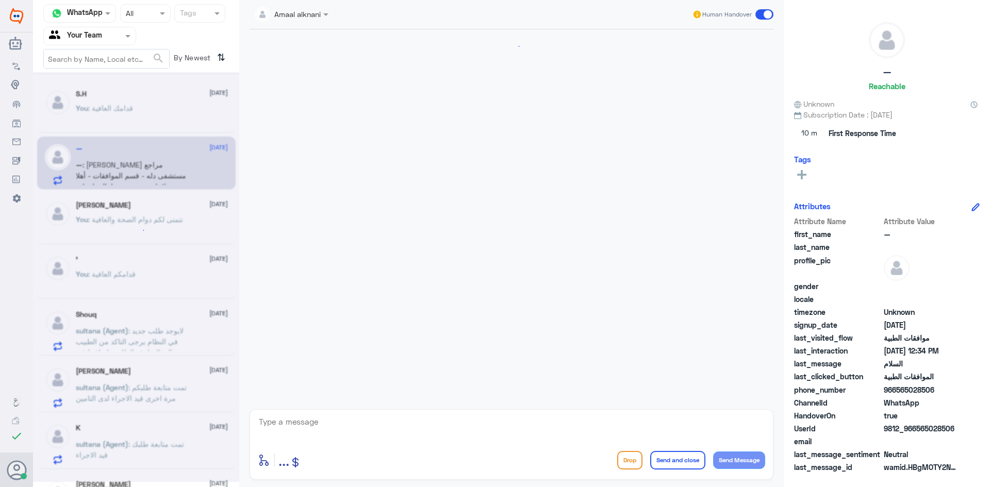
scroll to position [798, 0]
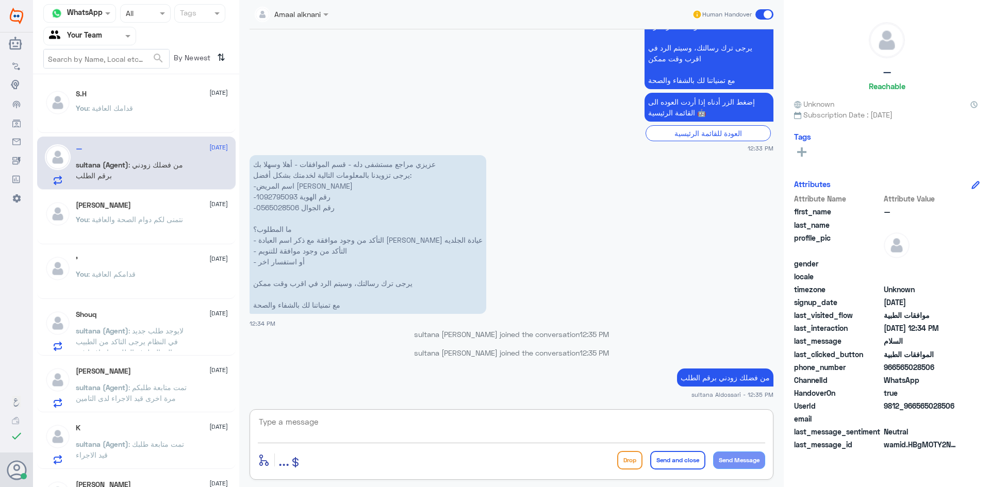
click at [318, 424] on textarea at bounding box center [511, 427] width 507 height 25
click at [134, 291] on p "You : قدامكم العافية" at bounding box center [106, 282] width 60 height 26
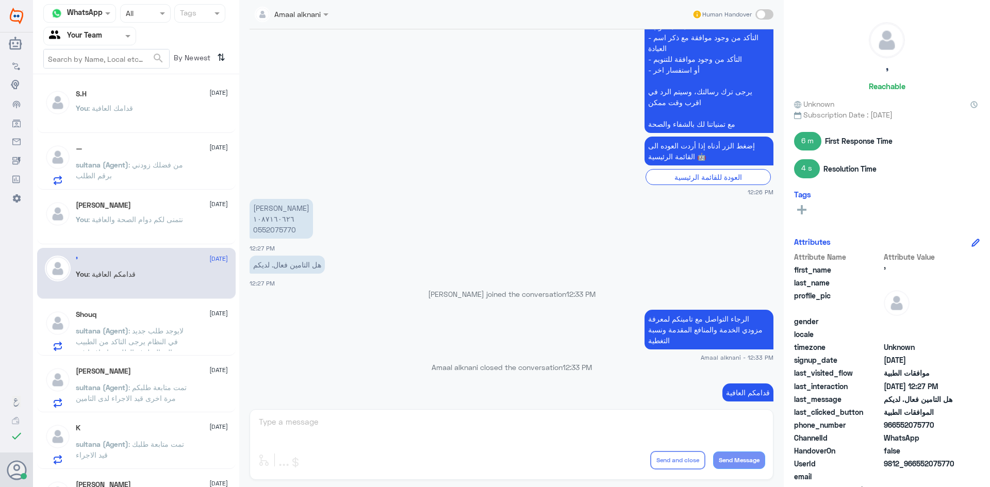
click at [133, 339] on span ": لايوجد طلب جديد في النظام يرجى التاكد من الطبيب المعالج لرفع الطلب واضافتها ف…" at bounding box center [130, 346] width 108 height 41
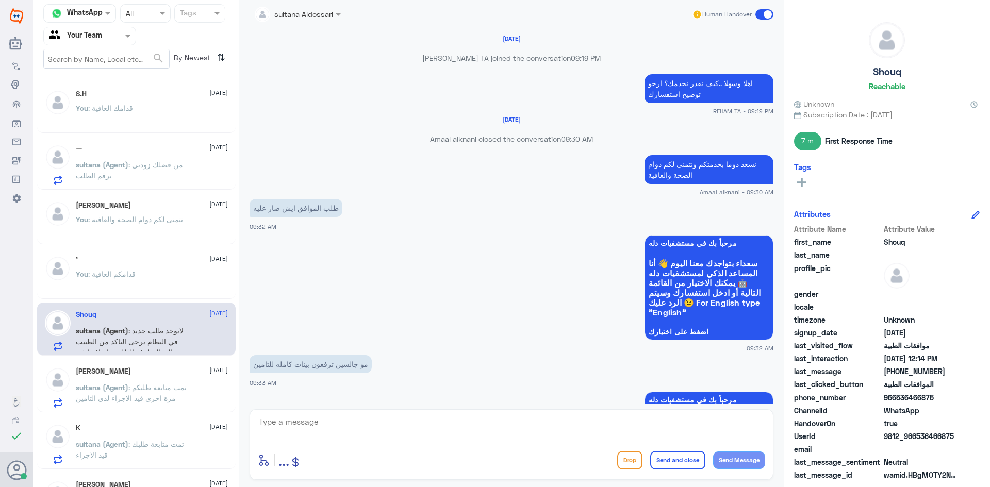
scroll to position [737, 0]
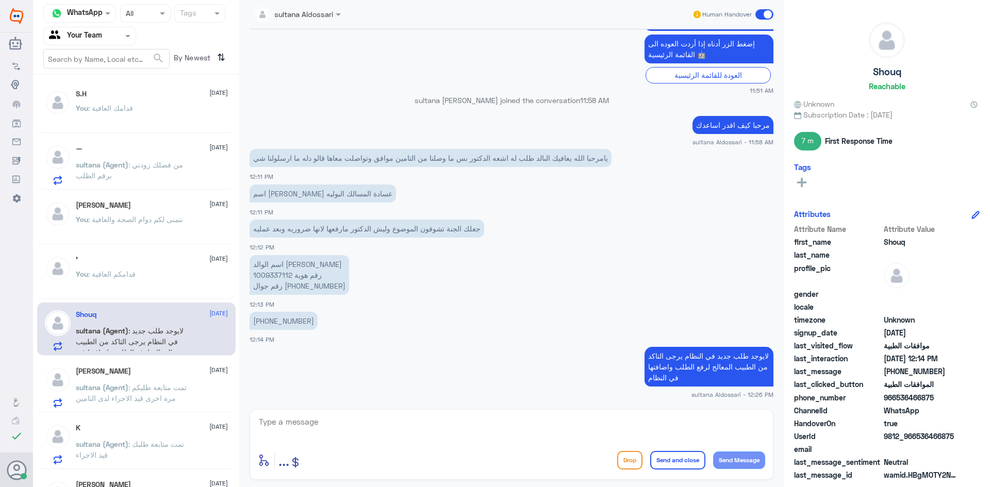
click at [344, 417] on textarea at bounding box center [511, 427] width 507 height 25
click at [169, 388] on span ": تمت متابعة طلبكم مرة اخرى قيد الاجراء لدى التامين" at bounding box center [131, 393] width 111 height 20
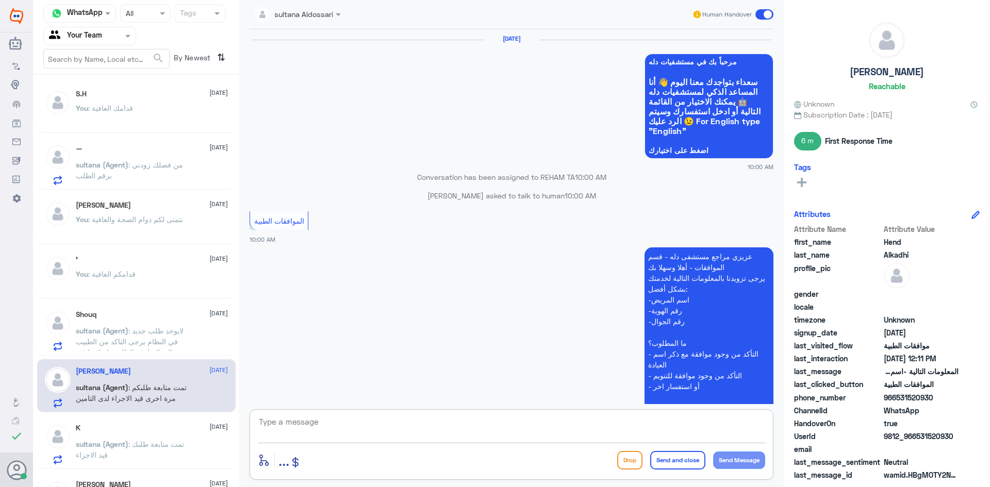
click at [333, 423] on textarea at bounding box center [511, 427] width 507 height 25
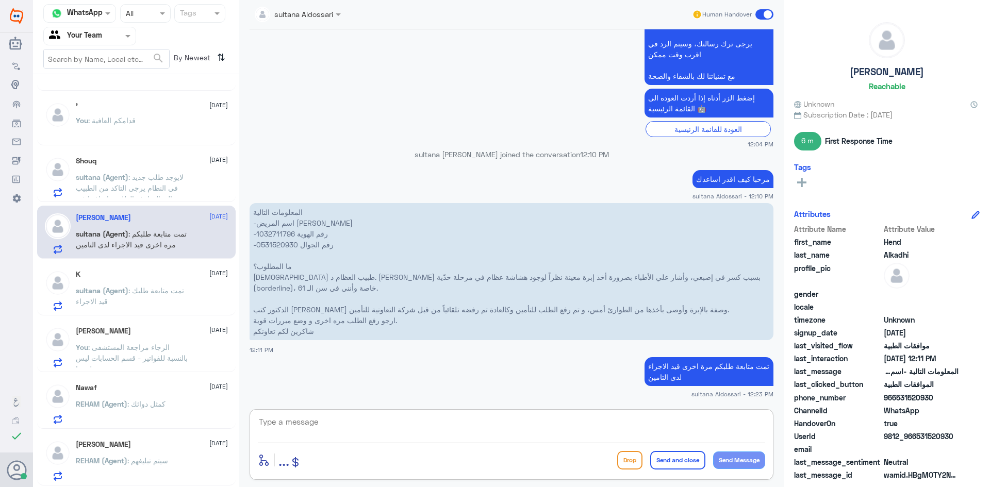
scroll to position [155, 0]
click at [156, 297] on p "sultana (Agent) : تمت متابعة طلبك قيد الاجراء" at bounding box center [134, 297] width 116 height 26
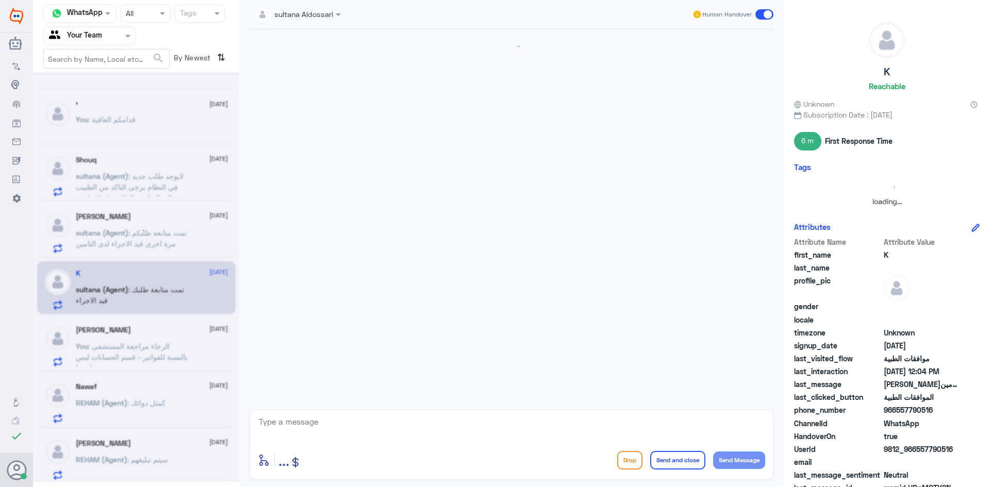
scroll to position [250, 0]
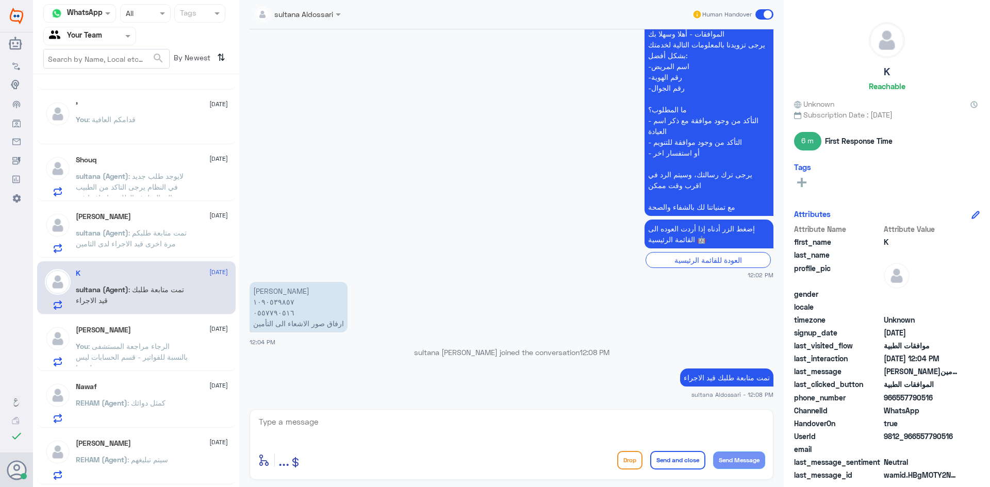
click at [121, 356] on span ": الرجاء مراجعة المستشفى بالنسبة للفواتير - قسم الحسابات ليس عن طريقنا" at bounding box center [132, 357] width 112 height 30
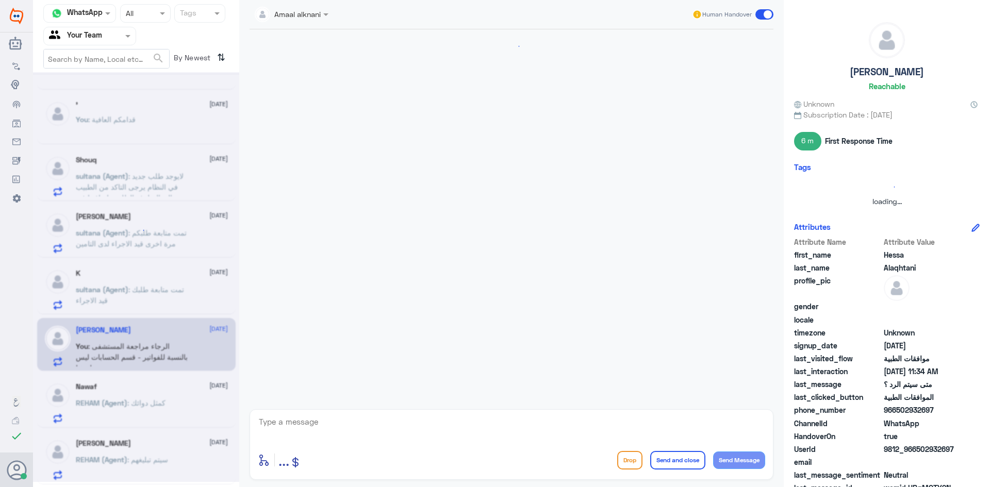
click at [351, 425] on textarea at bounding box center [511, 427] width 507 height 25
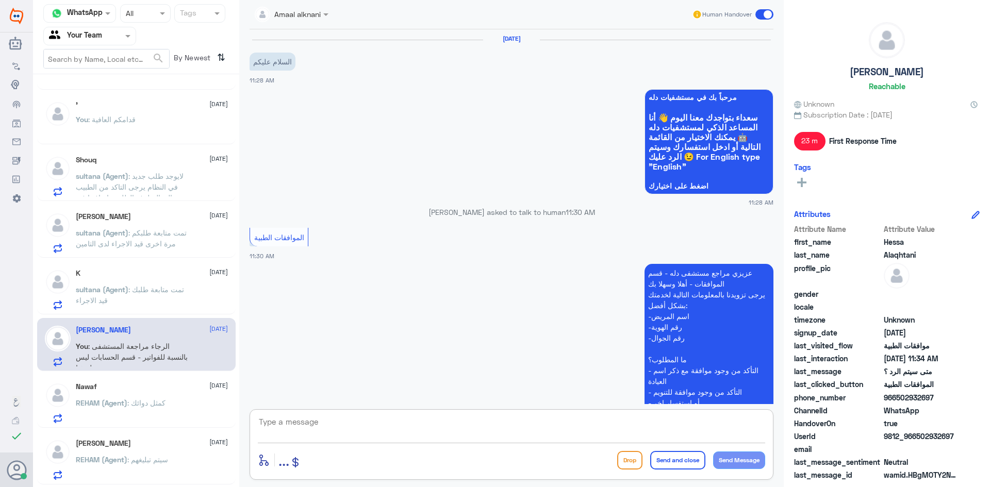
scroll to position [448, 0]
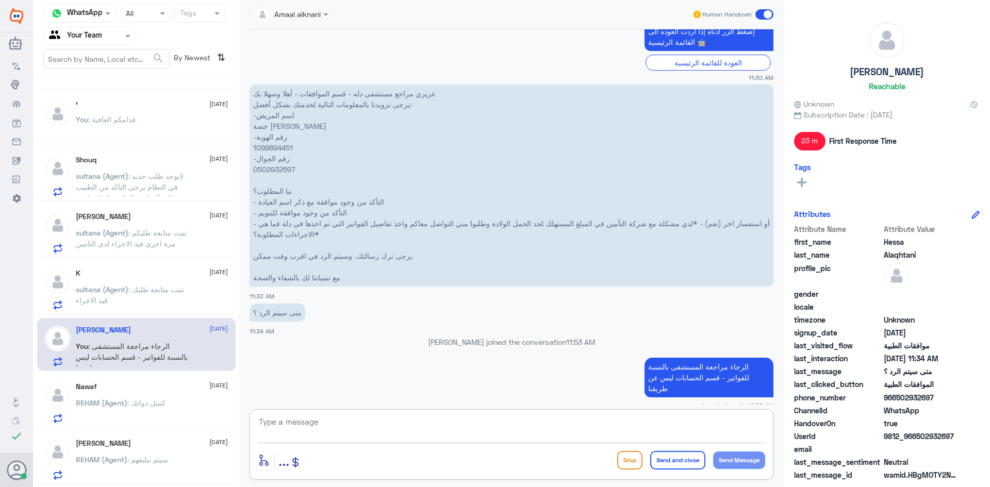
click at [351, 425] on textarea at bounding box center [511, 427] width 507 height 25
type textarea "متمنين لكم دوام الصحة والعافية"
click at [691, 460] on button "Send and close" at bounding box center [677, 460] width 55 height 19
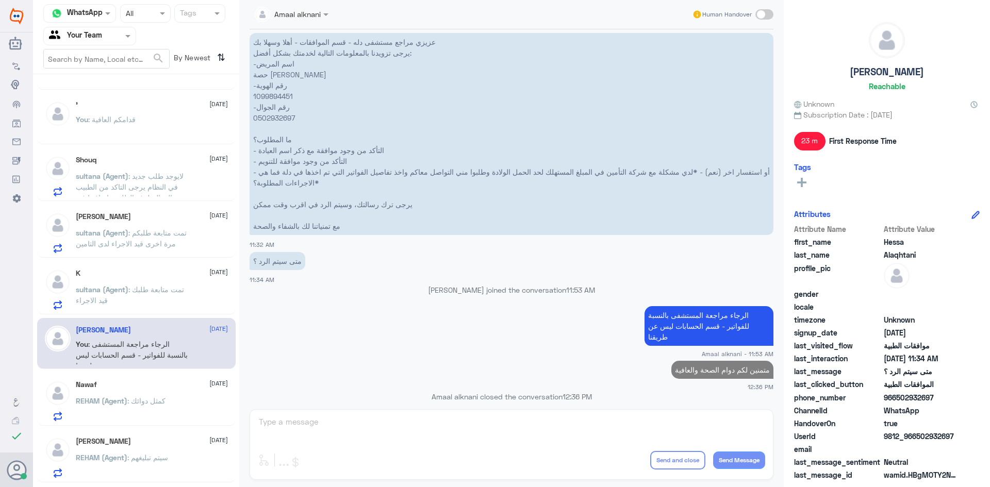
click at [196, 404] on div "REHAM (Agent) : كمثل دوائك" at bounding box center [152, 409] width 152 height 23
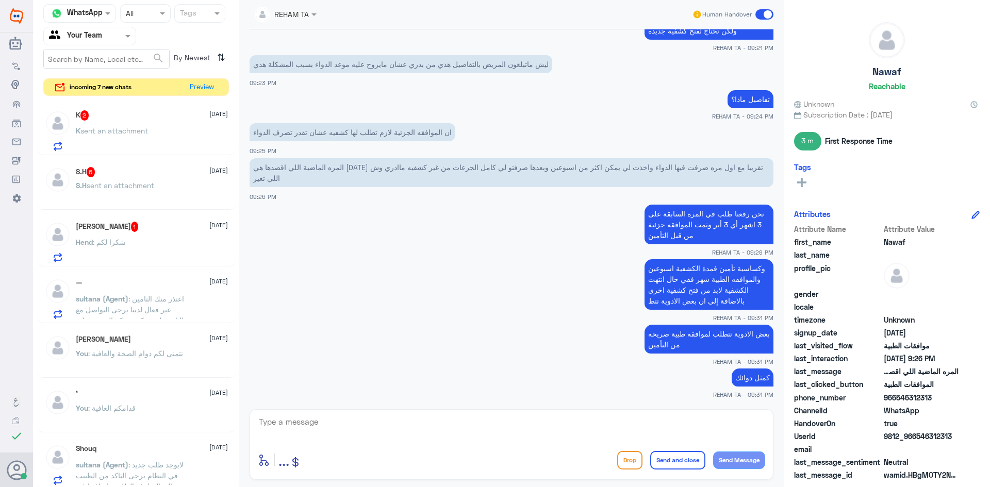
click at [146, 244] on div "Hend : شكرا لكم" at bounding box center [152, 250] width 152 height 23
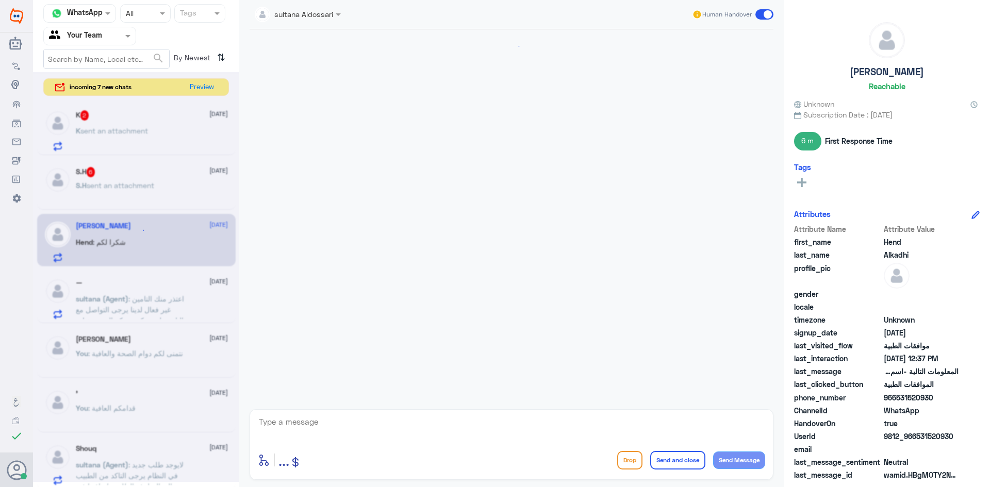
scroll to position [1012, 0]
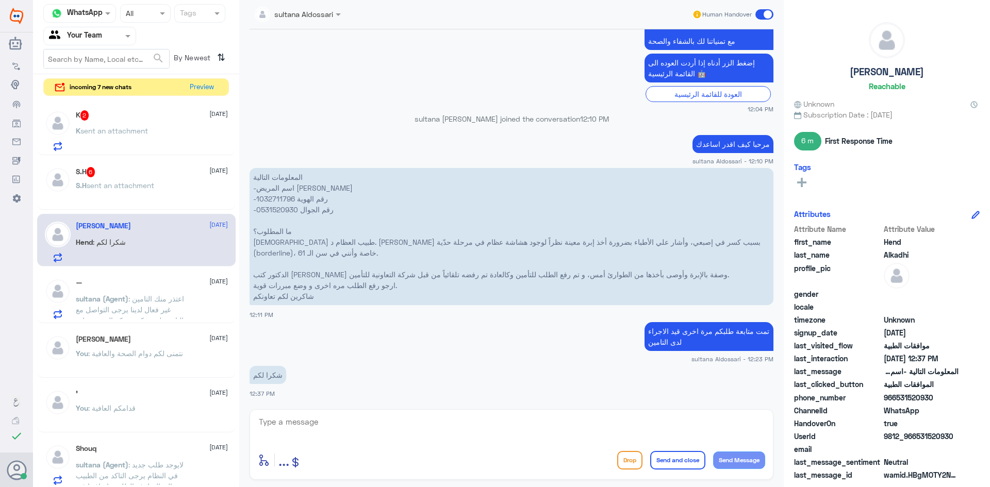
click at [352, 422] on textarea at bounding box center [511, 427] width 507 height 25
click at [175, 191] on div "S.H sent an attachment" at bounding box center [152, 194] width 152 height 23
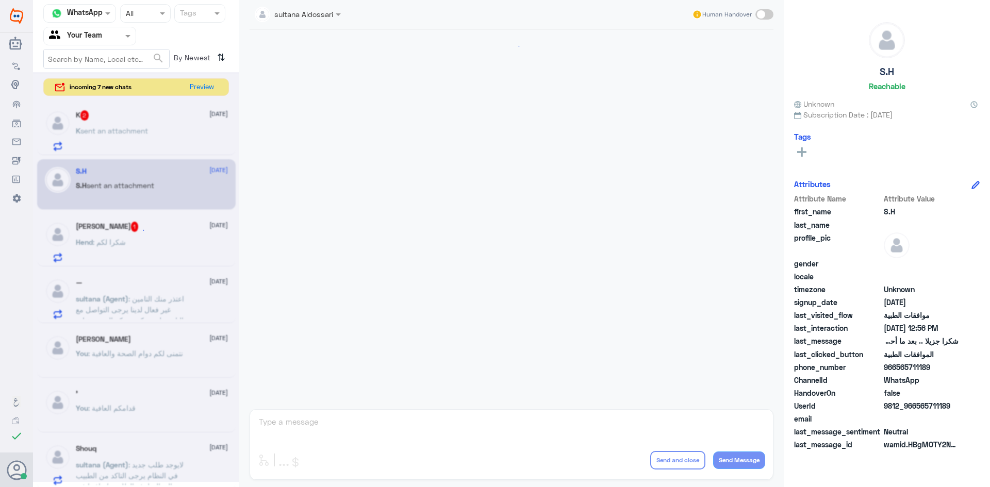
scroll to position [892, 0]
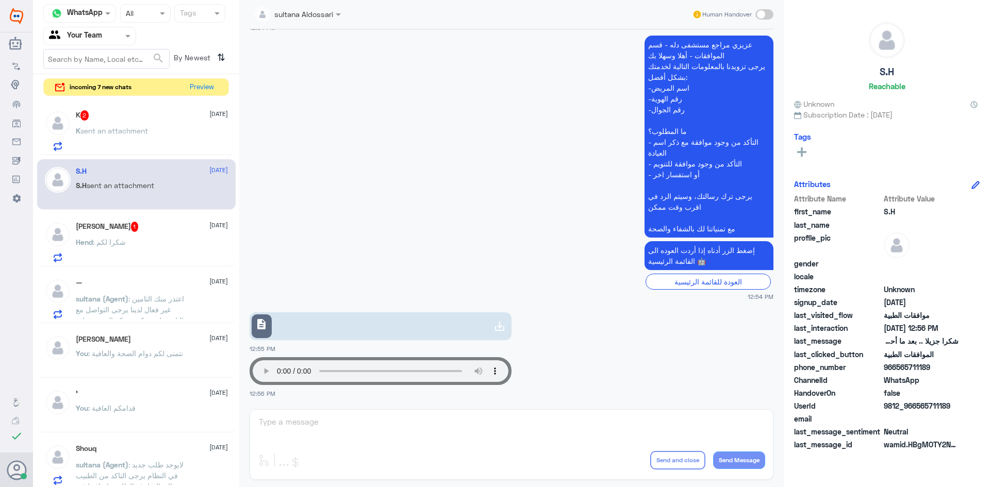
click at [455, 324] on link "description" at bounding box center [381, 327] width 262 height 28
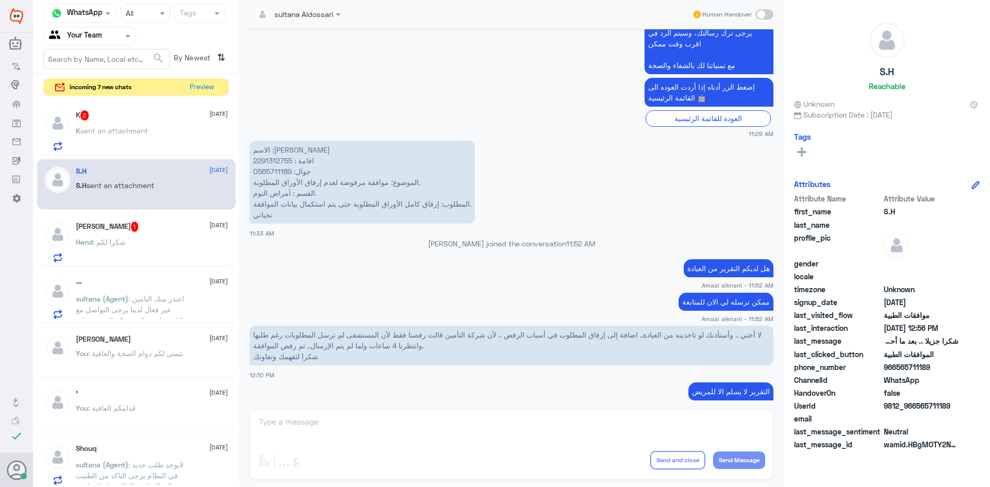
scroll to position [351, 0]
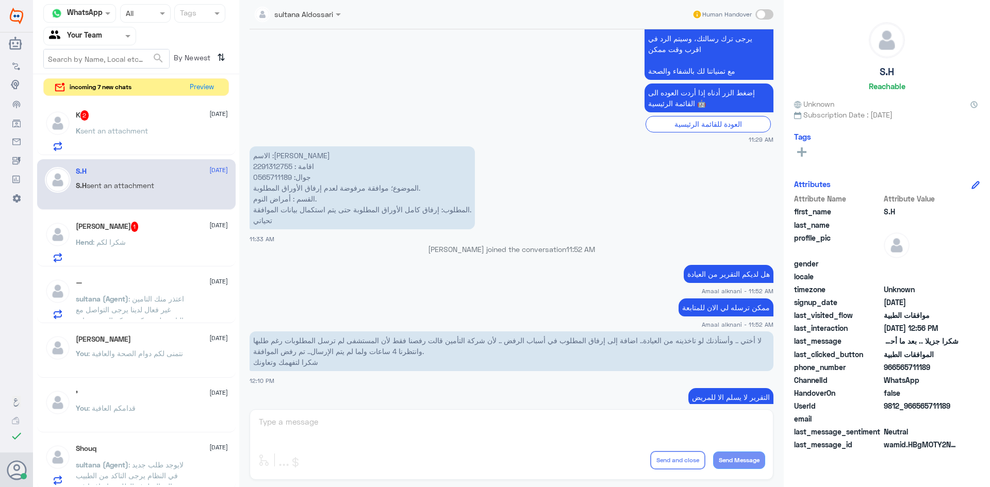
click at [280, 165] on p "الاسم :[PERSON_NAME] : 2291312755 جوال: 0565711189 الموضوع؛ موافقة مرفوضة لعدم …" at bounding box center [362, 187] width 225 height 83
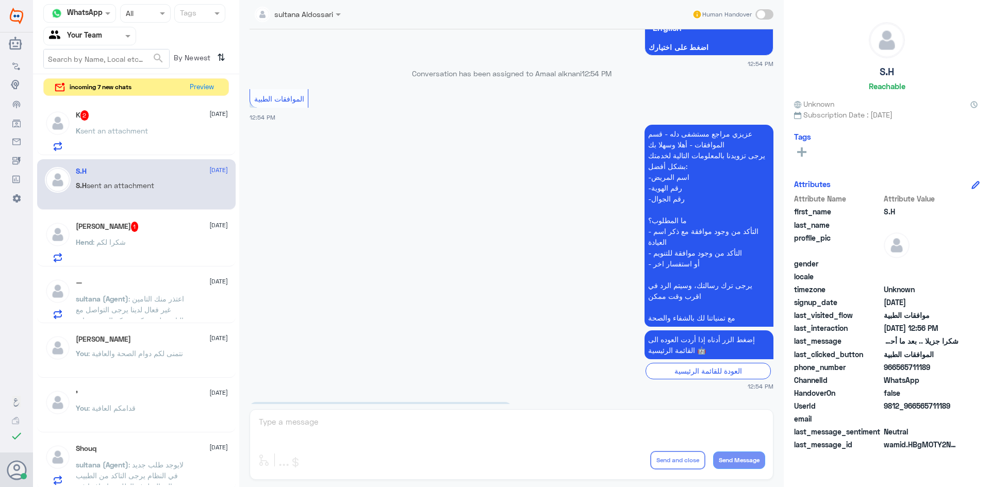
scroll to position [1988, 0]
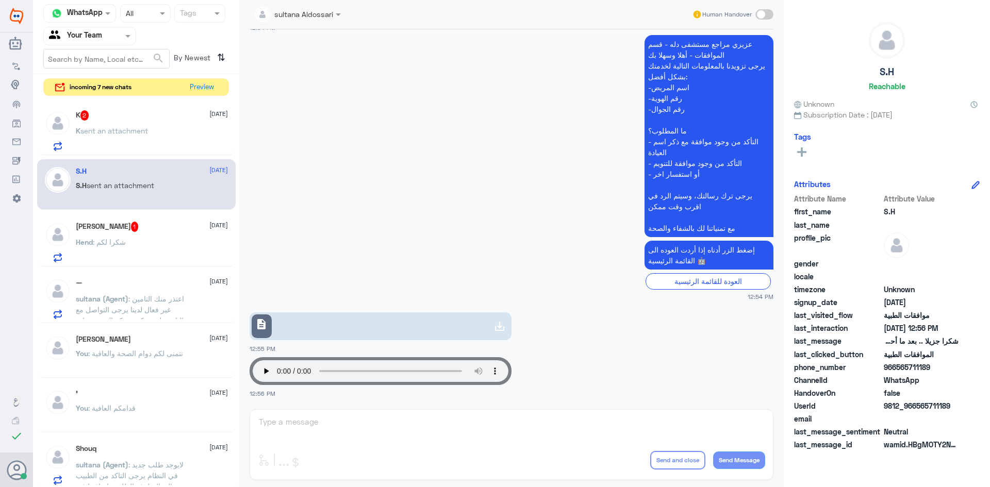
click at [359, 417] on div "sultana Aldossari Human Handover [DATE] مرحباً بك في مستشفيات دله سعداء بتواجدك…" at bounding box center [511, 245] width 545 height 490
click at [337, 422] on div "sultana Aldossari Human Handover [DATE] مرحباً بك في مستشفيات دله سعداء بتواجدك…" at bounding box center [511, 245] width 545 height 490
click at [334, 422] on div "sultana Aldossari Human Handover [DATE] مرحباً بك في مستشفيات دله سعداء بتواجدك…" at bounding box center [511, 245] width 545 height 490
drag, startPoint x: 490, startPoint y: 411, endPoint x: 489, endPoint y: 420, distance: 8.8
click at [489, 413] on div "sultana Aldossari Human Handover [DATE] مرحباً بك في مستشفيات دله سعداء بتواجدك…" at bounding box center [511, 245] width 545 height 490
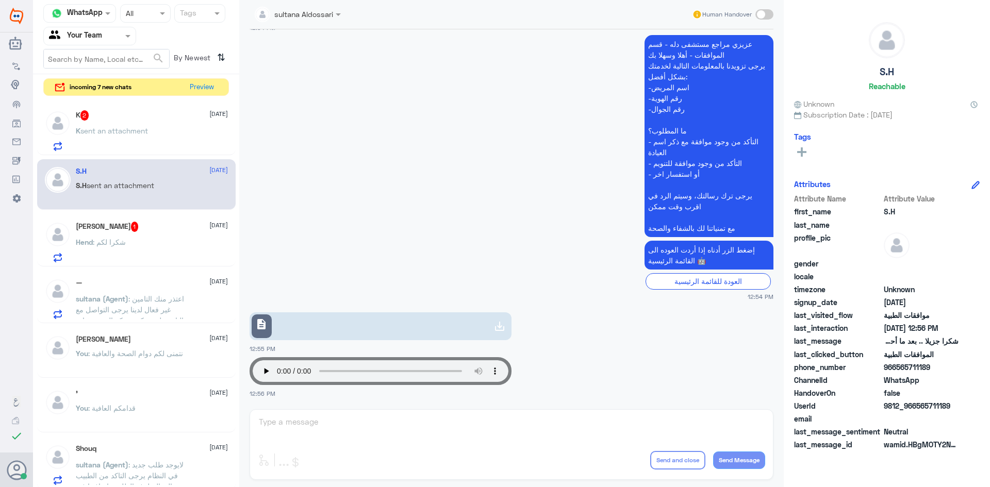
click at [489, 421] on div "sultana Aldossari Human Handover [DATE] مرحباً بك في مستشفيات دله سعداء بتواجدك…" at bounding box center [511, 245] width 545 height 490
click at [319, 431] on div "sultana Aldossari Human Handover [DATE] مرحباً بك في مستشفيات دله سعداء بتواجدك…" at bounding box center [511, 245] width 545 height 490
click at [317, 424] on div "sultana Aldossari Human Handover [DATE] مرحباً بك في مستشفيات دله سعداء بتواجدك…" at bounding box center [511, 245] width 545 height 490
click at [124, 332] on div "[PERSON_NAME] [DATE] You : نتمنى لكم دوام الصحة والعافية" at bounding box center [136, 352] width 199 height 51
click at [127, 177] on div "S.H [DATE] S.H sent an attachment" at bounding box center [152, 186] width 152 height 39
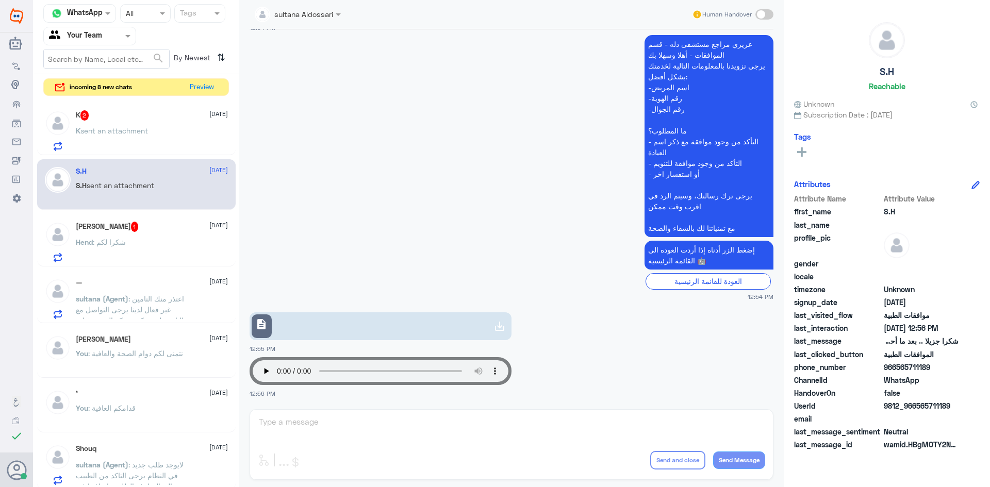
click at [100, 383] on div "' [DATE] You : قدامكم العافية" at bounding box center [136, 407] width 199 height 51
click at [106, 354] on span ": نتمنى لكم دوام الصحة والعافية" at bounding box center [135, 353] width 95 height 9
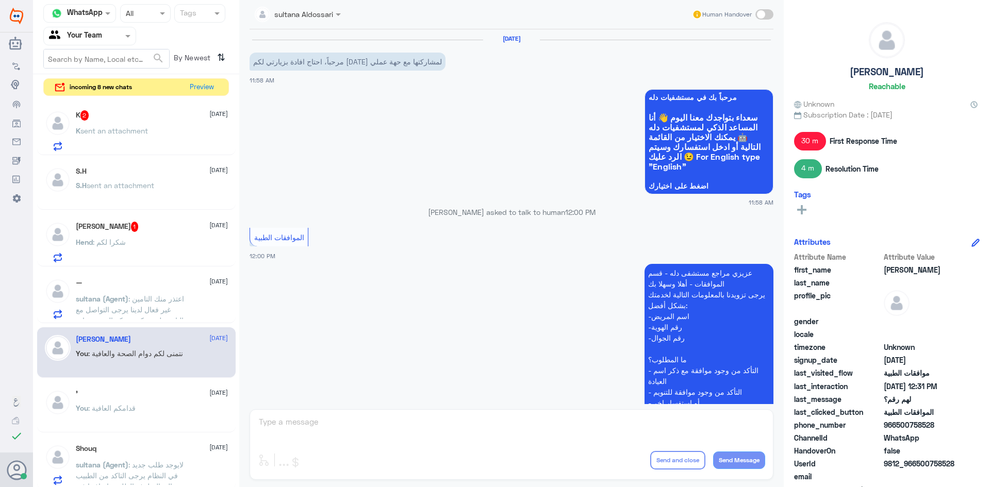
scroll to position [544, 0]
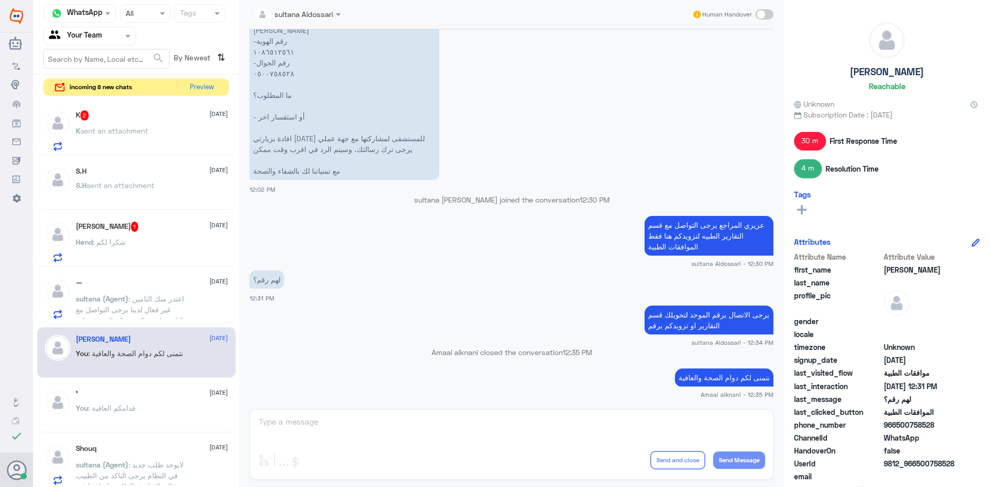
click at [105, 184] on span "sent an attachment" at bounding box center [121, 185] width 68 height 9
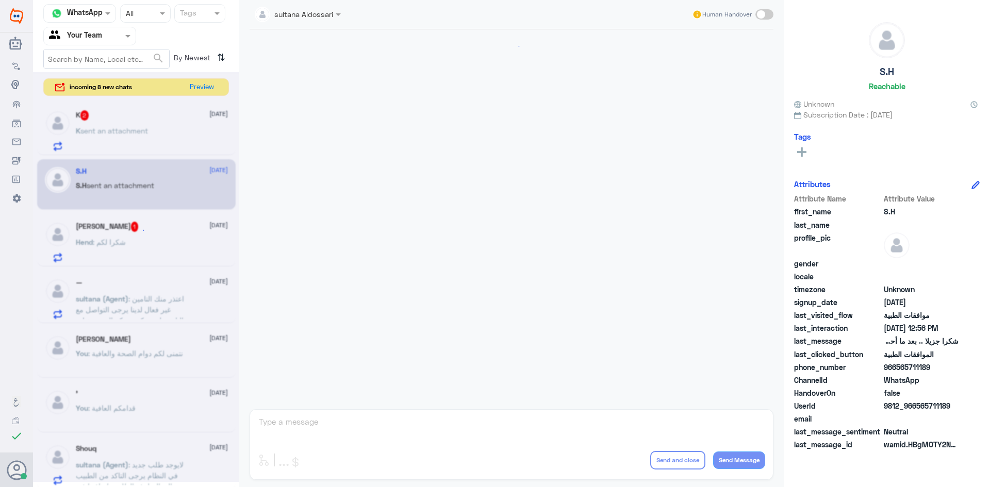
scroll to position [892, 0]
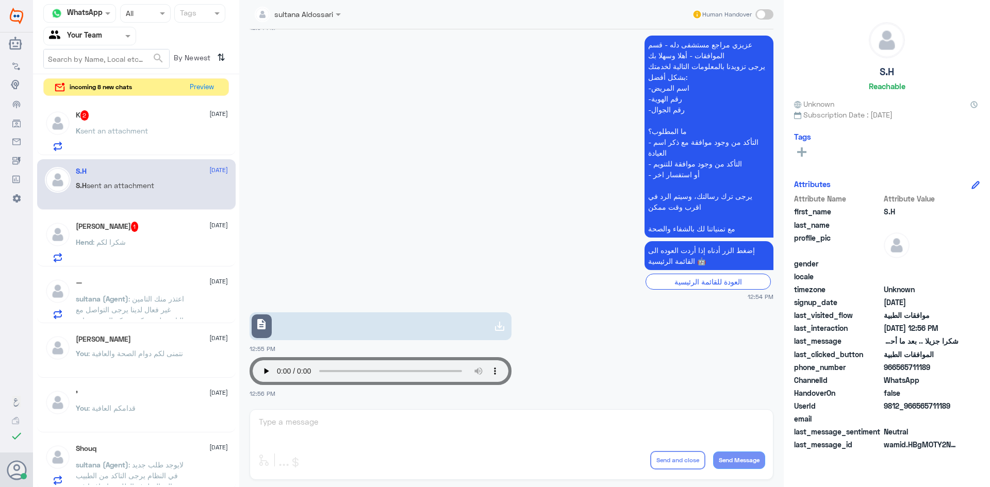
click at [280, 423] on div "sultana Aldossari Human Handover [DATE] 🙏🌹 12:30 PM اي خدمة اخرى sultana Aldoss…" at bounding box center [511, 245] width 545 height 490
click at [109, 134] on span "sent an attachment" at bounding box center [114, 130] width 68 height 9
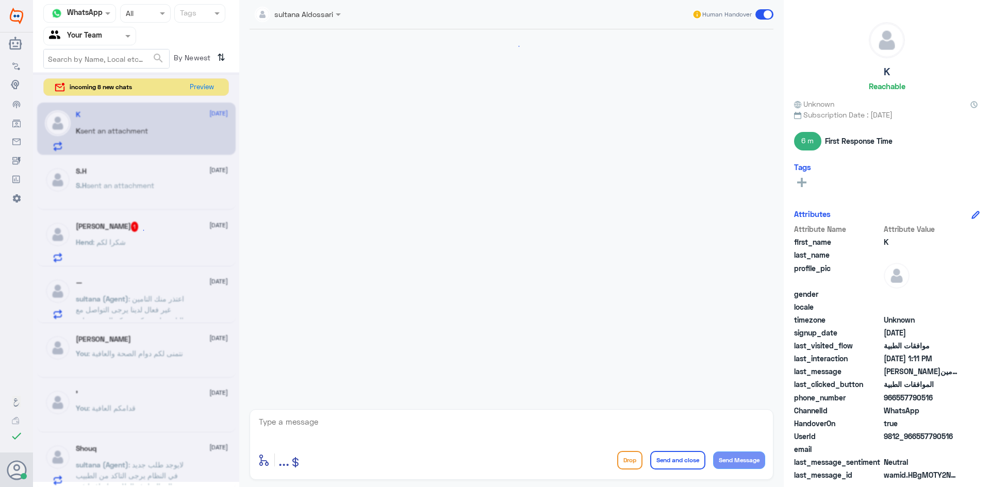
scroll to position [424, 0]
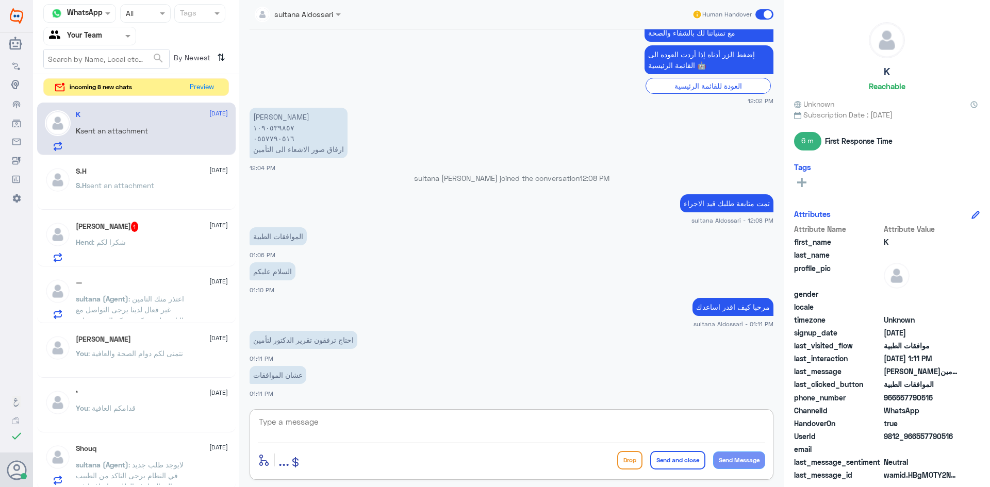
click at [405, 418] on textarea at bounding box center [511, 427] width 507 height 25
click at [417, 423] on textarea at bounding box center [511, 427] width 507 height 25
click at [333, 426] on textarea at bounding box center [511, 427] width 507 height 25
type textarea "0557790519"
drag, startPoint x: 322, startPoint y: 420, endPoint x: 202, endPoint y: 419, distance: 120.2
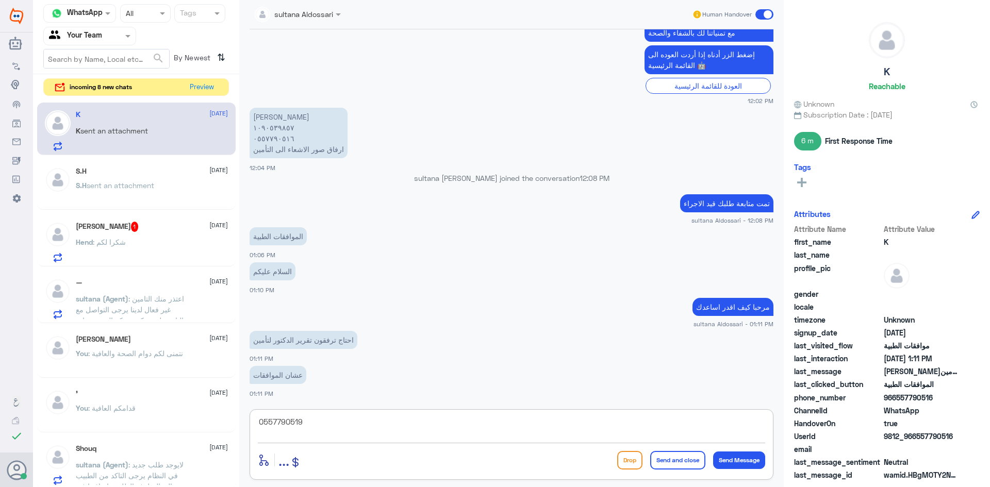
click at [202, 419] on div "Channel WhatsApp Status × All Tags Agent Filter Your Team search By Newest ⇅ in…" at bounding box center [511, 245] width 957 height 490
click at [313, 420] on textarea at bounding box center [511, 427] width 507 height 25
type textarea "1090539857"
drag, startPoint x: 323, startPoint y: 424, endPoint x: 177, endPoint y: 416, distance: 146.7
click at [177, 416] on div "Channel WhatsApp Status × All Tags Agent Filter Your Team search By Newest ⇅ in…" at bounding box center [511, 245] width 957 height 490
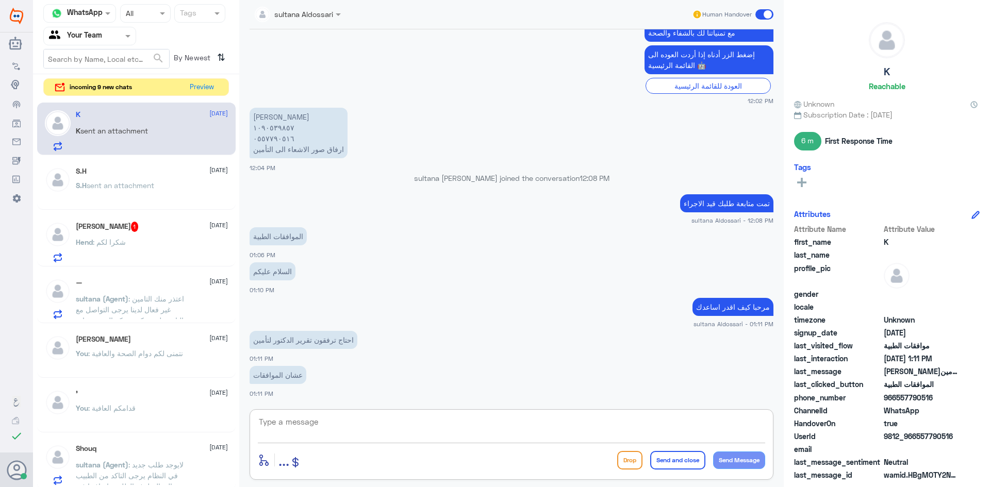
click at [400, 428] on textarea at bounding box center [511, 427] width 507 height 25
type textarea "تمت المتابعة طلبكم تحت الاجراء"
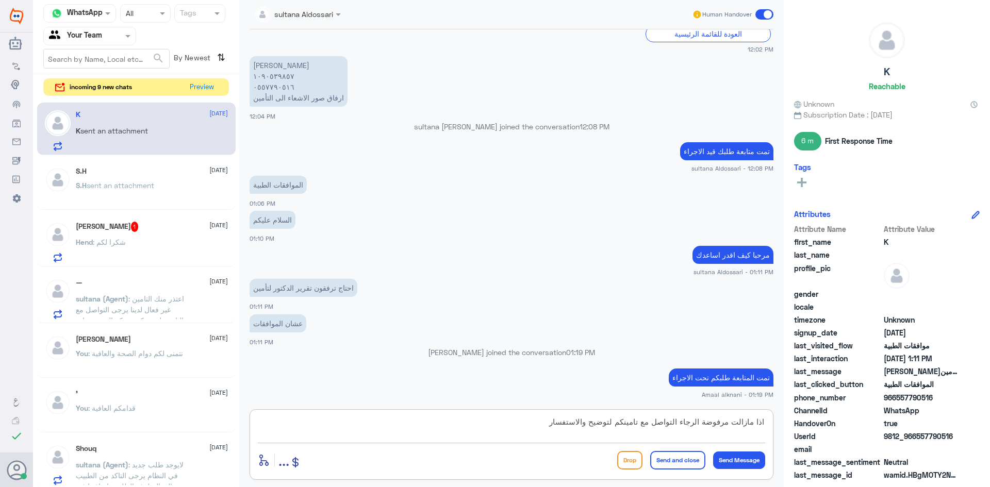
type textarea "اذا مازالت مرفوضة الرجاء التواصل مع تامينكم لتوضيح والاستفسار"
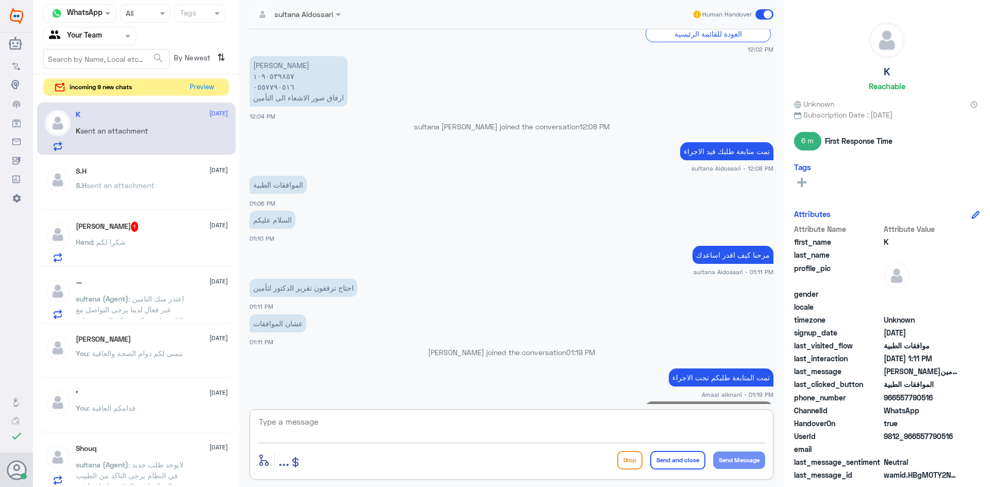
scroll to position [501, 0]
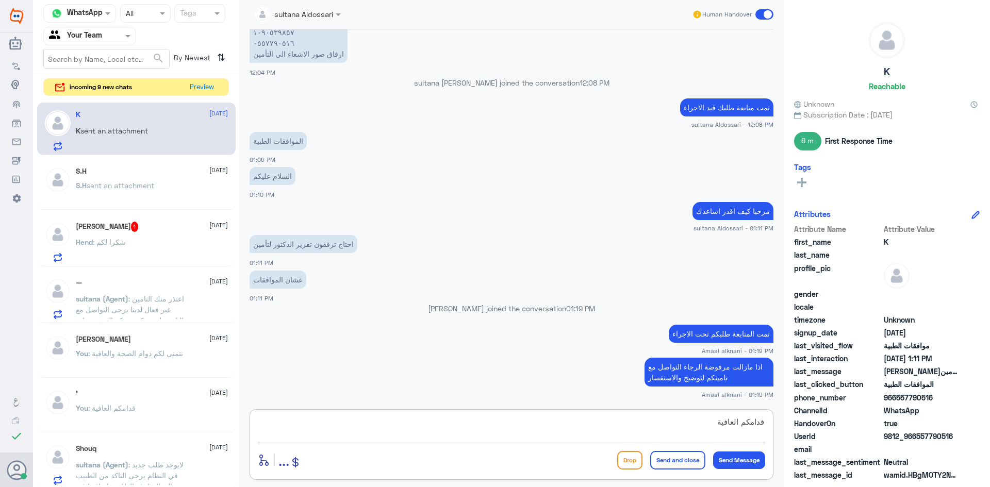
type textarea "قدامكم العافية"
click at [680, 454] on button "Send and close" at bounding box center [677, 460] width 55 height 19
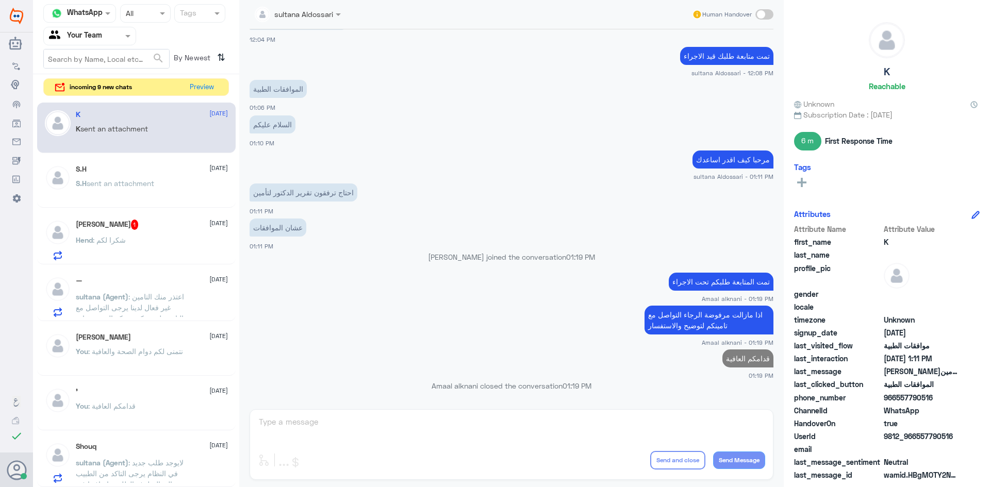
click at [161, 236] on div "Hend Alkadhi 1 [DATE] Hend : شكرا لكم" at bounding box center [152, 240] width 152 height 41
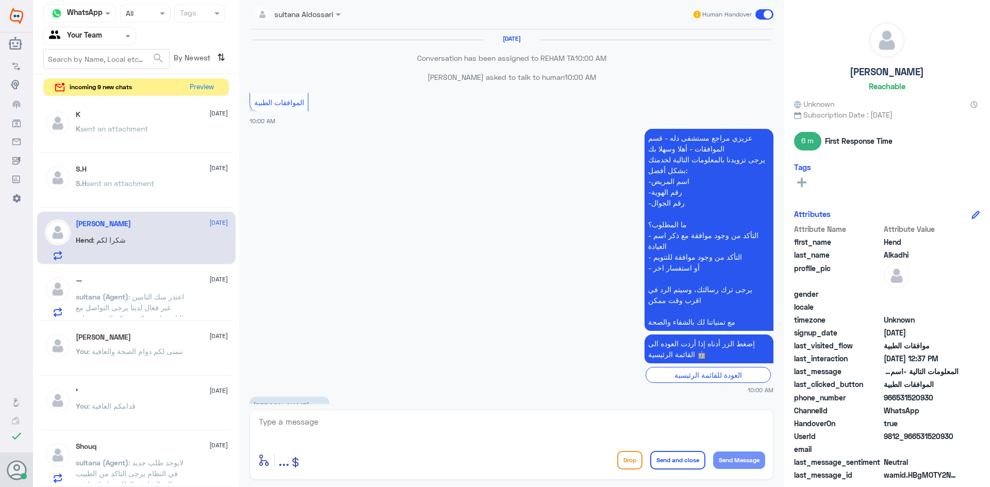
scroll to position [1012, 0]
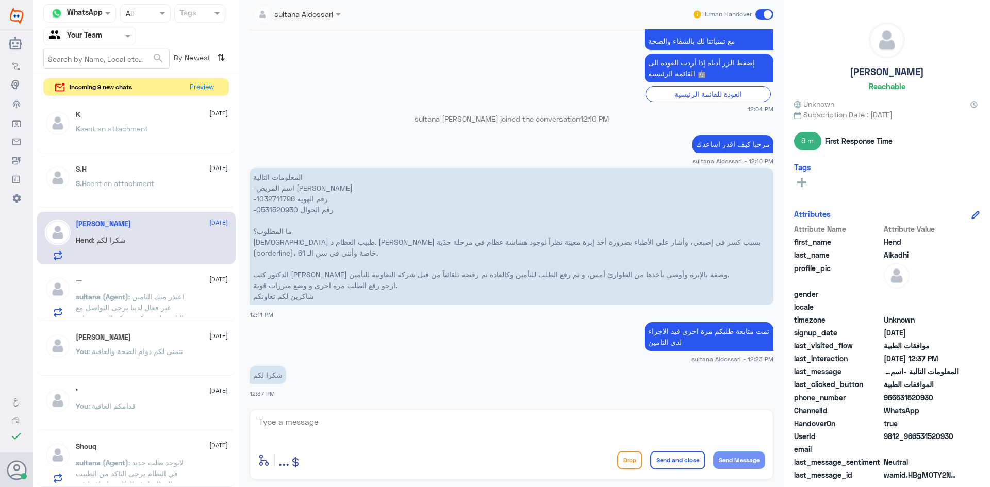
click at [337, 425] on textarea at bounding box center [511, 427] width 507 height 25
type textarea "ق"
click at [125, 172] on div "S.H [DATE]" at bounding box center [152, 169] width 152 height 9
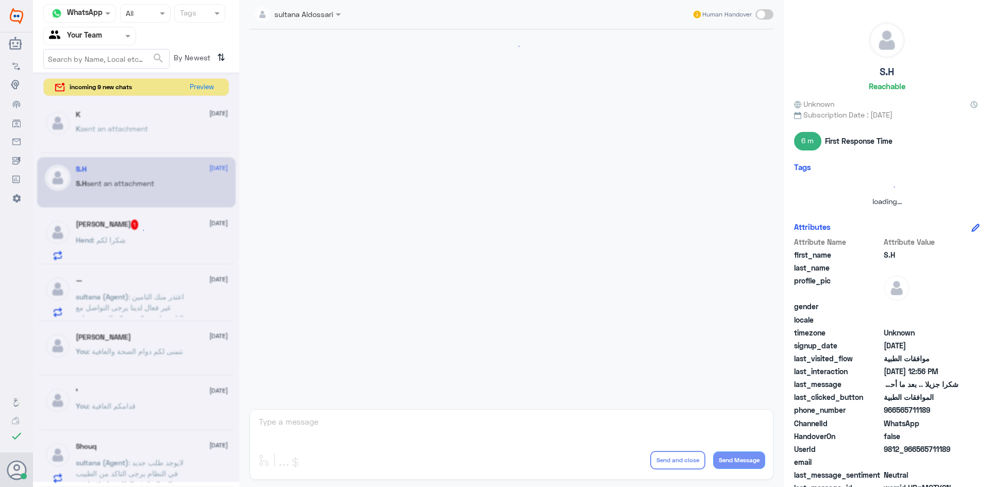
click at [276, 418] on div "sultana Aldossari Human Handover enter flow name ... Drop Send and close Send M…" at bounding box center [511, 245] width 545 height 490
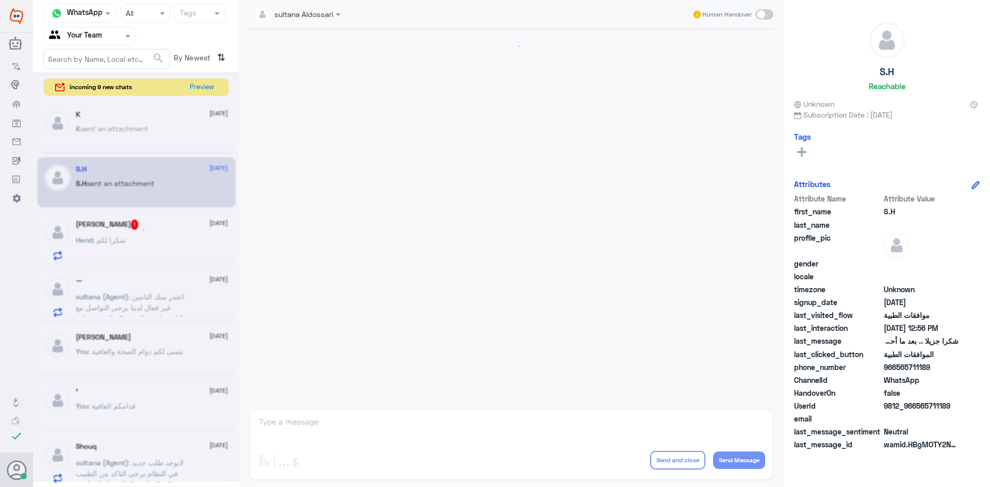
scroll to position [892, 0]
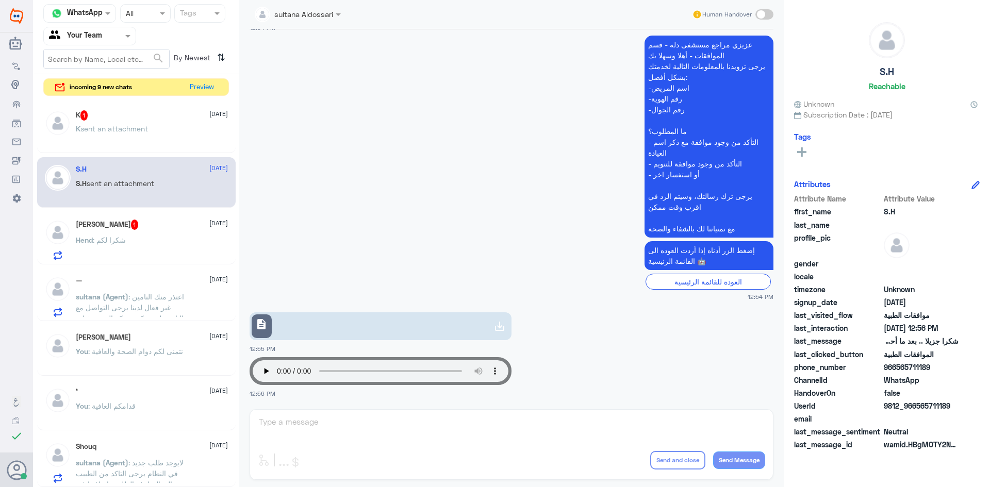
click at [292, 421] on div "sultana Aldossari Human Handover [DATE] 🙏🌹 12:30 PM اي خدمة اخرى sultana Aldoss…" at bounding box center [511, 245] width 545 height 490
click at [122, 129] on span "sent an attachment" at bounding box center [114, 128] width 68 height 9
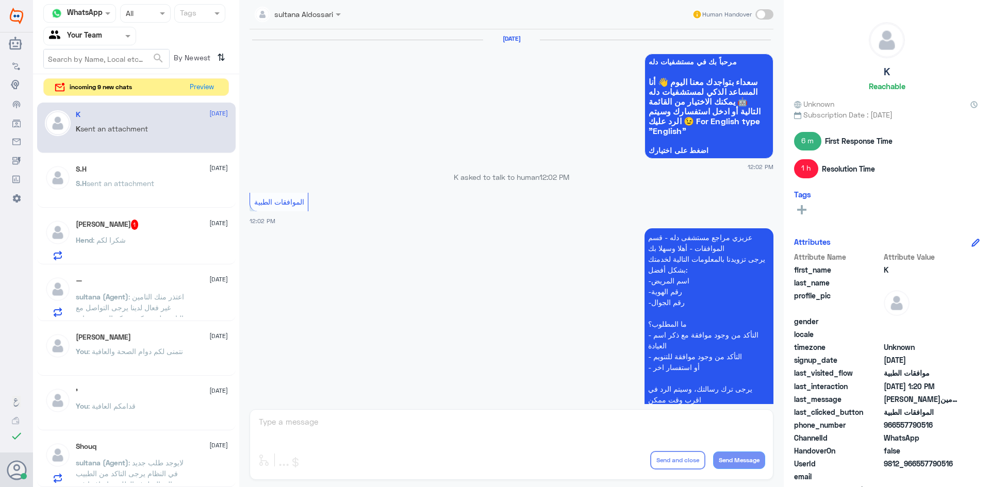
scroll to position [693, 0]
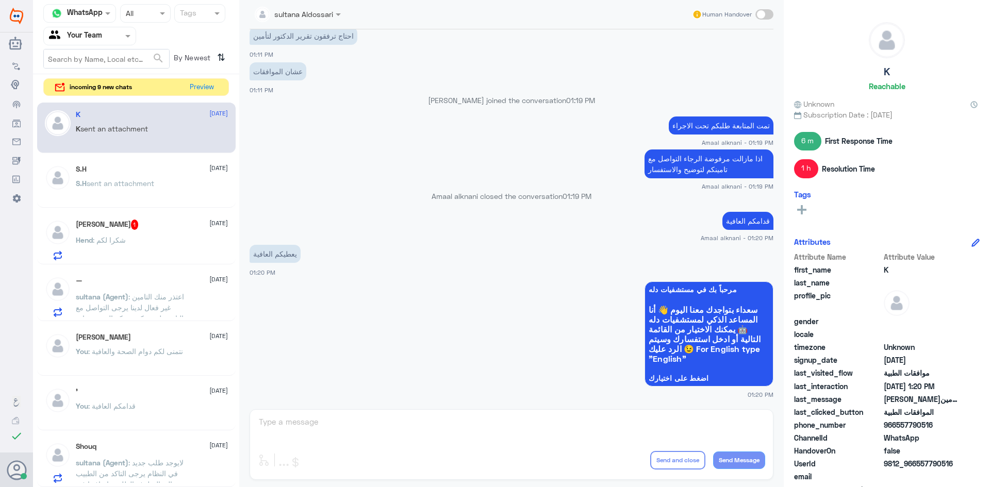
click at [285, 421] on div "sultana Aldossari Human Handover [DATE] مرحباً بك في مستشفيات دله سعداء بتواجدك…" at bounding box center [511, 245] width 545 height 490
click at [197, 89] on button "Preview" at bounding box center [202, 87] width 32 height 16
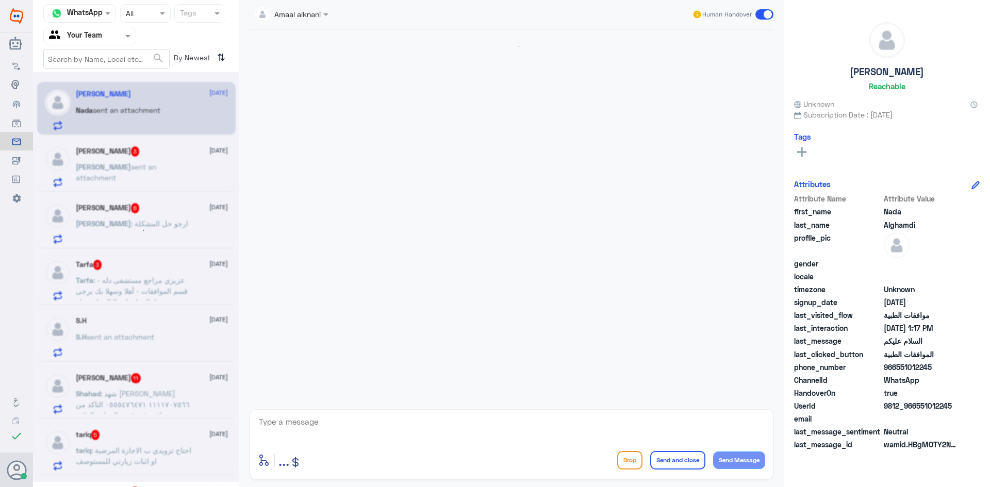
scroll to position [130, 0]
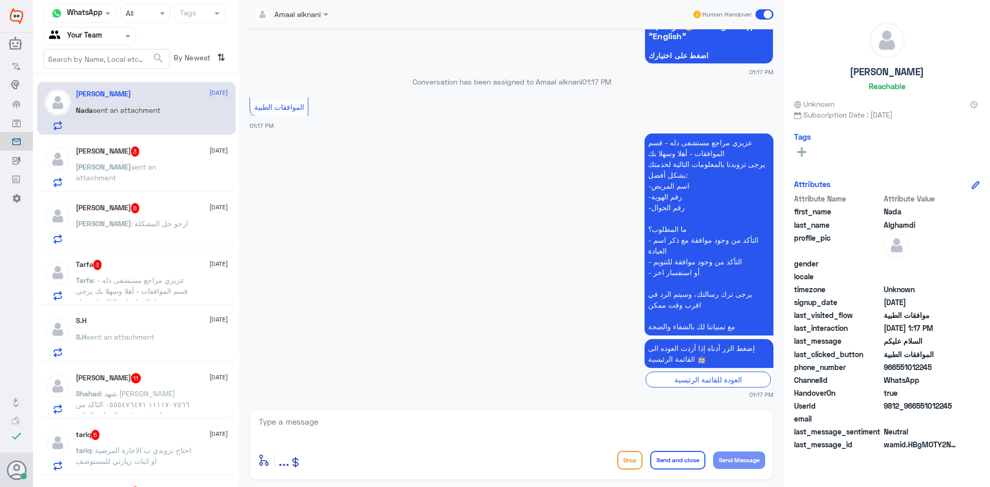
click at [126, 455] on p "tariq : احتاج تزويدي ب الاجازة المرضية او اثبات زيارتي للمستوصف" at bounding box center [134, 458] width 116 height 26
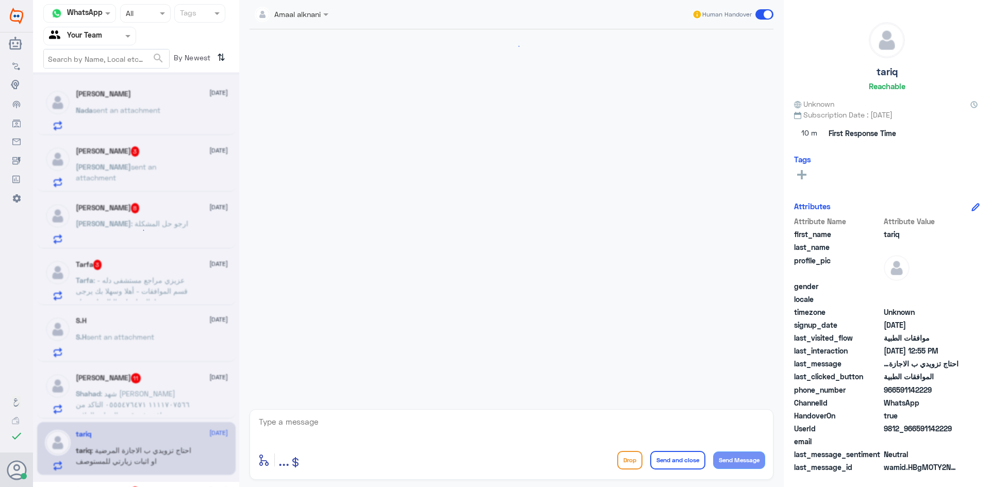
scroll to position [379, 0]
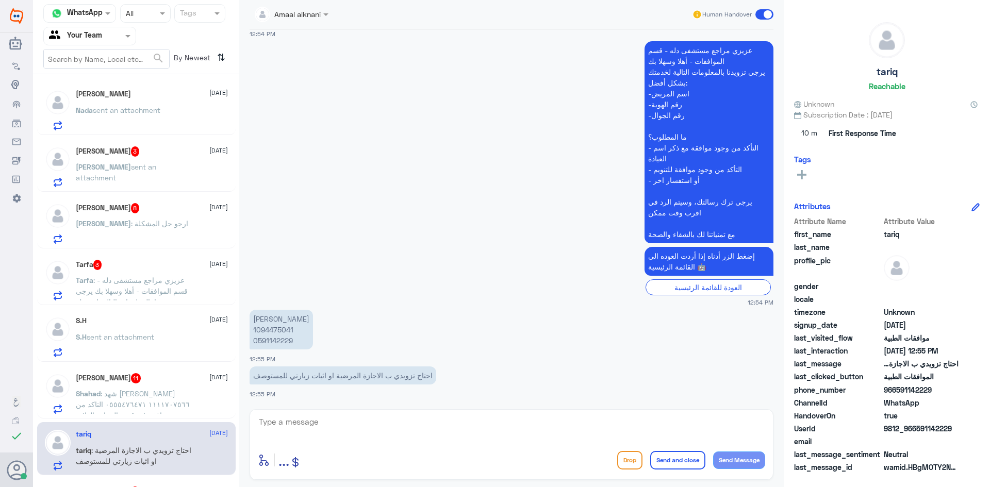
click at [391, 420] on textarea at bounding box center [511, 427] width 507 height 25
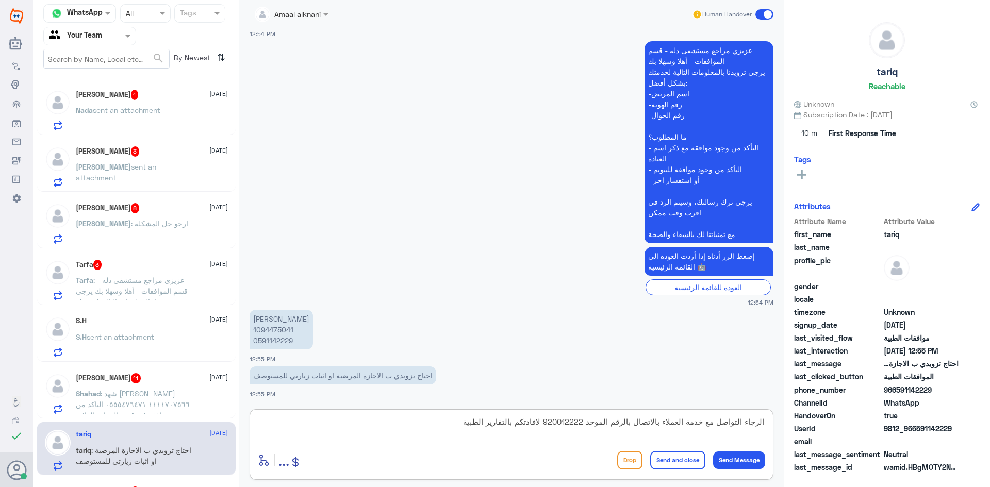
type textarea "الرجاء التواصل مع خدمة العملاء بالاتصال بالرقم الموحد 920012222 لافادتكم بالتقا…"
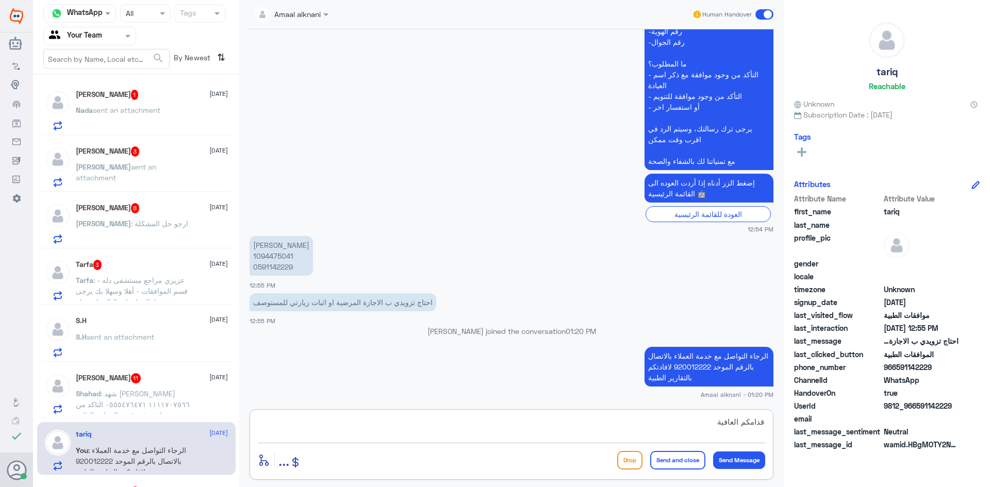
type textarea "قدامكم العافية"
click at [684, 455] on button "Send and close" at bounding box center [677, 460] width 55 height 19
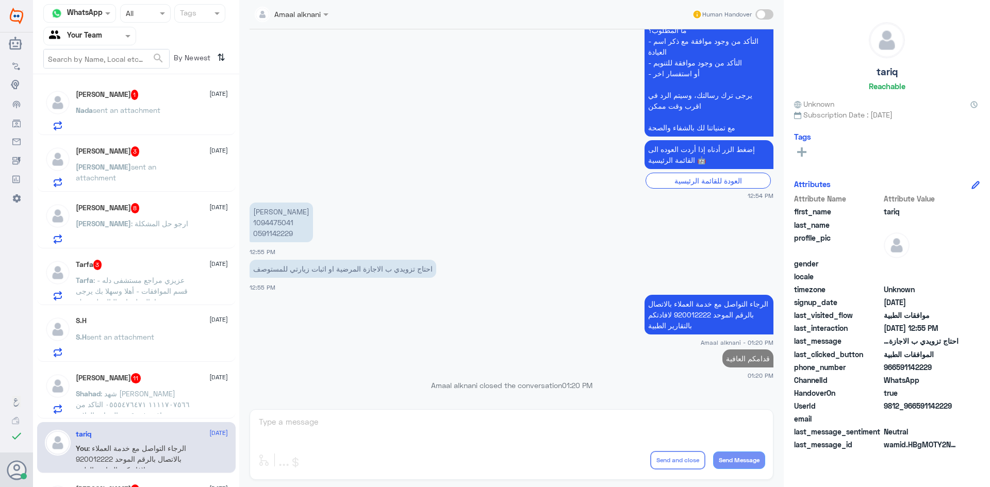
click at [153, 412] on span ": شهد [PERSON_NAME] ١١١١٧٠٧٥٦٦ ٠٥٥٥٤٧٦٤٧١ التاكد من وجود موافقة في قسم النساء و…" at bounding box center [133, 409] width 114 height 41
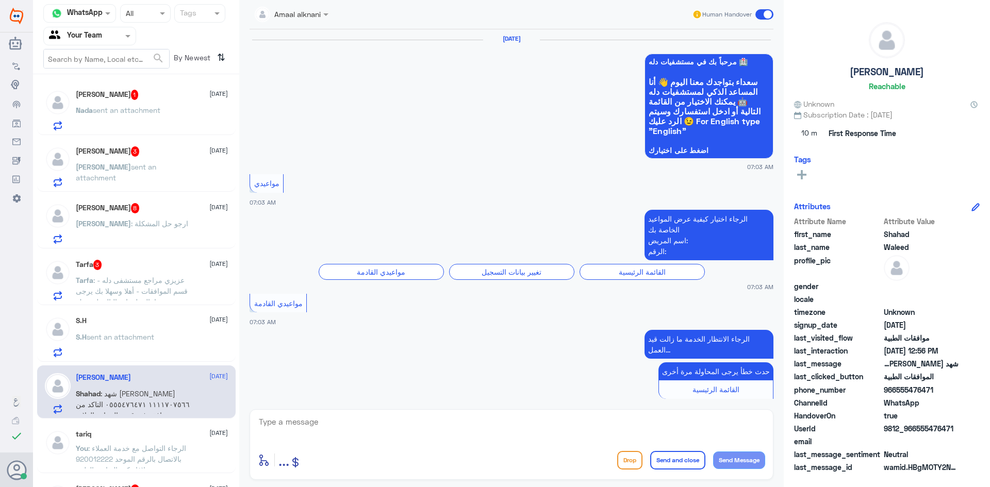
scroll to position [1030, 0]
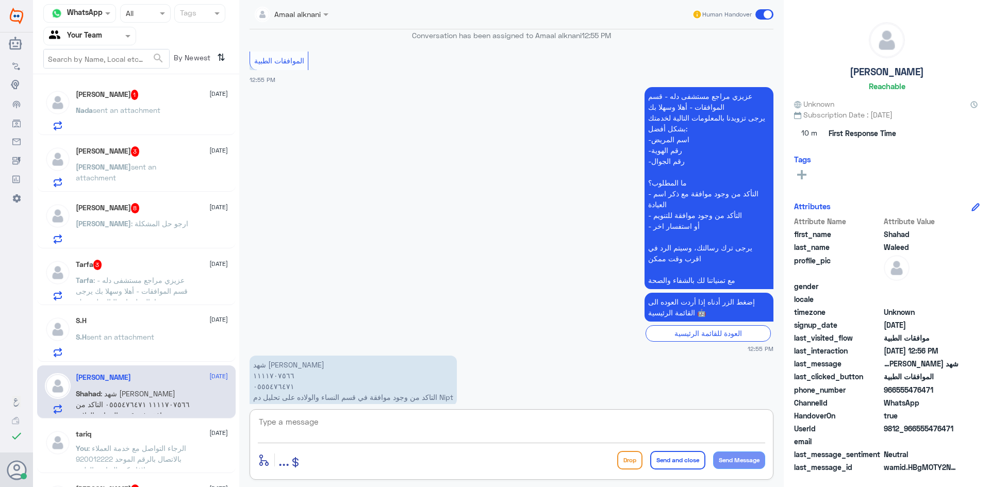
click at [384, 426] on textarea at bounding box center [511, 427] width 507 height 25
click at [321, 421] on textarea at bounding box center [511, 427] width 507 height 25
type textarea "0555476471"
drag, startPoint x: 317, startPoint y: 423, endPoint x: 195, endPoint y: 421, distance: 121.7
click at [196, 422] on div "Channel WhatsApp Status × All Tags Agent Filter Your Team search By Newest ⇅ [P…" at bounding box center [511, 245] width 957 height 490
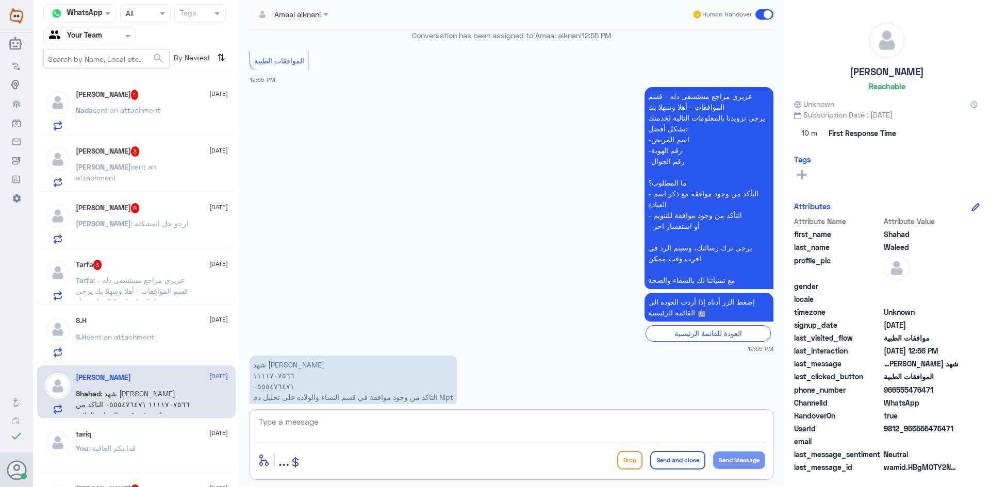
click at [474, 421] on textarea at bounding box center [511, 427] width 507 height 25
drag, startPoint x: 447, startPoint y: 377, endPoint x: 460, endPoint y: 377, distance: 13.4
click at [457, 377] on p "شهد [PERSON_NAME] ١١١١٧٠٧٥٦٦ ٠٥٥٥٤٧٦٤٧١ التاكد من وجود موافقة في قسم النساء وال…" at bounding box center [353, 381] width 207 height 51
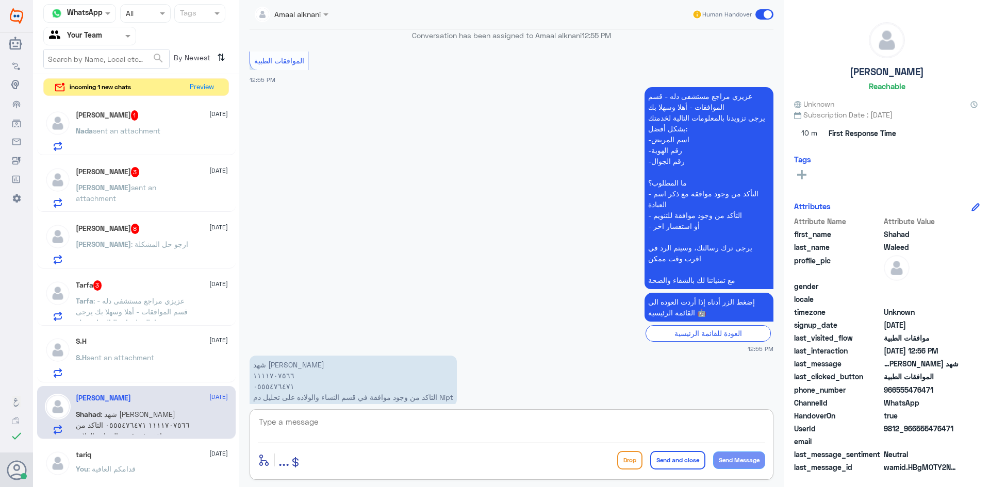
click at [347, 430] on textarea at bounding box center [511, 427] width 507 height 25
type textarea "هذا التحليل غير مغطى من التامين"
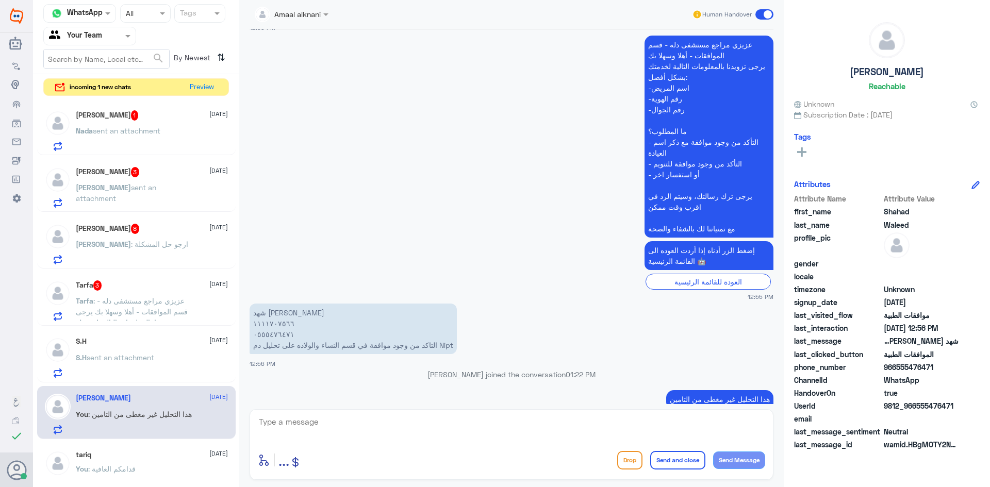
click at [393, 173] on app-msgs-text "عزيزي مراجع مستشفى دله - قسم الموافقات - أهلا وسهلا بك يرجى تزويدنا بالمعلومات …" at bounding box center [512, 137] width 524 height 203
click at [113, 306] on p "Tarfa : [PERSON_NAME] مراجع مستشفى دله - قسم الموافقات - أهلا وسهلا بك يرجى تزو…" at bounding box center [134, 309] width 116 height 26
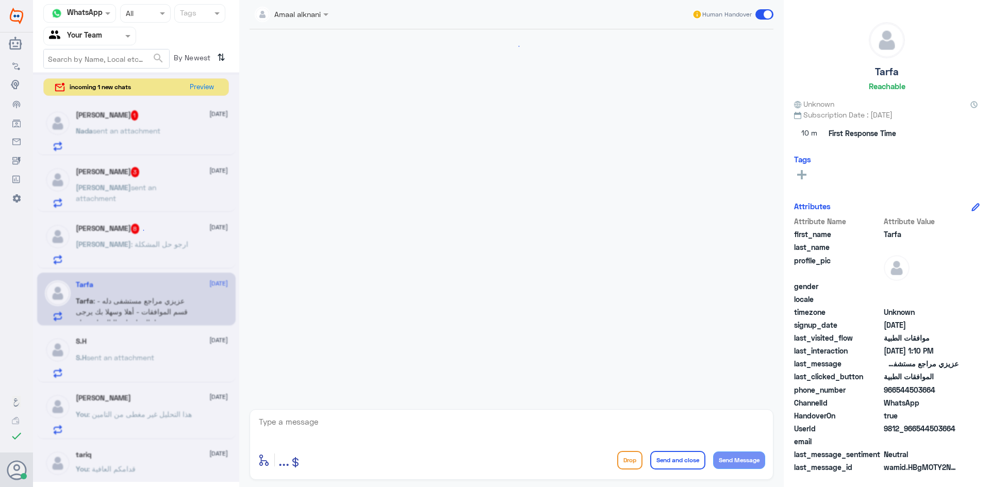
scroll to position [360, 0]
click at [308, 424] on textarea at bounding box center [511, 427] width 507 height 25
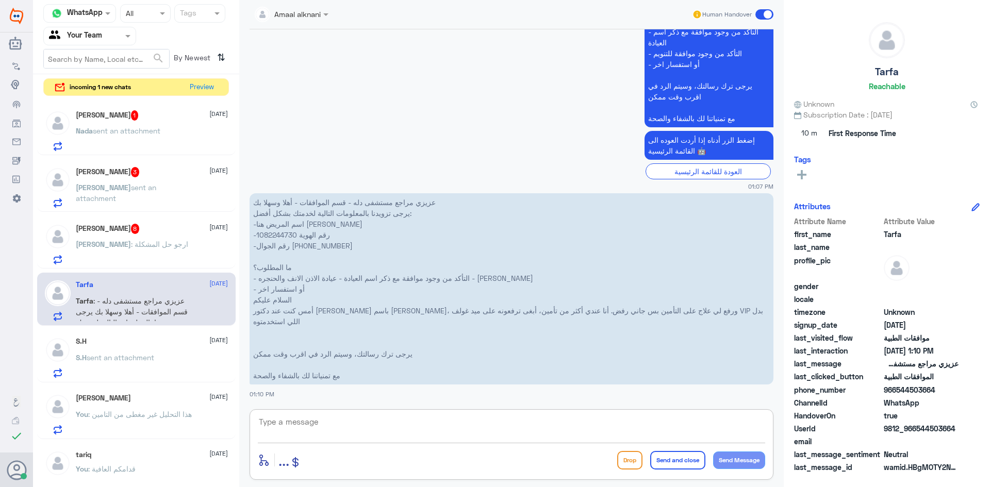
click at [276, 231] on p "عزيزي مراجع مستشفى دله - قسم الموافقات - أهلا وسهلا بك يرجى تزويدنا بالمعلومات …" at bounding box center [512, 288] width 524 height 191
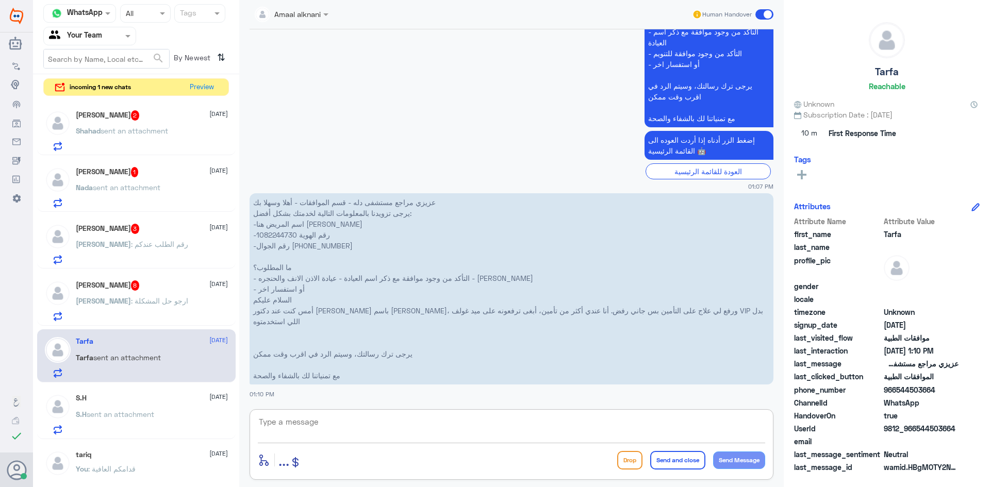
click at [336, 429] on textarea at bounding box center [511, 427] width 507 height 25
click at [446, 421] on textarea at bounding box center [511, 427] width 507 height 25
type textarea "طلبكم مرفوع ع [PERSON_NAME]"
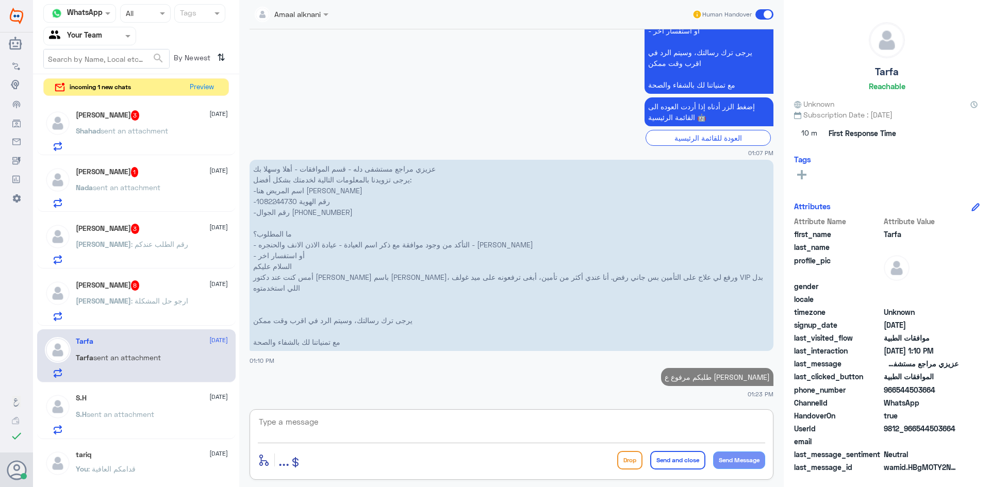
click at [446, 430] on textarea at bounding box center [511, 427] width 507 height 25
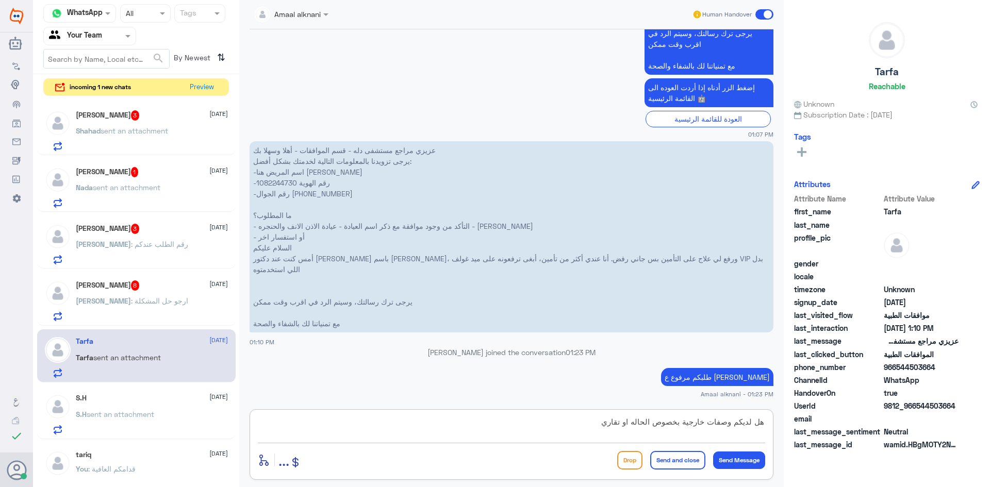
type textarea "هل لديكم وصفات خارجية بخصوص الحاله او تقارير"
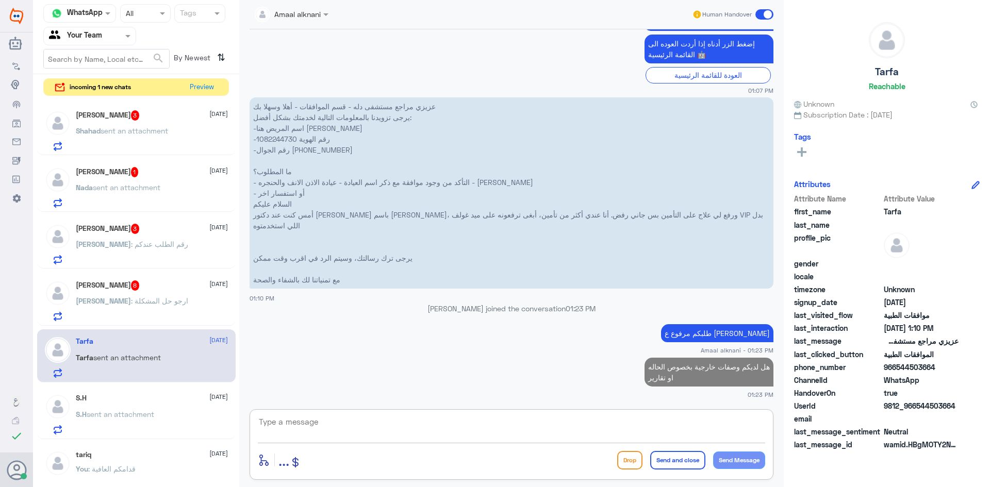
click at [176, 299] on div "[PERSON_NAME] : ارجو حل المشكلة" at bounding box center [152, 309] width 152 height 23
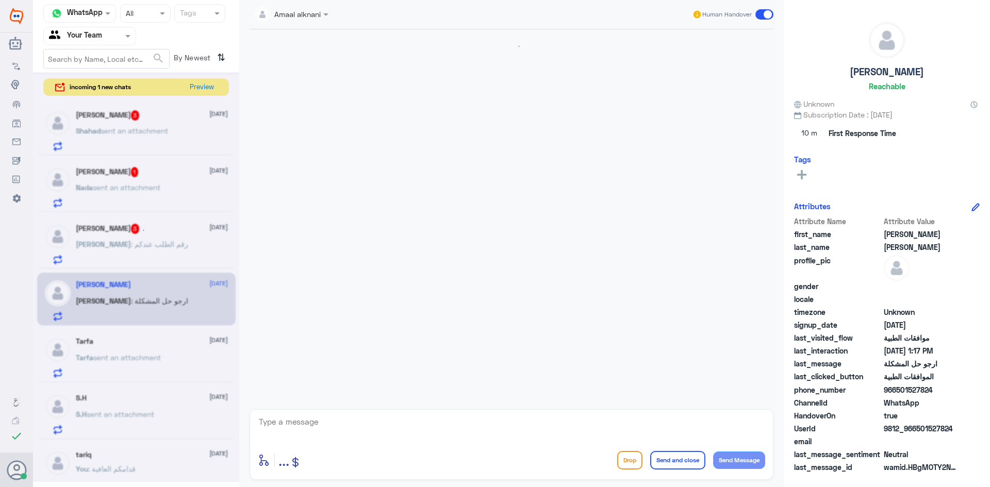
scroll to position [949, 0]
click at [353, 422] on textarea at bounding box center [511, 427] width 507 height 25
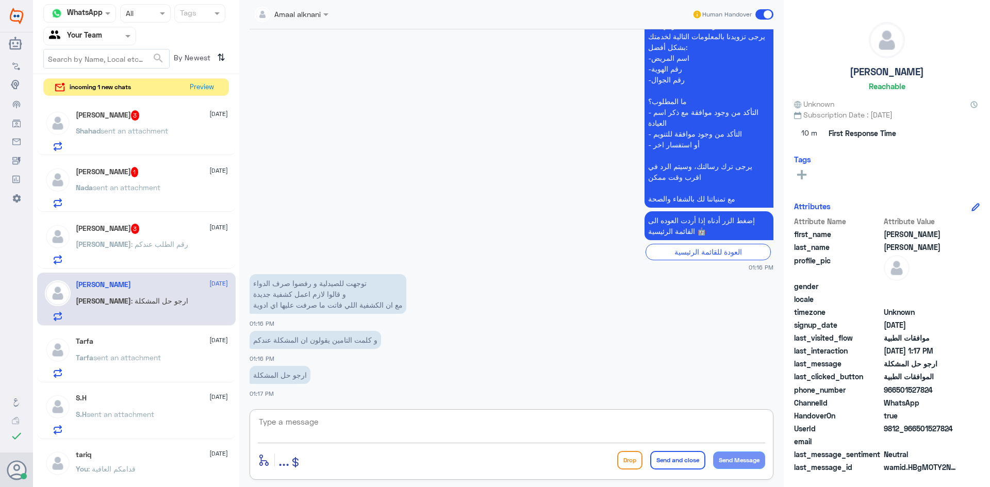
click at [283, 414] on div "enter flow name ... Drop Send and close Send Message" at bounding box center [512, 444] width 524 height 71
click at [293, 429] on textarea at bounding box center [511, 427] width 507 height 25
type textarea "ممكن رقم الهوية او الملف"
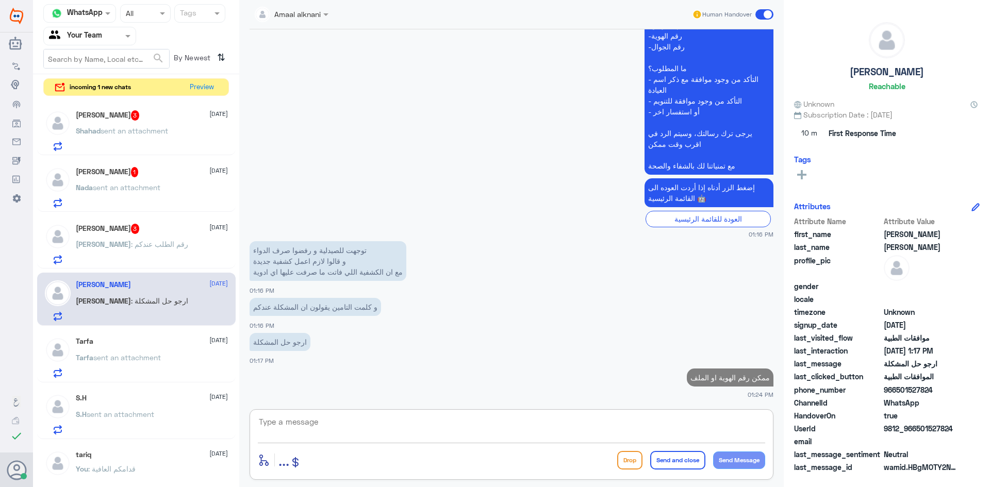
click at [133, 247] on span ": رقم الطلب عندكم" at bounding box center [159, 244] width 57 height 9
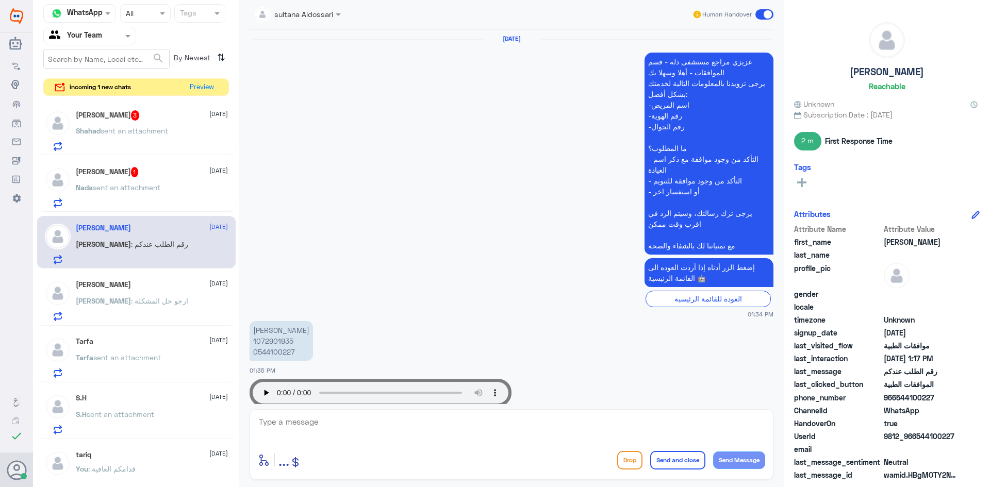
scroll to position [895, 0]
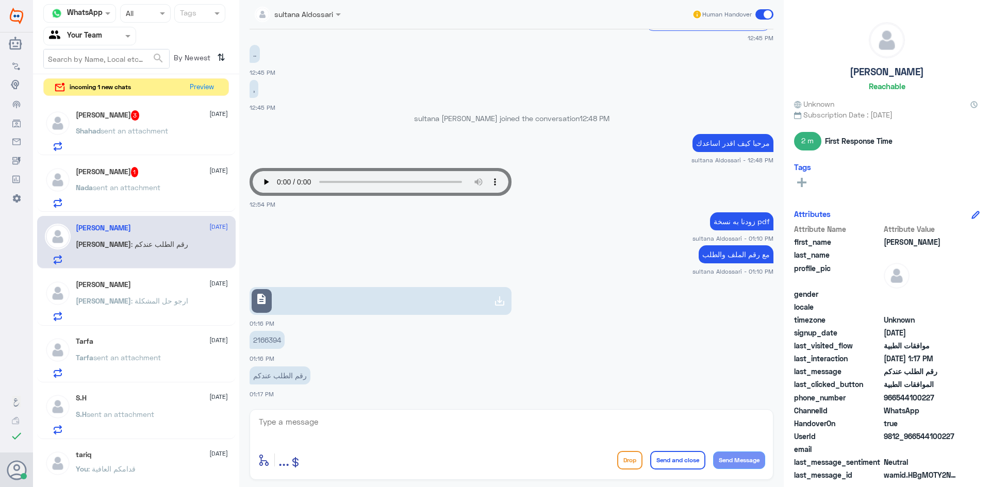
click at [318, 423] on textarea at bounding box center [511, 427] width 507 height 25
click at [259, 336] on p "2166394" at bounding box center [267, 340] width 35 height 18
click at [455, 296] on link "description" at bounding box center [381, 301] width 262 height 28
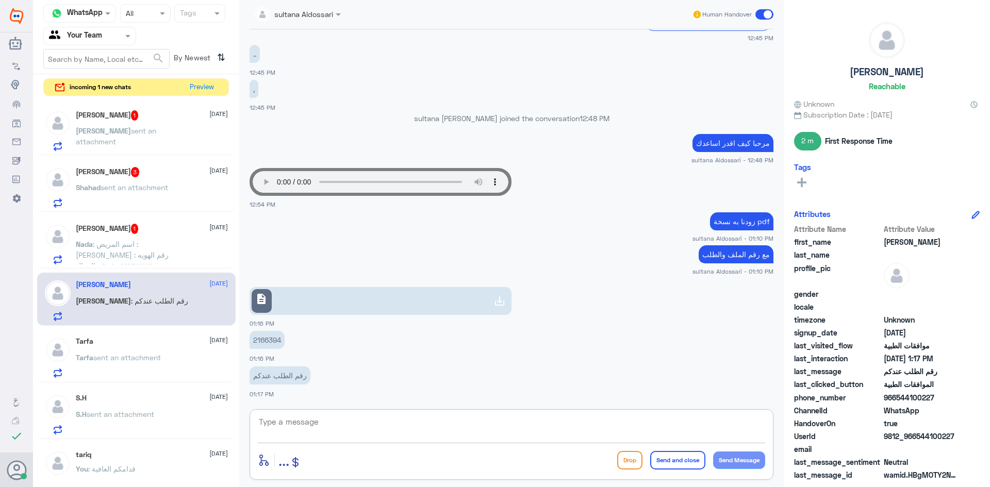
click at [366, 422] on textarea at bounding box center [511, 427] width 507 height 25
type textarea "تم ارفاق التقرير المرسل"
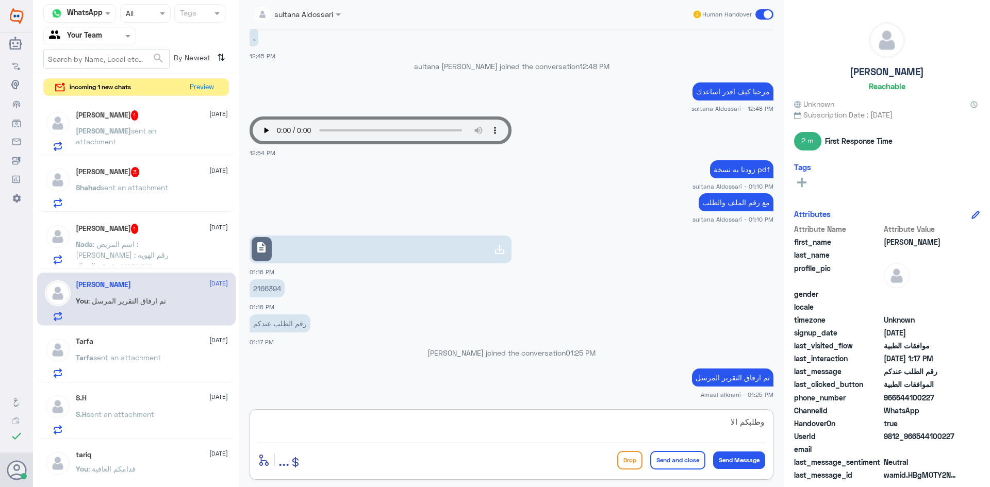
scroll to position [925, 0]
type textarea "وطلبكم الان تحت الاجراء"
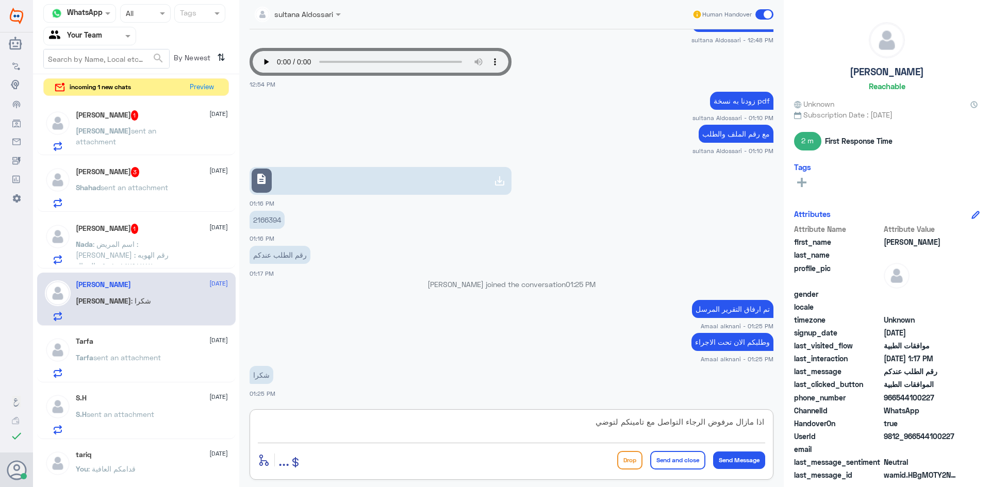
scroll to position [1029, 0]
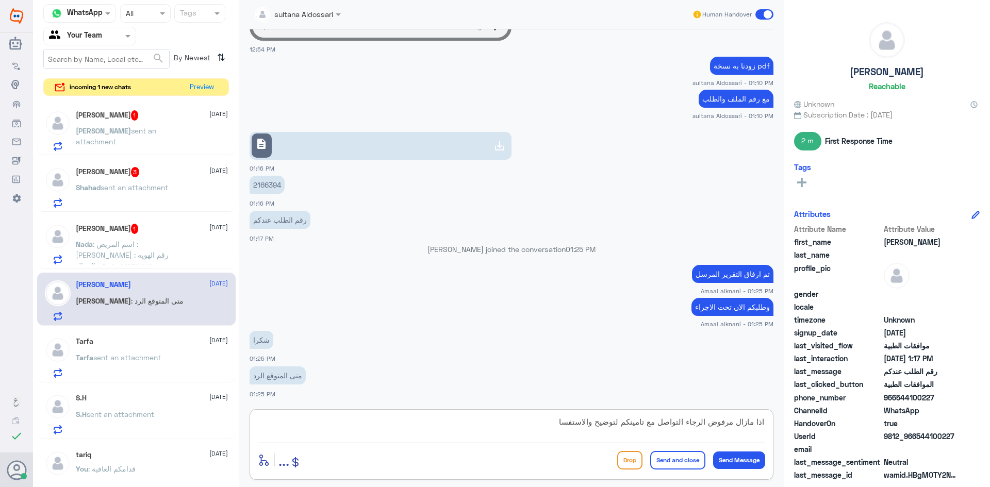
type textarea "اذا مازال مرفوض الرجاء التواصل مع تامينكم لتوضيح والاستفسار"
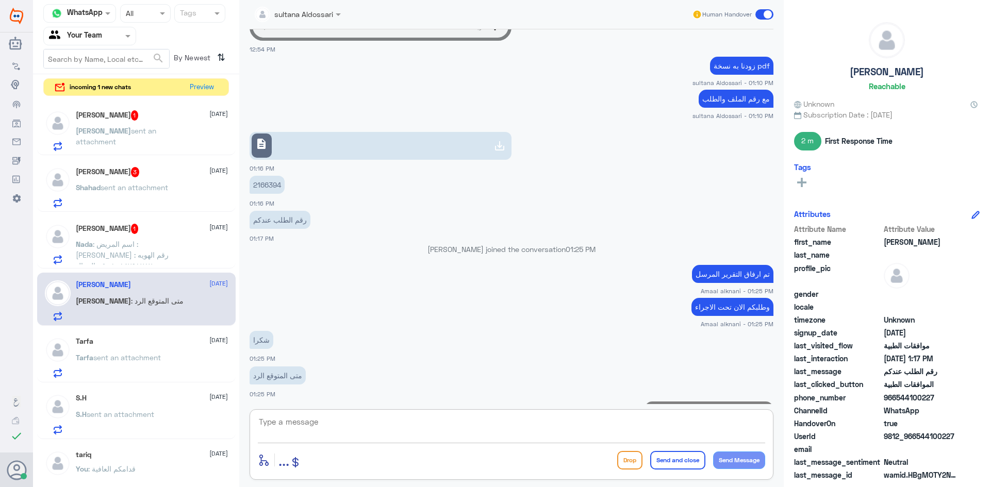
scroll to position [1073, 0]
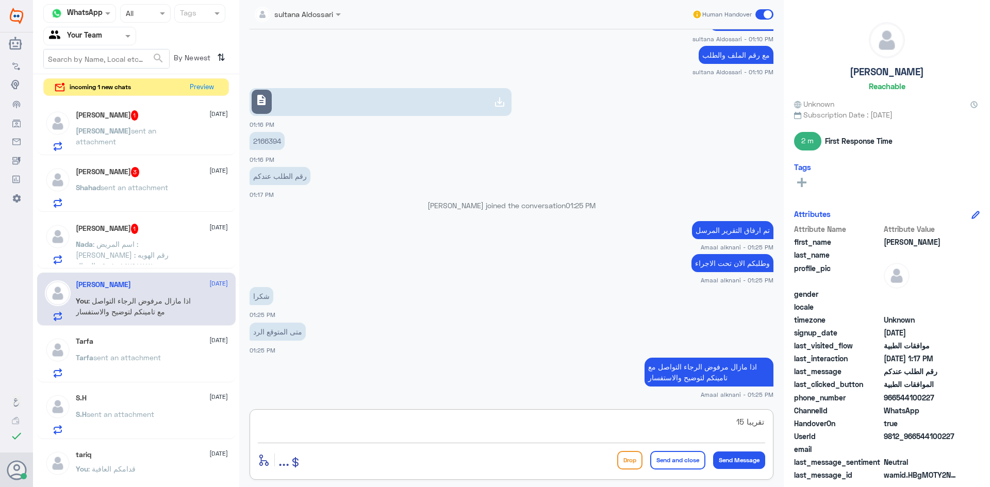
type textarea "تقريبا 15 د"
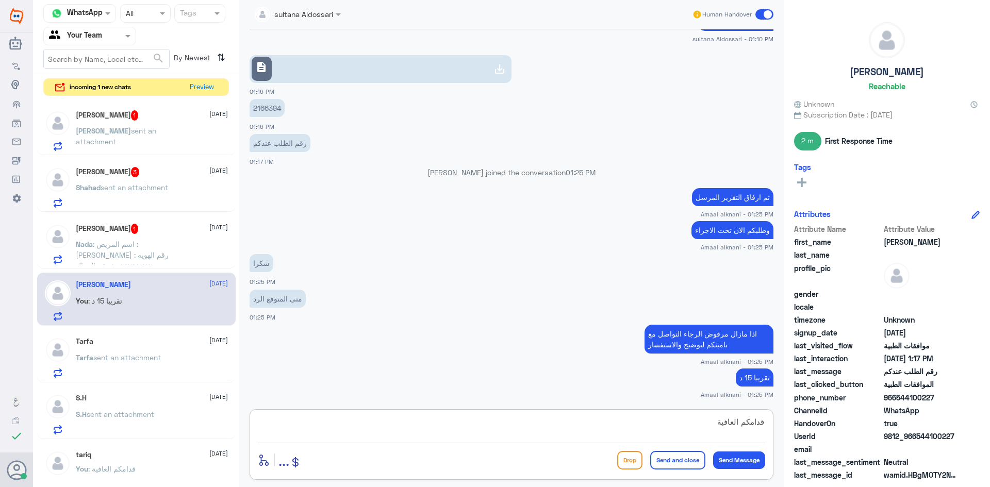
type textarea "قدامكم العافية"
click at [665, 466] on button "Send and close" at bounding box center [677, 460] width 55 height 19
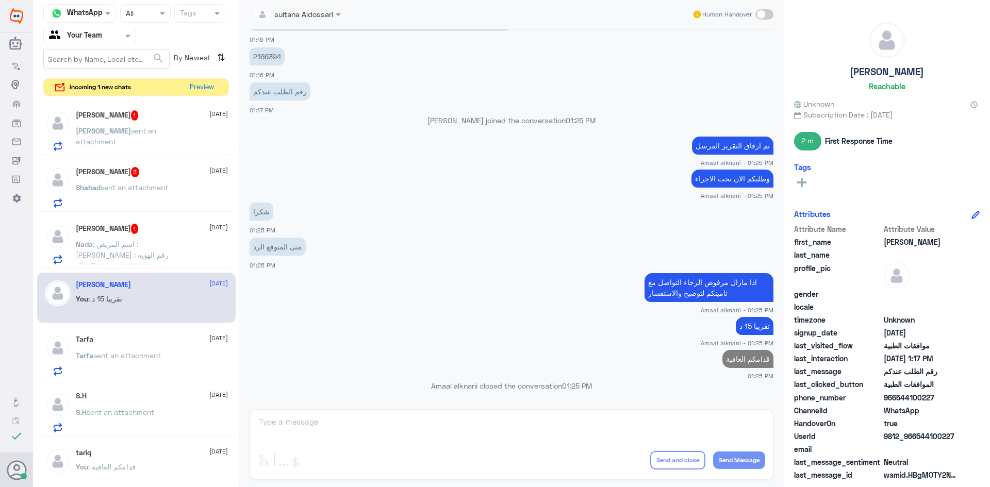
click at [147, 250] on span ": اسم المريض : [PERSON_NAME] رقم الهويه : ١٠٨٤٧٩١٧٨٧ رقم الجوال ٠٥٥٩٥٥٤٨٧٥" at bounding box center [122, 260] width 93 height 41
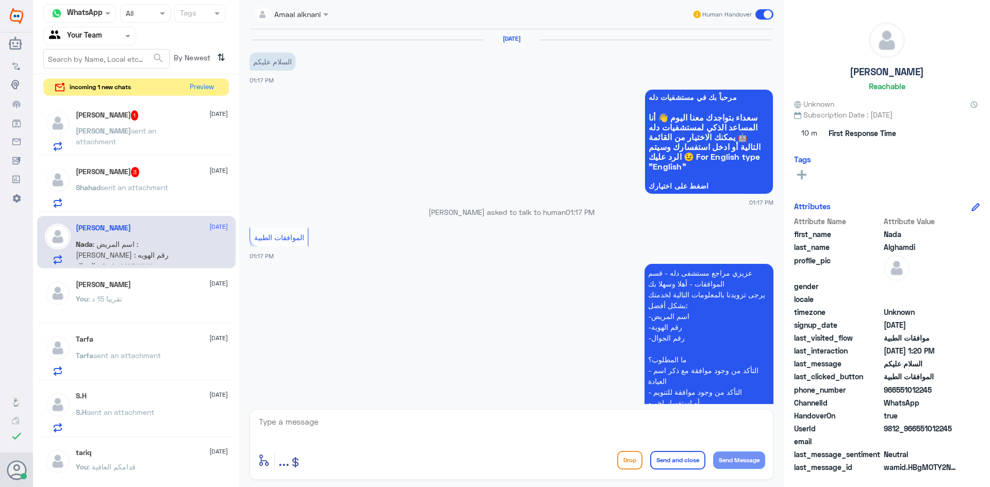
scroll to position [187, 0]
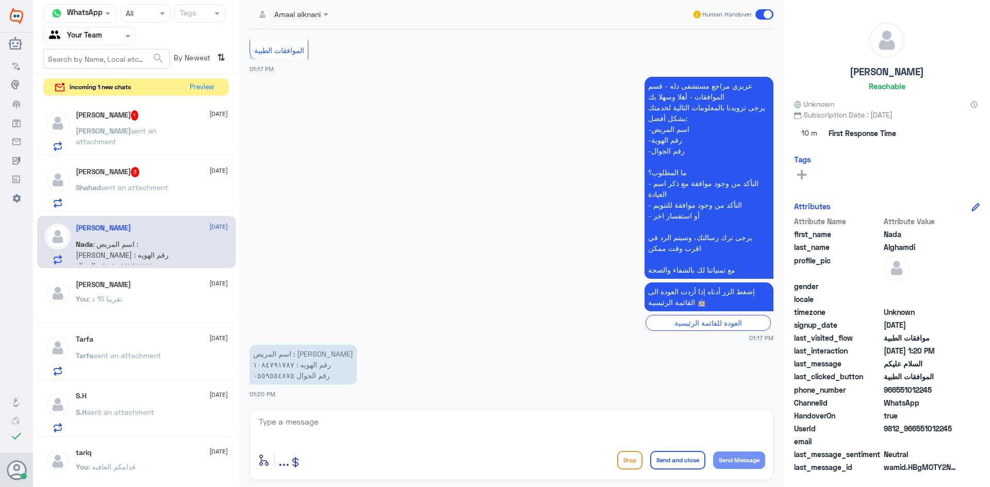
click at [342, 423] on textarea at bounding box center [511, 427] width 507 height 25
click at [299, 419] on textarea at bounding box center [511, 427] width 507 height 25
type textarea "0559554875"
drag, startPoint x: 320, startPoint y: 422, endPoint x: 172, endPoint y: 421, distance: 148.0
click at [172, 421] on div "Channel WhatsApp Status × All Tags Agent Filter Your Team search By Newest ⇅ in…" at bounding box center [511, 245] width 957 height 490
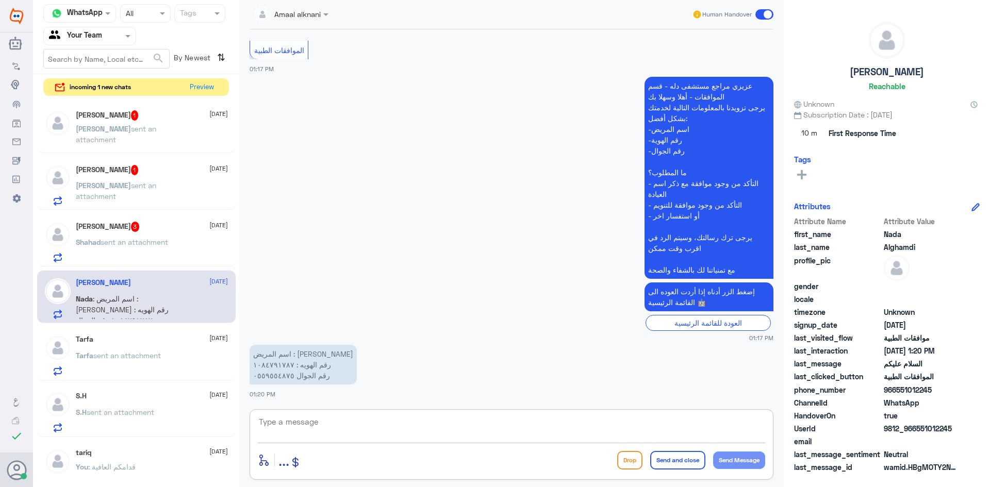
click at [381, 425] on textarea at bounding box center [511, 427] width 507 height 25
type textarea "تفضل كيف اقدر اساعدك"
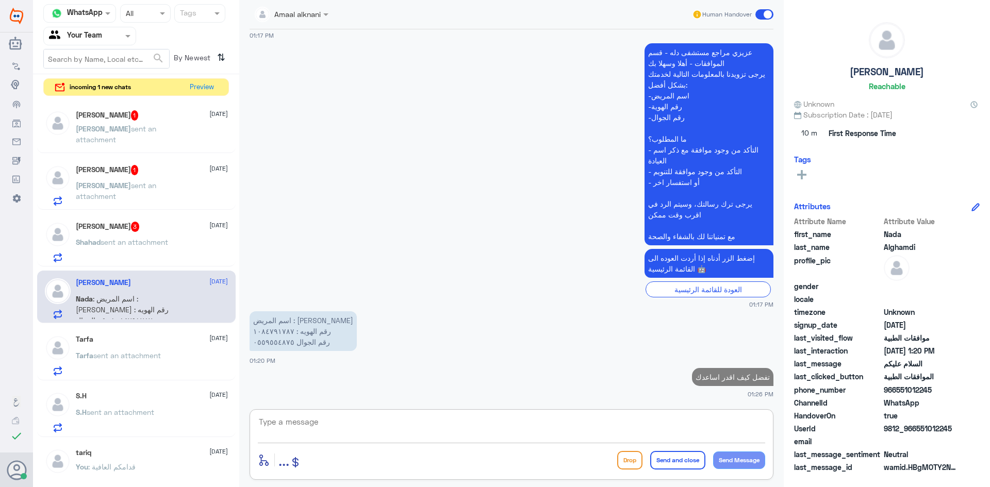
click at [135, 234] on div "Shahad Waleed 3 [DATE] [PERSON_NAME] sent an attachment" at bounding box center [152, 242] width 152 height 41
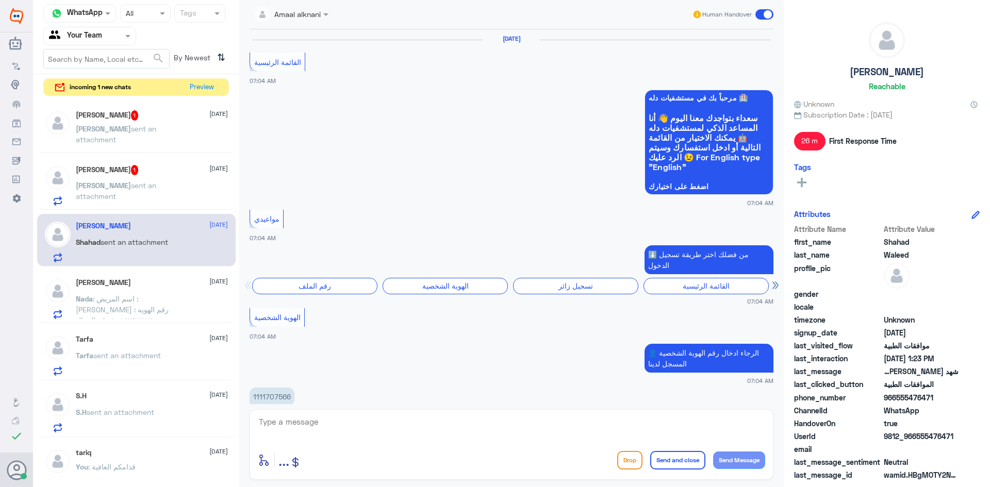
scroll to position [844, 0]
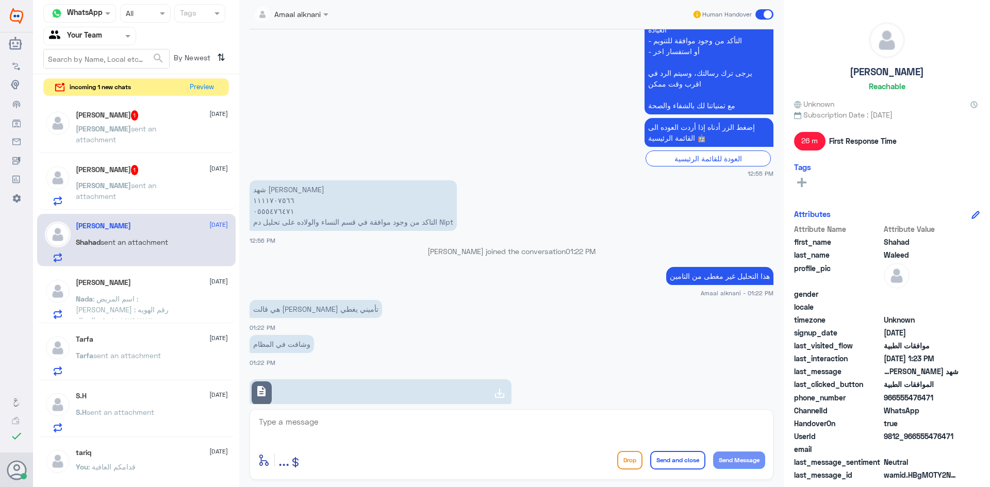
click at [337, 428] on textarea at bounding box center [511, 427] width 507 height 25
click at [270, 193] on p "شهد [PERSON_NAME] ١١١١٧٠٧٥٦٦ ٠٥٥٥٤٧٦٤٧١ التاكد من وجود موافقة في قسم النساء وال…" at bounding box center [353, 205] width 207 height 51
click at [369, 425] on textarea "هذا التحليل لا يشمل التغطية من جميع الشركات" at bounding box center [511, 427] width 507 height 25
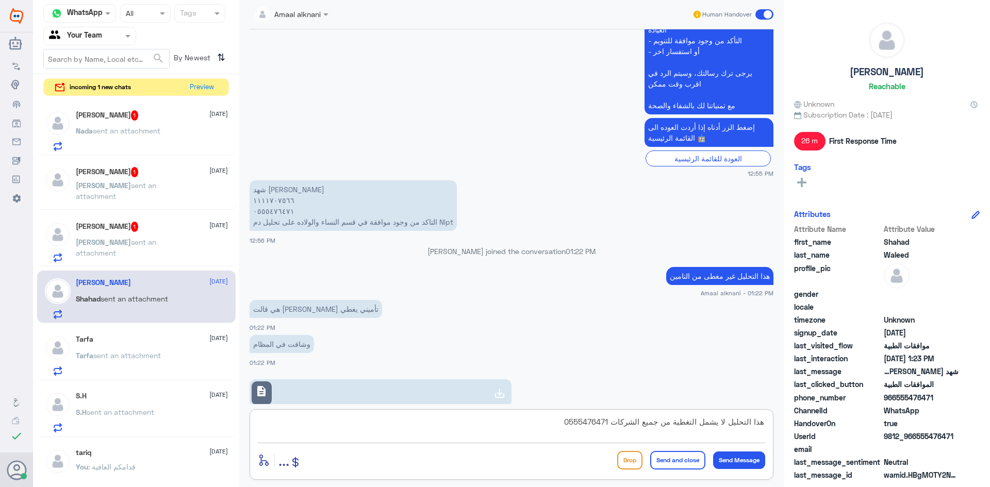
drag, startPoint x: 565, startPoint y: 422, endPoint x: 610, endPoint y: 424, distance: 44.9
click at [610, 424] on textarea "هذا التحليل لا يشمل التغطية من جميع الشركات 0555476471" at bounding box center [511, 427] width 507 height 25
drag, startPoint x: 637, startPoint y: 425, endPoint x: 579, endPoint y: 421, distance: 58.9
click at [579, 421] on textarea "هذا التحليل لا يشمل التغطية من جميع الشركات" at bounding box center [511, 427] width 507 height 25
drag, startPoint x: 638, startPoint y: 421, endPoint x: 594, endPoint y: 421, distance: 44.4
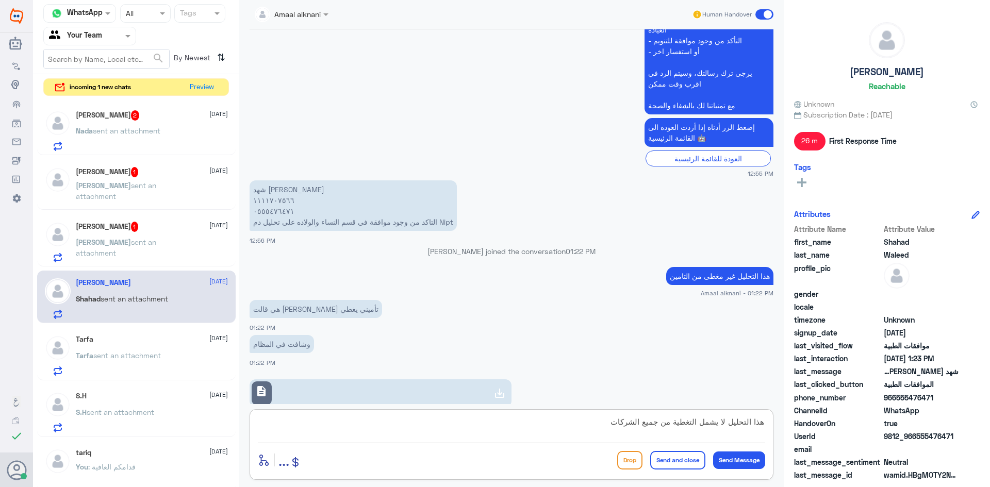
click at [594, 421] on textarea "هذا التحليل لا يشمل التغطية من جميع الشركات" at bounding box center [511, 427] width 507 height 25
type textarea "هذا التحليل لا يشمل التغطية من جميع شركات التامين"
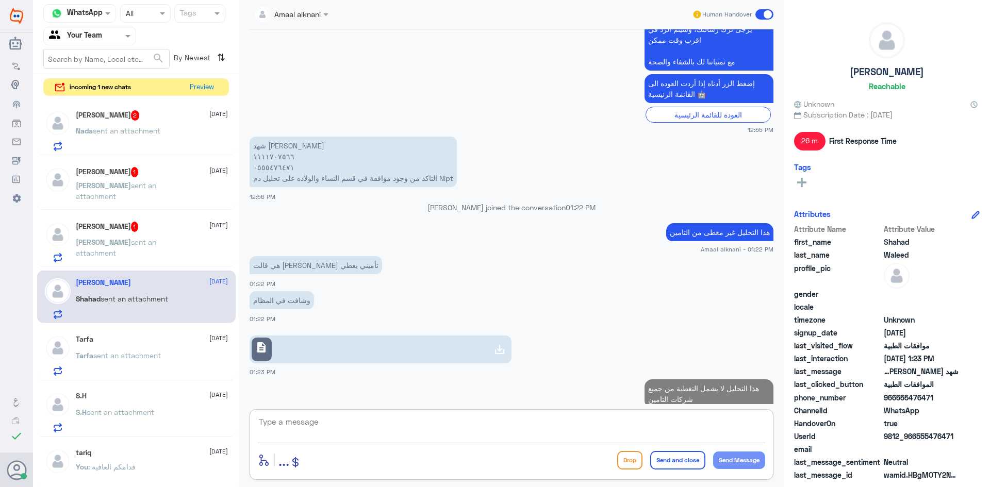
click at [145, 237] on p "[PERSON_NAME] sent an attachment" at bounding box center [134, 250] width 116 height 26
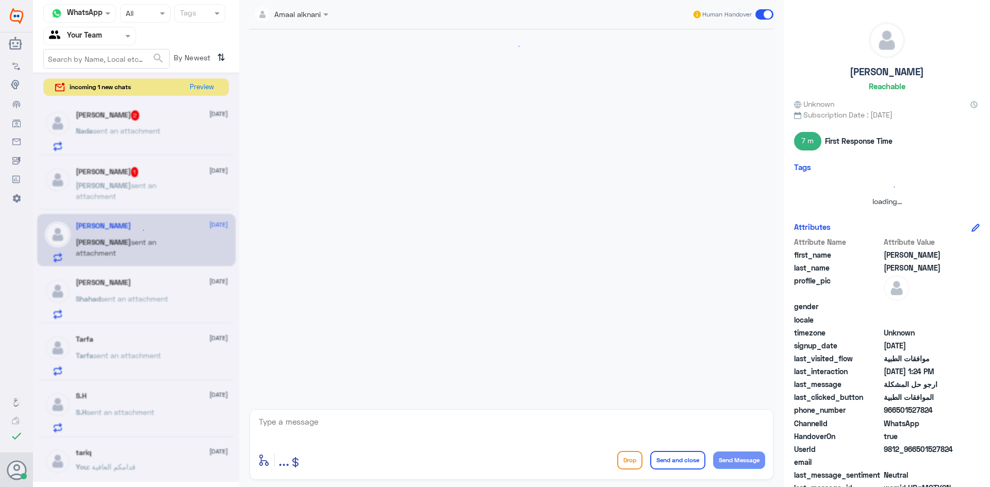
scroll to position [925, 0]
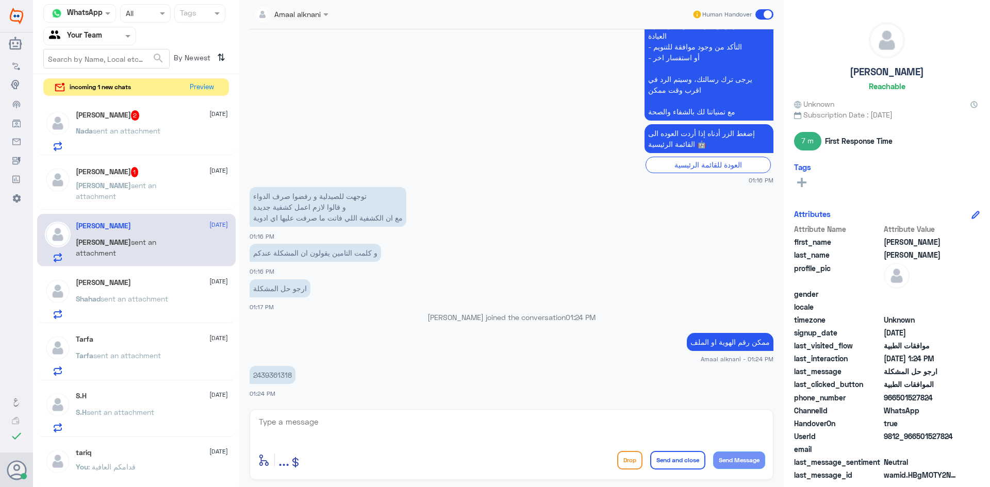
click at [111, 291] on div "Shahad Waleed [DATE] [PERSON_NAME] sent an attachment" at bounding box center [152, 298] width 152 height 41
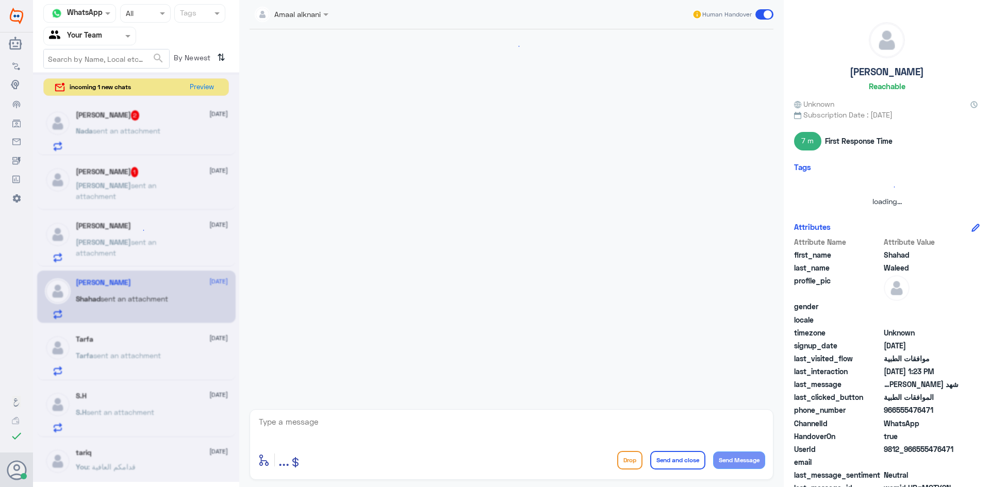
scroll to position [852, 0]
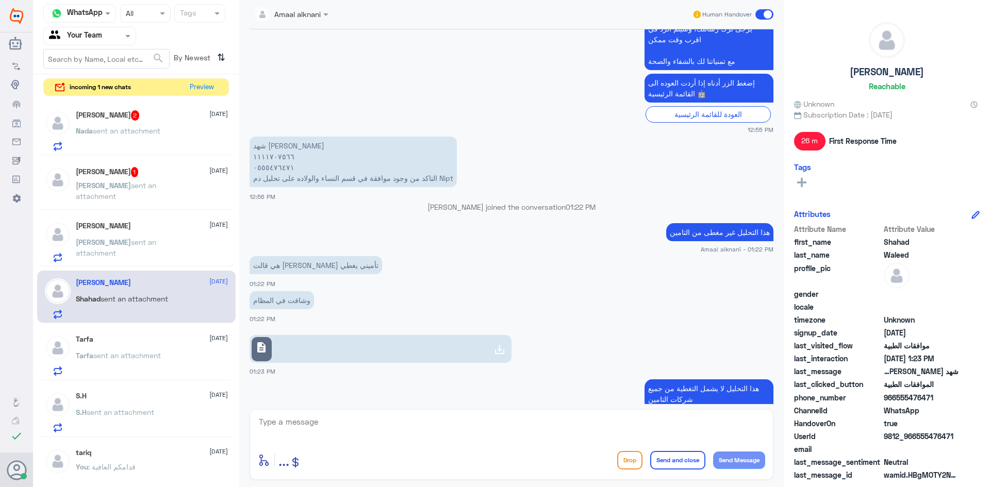
click at [308, 335] on link "description" at bounding box center [381, 349] width 262 height 28
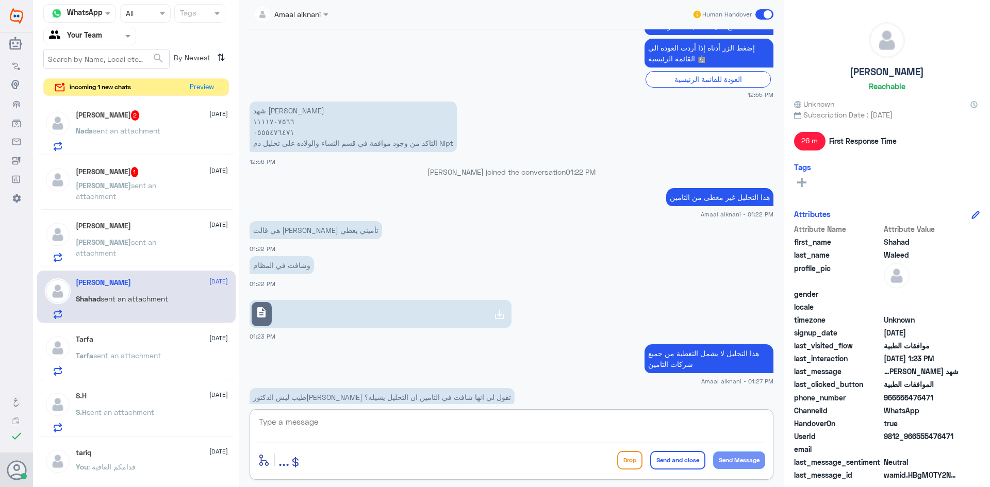
click at [465, 431] on textarea at bounding box center [511, 427] width 507 height 25
click at [122, 182] on span "sent an attachment" at bounding box center [116, 191] width 80 height 20
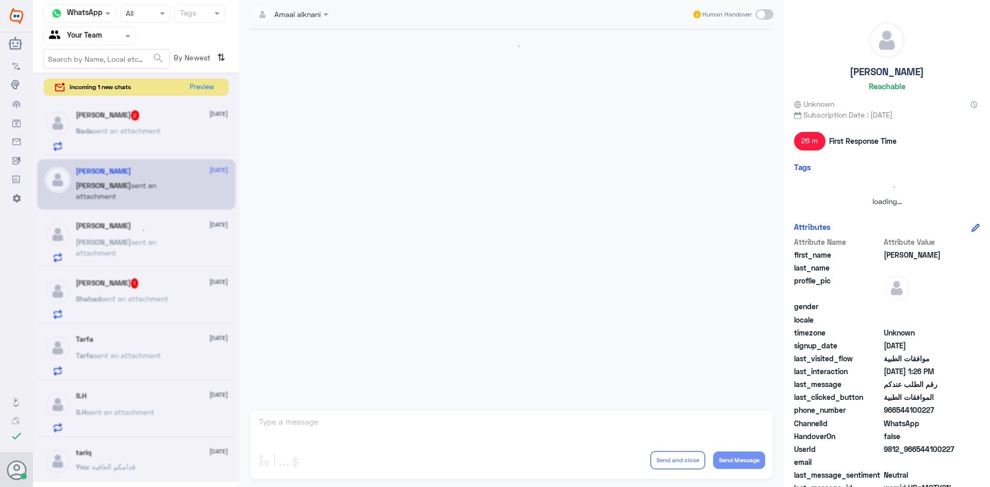
click at [358, 425] on div "Amaal alknani Human Handover enter flow name ... Drop Send and close Send Messa…" at bounding box center [511, 245] width 545 height 490
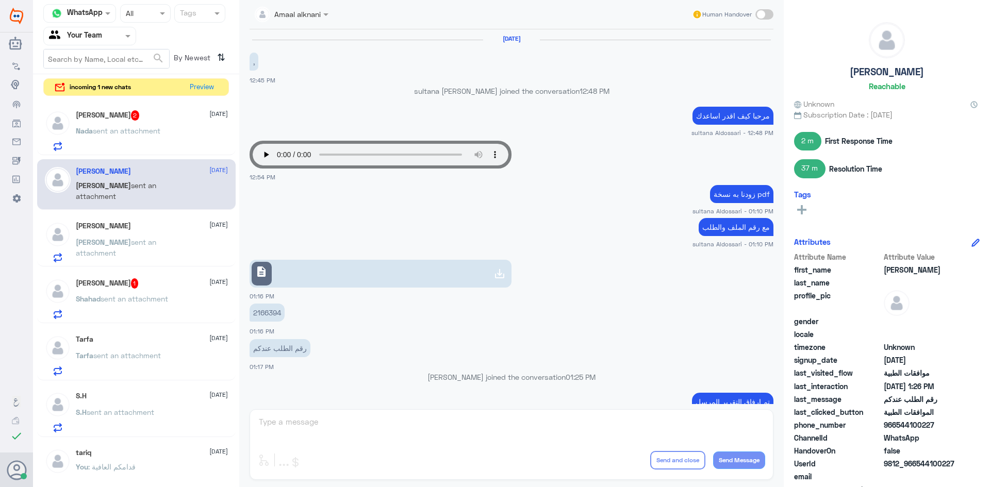
scroll to position [414, 0]
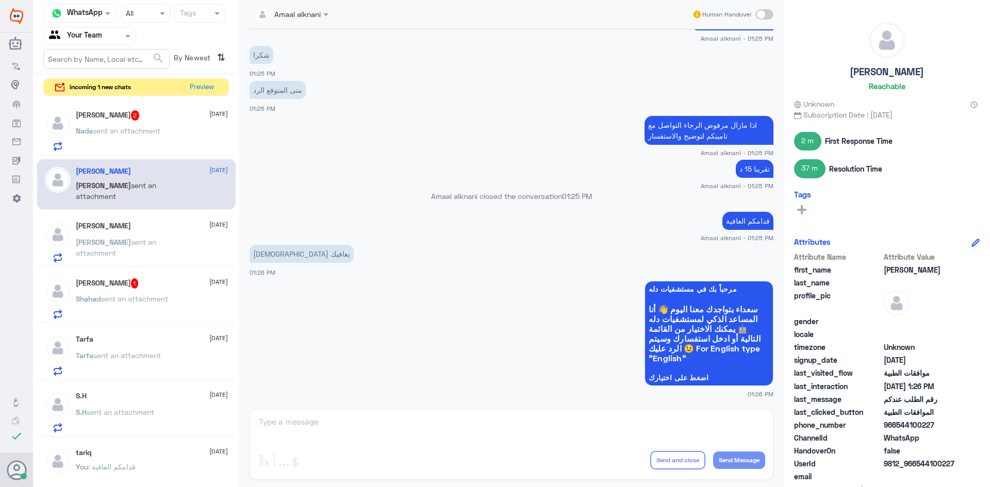
click at [351, 425] on div "Amaal alknani Human Handover [DATE] 12:45 PM sultana [PERSON_NAME] joined the c…" at bounding box center [511, 245] width 545 height 490
click at [128, 132] on span "sent an attachment" at bounding box center [127, 130] width 68 height 9
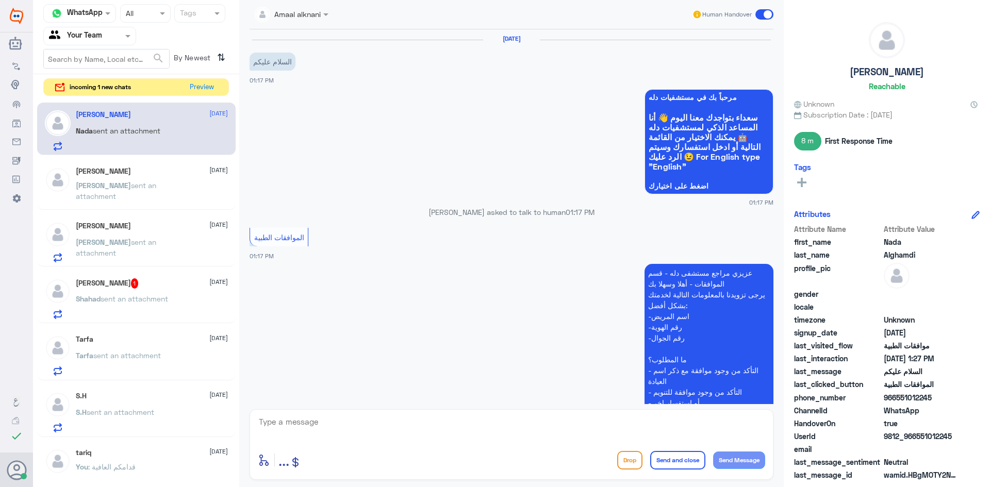
scroll to position [310, 0]
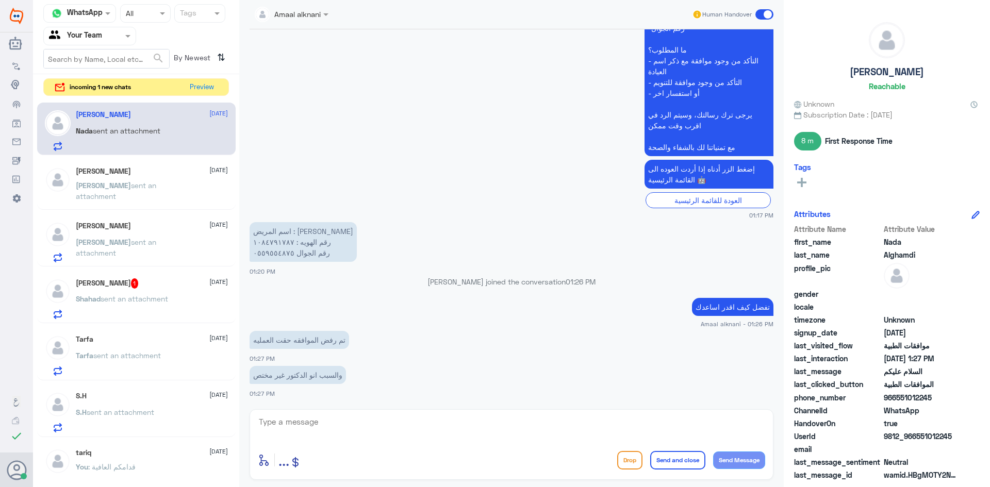
click at [320, 431] on textarea at bounding box center [511, 427] width 507 height 25
drag, startPoint x: 355, startPoint y: 415, endPoint x: 327, endPoint y: 405, distance: 29.0
click at [352, 413] on div "enter flow name ... Drop Send and close Send Message" at bounding box center [512, 444] width 524 height 71
type textarea "0559554875"
drag, startPoint x: 316, startPoint y: 429, endPoint x: 185, endPoint y: 417, distance: 132.0
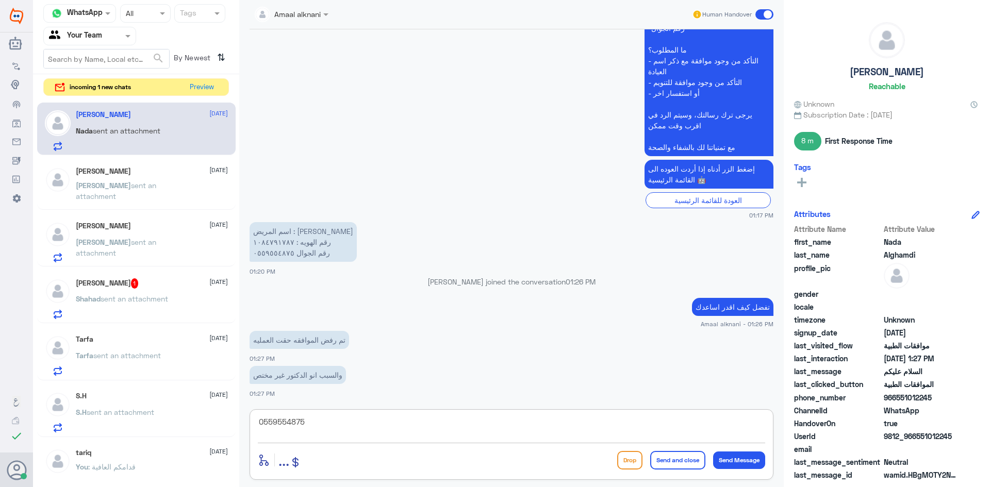
click at [185, 417] on div "Channel WhatsApp Status × All Tags Agent Filter Your Team search By Newest ⇅ in…" at bounding box center [511, 245] width 957 height 490
click at [416, 424] on textarea at bounding box center [511, 427] width 507 height 25
type textarea "بخصوص الاسنان ؟"
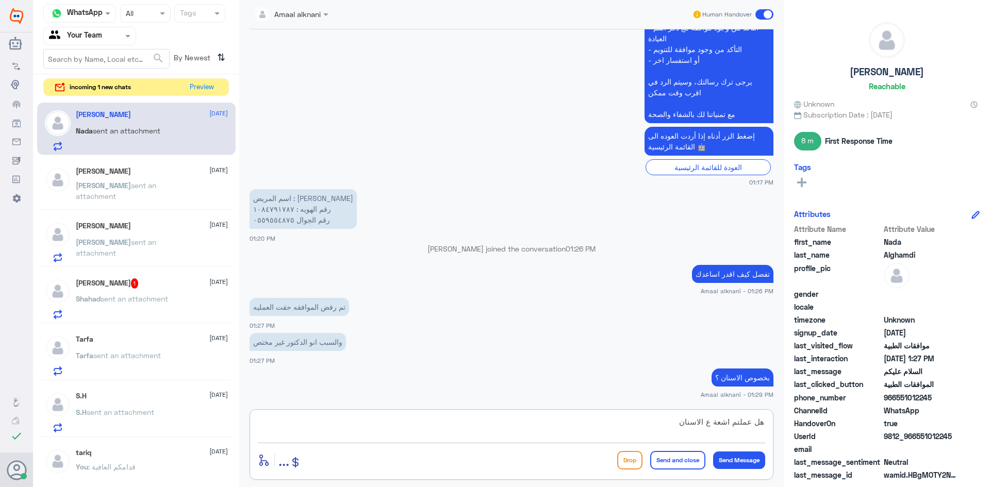
type textarea "هل عملتم اشعة ع الاسنان ؟"
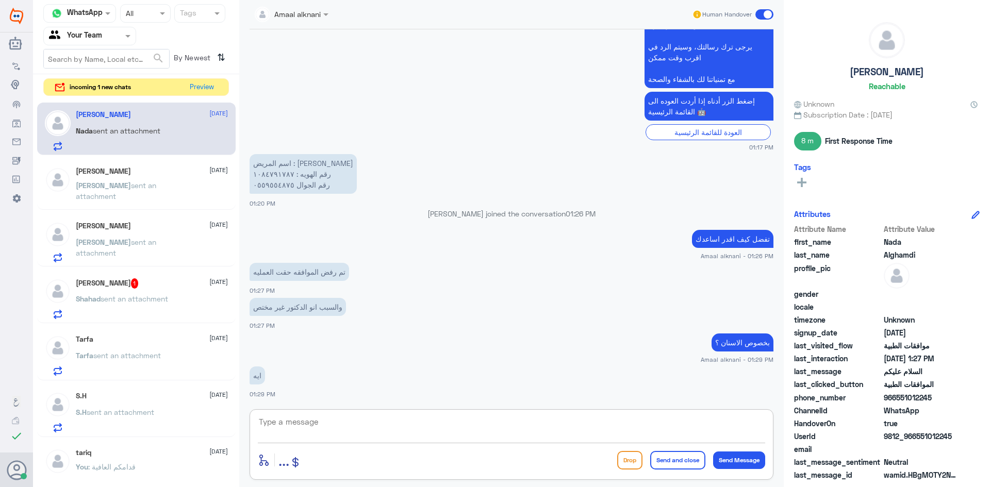
scroll to position [411, 0]
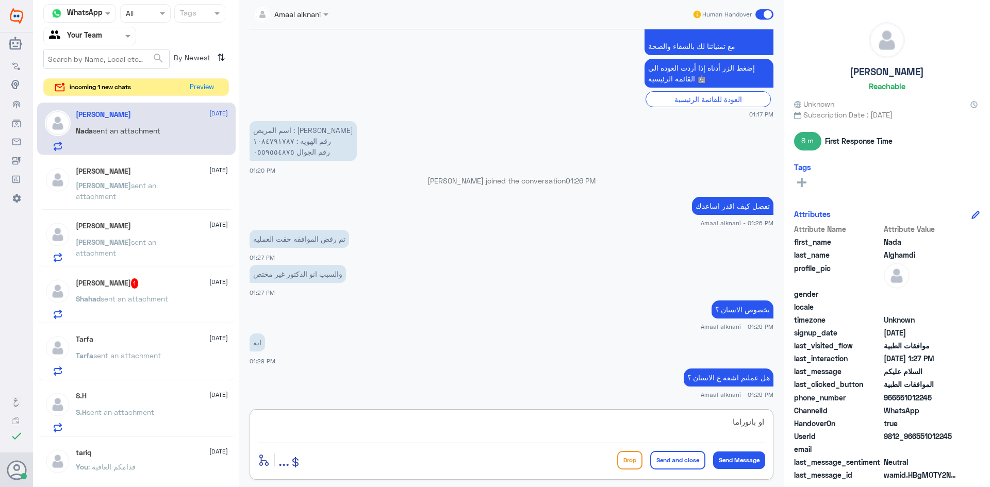
type textarea "او بانوراما"
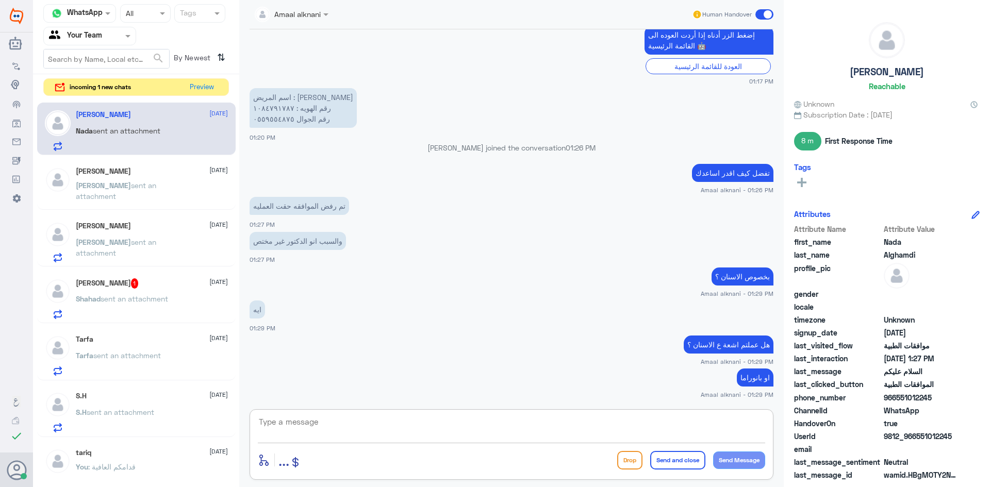
click at [166, 202] on div "[PERSON_NAME] sent an attachment" at bounding box center [152, 194] width 152 height 23
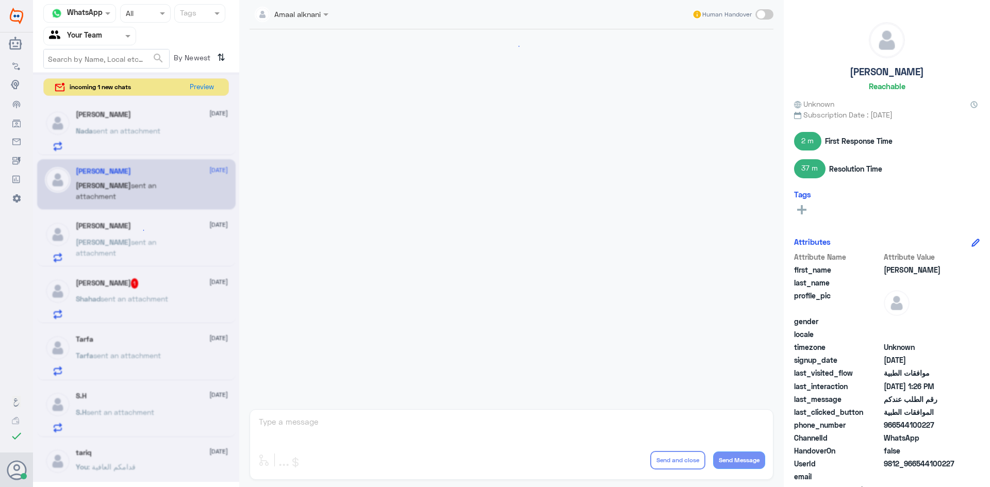
scroll to position [414, 0]
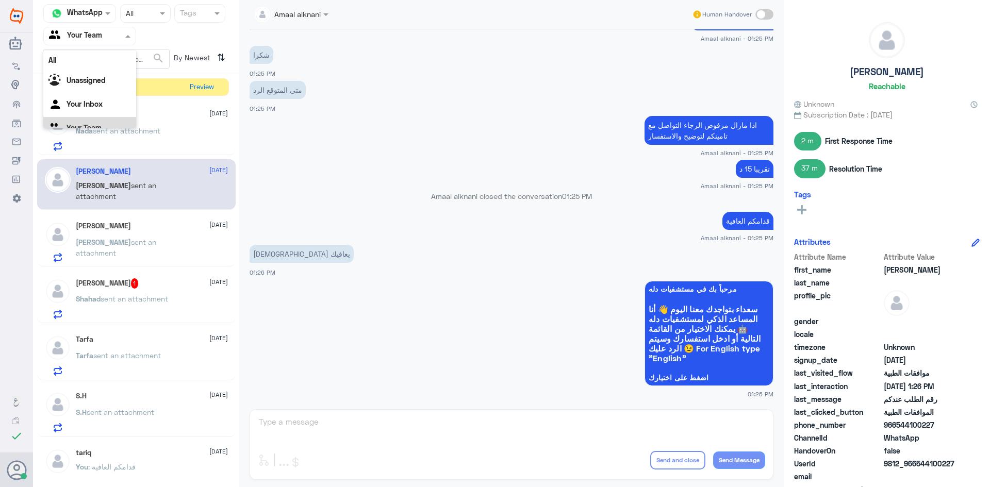
click at [133, 37] on span at bounding box center [129, 35] width 13 height 11
drag, startPoint x: 113, startPoint y: 87, endPoint x: 109, endPoint y: 41, distance: 45.6
click at [113, 86] on div "Your Inbox" at bounding box center [89, 92] width 93 height 24
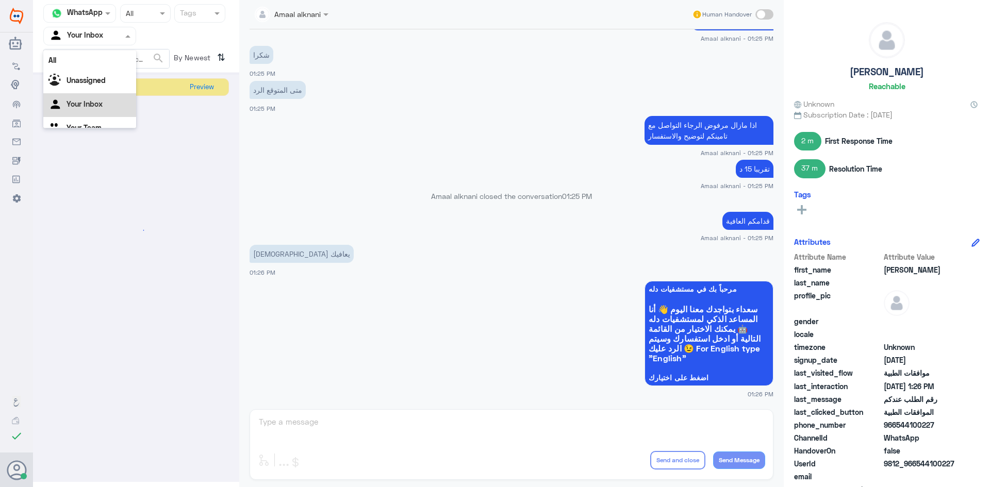
click at [109, 30] on div at bounding box center [90, 36] width 92 height 12
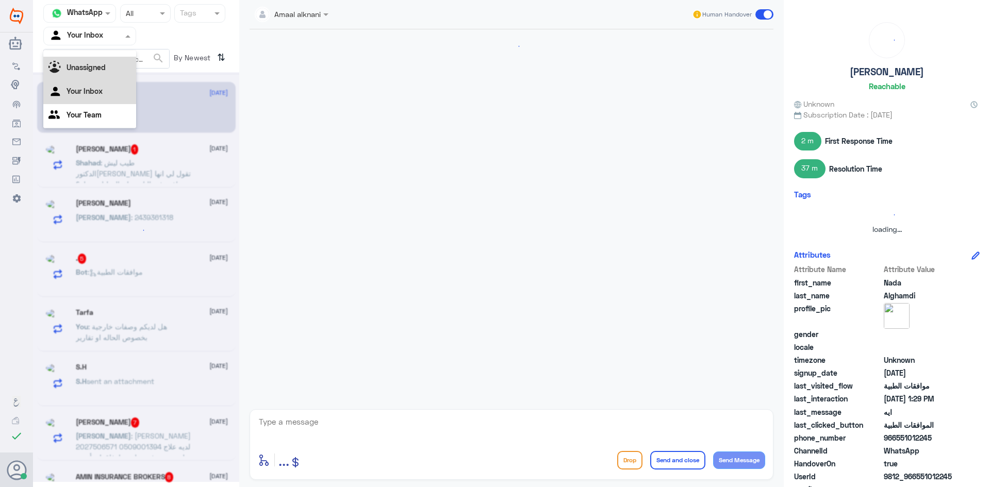
scroll to position [0, 0]
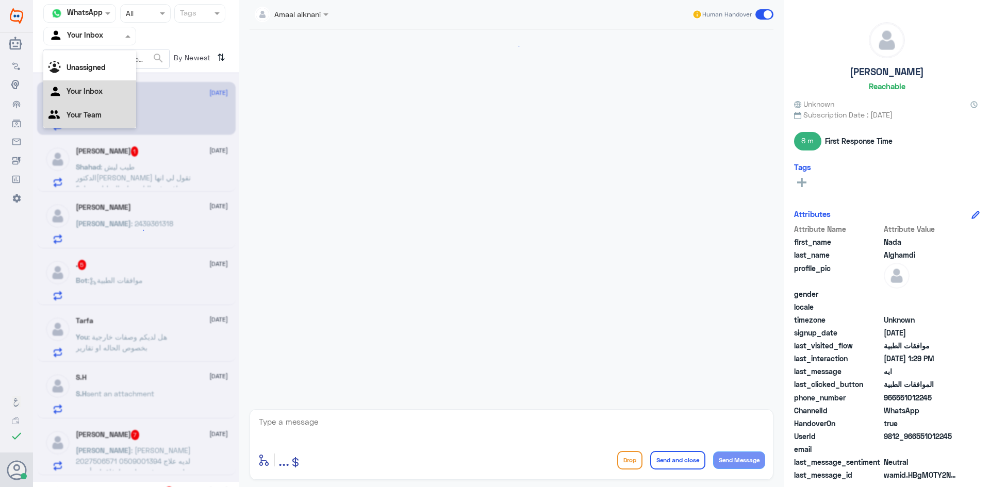
click at [92, 114] on Team "Your Team" at bounding box center [84, 114] width 35 height 9
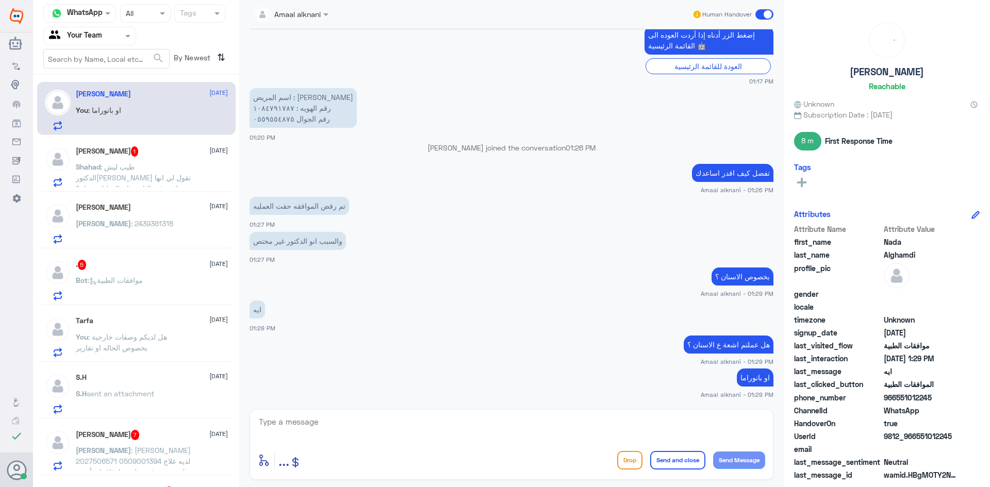
click at [337, 432] on textarea at bounding box center [511, 427] width 507 height 25
click at [143, 274] on div ". 5 [DATE] Bot : موافقات الطبية" at bounding box center [152, 280] width 152 height 41
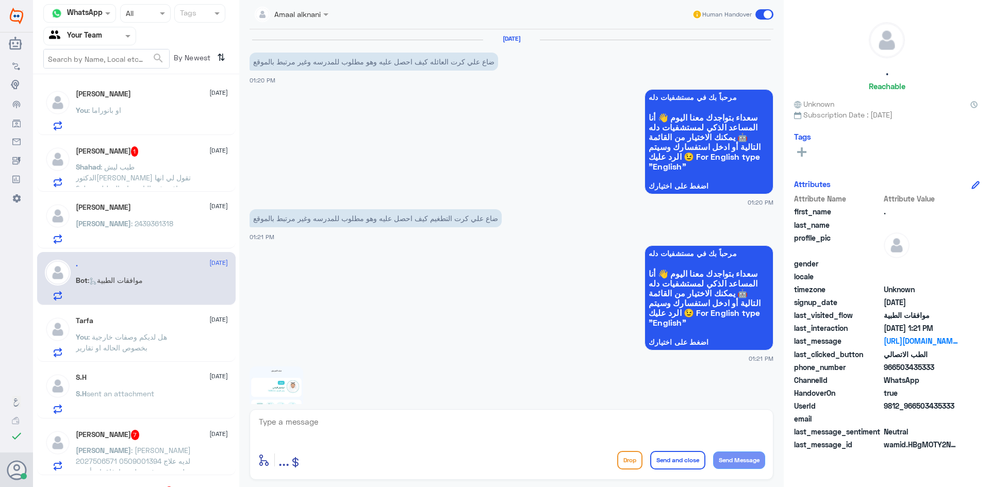
scroll to position [631, 0]
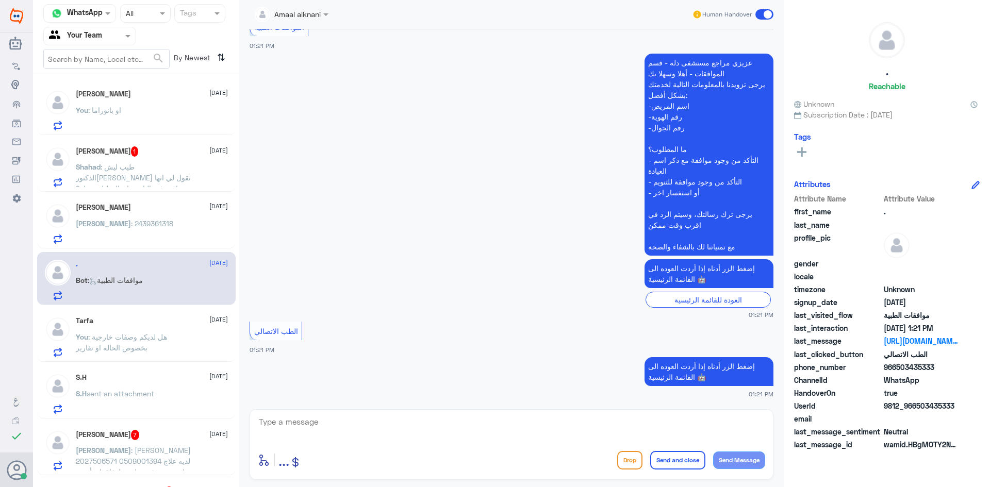
click at [294, 419] on textarea at bounding box center [511, 427] width 507 height 25
click at [141, 112] on div "Nada : سويت" at bounding box center [152, 118] width 152 height 23
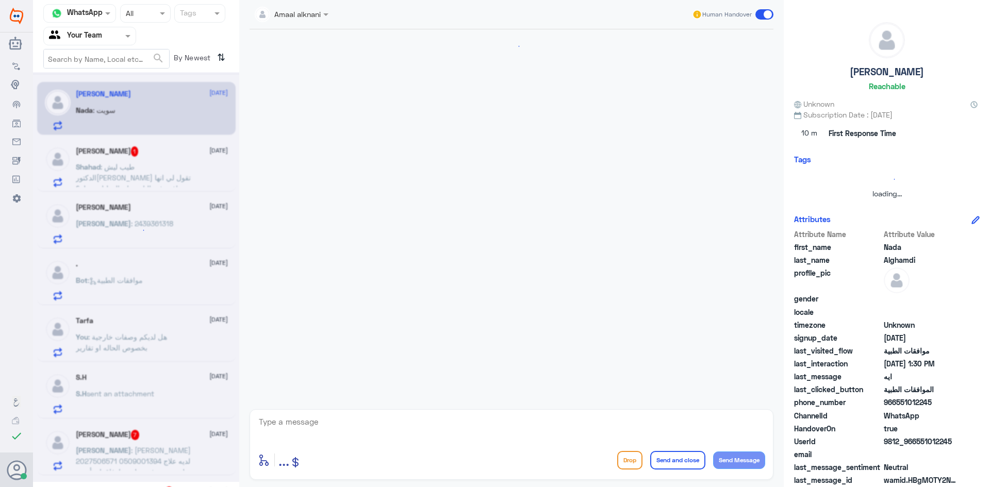
click at [327, 426] on textarea at bounding box center [511, 427] width 507 height 25
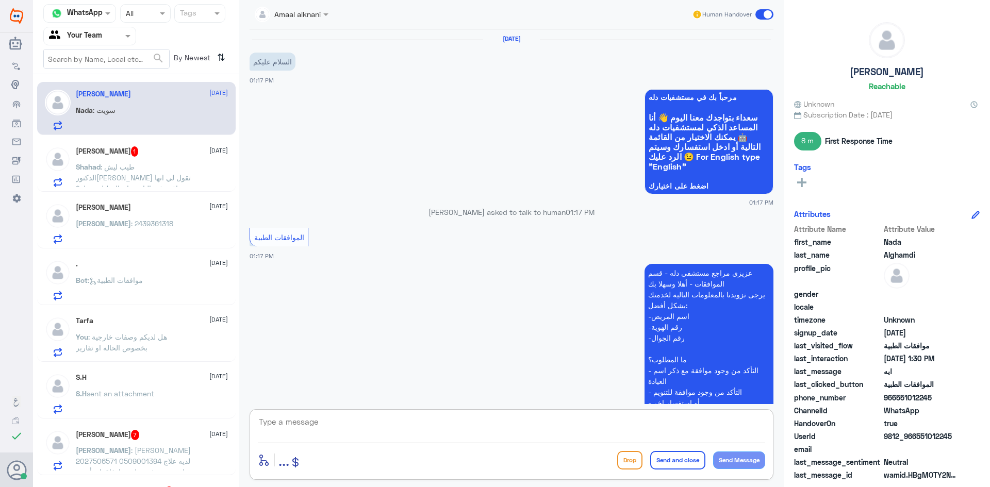
scroll to position [480, 0]
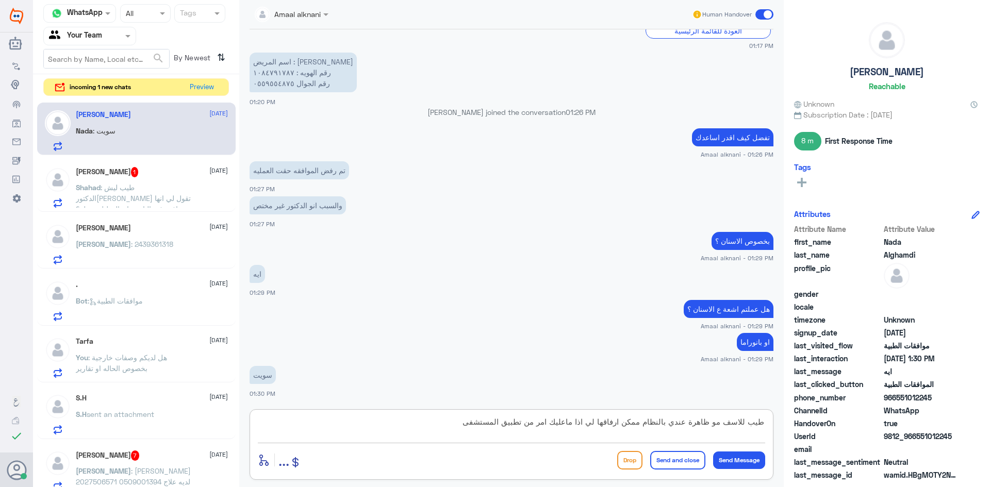
type textarea "طيب للاسف مو ظاهرة عندي بالنظام ممكن ارفاقها لي اذا ماعليك امر من تطبيق المستشفى"
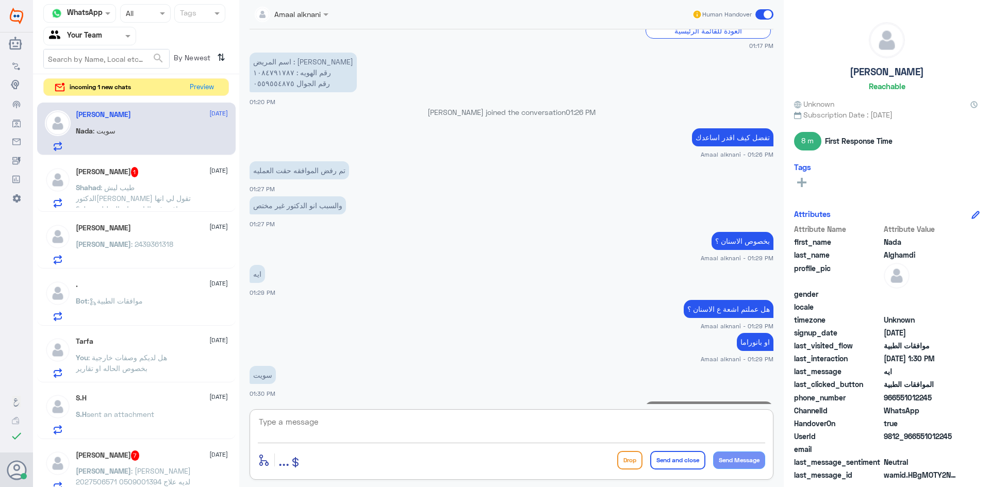
scroll to position [534, 0]
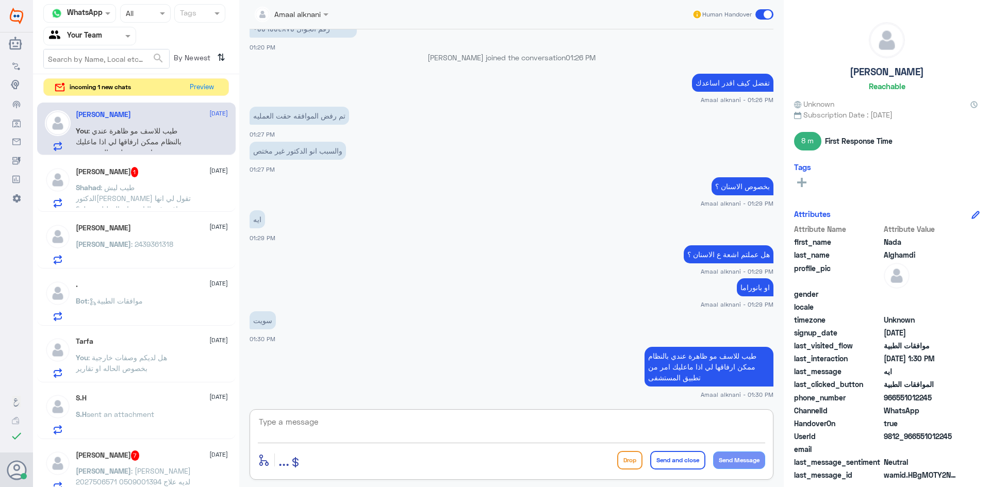
click at [136, 464] on div "[PERSON_NAME] 7 [DATE] [PERSON_NAME] : [PERSON_NAME] 2027506571 0509001394 لديه…" at bounding box center [152, 471] width 152 height 41
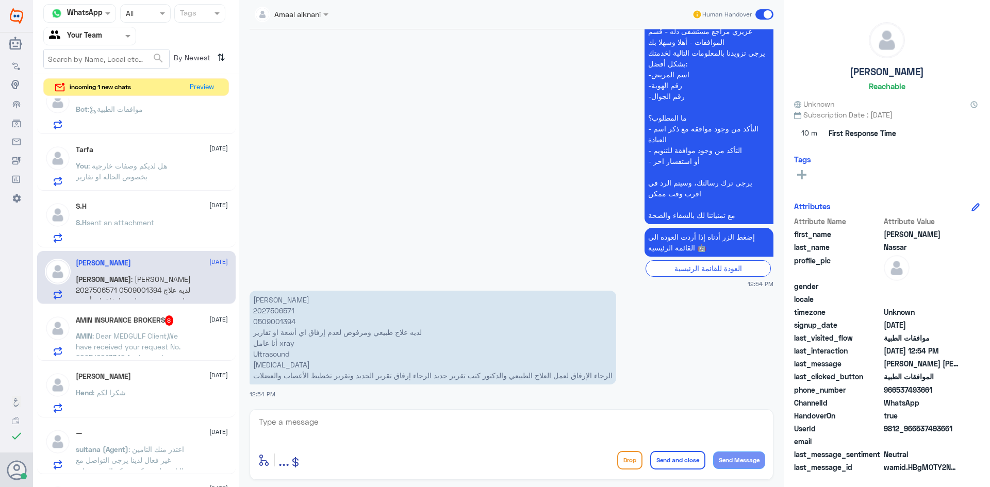
scroll to position [206, 0]
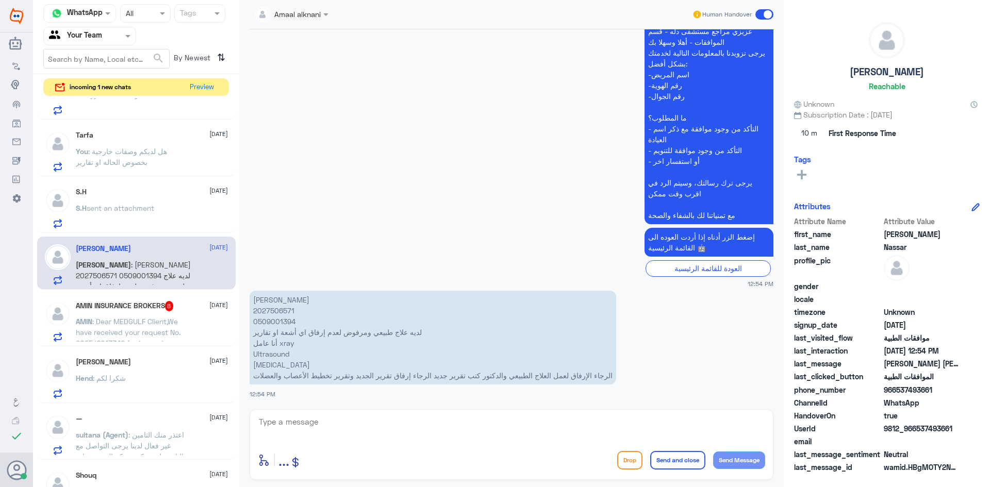
click at [275, 319] on p "[PERSON_NAME] [PERSON_NAME] 2027506571 0509001394 لديه علاج طبيعي ومرفوض لعدم إ…" at bounding box center [433, 338] width 367 height 94
click at [347, 433] on textarea at bounding box center [511, 427] width 507 height 25
type textarea "تم متابعة طلبكم والان تحت الاجراء"
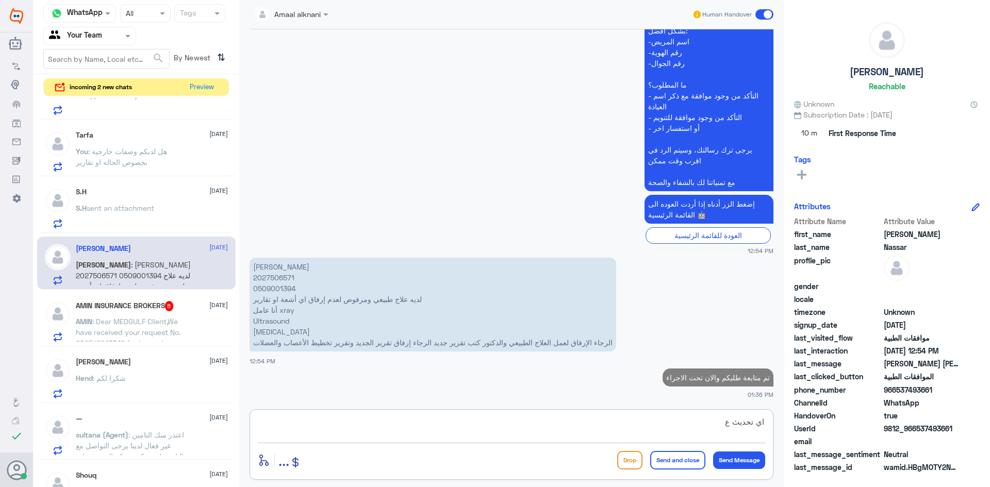
scroll to position [1279, 0]
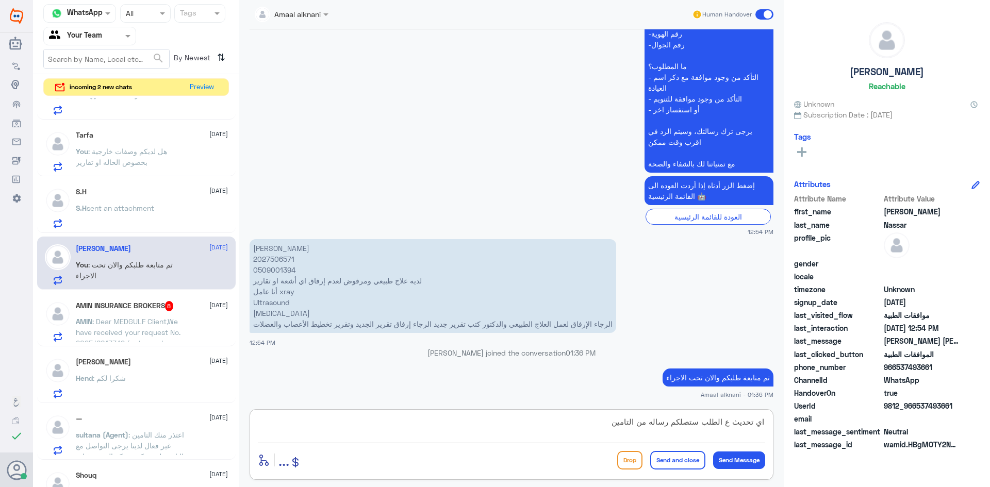
type textarea "اي تحديث ع الطلب ستصلكم رساله من التامين"
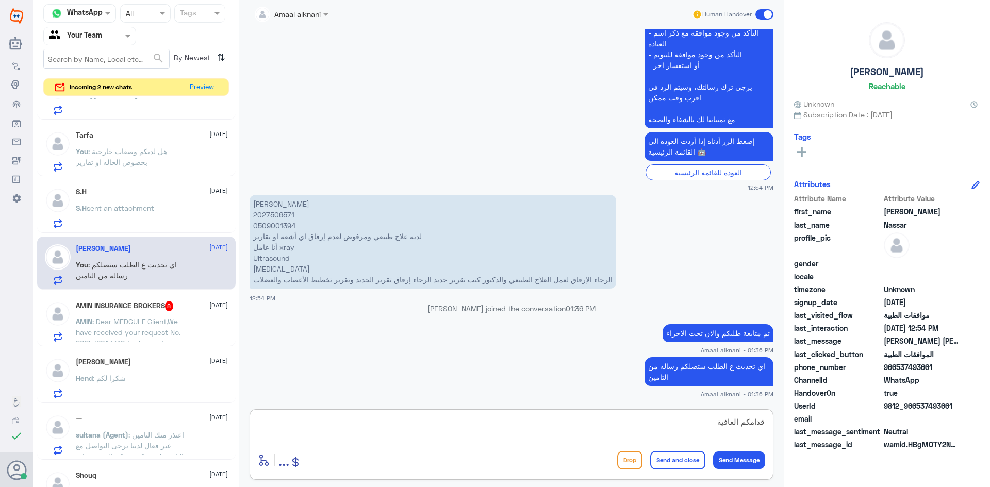
type textarea "قدامكم العافية"
click at [685, 467] on button "Send and close" at bounding box center [677, 460] width 55 height 19
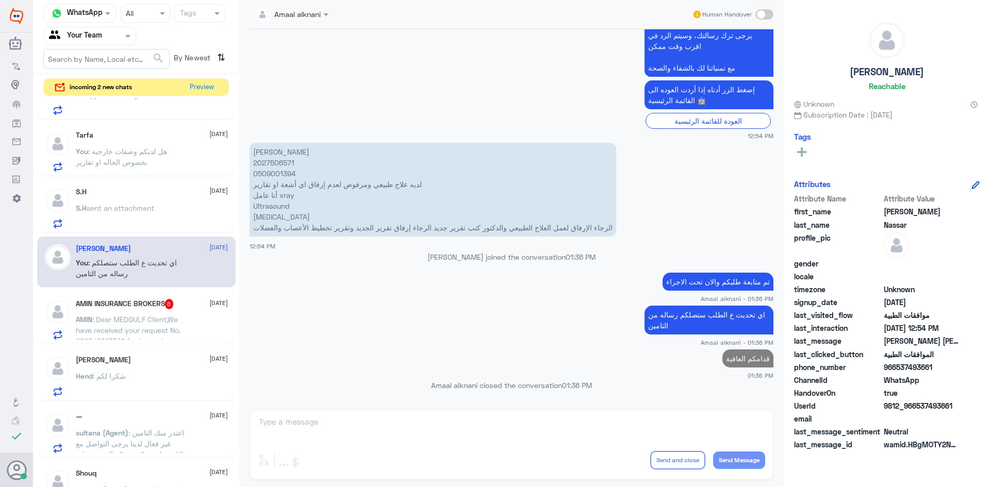
click at [140, 334] on span ": Dear MEDGULF Client,We have received your request No. 2025/6013342 for insure…" at bounding box center [133, 492] width 114 height 355
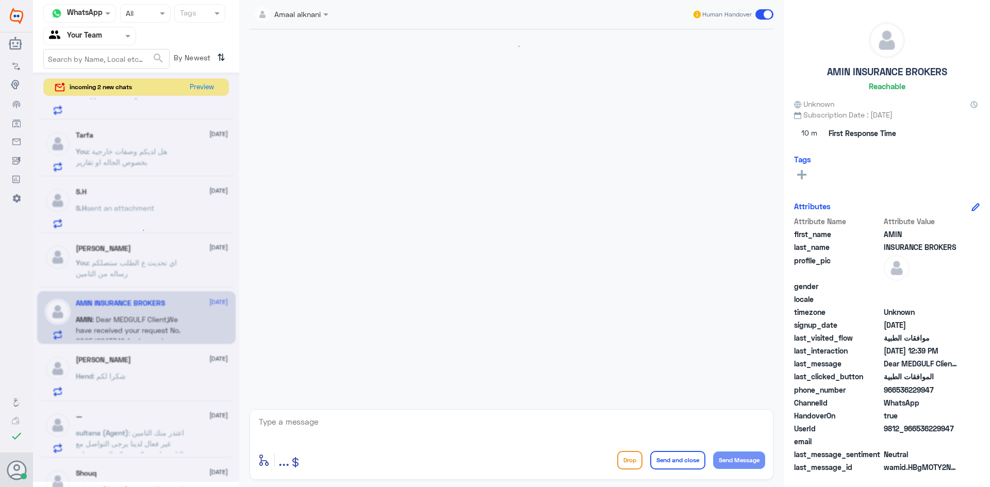
scroll to position [925, 0]
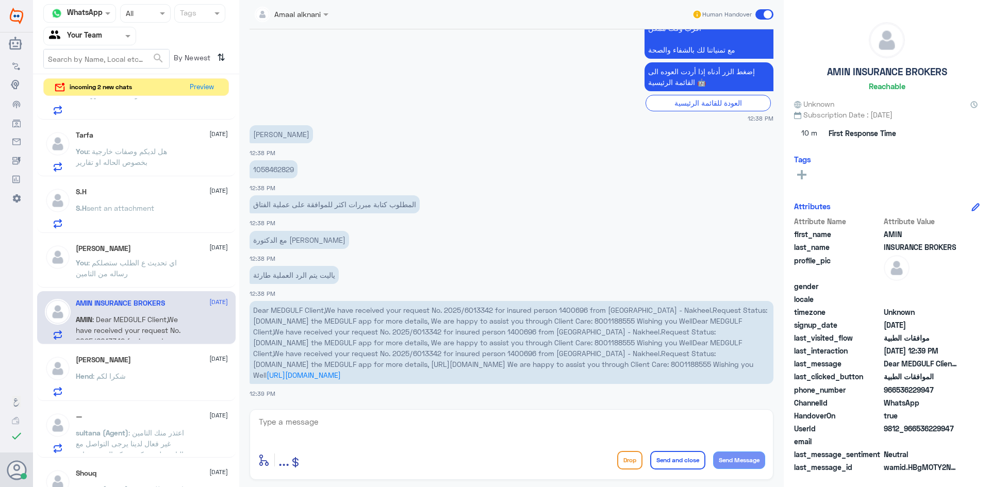
click at [332, 432] on textarea at bounding box center [511, 427] width 507 height 25
click at [272, 168] on p "1058462829" at bounding box center [274, 169] width 48 height 18
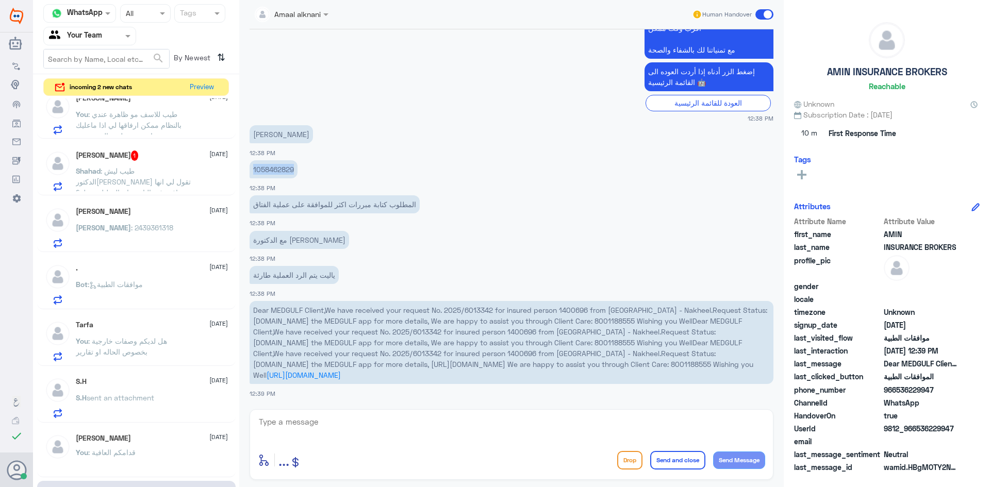
scroll to position [0, 0]
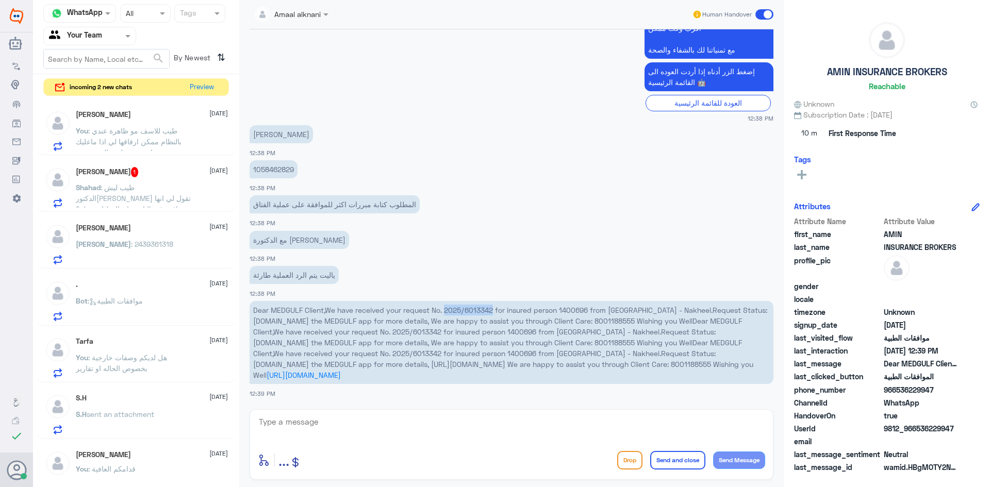
drag, startPoint x: 446, startPoint y: 311, endPoint x: 496, endPoint y: 311, distance: 49.5
click at [496, 311] on span "Dear MEDGULF Client,We have received your request No. 2025/6013342 for insured …" at bounding box center [510, 343] width 514 height 74
click at [534, 443] on div at bounding box center [511, 429] width 507 height 28
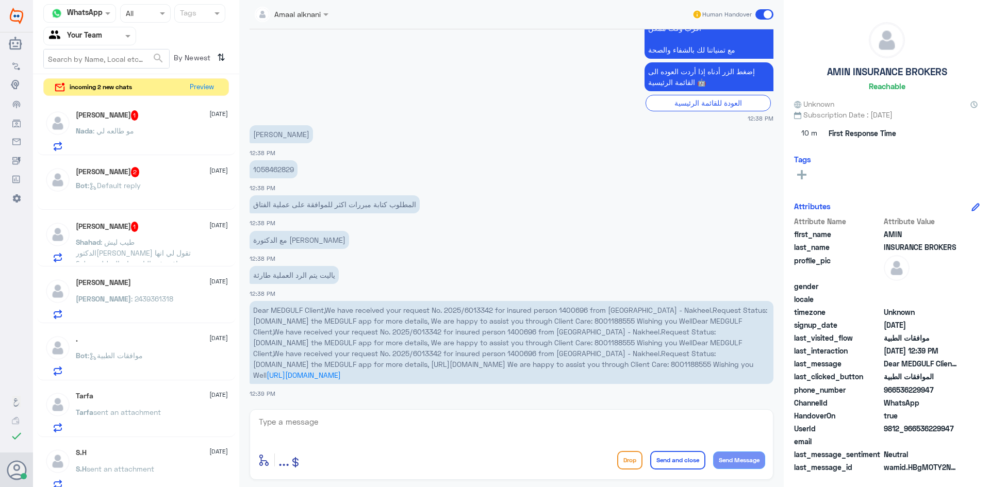
click at [314, 421] on textarea at bounding box center [511, 427] width 507 height 25
type textarea "تم الطلب اكثر من مره ولازال الطلب مرفوض - الرجاء معاودة طبيبكم لكتابة تقرير مفص…"
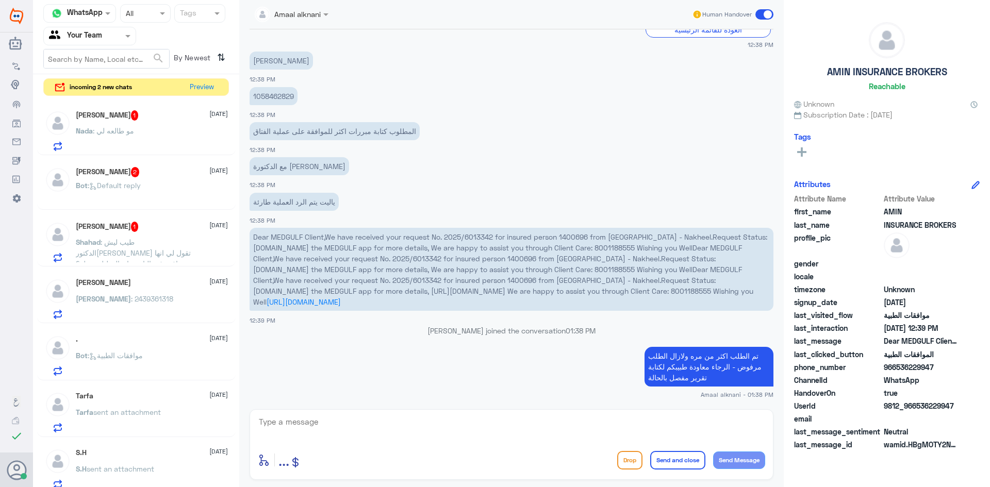
scroll to position [977, 0]
click at [521, 433] on textarea at bounding box center [511, 427] width 507 height 25
paste textarea "أرجو توضيح أسباب الفتق؟ هل هو نتيجة لعملية جراحية سابقة؟ سجل طبي كامل؟"
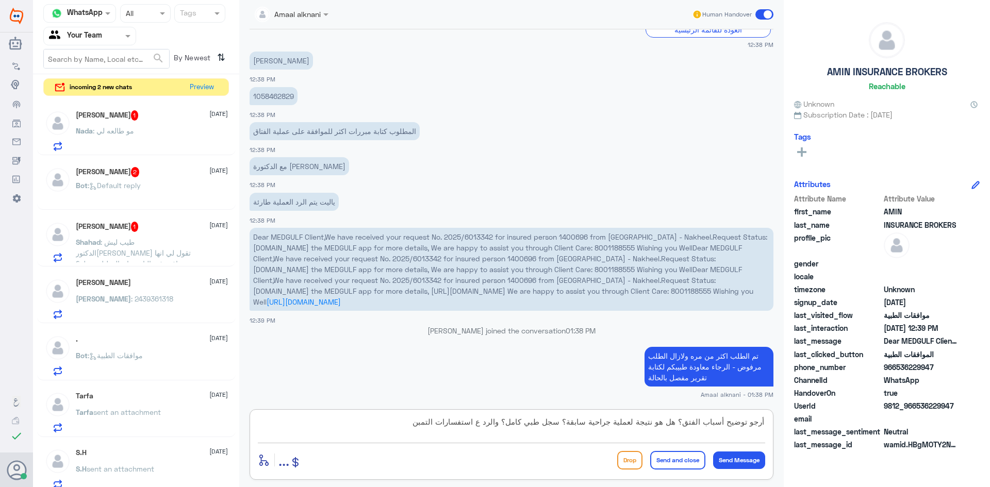
drag, startPoint x: 504, startPoint y: 423, endPoint x: 378, endPoint y: 419, distance: 125.9
click at [378, 419] on textarea "أرجو توضيح أسباب الفتق؟ هل هو نتيجة لعملية جراحية سابقة؟ سجل طبي كامل؟ والرد ع …" at bounding box center [511, 427] width 507 height 25
type textarea "أرجو توضيح أسباب الفتق؟ هل هو نتيجة لعملية جراحية سابقة؟ سجل طبي كامل؟"
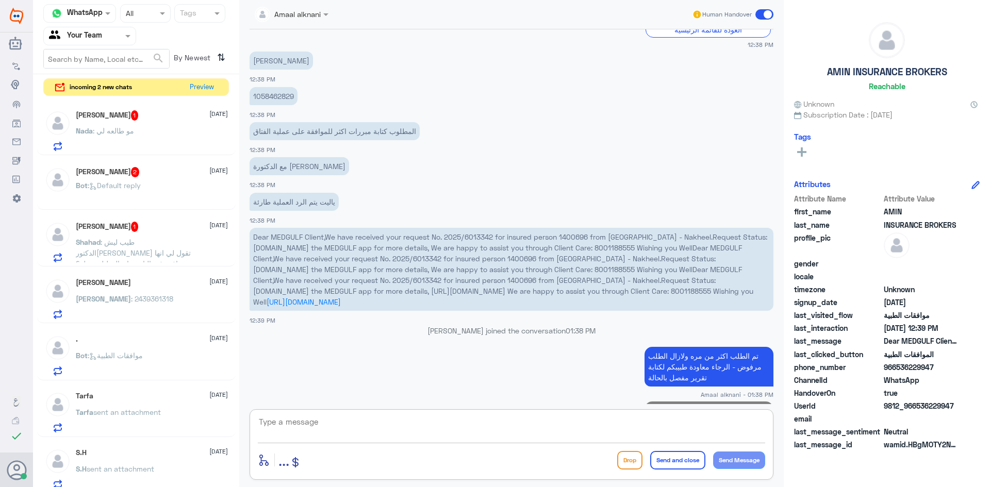
scroll to position [1021, 0]
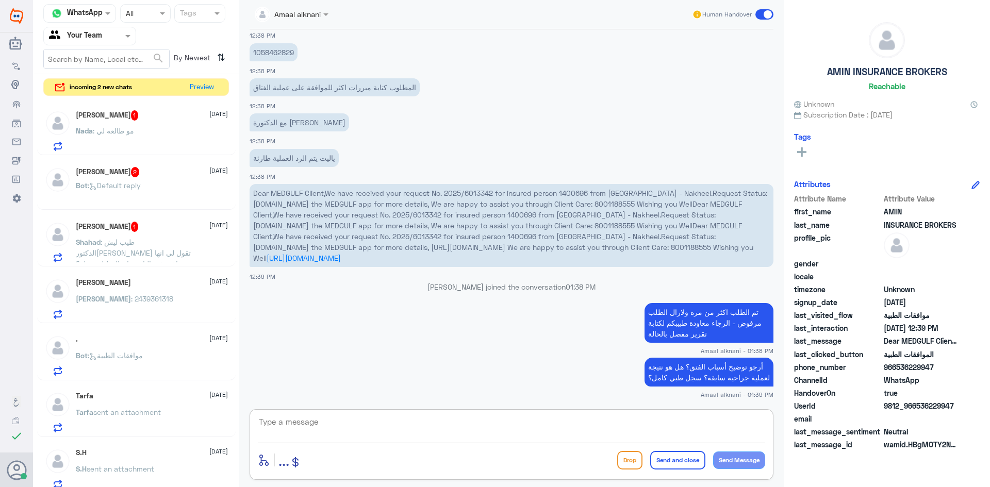
click at [132, 194] on p "Bot : Default reply" at bounding box center [108, 193] width 65 height 26
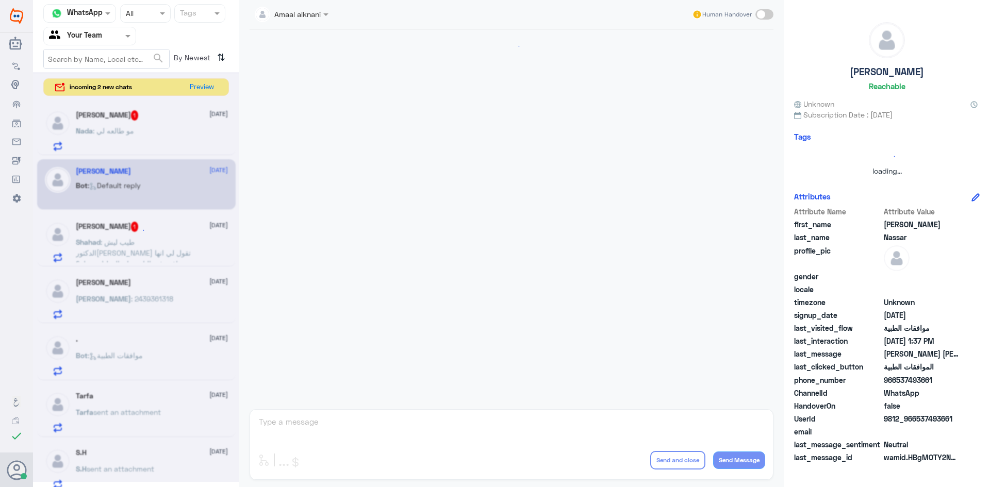
scroll to position [826, 0]
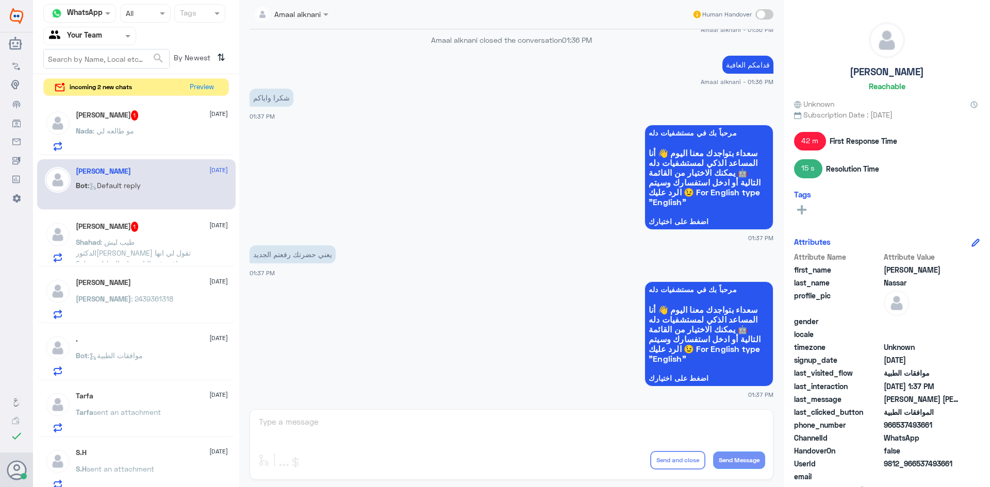
click at [335, 431] on div "Amaal alknani Human Handover [DATE] [PERSON_NAME] [PERSON_NAME] 2027506571 0509…" at bounding box center [511, 245] width 545 height 490
click at [158, 140] on div "Nada : مو طالعه لي" at bounding box center [152, 139] width 152 height 23
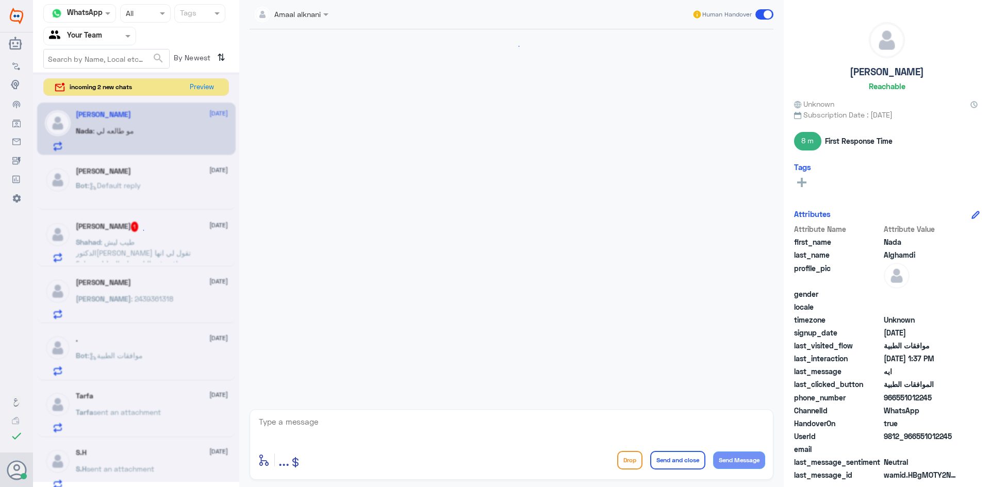
scroll to position [569, 0]
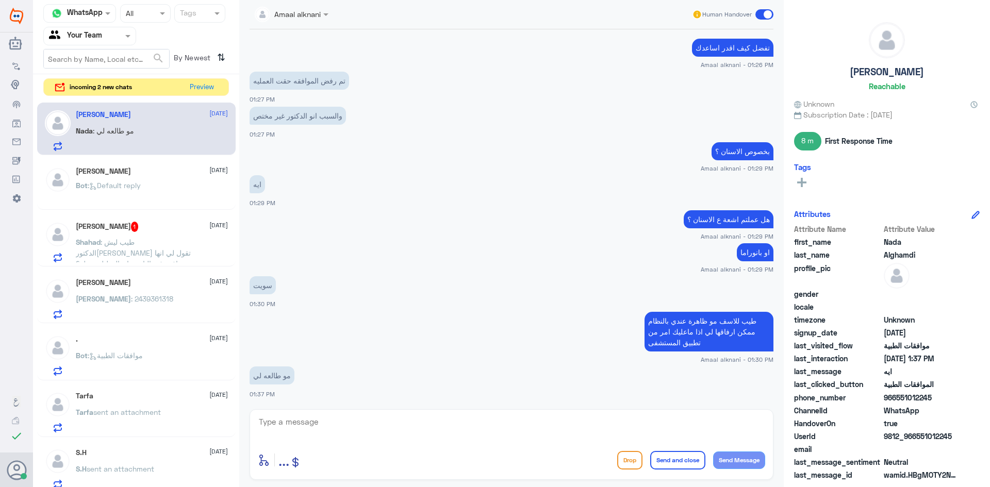
click at [319, 428] on textarea at bounding box center [511, 427] width 507 height 25
click at [335, 423] on textarea at bounding box center [511, 427] width 507 height 25
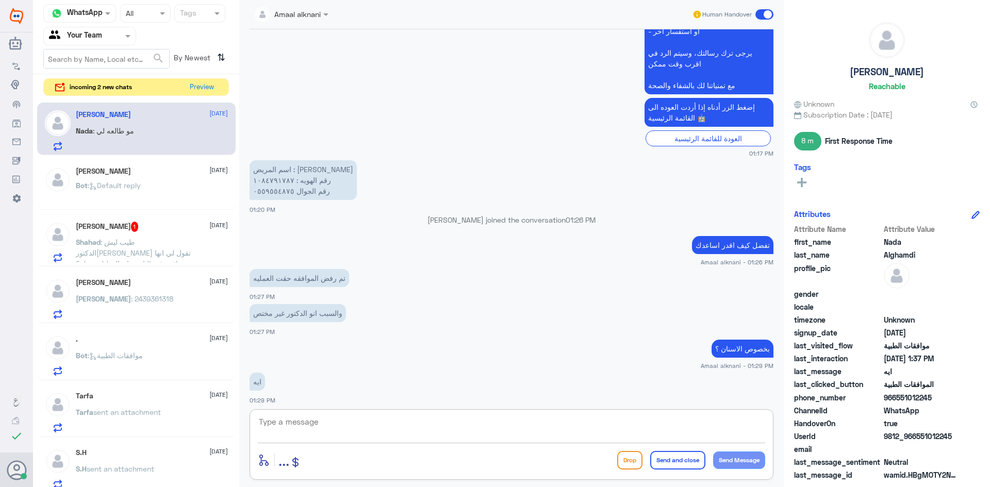
scroll to position [311, 0]
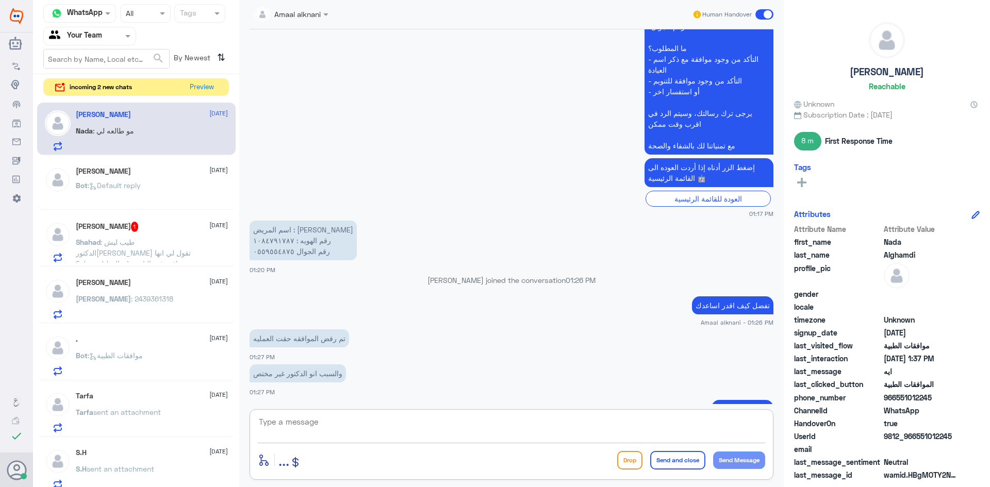
click at [389, 423] on textarea at bounding box center [511, 427] width 507 height 25
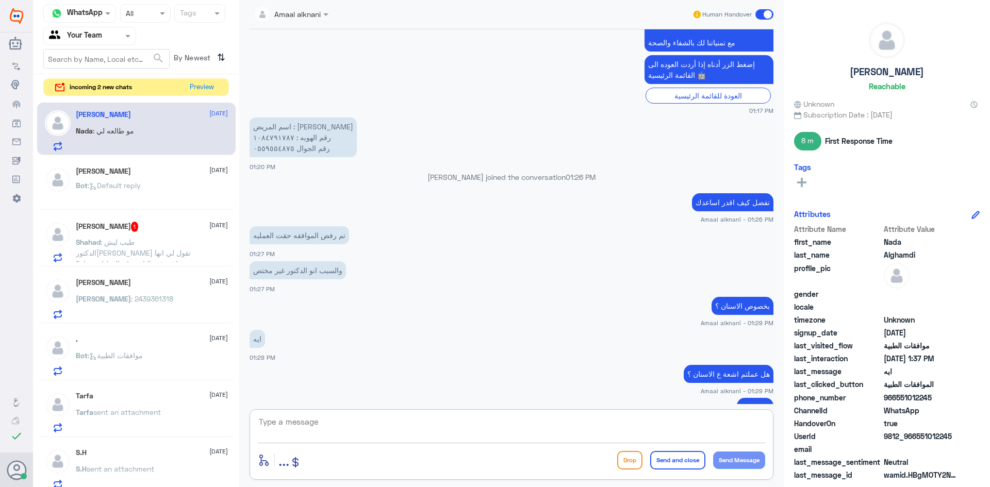
scroll to position [260, 0]
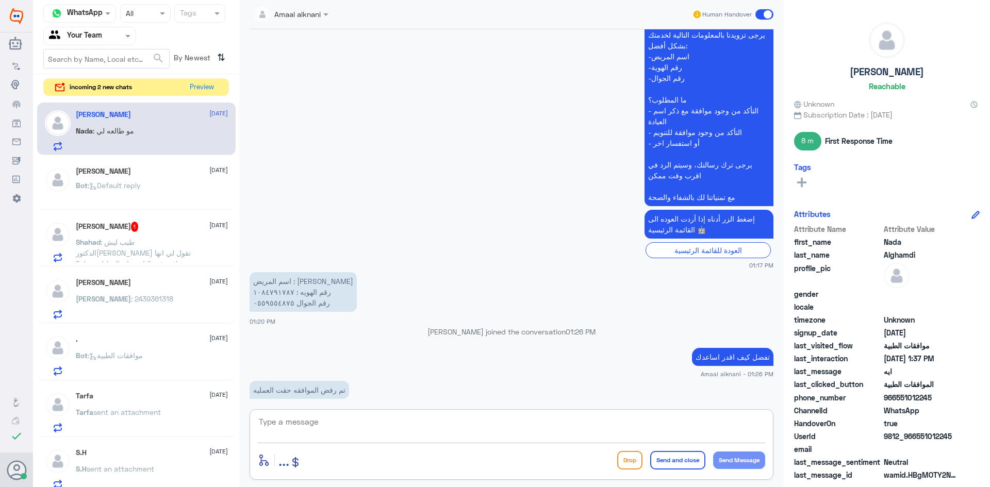
click at [468, 419] on textarea at bounding box center [511, 427] width 507 height 25
type textarea "0559554875"
drag, startPoint x: 316, startPoint y: 424, endPoint x: 128, endPoint y: 411, distance: 188.2
click at [129, 412] on div "Channel WhatsApp Status × All Tags Agent Filter Your Team search By Newest ⇅ in…" at bounding box center [511, 245] width 957 height 490
click at [343, 424] on textarea at bounding box center [511, 427] width 507 height 25
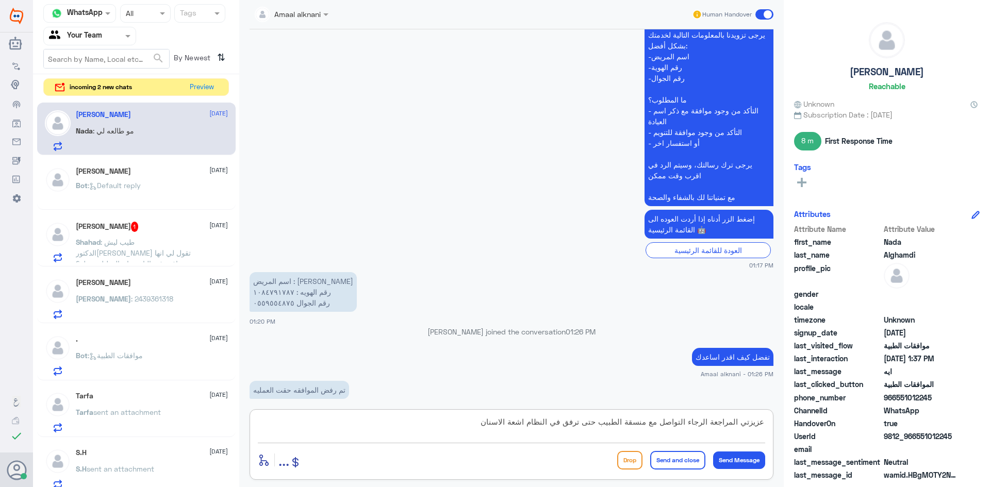
type textarea "عزيزتي المراجعة الرجاء التواصل مع منسقة الطبيب حتى ترفق في النظام اشعة الاسنان"
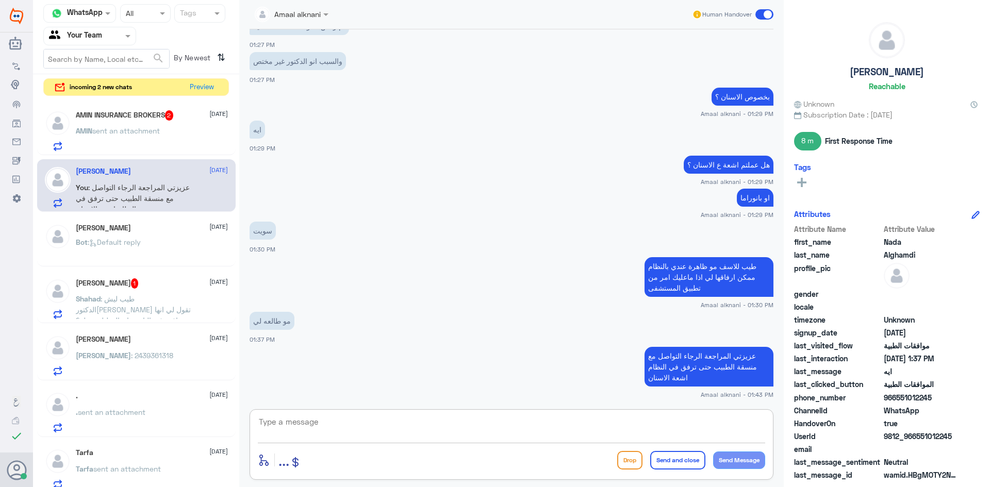
click at [186, 303] on p "Shahad : طيب ليش الدكتور[PERSON_NAME] تقول لي انها شافت في التامين ان التحليل ي…" at bounding box center [134, 306] width 116 height 26
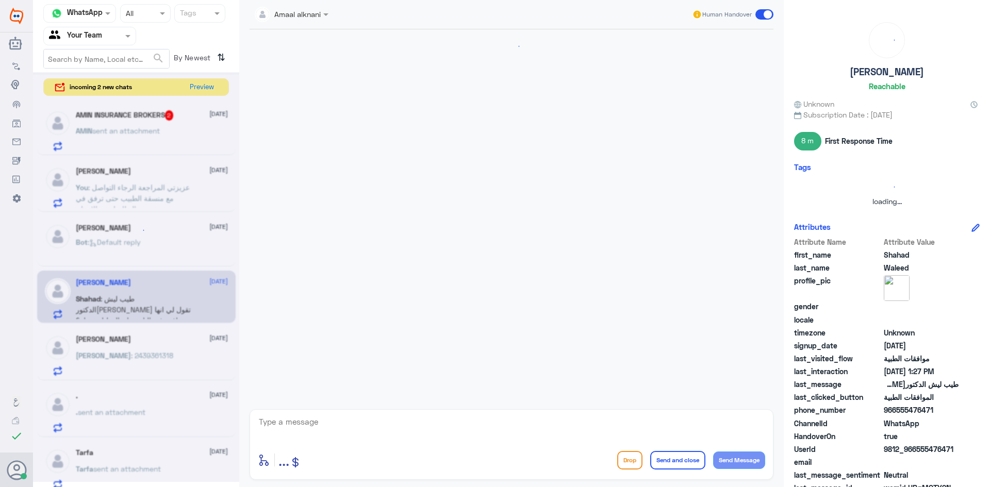
click at [186, 303] on div at bounding box center [136, 277] width 206 height 410
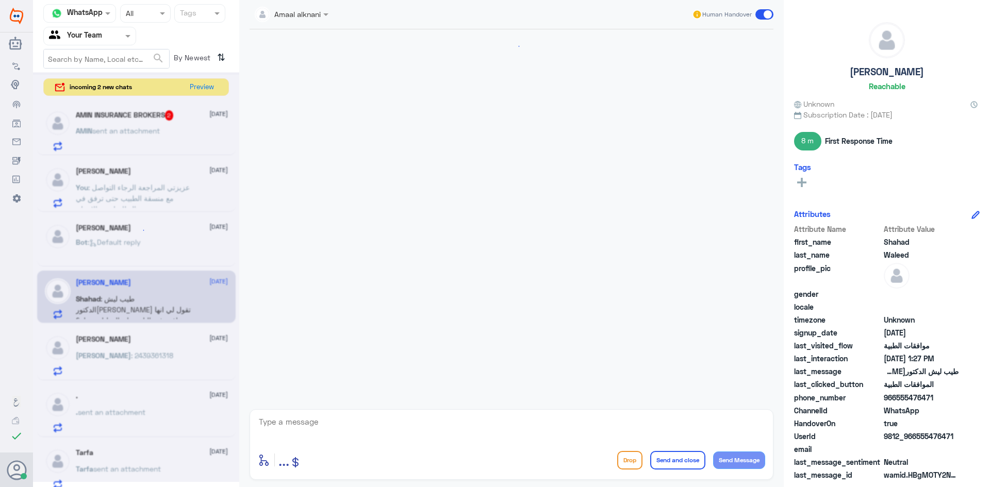
scroll to position [766, 0]
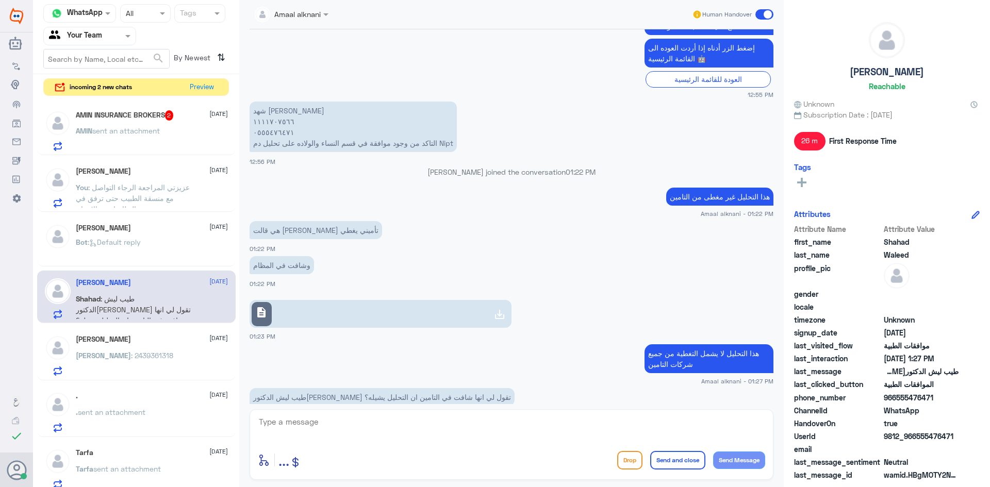
click at [156, 147] on p "AMIN sent an attachment" at bounding box center [118, 138] width 84 height 26
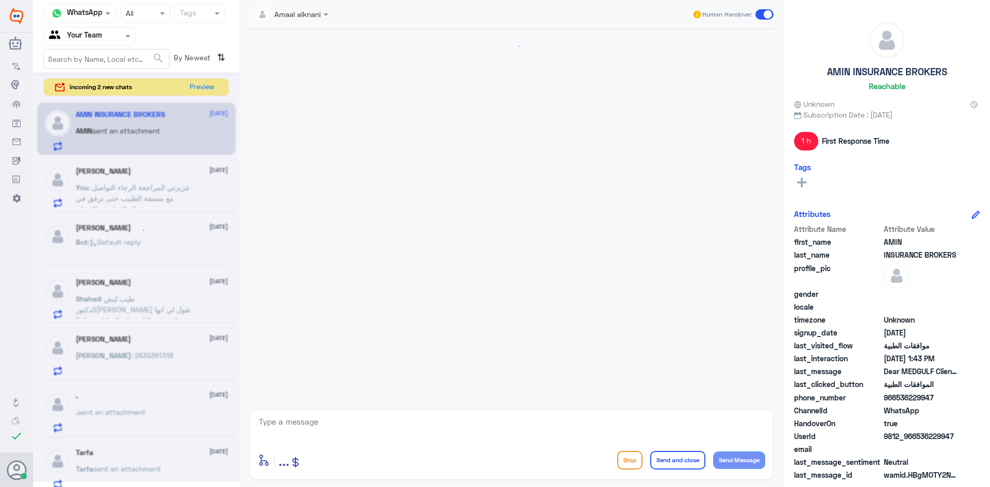
scroll to position [720, 0]
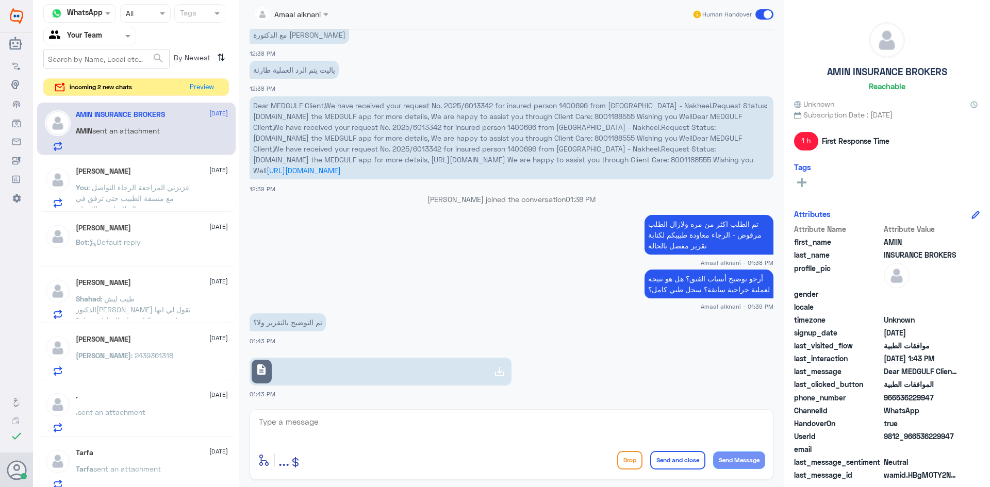
click at [355, 427] on textarea at bounding box center [511, 427] width 507 height 25
click at [396, 331] on app-msgs-text "تم التوضيح بالتقرير ولا؟" at bounding box center [512, 323] width 524 height 19
click at [304, 377] on link "description" at bounding box center [381, 372] width 262 height 28
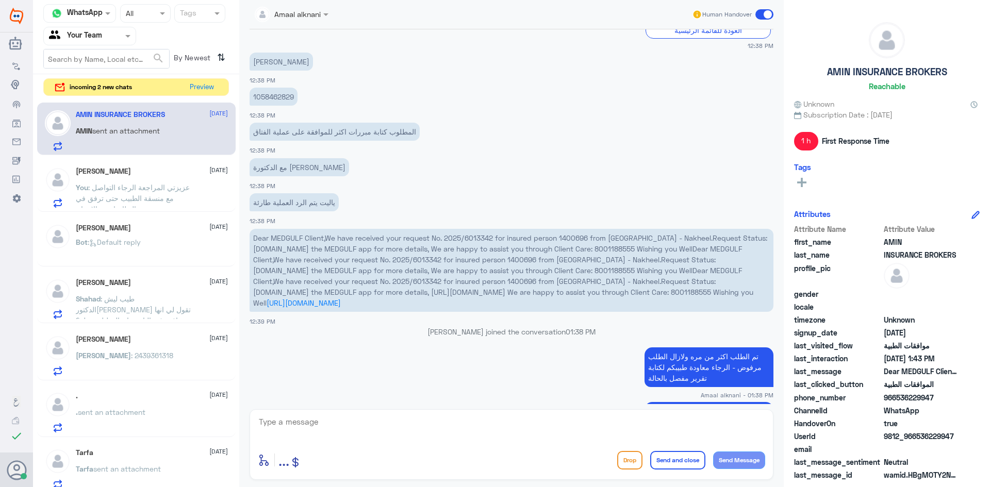
scroll to position [565, 0]
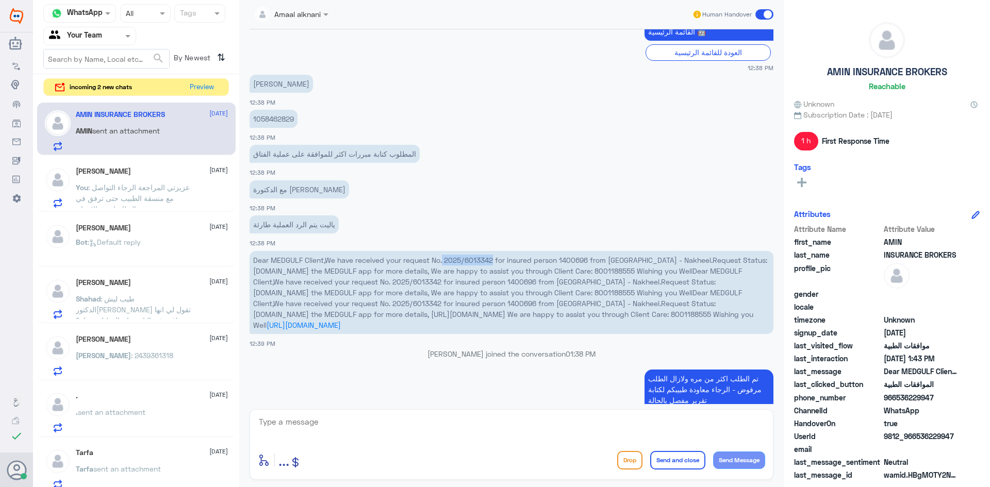
drag, startPoint x: 444, startPoint y: 261, endPoint x: 495, endPoint y: 263, distance: 51.1
click at [495, 263] on span "Dear MEDGULF Client,We have received your request No. 2025/6013342 for insured …" at bounding box center [510, 293] width 514 height 74
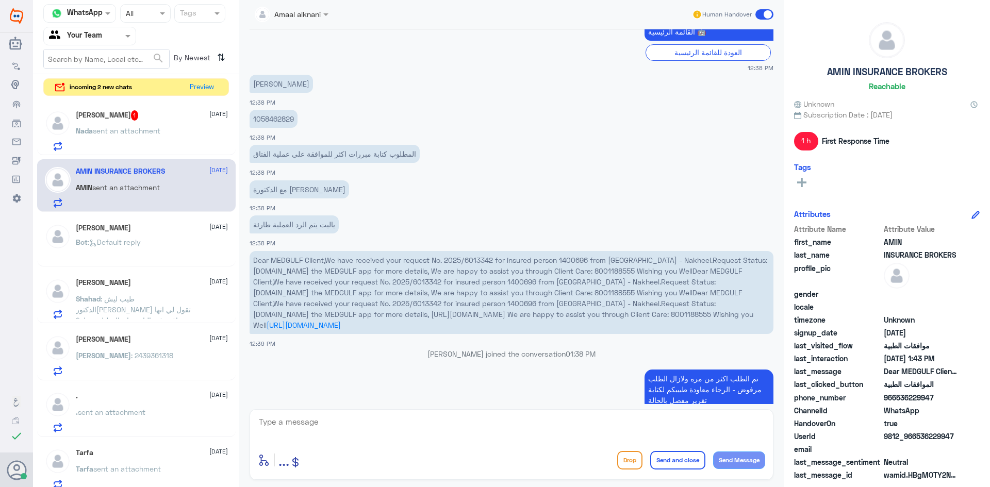
click at [276, 118] on p "1058462829" at bounding box center [274, 119] width 48 height 18
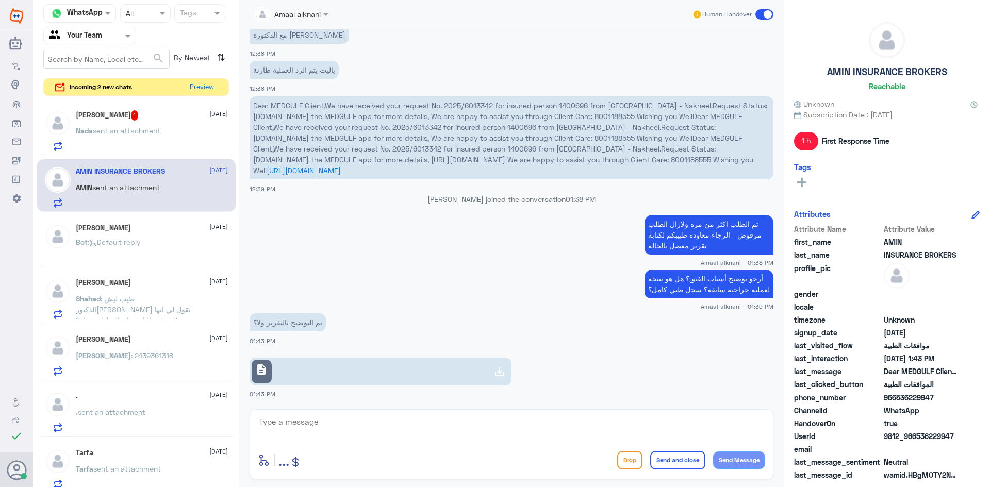
click at [364, 372] on link "description" at bounding box center [381, 372] width 262 height 28
click at [157, 131] on span "sent an attachment" at bounding box center [127, 130] width 68 height 9
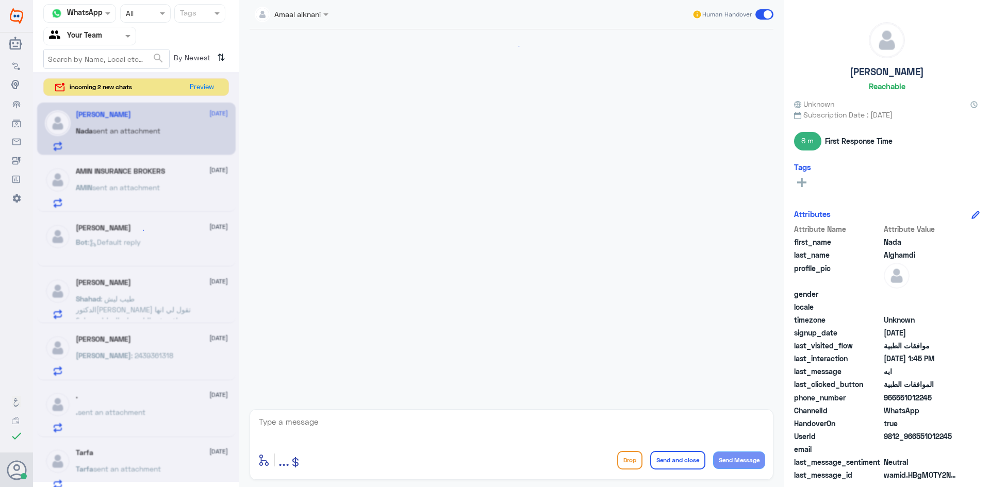
scroll to position [660, 0]
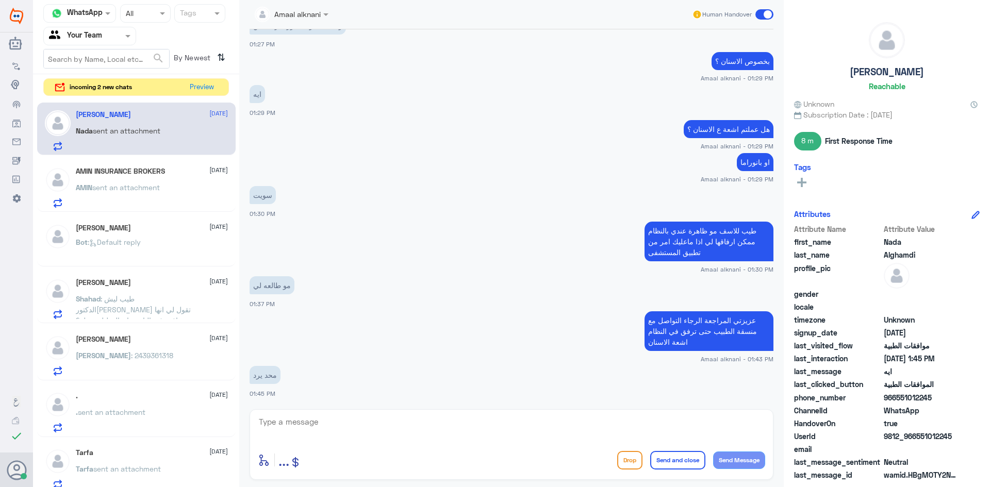
click at [330, 434] on textarea at bounding box center [511, 427] width 507 height 25
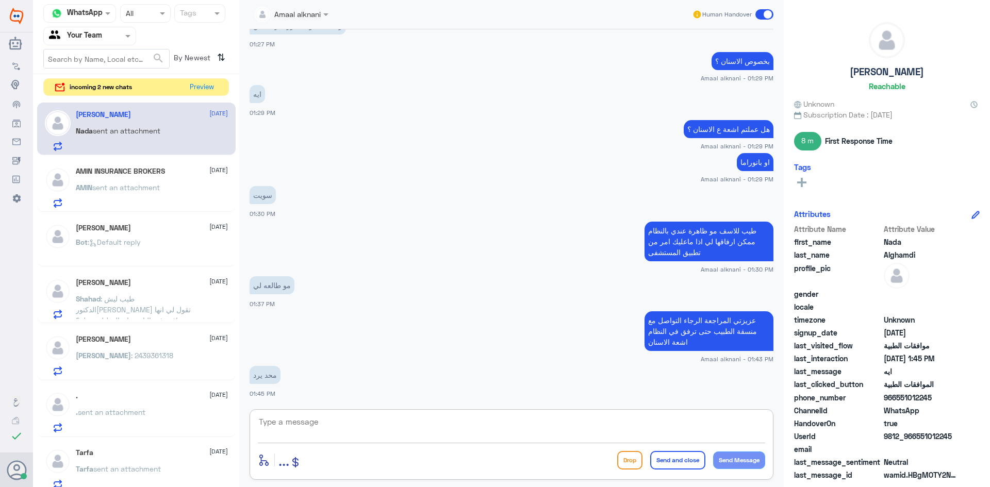
click at [385, 424] on textarea at bounding box center [511, 427] width 507 height 25
click at [207, 86] on button "Preview" at bounding box center [202, 87] width 32 height 16
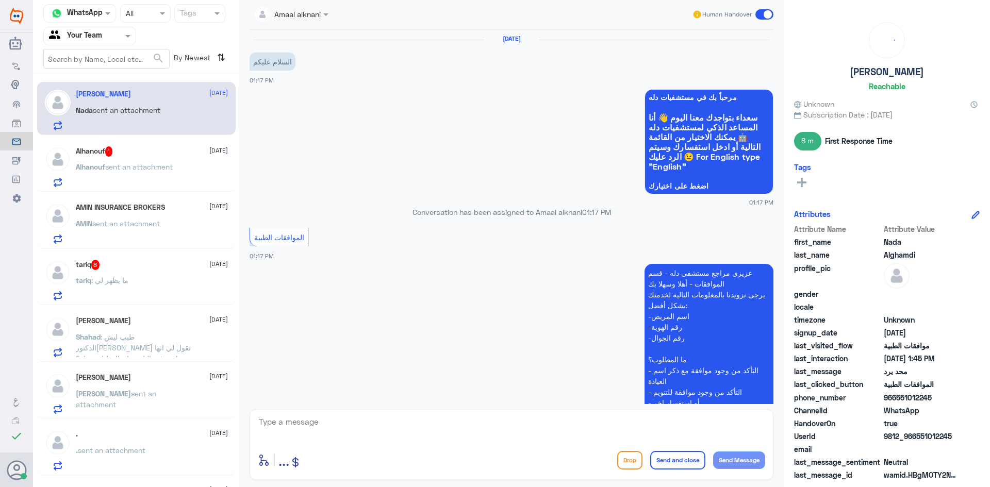
scroll to position [660, 0]
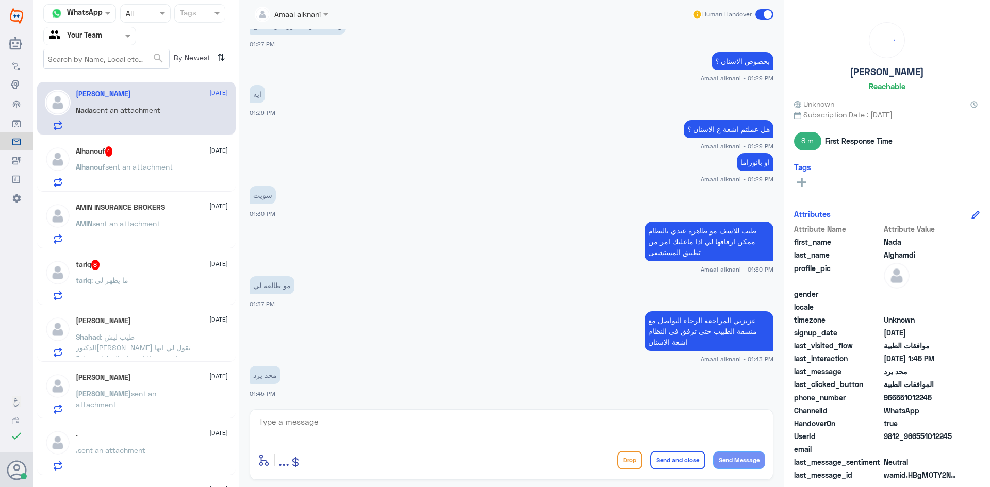
click at [137, 165] on span "sent an attachment" at bounding box center [139, 166] width 68 height 9
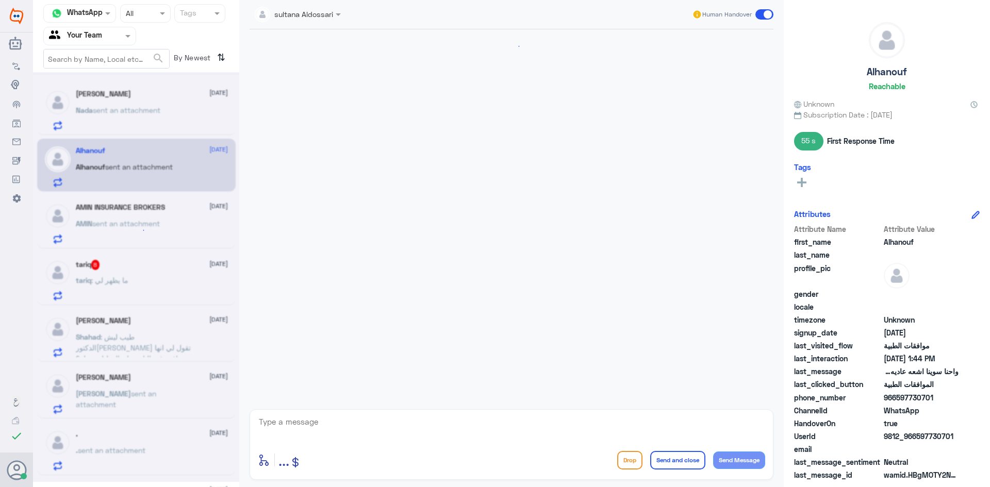
scroll to position [323, 0]
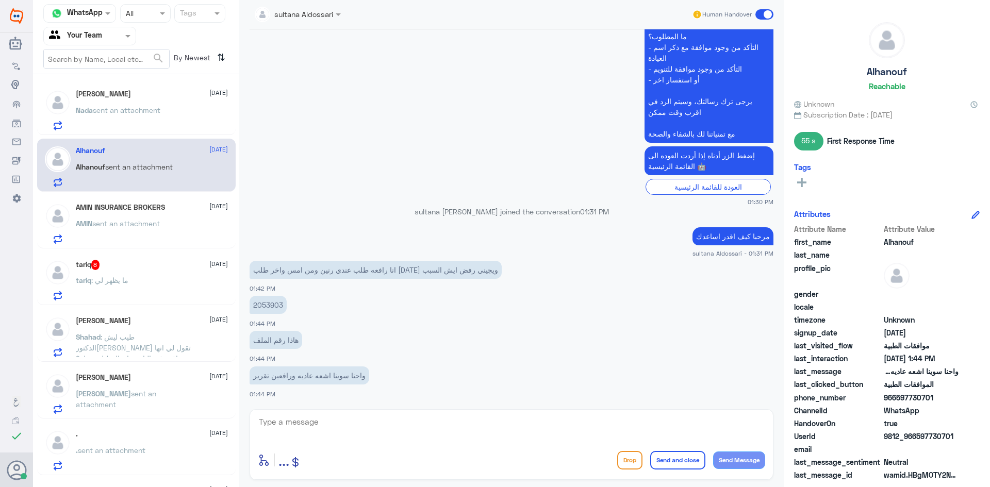
click at [362, 437] on textarea at bounding box center [511, 427] width 507 height 25
click at [269, 303] on p "2053903" at bounding box center [268, 305] width 37 height 18
click at [375, 437] on textarea at bounding box center [511, 427] width 507 height 25
type textarea "الرنين تحت الاجراء الان"
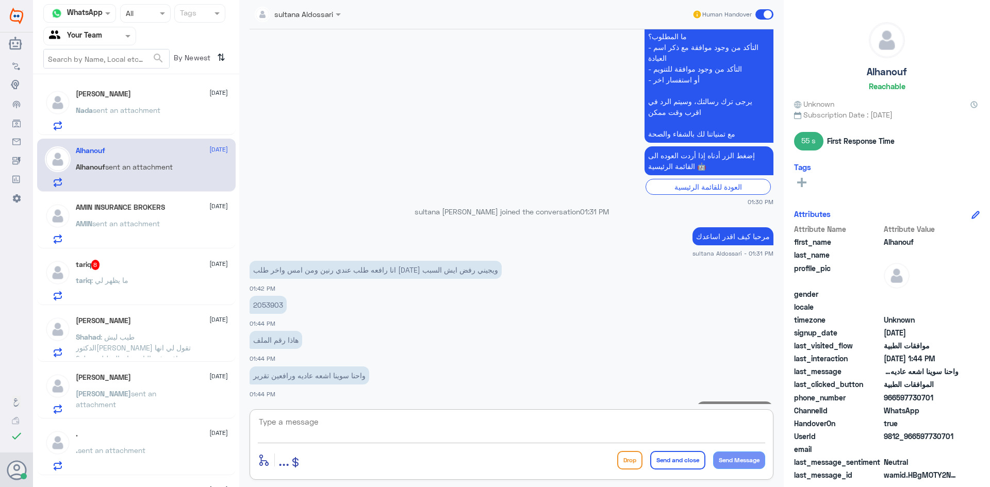
scroll to position [356, 0]
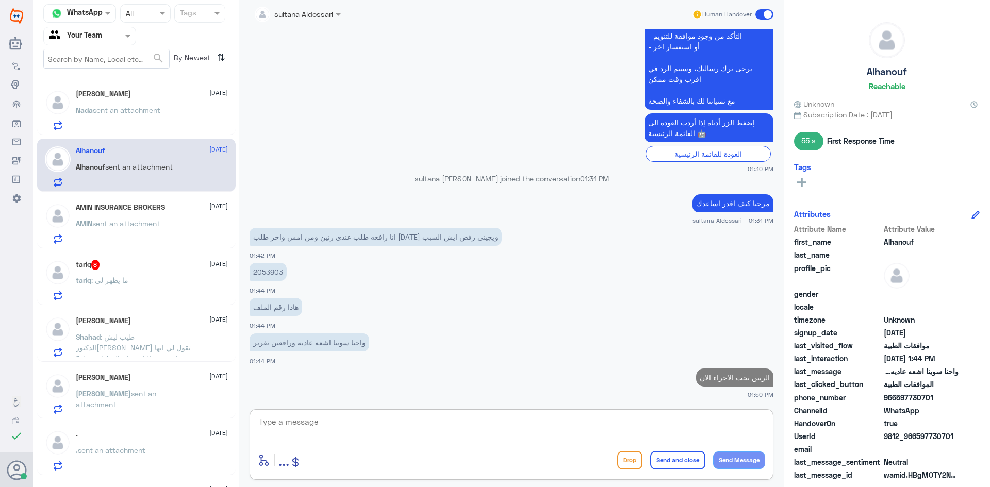
click at [138, 268] on div "tariq 8 [DATE]" at bounding box center [152, 265] width 152 height 10
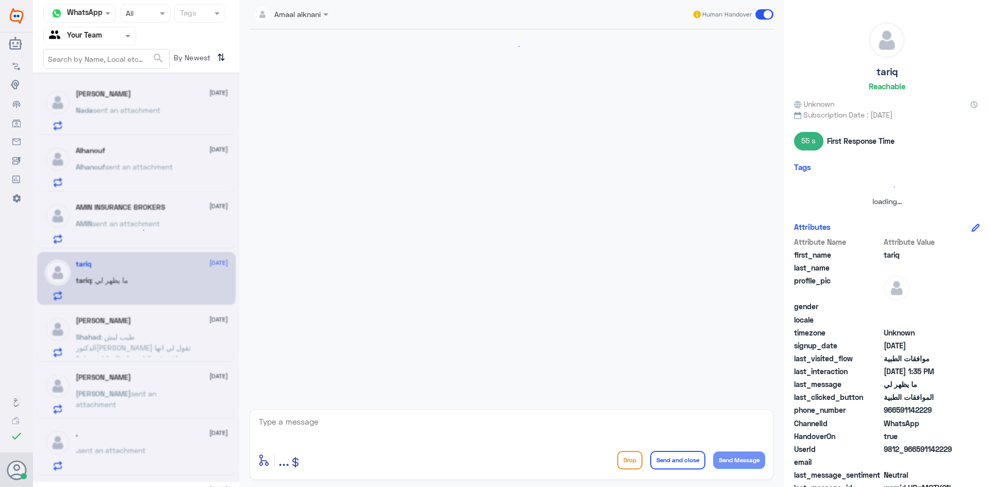
scroll to position [1400, 0]
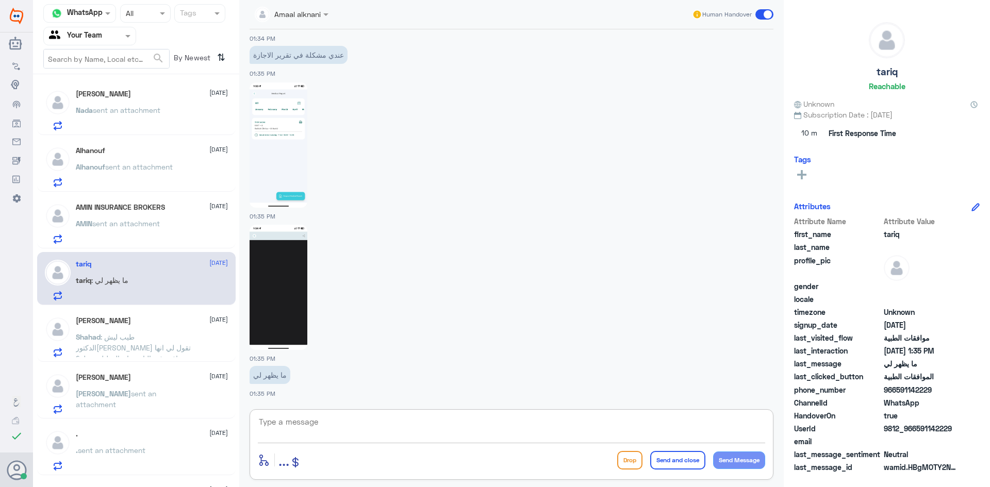
click at [321, 426] on textarea at bounding box center [511, 427] width 507 height 25
click at [335, 425] on textarea at bounding box center [511, 427] width 507 height 25
click at [267, 120] on img at bounding box center [279, 145] width 58 height 125
click at [352, 433] on textarea at bounding box center [511, 427] width 507 height 25
type textarea "الرجاء الاتصال بخدمة العملاء 920012222 لافادتكم برقم التقارير الطبية"
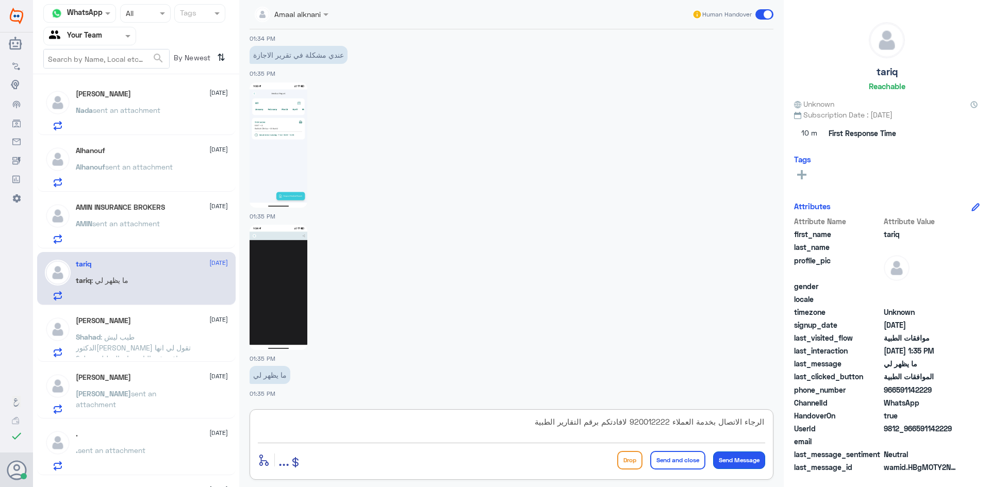
click at [734, 456] on button "Send Message" at bounding box center [739, 461] width 52 height 18
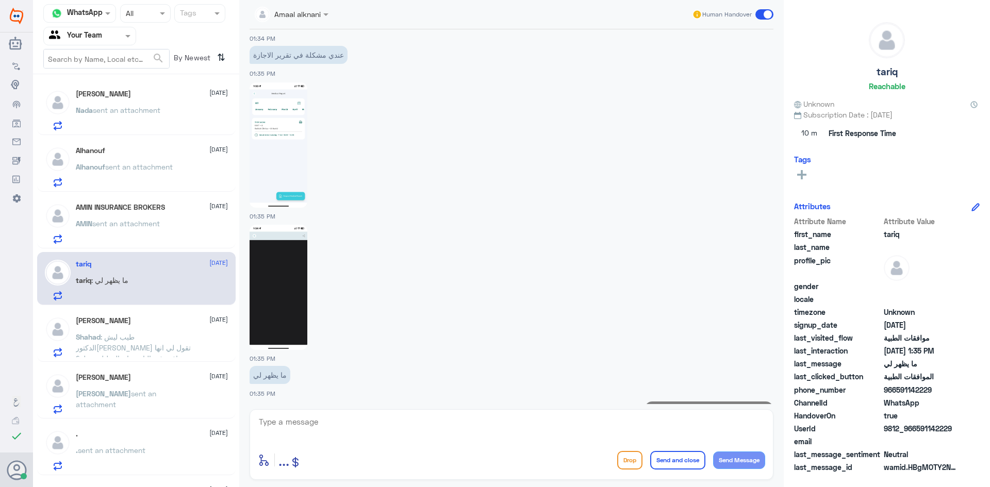
scroll to position [1455, 0]
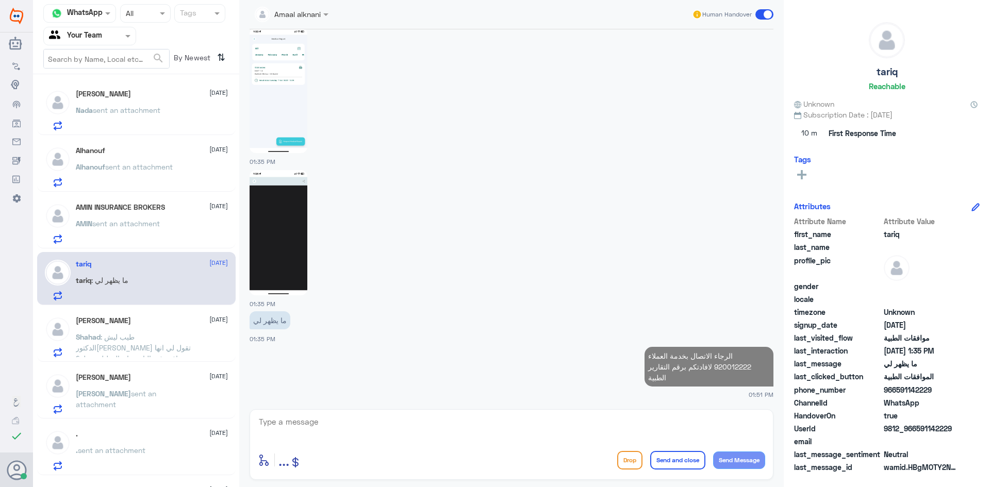
click at [713, 452] on button "Send Message" at bounding box center [739, 461] width 52 height 18
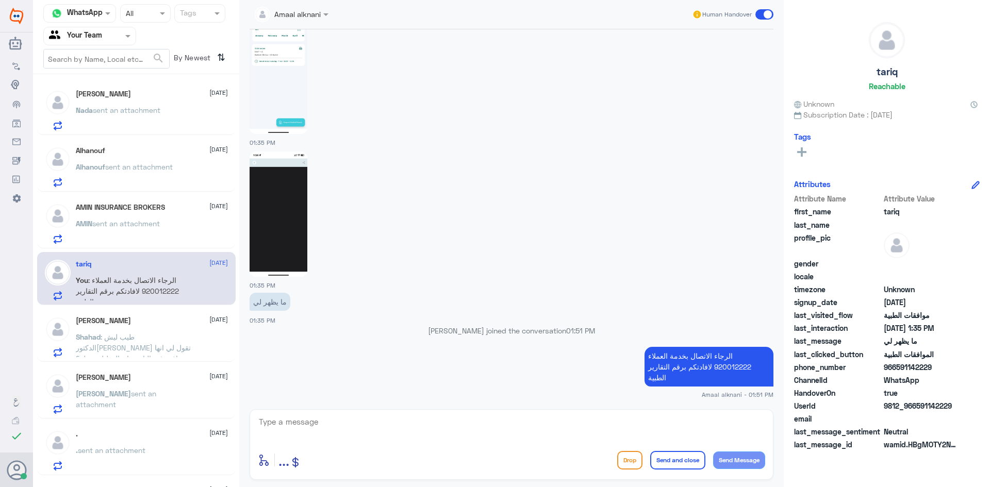
click at [713, 452] on button "Send Message" at bounding box center [739, 461] width 52 height 18
click at [724, 426] on textarea at bounding box center [511, 427] width 507 height 25
type textarea "قدامكم العافية"
click at [681, 457] on button "Send and close" at bounding box center [677, 460] width 55 height 19
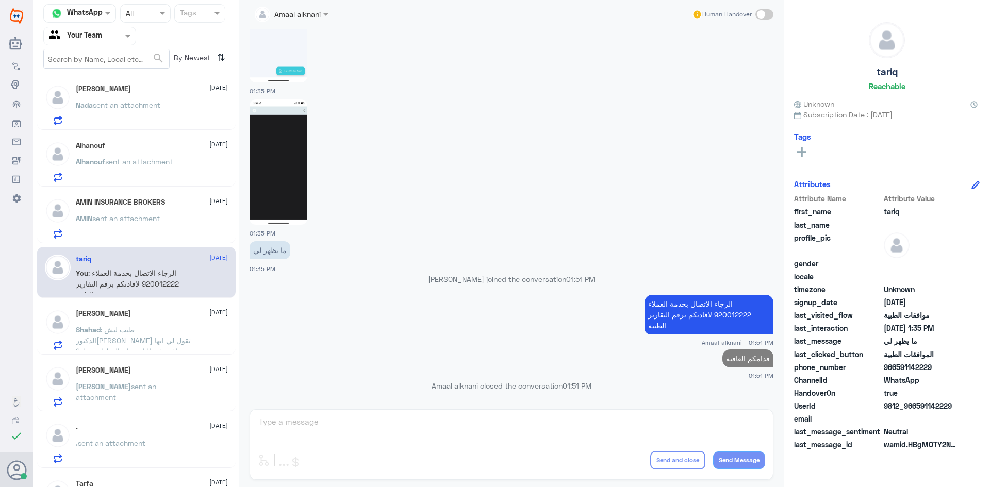
scroll to position [0, 0]
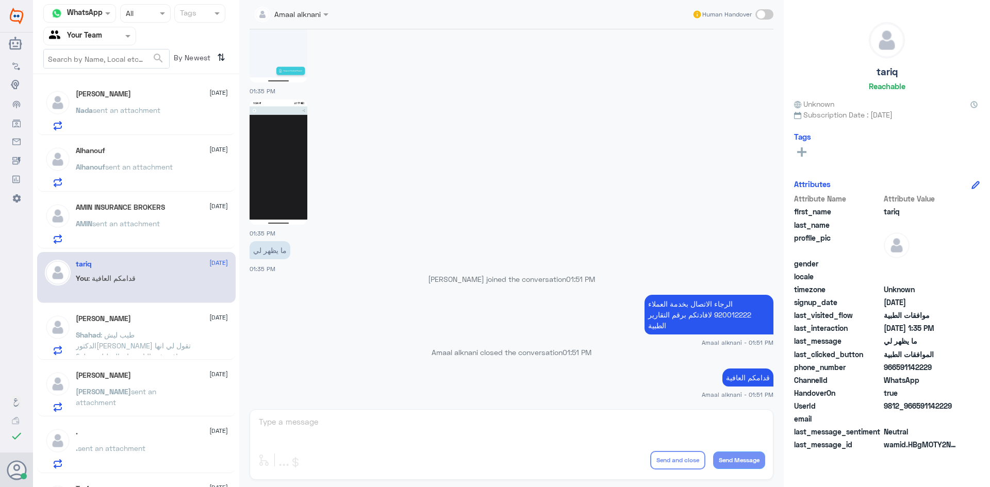
click at [152, 224] on span "sent an attachment" at bounding box center [126, 223] width 68 height 9
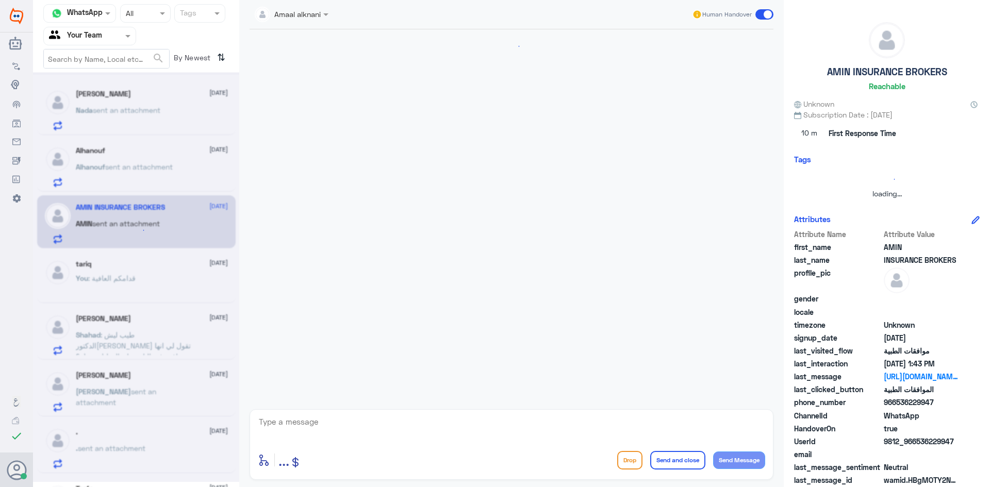
scroll to position [720, 0]
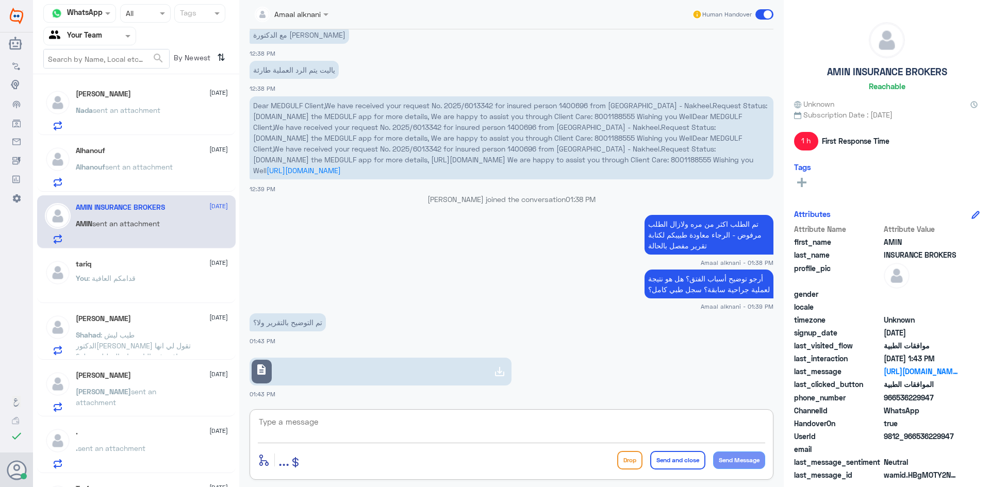
click at [294, 429] on textarea at bounding box center [511, 427] width 507 height 25
click at [310, 365] on link "description" at bounding box center [381, 372] width 262 height 28
click at [310, 416] on textarea at bounding box center [511, 427] width 507 height 25
type textarea "ارفق نفس التقرير كتابيا وبي دي اف ولازال التامين يستفسر"
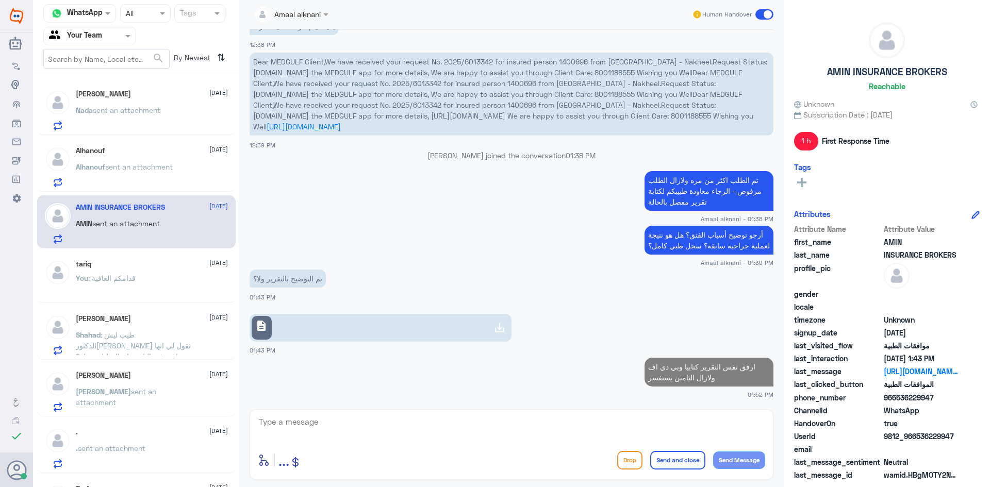
click at [142, 130] on p "Nada sent an attachment" at bounding box center [118, 118] width 85 height 26
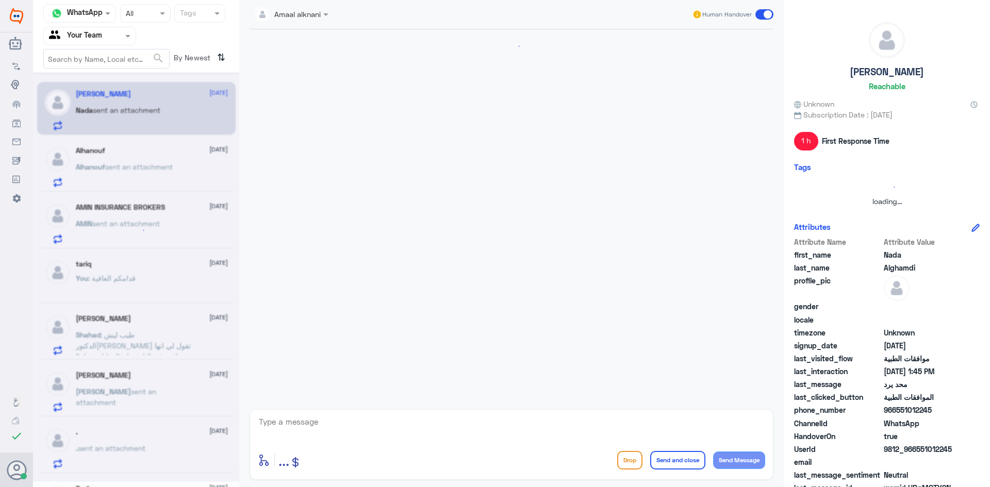
click at [135, 167] on div at bounding box center [136, 277] width 206 height 410
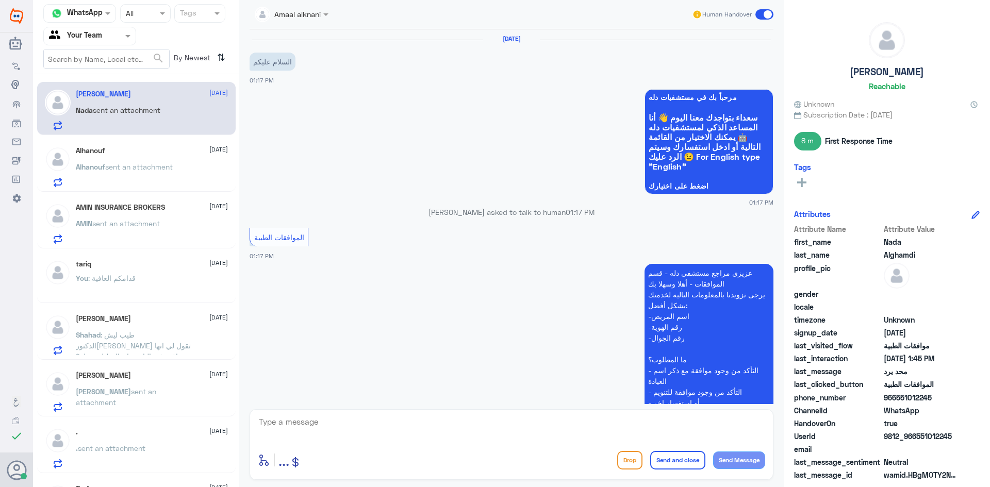
scroll to position [660, 0]
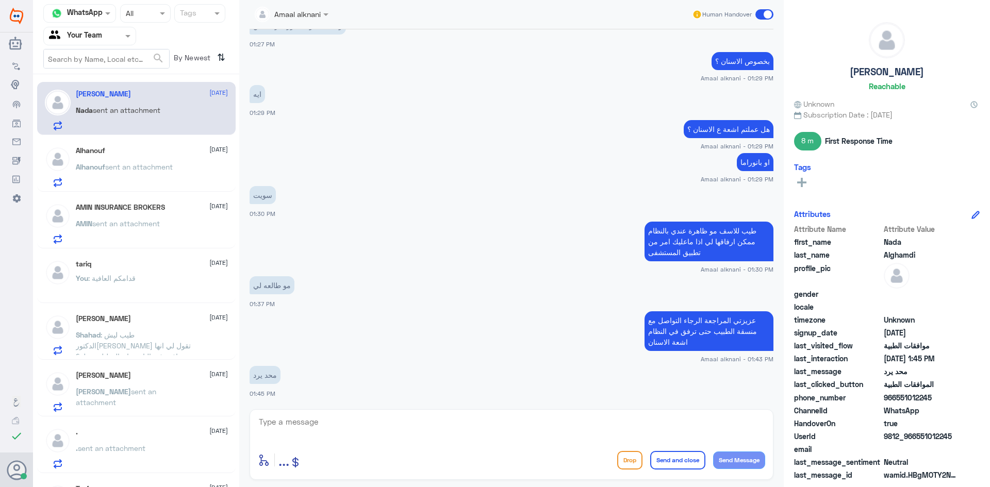
click at [348, 425] on textarea at bounding box center [511, 427] width 507 height 25
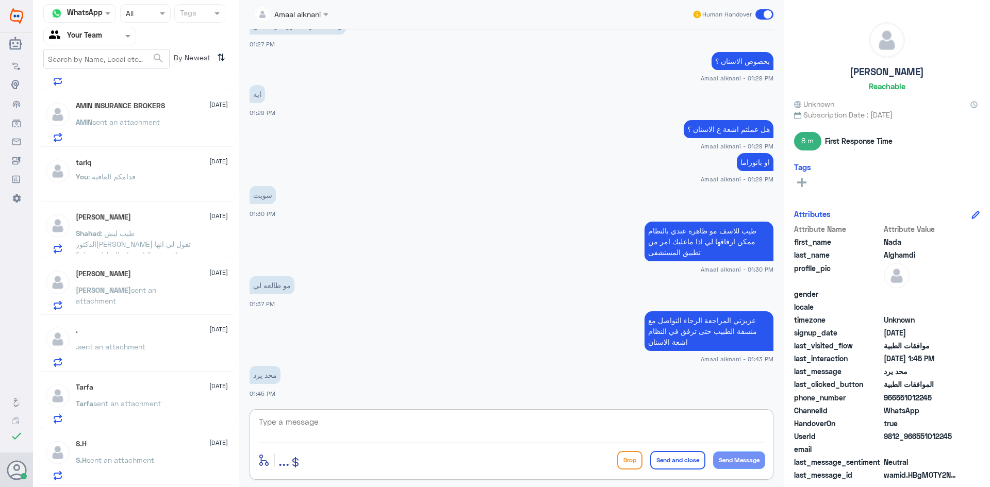
scroll to position [103, 0]
click at [444, 231] on app-msgs-text "طيب للاسف مو ظاهرة عندي بالنظام ممكن ارفاقها لي اذا ماعليك امر من تطبيق المستشفى" at bounding box center [512, 242] width 524 height 41
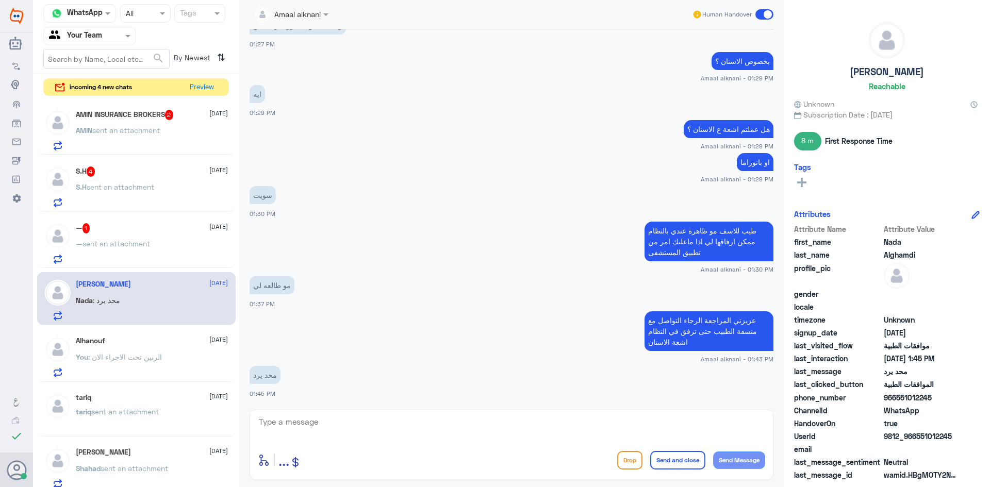
scroll to position [0, 0]
click at [150, 242] on span "sent an attachment" at bounding box center [117, 244] width 68 height 9
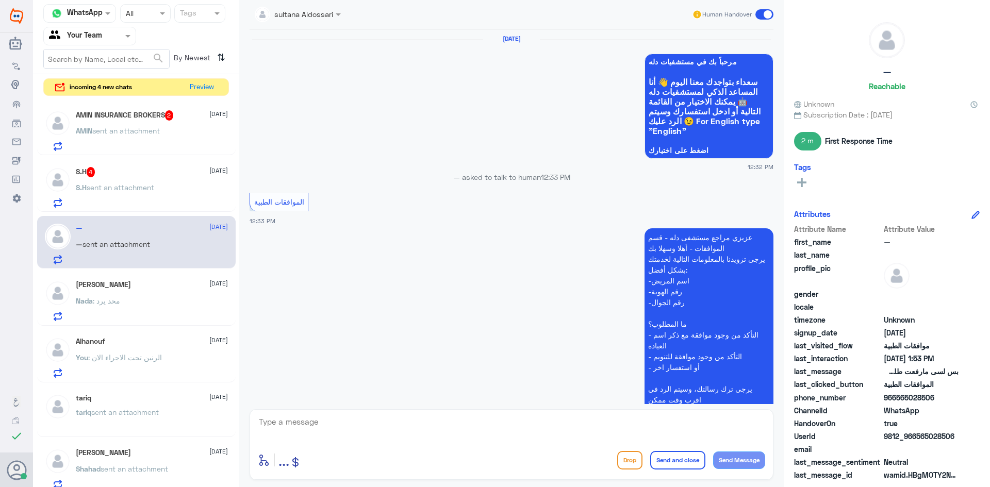
scroll to position [949, 0]
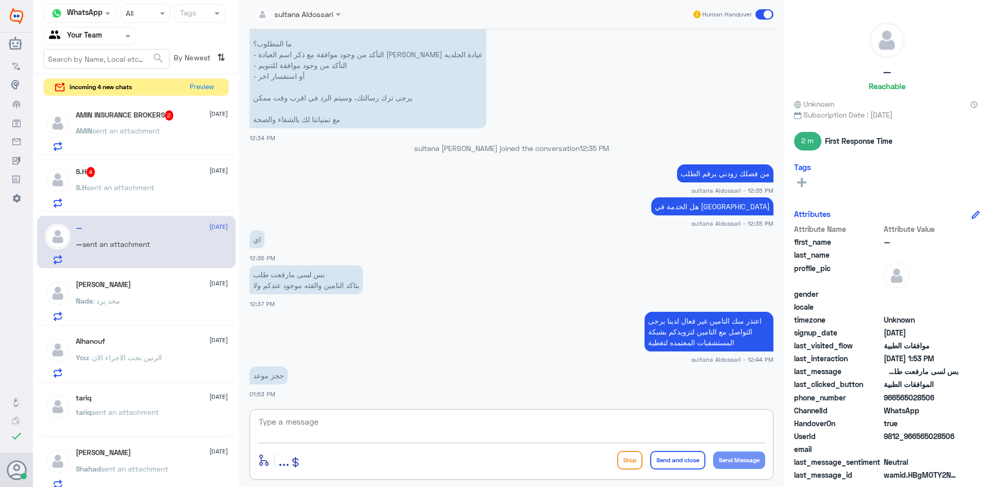
click at [324, 422] on textarea at bounding box center [511, 427] width 507 height 25
type textarea "h"
type textarea "الرجاء التواصل مع الرقم الموحد بالاتصال 92002222 لخدمة المواعيد"
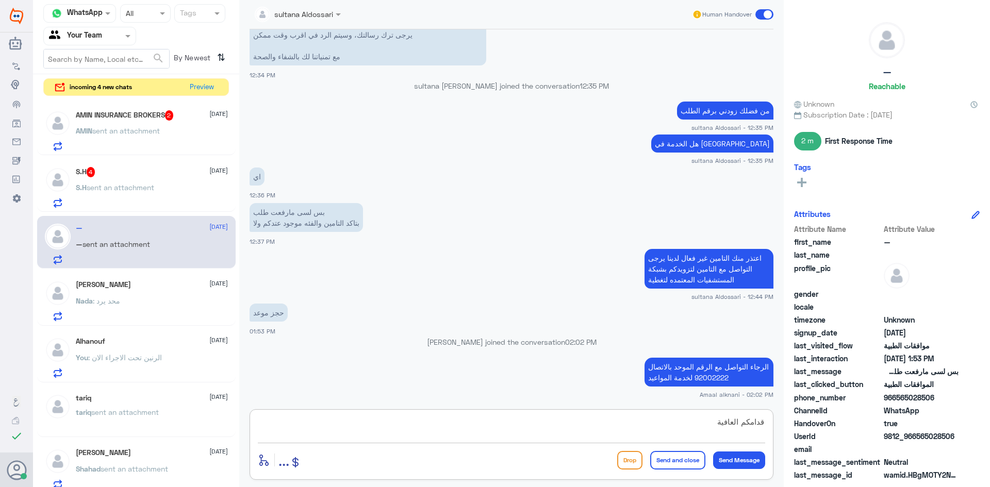
type textarea "قدامكم العافية"
click at [663, 460] on button "Send and close" at bounding box center [677, 460] width 55 height 19
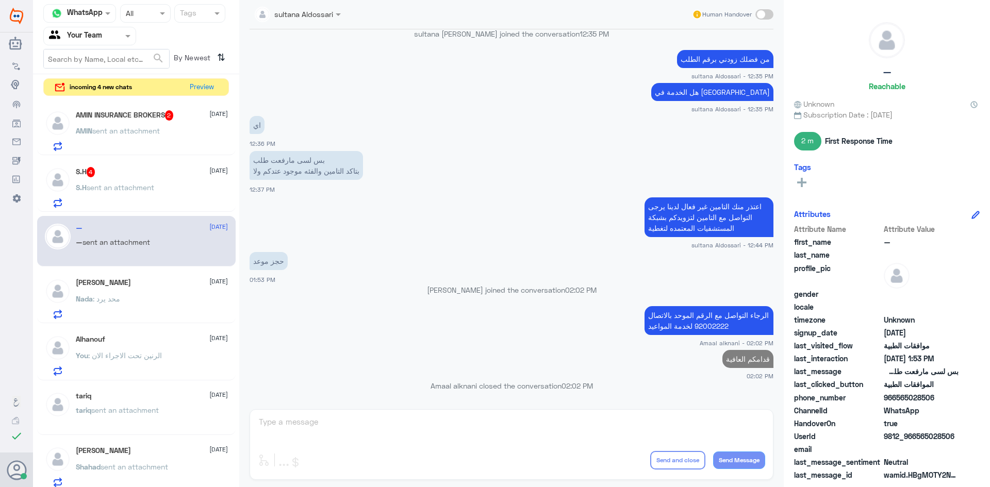
click at [175, 177] on div "S.H 4 [DATE] S.H sent an attachment" at bounding box center [152, 187] width 152 height 41
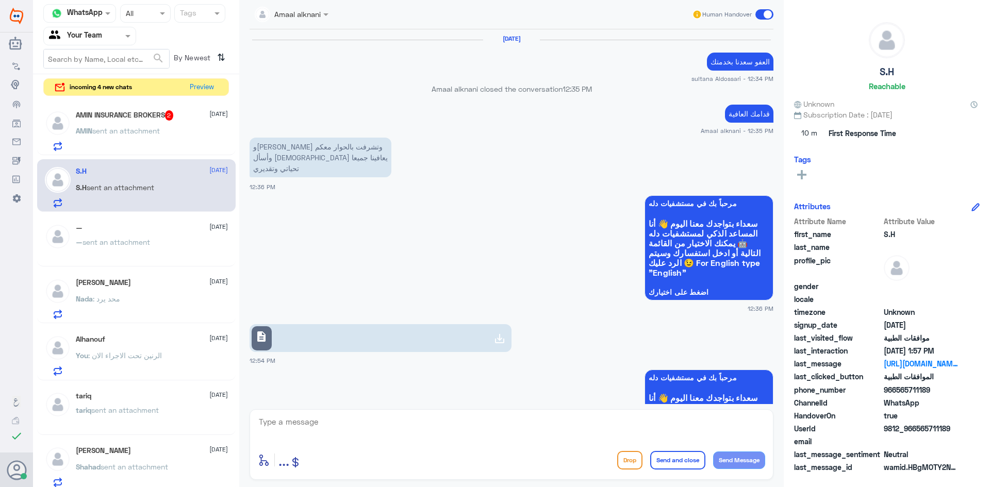
scroll to position [916, 0]
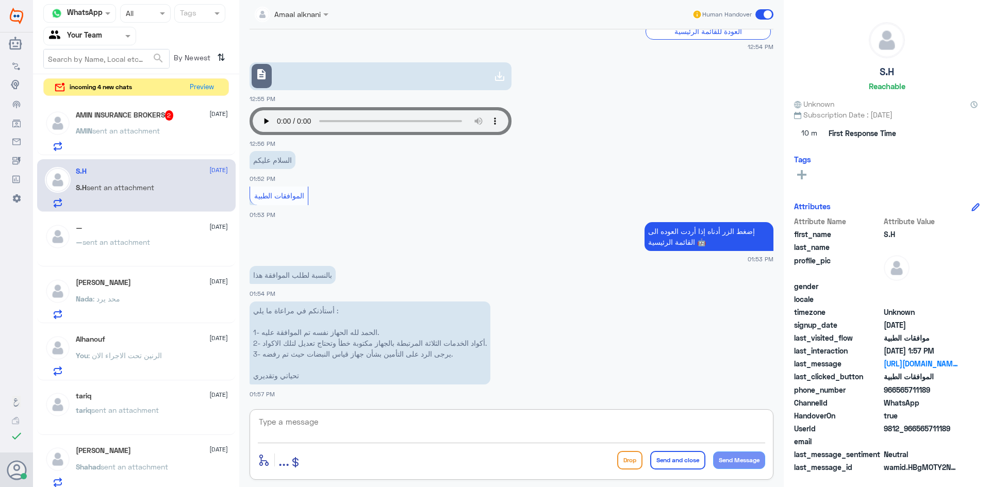
click at [375, 428] on textarea at bounding box center [511, 427] width 507 height 25
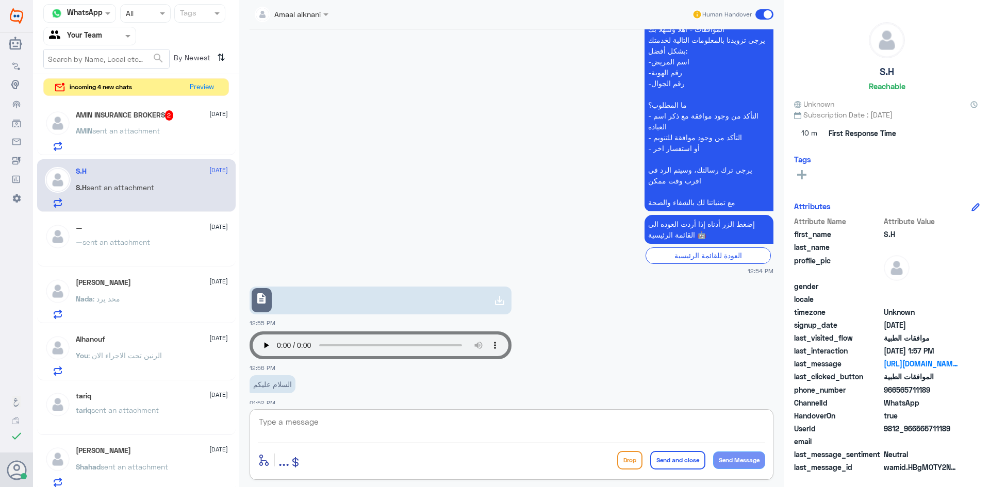
scroll to position [813, 0]
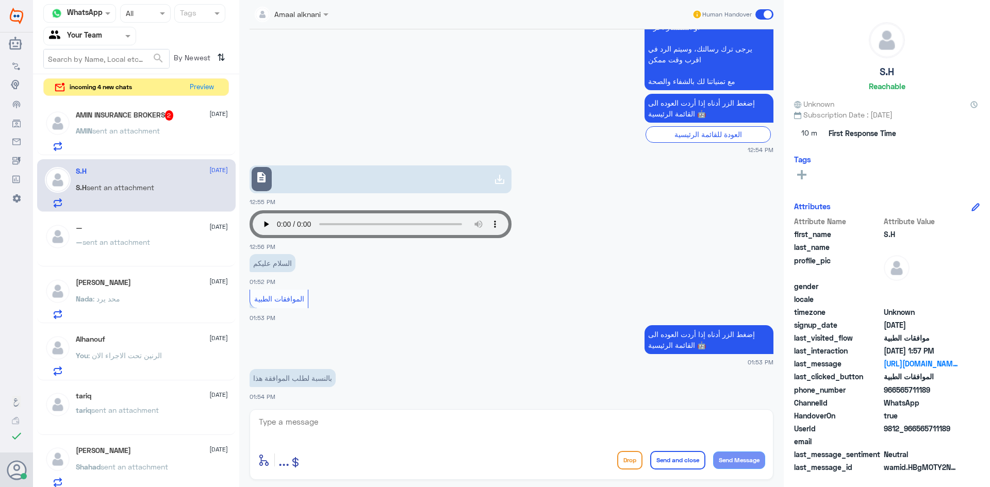
click at [313, 172] on link "description" at bounding box center [381, 180] width 262 height 28
click at [461, 434] on textarea at bounding box center [511, 427] width 507 height 25
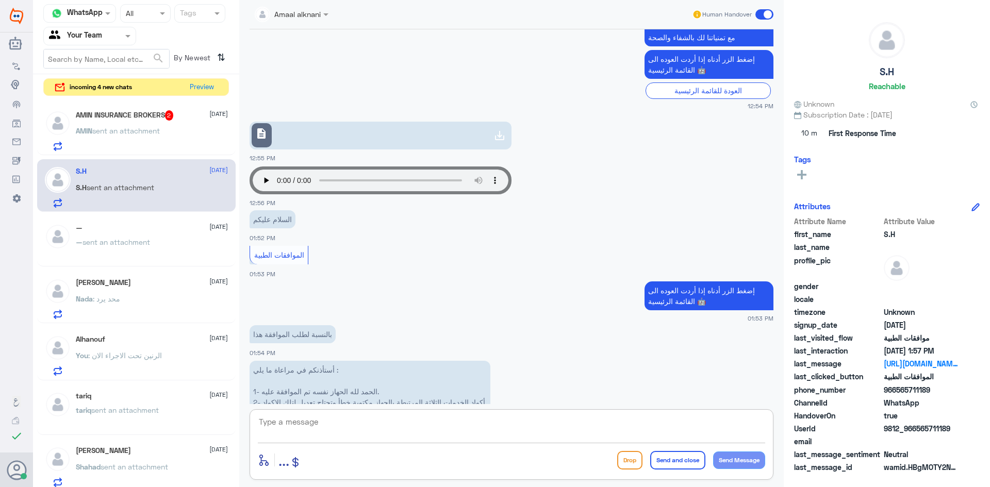
scroll to position [916, 0]
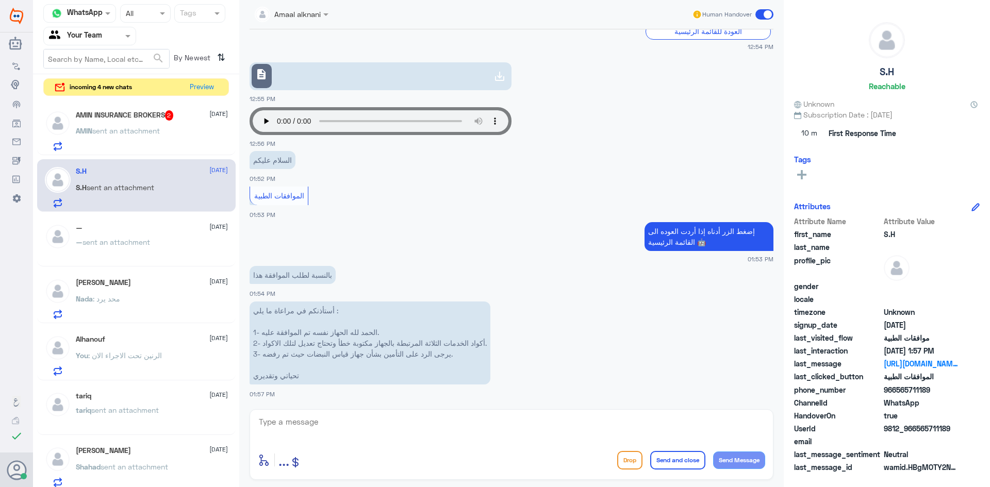
click at [167, 132] on div "AMIN sent an attachment" at bounding box center [152, 139] width 152 height 23
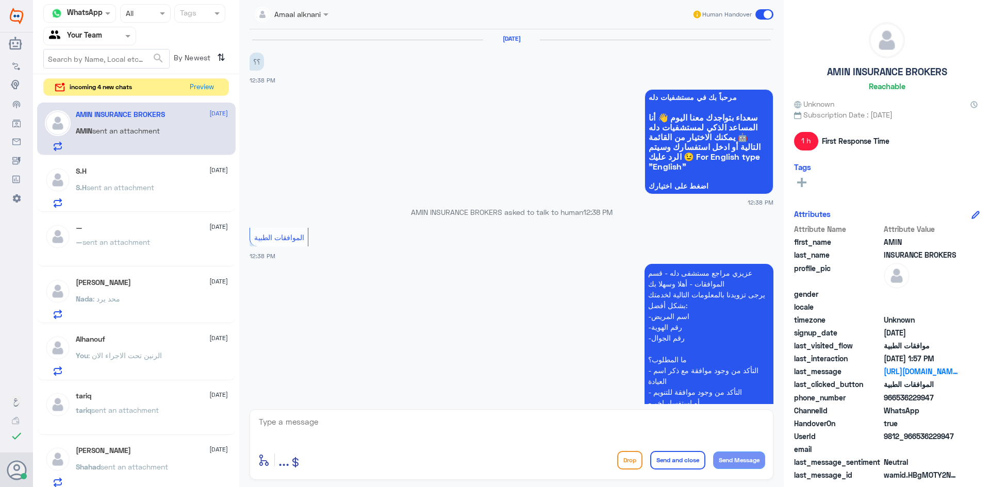
scroll to position [727, 0]
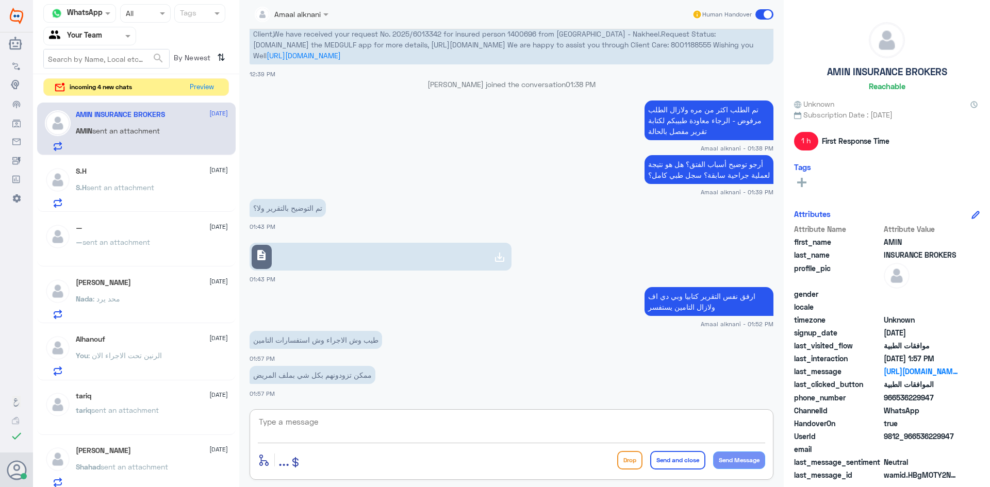
click at [366, 428] on textarea at bounding box center [511, 427] width 507 height 25
click at [713, 163] on p "أرجو توضيح أسباب الفتق؟ هل هو نتيجة لعملية جراحية سابقة؟ سجل طبي كامل؟" at bounding box center [709, 169] width 129 height 29
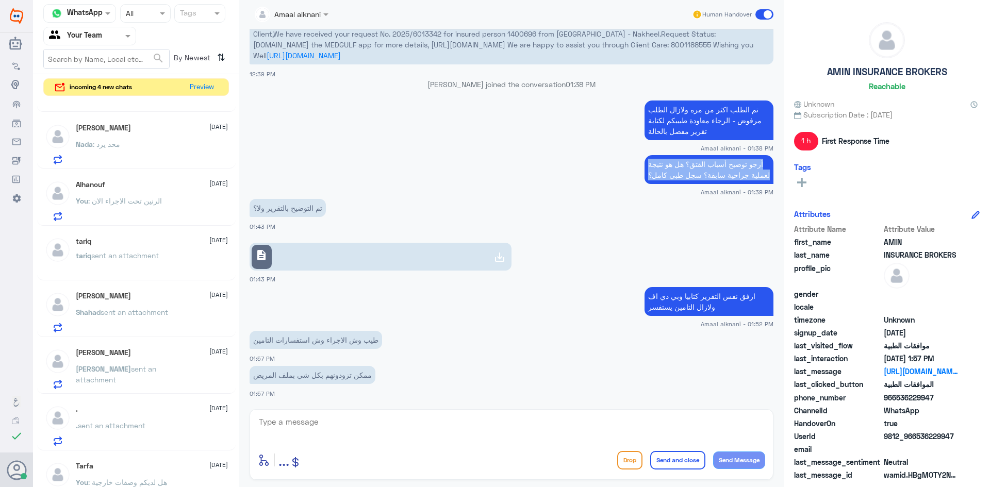
scroll to position [309, 0]
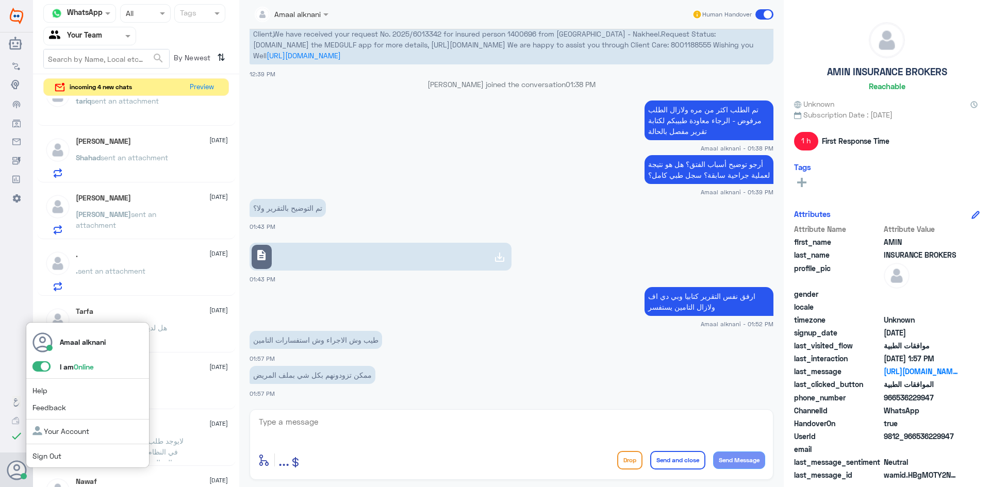
click at [42, 362] on span at bounding box center [45, 367] width 27 height 11
click at [43, 367] on span at bounding box center [41, 367] width 18 height 10
click at [0, 0] on input "checkbox" at bounding box center [0, 0] width 0 height 0
click at [16, 475] on use at bounding box center [17, 471] width 20 height 20
click at [44, 455] on link "Sign Out" at bounding box center [46, 456] width 29 height 9
